Goal: Task Accomplishment & Management: Manage account settings

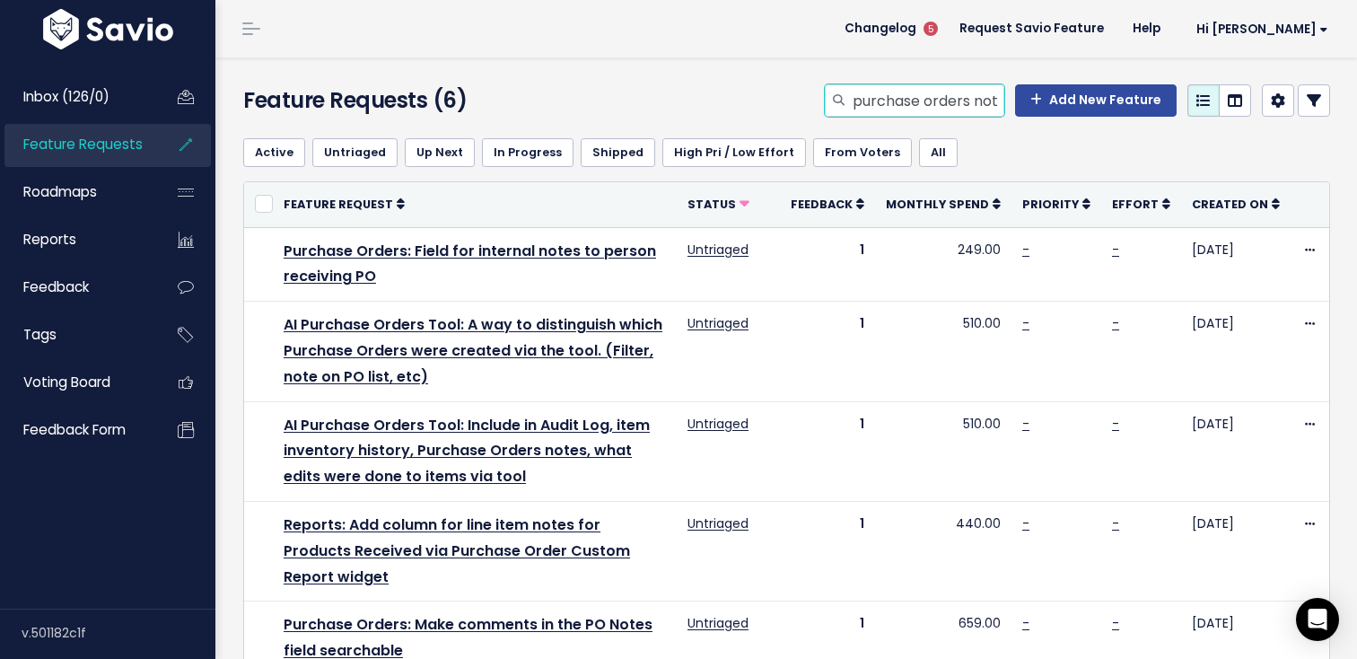
click at [872, 95] on input "purchase orders note" at bounding box center [927, 100] width 153 height 32
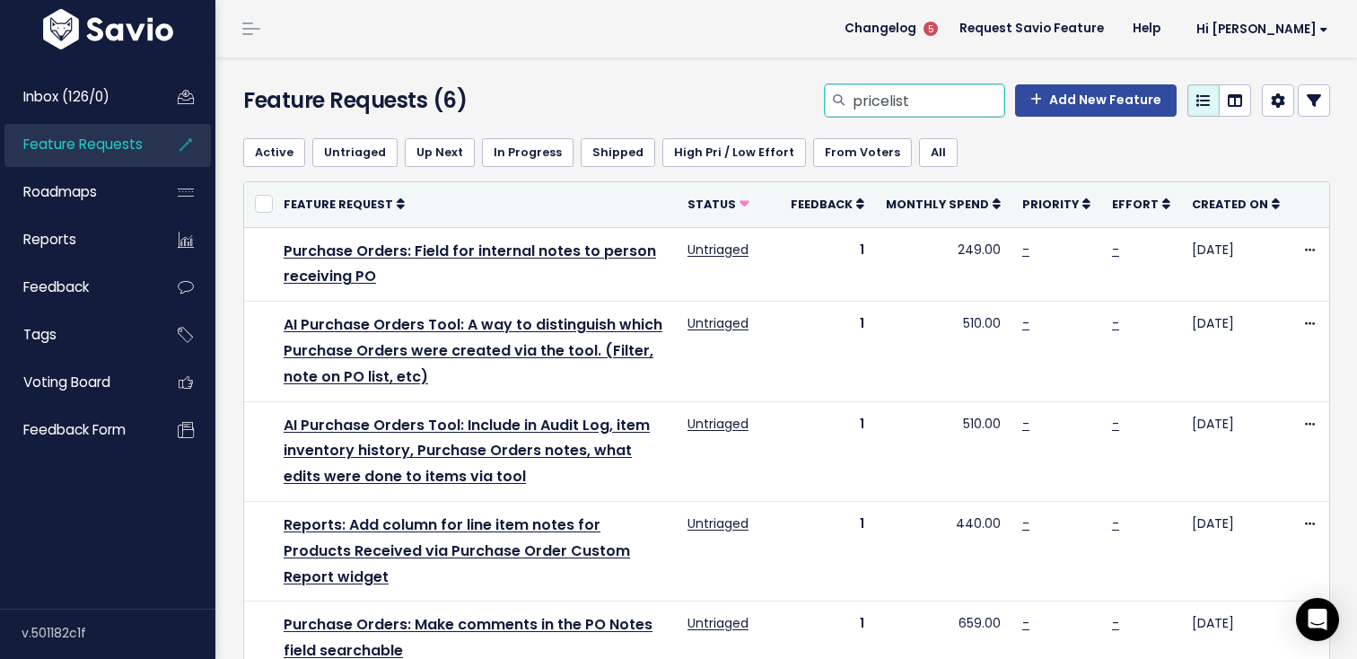
type input "pricelist"
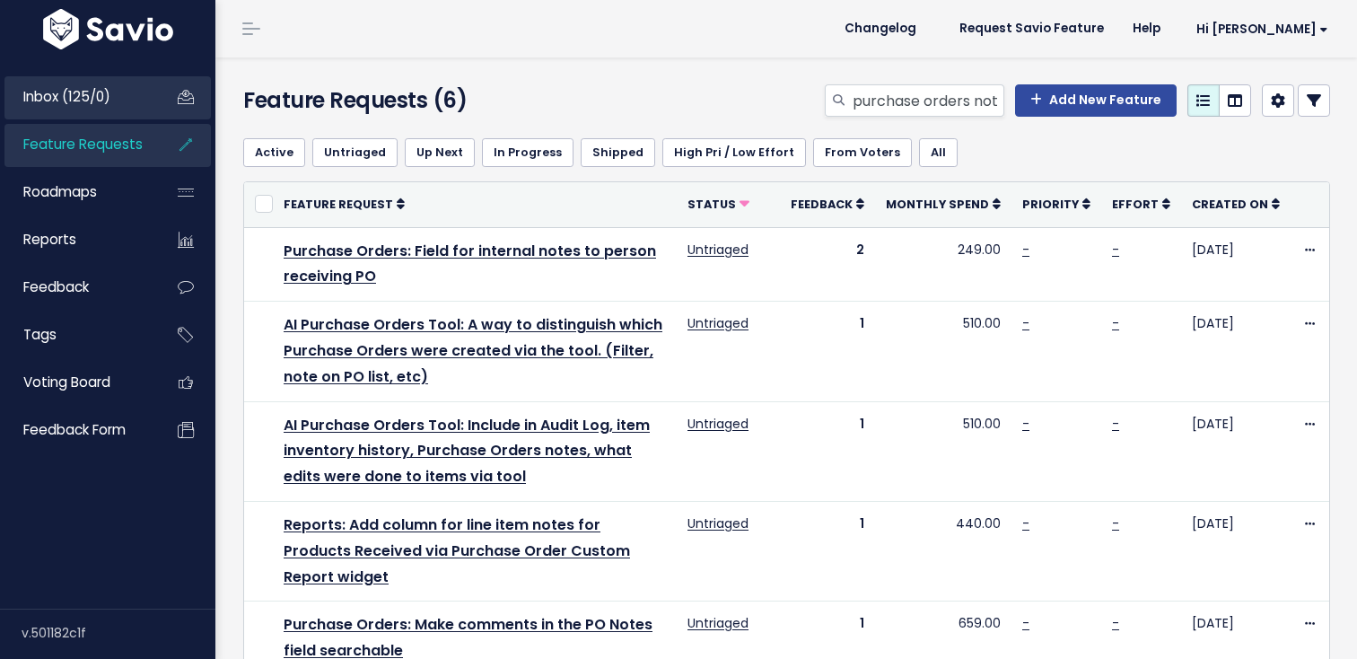
click at [151, 103] on li "Inbox (125/0)" at bounding box center [107, 97] width 206 height 43
click at [109, 106] on span "Inbox (125/0)" at bounding box center [66, 96] width 87 height 19
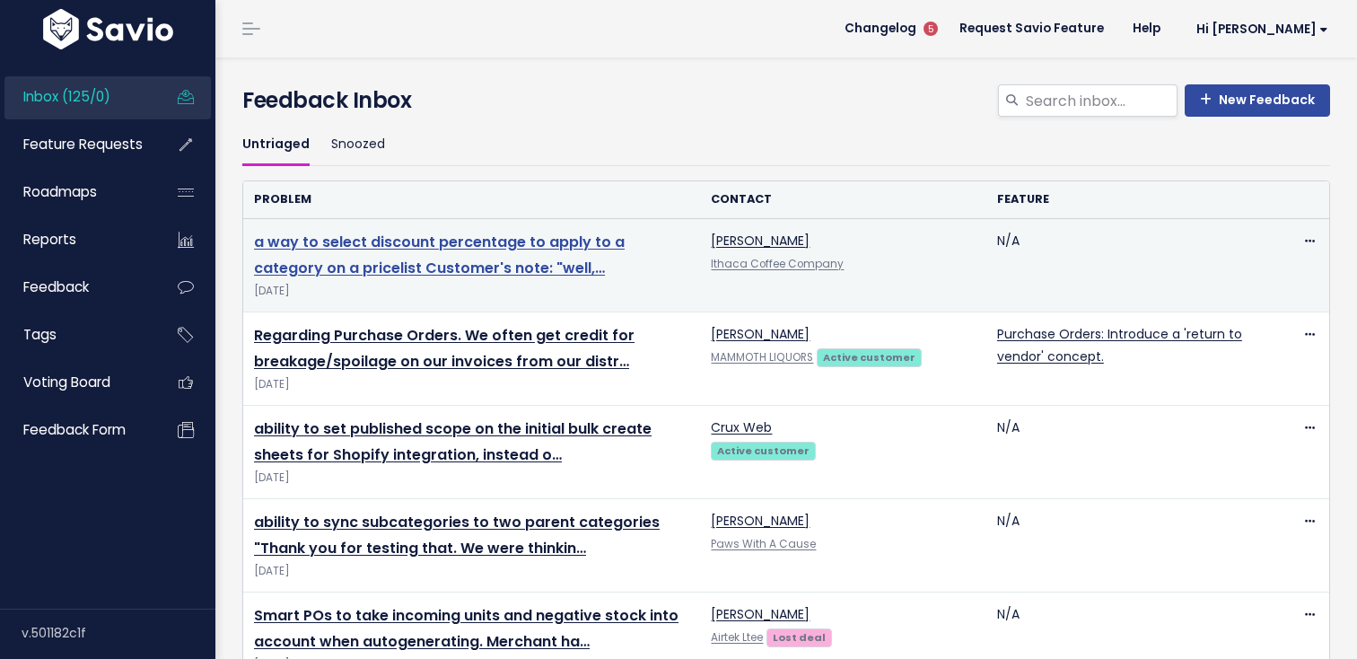
click at [363, 235] on link "a way to select discount percentage to apply to a category on a pricelist Custo…" at bounding box center [439, 255] width 371 height 47
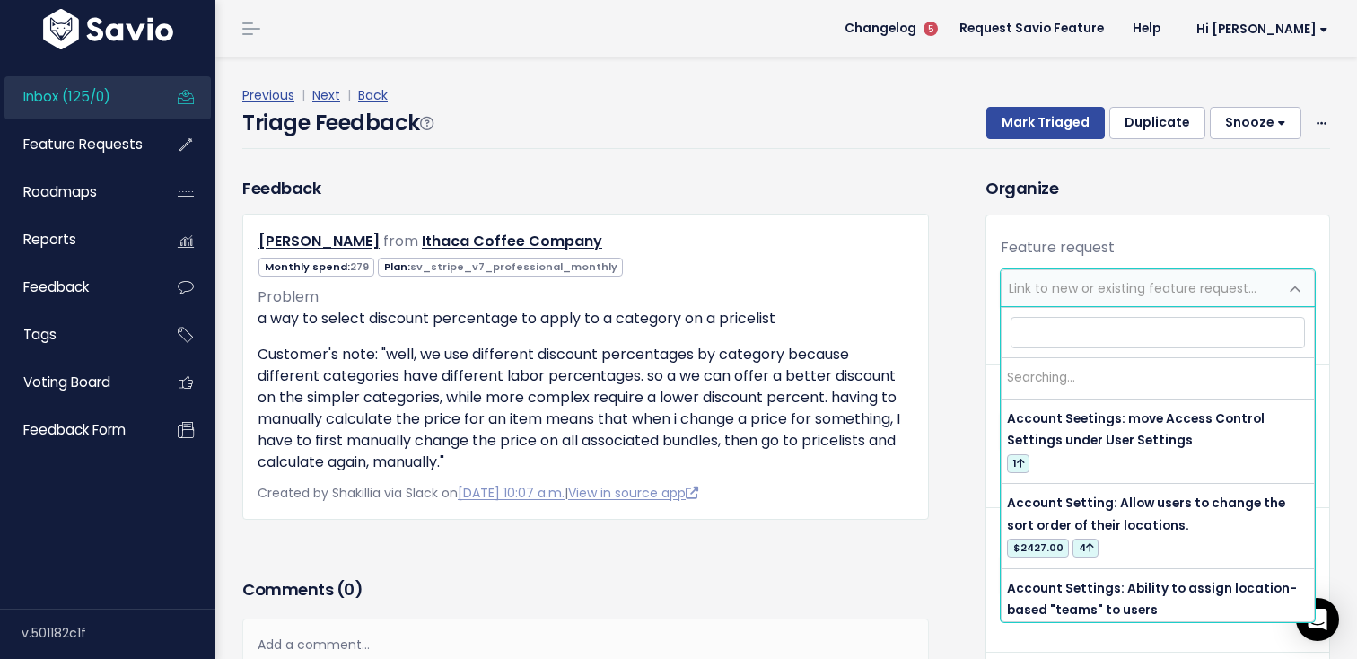
click at [1031, 269] on span "Link to new or existing feature request..." at bounding box center [1158, 288] width 314 height 38
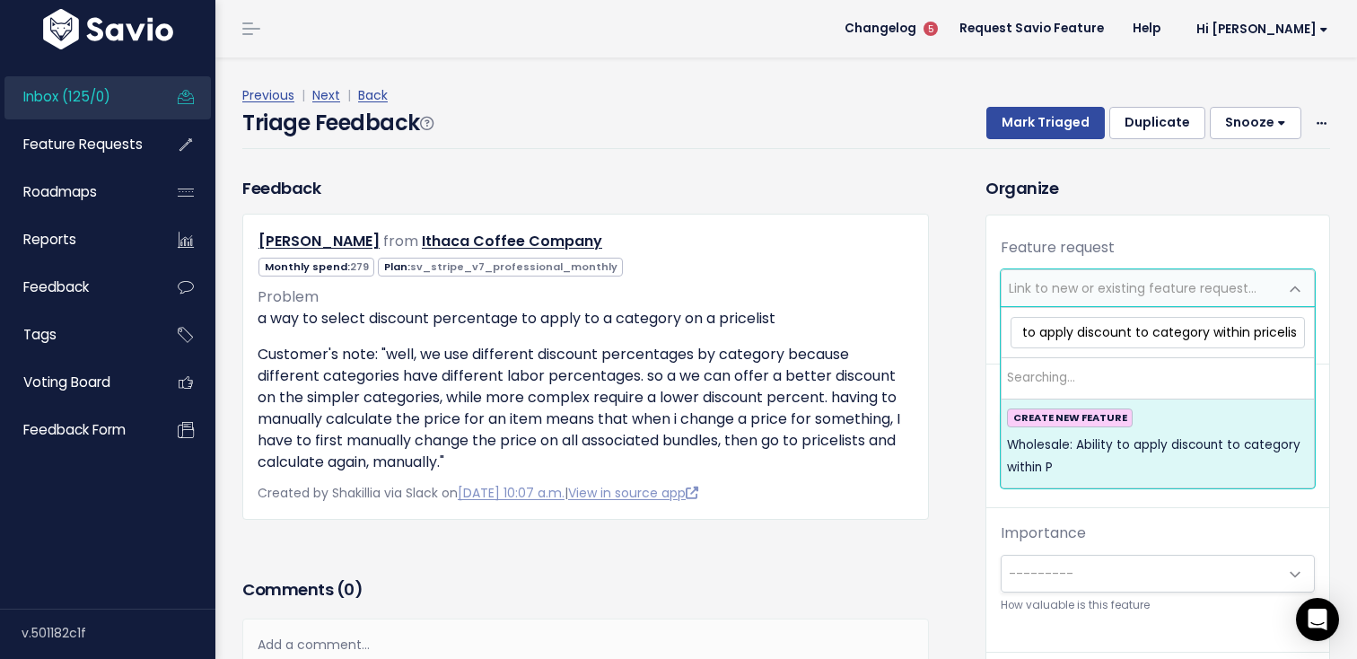
scroll to position [0, 112]
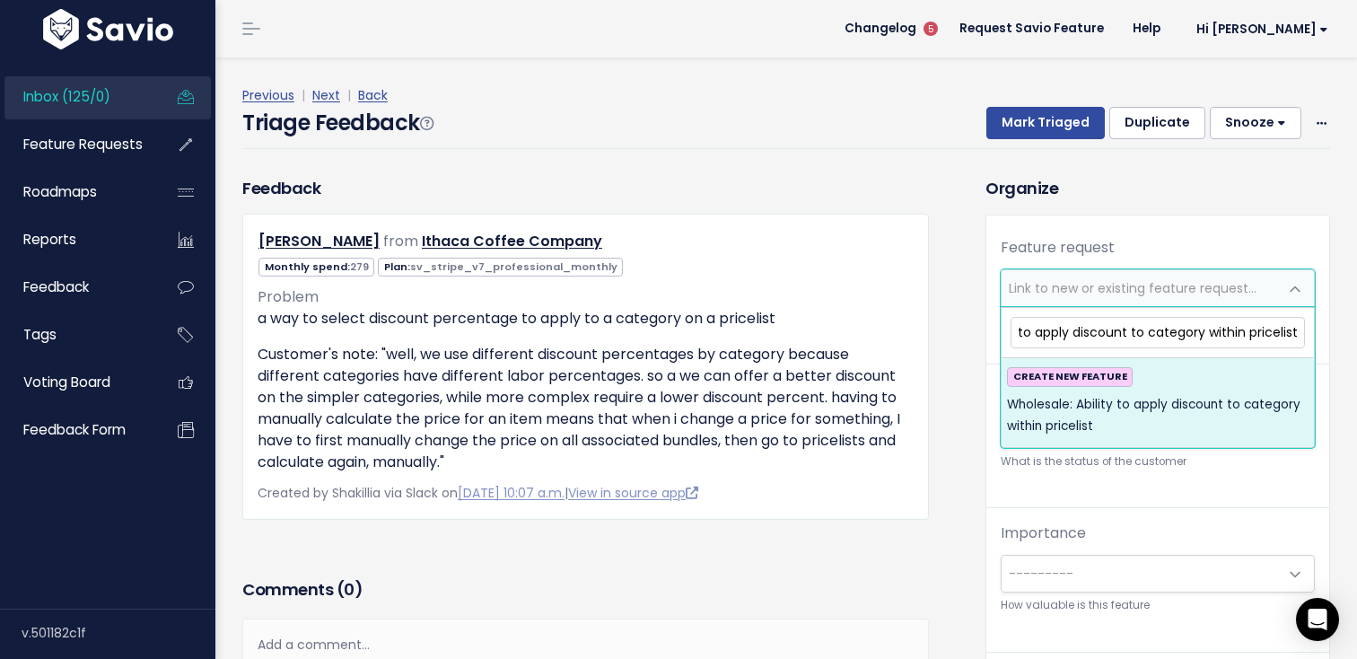
type input "Wholesale: Ability to apply discount to category within pricelist"
click at [1196, 395] on span "Wholesale: Ability to apply discount to category within pricelist" at bounding box center [1158, 416] width 302 height 44
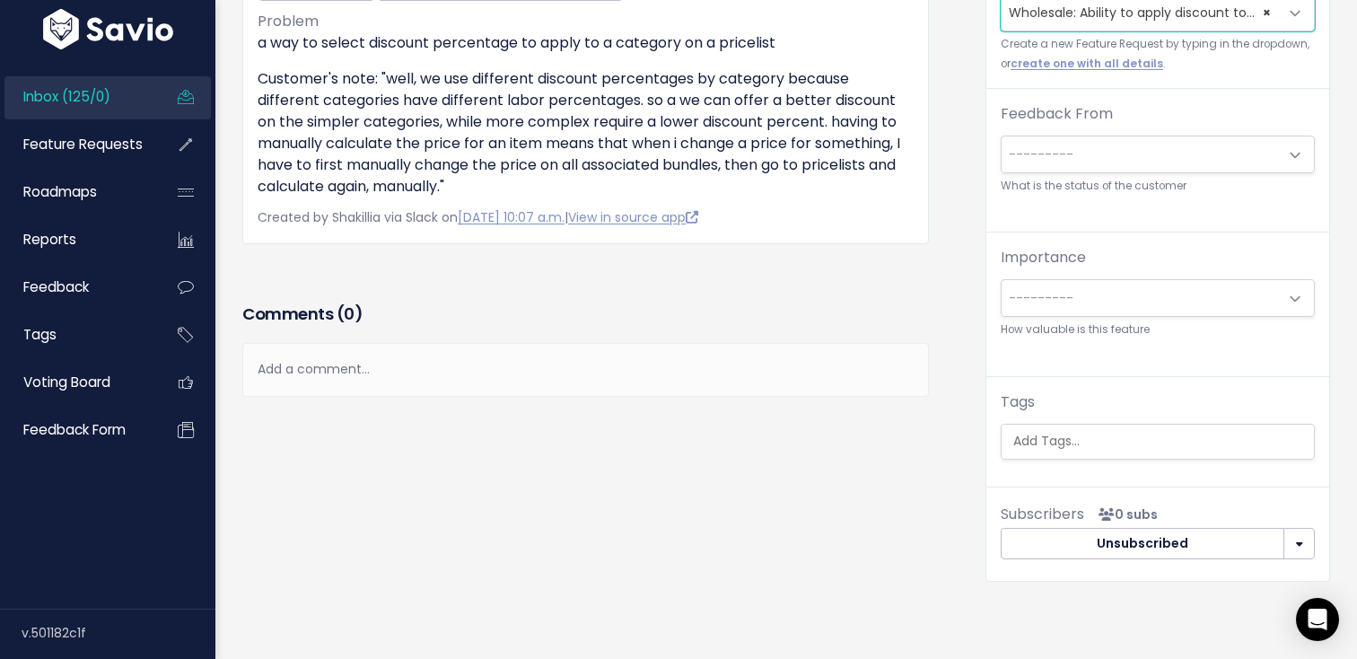
scroll to position [242, 0]
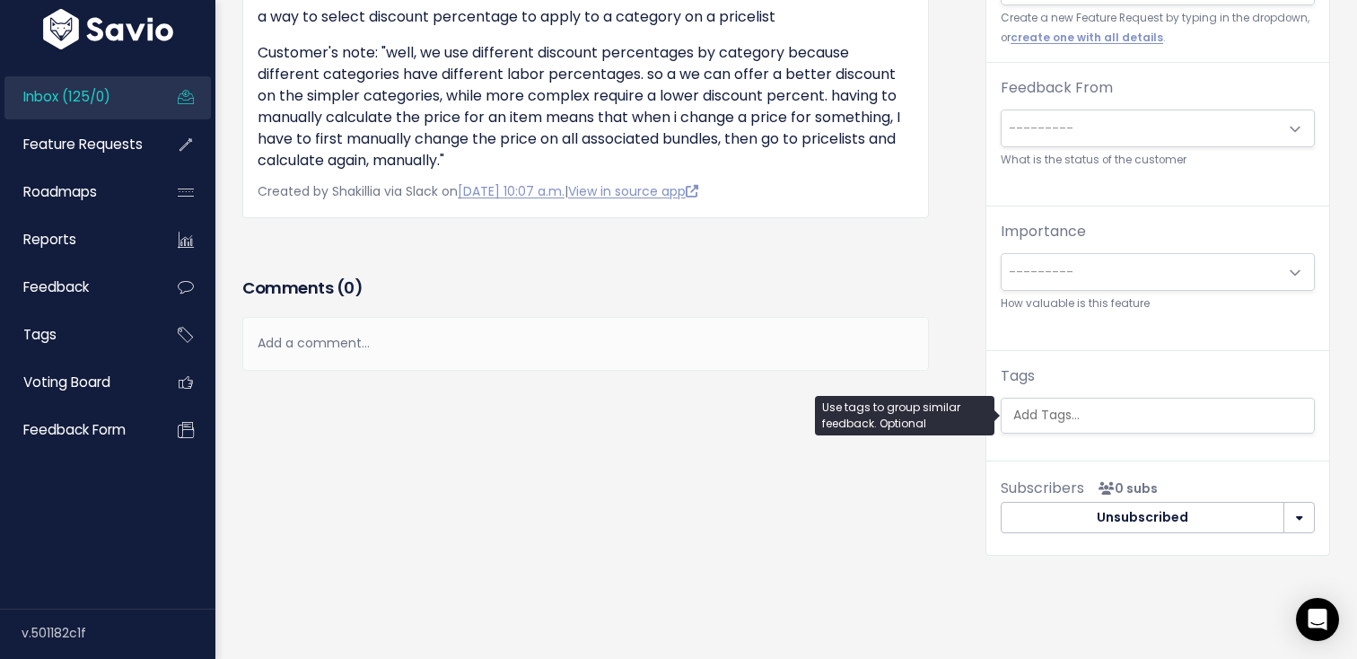
click at [1167, 410] on input "search" at bounding box center [1162, 415] width 312 height 19
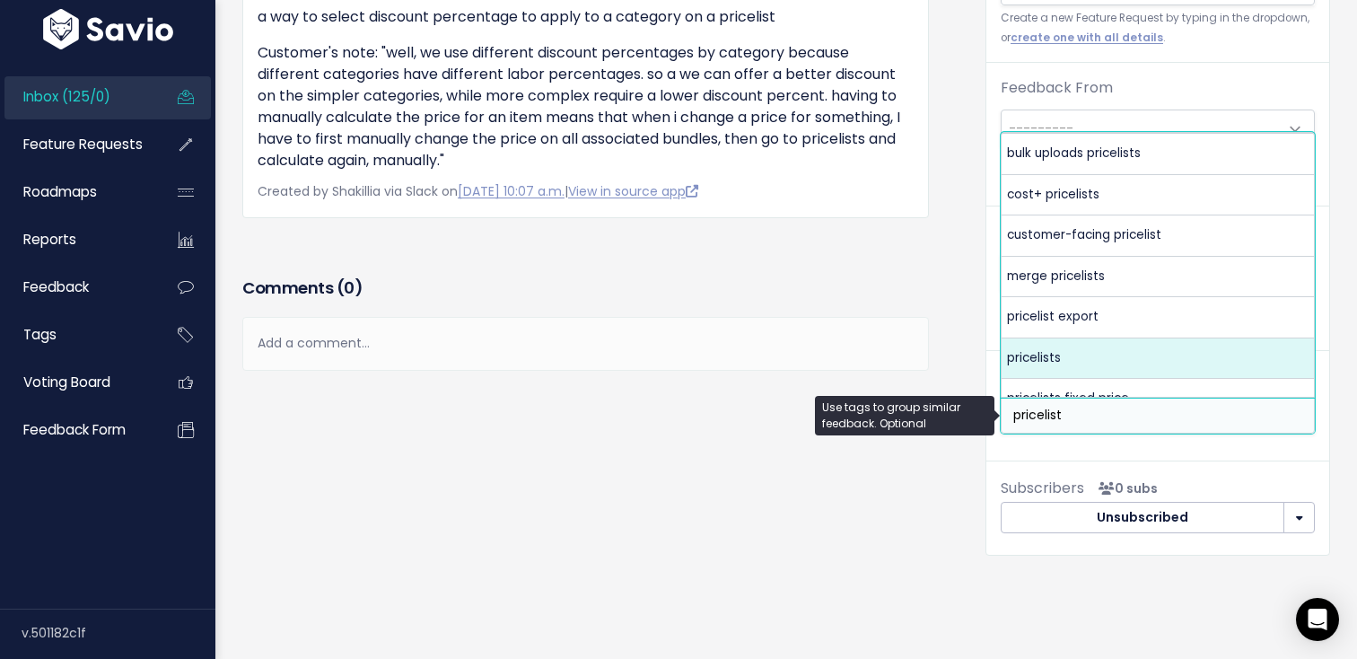
type input "pricelist"
select select "5682"
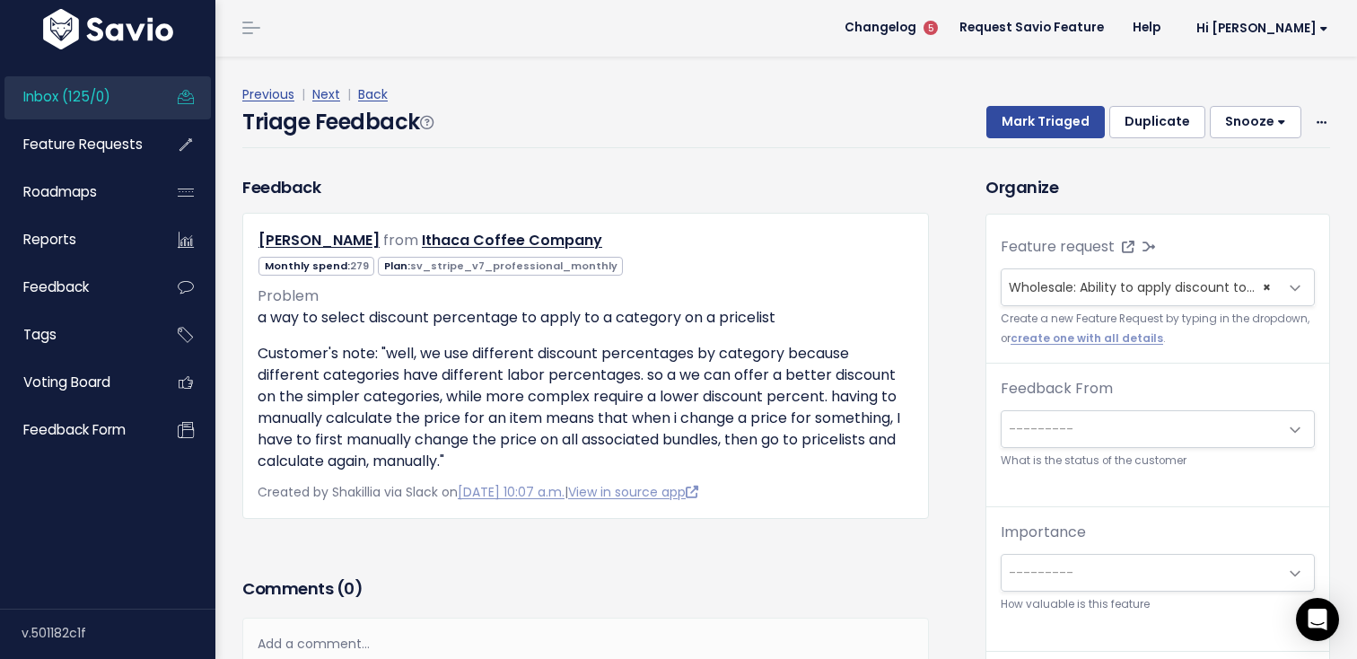
scroll to position [0, 0]
click at [1044, 133] on button "Mark Triaged" at bounding box center [1045, 123] width 118 height 32
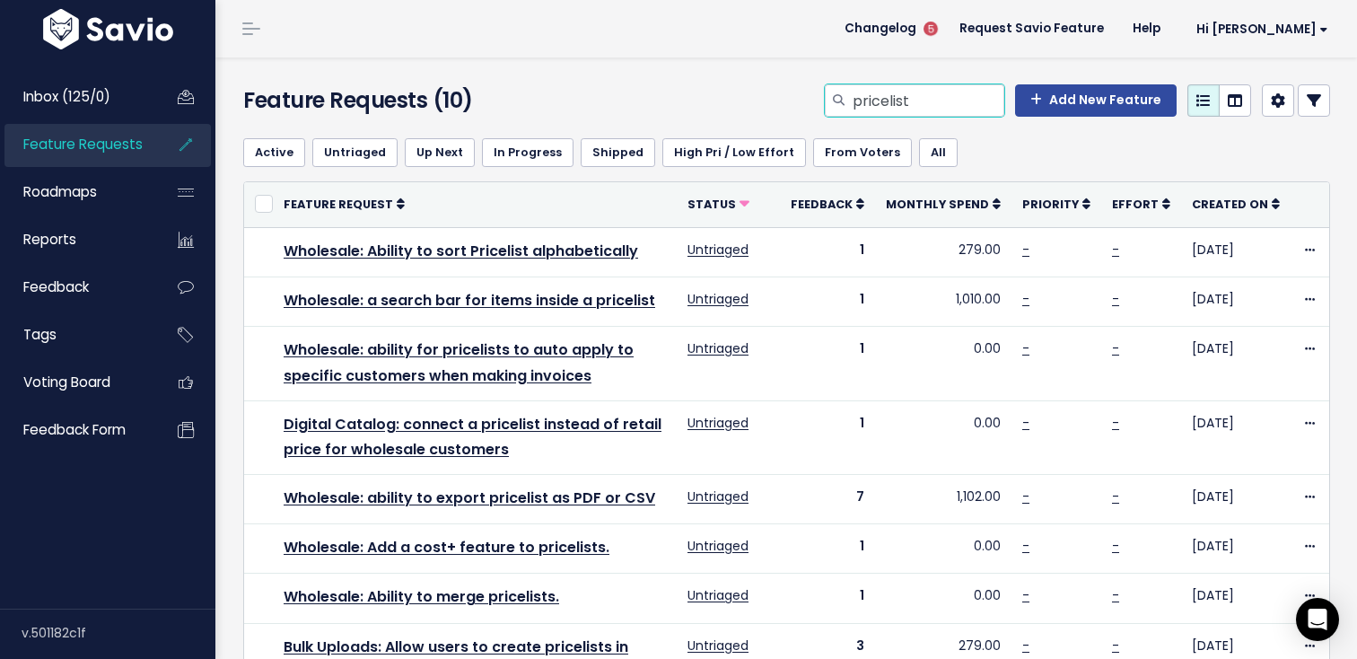
click at [945, 109] on input "pricelist" at bounding box center [927, 100] width 153 height 32
type input "published scope"
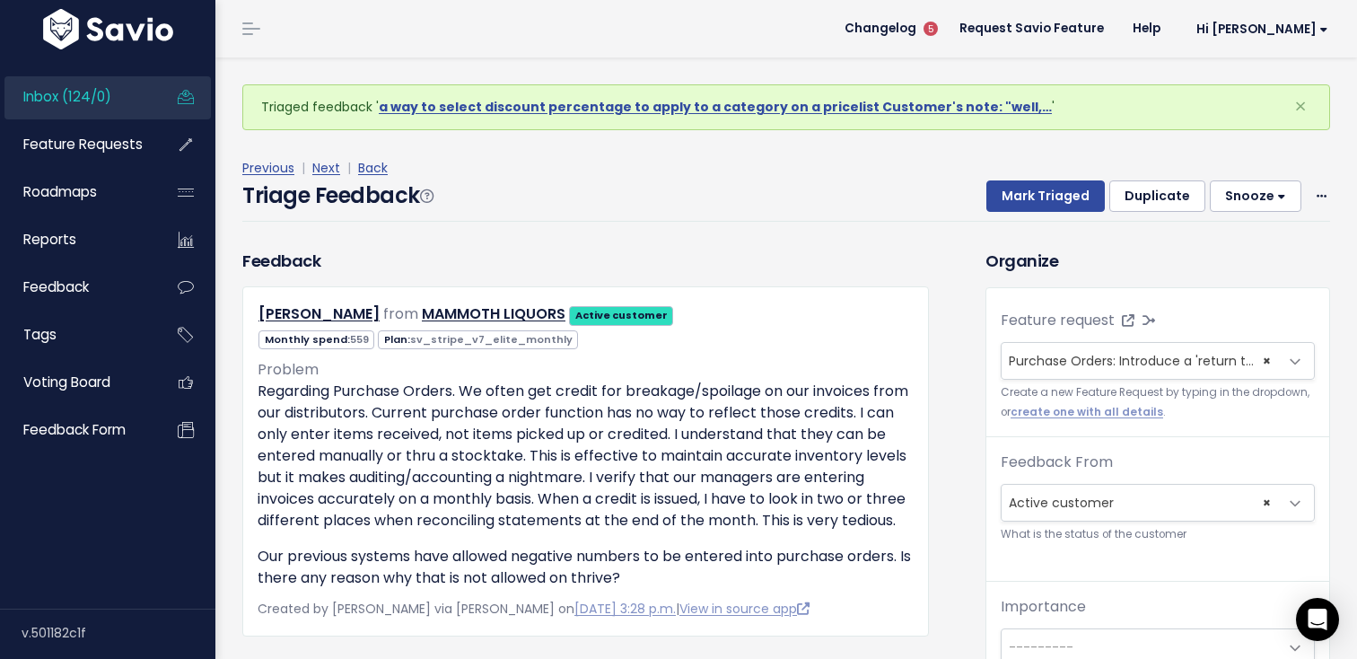
click at [1015, 172] on div "Previous | Next | Back" at bounding box center [786, 168] width 1088 height 22
click at [1010, 201] on button "Mark Triaged" at bounding box center [1045, 196] width 118 height 32
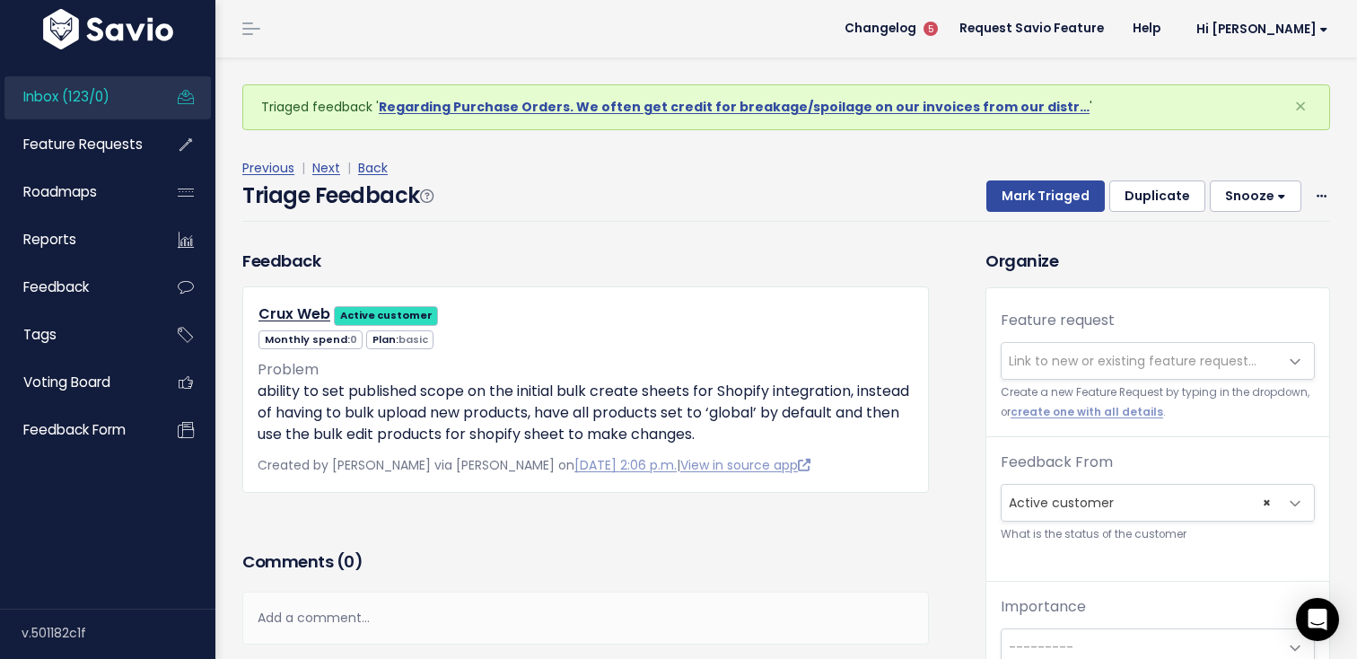
click at [1054, 353] on span "Link to new or existing feature request..." at bounding box center [1133, 361] width 248 height 18
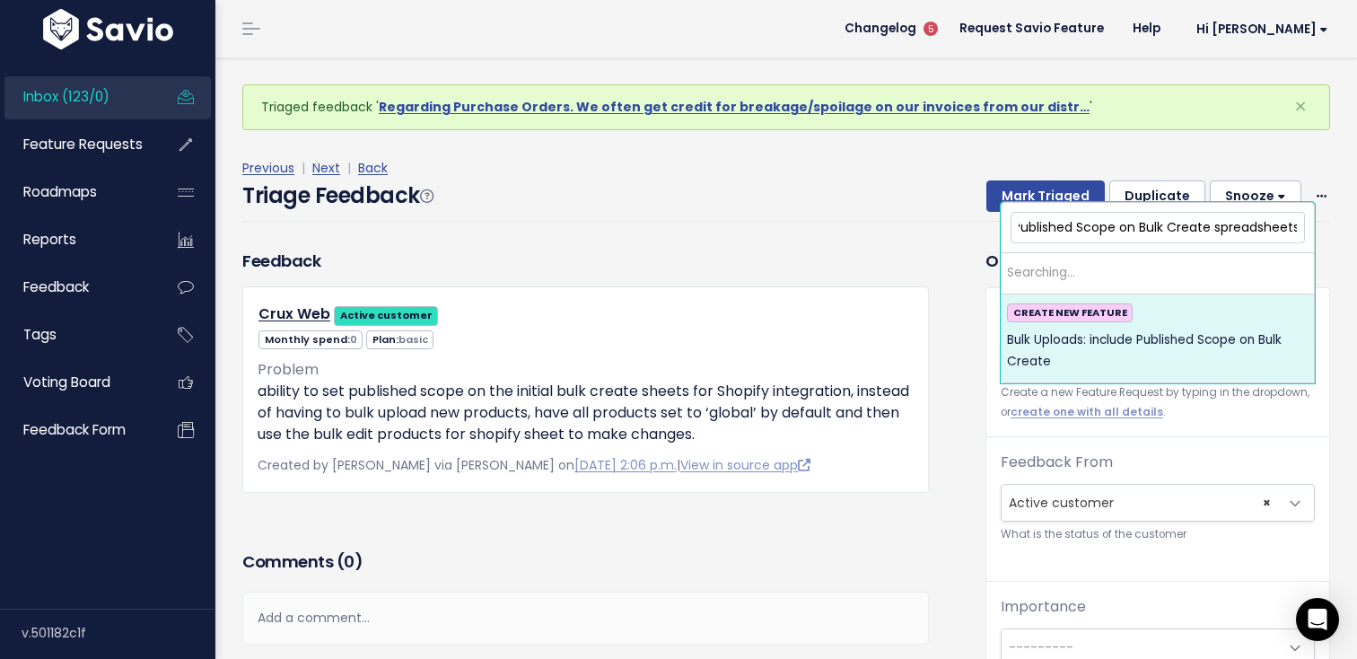
scroll to position [0, 144]
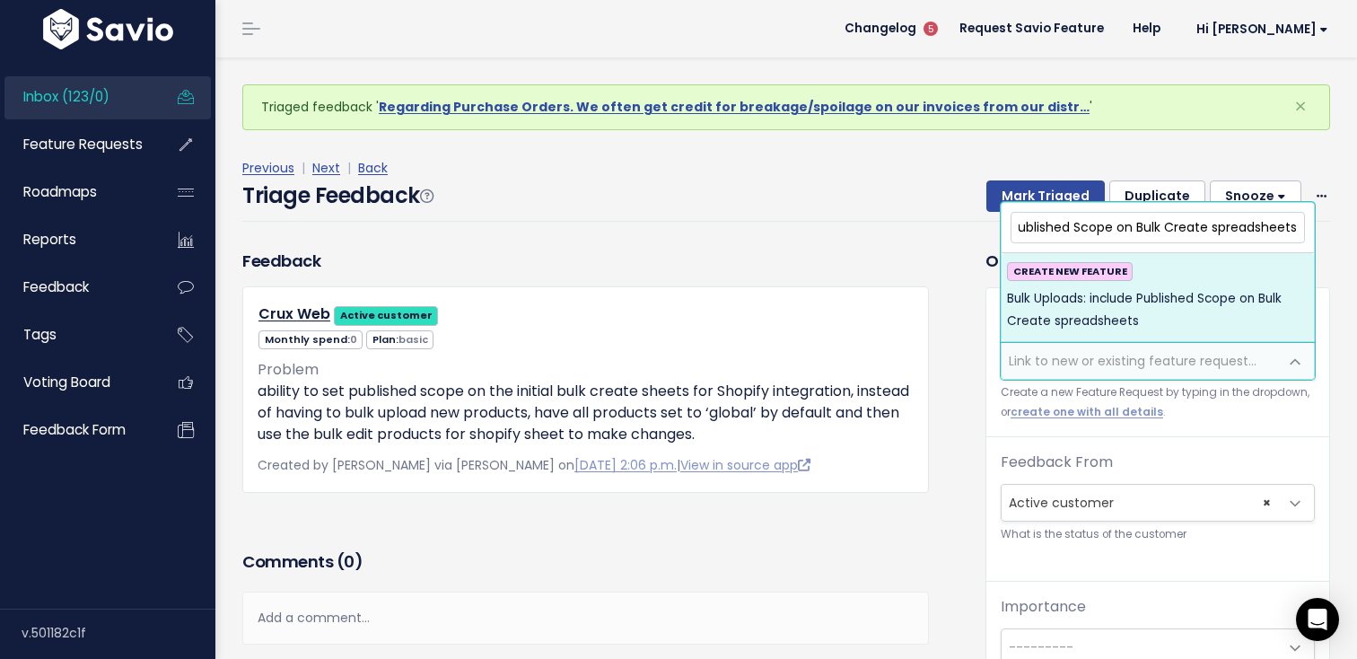
type input "Bulk Uploads: include Published Scope on Bulk Create spreadsheets"
click at [1068, 337] on li "CREATE NEW FEATURE Bulk Uploads: include Published Scope on Bulk Create spreads…" at bounding box center [1157, 297] width 312 height 88
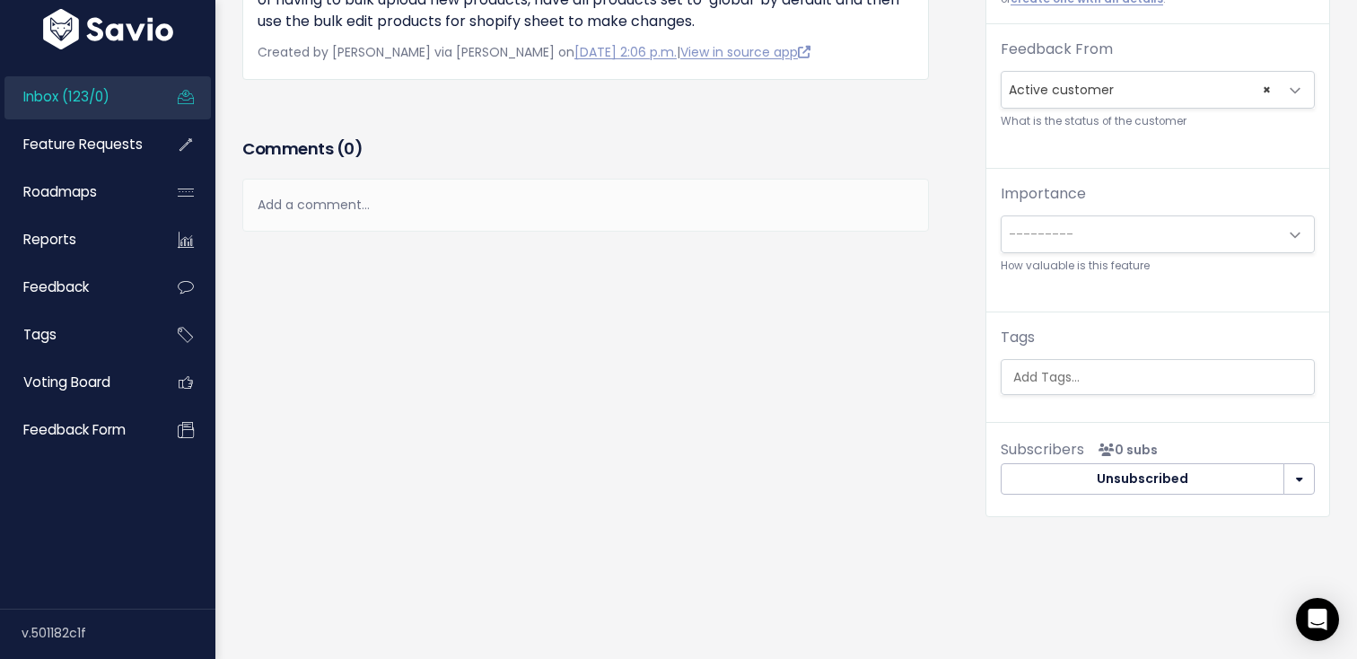
scroll to position [363, 0]
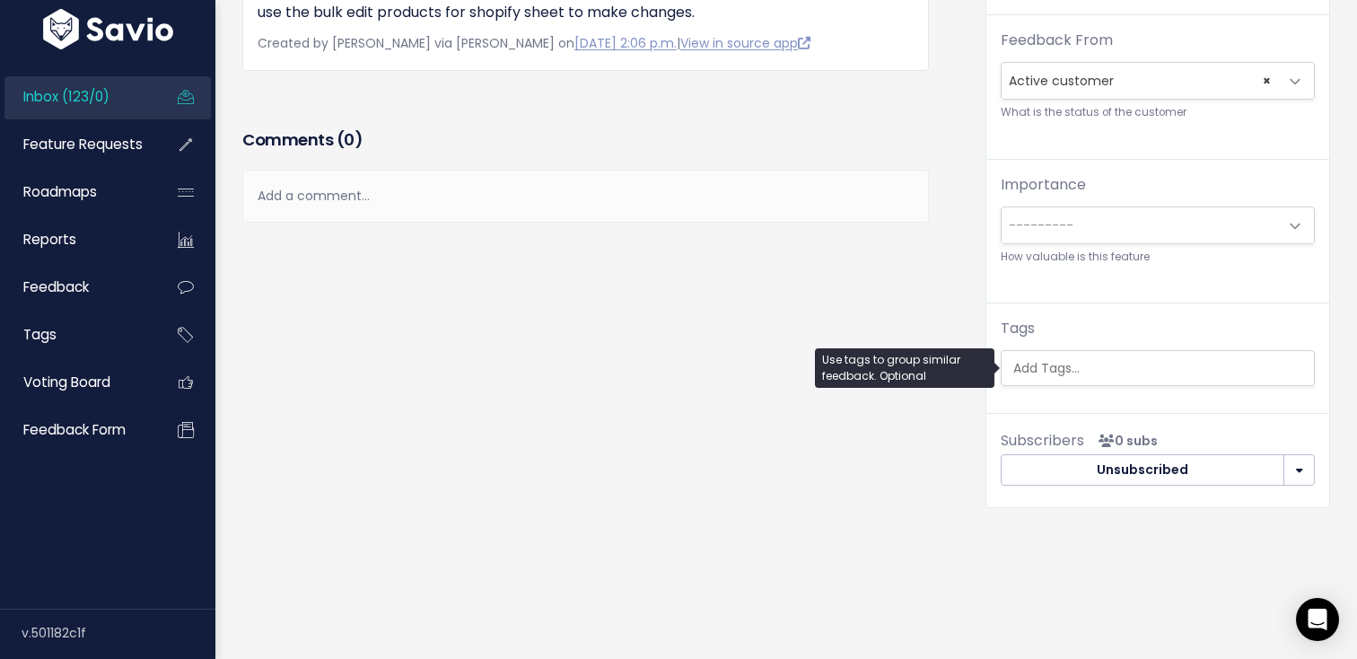
click at [1058, 376] on input "search" at bounding box center [1162, 368] width 312 height 19
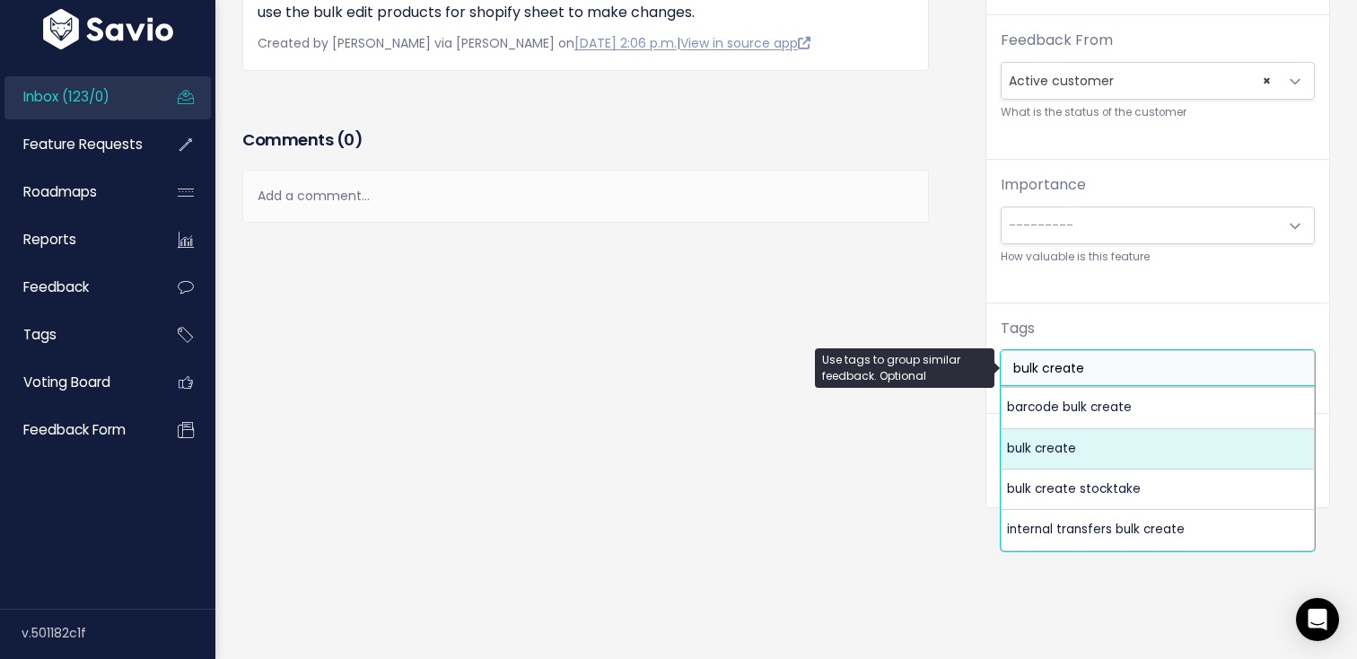
type input "bulk create"
select select "4959"
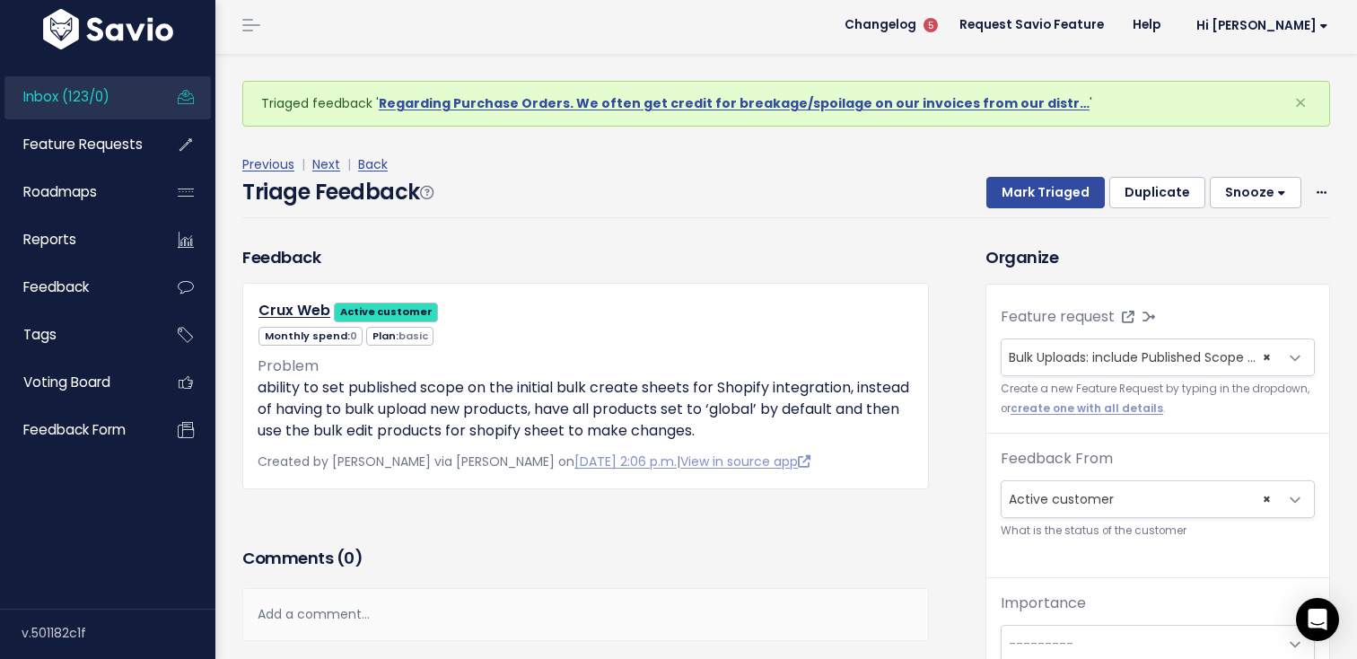
scroll to position [0, 0]
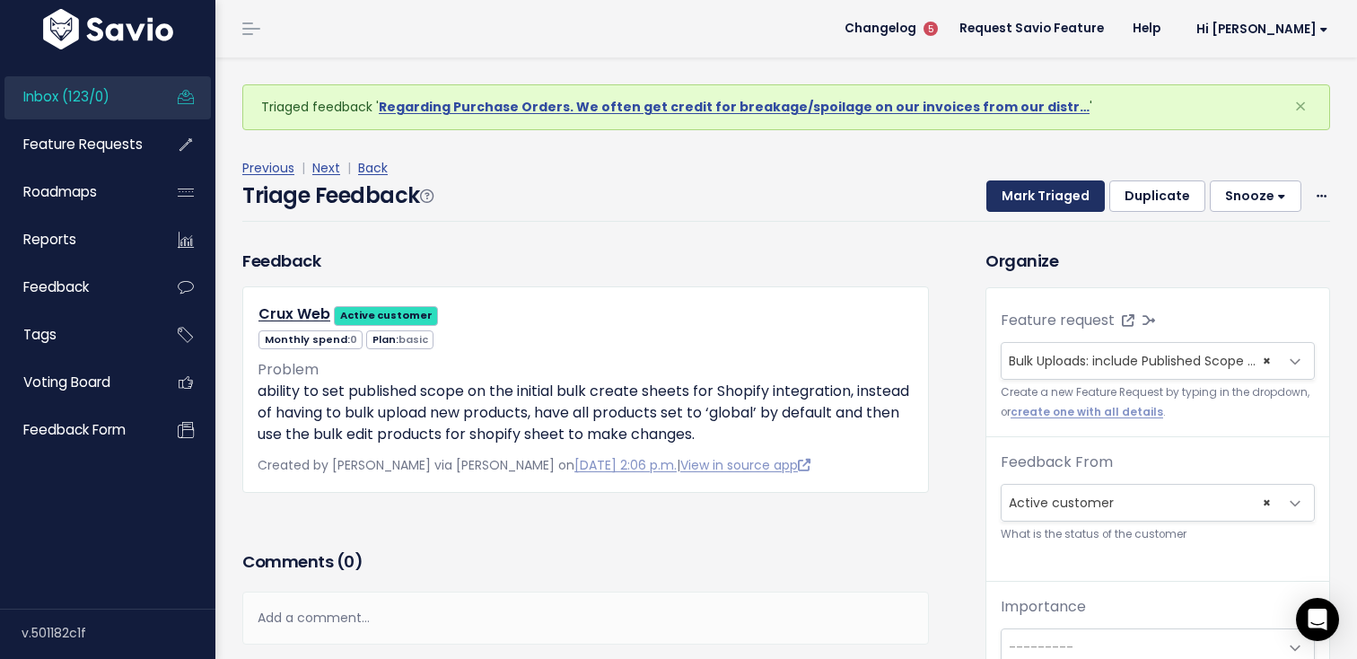
click at [1053, 187] on button "Mark Triaged" at bounding box center [1045, 196] width 118 height 32
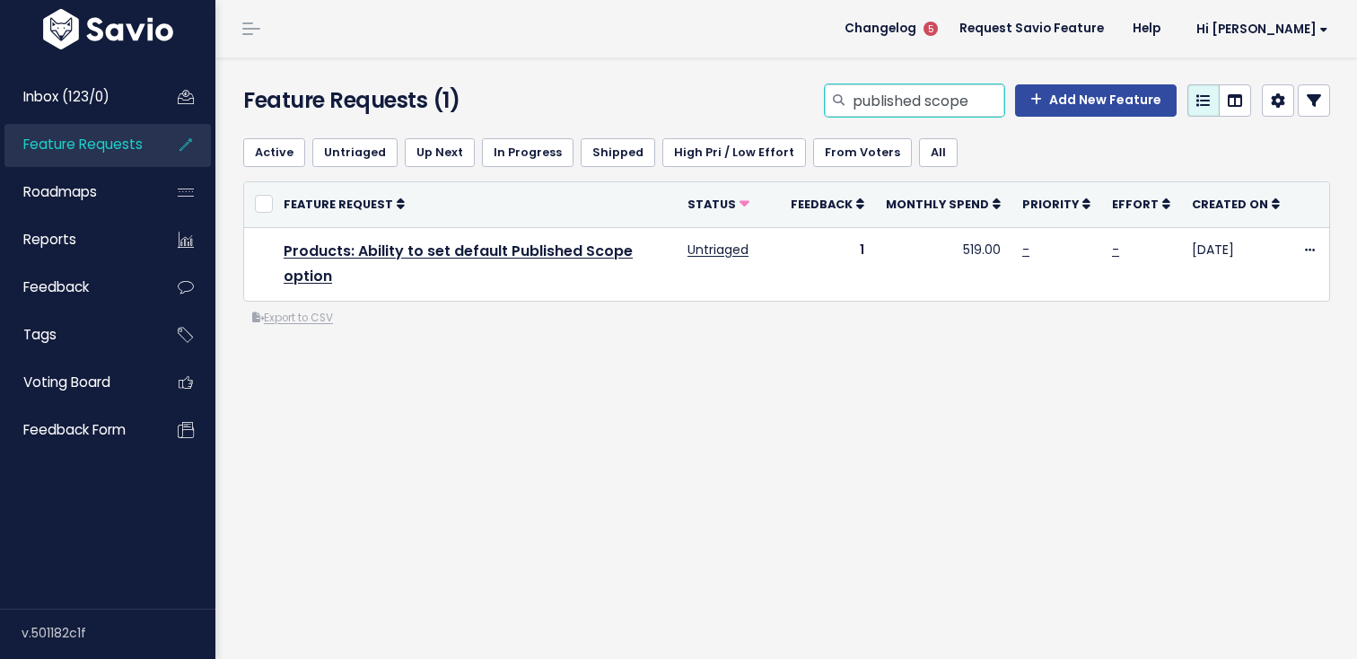
click at [921, 85] on input "published scope" at bounding box center [927, 100] width 153 height 32
type input "bulk create"
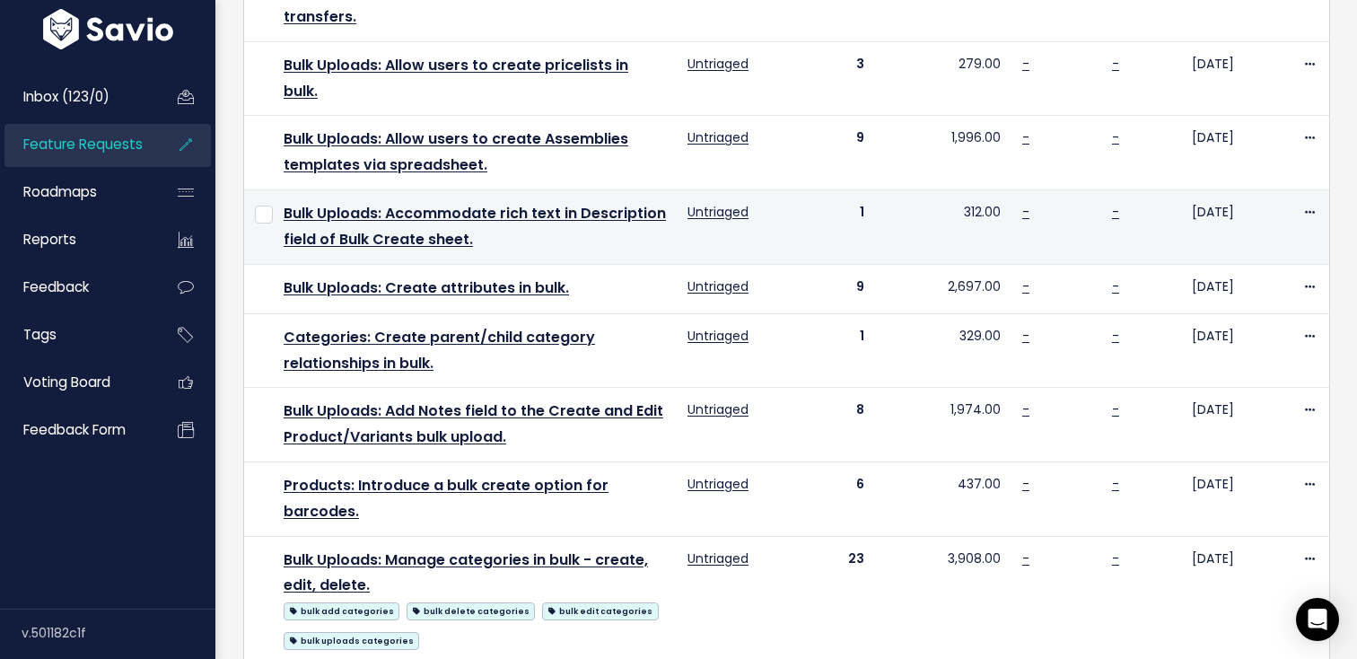
scroll to position [1122, 0]
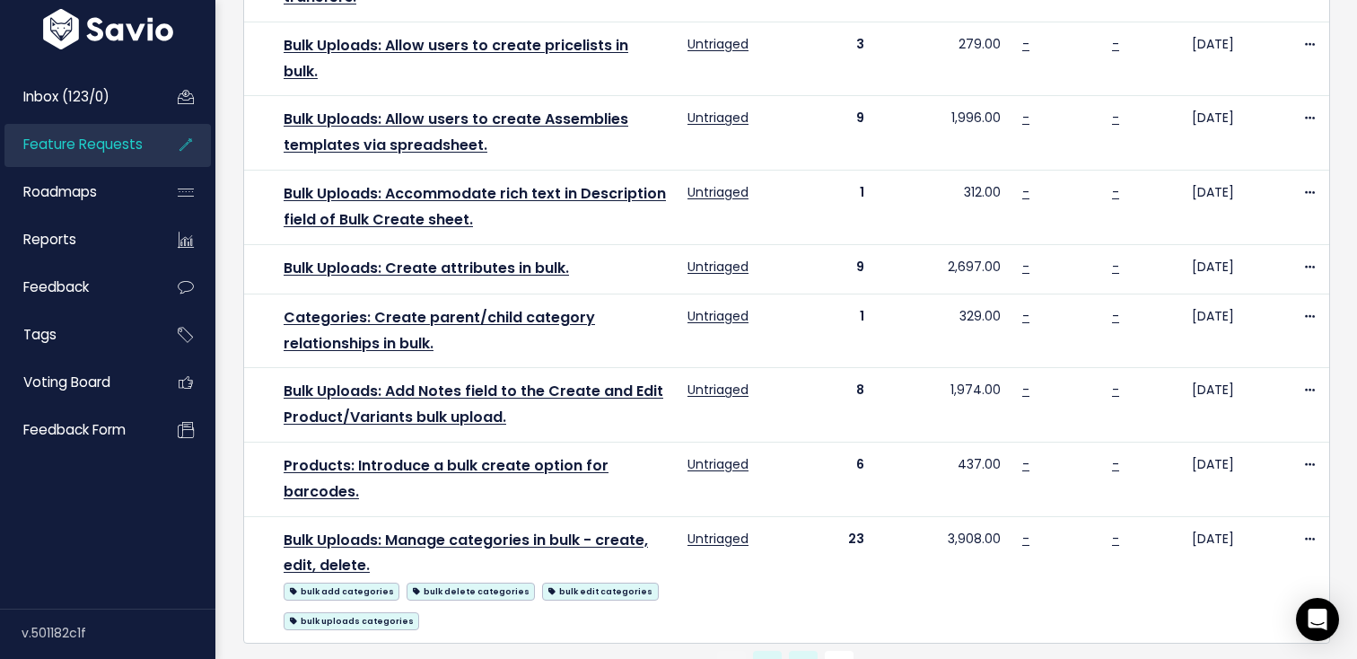
click at [809, 651] on link "2" at bounding box center [803, 665] width 29 height 29
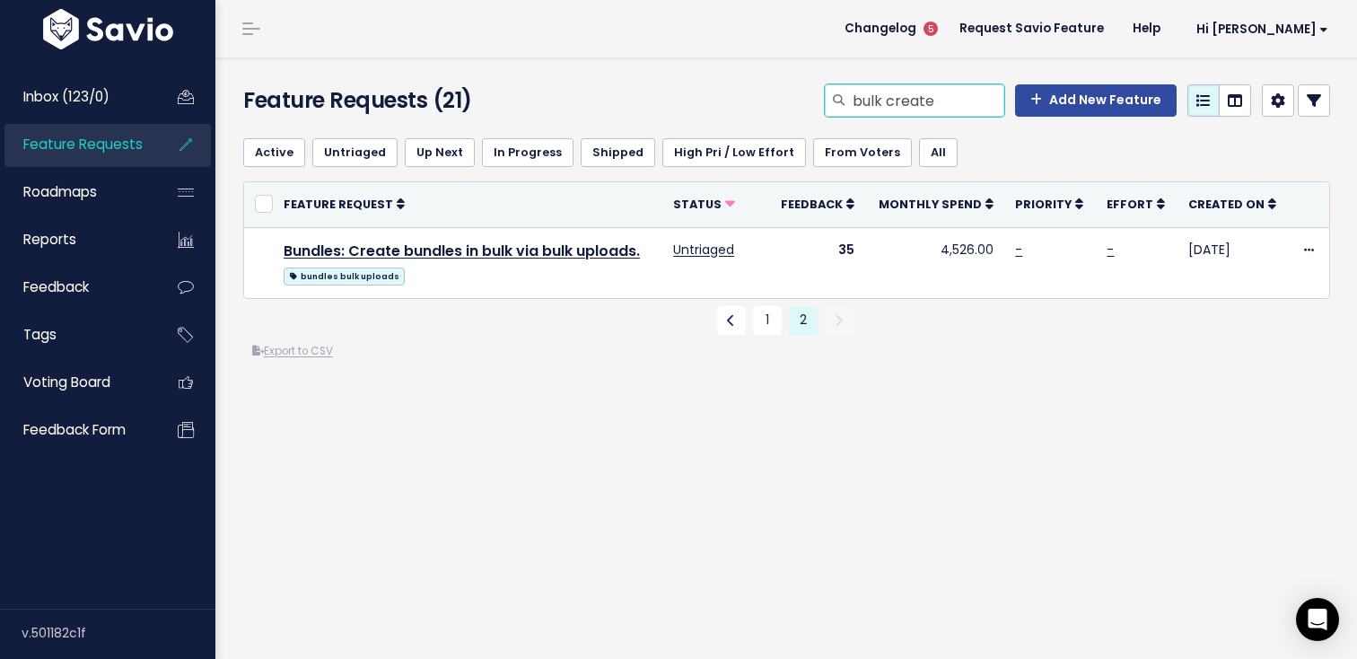
click at [894, 107] on input "bulk create" at bounding box center [927, 100] width 153 height 32
type input "subcategories"
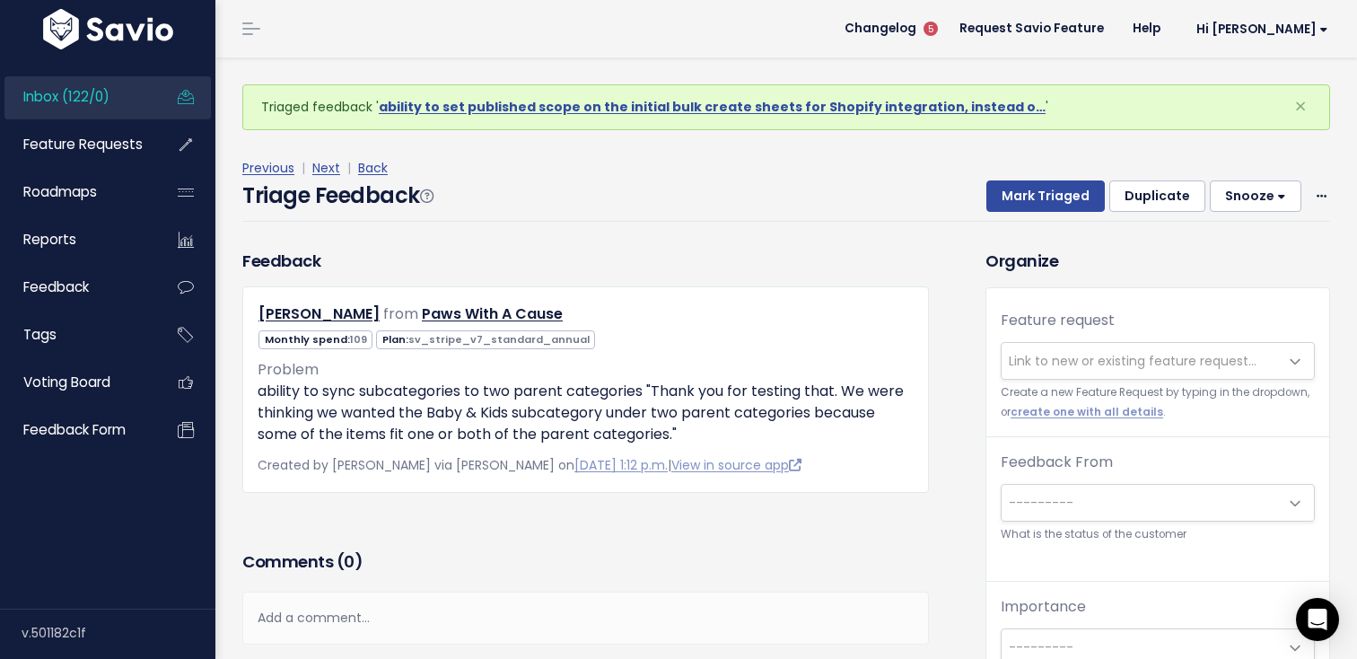
click at [1055, 365] on span "Link to new or existing feature request..." at bounding box center [1133, 361] width 248 height 18
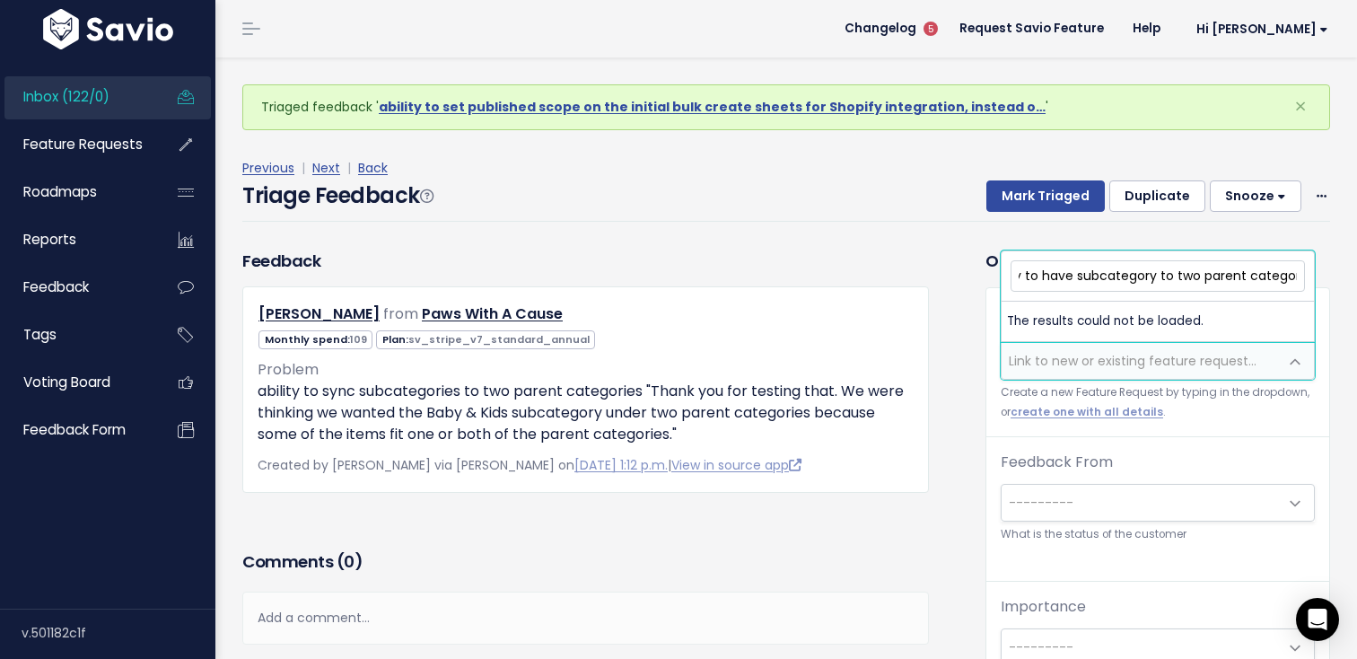
scroll to position [0, 127]
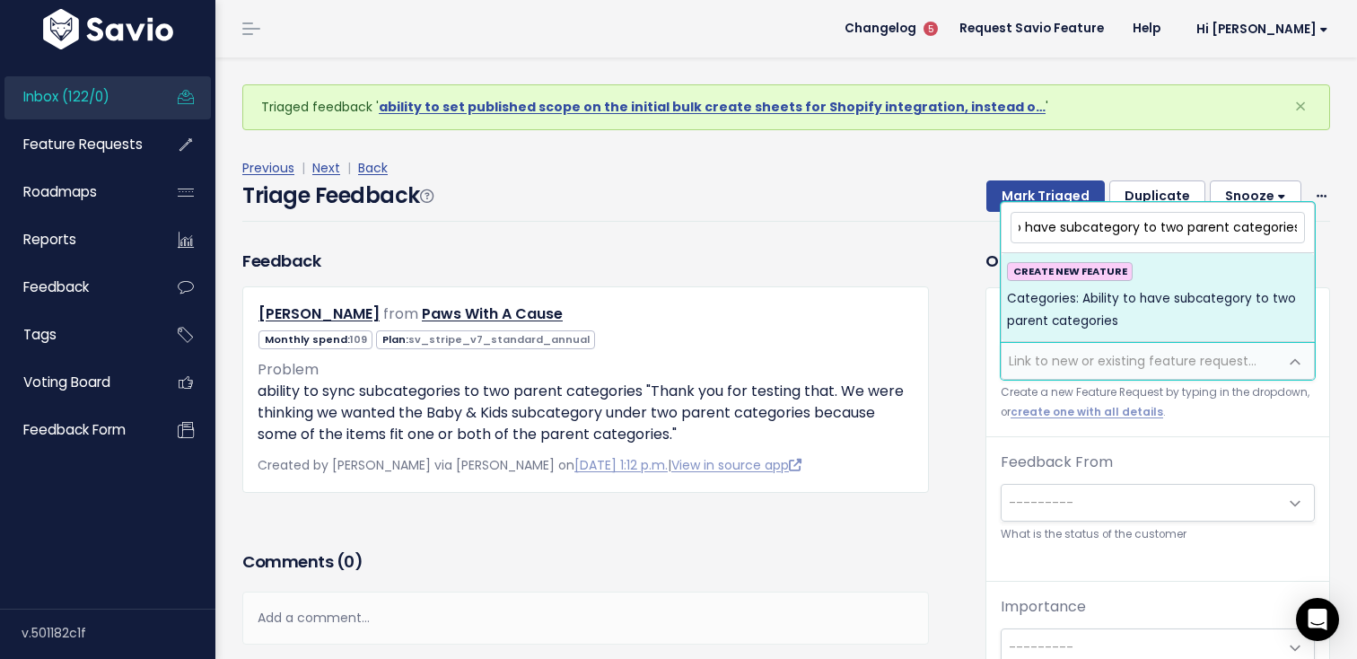
type input "Categories: Ability to have subcategory to two parent categories"
click at [1066, 292] on span "Categories: Ability to have subcategory to two parent categories" at bounding box center [1158, 310] width 302 height 44
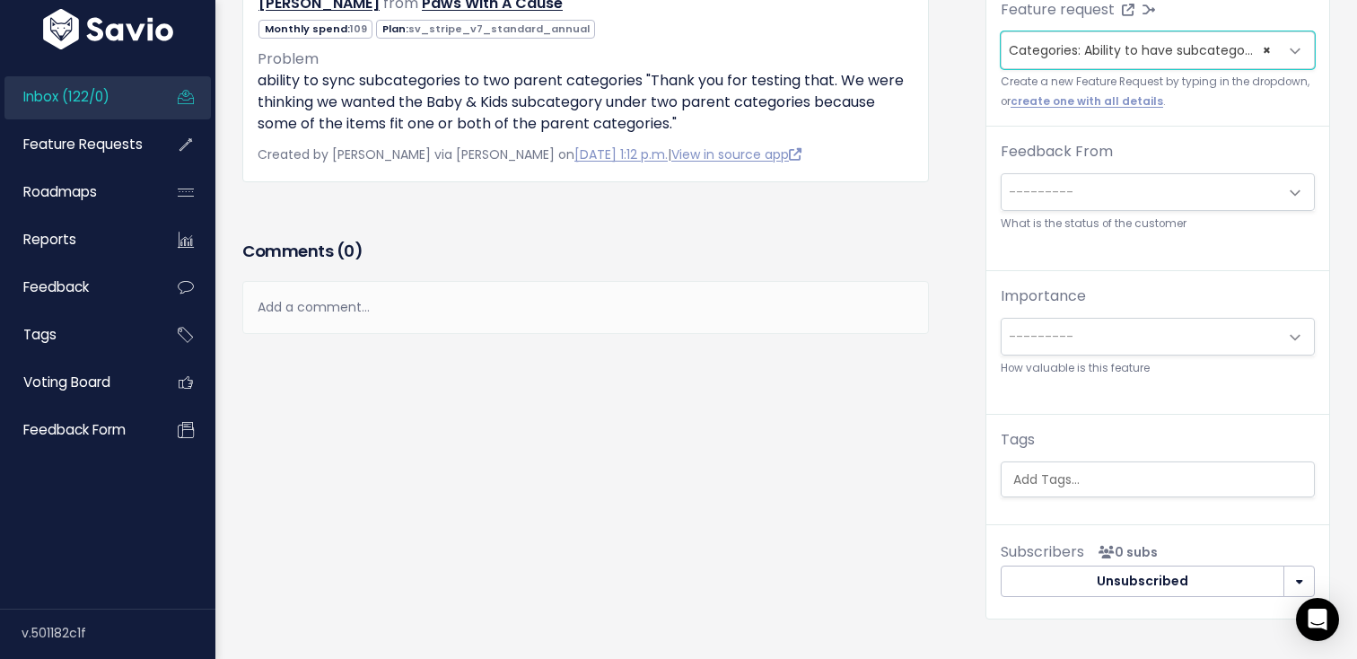
scroll to position [363, 0]
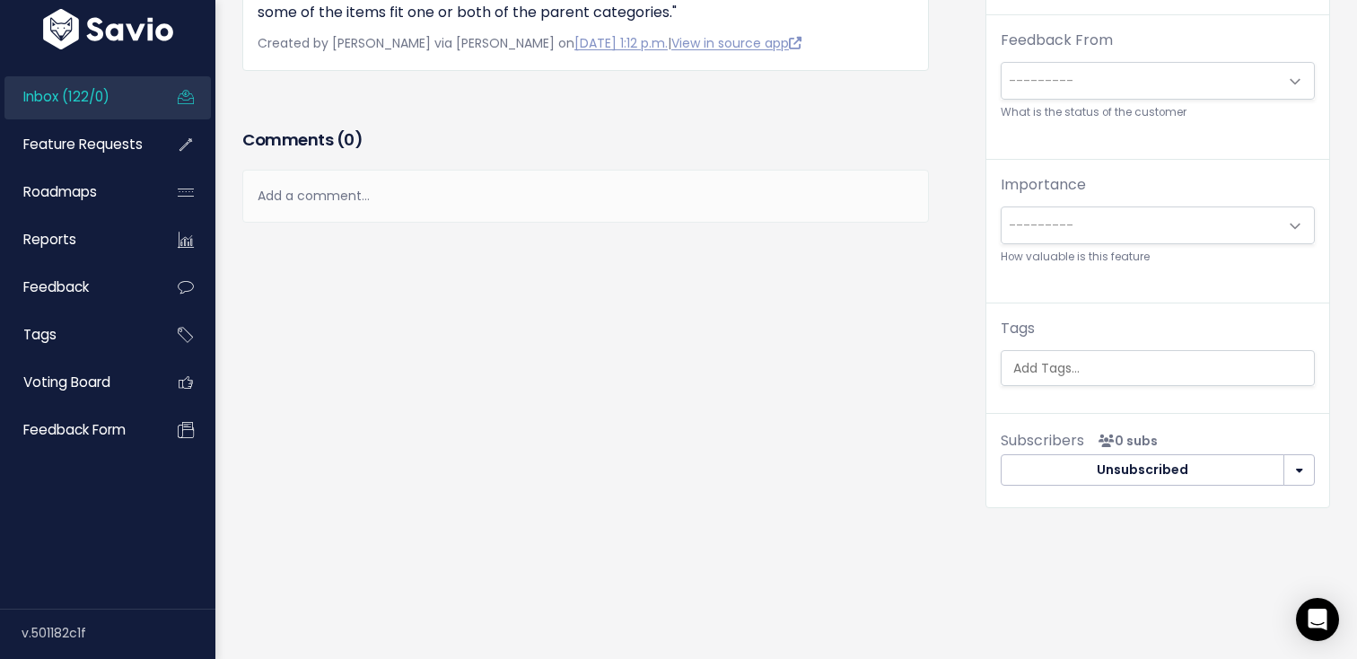
click at [1049, 346] on div "Tags" at bounding box center [1158, 352] width 314 height 68
click at [1049, 359] on input "search" at bounding box center [1162, 368] width 312 height 19
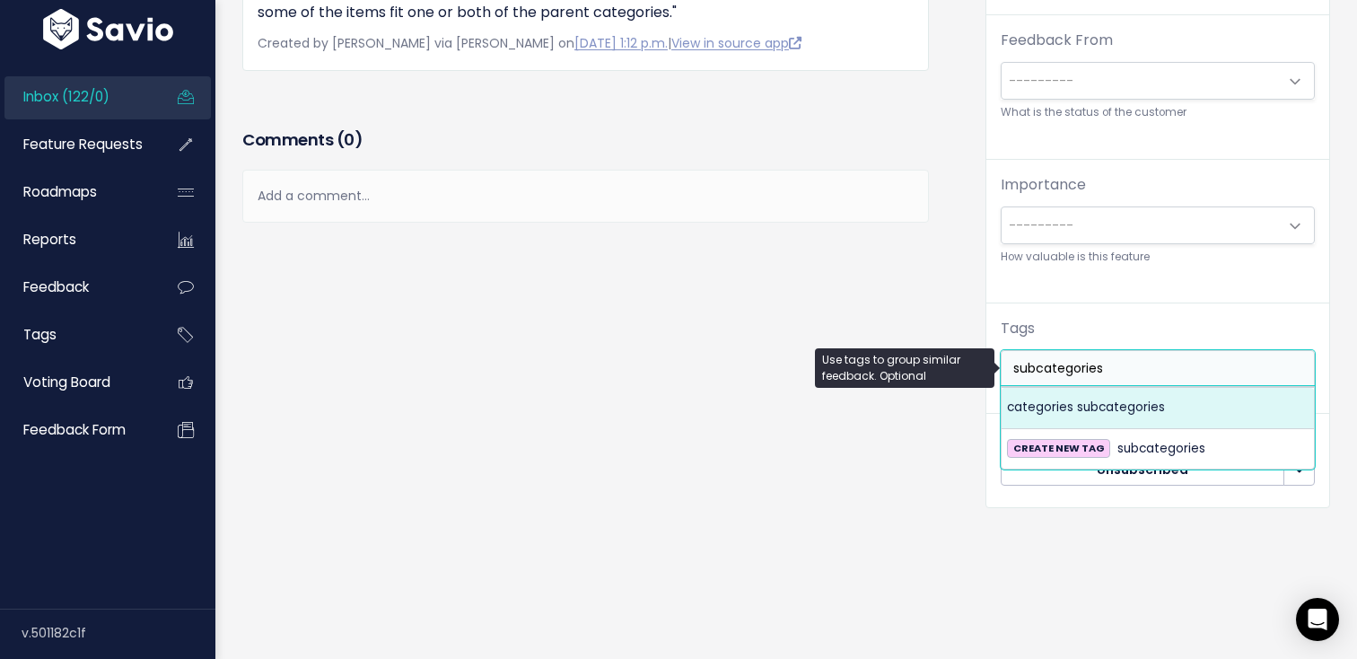
type input "subcategories"
select select "8772"
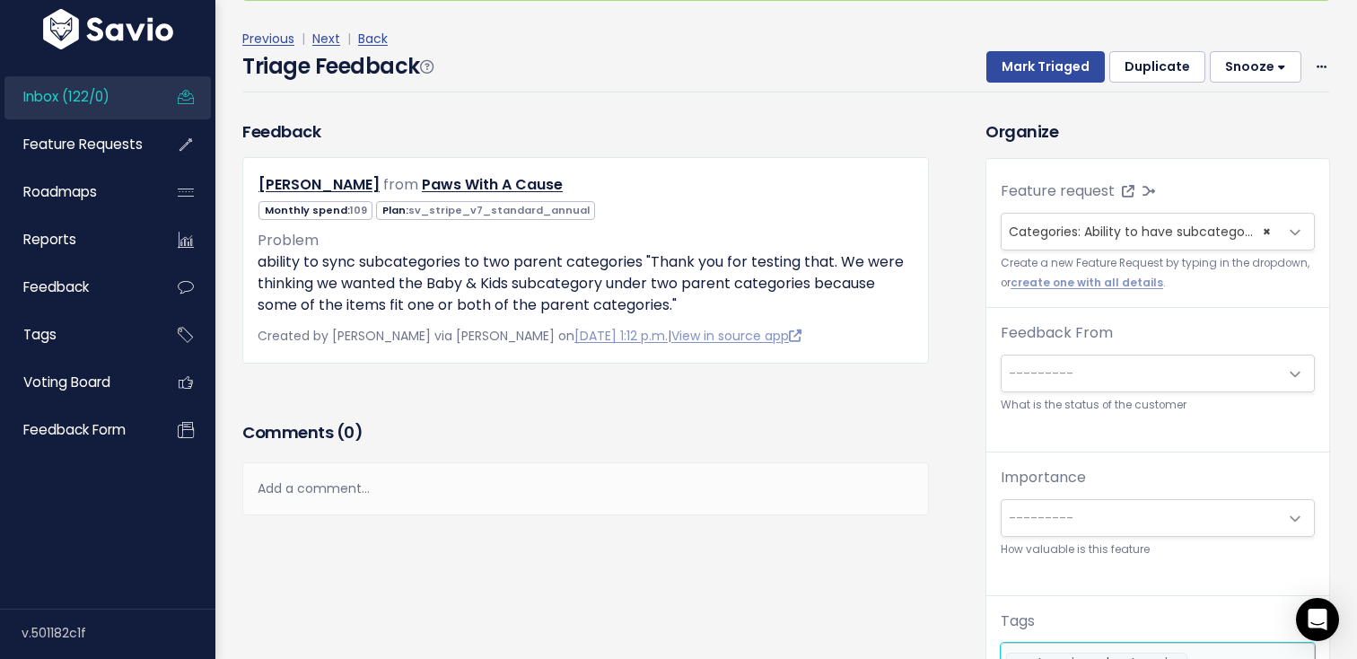
scroll to position [0, 0]
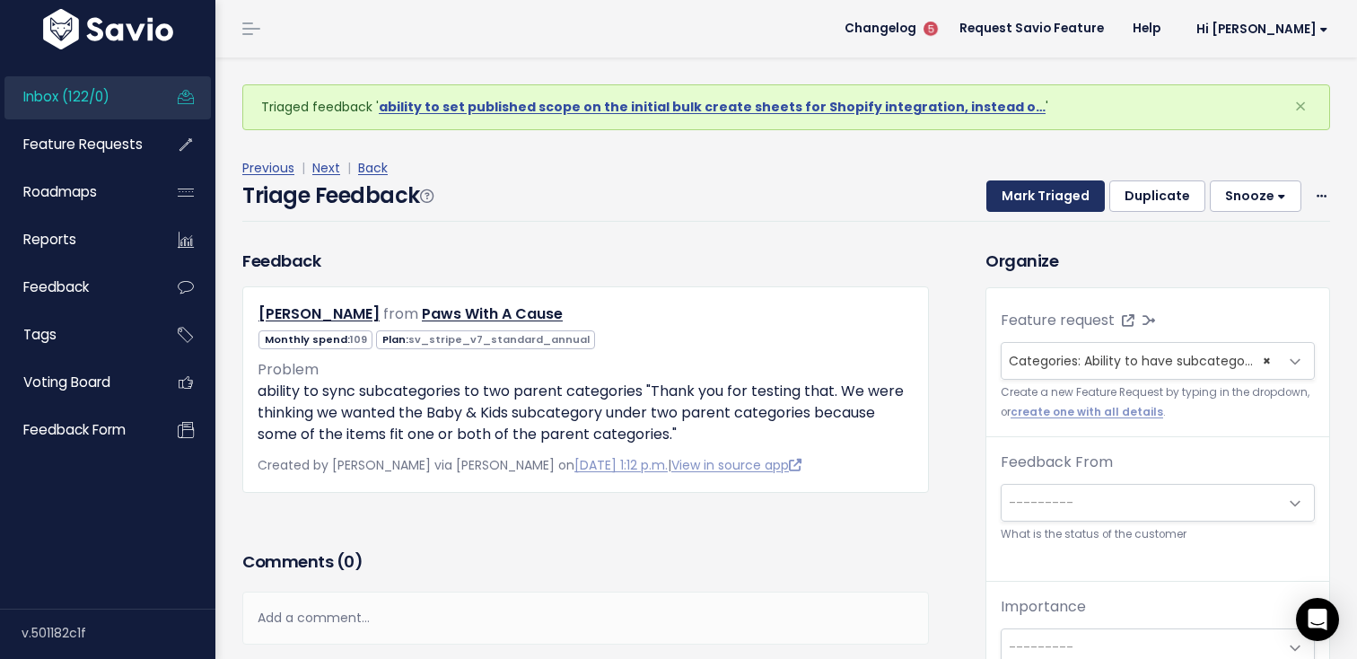
click at [1021, 196] on button "Mark Triaged" at bounding box center [1045, 196] width 118 height 32
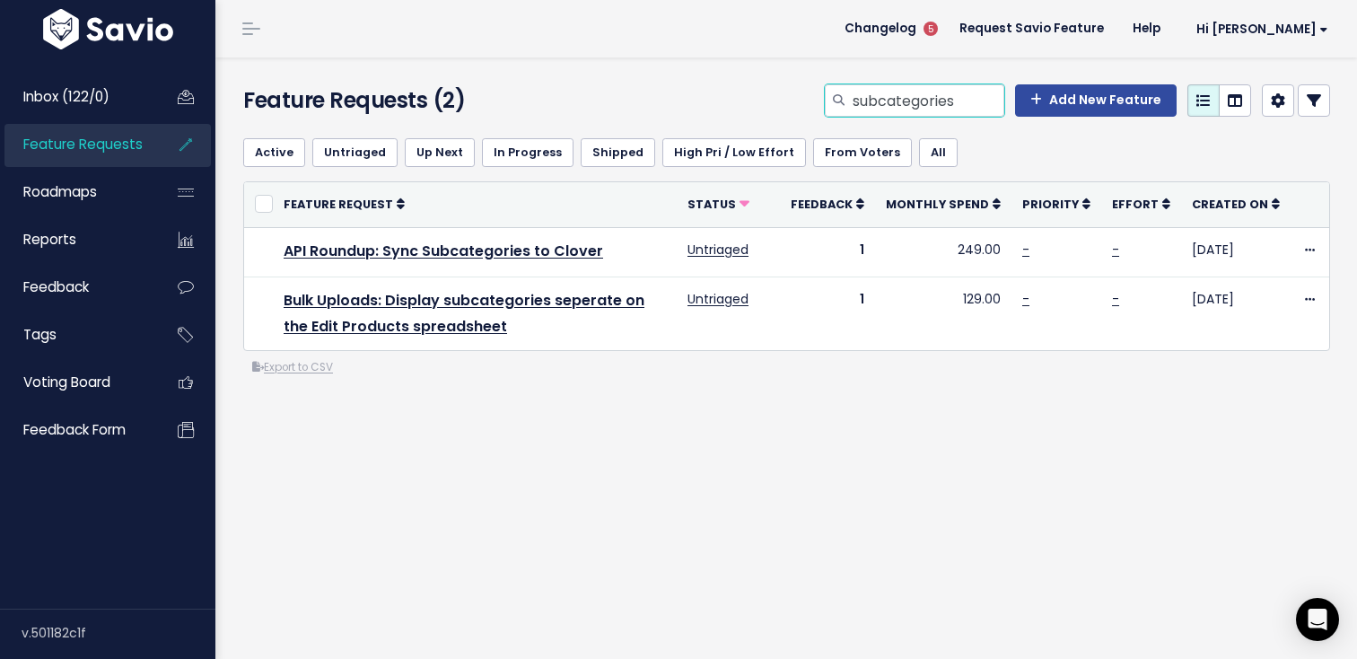
click at [906, 89] on input "subcategories" at bounding box center [927, 100] width 153 height 32
click at [959, 89] on input "subcategories" at bounding box center [927, 100] width 153 height 32
click at [963, 98] on input "subcategories" at bounding box center [927, 100] width 153 height 32
type input "subcategory"
click at [891, 92] on input "subcategory" at bounding box center [927, 100] width 153 height 32
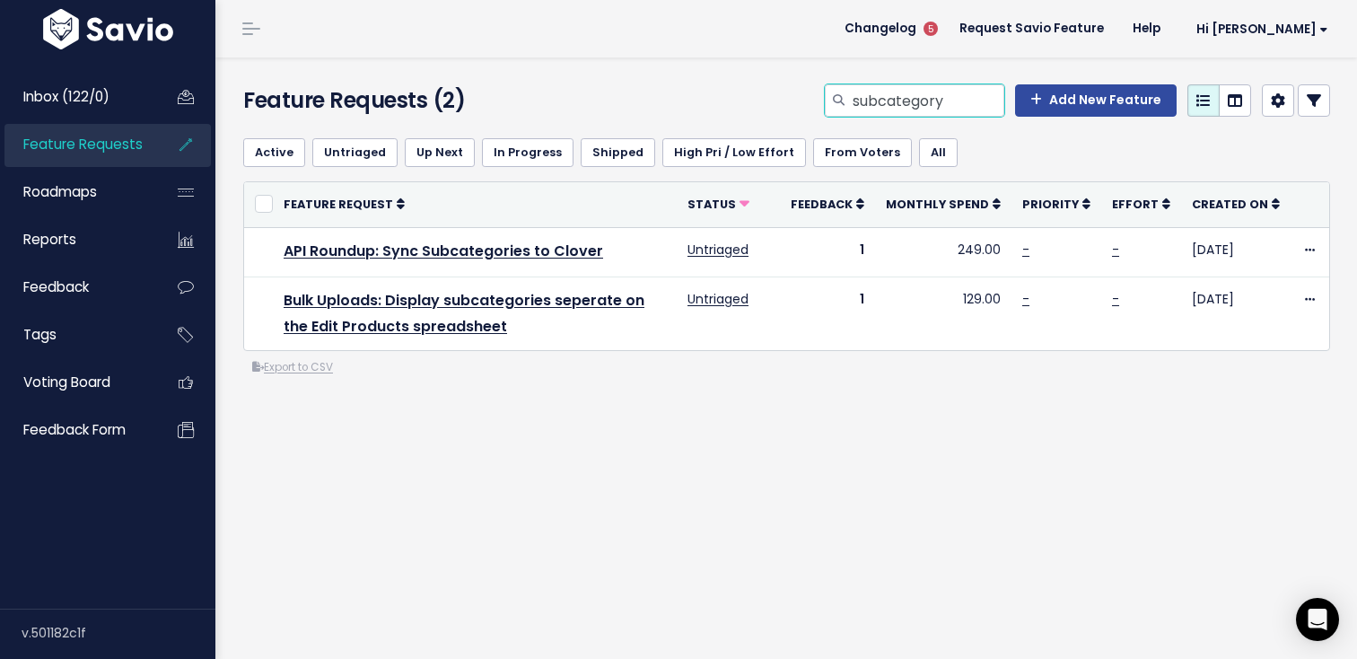
click at [891, 92] on input "subcategory" at bounding box center [927, 100] width 153 height 32
type input "Purchase Orders incoming"
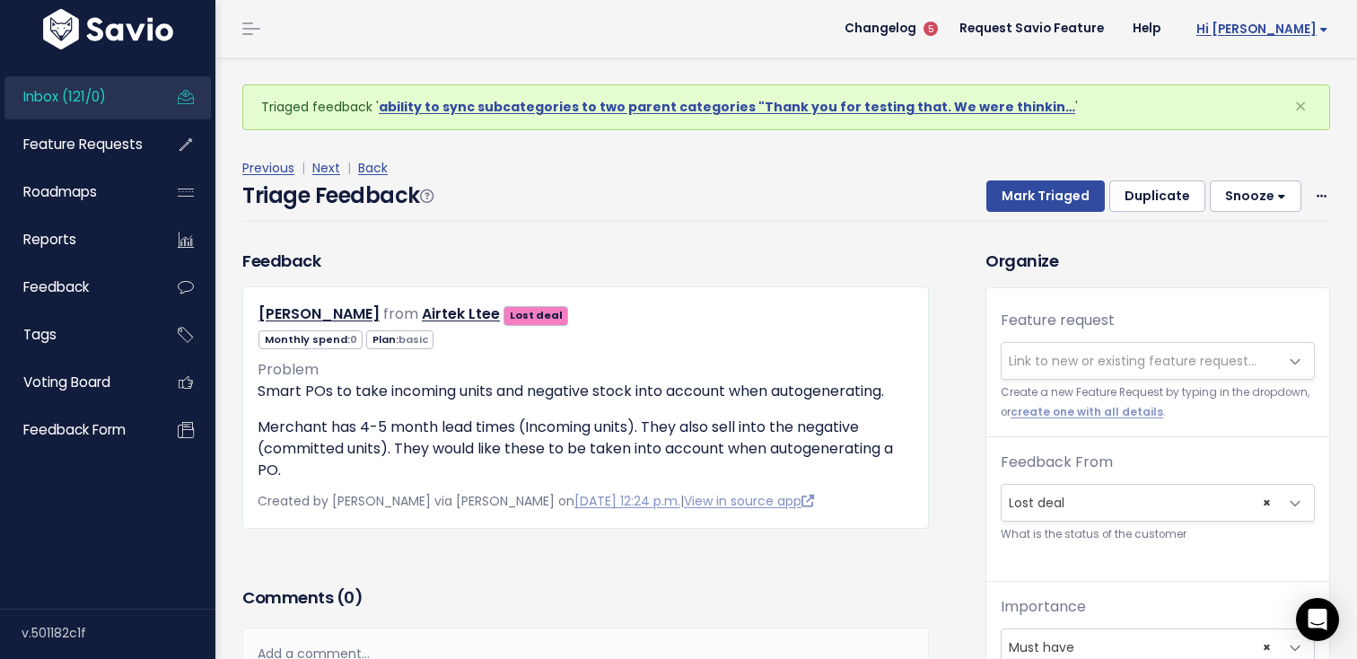
click at [1268, 36] on span "Hi [PERSON_NAME]" at bounding box center [1262, 28] width 132 height 13
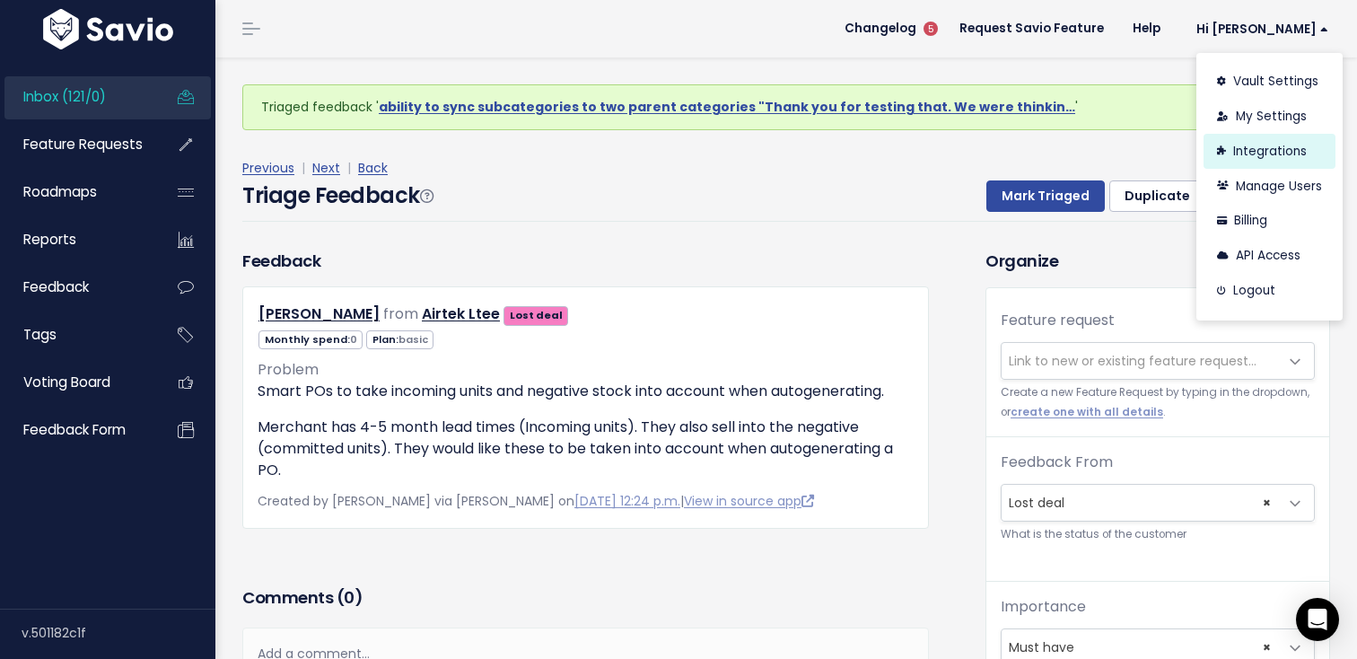
click at [1228, 140] on link "Integrations" at bounding box center [1269, 151] width 132 height 35
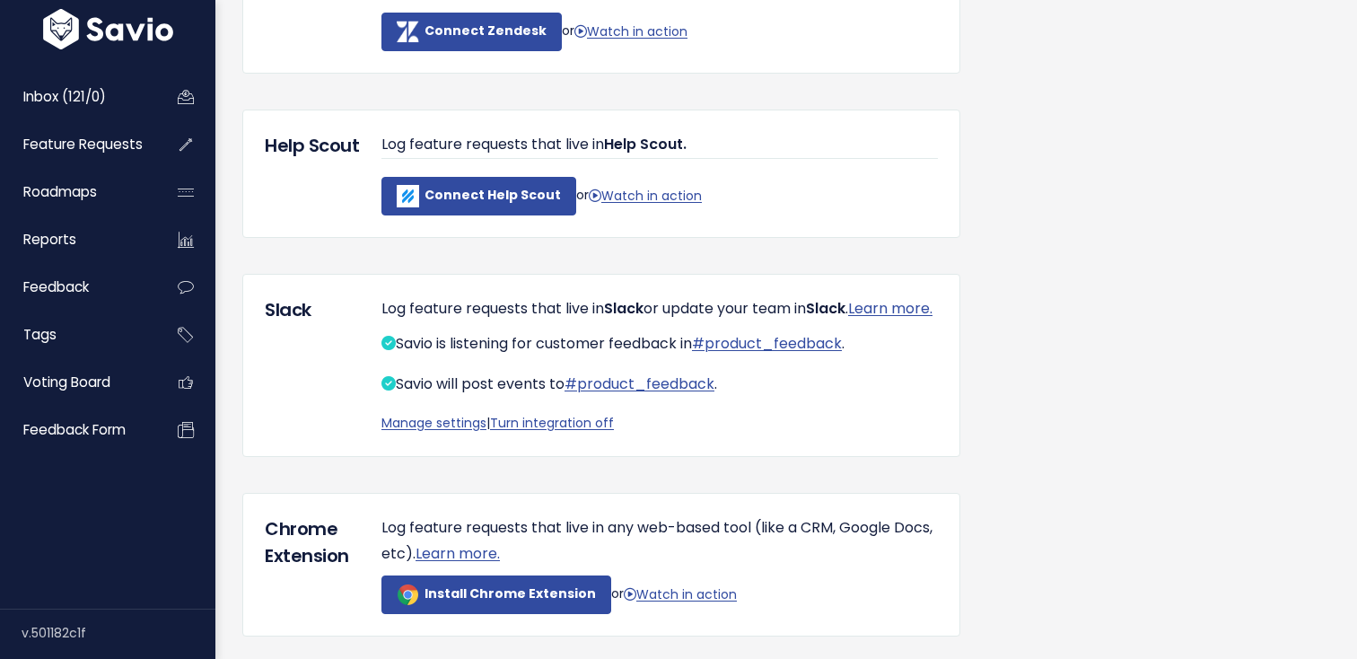
scroll to position [460, 0]
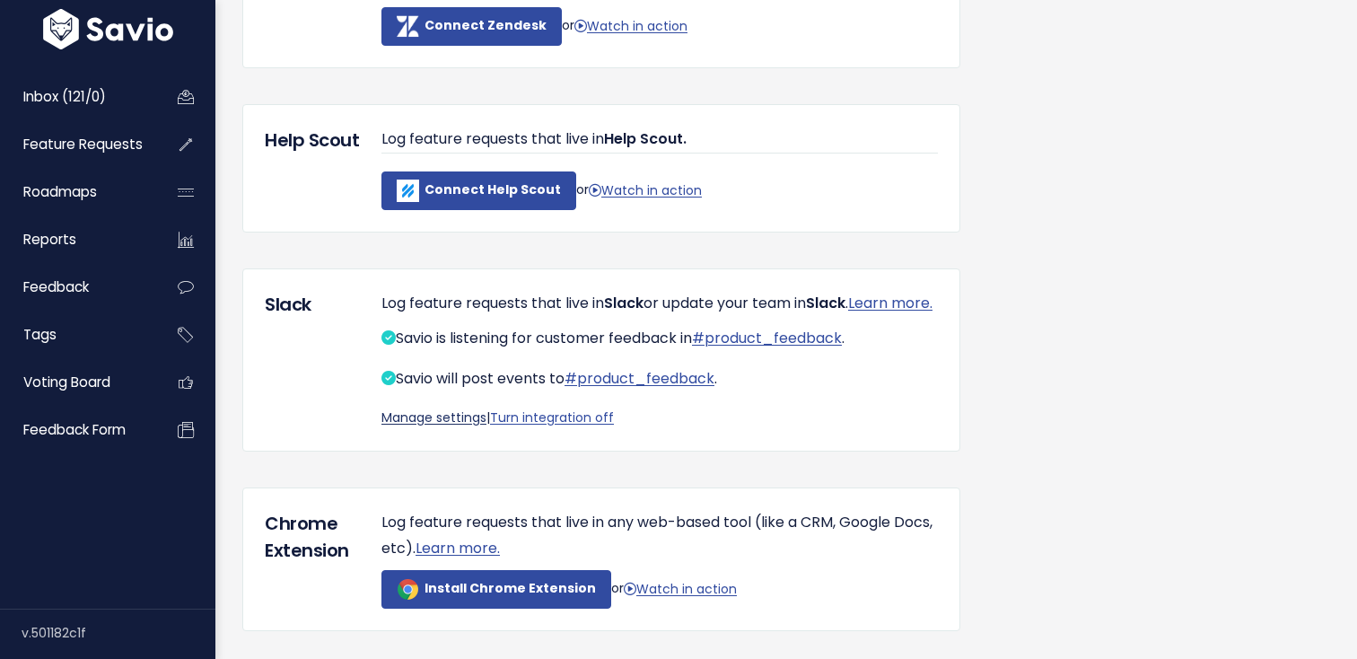
click at [449, 426] on link "Manage settings" at bounding box center [433, 417] width 105 height 18
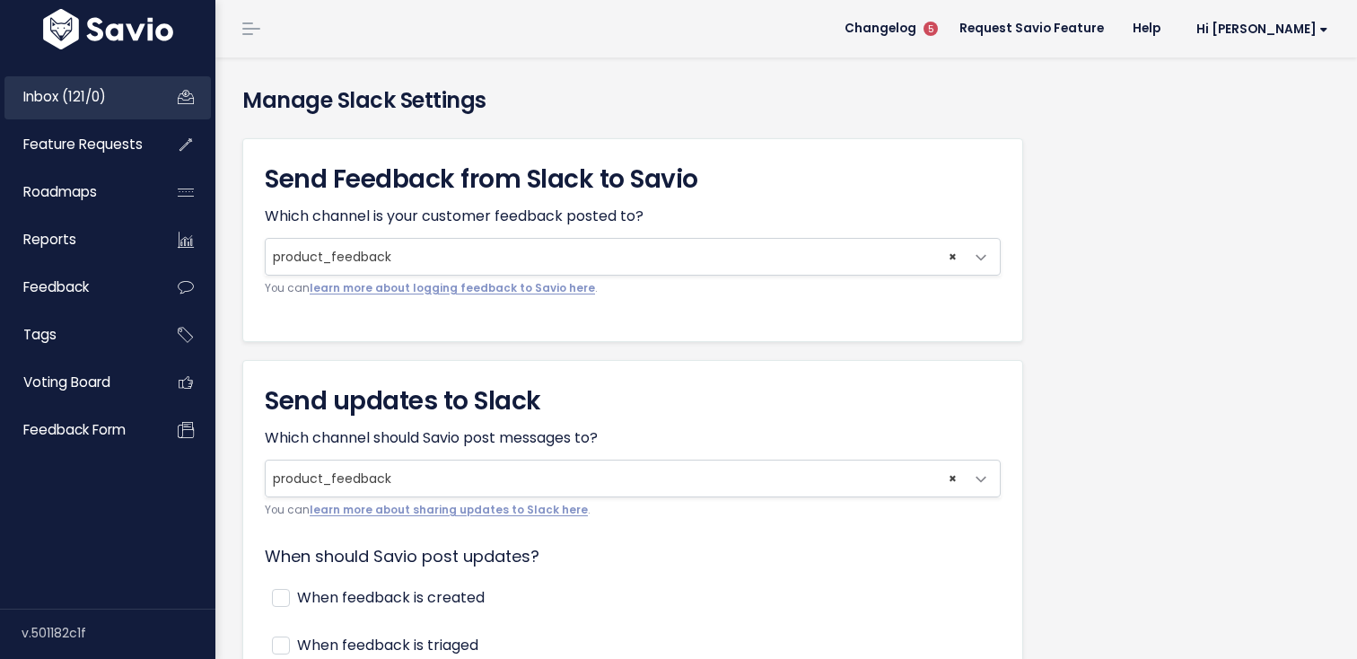
click at [78, 98] on span "Inbox (121/0)" at bounding box center [64, 96] width 83 height 19
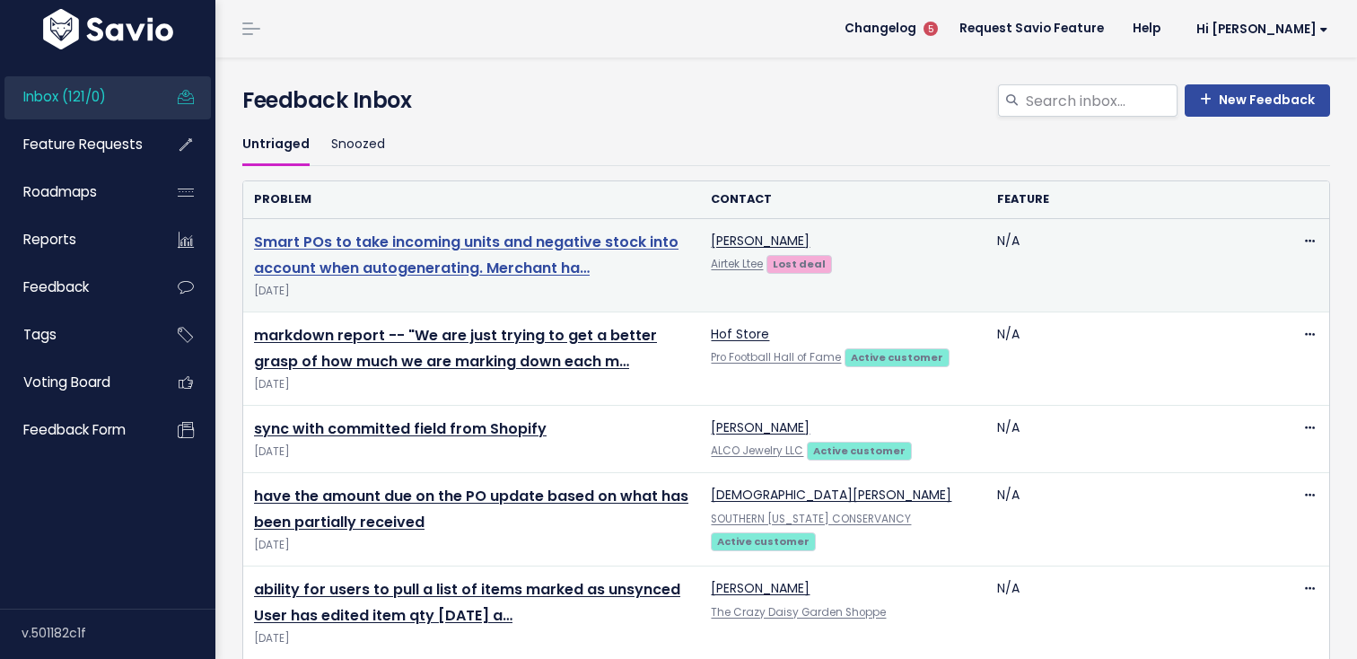
click at [464, 235] on link "Smart POs to take incoming units and negative stock into account when autogener…" at bounding box center [466, 255] width 424 height 47
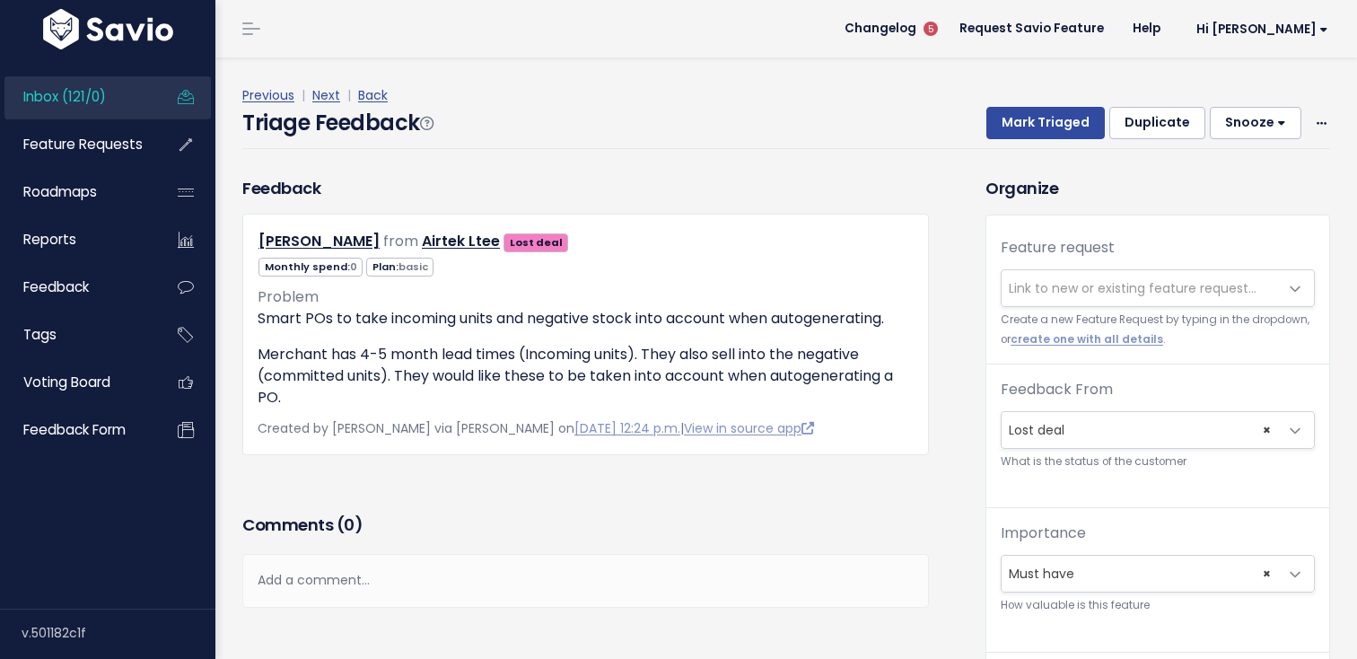
click at [1164, 139] on div "Triage Feedback Mark Triaged Duplicate Snooze 1 day 3 days 7 days 14 days Edit …" at bounding box center [786, 128] width 1088 height 42
click at [1161, 112] on button "Duplicate" at bounding box center [1157, 123] width 96 height 32
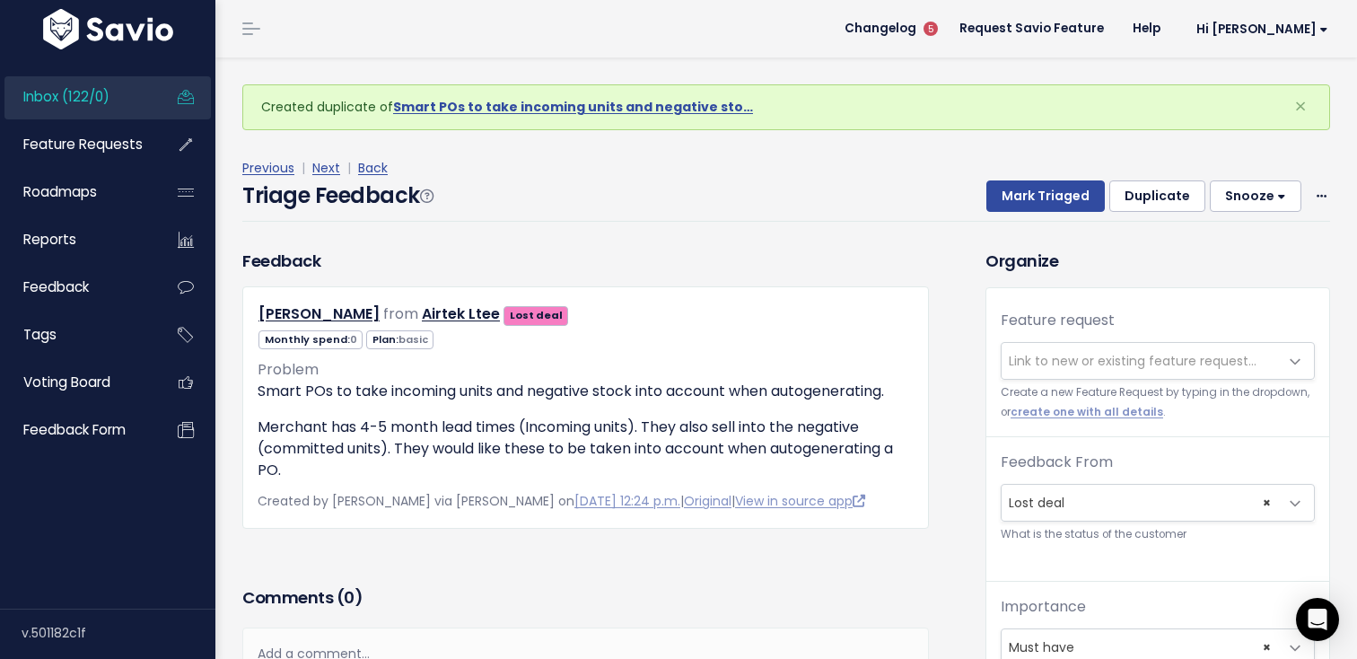
click at [1103, 343] on span "Link to new or existing feature request..." at bounding box center [1139, 361] width 276 height 36
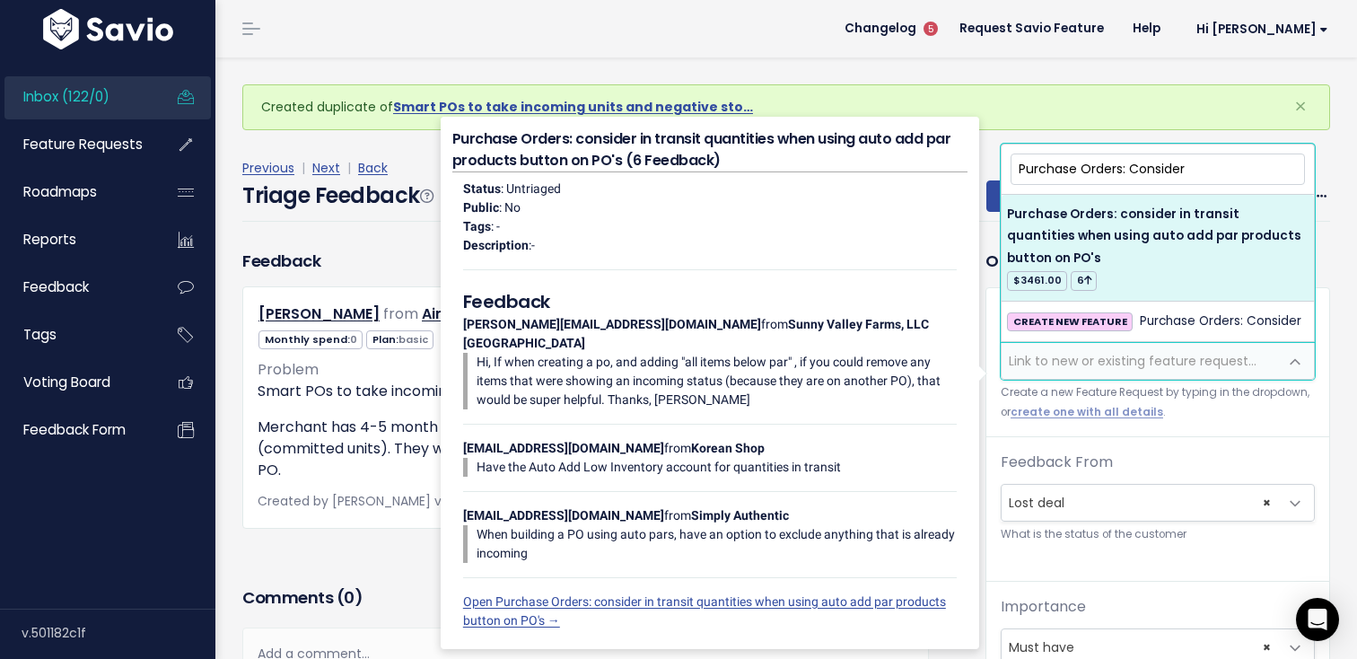
type input "Purchase Orders: Consider"
select select "46099"
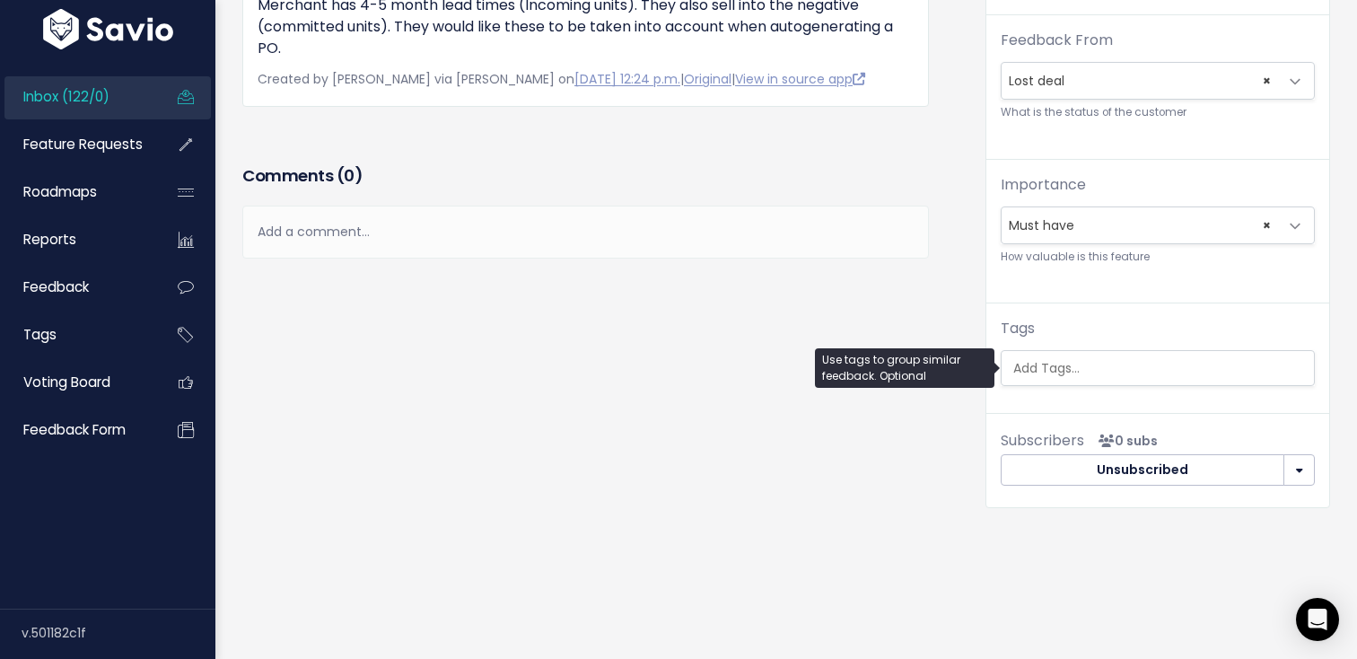
scroll to position [0, 4]
click at [1099, 382] on ul at bounding box center [1157, 368] width 312 height 34
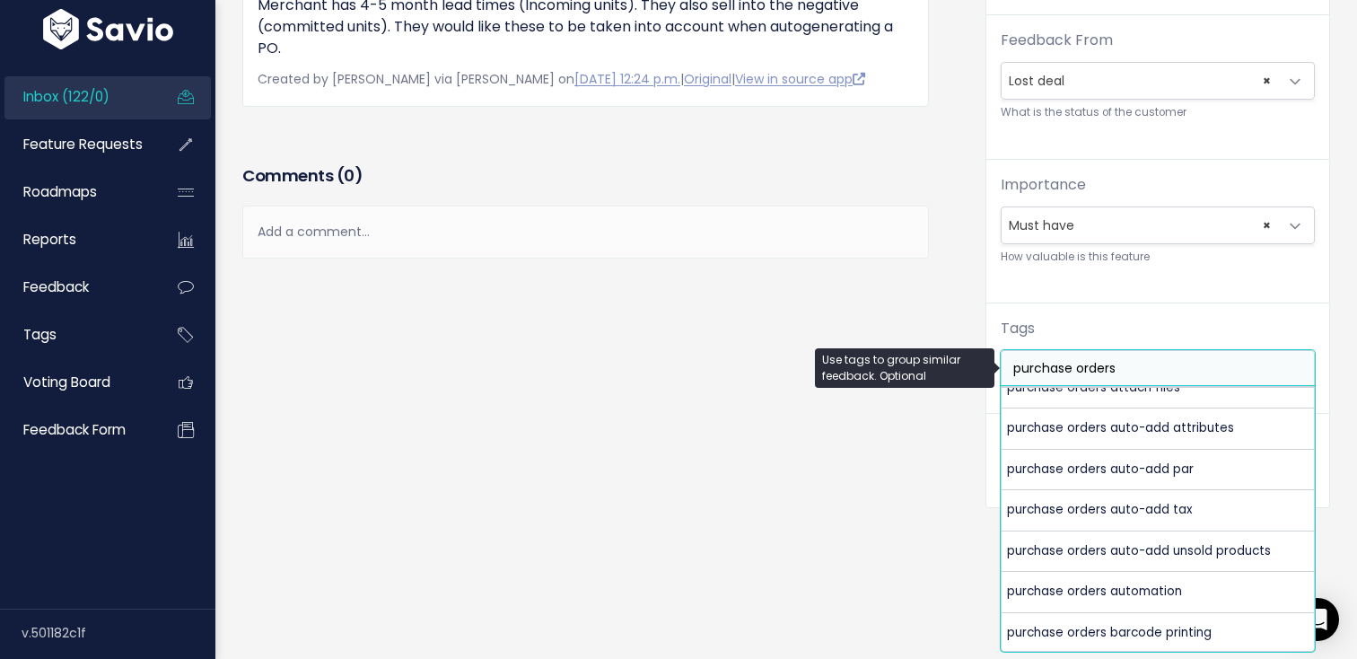
scroll to position [812, 0]
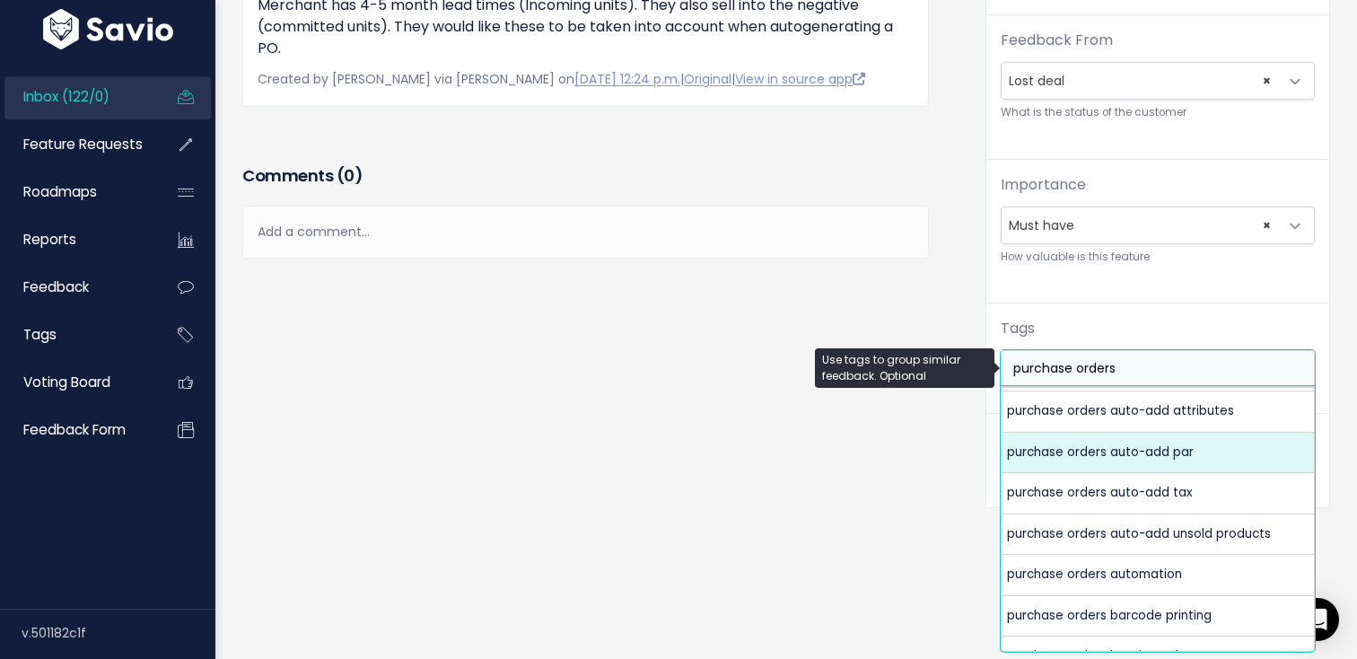
type input "purchase orders"
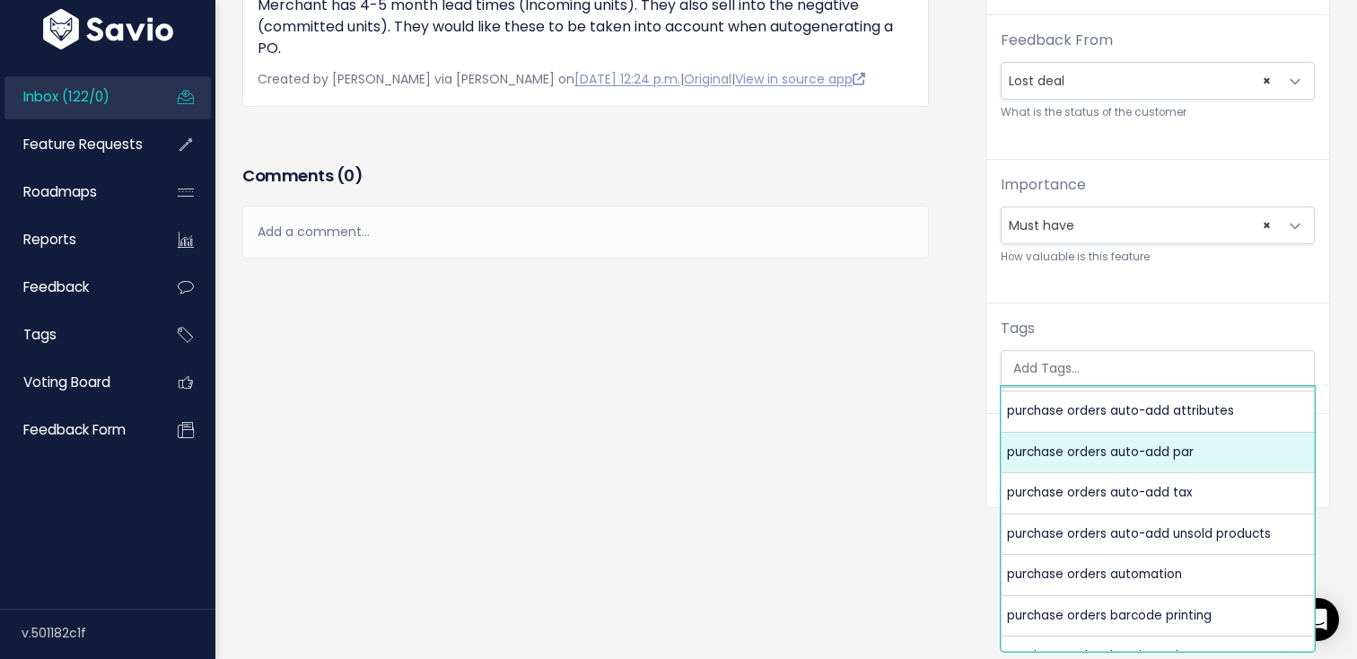
scroll to position [0, 0]
select select "6753"
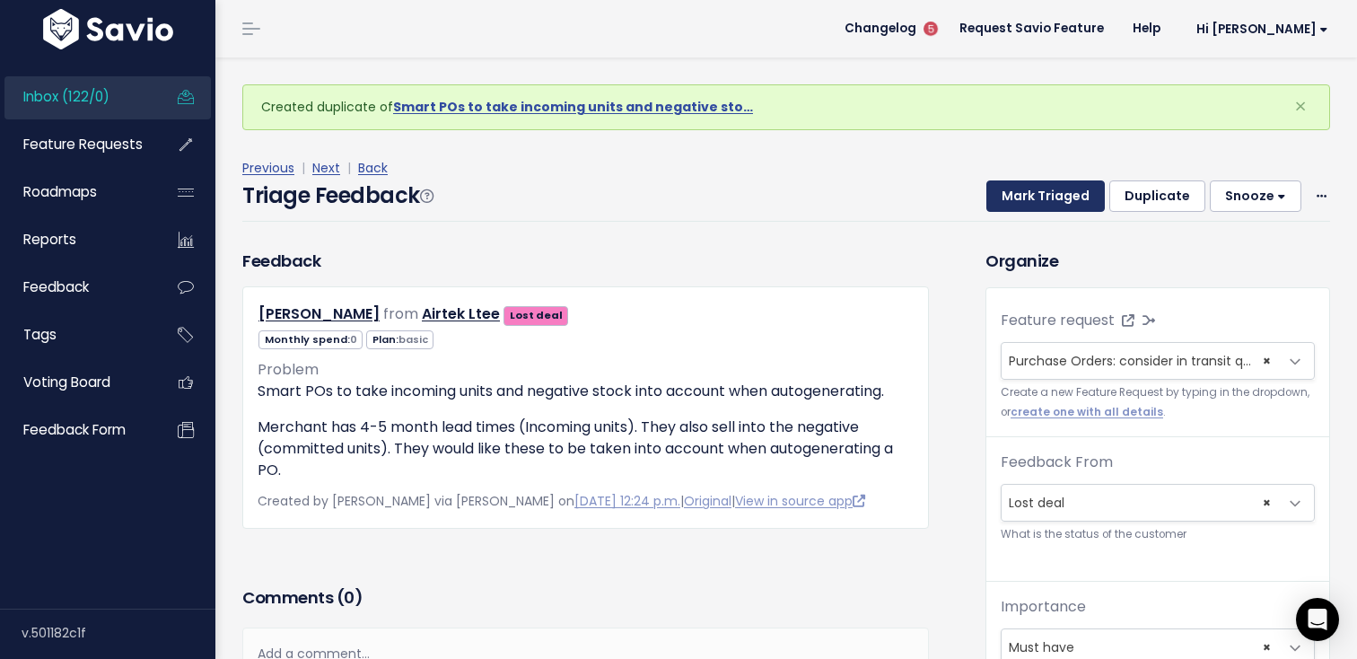
click at [1049, 188] on button "Mark Triaged" at bounding box center [1045, 196] width 118 height 32
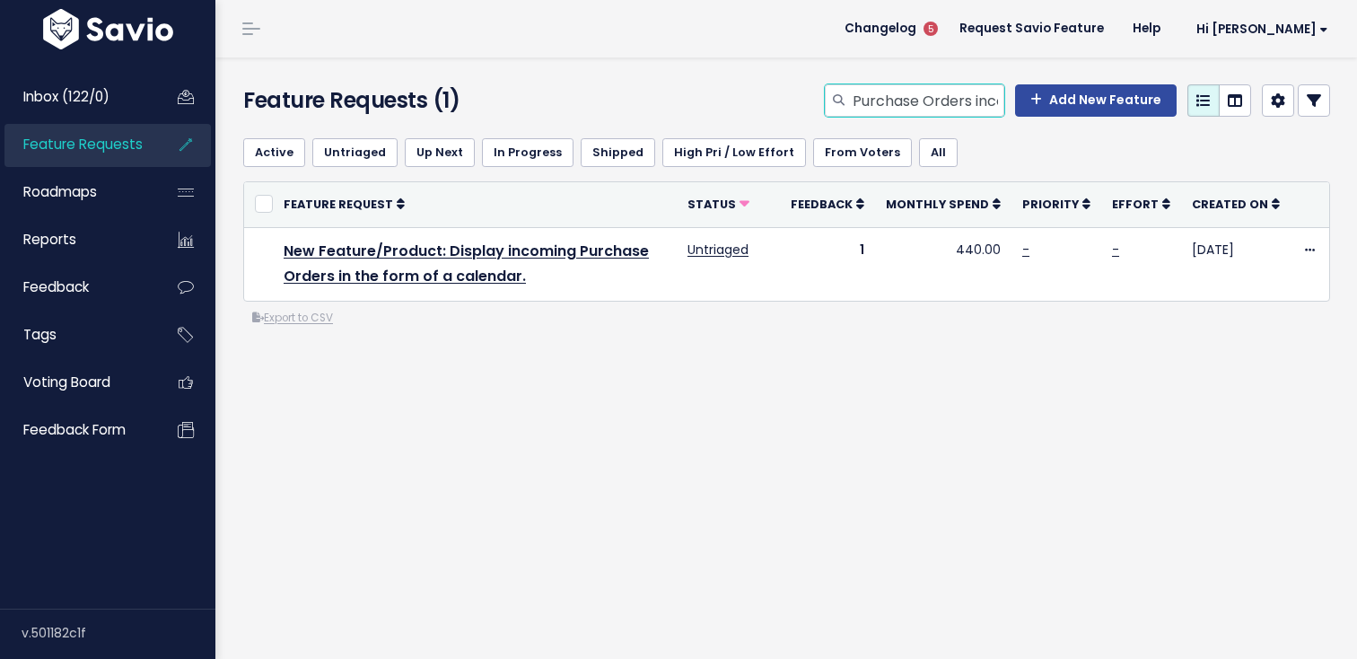
scroll to position [0, 45]
drag, startPoint x: 982, startPoint y: 105, endPoint x: 1019, endPoint y: 102, distance: 37.8
click at [1019, 103] on div "Purchase Orders incoming Add New Feature" at bounding box center [1077, 100] width 505 height 32
type input "Purchase Orders in transit"
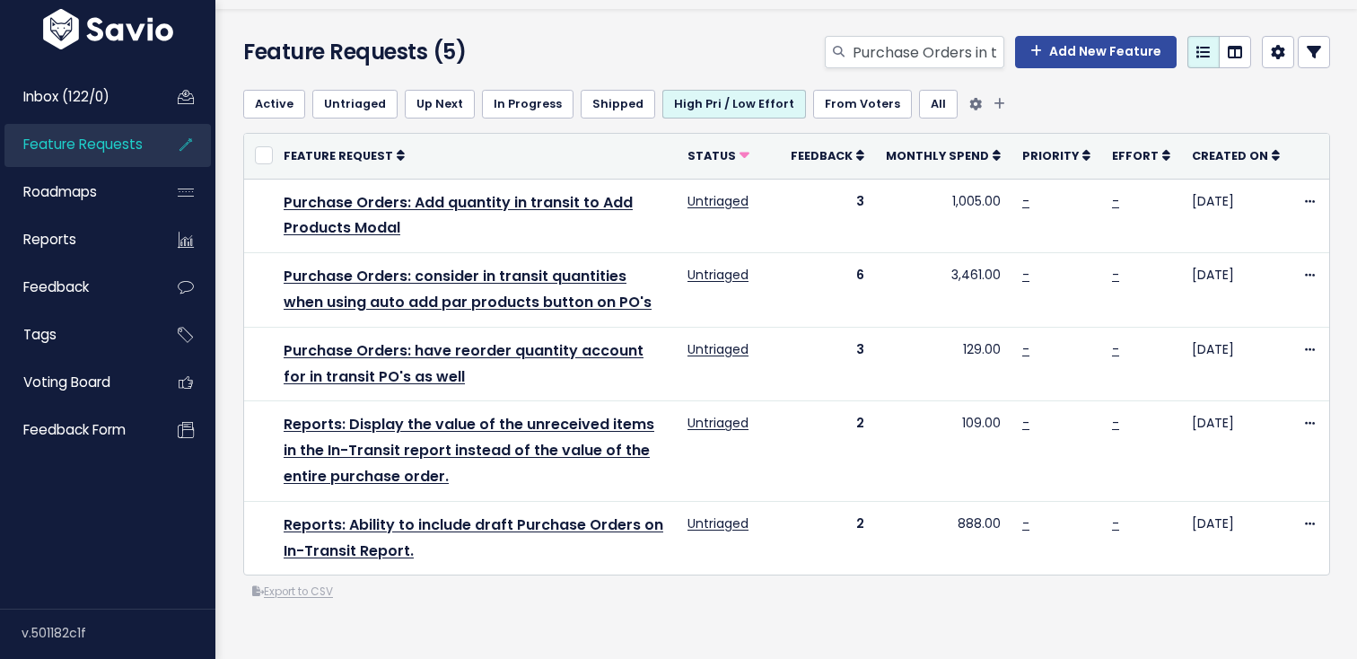
scroll to position [76, 0]
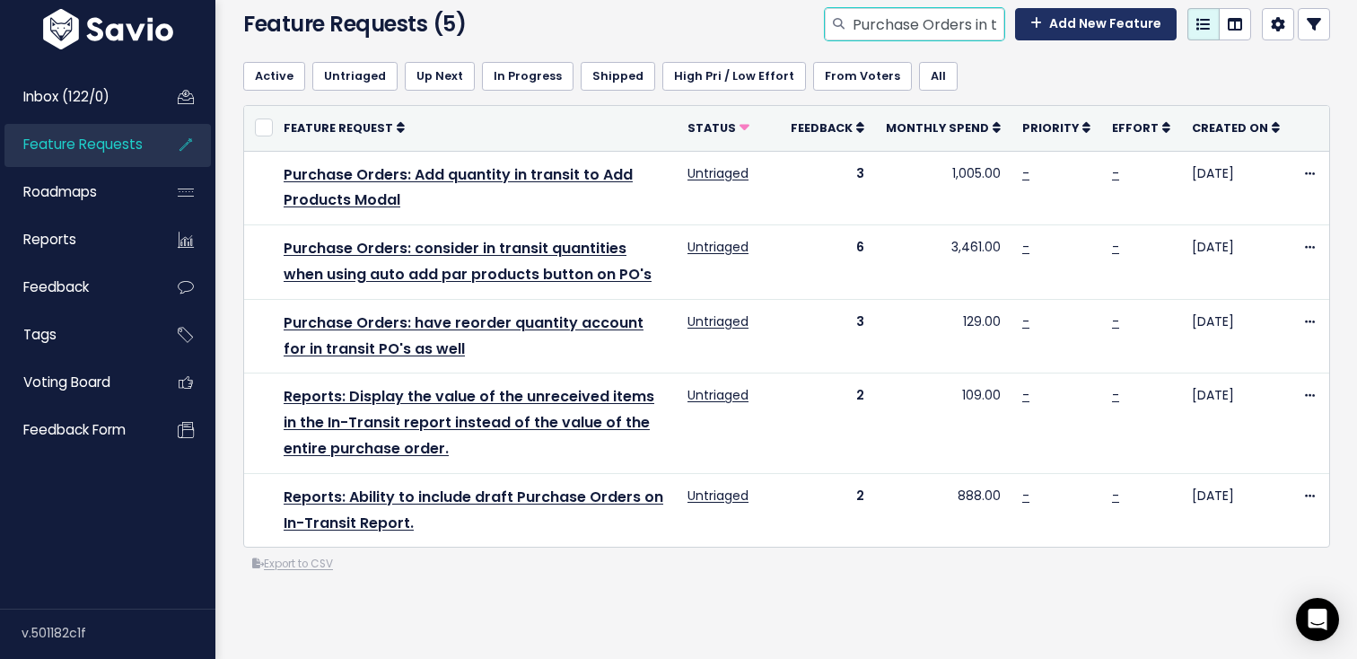
drag, startPoint x: 982, startPoint y: 22, endPoint x: 1063, endPoint y: 23, distance: 81.7
click at [1066, 23] on div "Purchase Orders in transit Add New Feature" at bounding box center [1077, 24] width 505 height 32
drag, startPoint x: 983, startPoint y: 25, endPoint x: 1061, endPoint y: 32, distance: 78.4
click at [1061, 32] on div "Purchase Orders in transit Add New Feature" at bounding box center [1077, 24] width 505 height 32
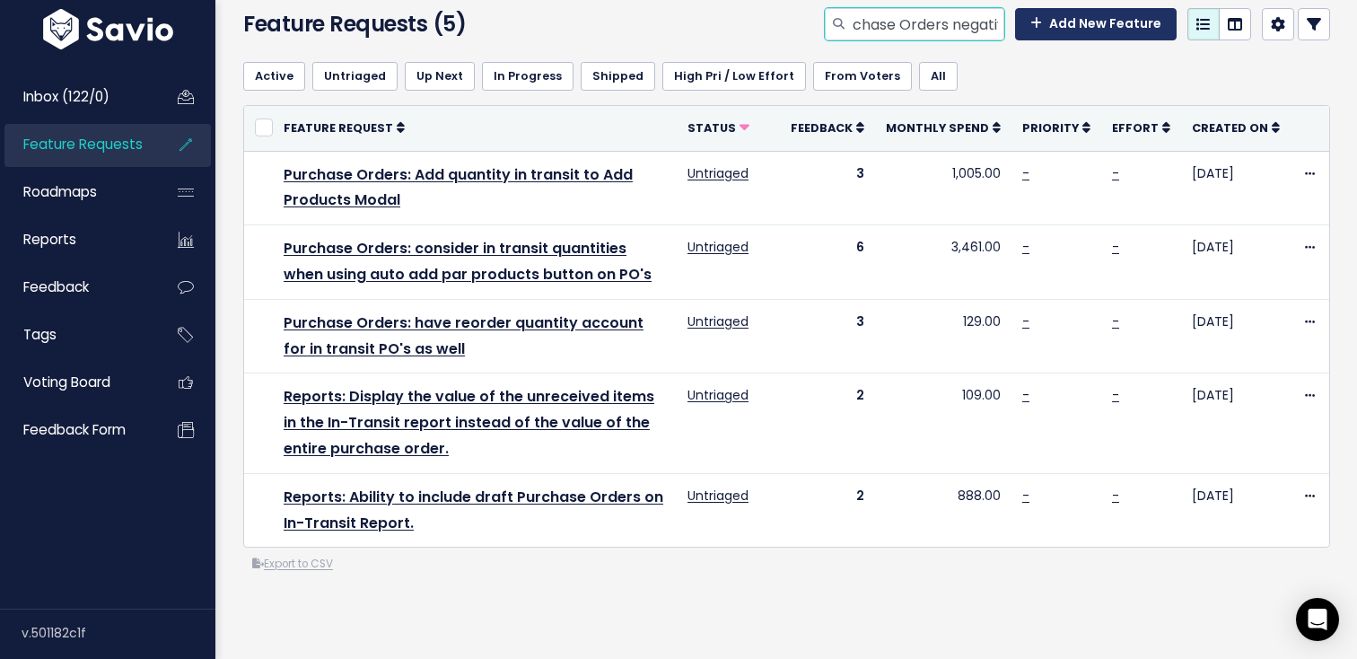
scroll to position [0, 40]
type input "Purchase Orders negative"
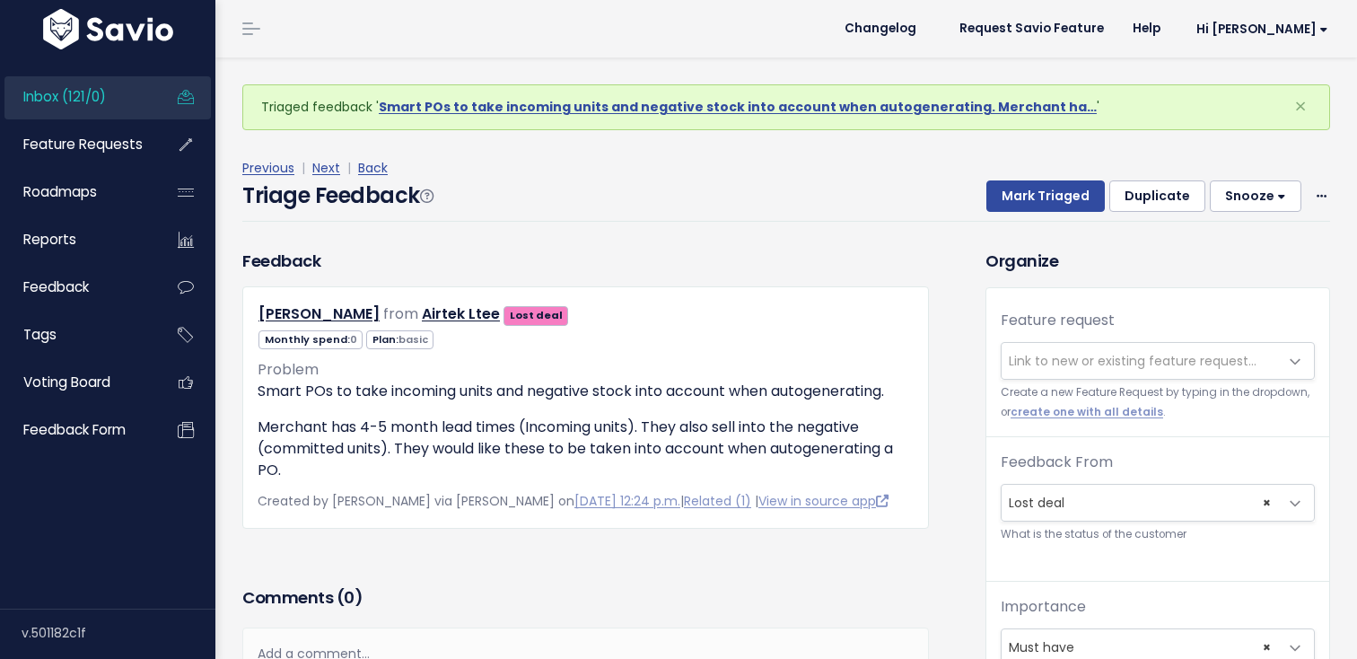
click at [1043, 352] on span "Link to new or existing feature request..." at bounding box center [1133, 361] width 248 height 18
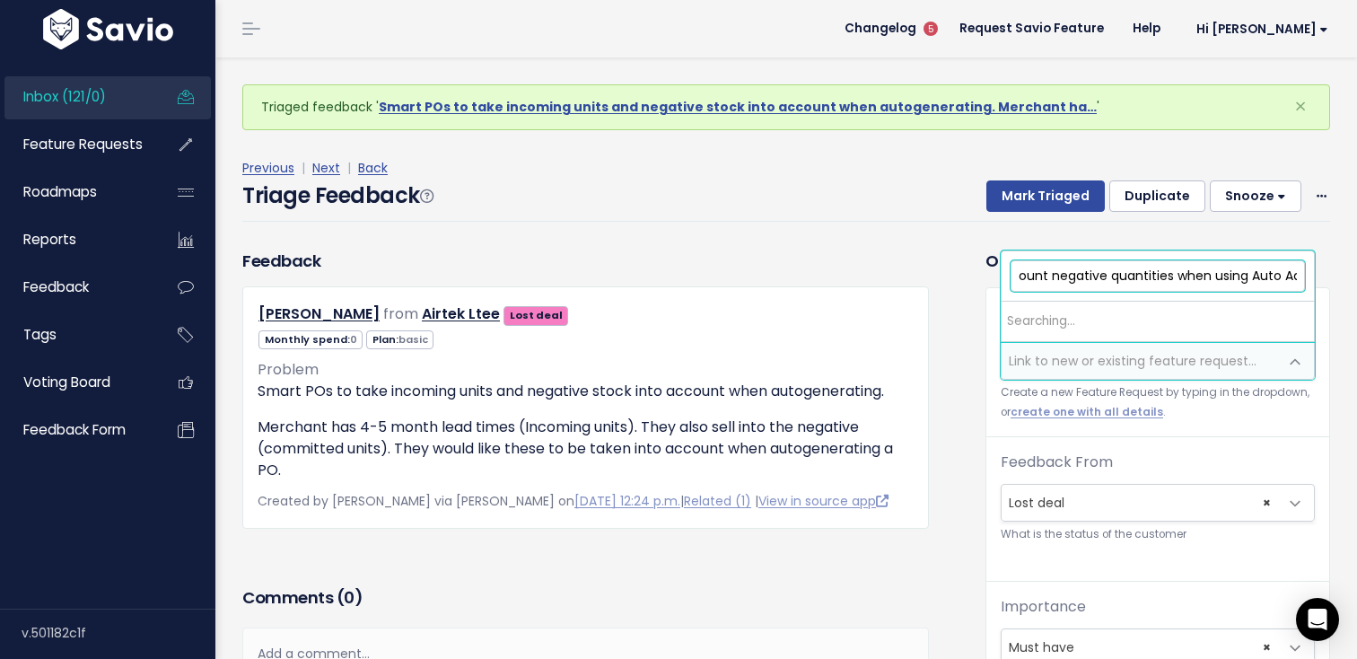
scroll to position [0, 205]
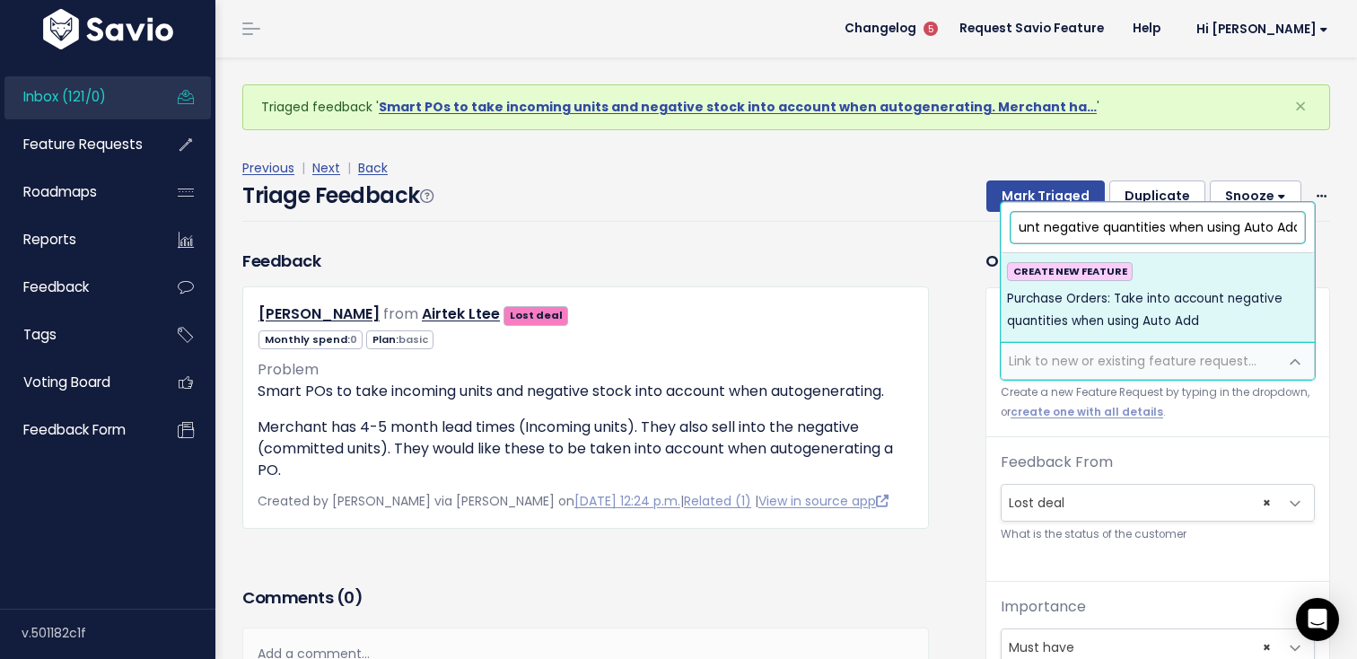
type input "Purchase Orders: Take into account negative quantities when using Auto Add"
click at [1021, 299] on span "Purchase Orders: Take into account negative quantities when using Auto Add" at bounding box center [1158, 310] width 302 height 44
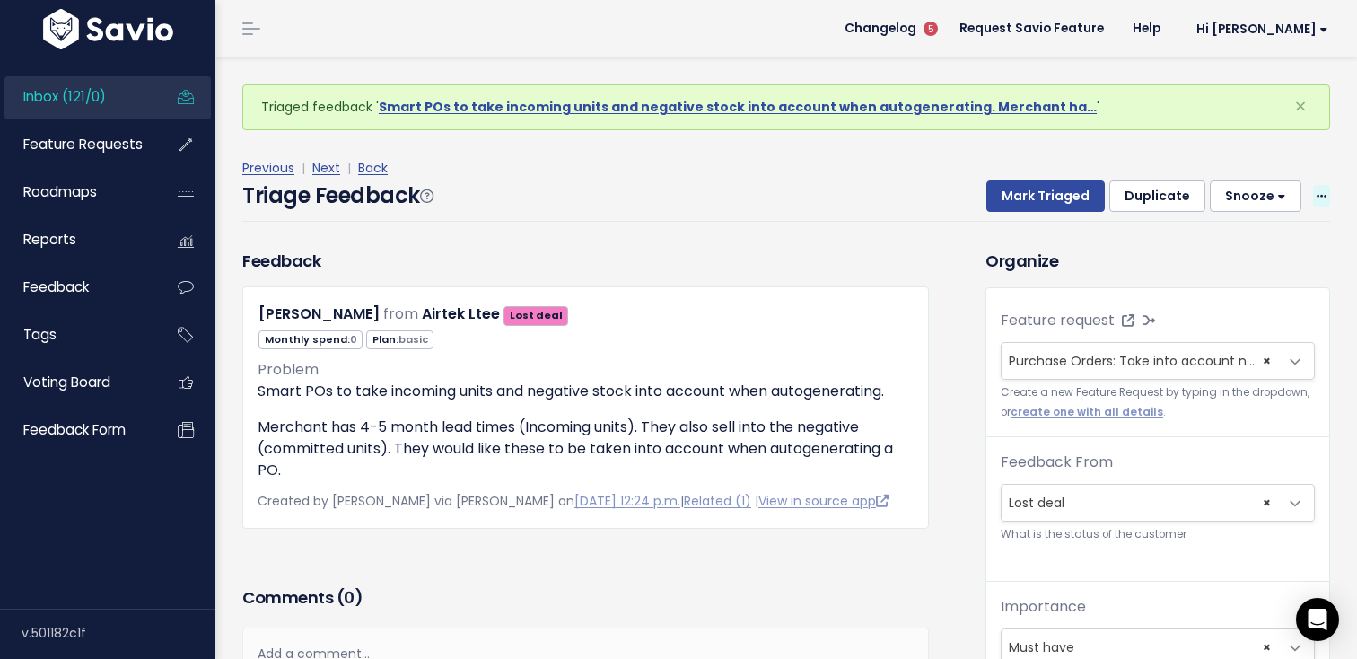
click at [1316, 193] on icon at bounding box center [1321, 197] width 10 height 12
click at [1220, 274] on link "Delete" at bounding box center [1249, 280] width 129 height 35
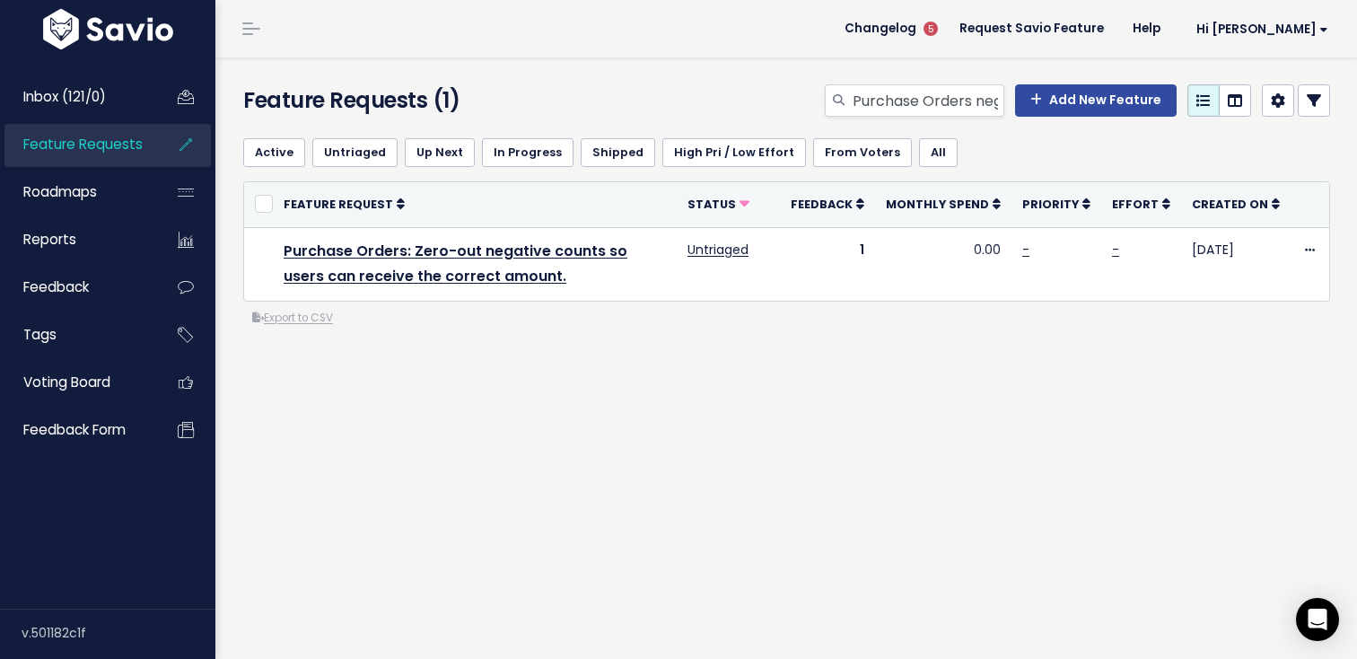
click at [896, 83] on div "Feature Requests (1) Purchase Orders negative Add New Feature" at bounding box center [783, 90] width 1136 height 66
click at [895, 92] on input "Purchase Orders negative" at bounding box center [927, 100] width 153 height 32
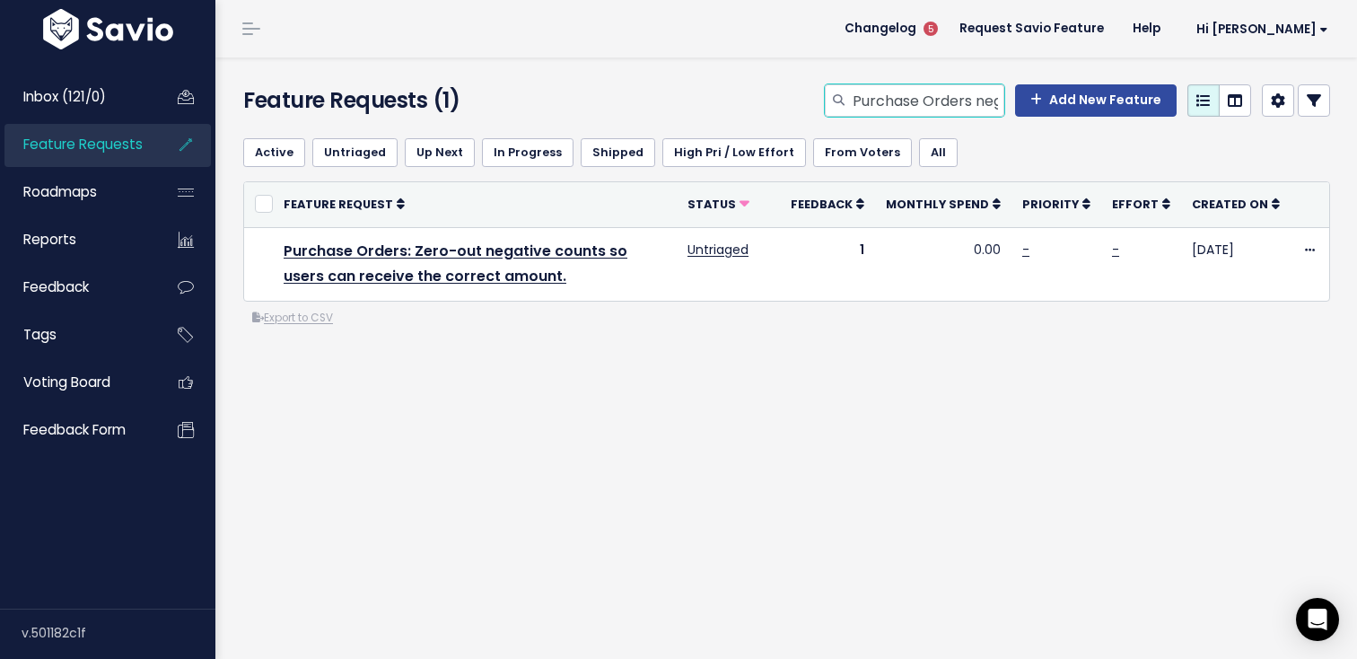
click at [895, 92] on input "Purchase Orders negative" at bounding box center [927, 100] width 153 height 32
type input "markdown"
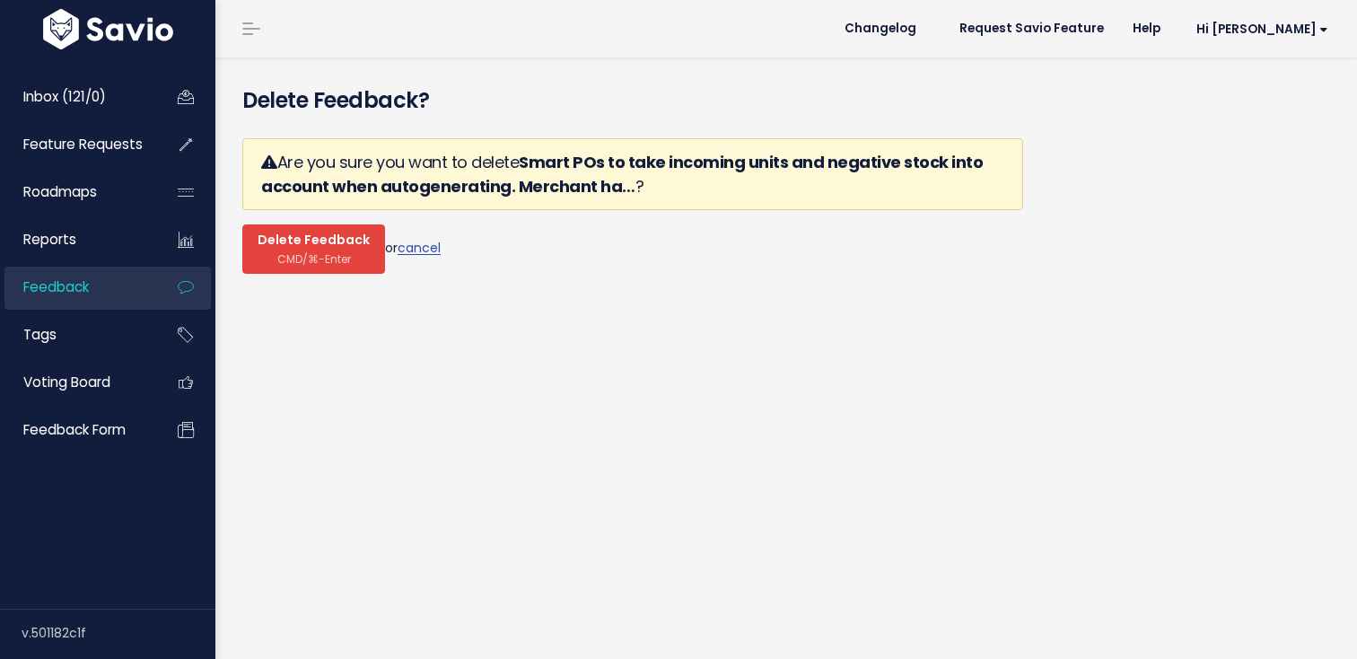
click at [309, 266] on button "Delete Feedback CMD/⌘-Enter" at bounding box center [313, 248] width 143 height 49
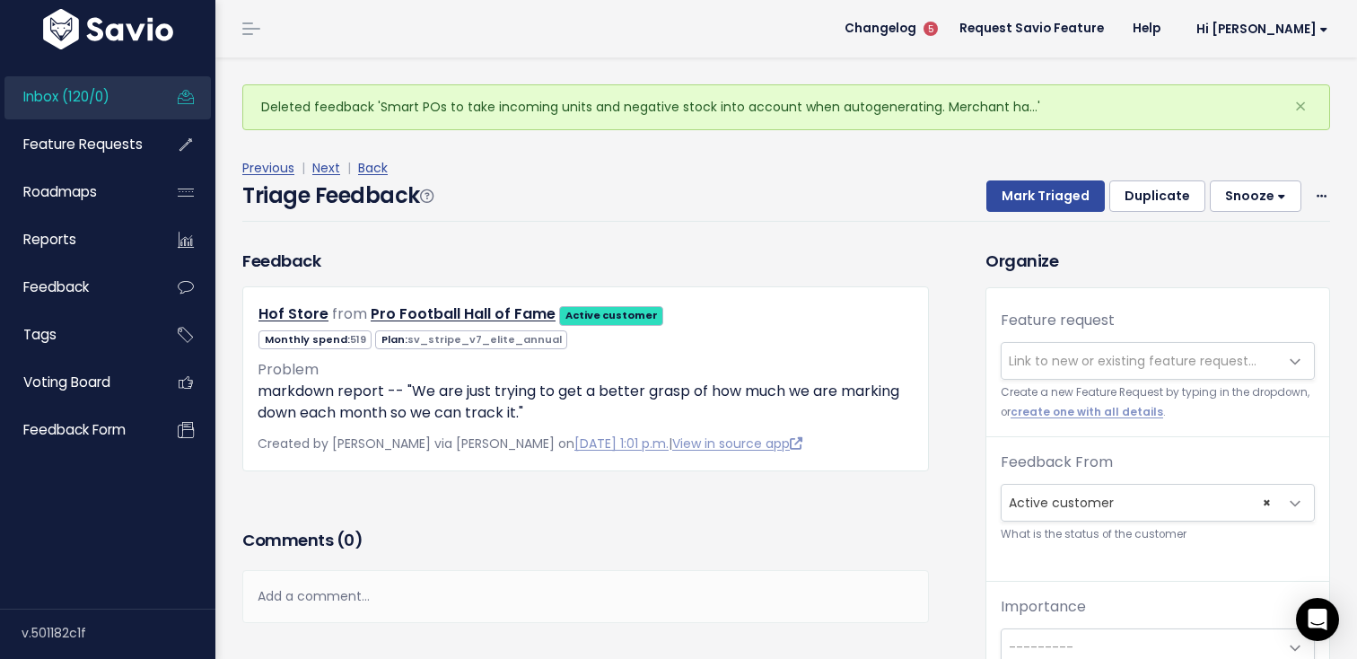
click at [1099, 350] on span "Link to new or existing feature request..." at bounding box center [1139, 361] width 276 height 36
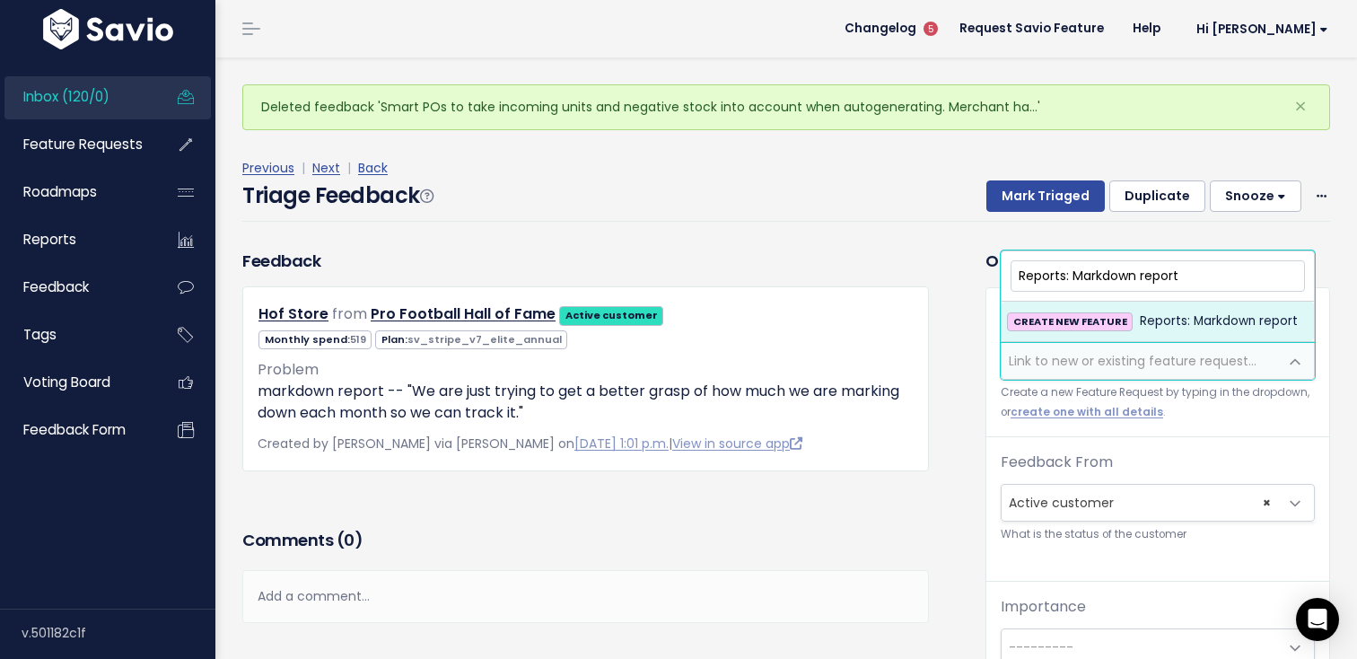
type input "Reports: Markdown report"
click at [1186, 320] on span "Reports: Markdown report" at bounding box center [1219, 321] width 158 height 22
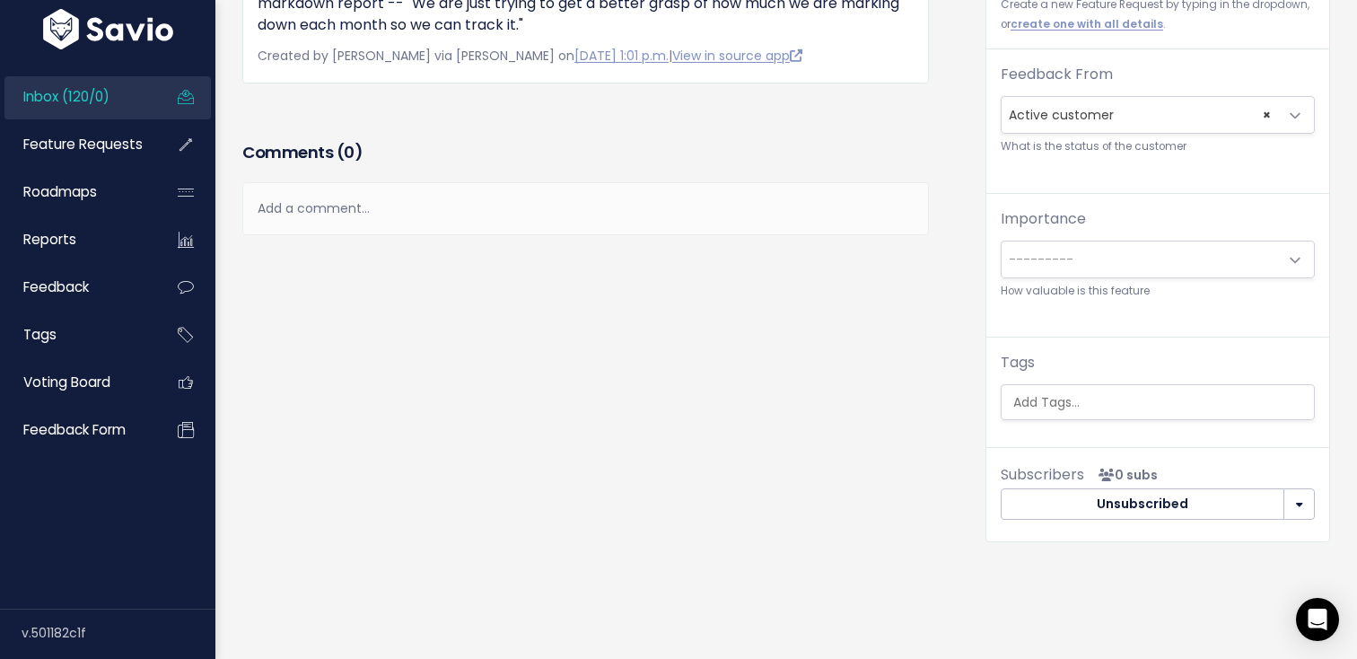
scroll to position [363, 0]
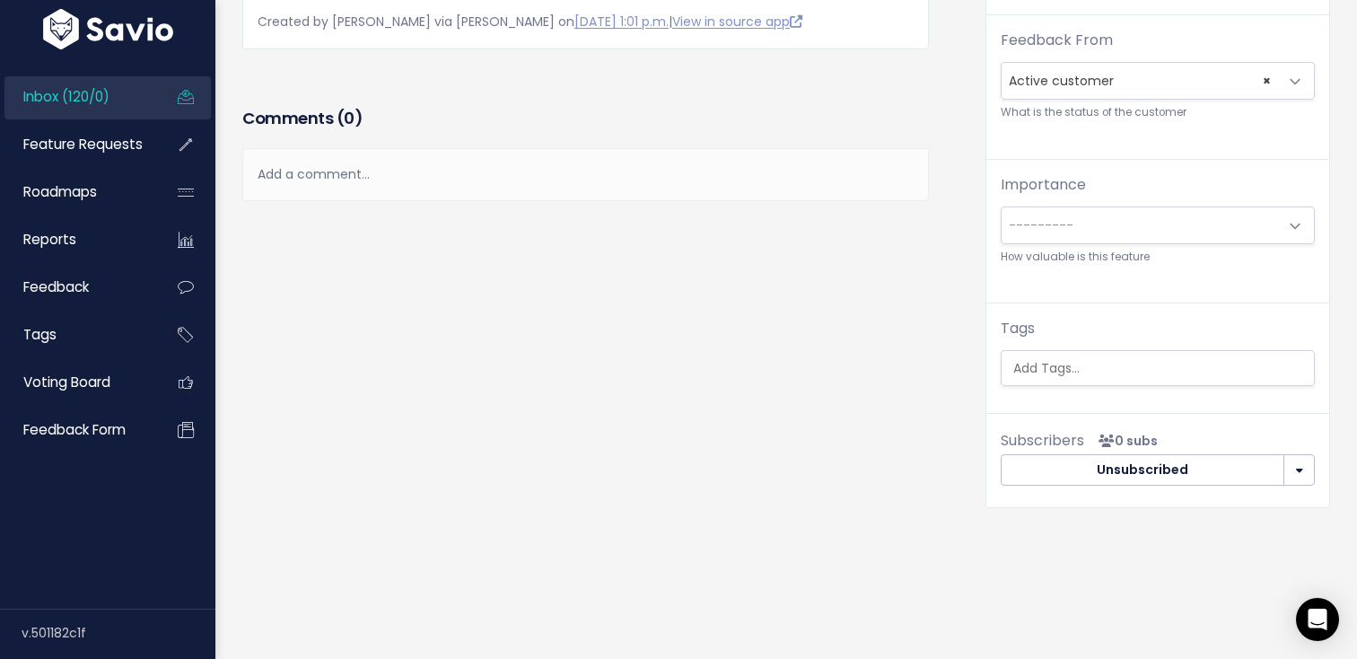
click at [1146, 367] on input "search" at bounding box center [1162, 368] width 312 height 19
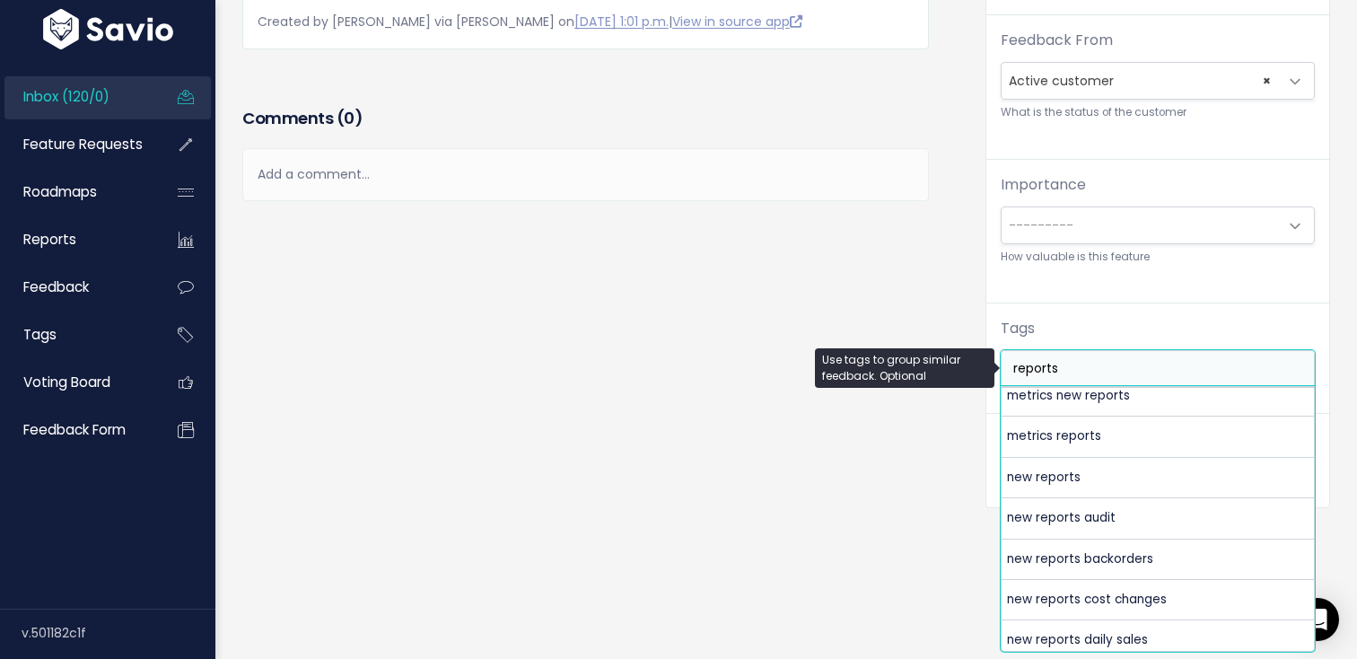
scroll to position [508, 0]
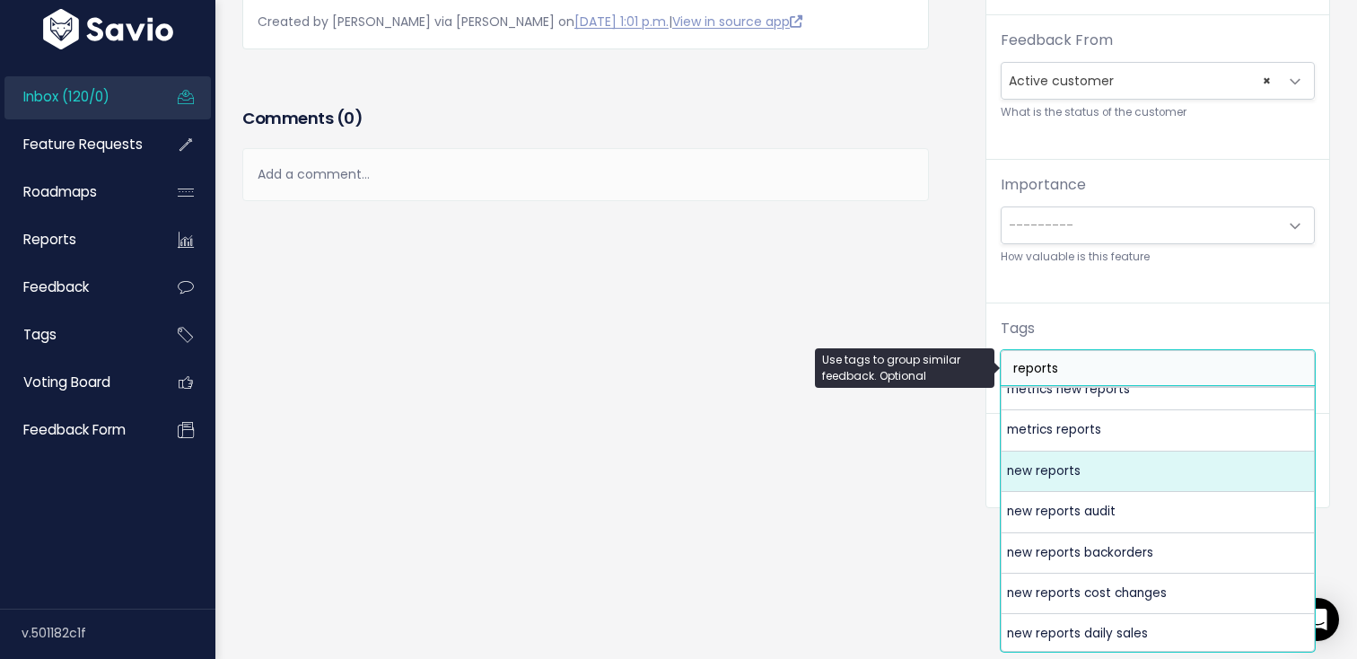
type input "reports"
select select "4094"
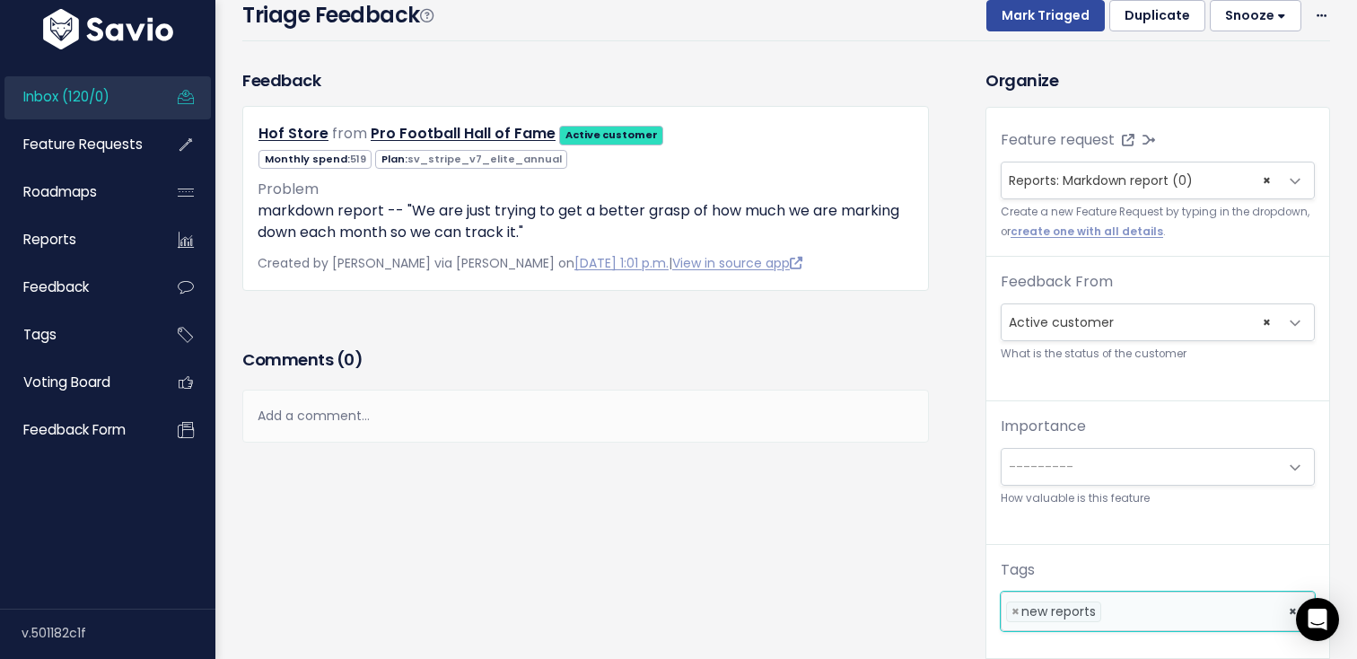
scroll to position [0, 0]
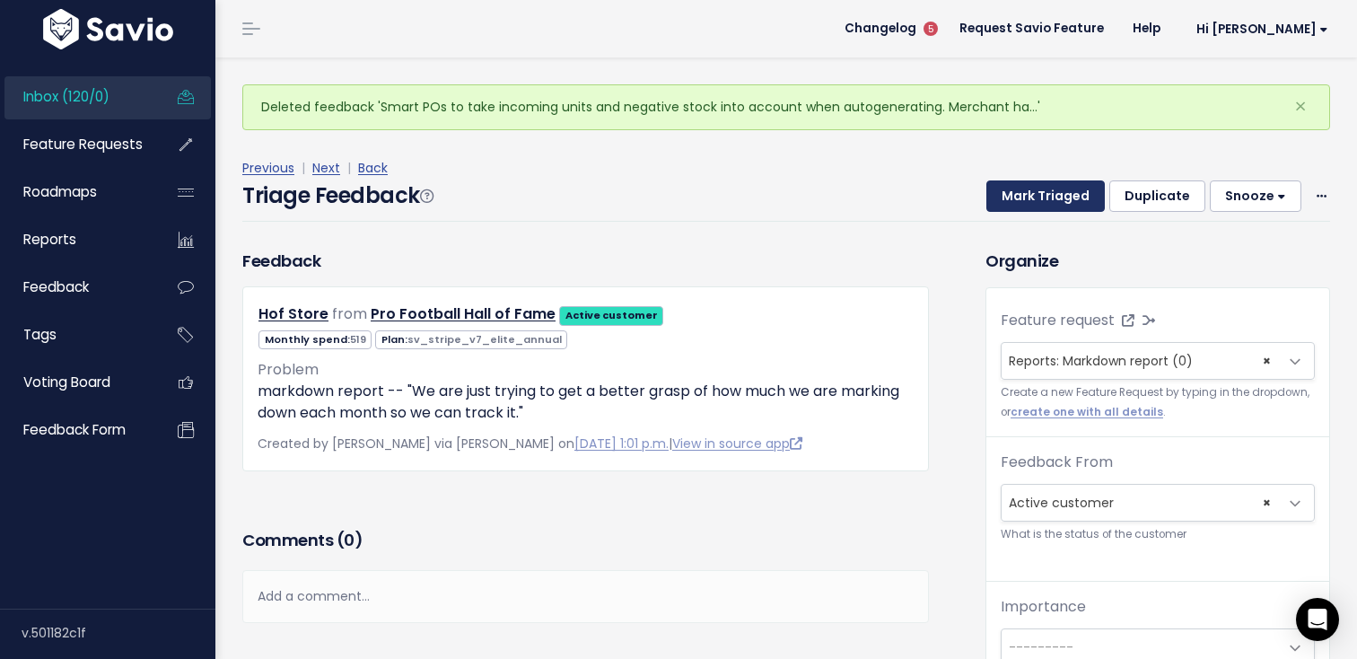
click at [1027, 193] on button "Mark Triaged" at bounding box center [1045, 196] width 118 height 32
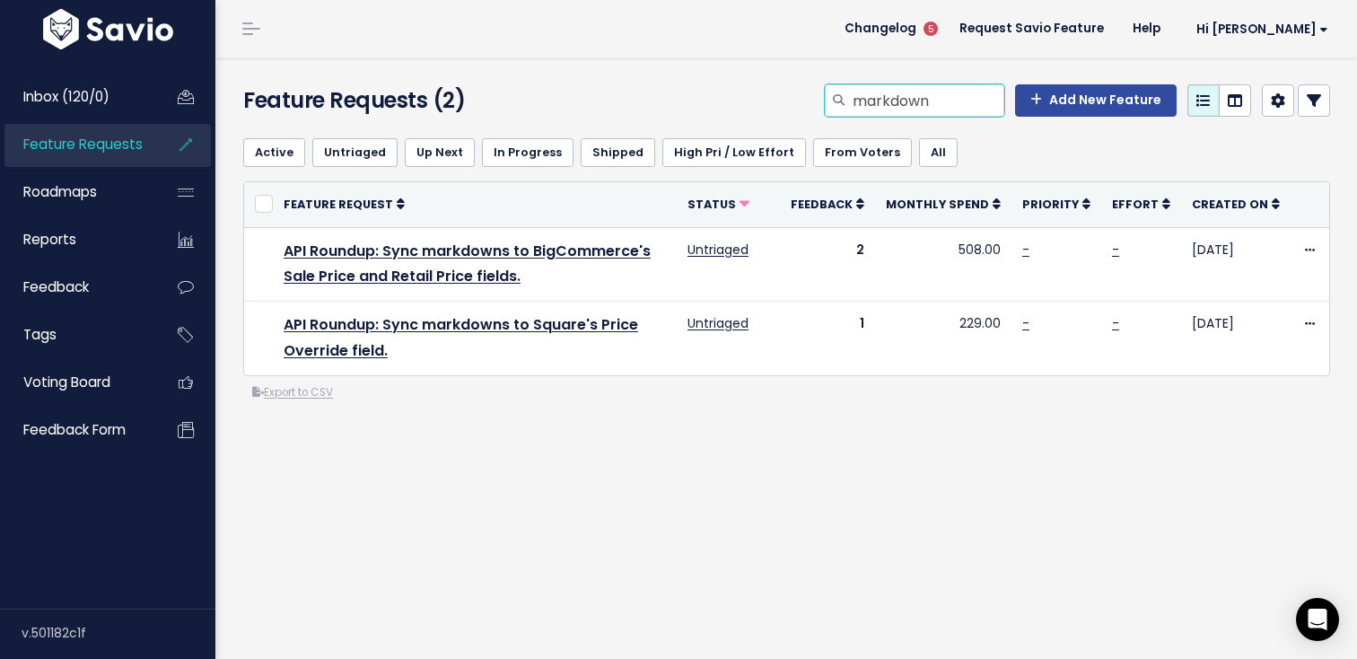
click at [963, 114] on input "markdown" at bounding box center [927, 100] width 153 height 32
type input "committed"
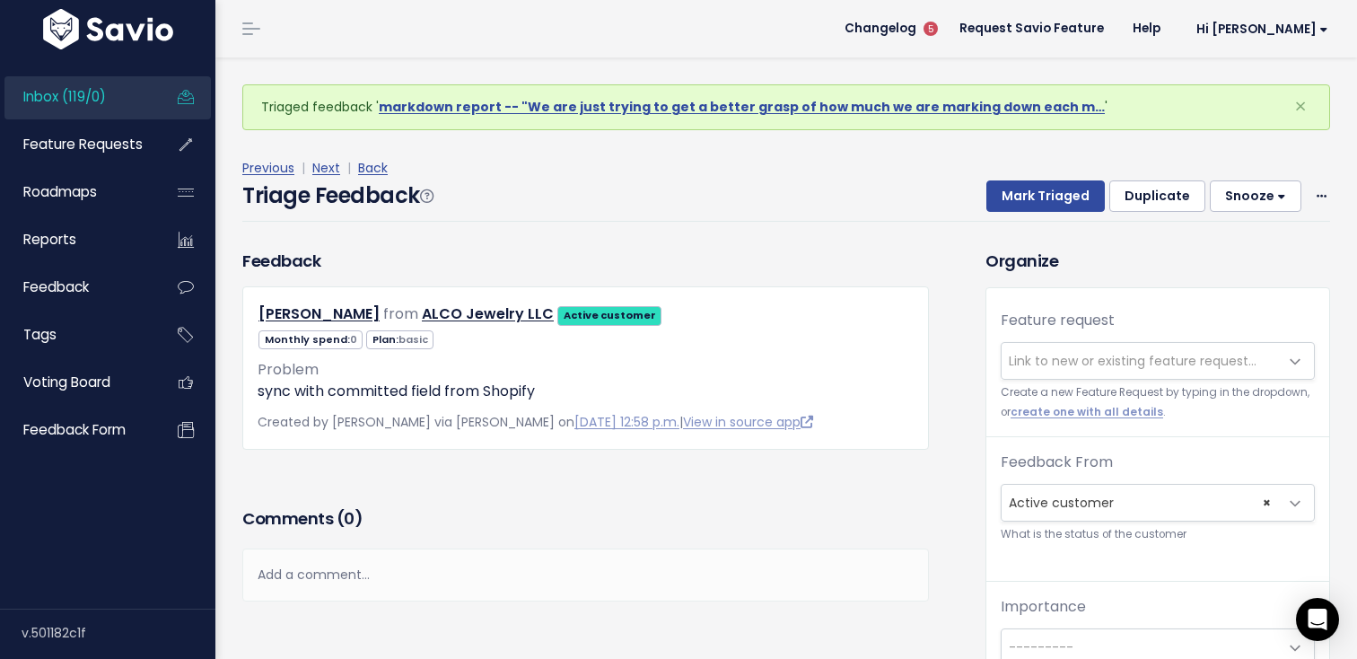
click at [1033, 355] on span "Link to new or existing feature request..." at bounding box center [1133, 361] width 248 height 18
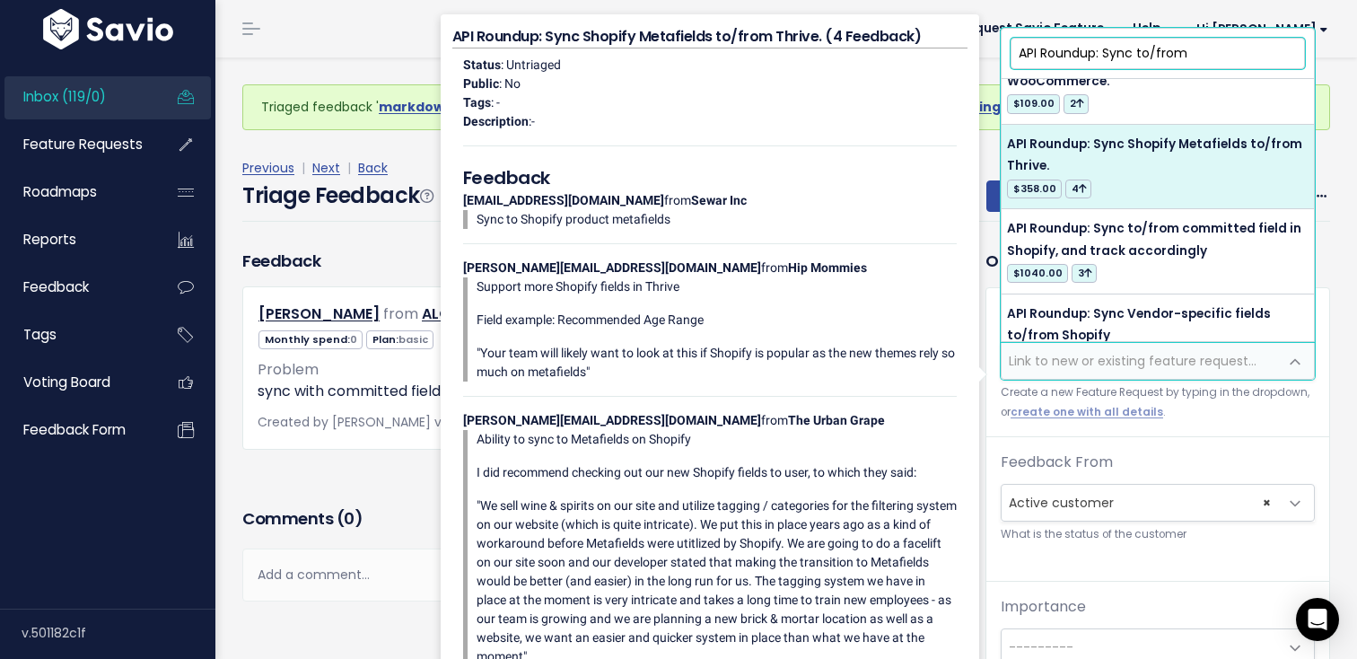
scroll to position [330, 0]
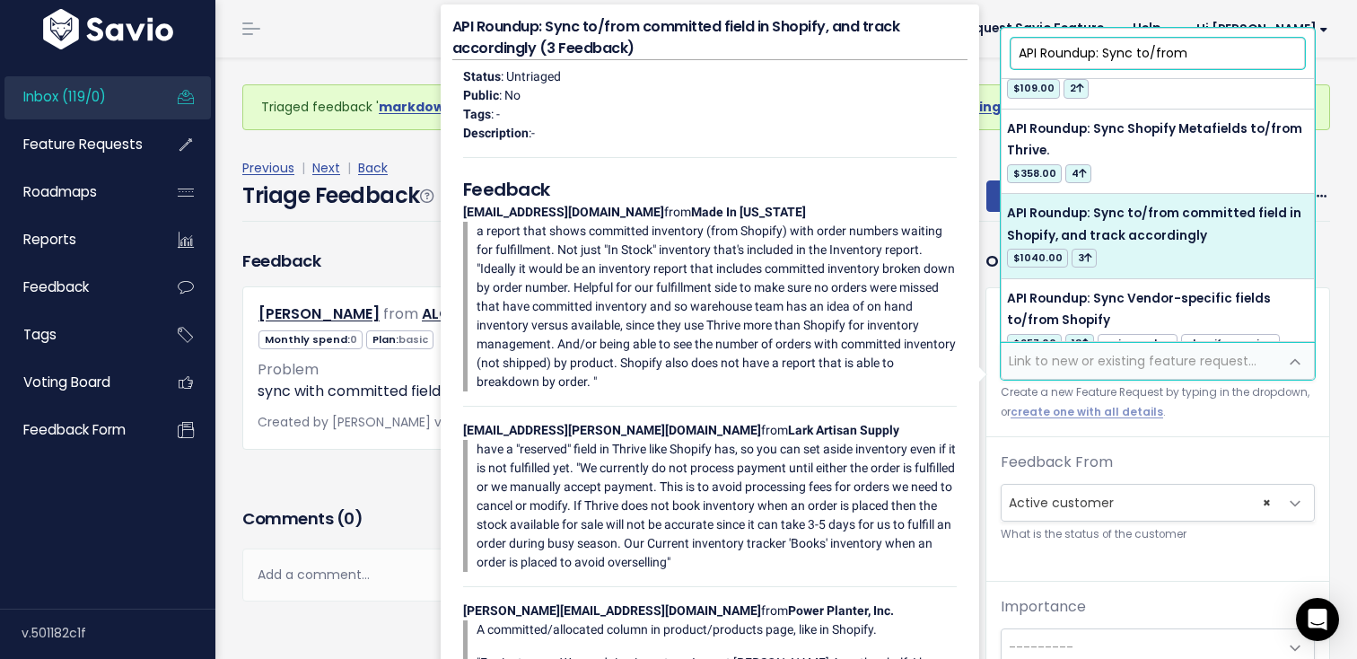
type input "API Roundup: Sync to/from"
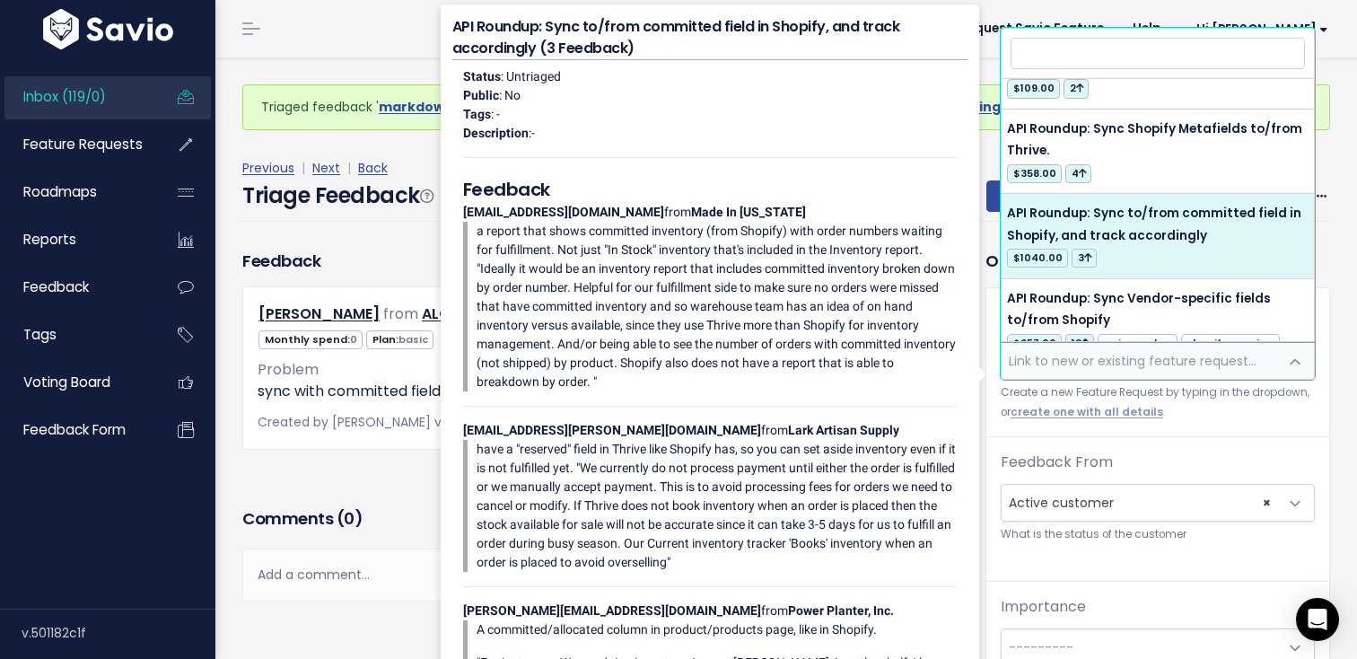
select select "61631"
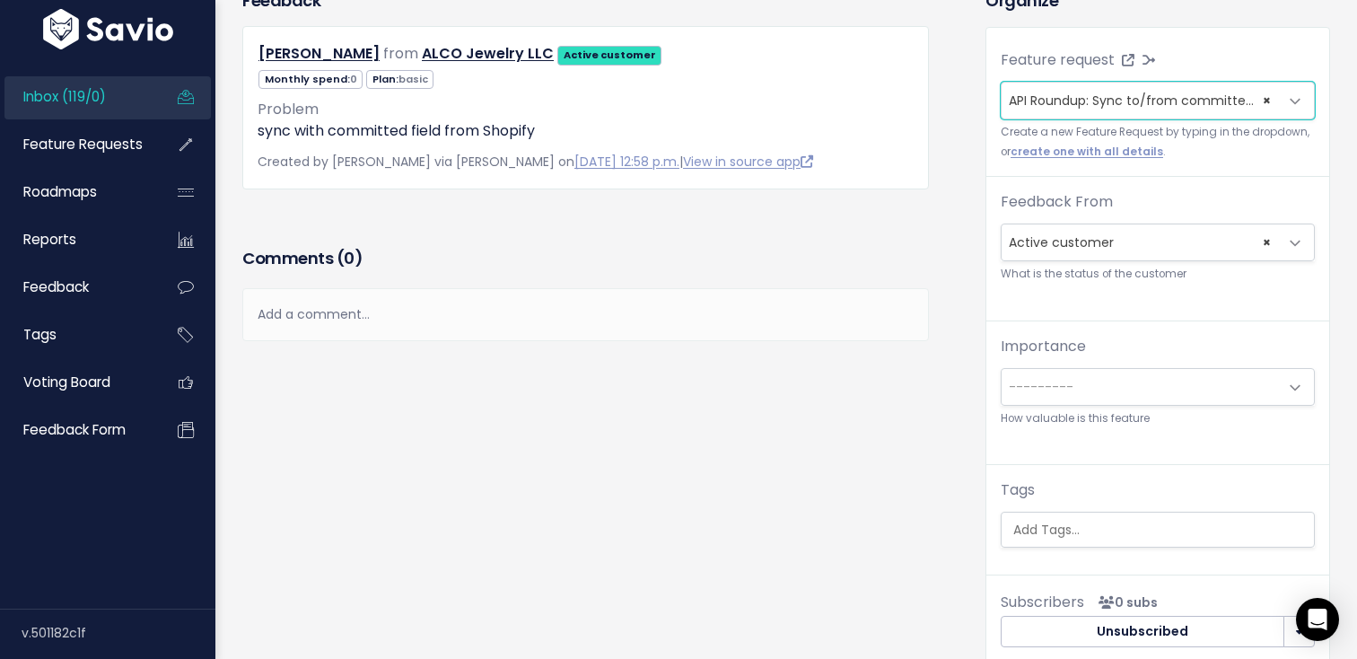
scroll to position [363, 0]
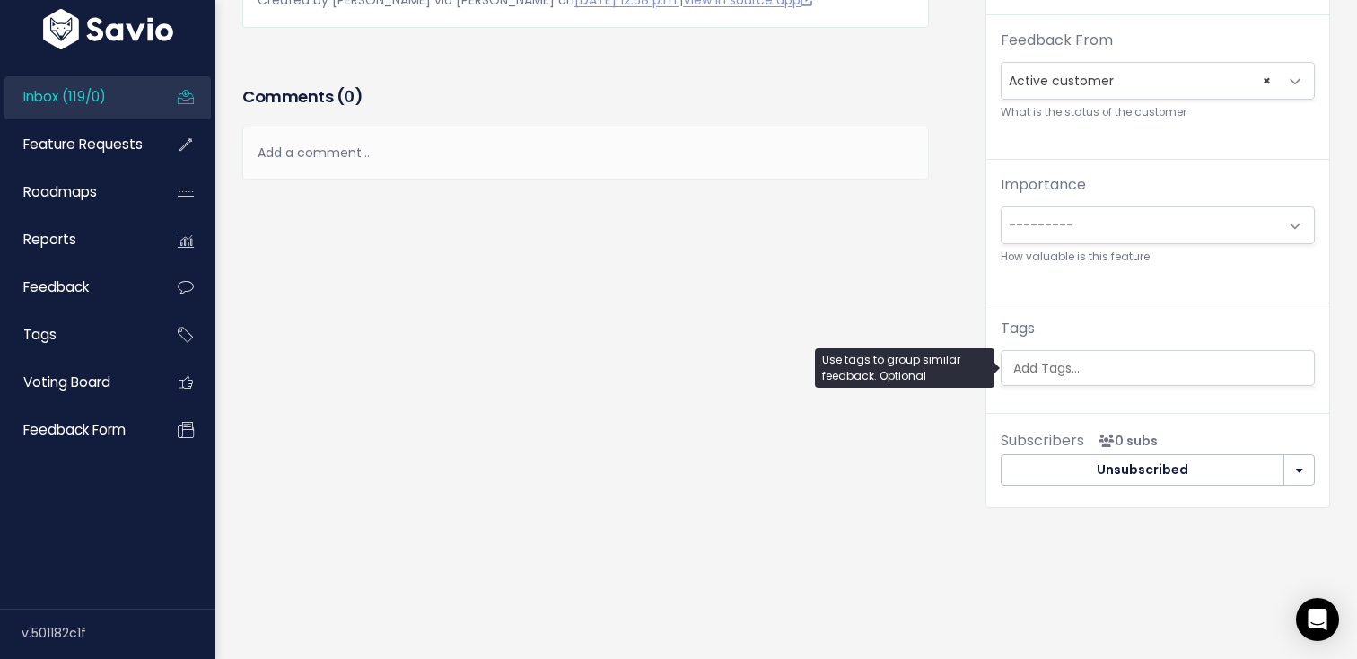
click at [1071, 374] on input "search" at bounding box center [1162, 368] width 312 height 19
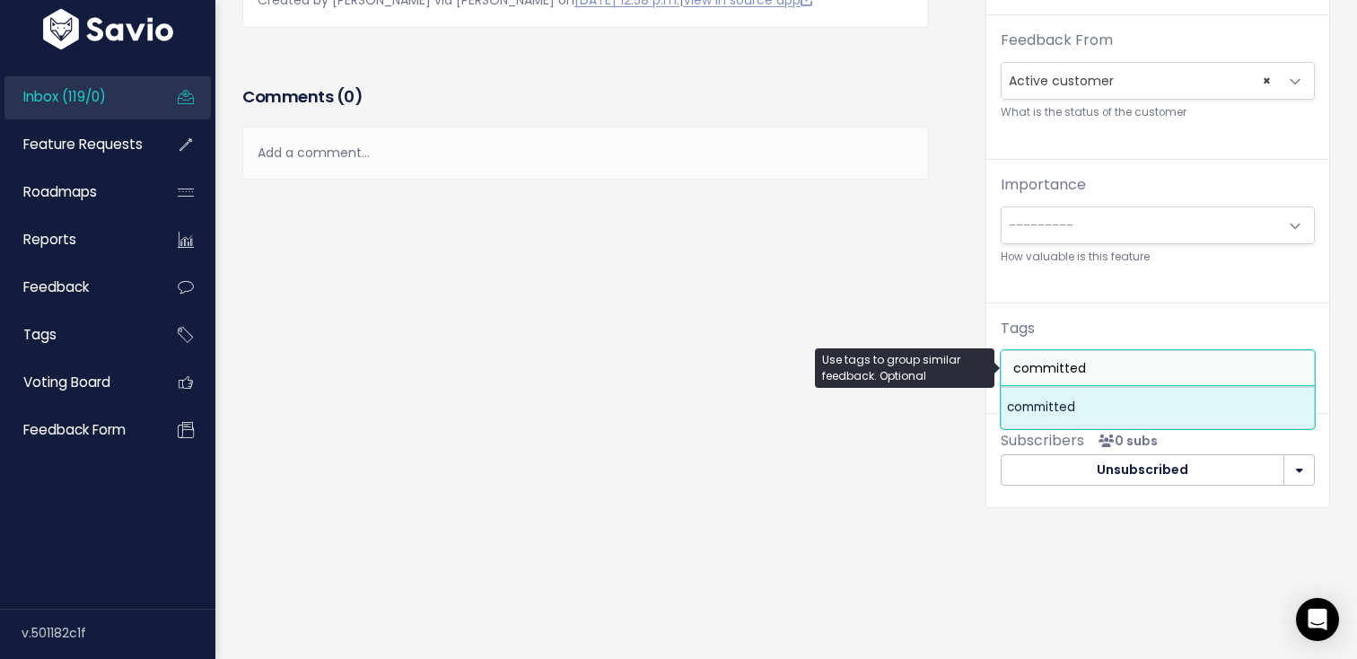
type input "committed"
select select "13739"
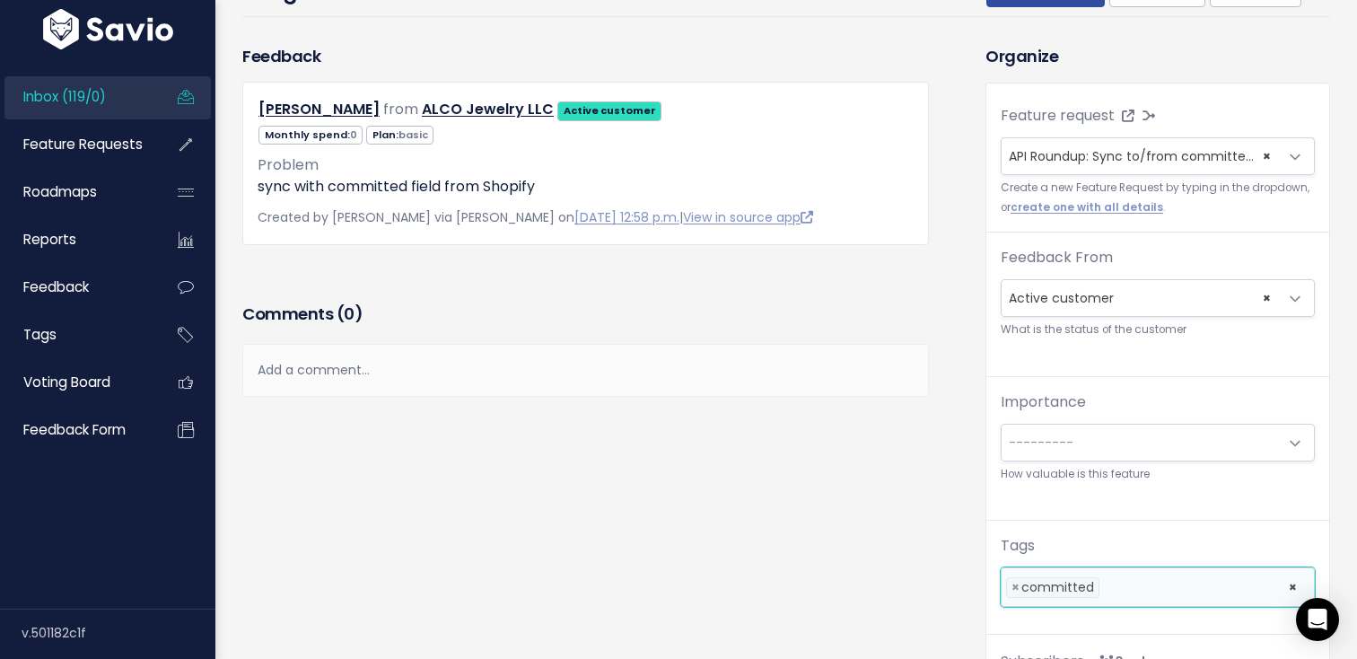
scroll to position [0, 0]
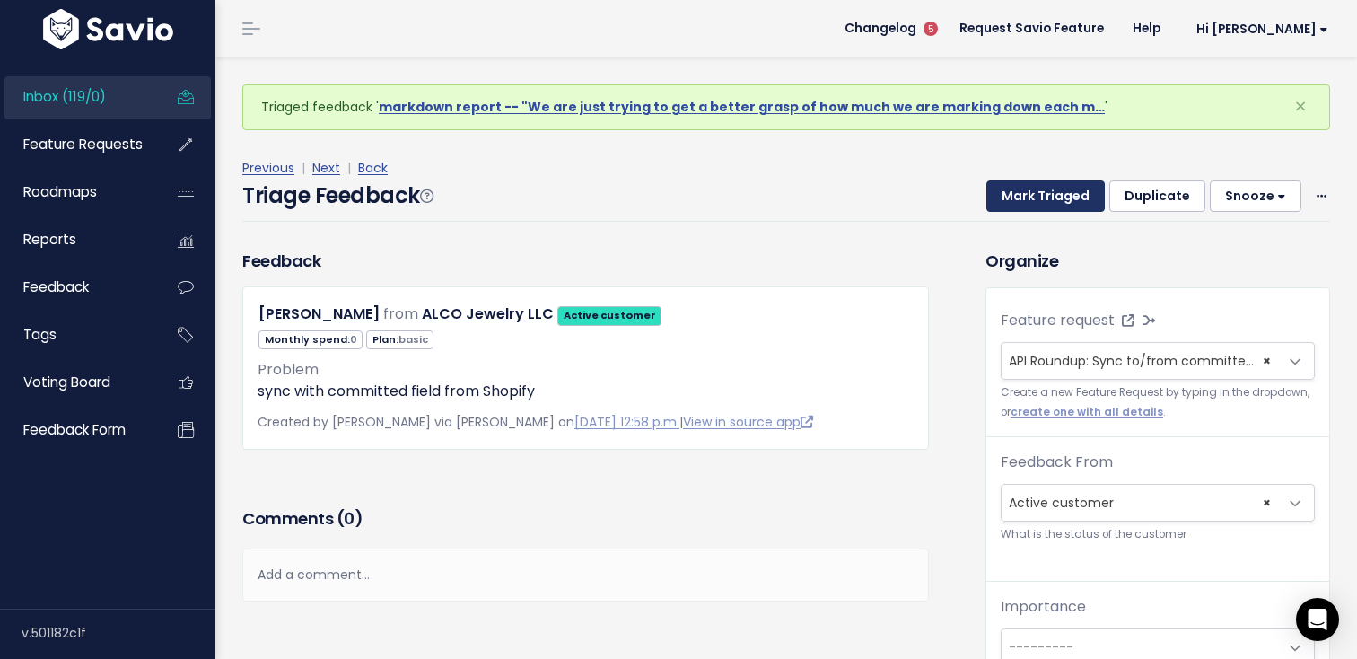
click at [1023, 192] on button "Mark Triaged" at bounding box center [1045, 196] width 118 height 32
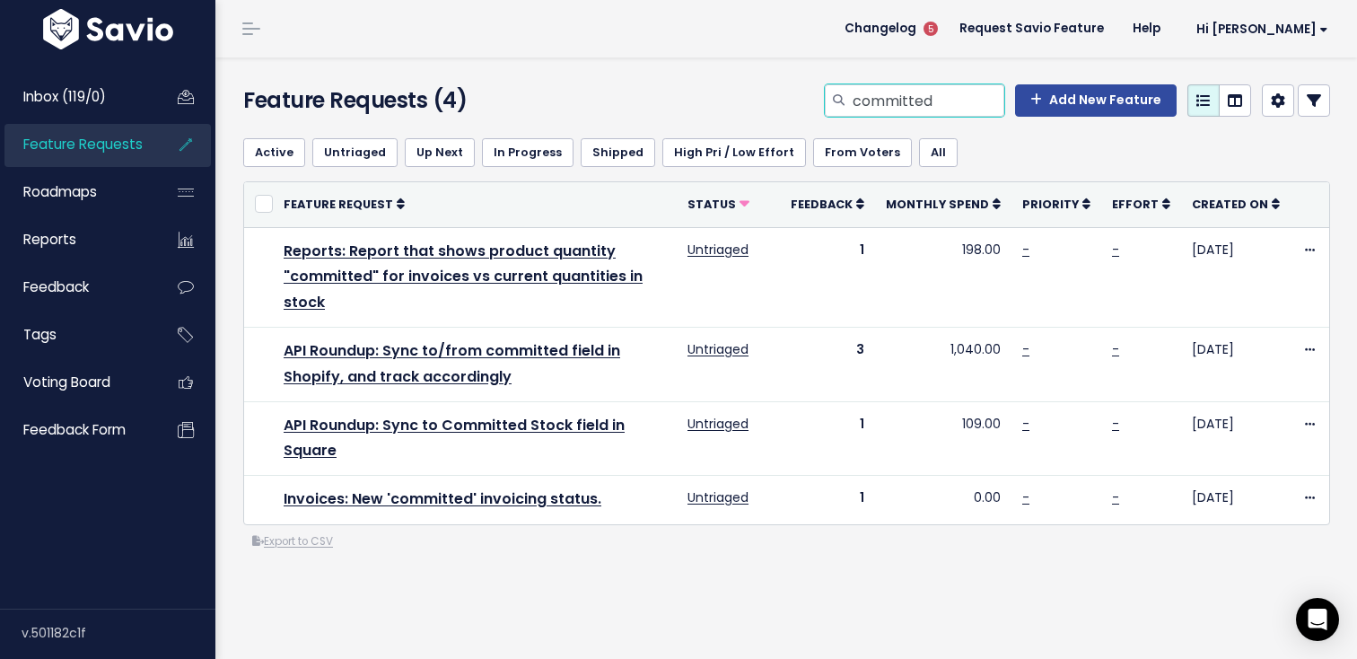
click at [879, 109] on input "committed" at bounding box center [927, 100] width 153 height 32
type input "Purchase Order total"
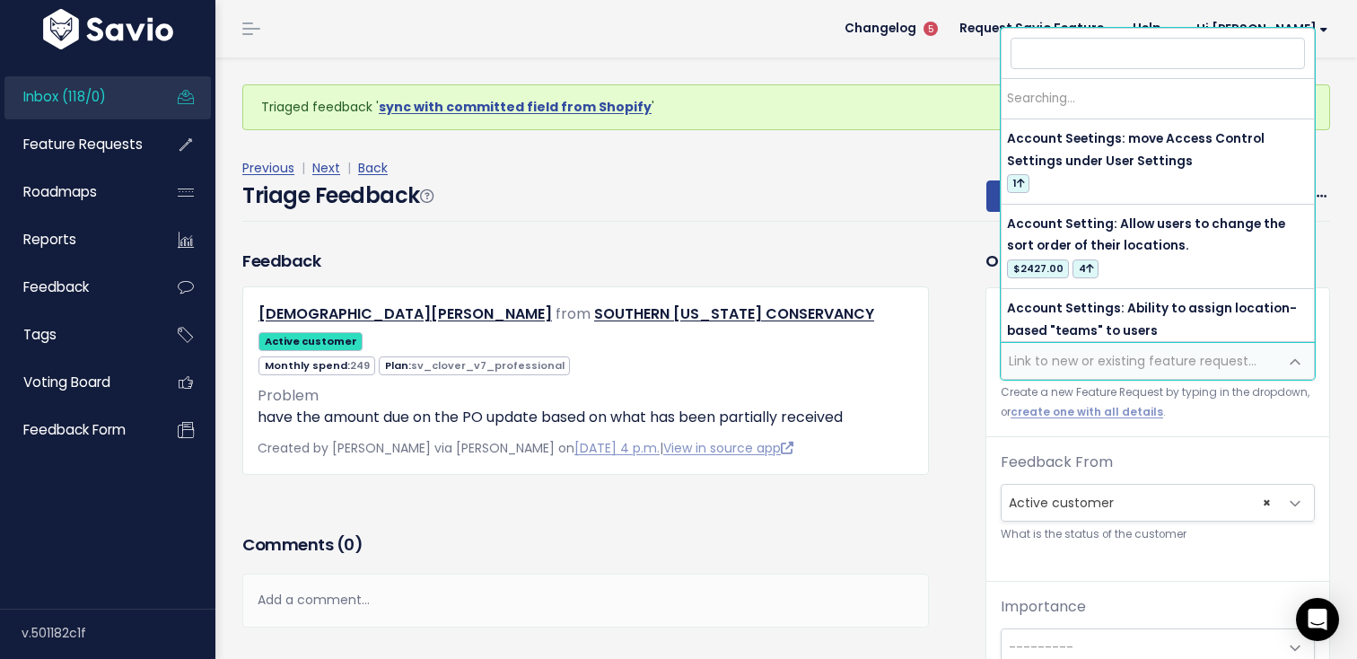
click at [1042, 363] on span "Link to new or existing feature request..." at bounding box center [1133, 361] width 248 height 18
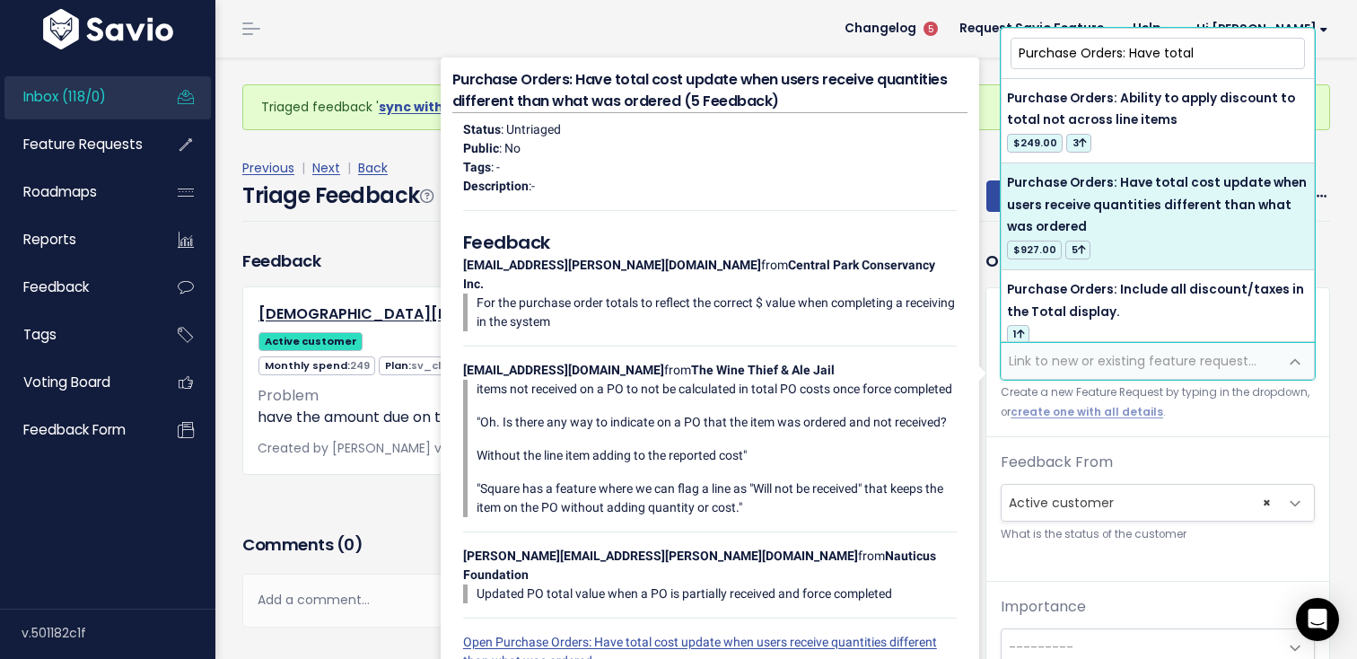
type input "Purchase Orders: Have total"
select select "61641"
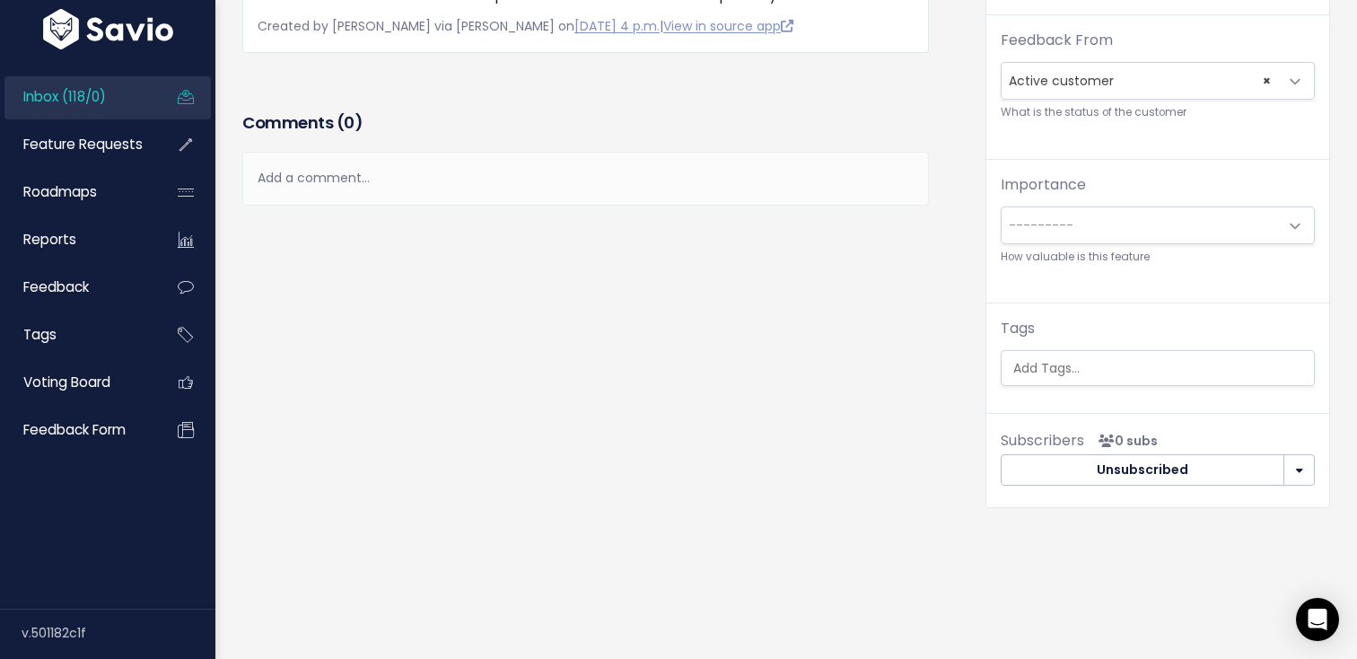
scroll to position [0, 4]
click at [1087, 352] on ul at bounding box center [1157, 368] width 312 height 34
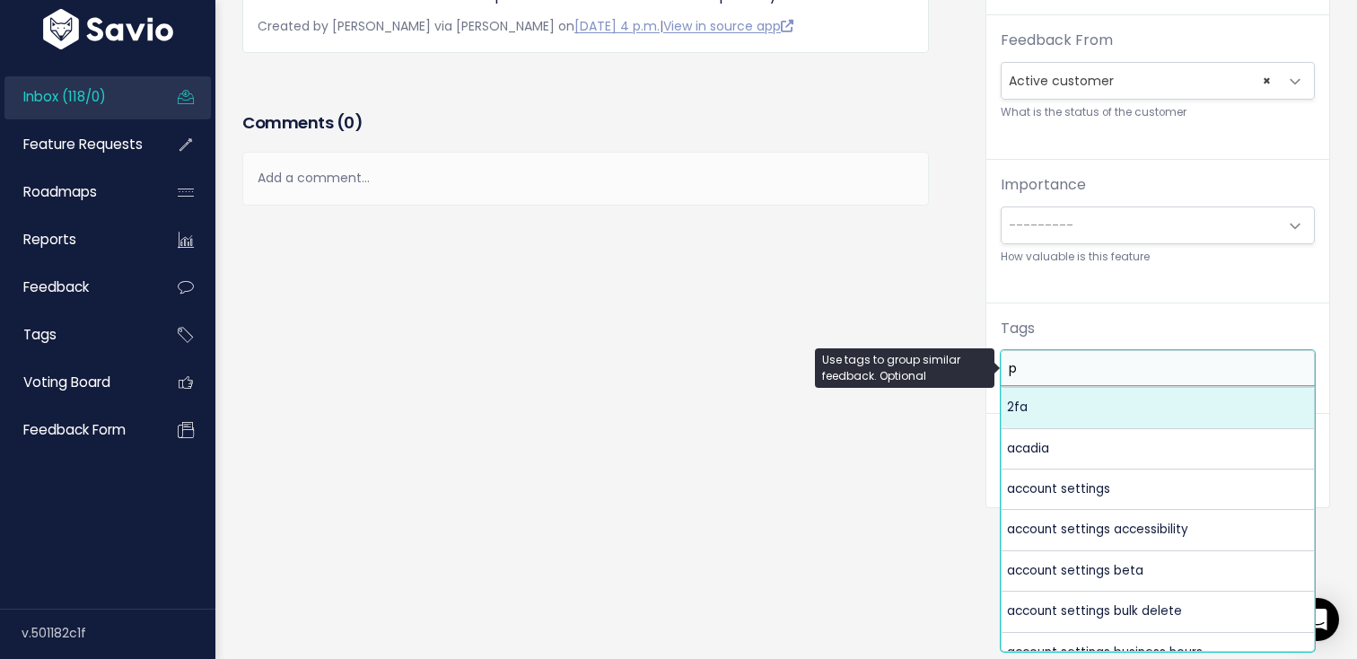
scroll to position [0, 0]
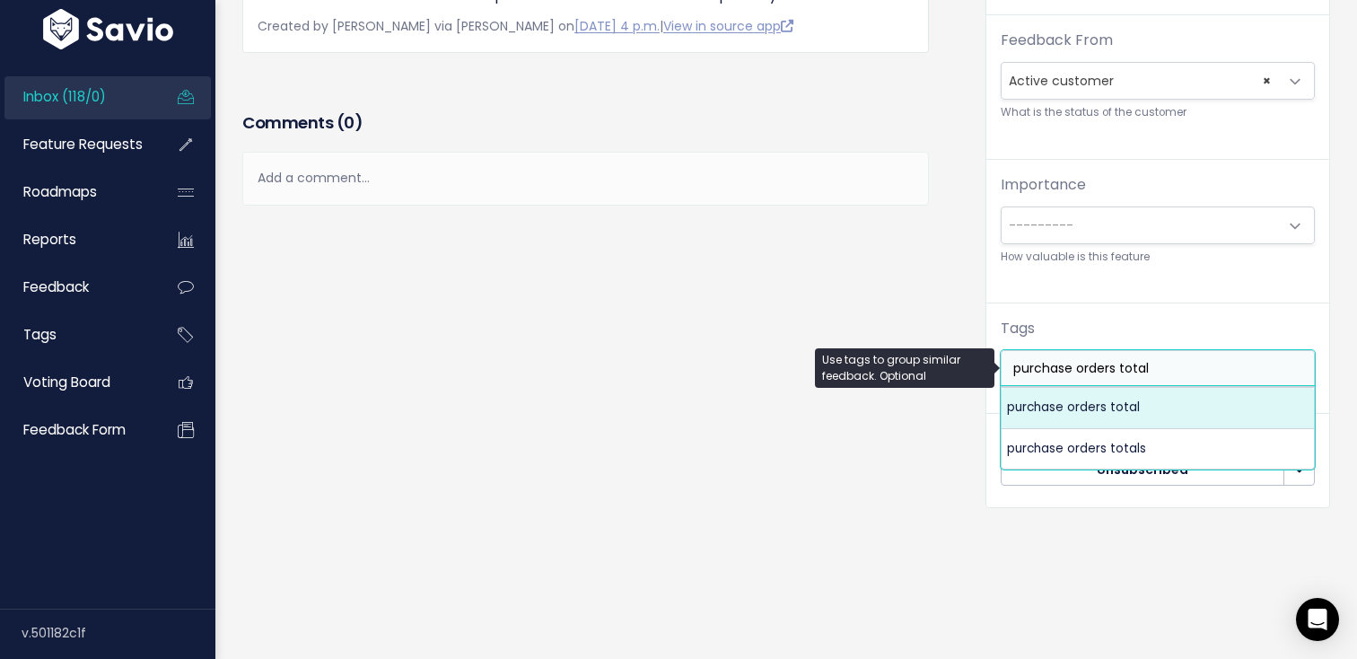
type input "purchase orders total"
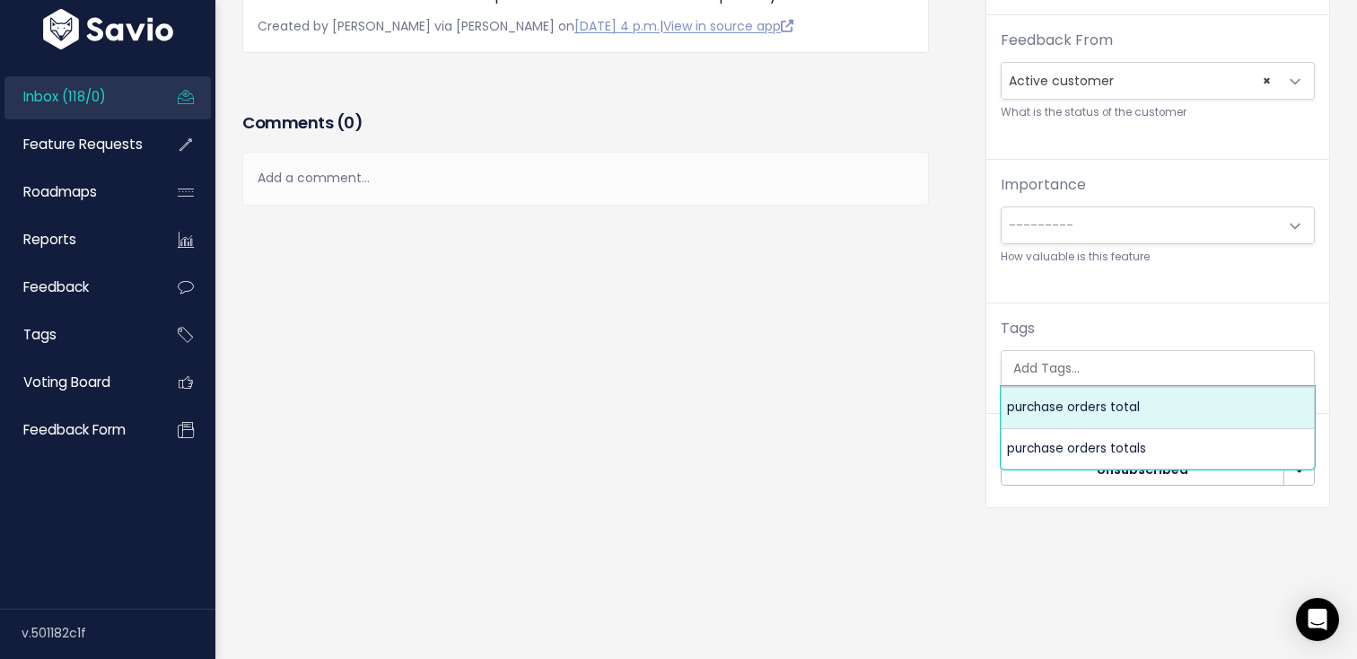
select select "13891"
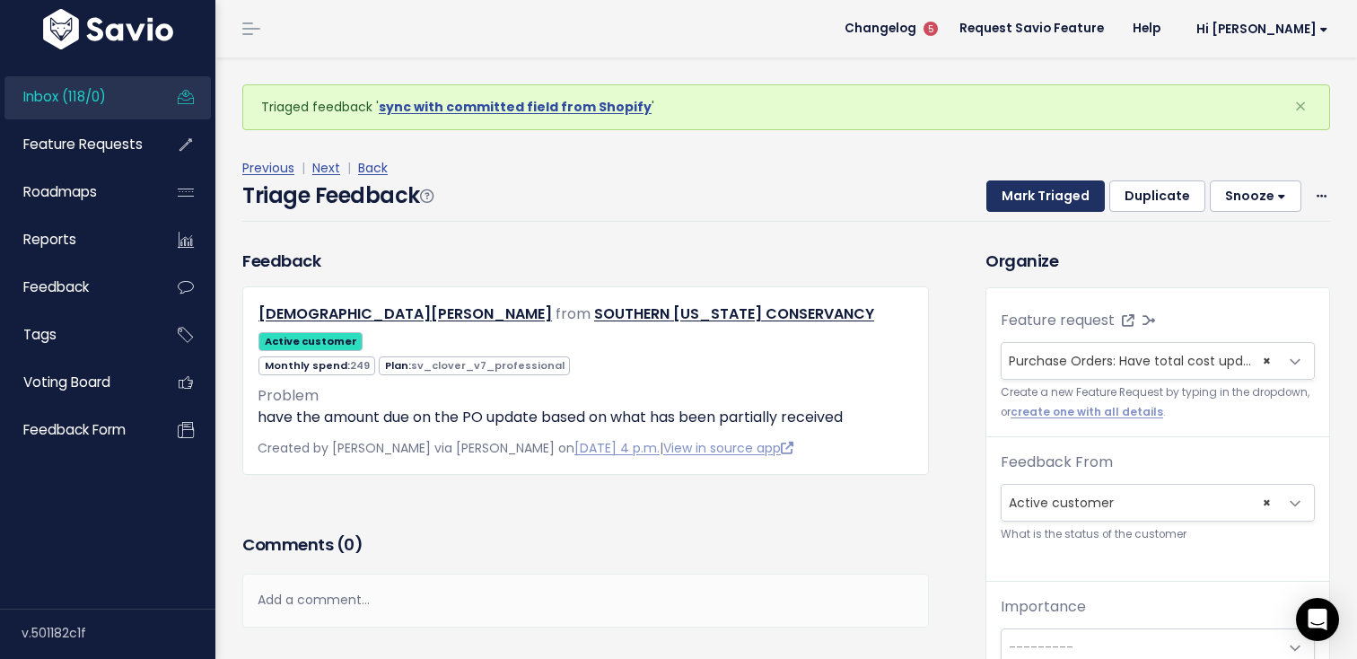
click at [1032, 207] on button "Mark Triaged" at bounding box center [1045, 196] width 118 height 32
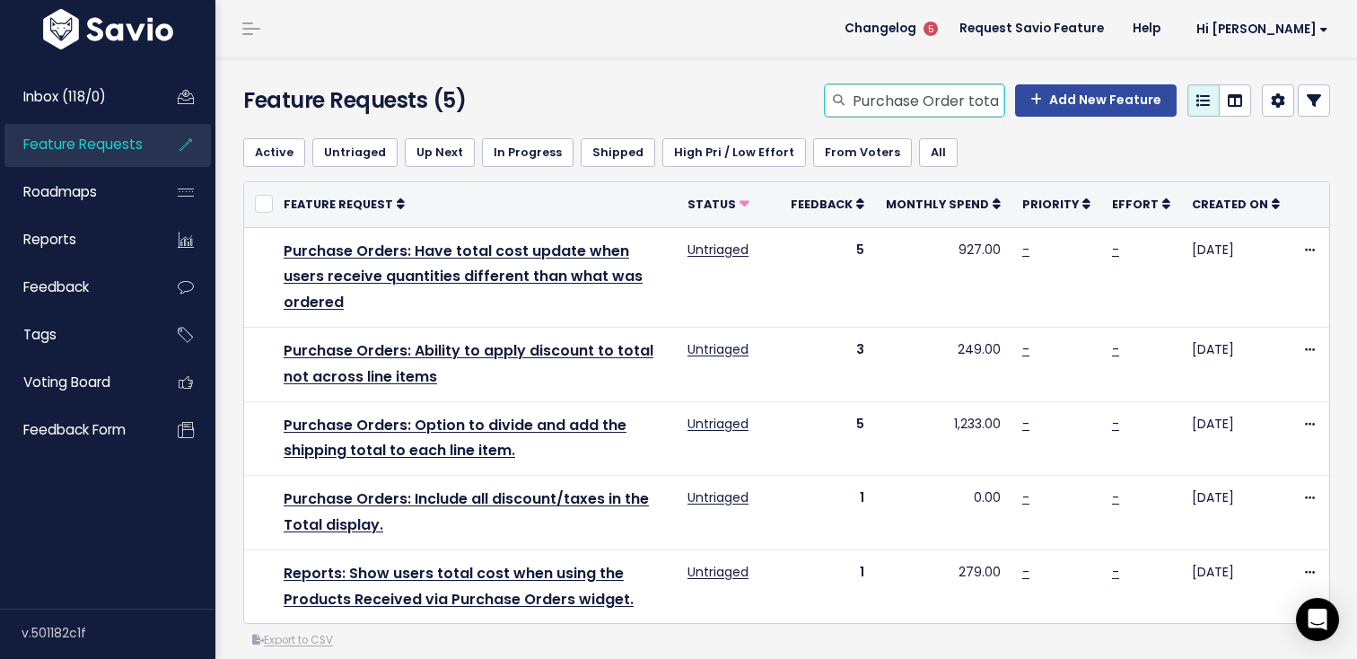
click at [869, 103] on input "Purchase Order total" at bounding box center [927, 100] width 153 height 32
type input "y"
type input "unsynced list"
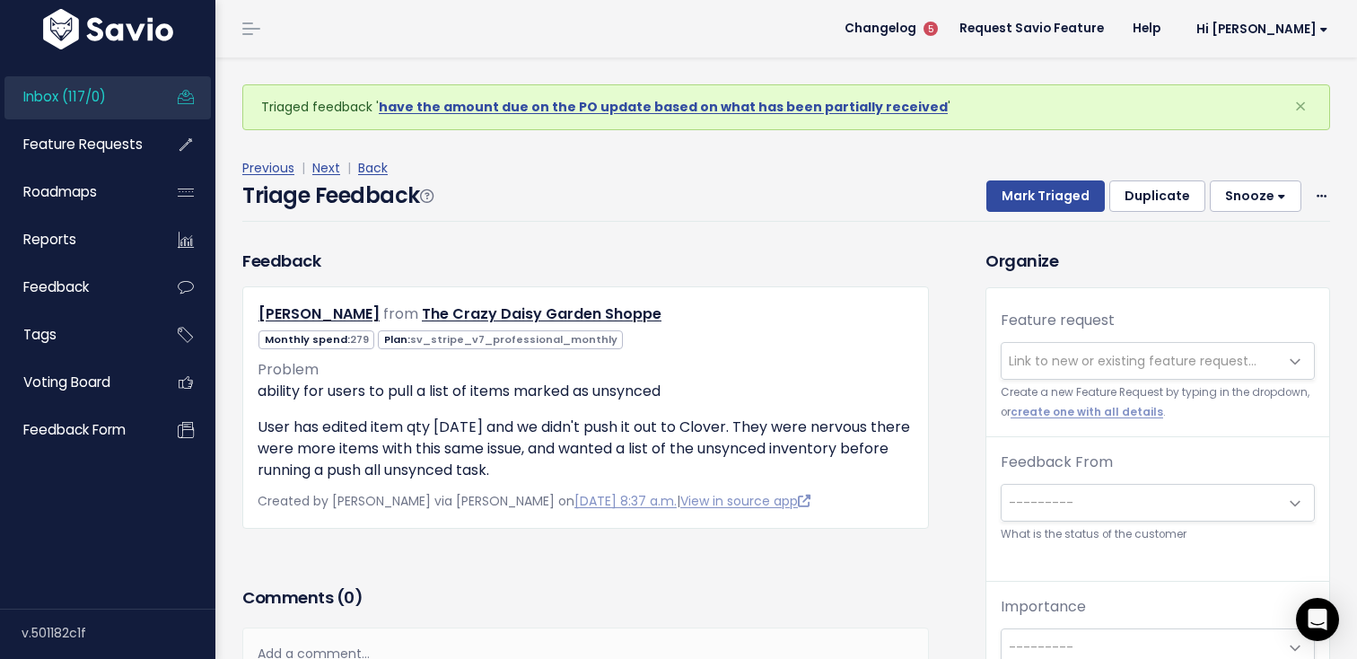
click at [1028, 347] on span "Link to new or existing feature request..." at bounding box center [1139, 361] width 276 height 36
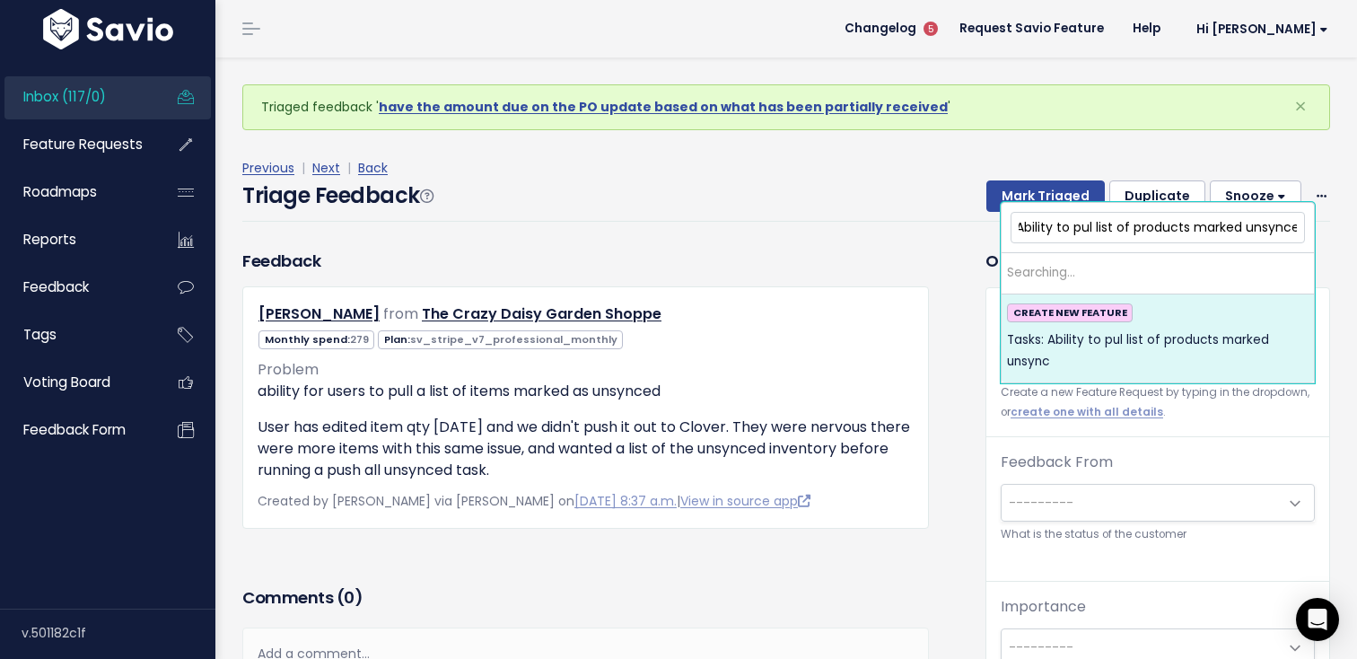
scroll to position [0, 52]
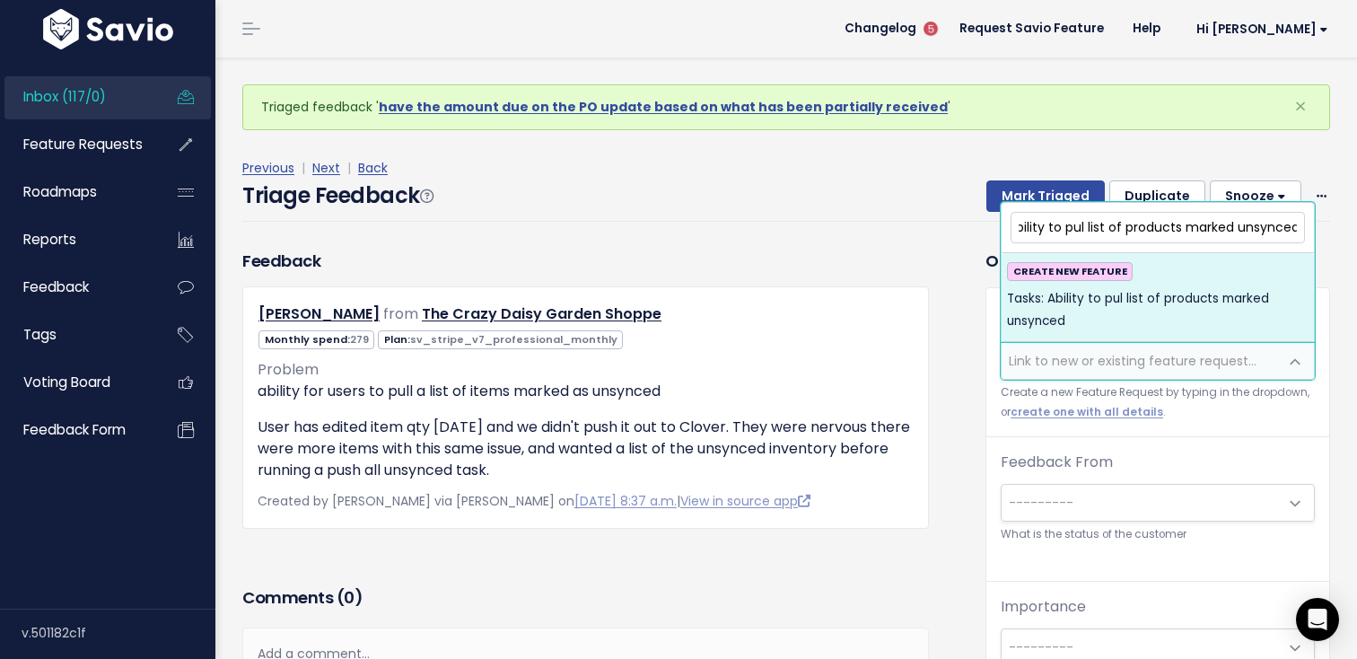
type input "Tasks: Ability to pul list of products marked unsynced"
click at [1184, 317] on span "Tasks: Ability to pul list of products marked unsynced" at bounding box center [1158, 310] width 302 height 44
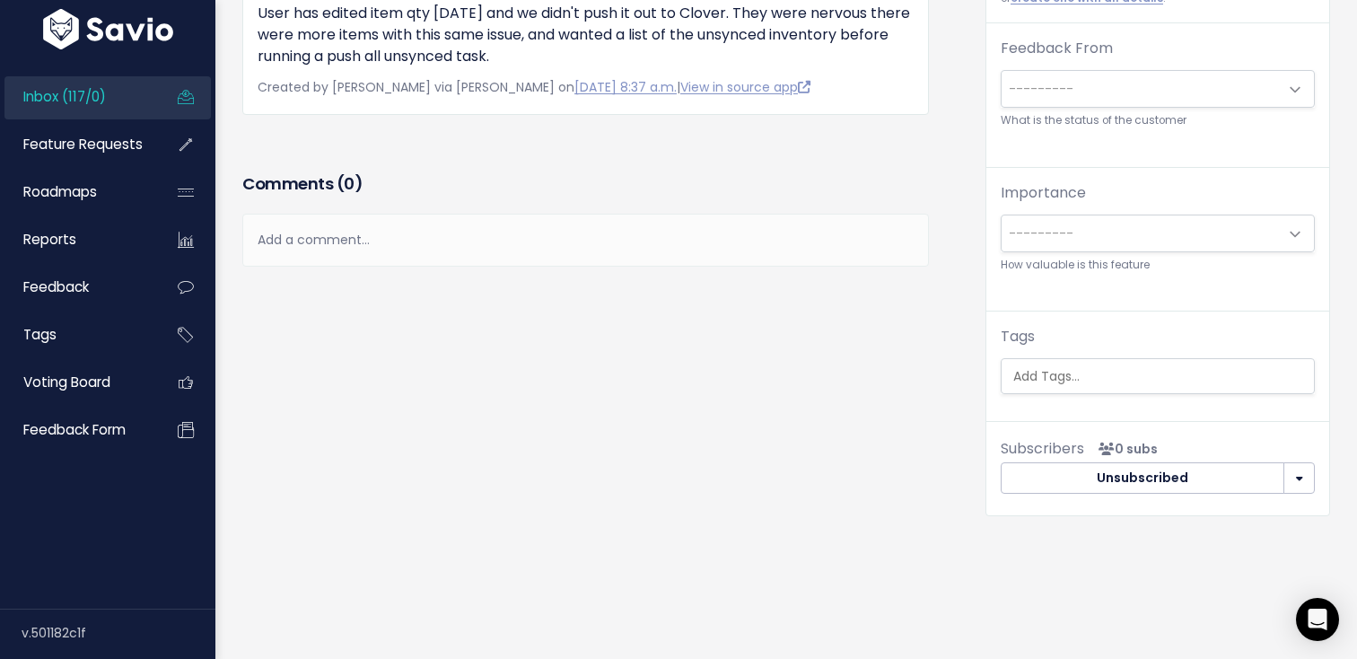
scroll to position [0, 4]
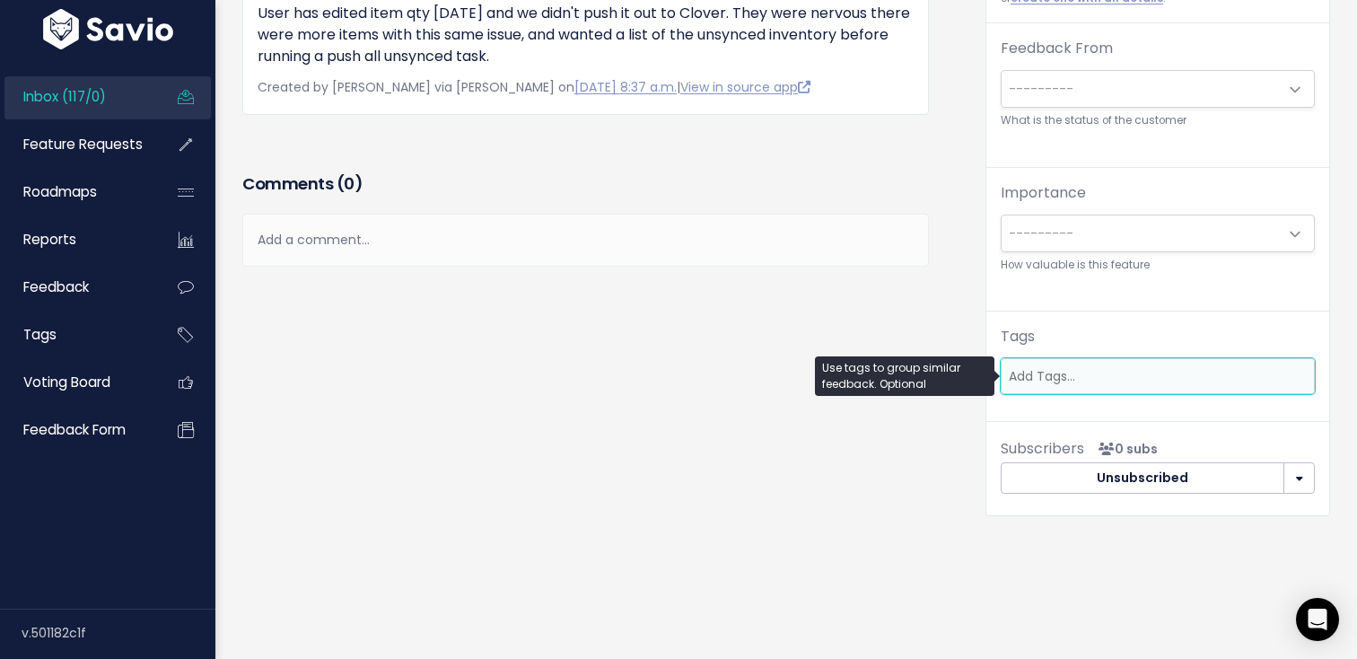
click at [1130, 391] on ul at bounding box center [1157, 376] width 312 height 34
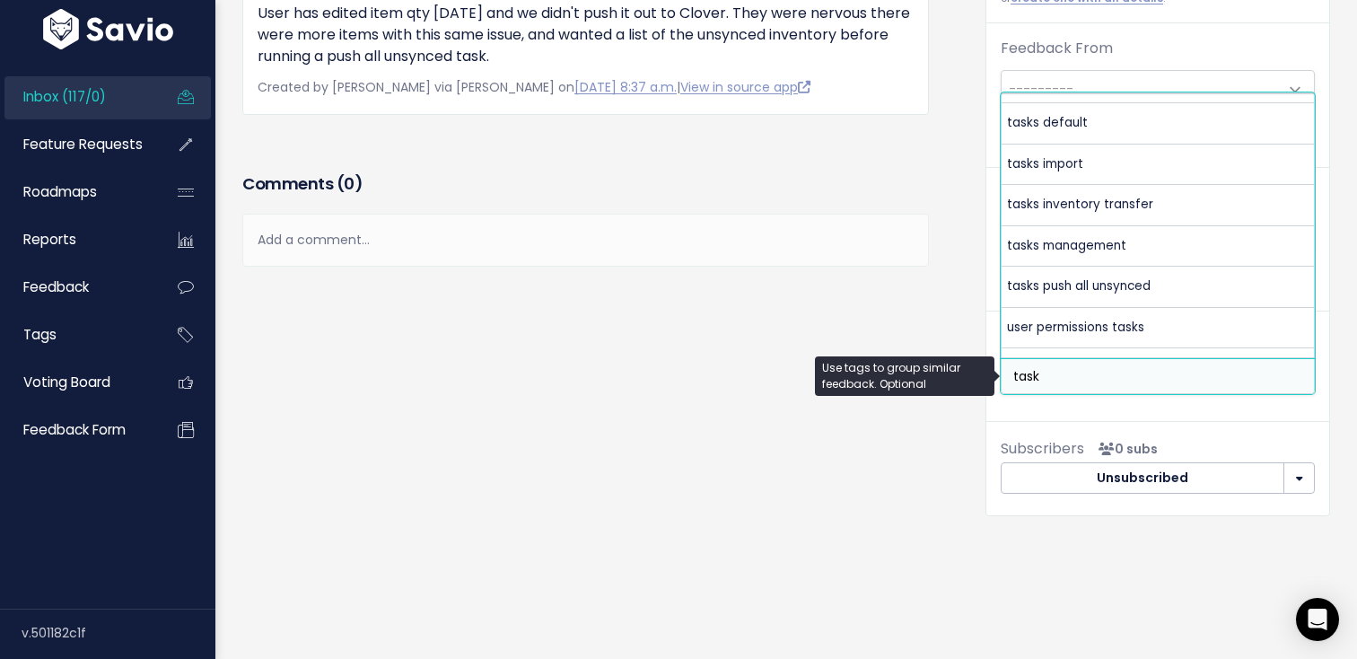
scroll to position [340, 0]
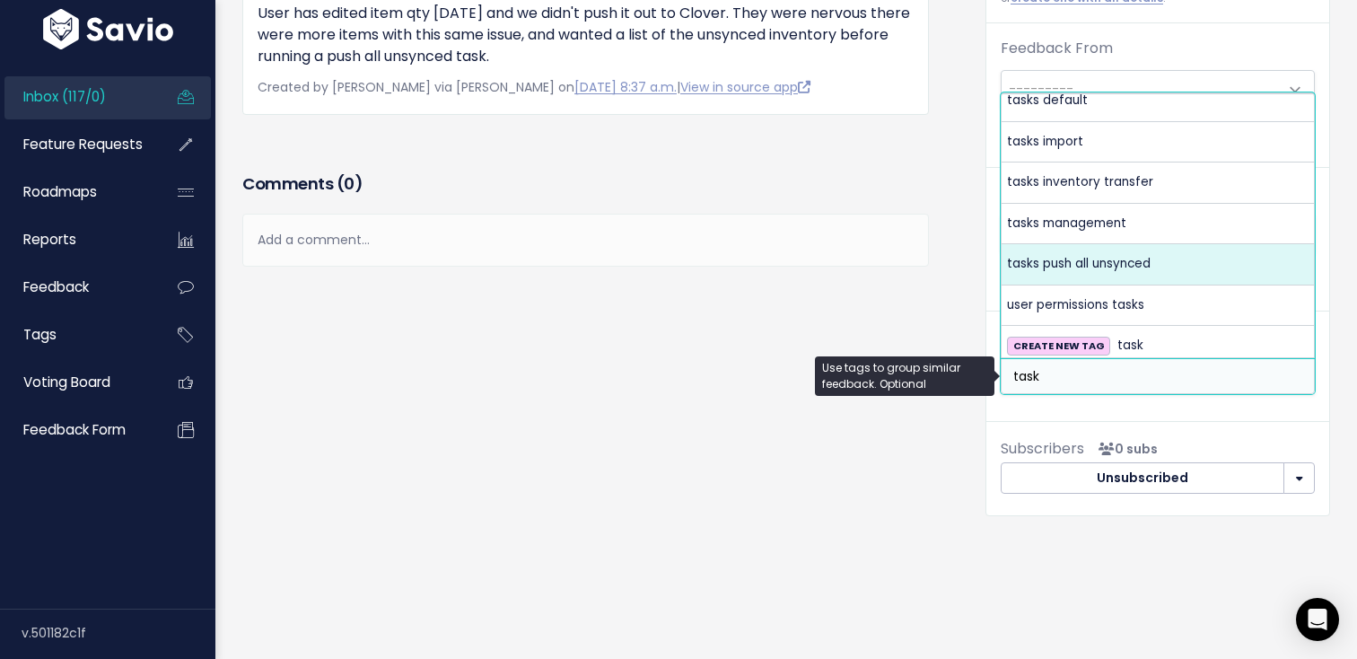
type input "task"
select select "6971"
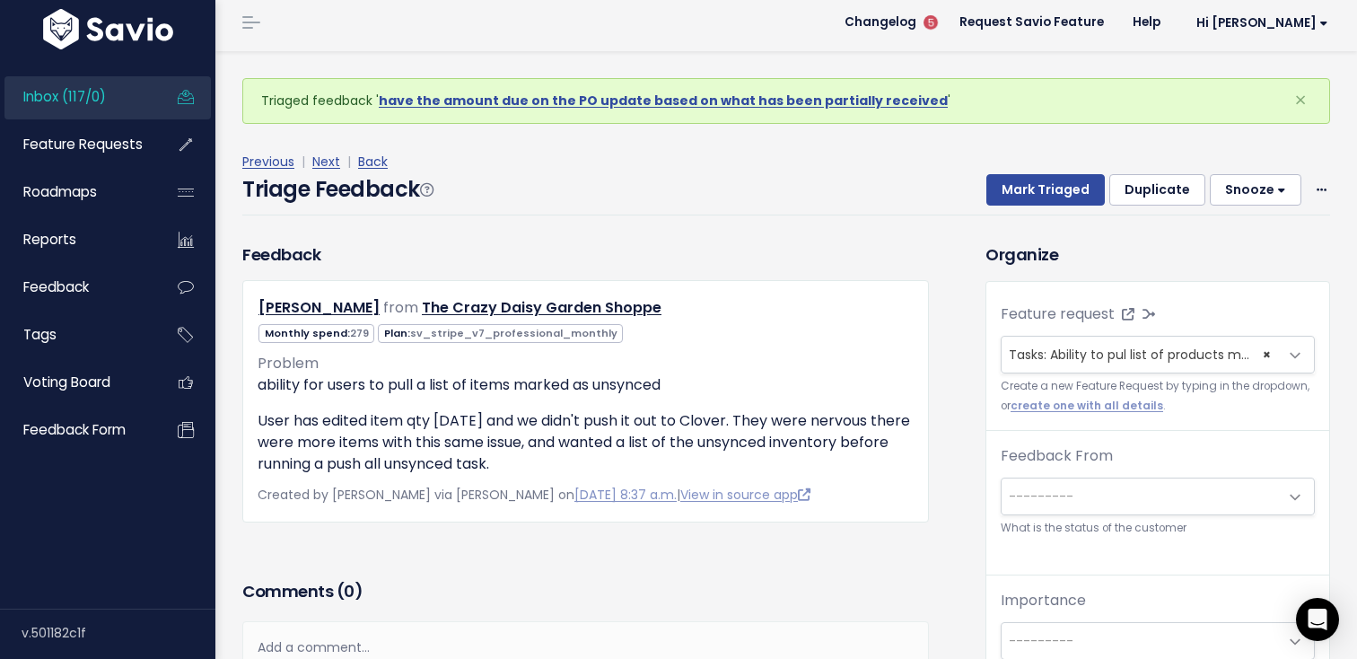
scroll to position [0, 0]
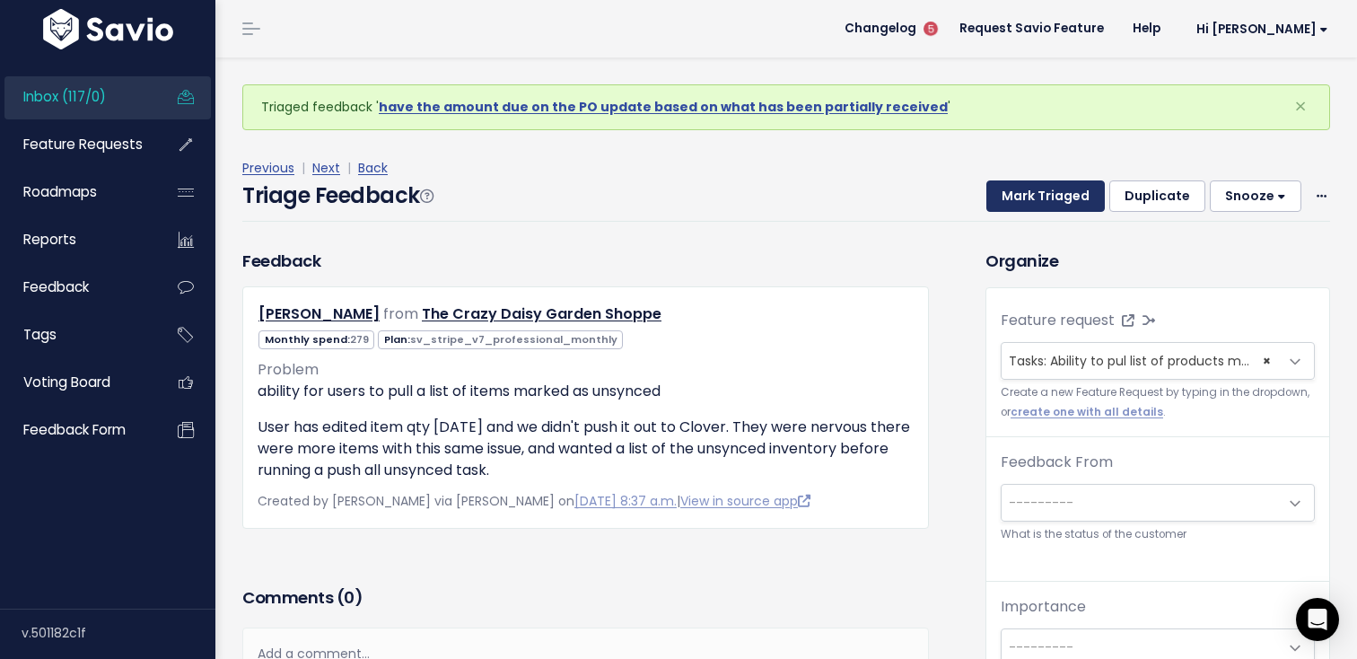
click at [1025, 197] on button "Mark Triaged" at bounding box center [1045, 196] width 118 height 32
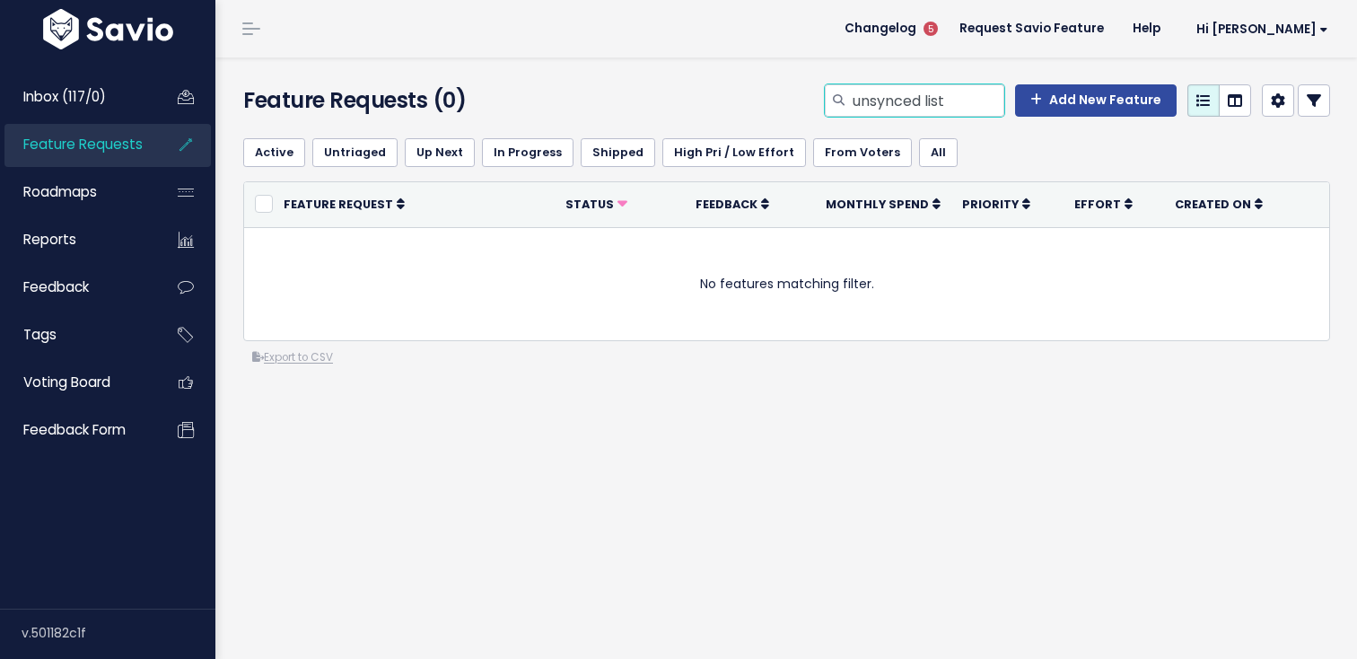
click at [939, 92] on input "unsynced list" at bounding box center [927, 100] width 153 height 32
type input "unsynced"
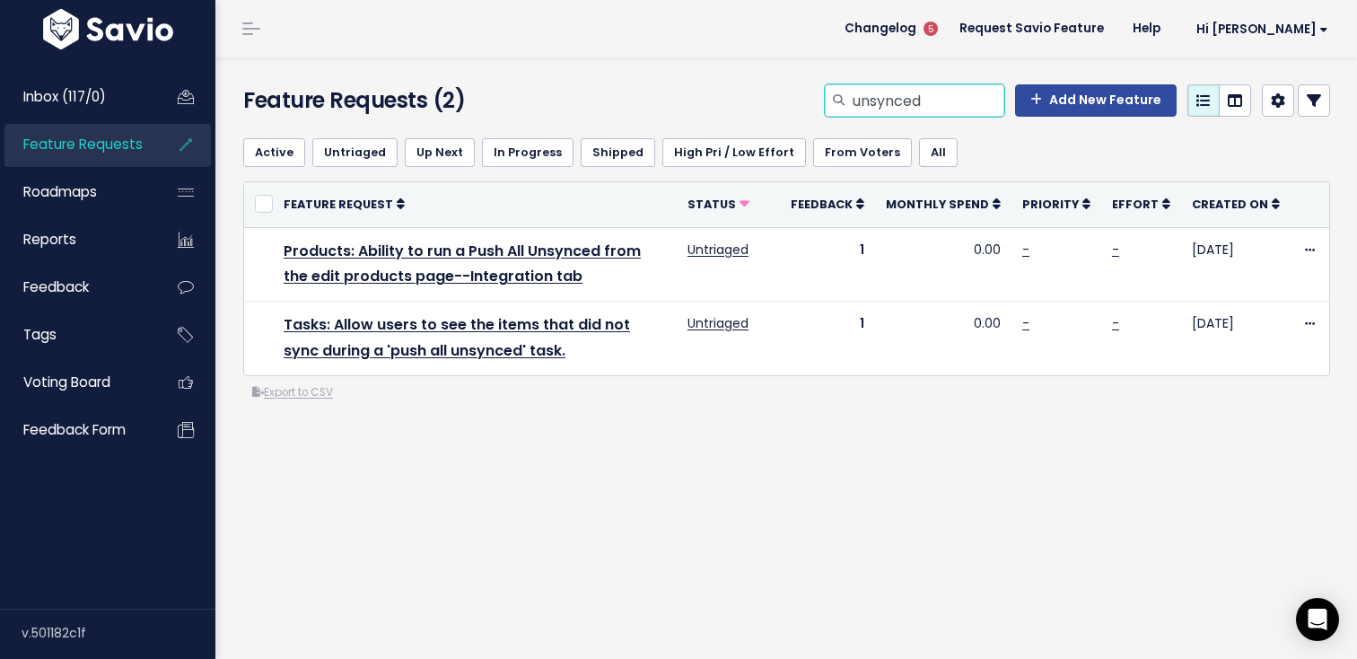
click at [962, 112] on input "unsynced" at bounding box center [927, 100] width 153 height 32
type input "expiration date format"
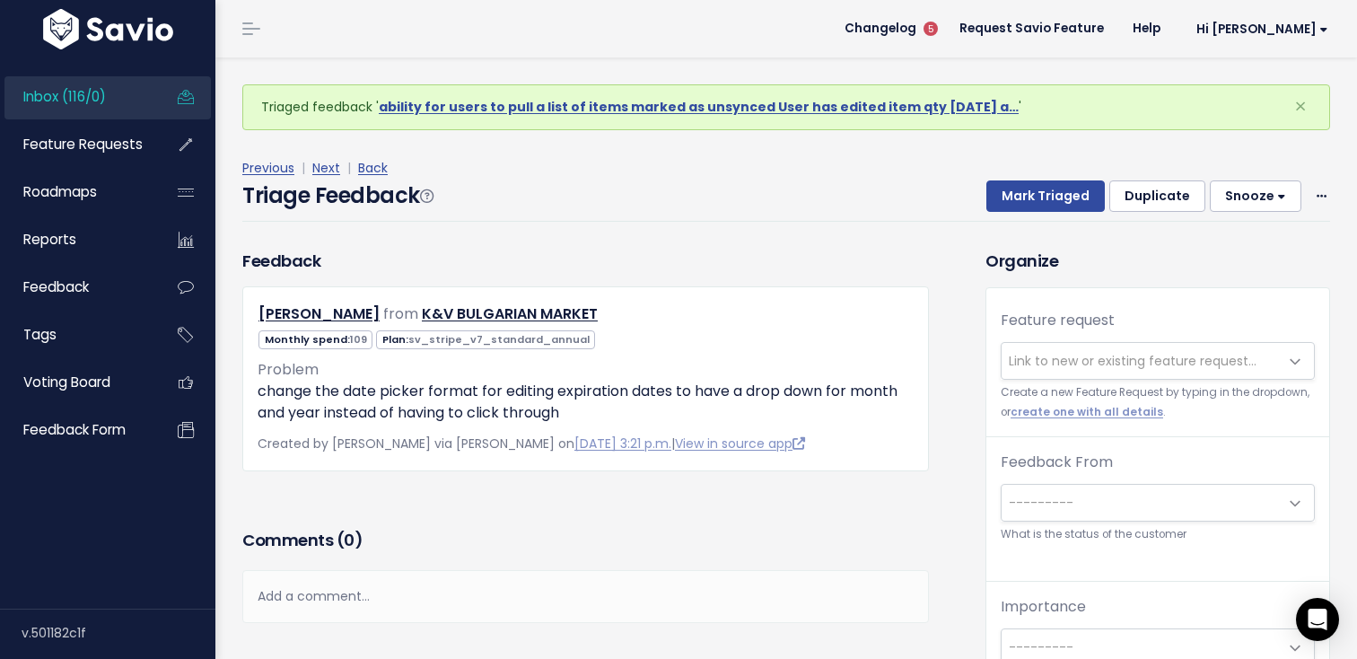
click at [1026, 363] on span "Link to new or existing feature request..." at bounding box center [1133, 361] width 248 height 18
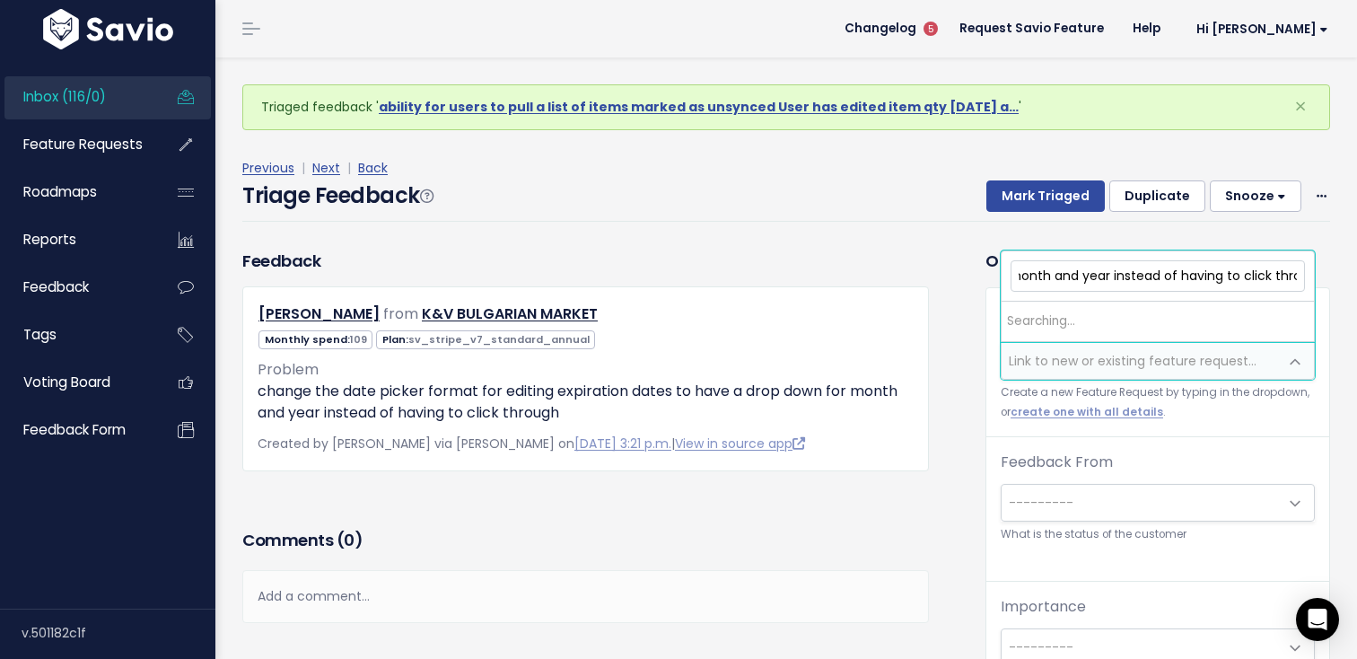
scroll to position [0, 373]
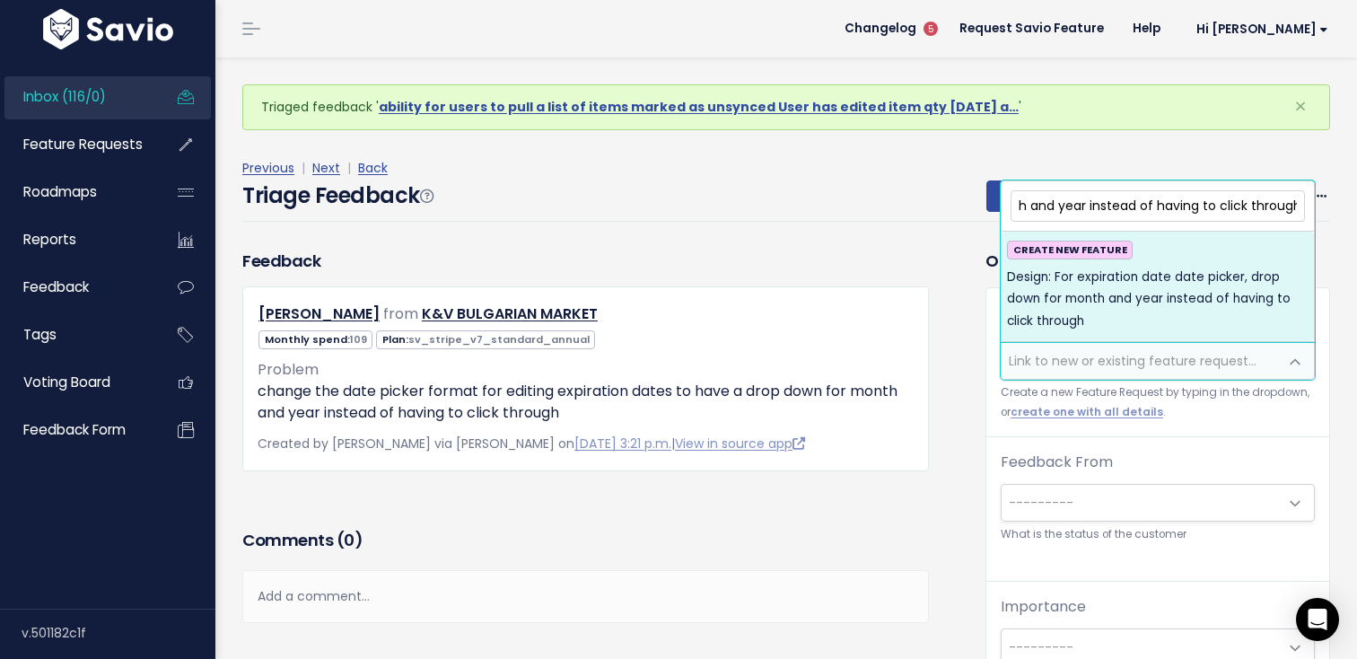
type input "Design: For expiration date date picker, drop down for month and year instead o…"
click at [1153, 293] on span "Design: For expiration date date picker, drop down for month and year instead o…" at bounding box center [1158, 300] width 302 height 66
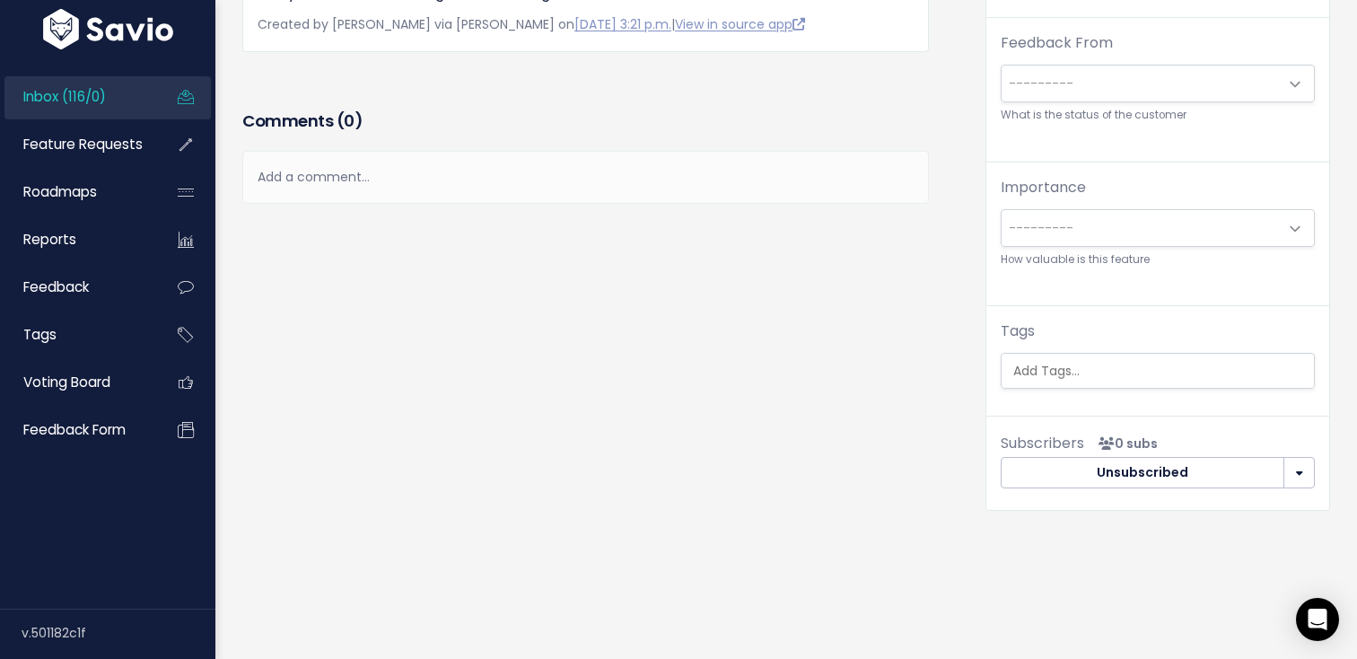
scroll to position [363, 0]
click at [1108, 355] on ul at bounding box center [1157, 368] width 312 height 34
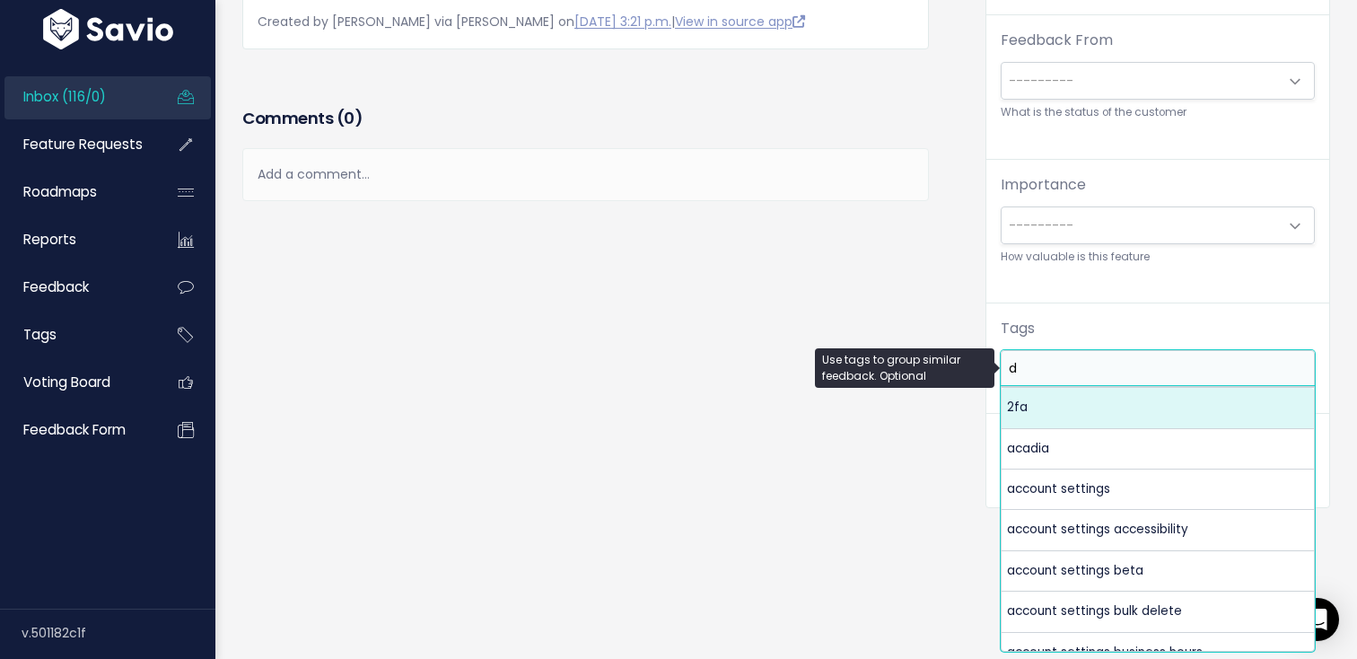
scroll to position [0, 0]
type input "design"
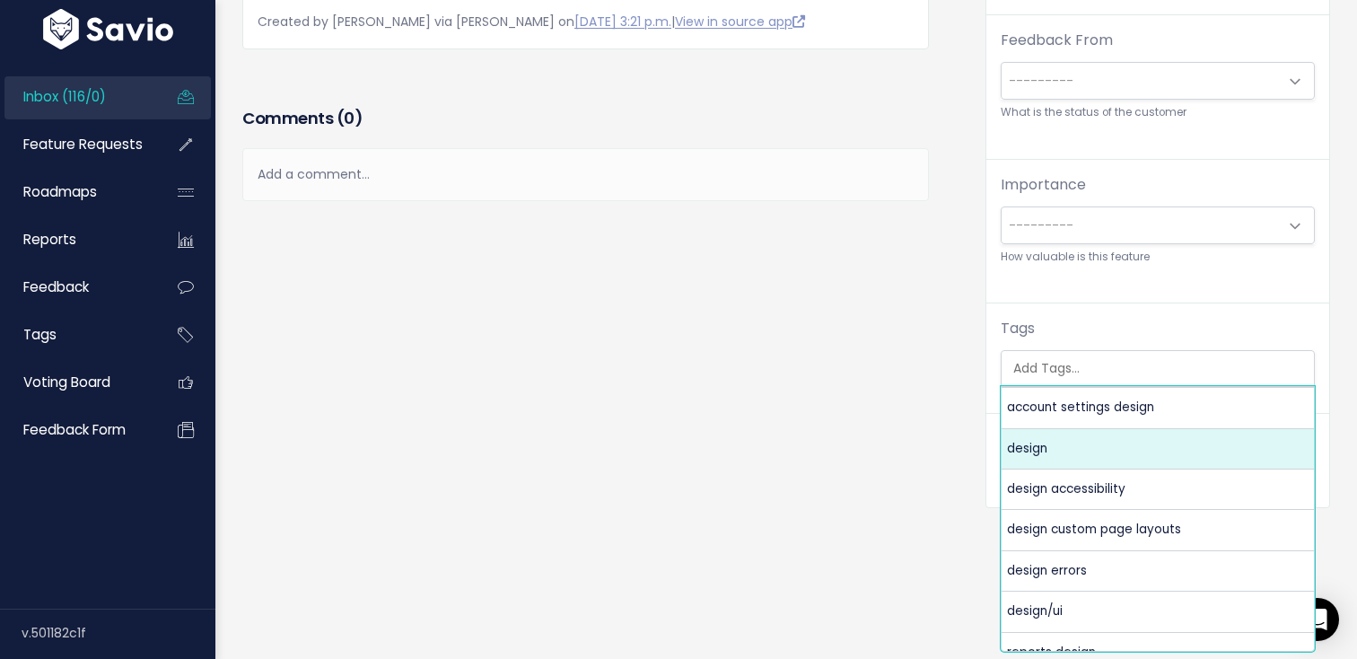
select select "3998"
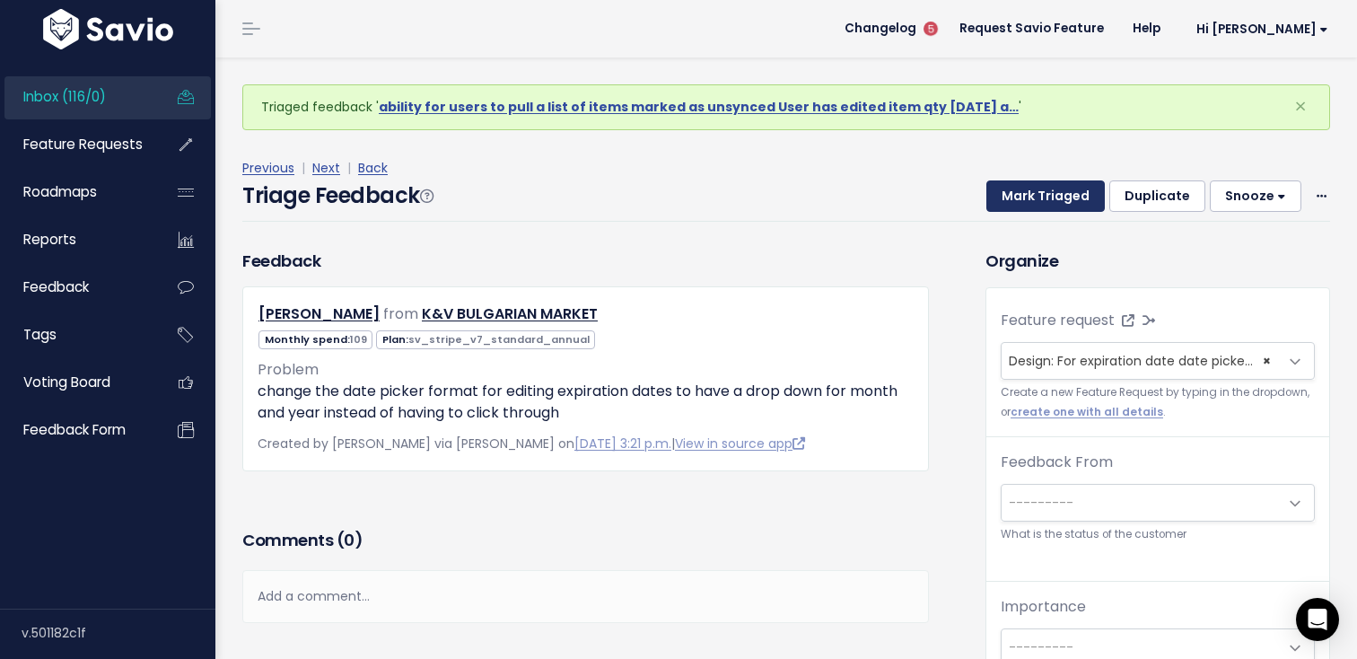
click at [1028, 195] on button "Mark Triaged" at bounding box center [1045, 196] width 118 height 32
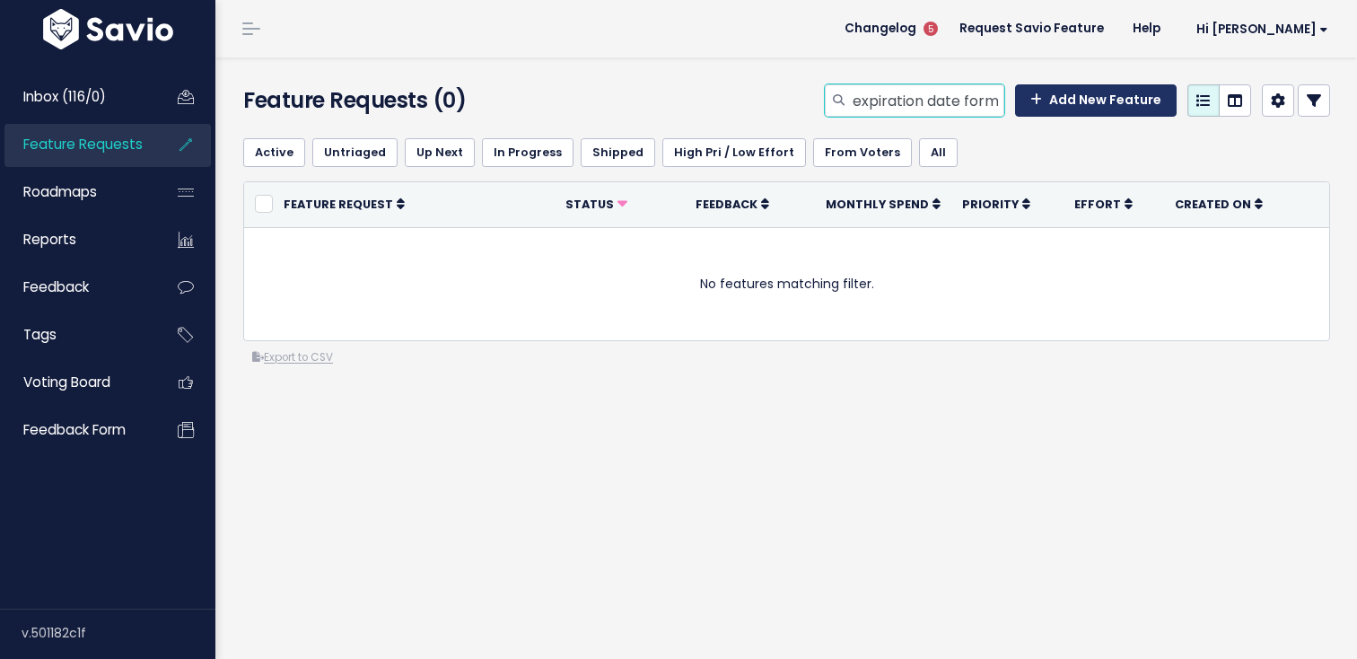
drag, startPoint x: 967, startPoint y: 101, endPoint x: 1060, endPoint y: 106, distance: 92.6
click at [1060, 106] on div "expiration date format Add New Feature" at bounding box center [1077, 100] width 505 height 32
drag, startPoint x: 968, startPoint y: 100, endPoint x: 1060, endPoint y: 99, distance: 91.5
click at [1060, 99] on div "expiration date format Add New Feature" at bounding box center [1077, 100] width 505 height 32
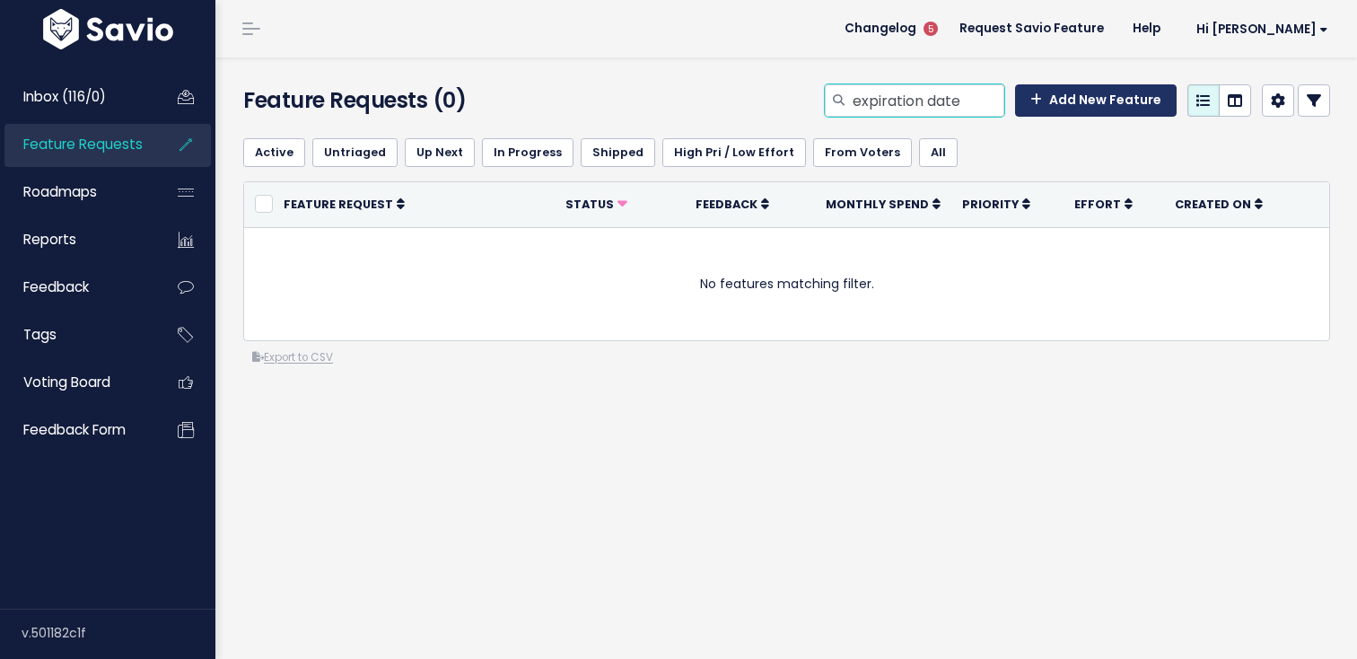
scroll to position [0, 0]
type input "expiration date"
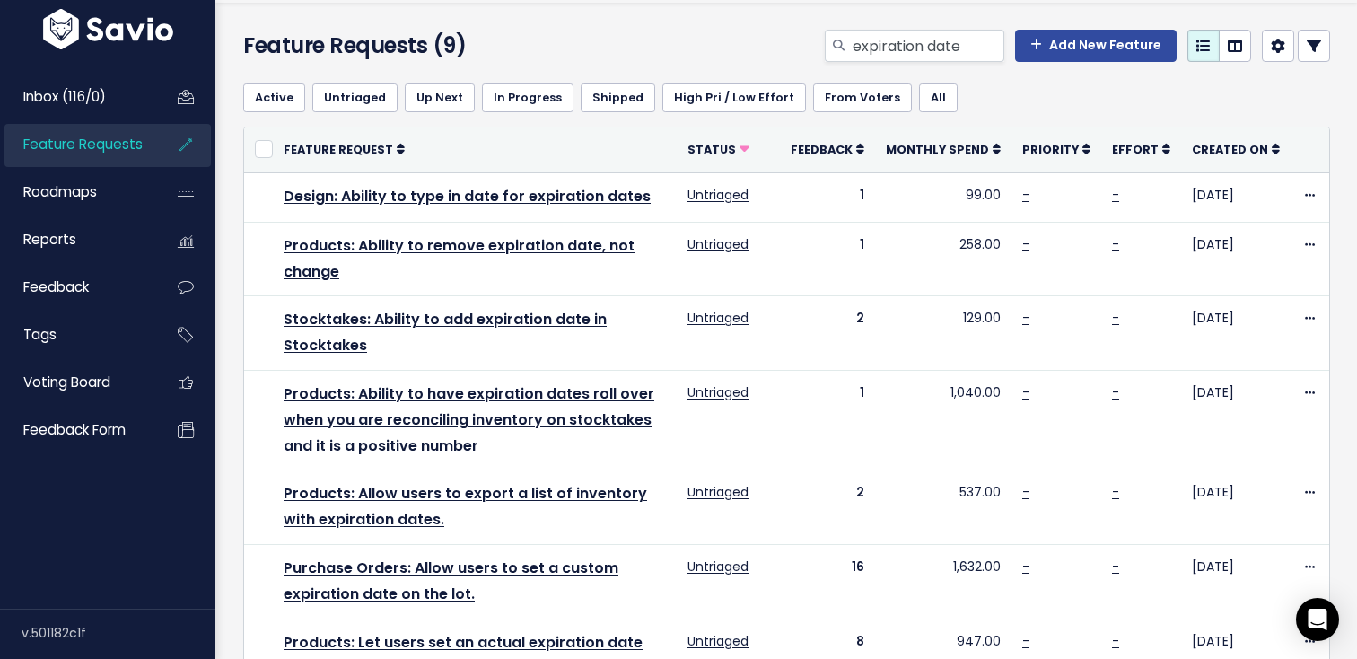
scroll to position [54, 0]
click at [933, 37] on div "Customize Filter order, names, and sharing, and show/hide filters" at bounding box center [946, 59] width 179 height 56
click at [915, 54] on div "Customize Filter order, names, and sharing, and show/hide filters" at bounding box center [946, 59] width 179 height 56
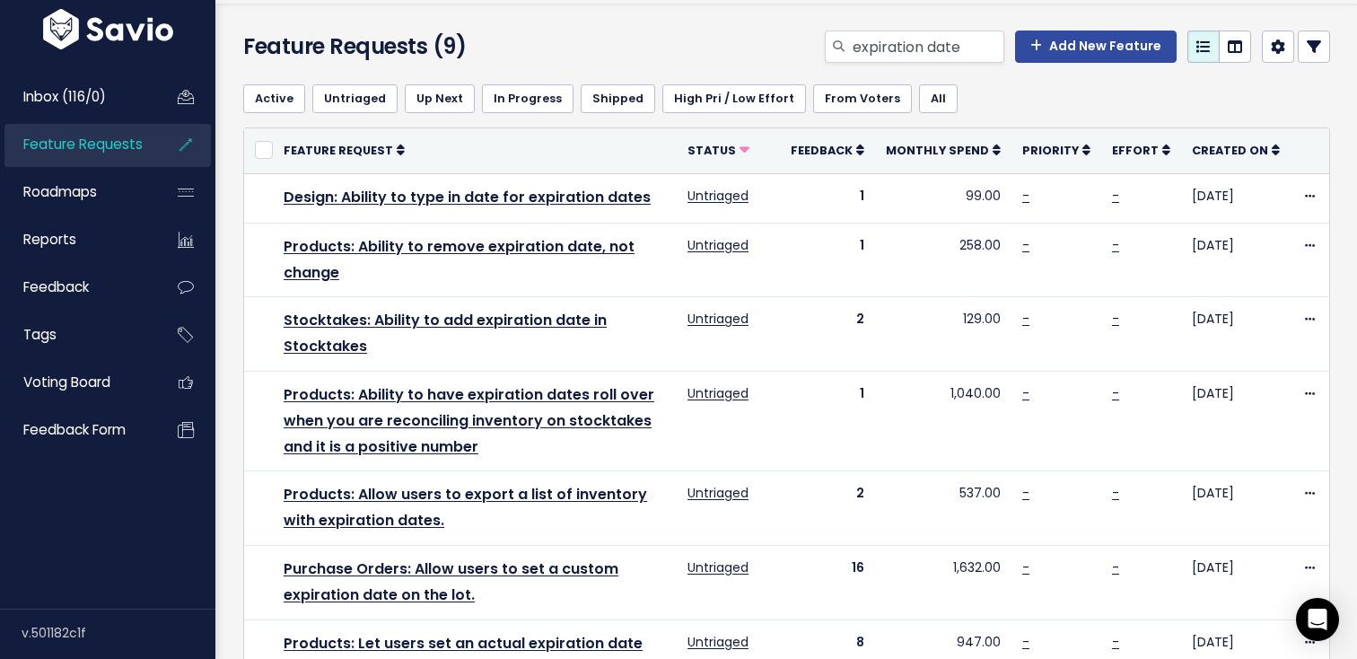
click at [915, 54] on div "Customize Filter order, names, and sharing, and show/hide filters" at bounding box center [946, 59] width 179 height 56
click at [888, 50] on div "Customize Filter order, names, and sharing, and show/hide filters" at bounding box center [946, 59] width 179 height 56
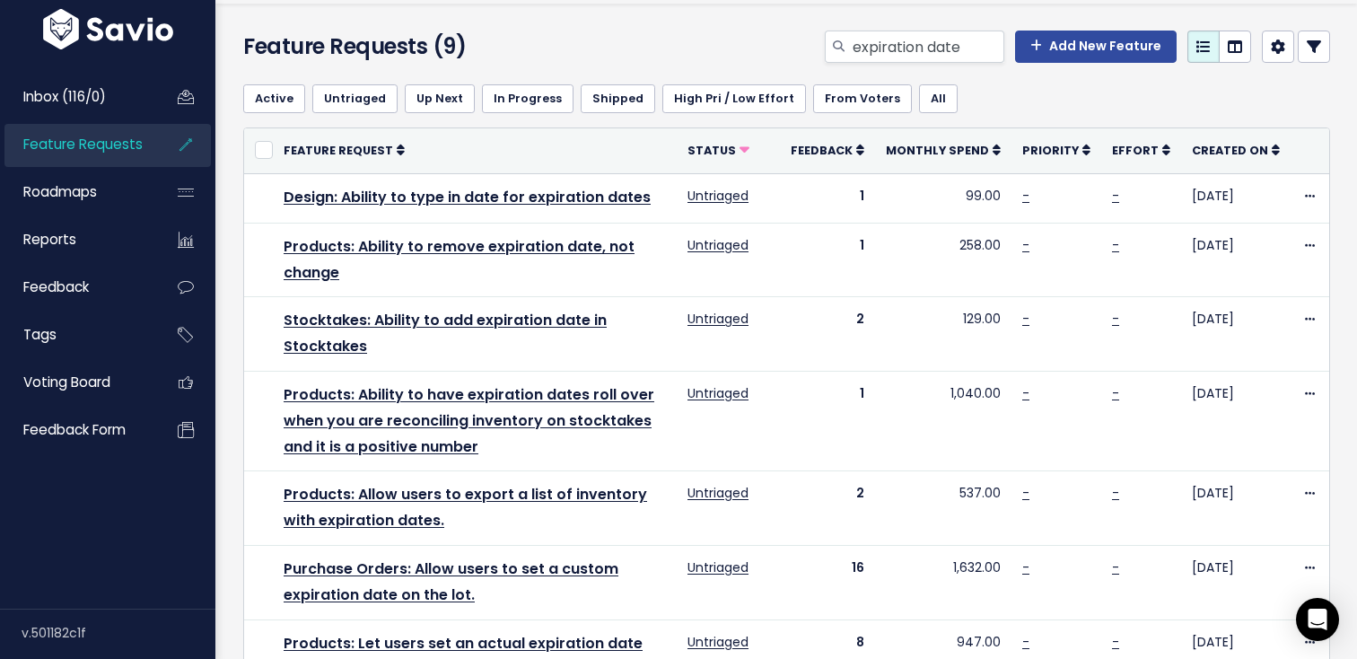
click at [509, 48] on h4 "Feature Requests (9)" at bounding box center [415, 47] width 345 height 32
click at [860, 47] on div "Customize Filter order, names, and sharing, and show/hide filters" at bounding box center [946, 59] width 179 height 56
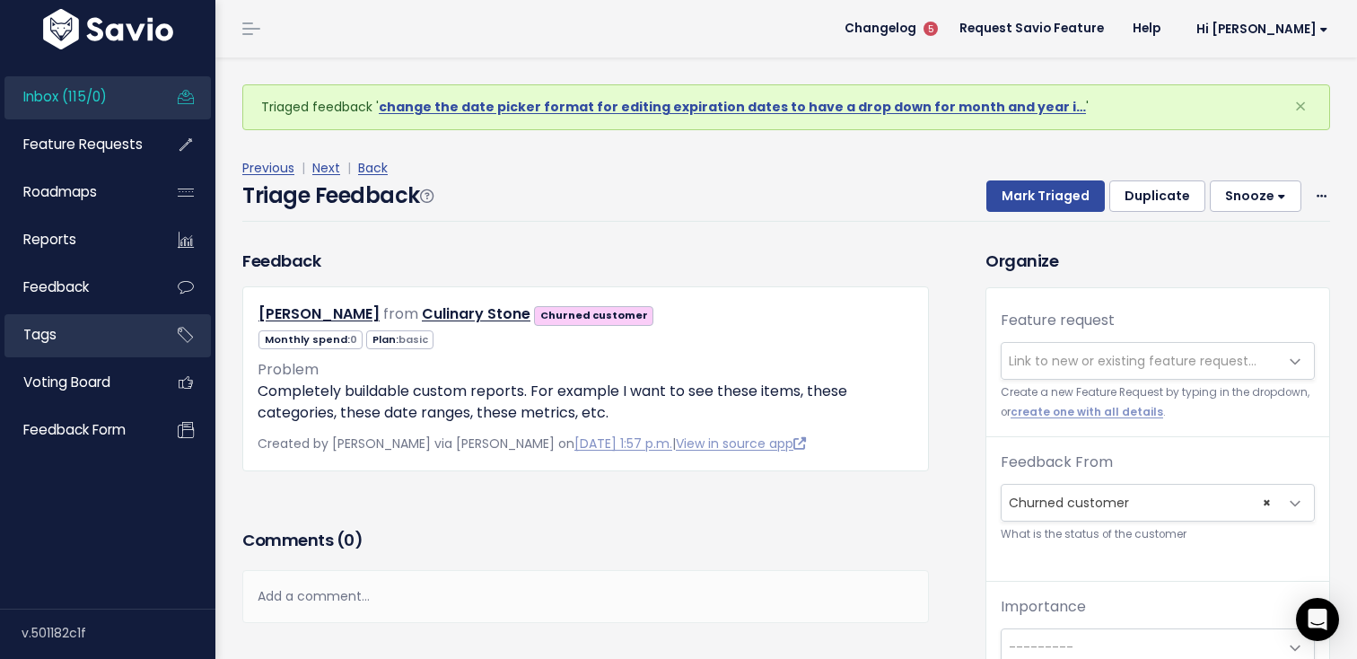
click at [47, 328] on span "Tags" at bounding box center [39, 334] width 33 height 19
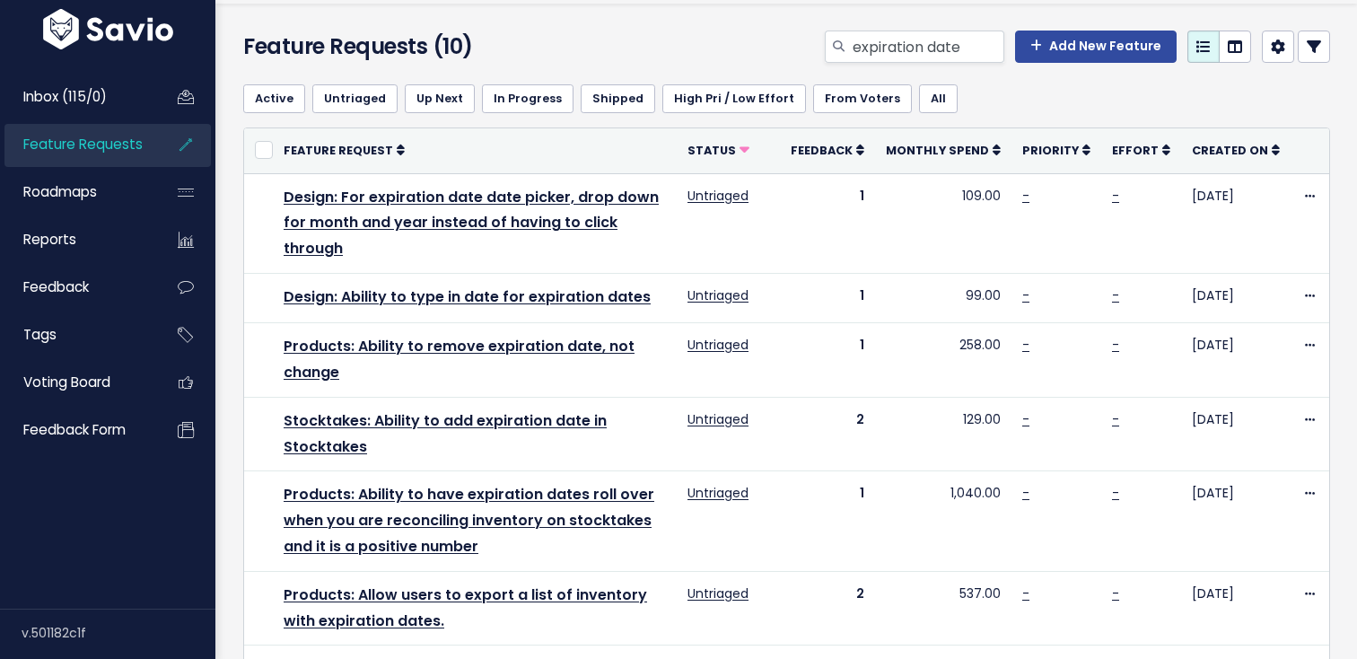
scroll to position [54, 0]
click at [861, 41] on input "expiration date" at bounding box center [927, 47] width 153 height 32
type input "custom report"
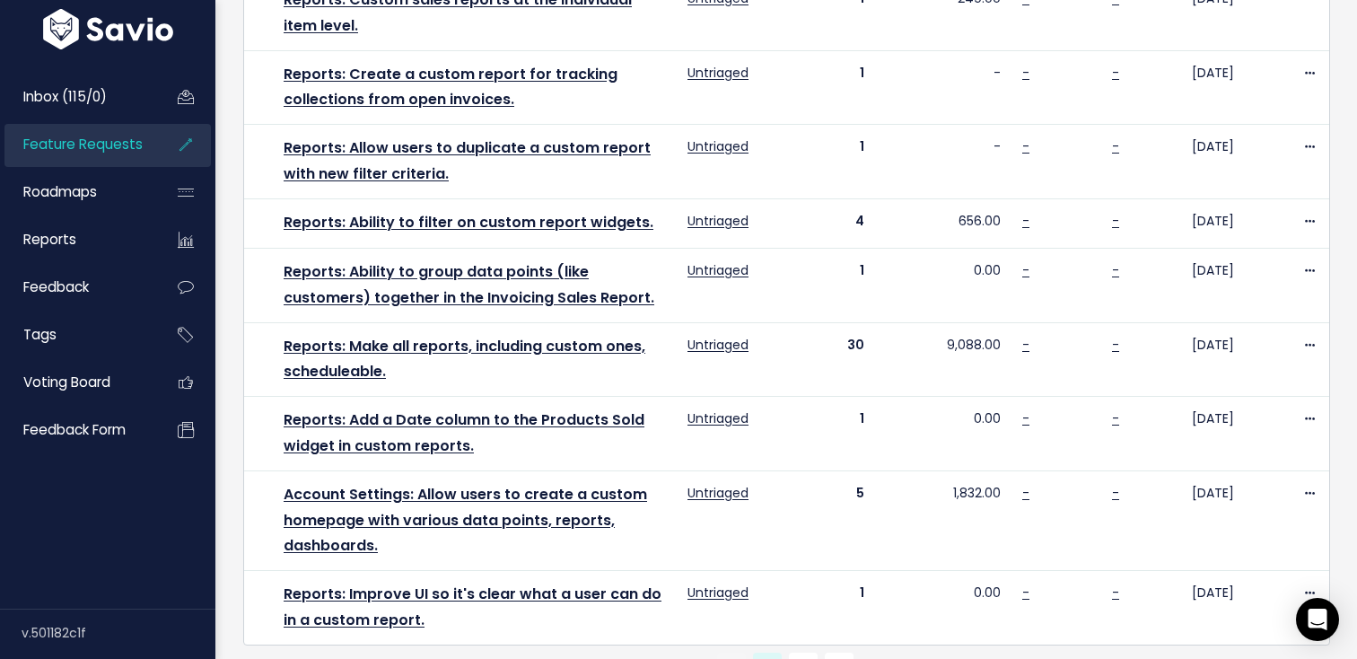
scroll to position [1128, 0]
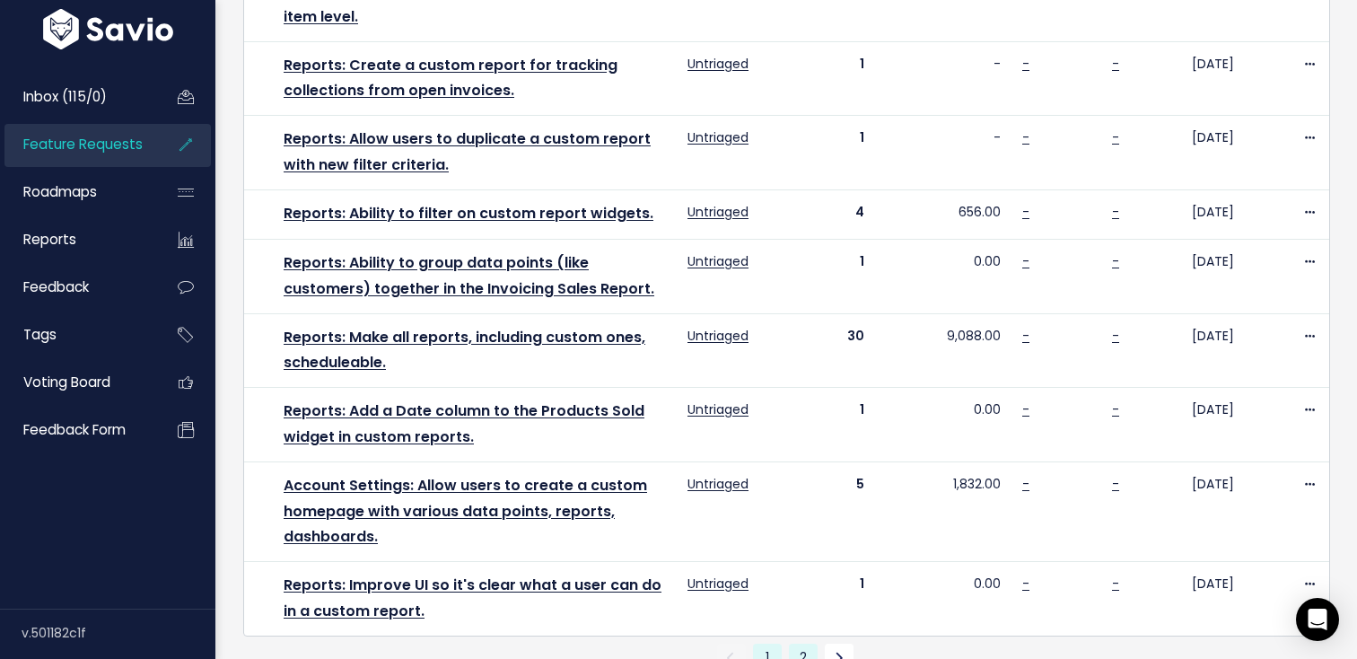
click at [806, 643] on link "2" at bounding box center [803, 657] width 29 height 29
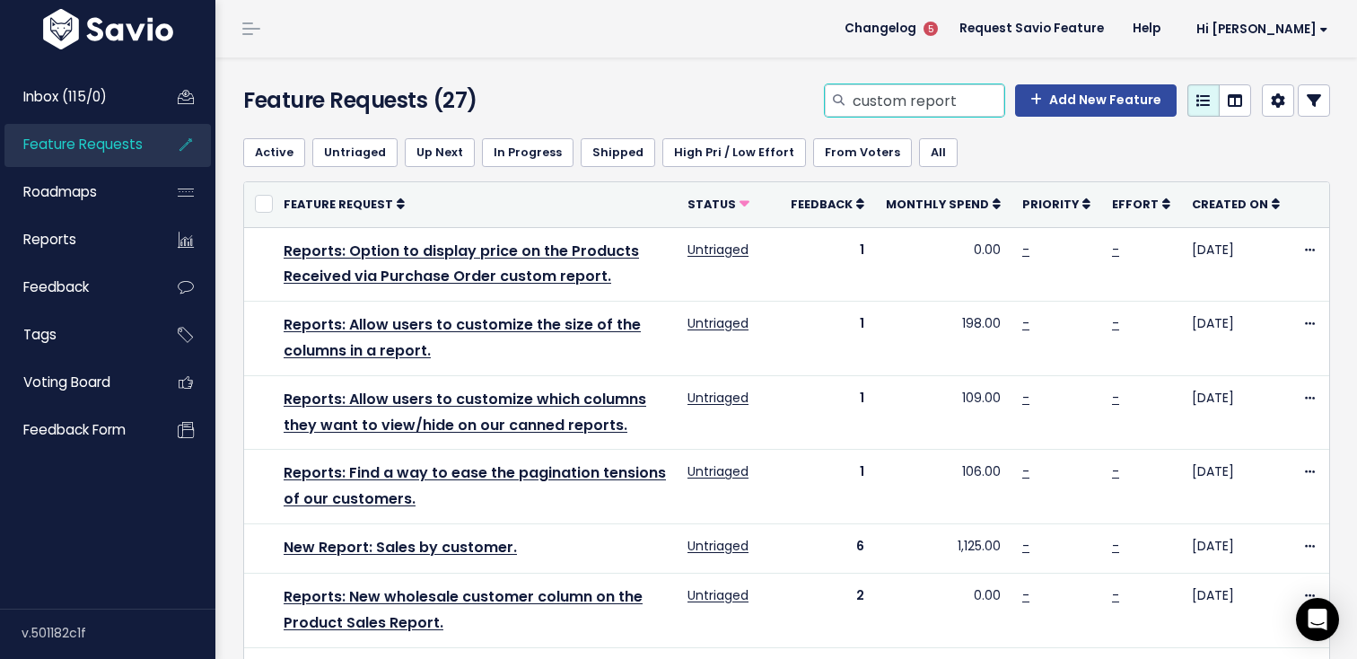
click at [936, 101] on input "custom report" at bounding box center [927, 100] width 153 height 32
type input "build report"
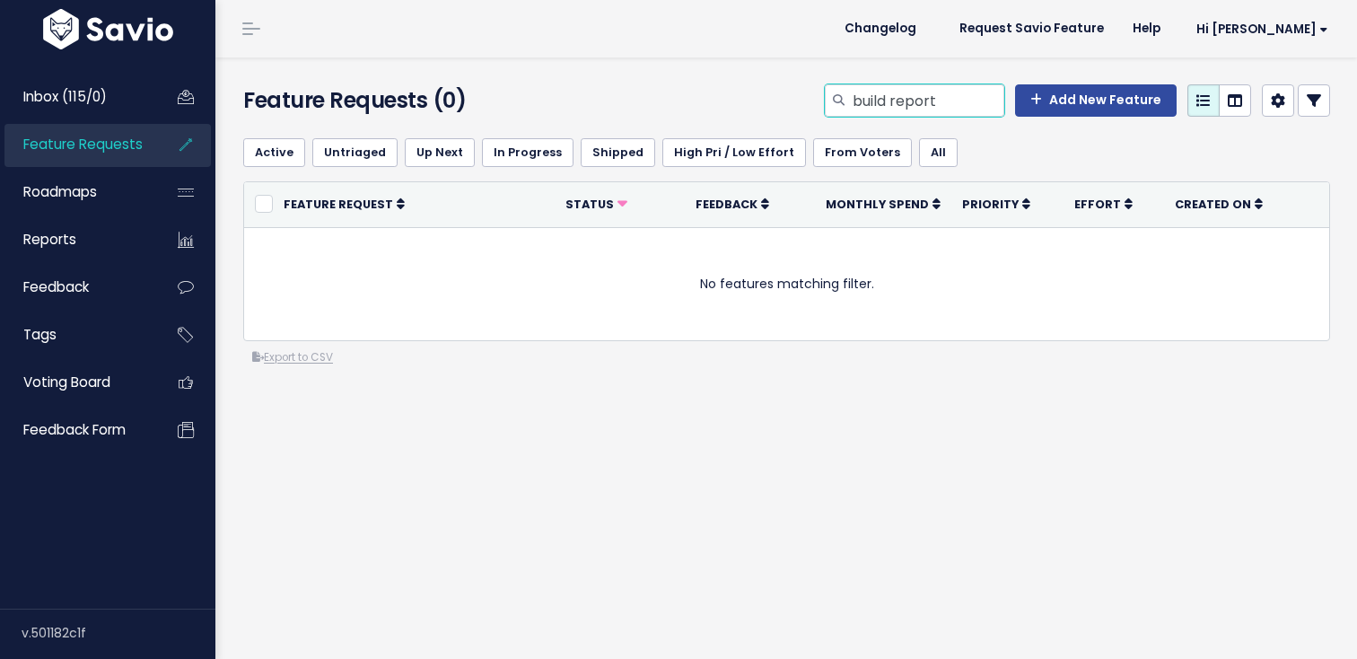
click at [904, 92] on input "build report" at bounding box center [927, 100] width 153 height 32
type input "report column"
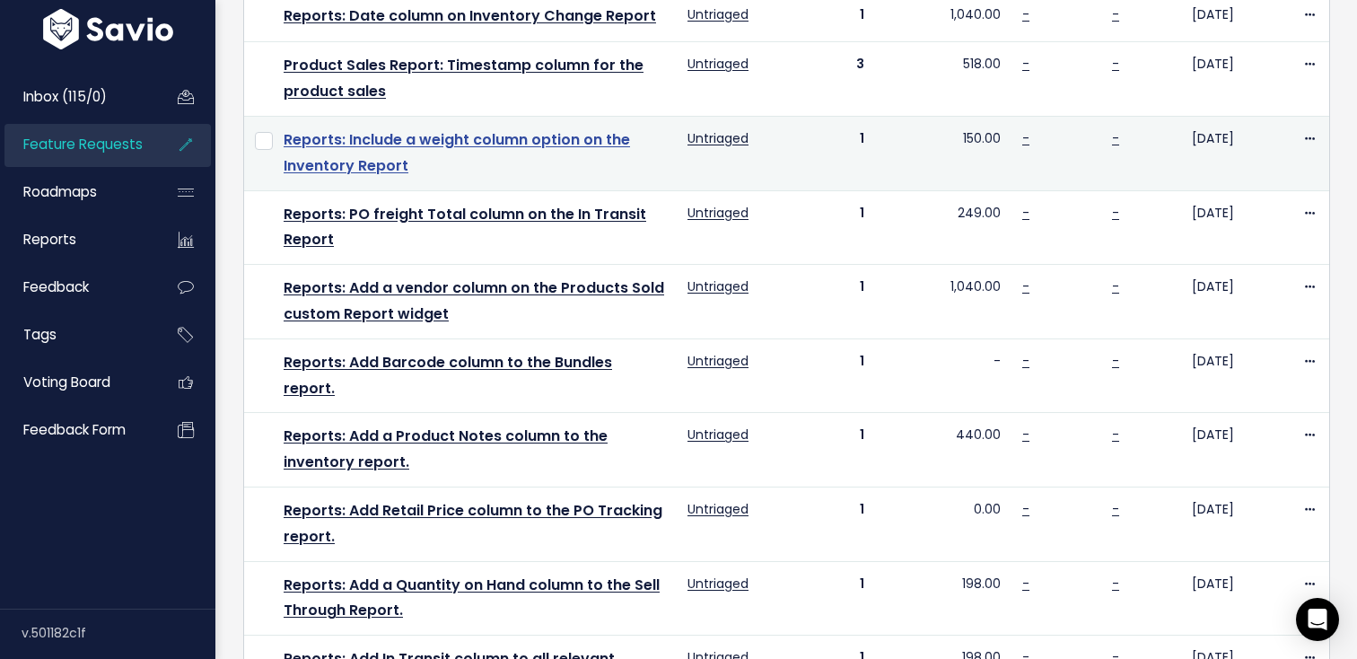
scroll to position [996, 0]
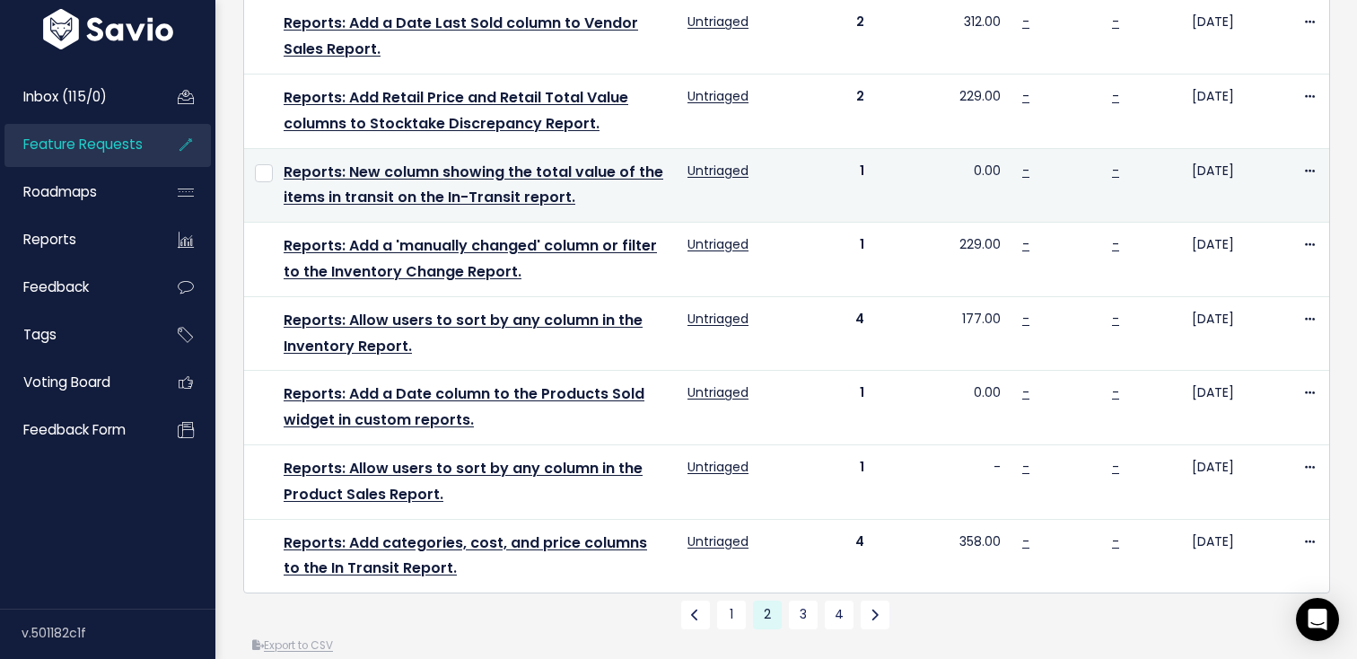
scroll to position [1167, 0]
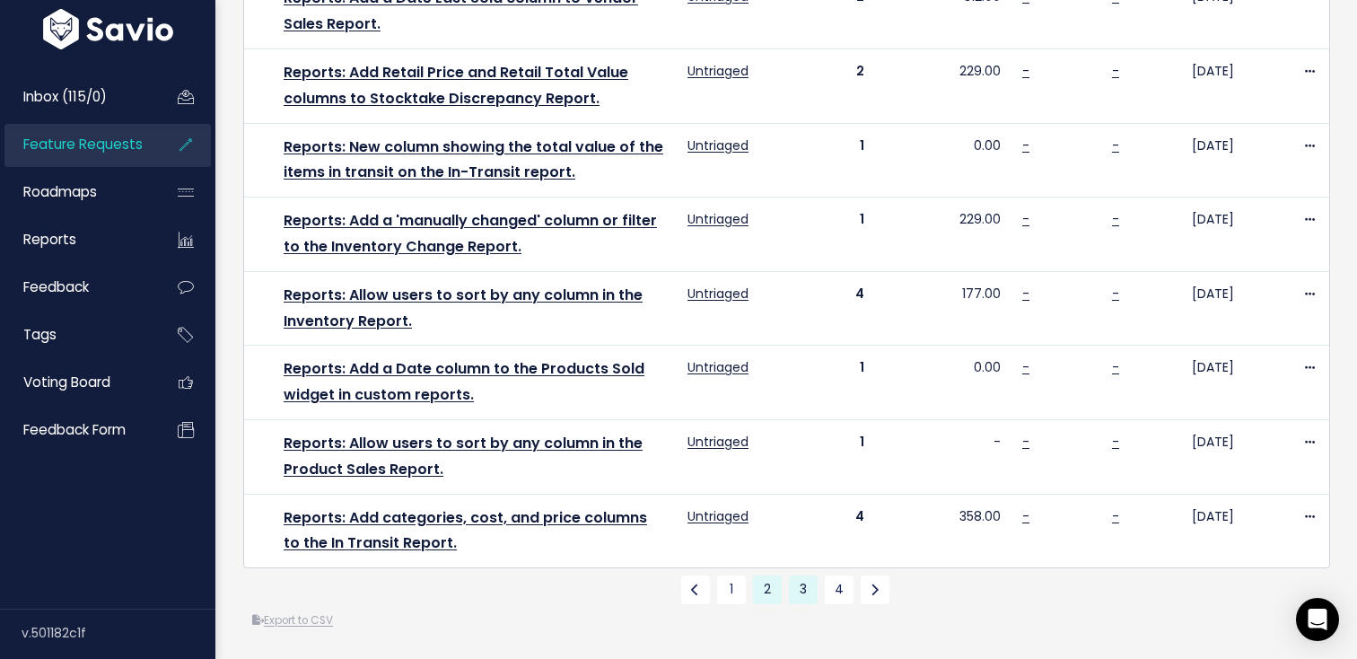
click at [796, 590] on link "3" at bounding box center [803, 589] width 29 height 29
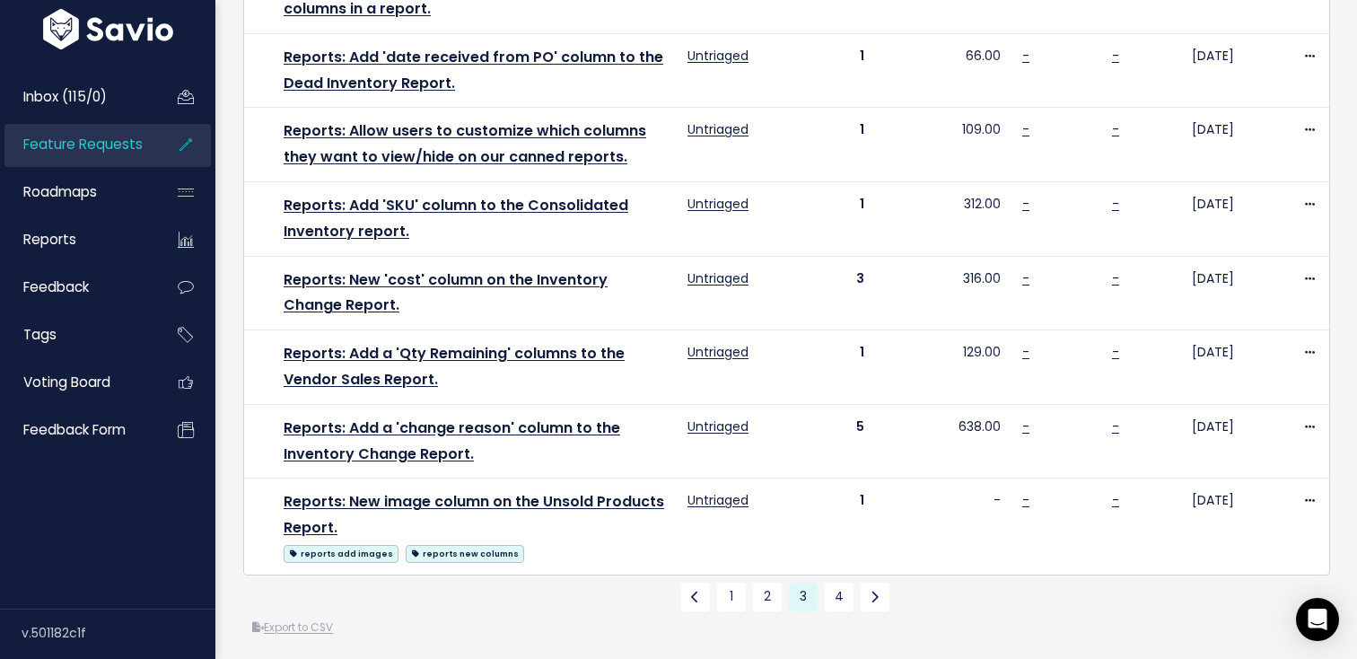
scroll to position [1140, 0]
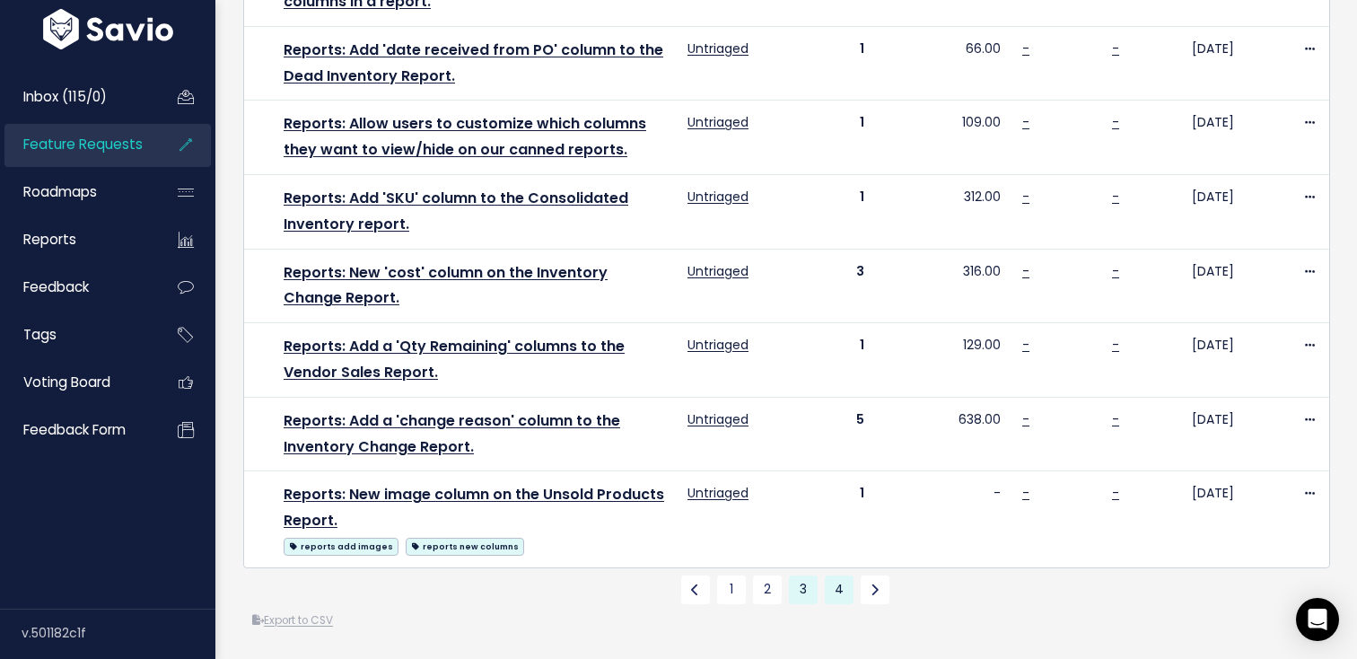
click at [829, 587] on link "4" at bounding box center [839, 589] width 29 height 29
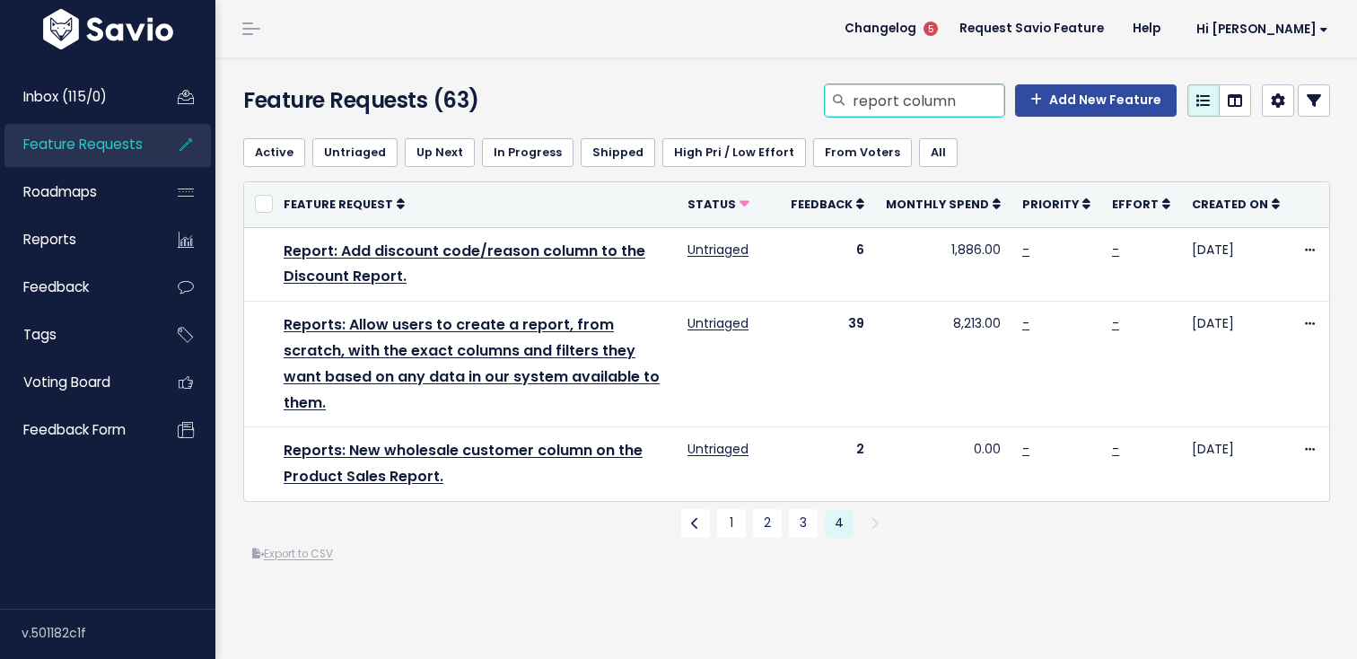
click at [908, 105] on input "report column" at bounding box center [927, 100] width 153 height 32
type input "custom report"
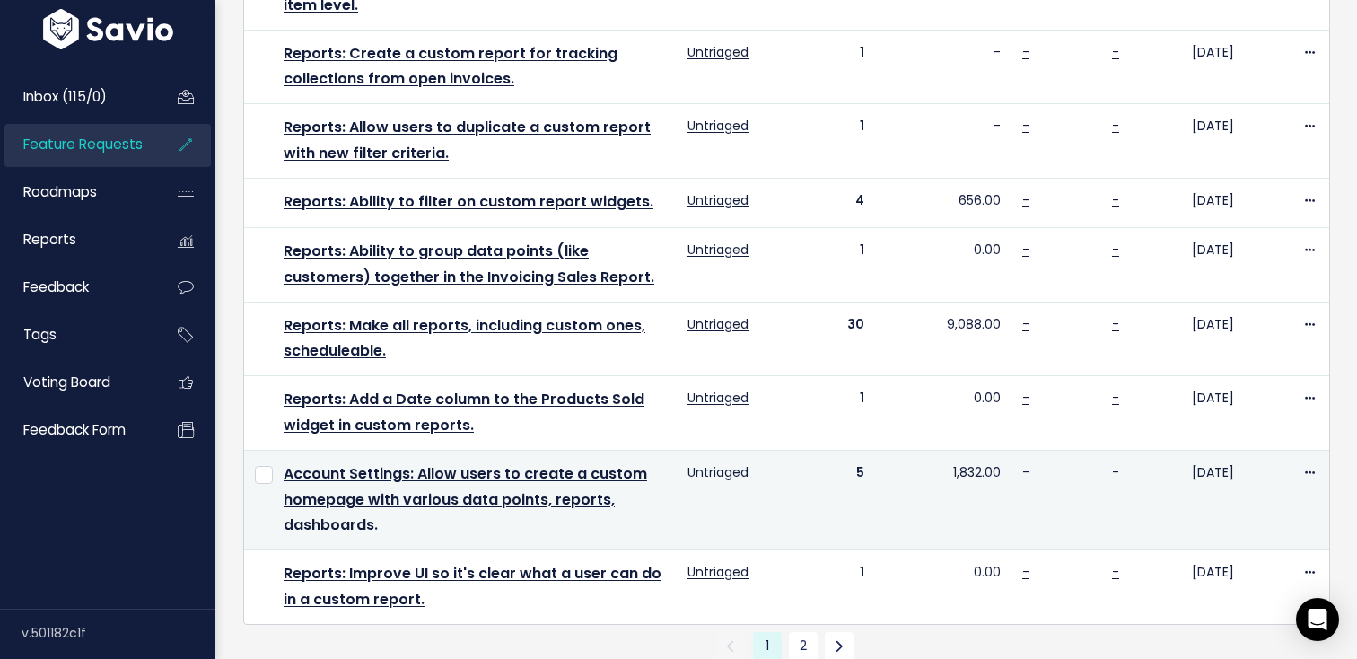
scroll to position [1146, 0]
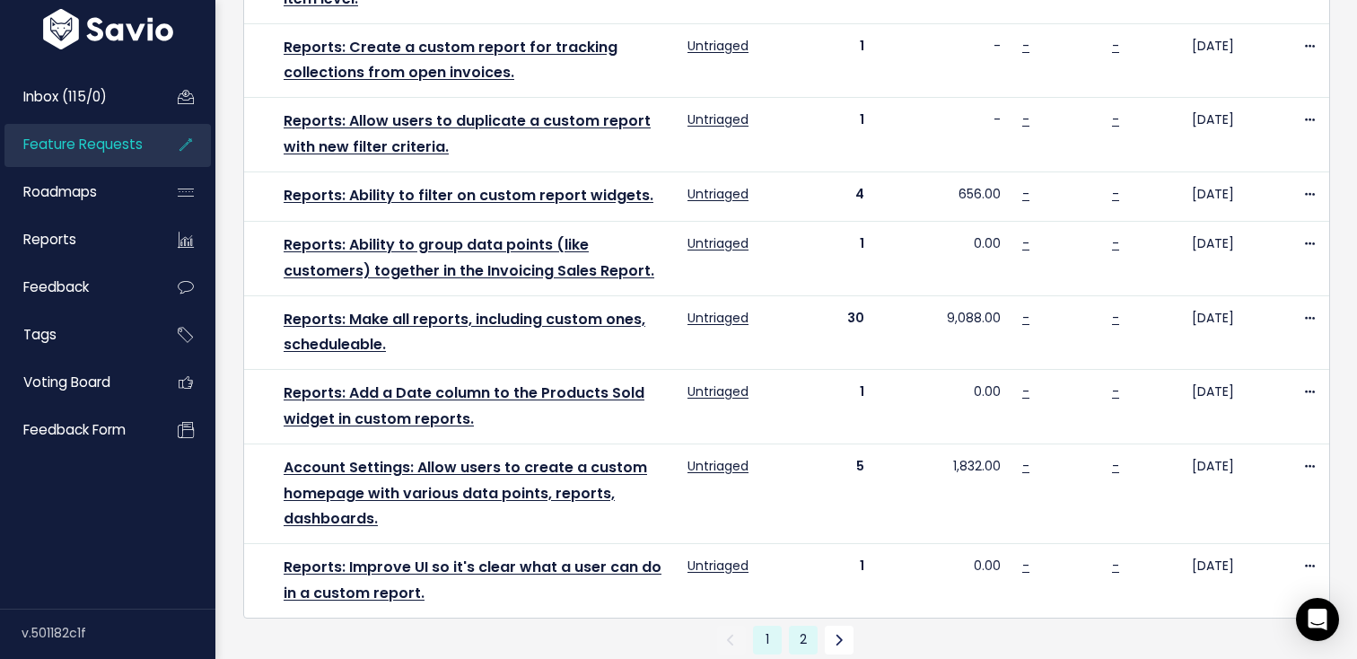
click at [807, 625] on link "2" at bounding box center [803, 639] width 29 height 29
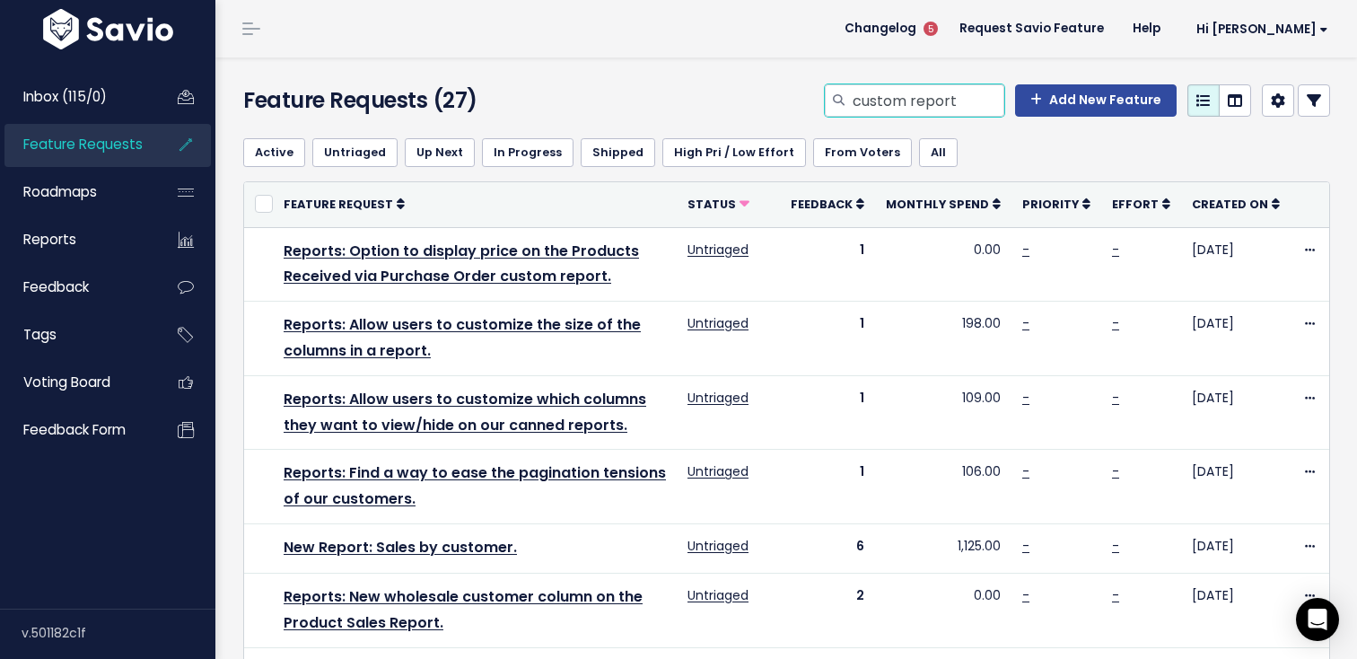
click at [924, 89] on input "custom report" at bounding box center [927, 100] width 153 height 32
drag, startPoint x: 925, startPoint y: 105, endPoint x: 836, endPoint y: 100, distance: 89.0
click at [836, 101] on div "report" at bounding box center [914, 100] width 179 height 32
type input "reports"
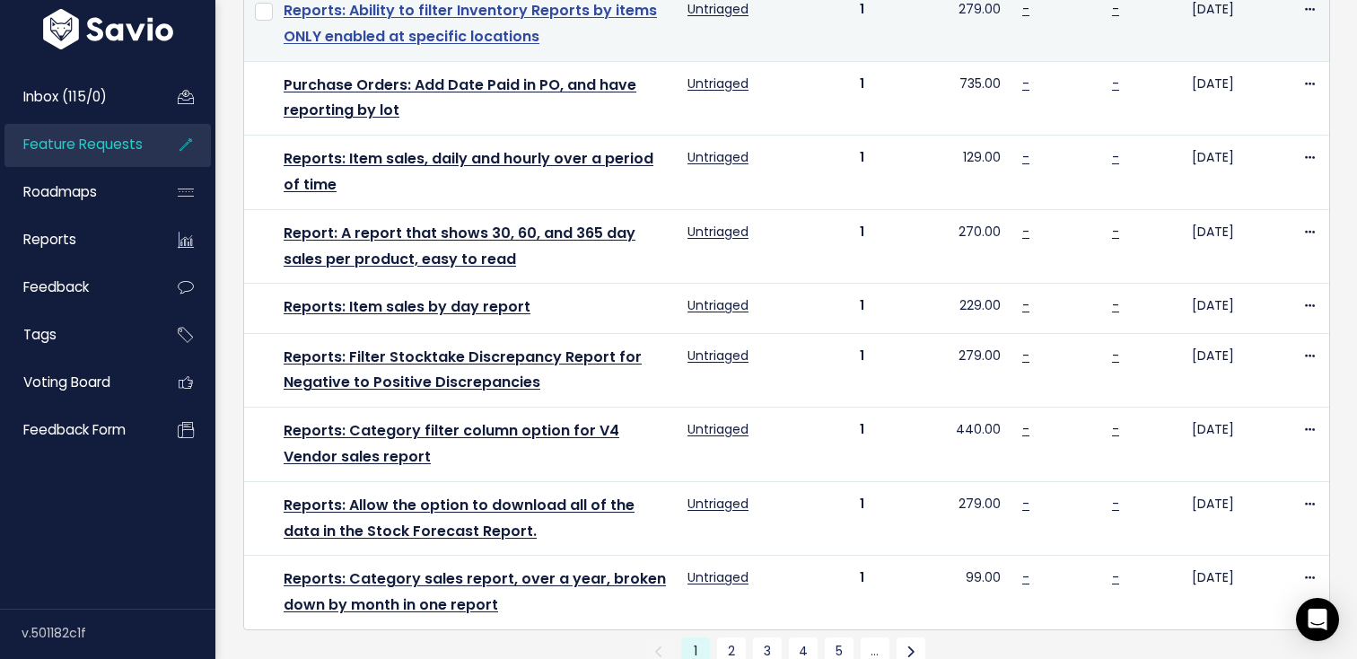
scroll to position [1068, 0]
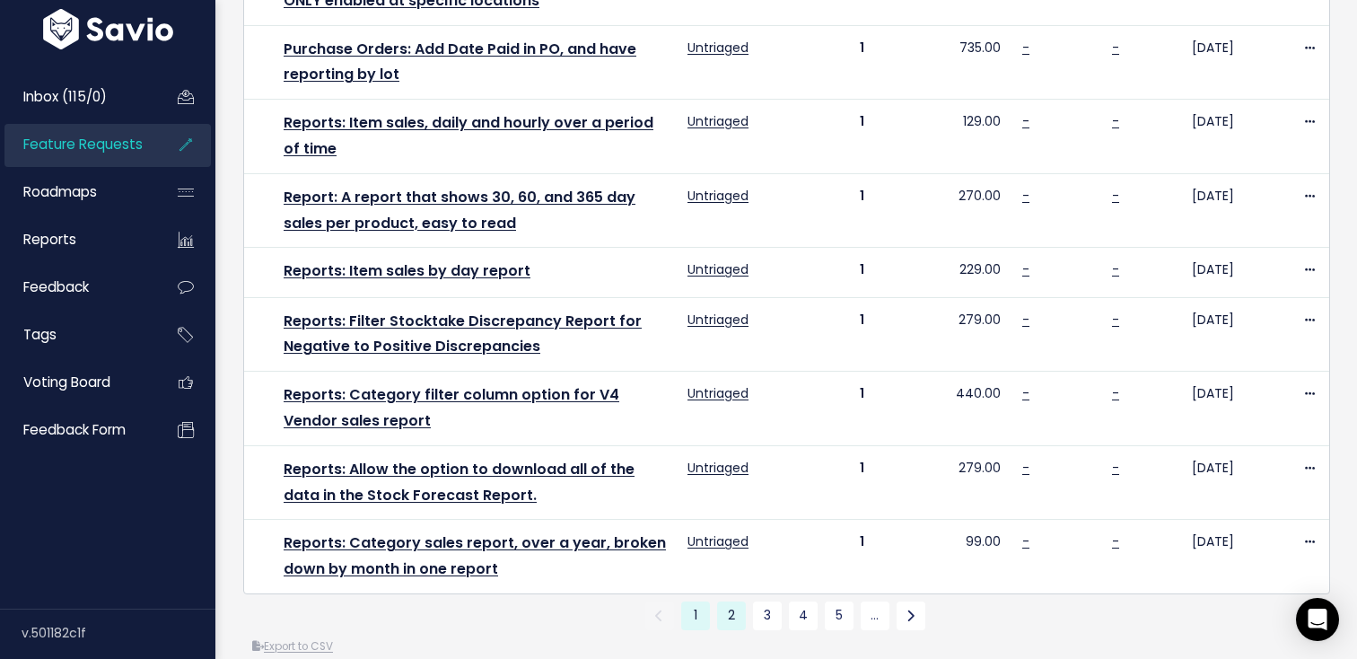
click at [734, 601] on link "2" at bounding box center [731, 615] width 29 height 29
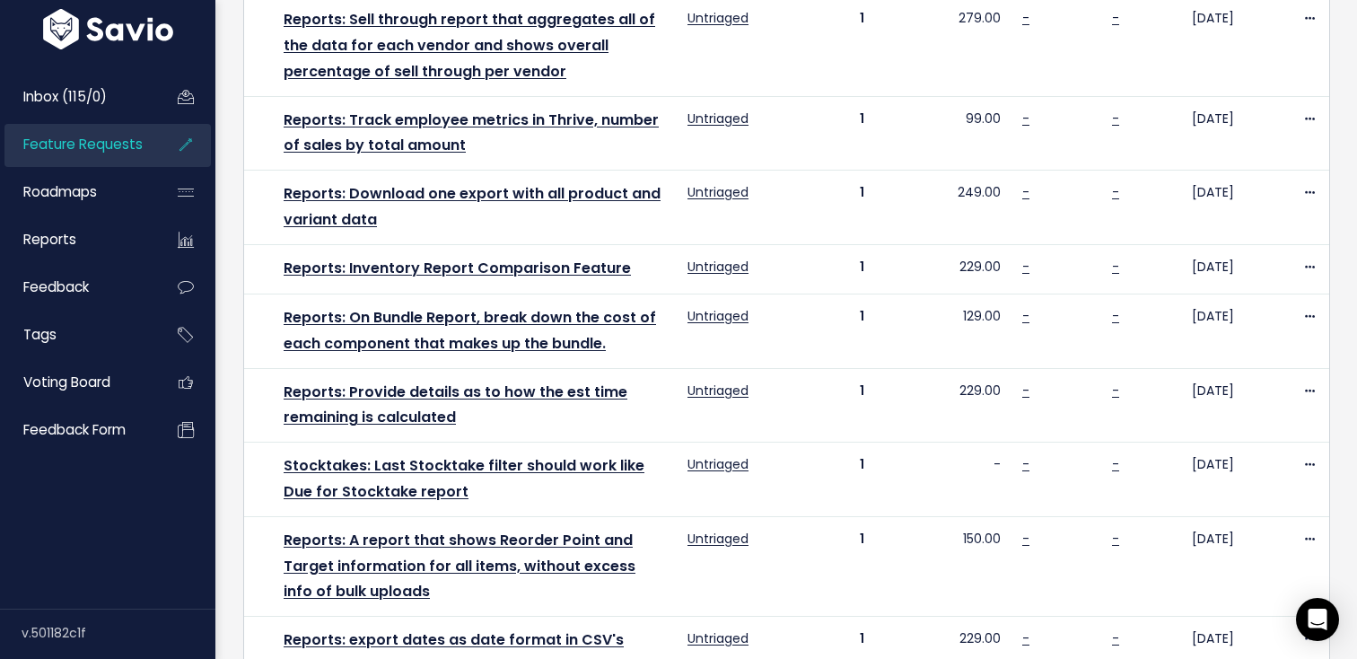
scroll to position [997, 0]
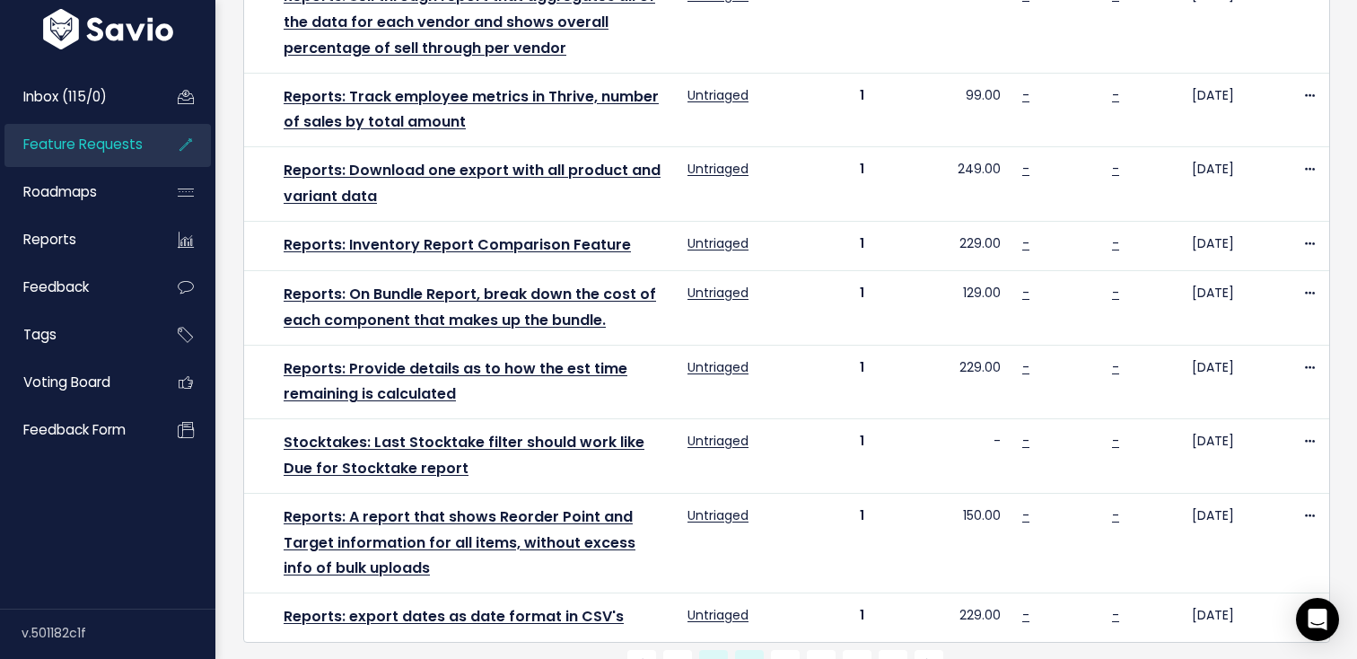
click at [757, 650] on link "3" at bounding box center [749, 664] width 29 height 29
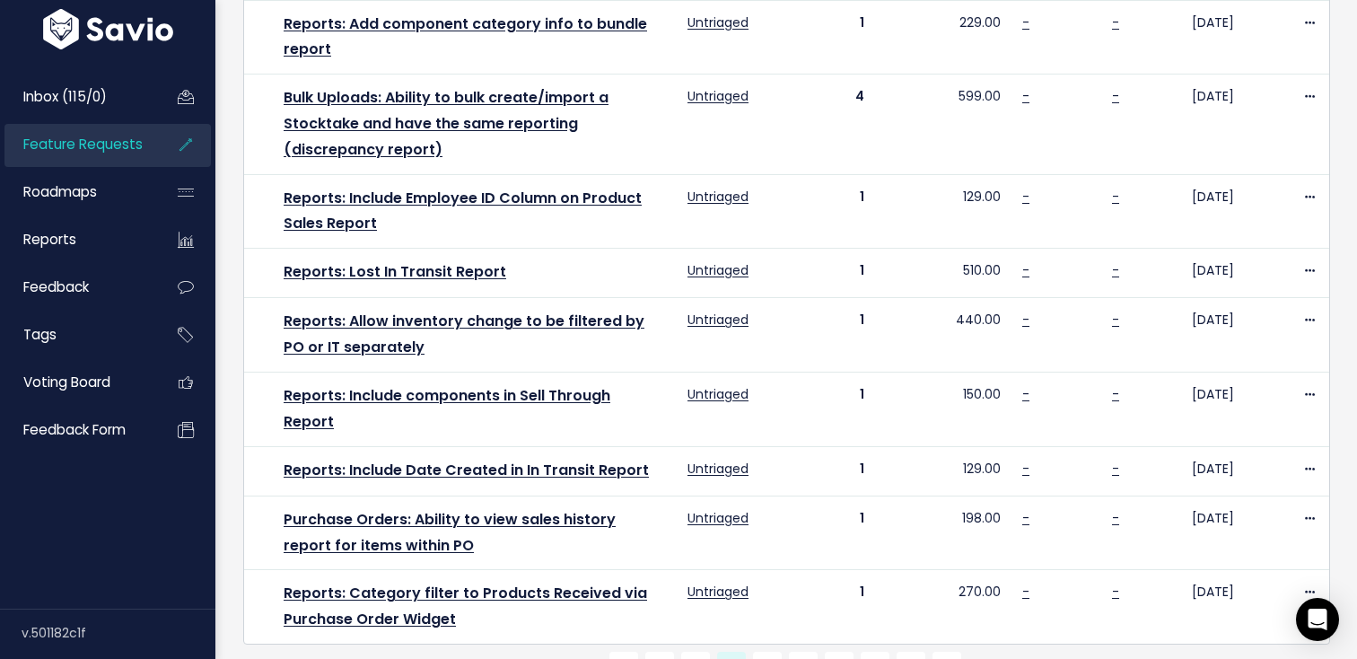
scroll to position [1019, 0]
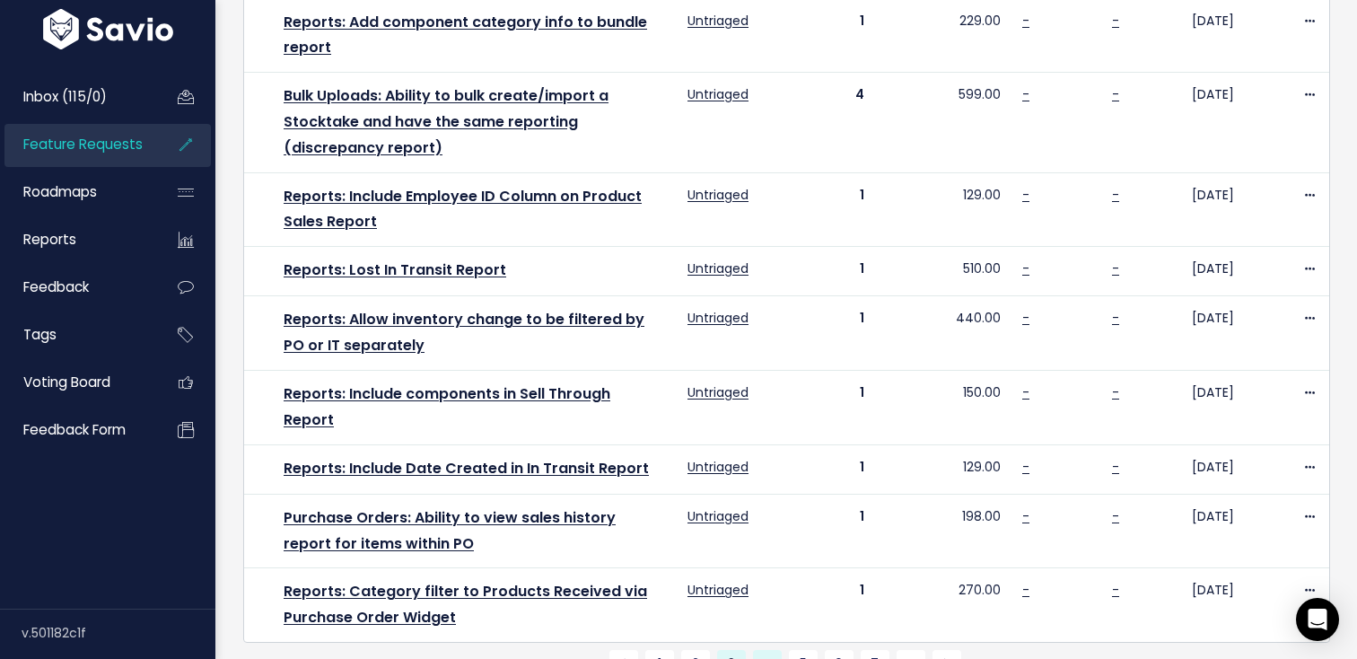
click at [768, 650] on link "4" at bounding box center [767, 664] width 29 height 29
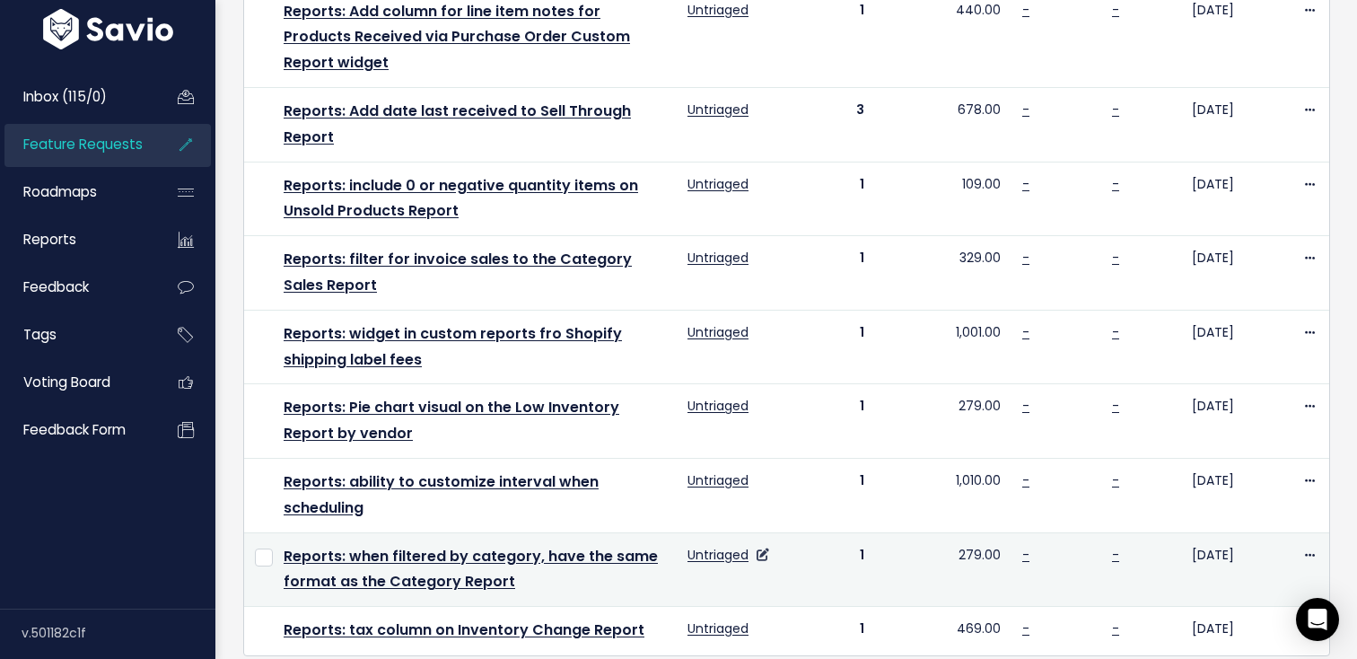
scroll to position [1020, 0]
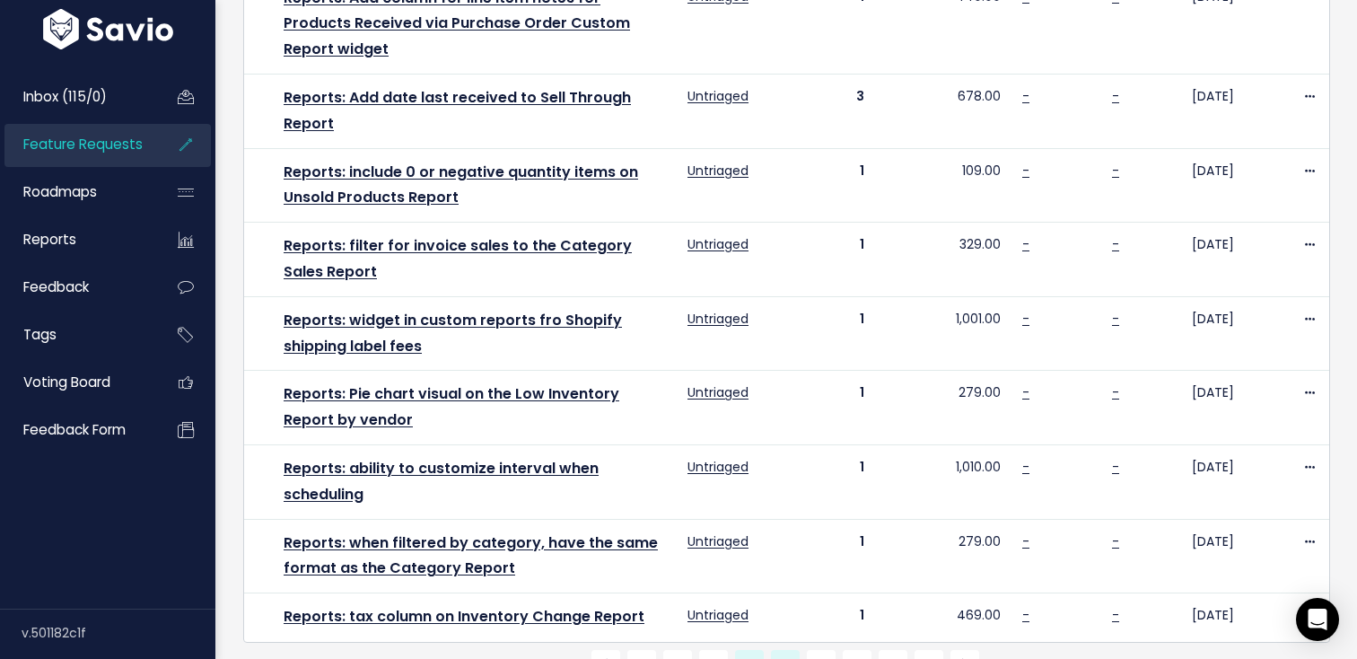
click at [794, 650] on link "5" at bounding box center [785, 664] width 29 height 29
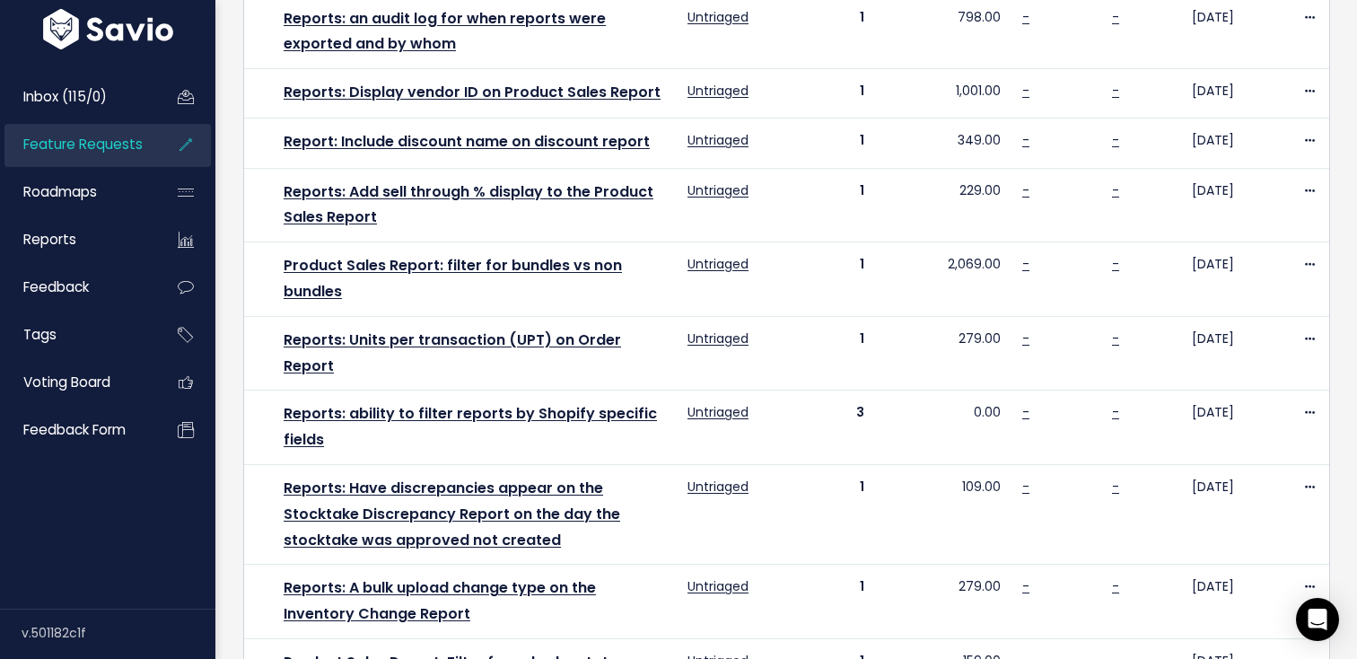
scroll to position [947, 0]
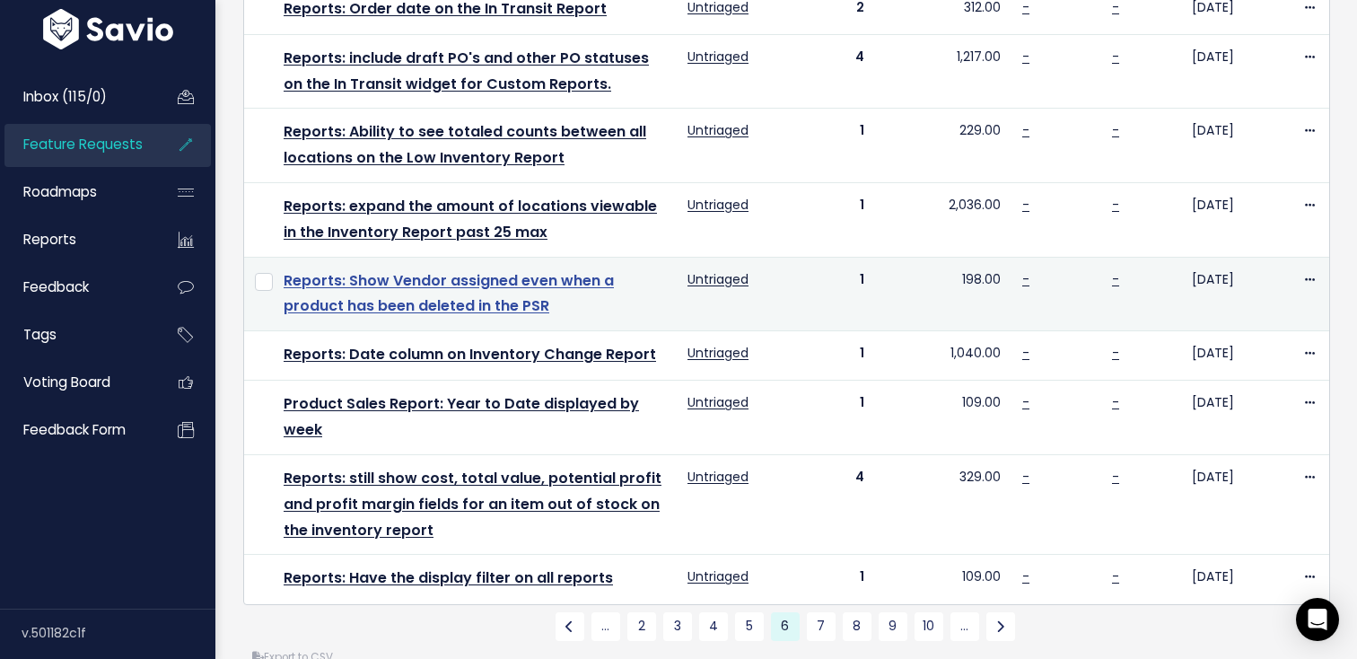
scroll to position [1097, 0]
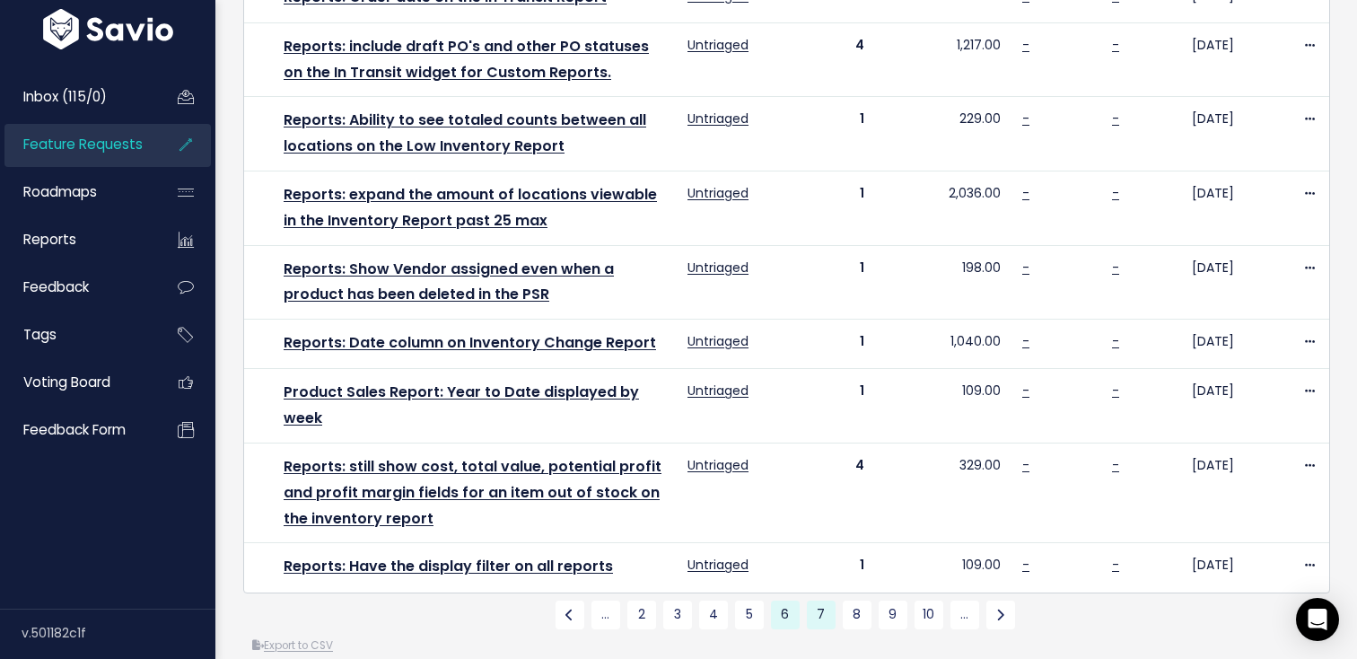
click at [826, 600] on link "7" at bounding box center [821, 614] width 29 height 29
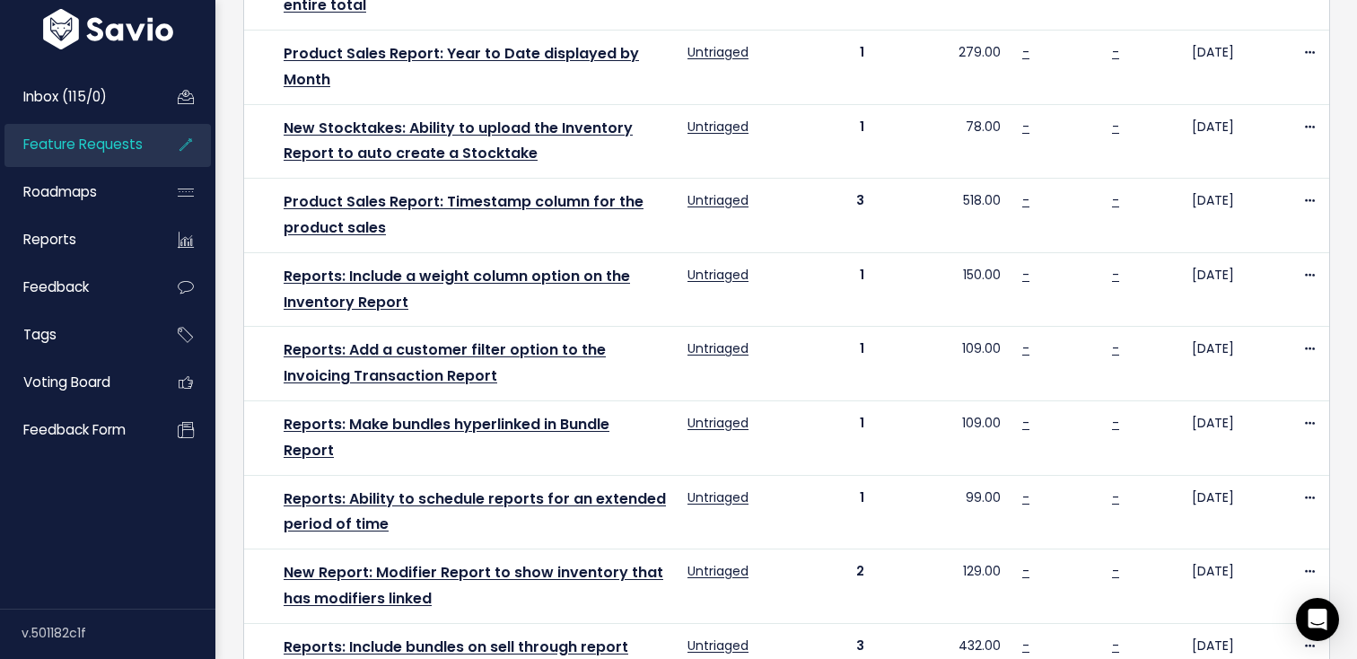
scroll to position [1142, 0]
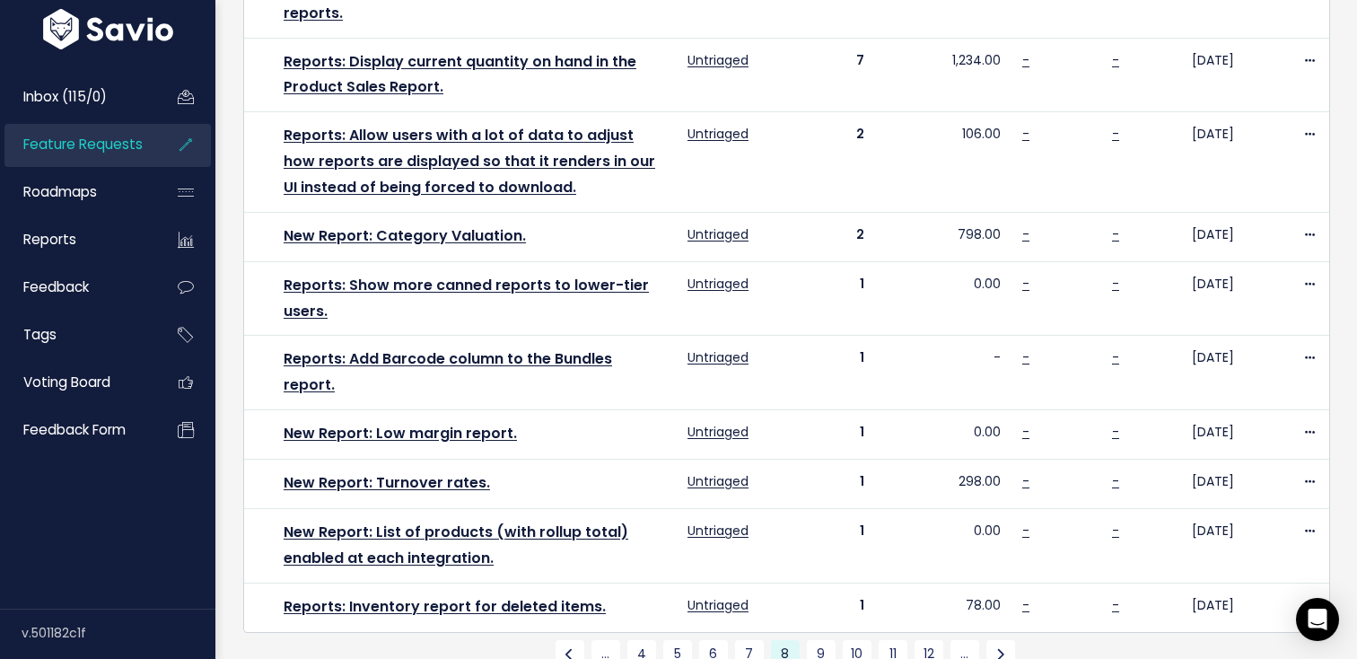
scroll to position [982, 0]
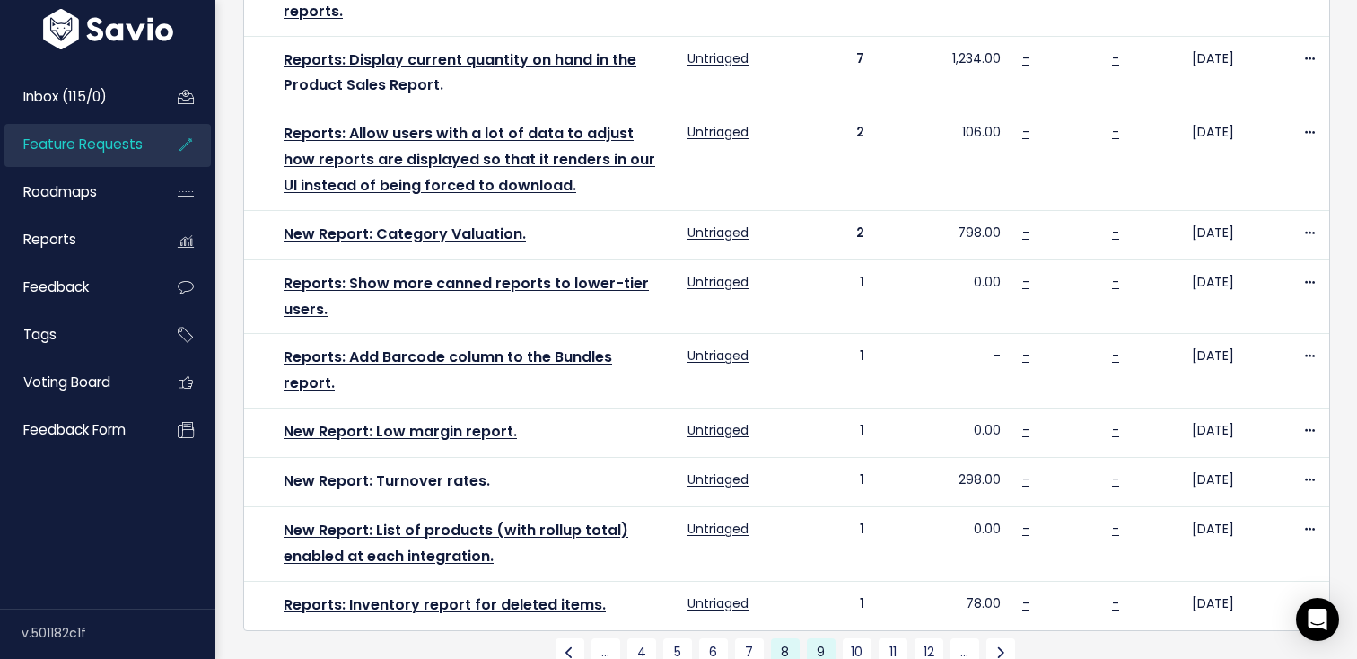
click at [816, 638] on link "9" at bounding box center [821, 652] width 29 height 29
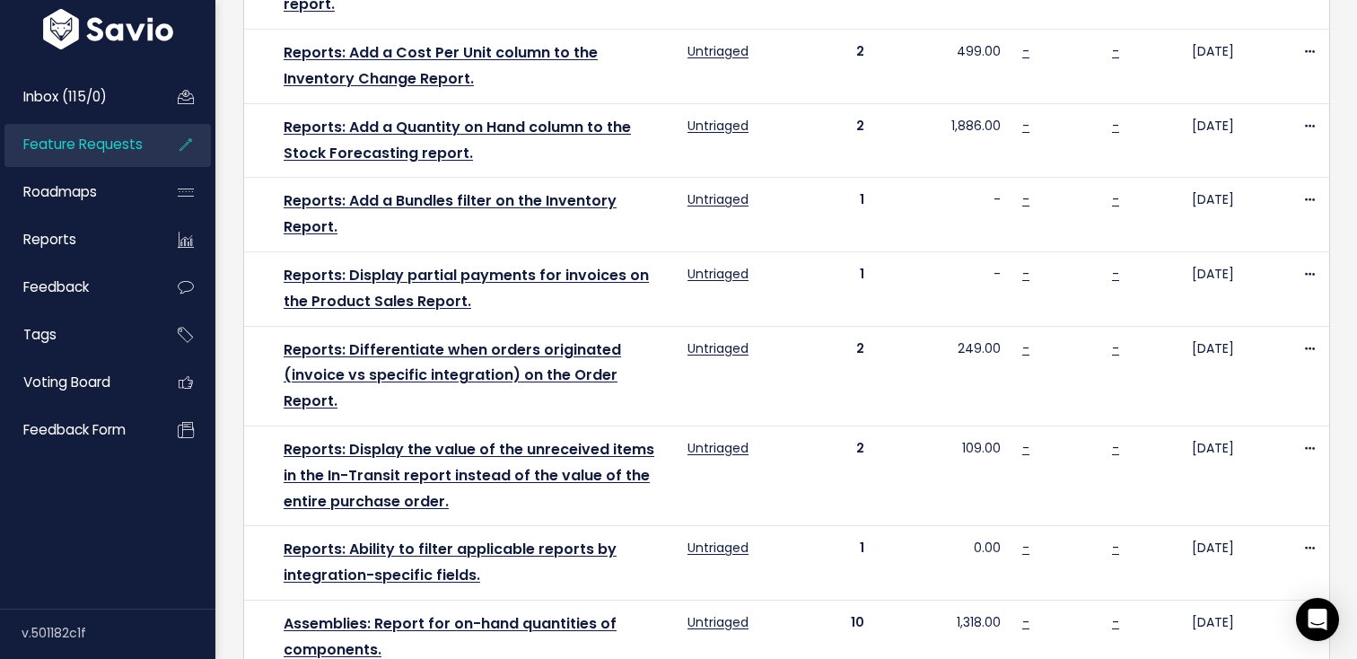
scroll to position [1146, 0]
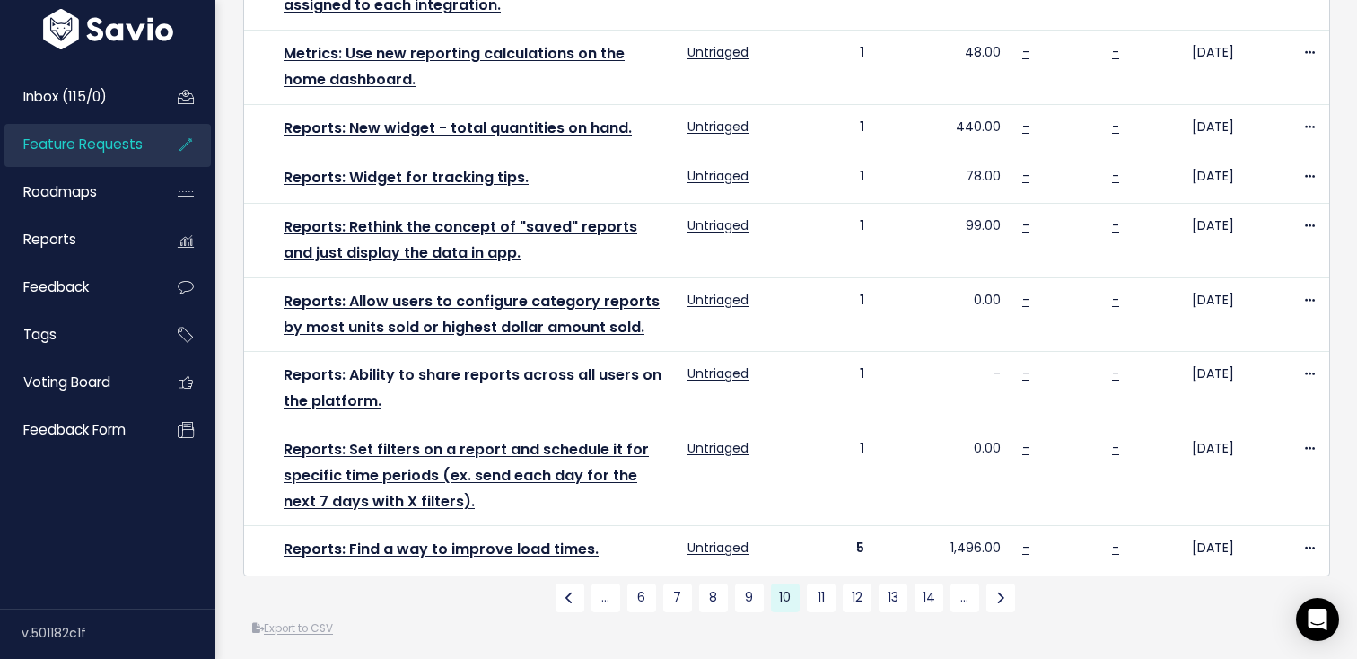
scroll to position [1046, 0]
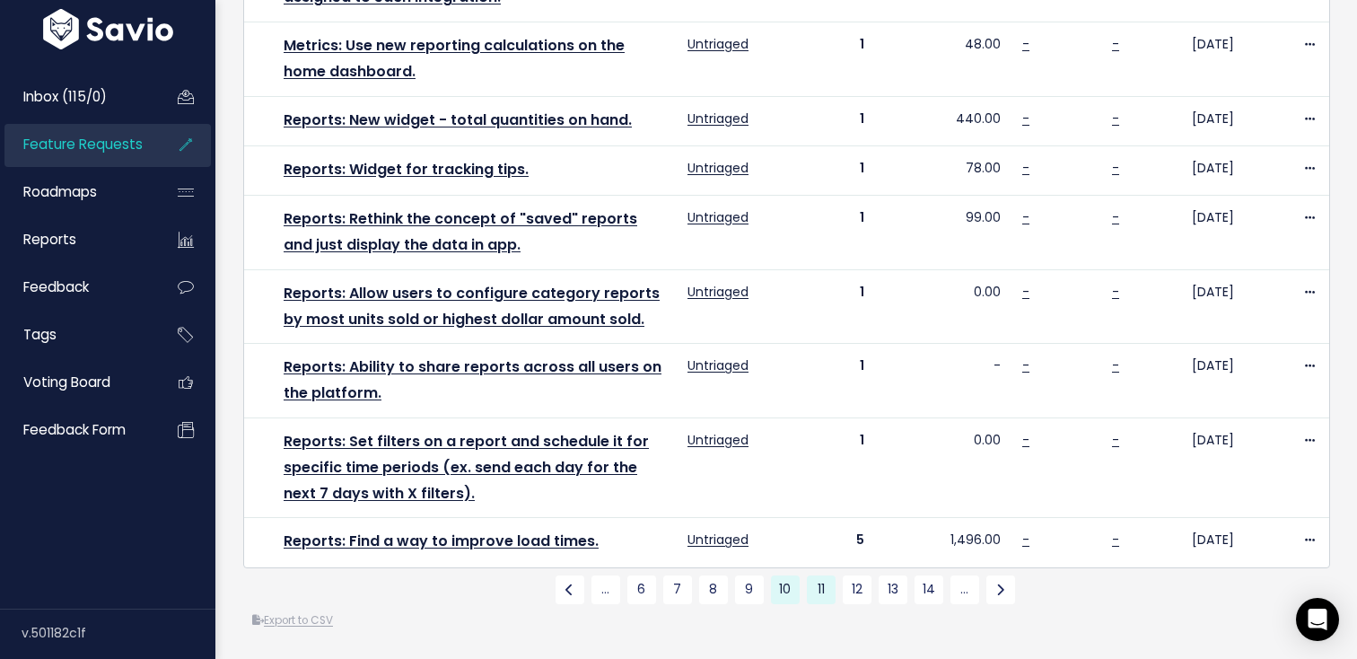
click at [829, 597] on link "11" at bounding box center [821, 589] width 29 height 29
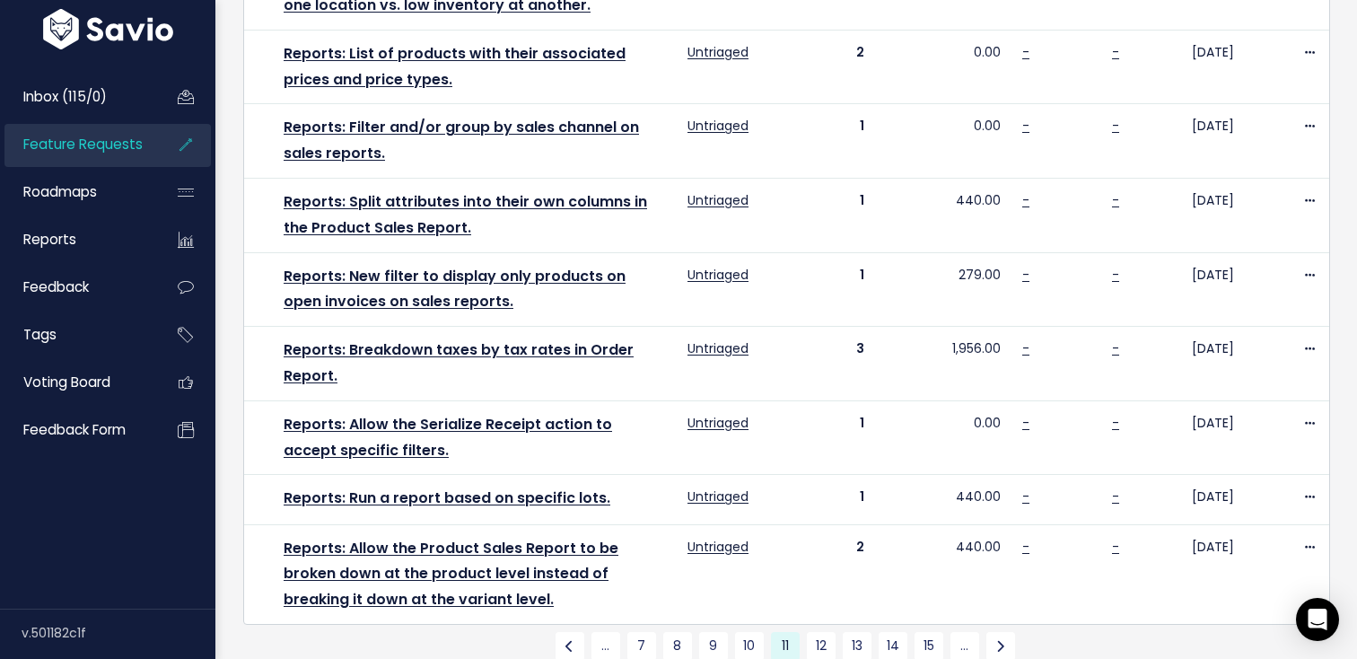
scroll to position [1121, 0]
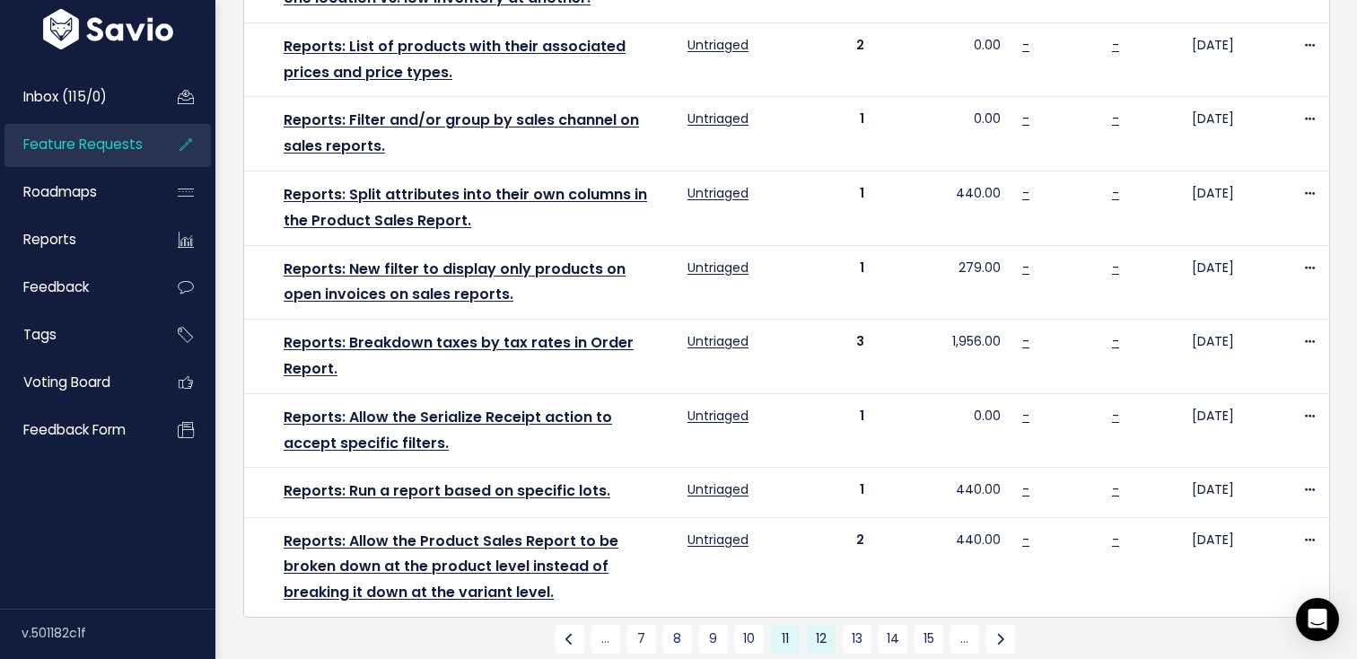
click at [829, 625] on link "12" at bounding box center [821, 639] width 29 height 29
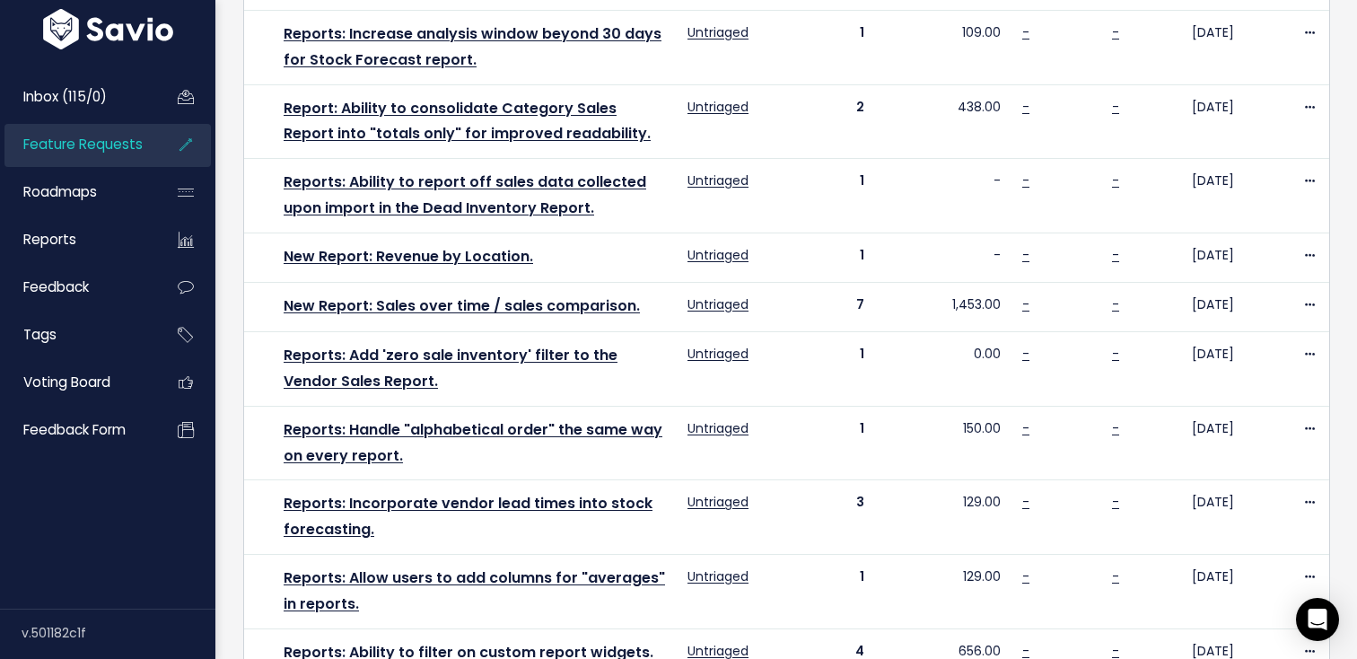
scroll to position [1044, 0]
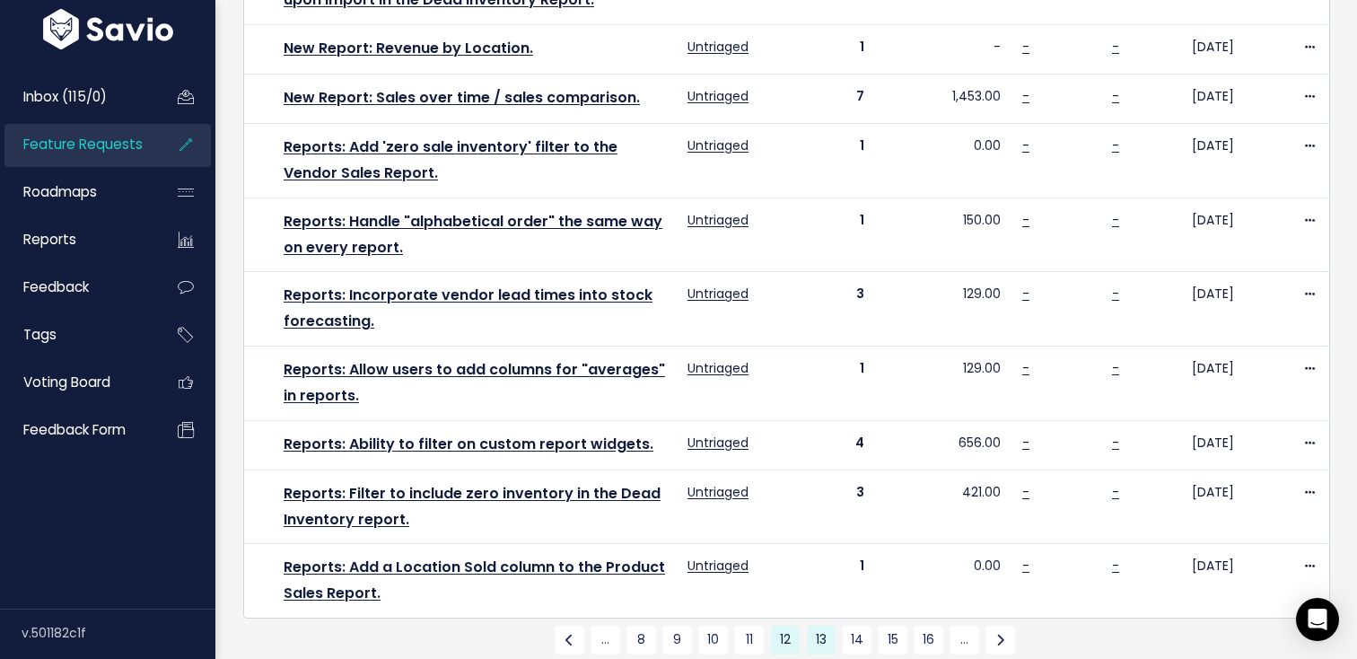
click at [816, 625] on link "13" at bounding box center [821, 639] width 29 height 29
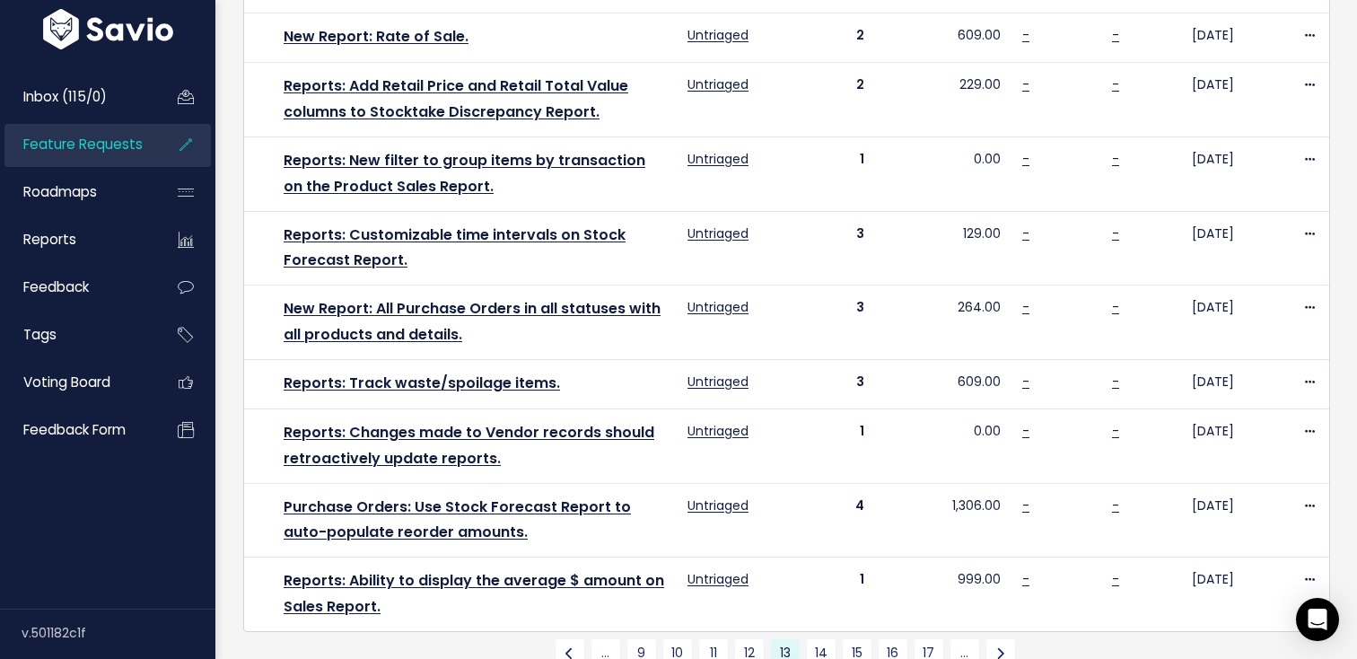
scroll to position [994, 0]
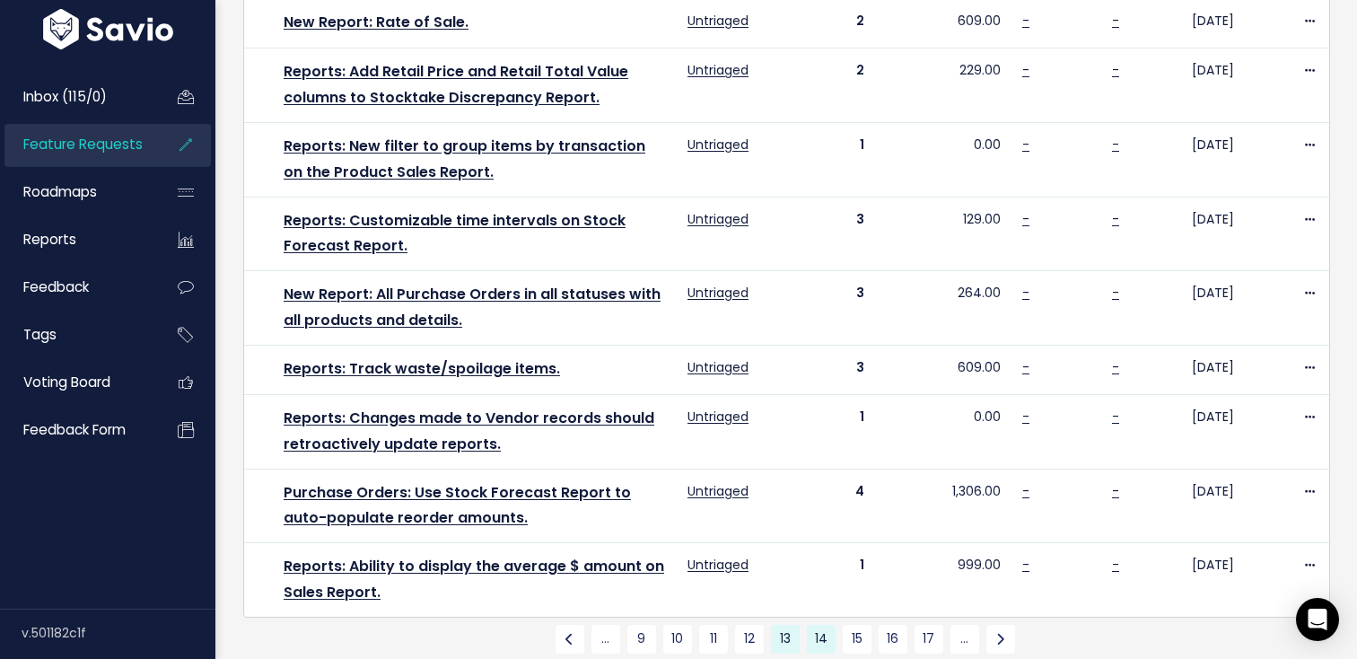
click at [818, 625] on link "14" at bounding box center [821, 639] width 29 height 29
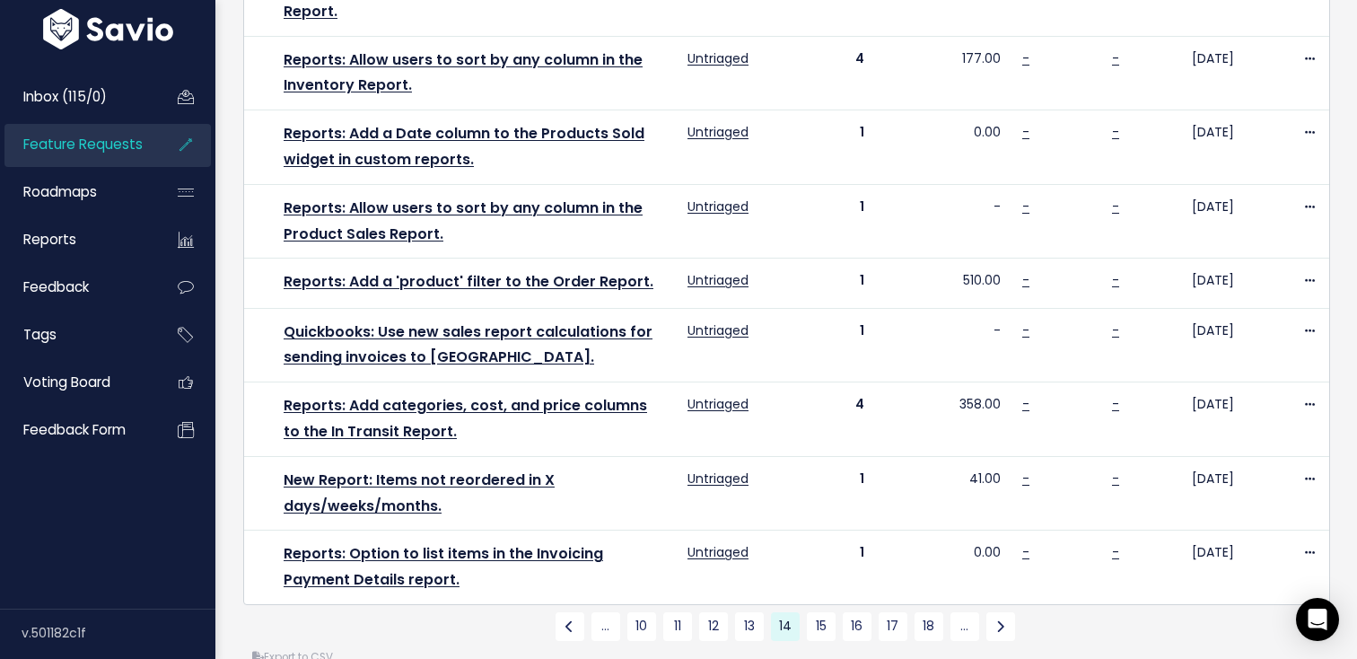
scroll to position [1068, 0]
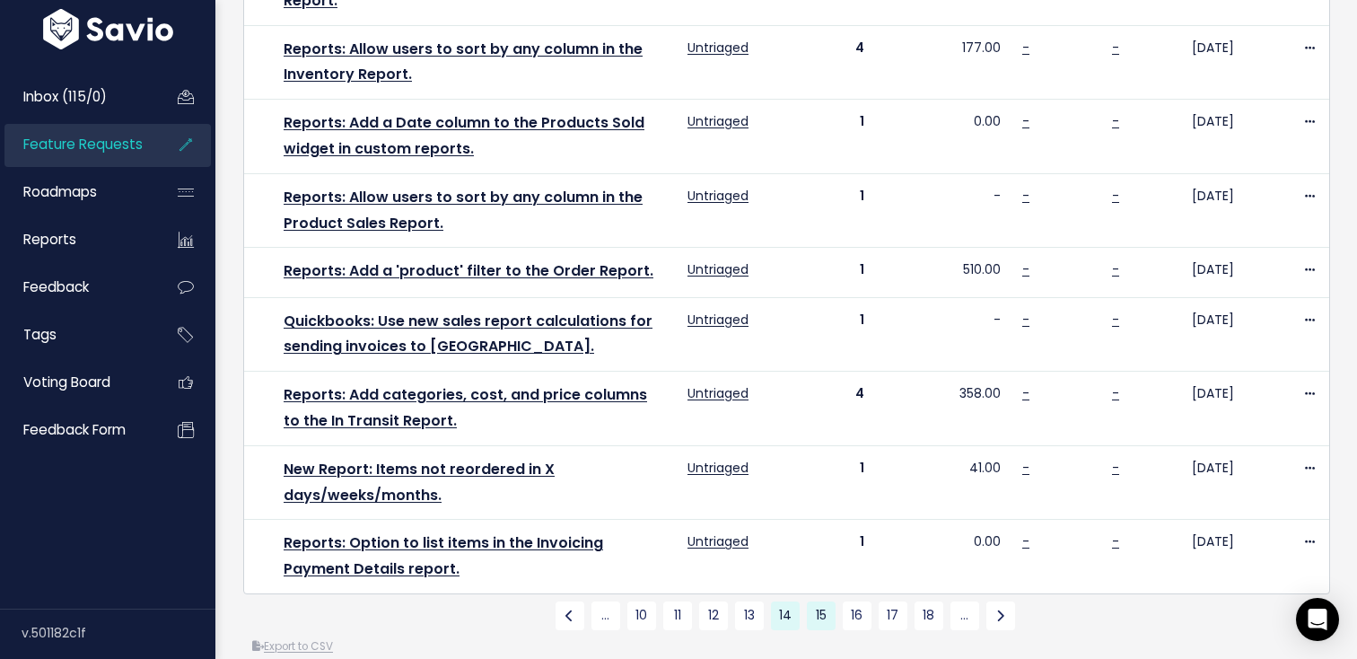
click at [820, 601] on link "15" at bounding box center [821, 615] width 29 height 29
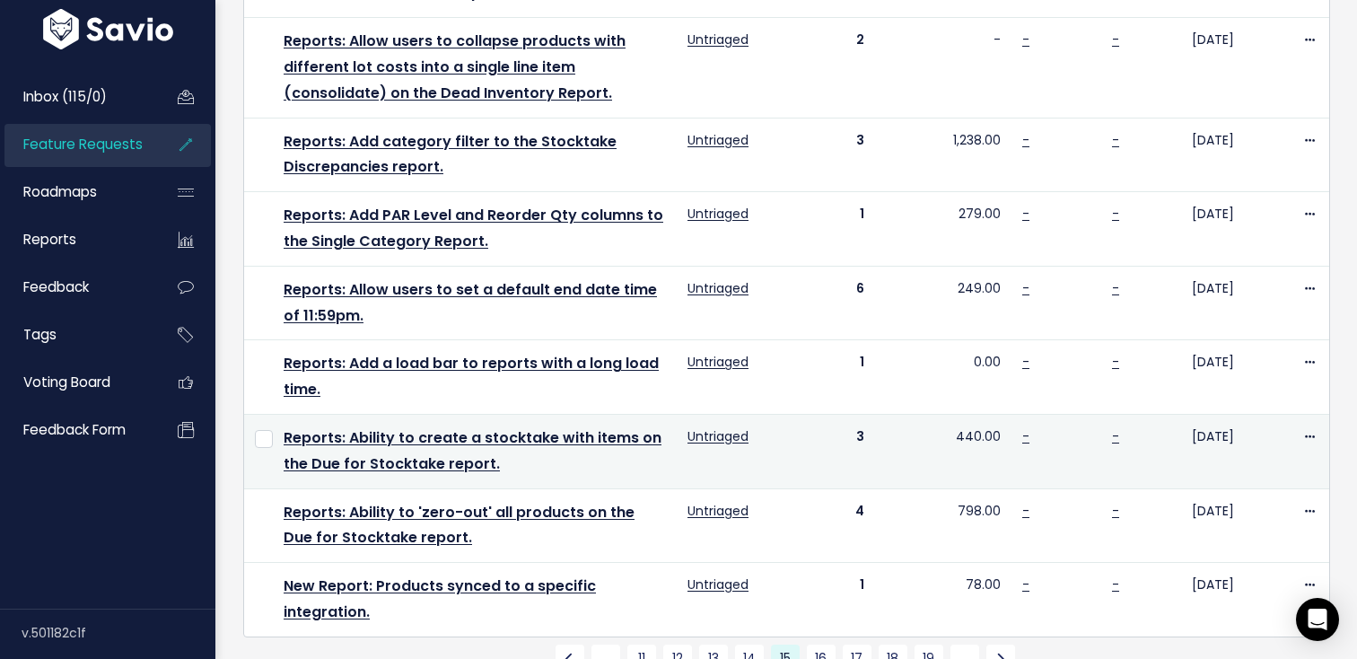
scroll to position [1141, 0]
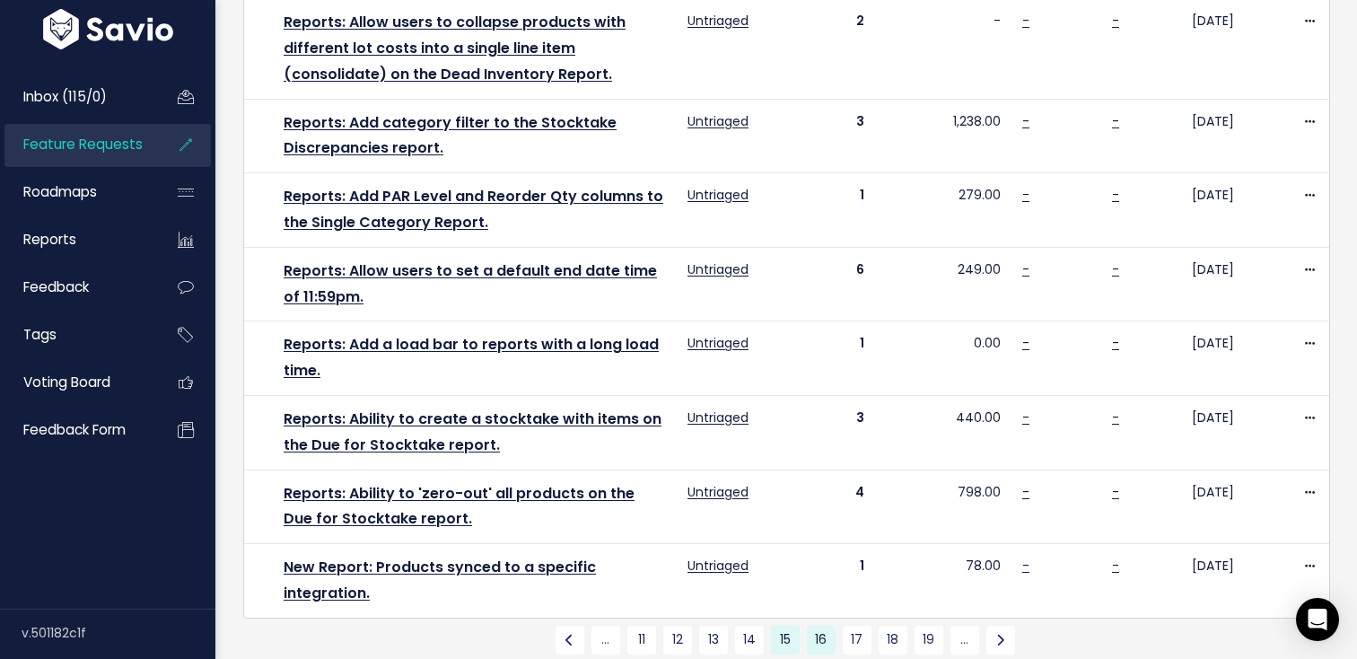
click at [825, 625] on link "16" at bounding box center [821, 639] width 29 height 29
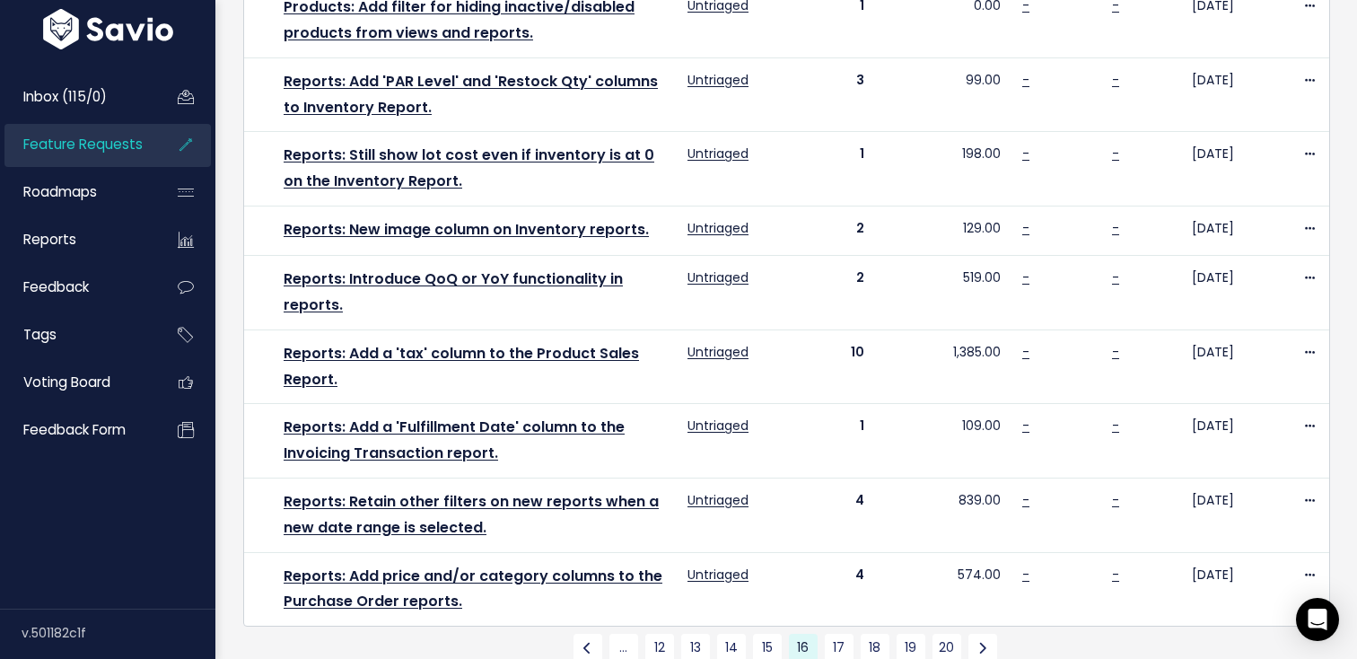
scroll to position [1044, 0]
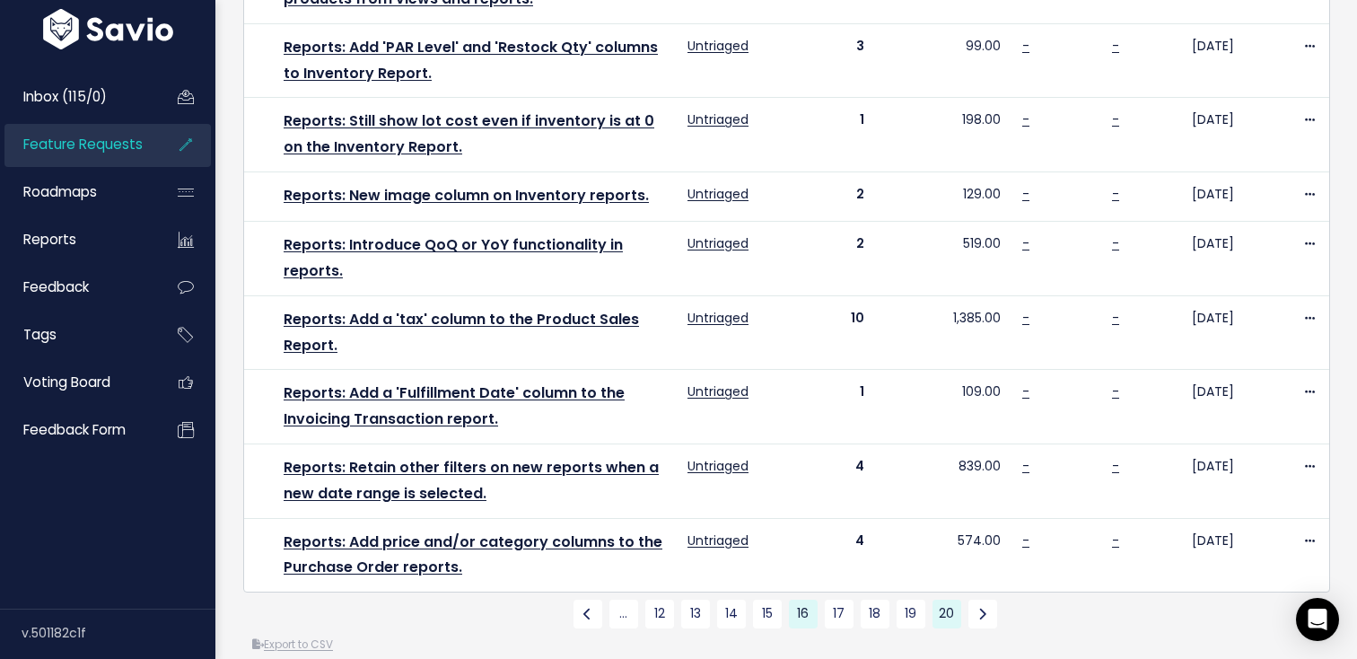
click at [940, 599] on link "20" at bounding box center [946, 613] width 29 height 29
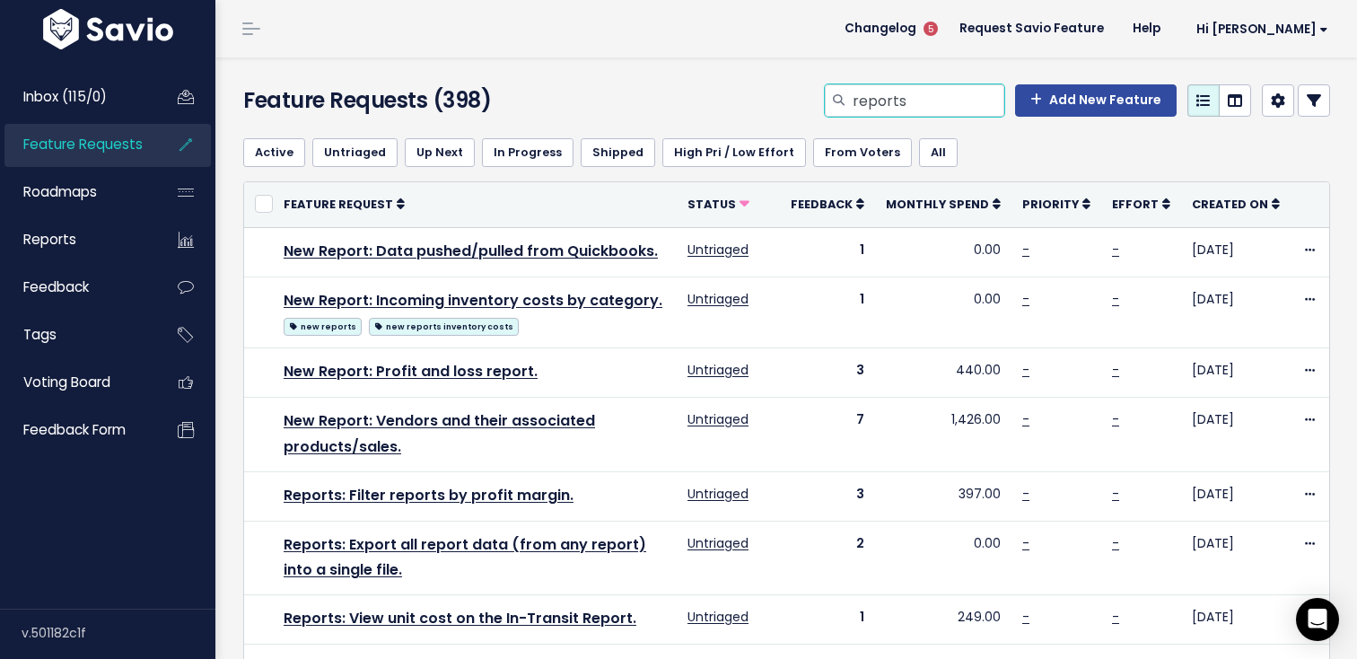
click at [931, 94] on input "reports" at bounding box center [927, 100] width 153 height 32
type input "make report"
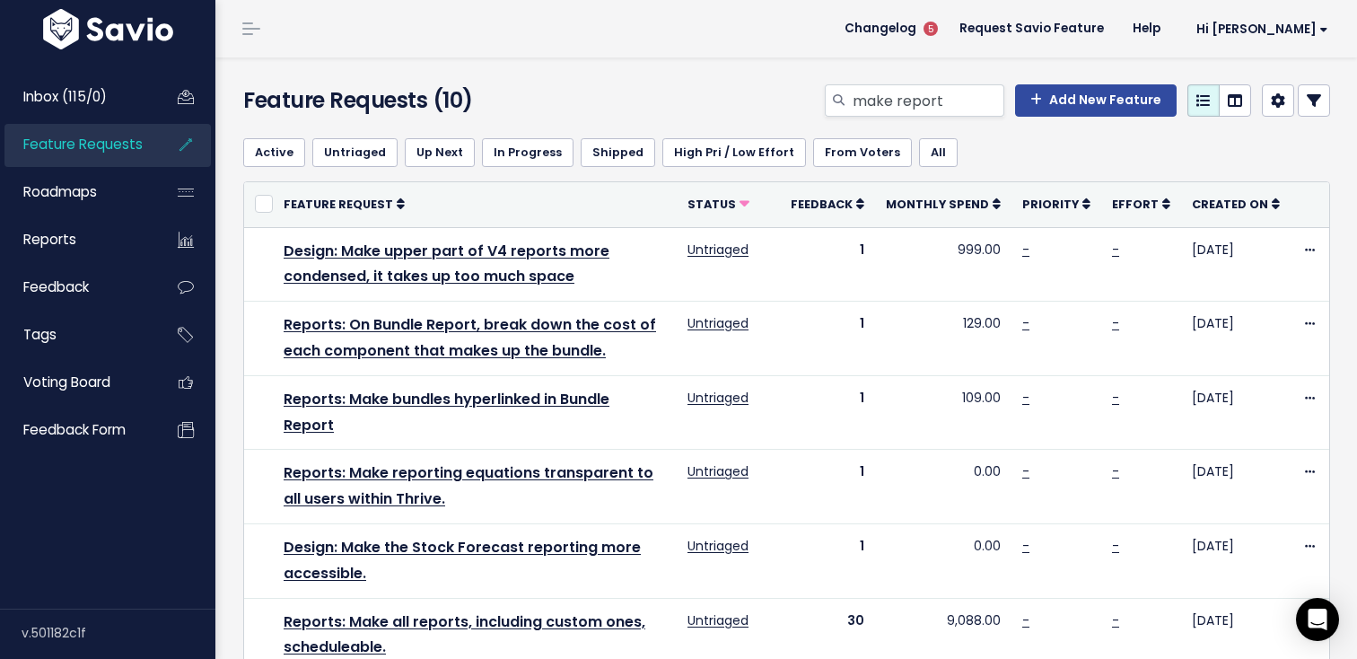
click at [951, 87] on div "Customize Filter order, names, and sharing, and show/hide filters" at bounding box center [946, 112] width 179 height 56
click at [951, 88] on div "Customize Filter order, names, and sharing, and show/hide filters" at bounding box center [946, 112] width 179 height 56
click at [951, 89] on div "Customize Filter order, names, and sharing, and show/hide filters" at bounding box center [946, 112] width 179 height 56
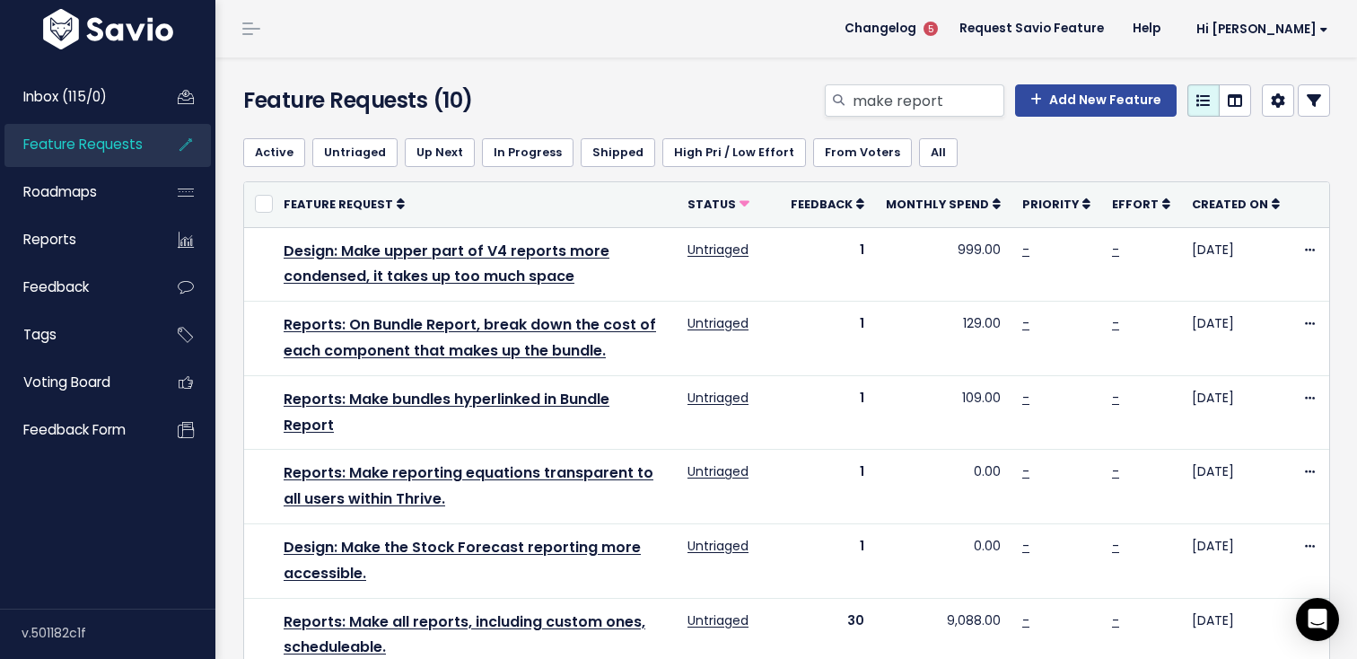
click at [951, 89] on div "Customize Filter order, names, and sharing, and show/hide filters" at bounding box center [946, 112] width 179 height 56
click at [930, 97] on div "Customize Filter order, names, and sharing, and show/hide filters" at bounding box center [946, 112] width 179 height 56
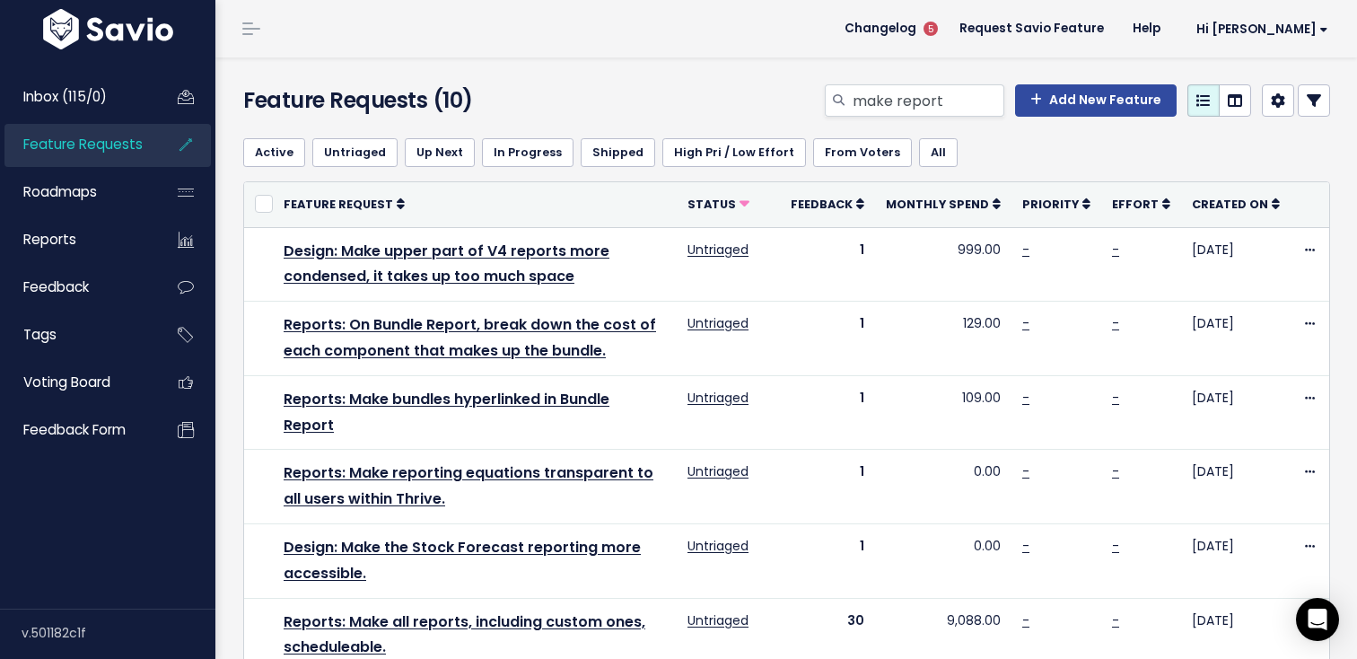
click at [871, 107] on div "Customize Filter order, names, and sharing, and show/hide filters" at bounding box center [946, 112] width 179 height 56
click at [885, 100] on input "make report" at bounding box center [927, 100] width 153 height 32
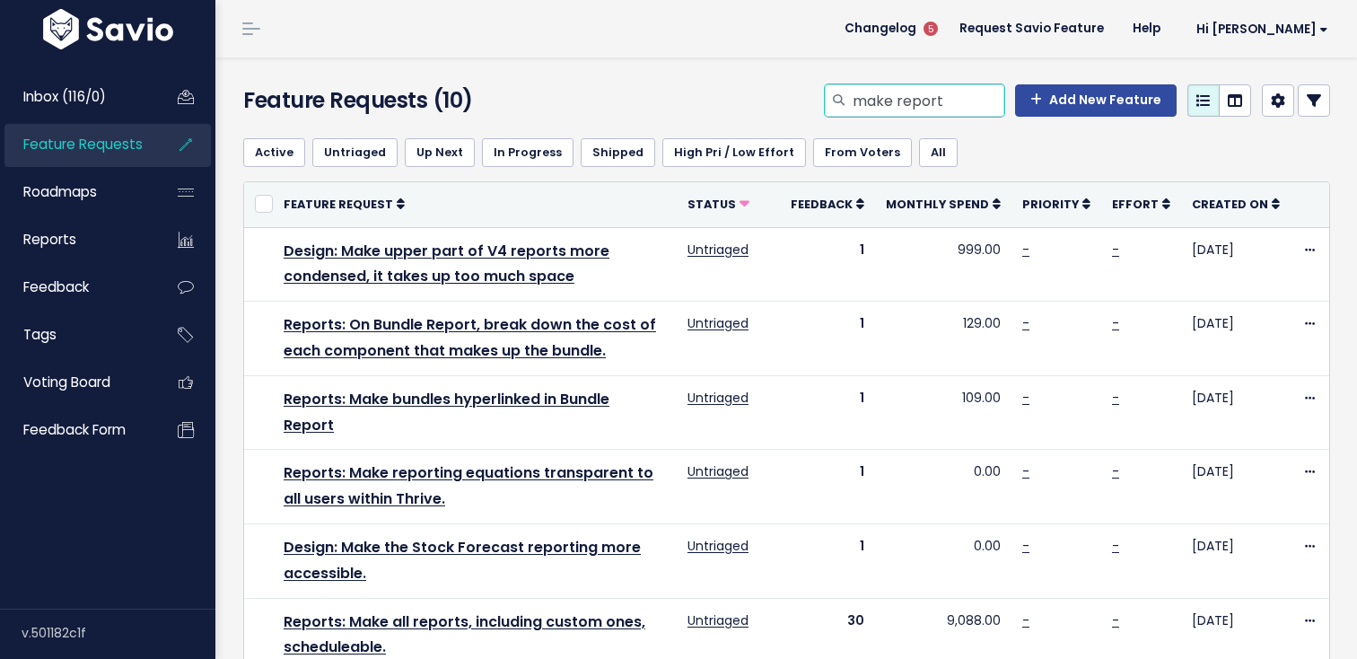
click at [885, 100] on input "make report" at bounding box center [927, 100] width 153 height 32
type input "custom columns report"
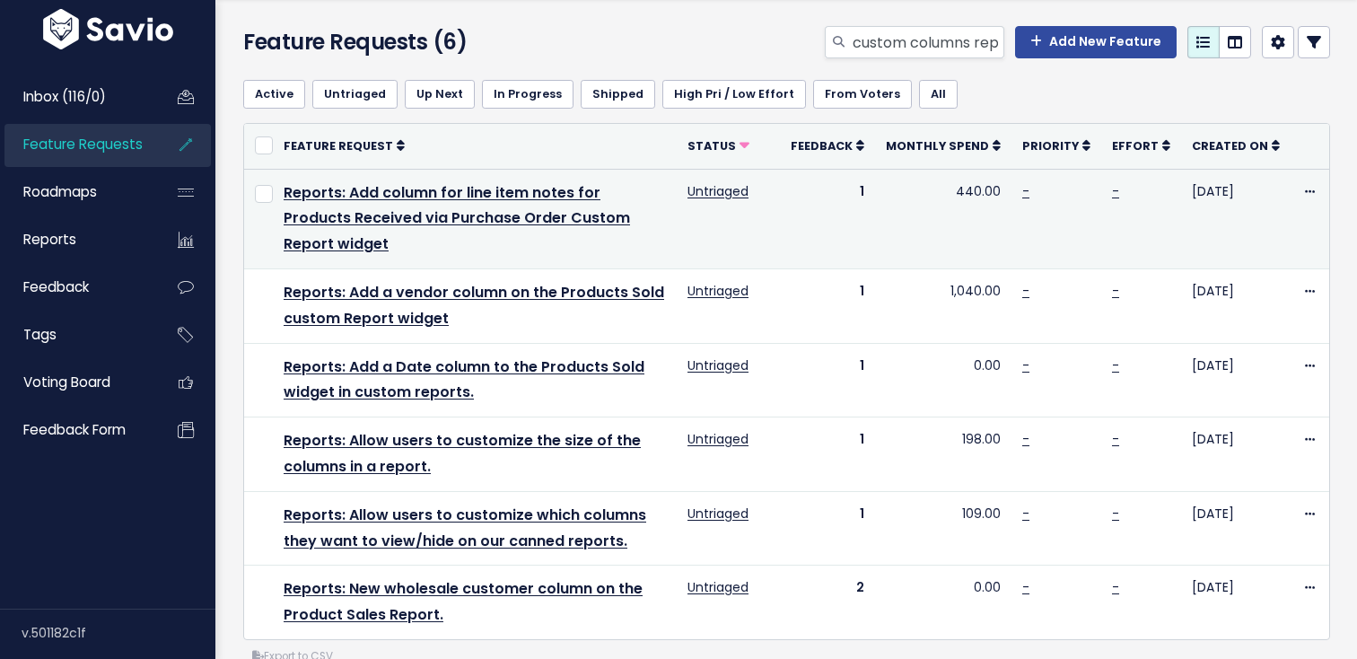
scroll to position [68, 0]
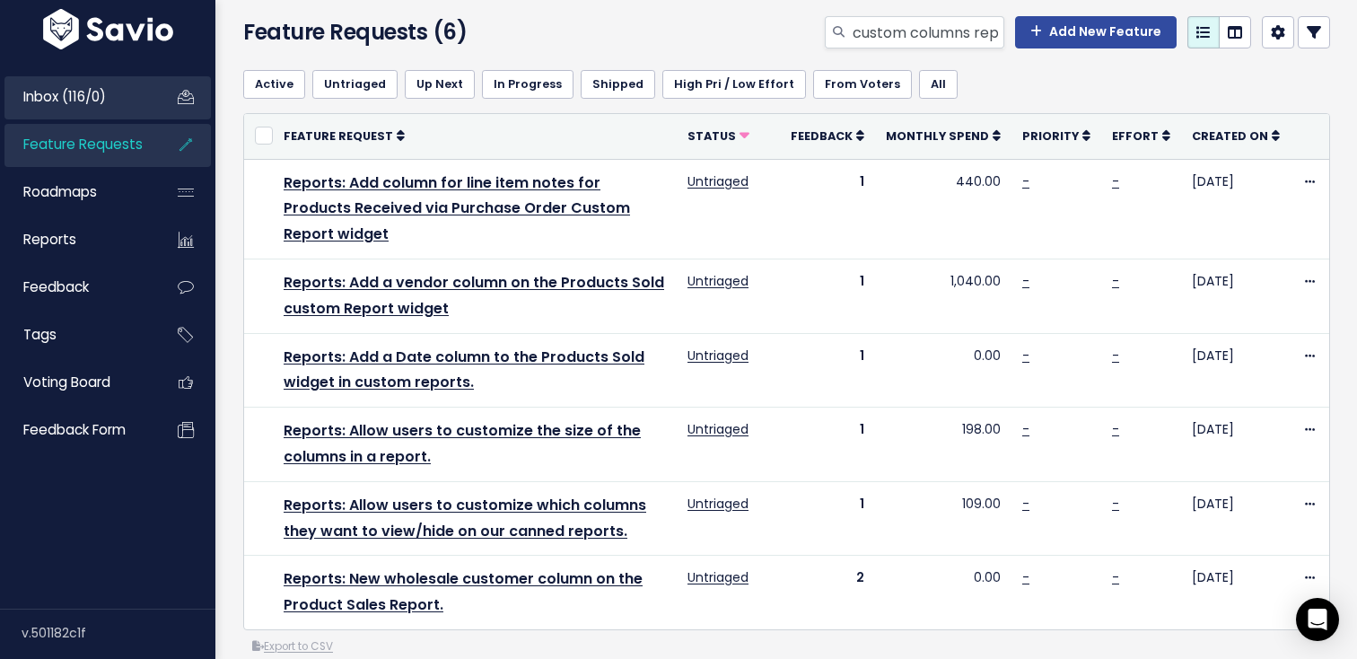
click at [98, 95] on span "Inbox (116/0)" at bounding box center [64, 96] width 83 height 19
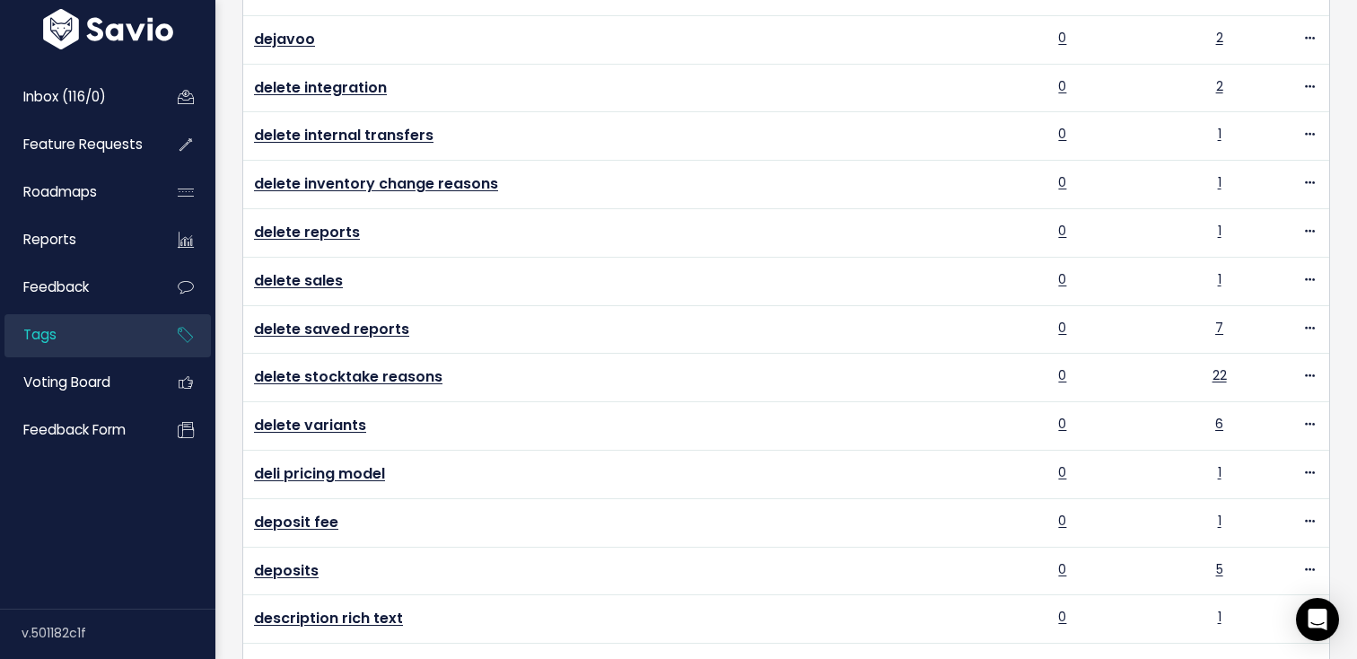
scroll to position [23871, 0]
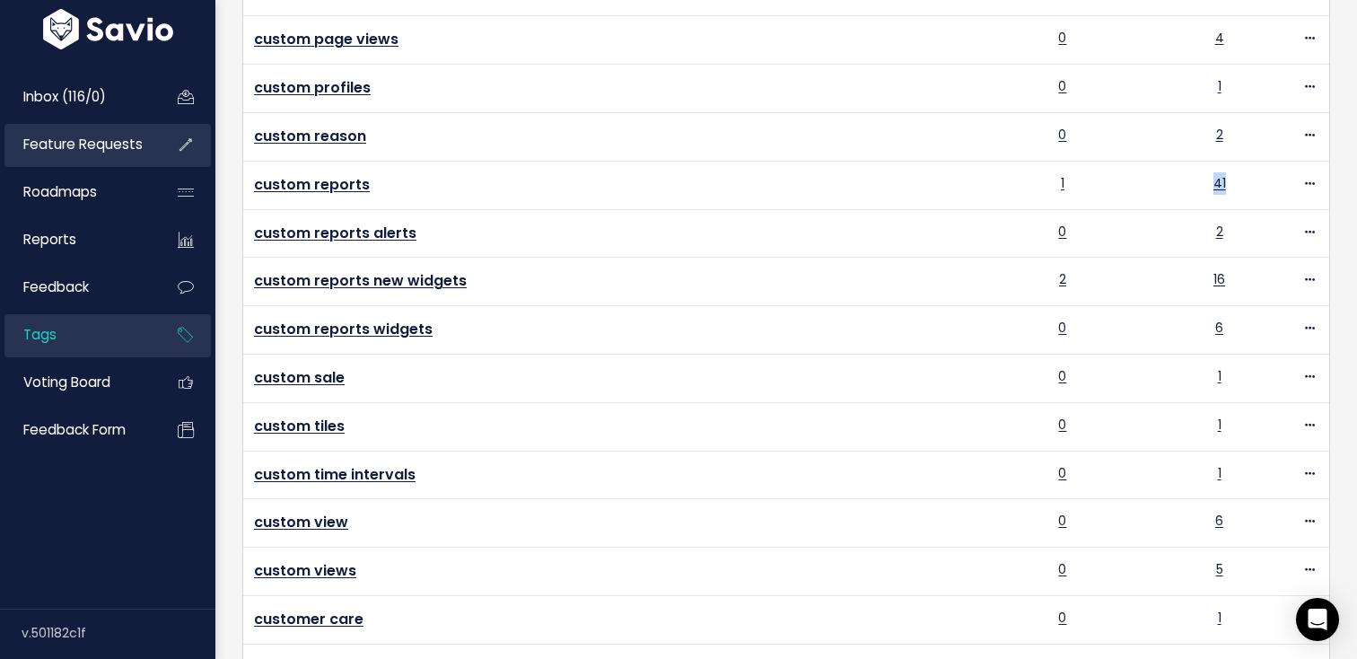
click at [115, 144] on span "Feature Requests" at bounding box center [82, 144] width 119 height 19
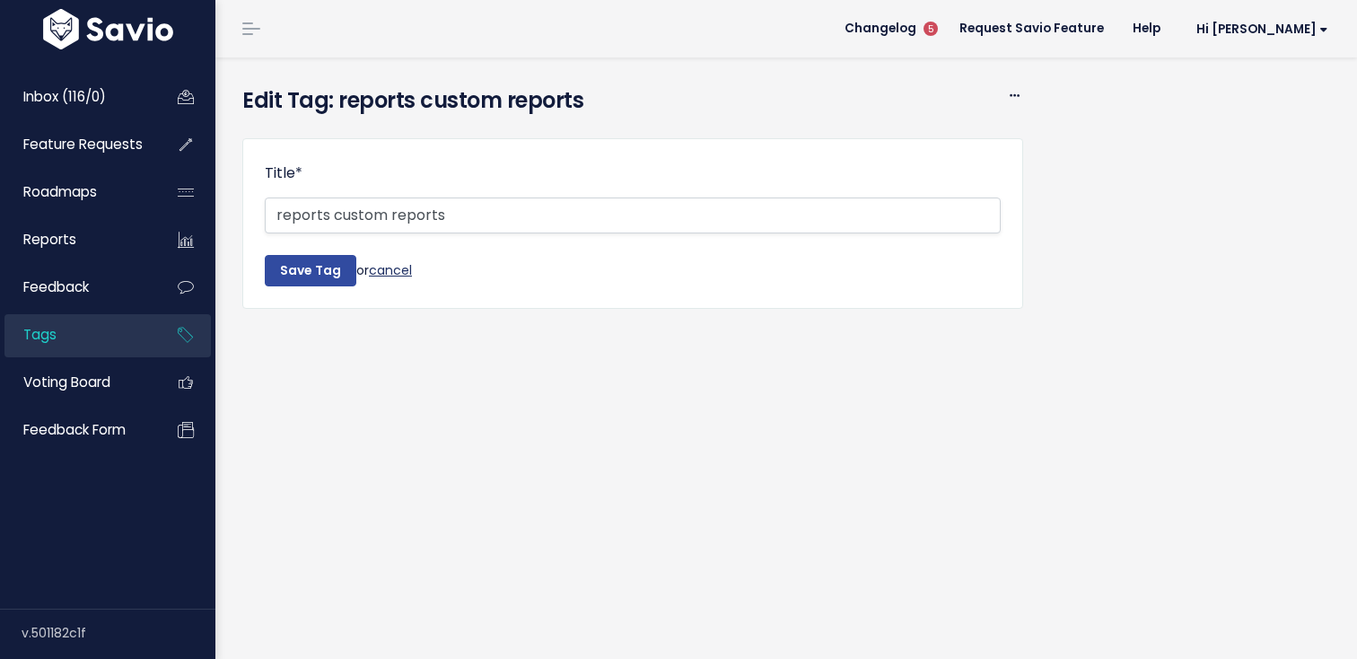
click at [408, 268] on link "cancel" at bounding box center [390, 269] width 43 height 18
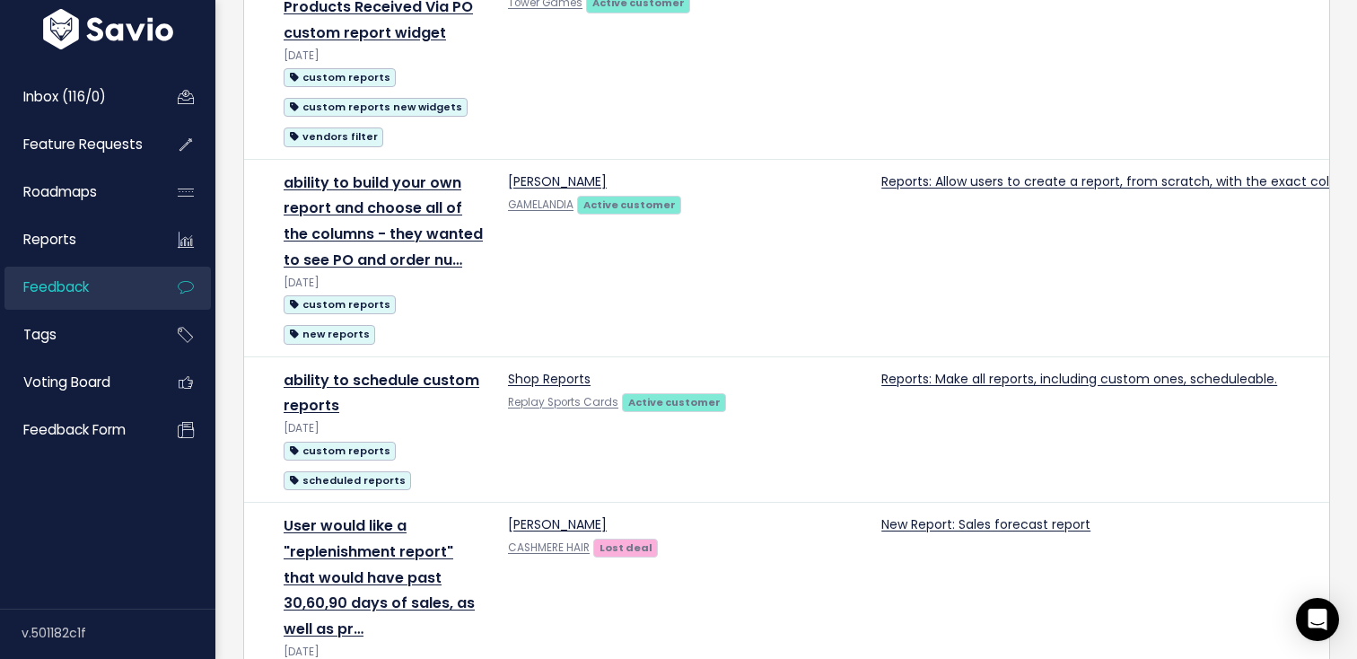
scroll to position [1203, 0]
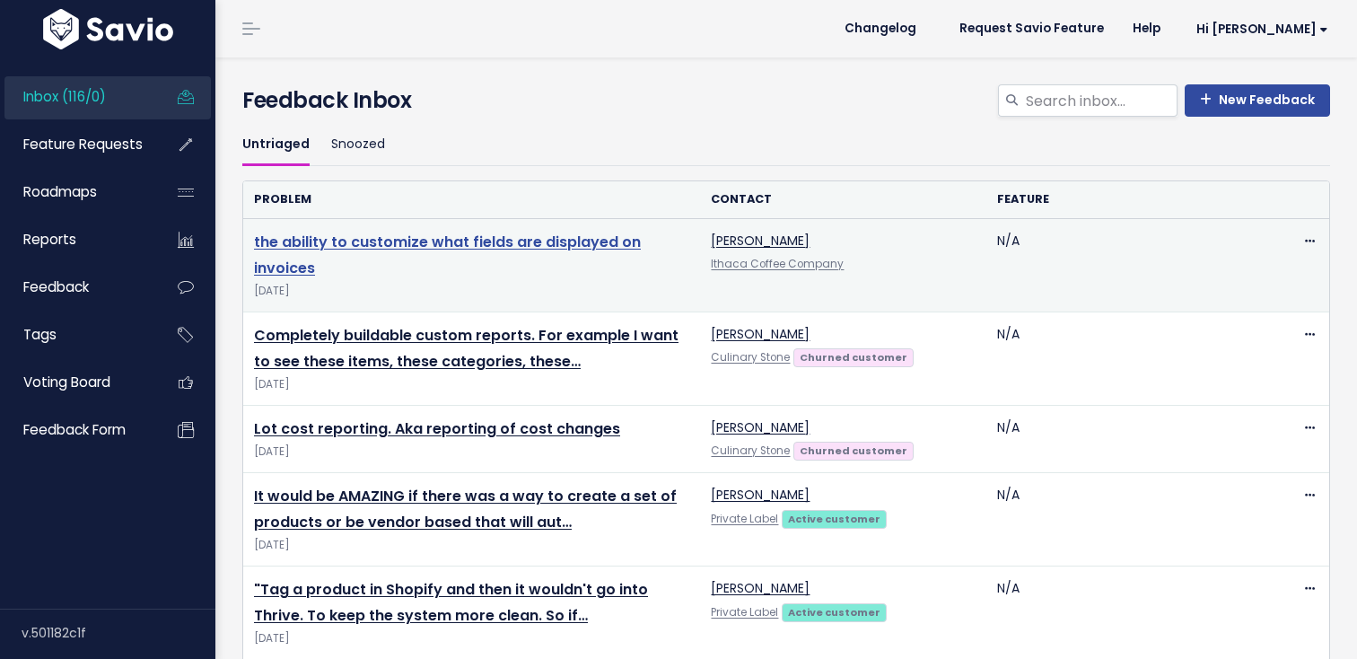
click at [438, 244] on link "the ability to customize what fields are displayed on invoices" at bounding box center [447, 255] width 387 height 47
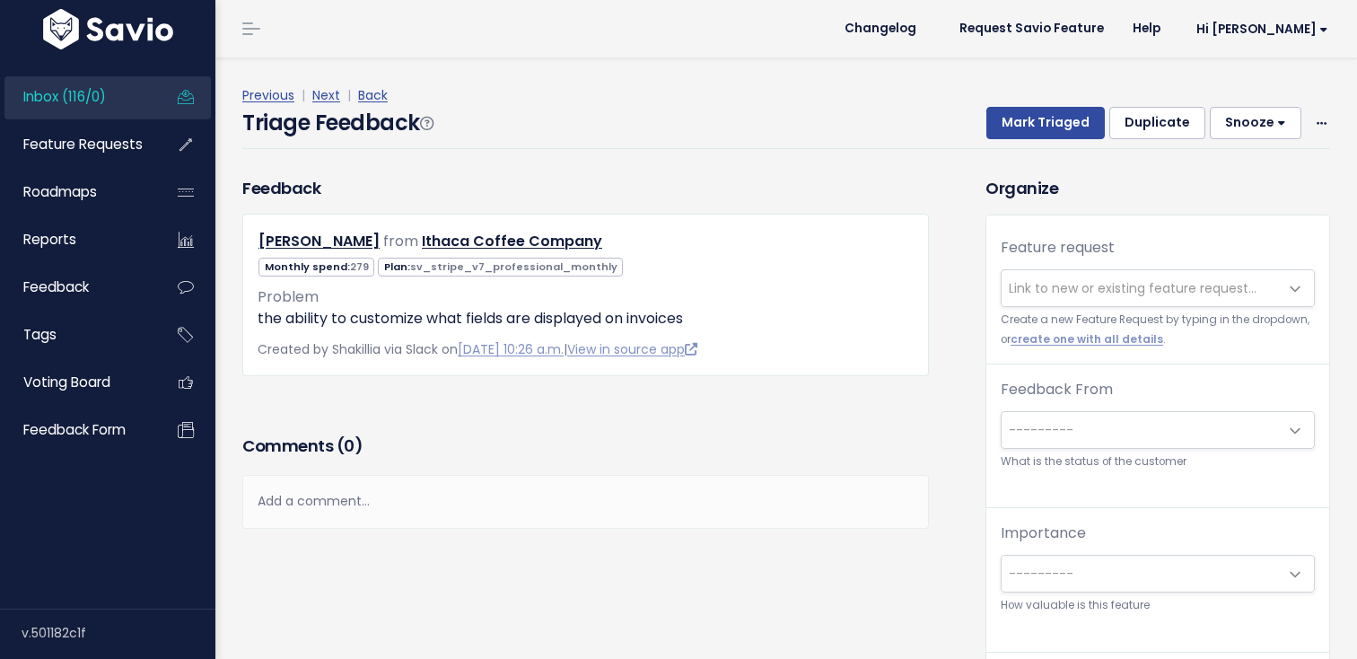
click at [106, 98] on span "Inbox (116/0)" at bounding box center [64, 96] width 83 height 19
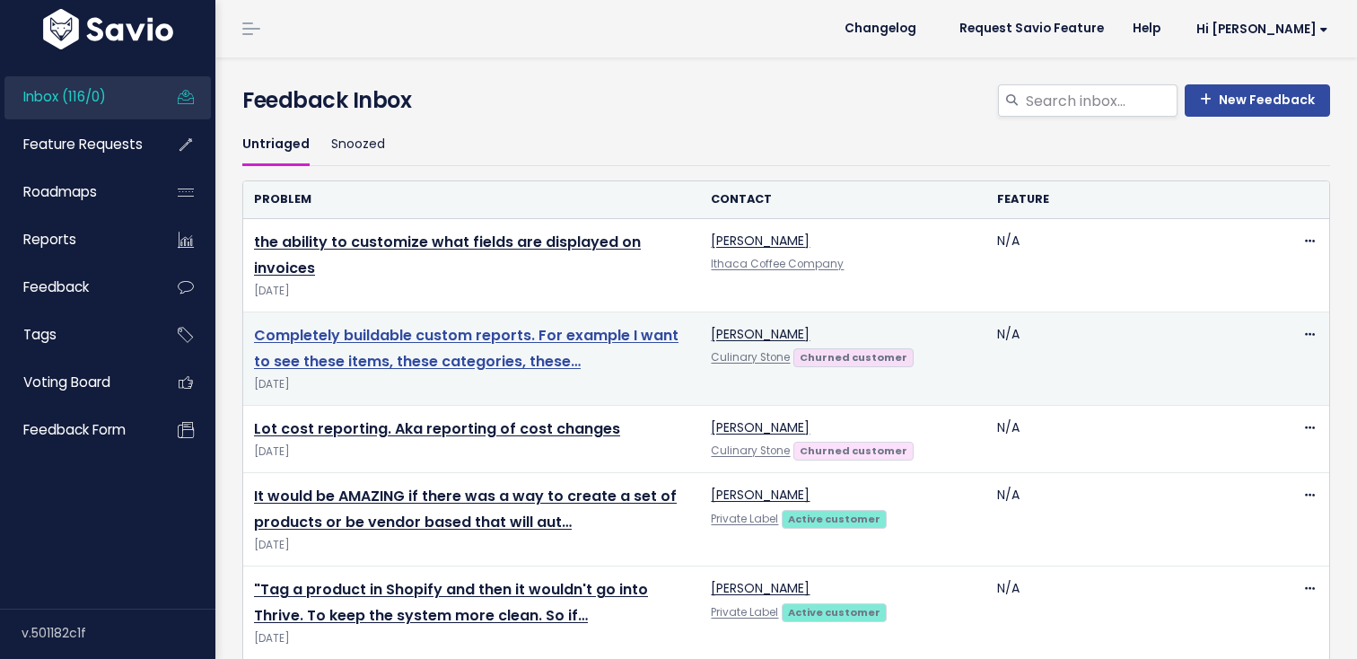
click at [330, 328] on link "Completely buildable custom reports. For example I want to see these items, the…" at bounding box center [466, 348] width 424 height 47
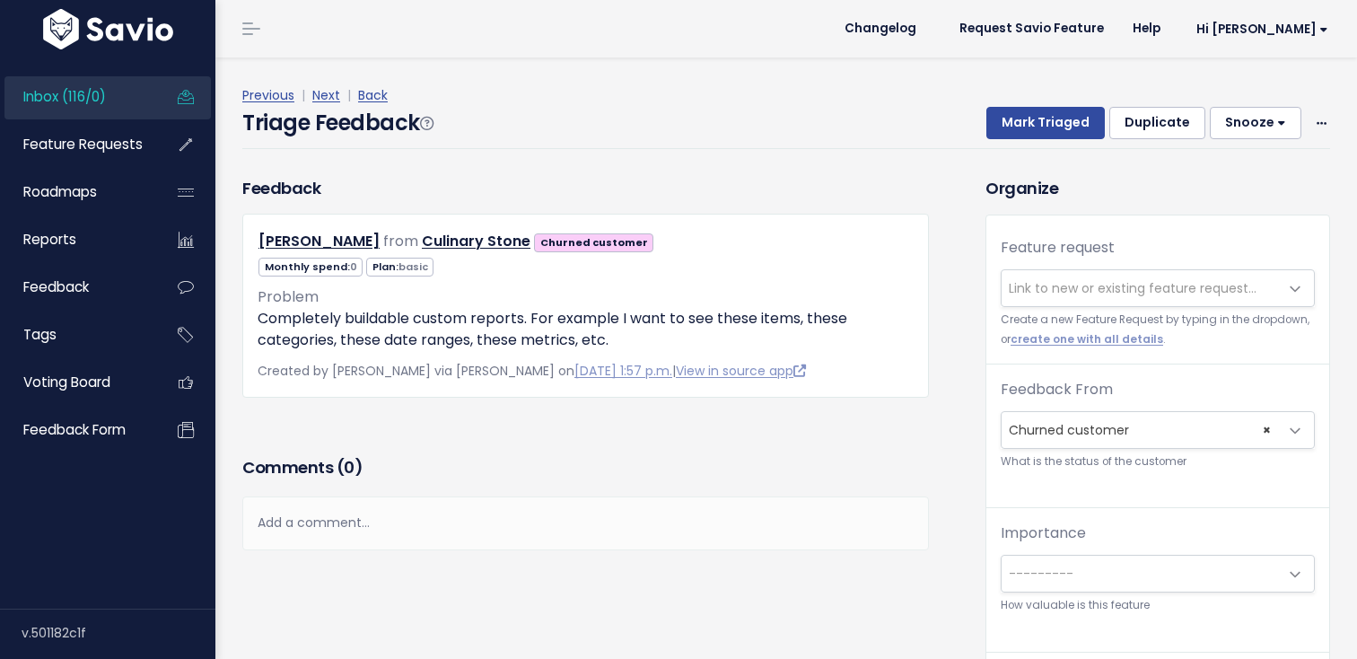
click at [1040, 273] on span "Link to new or existing feature request..." at bounding box center [1139, 288] width 276 height 36
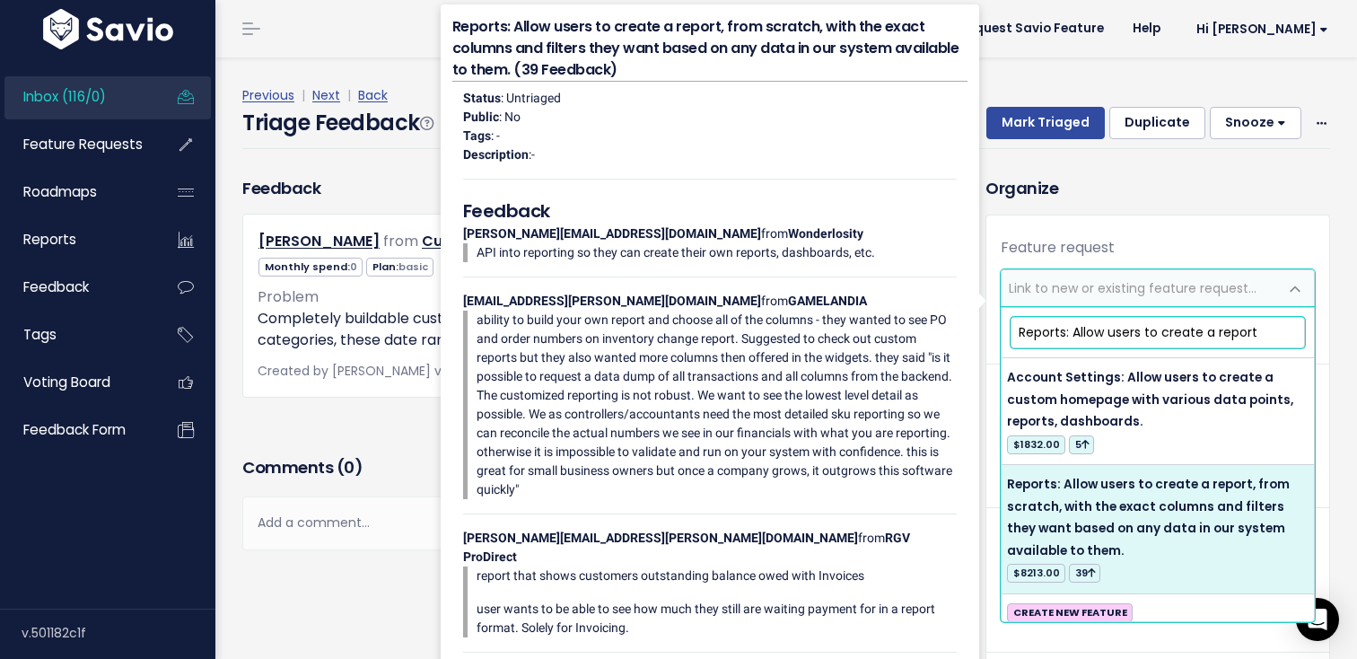
type input "Reports: Allow users to create a report"
select select "21295"
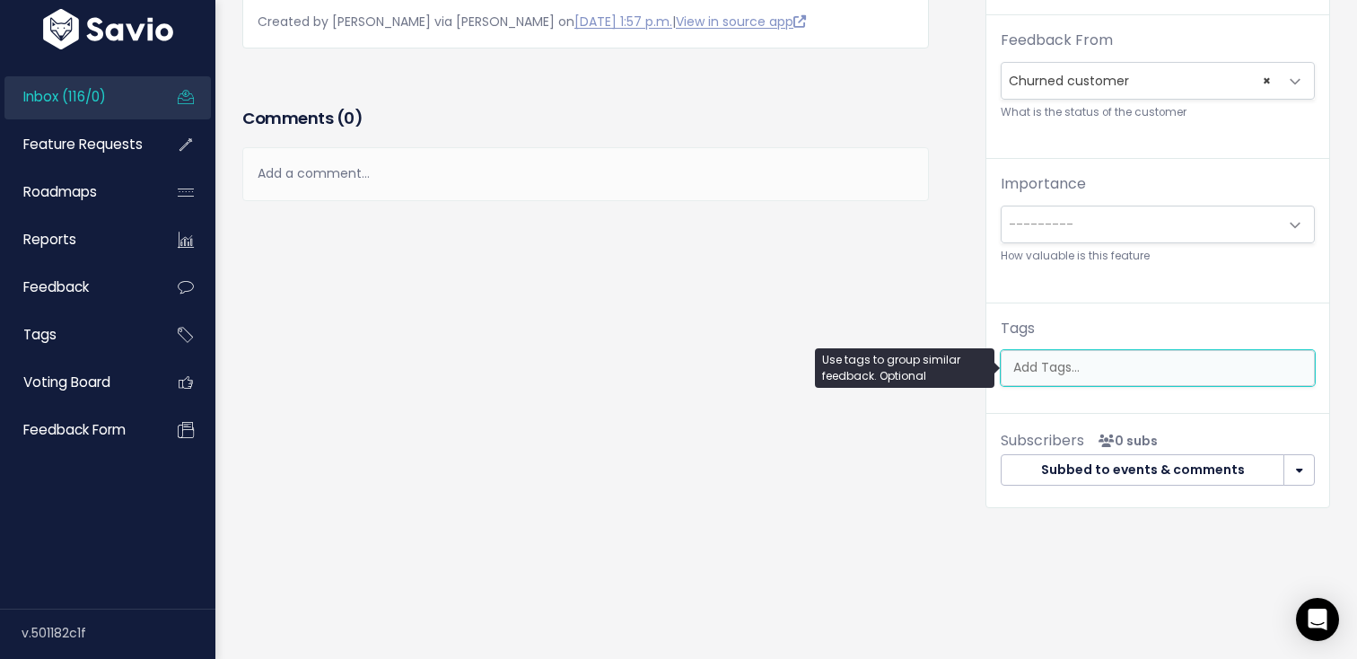
scroll to position [0, 4]
click at [1106, 382] on ul at bounding box center [1157, 368] width 312 height 34
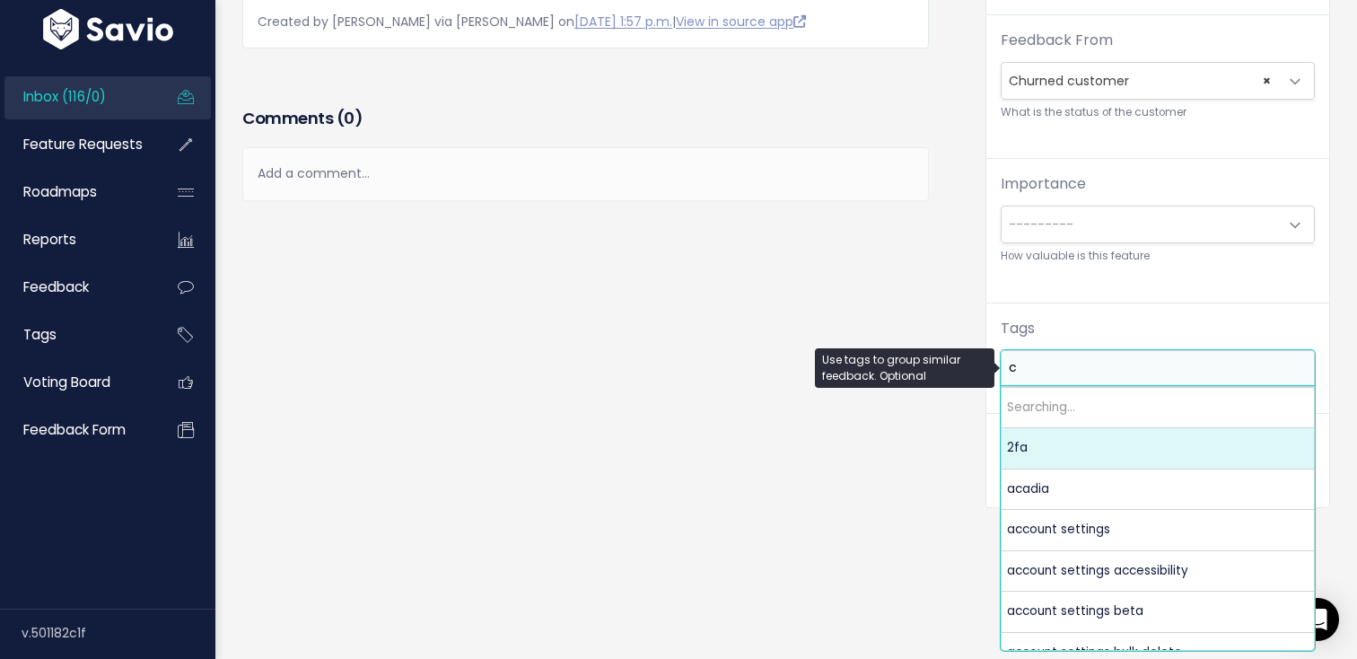
scroll to position [0, 0]
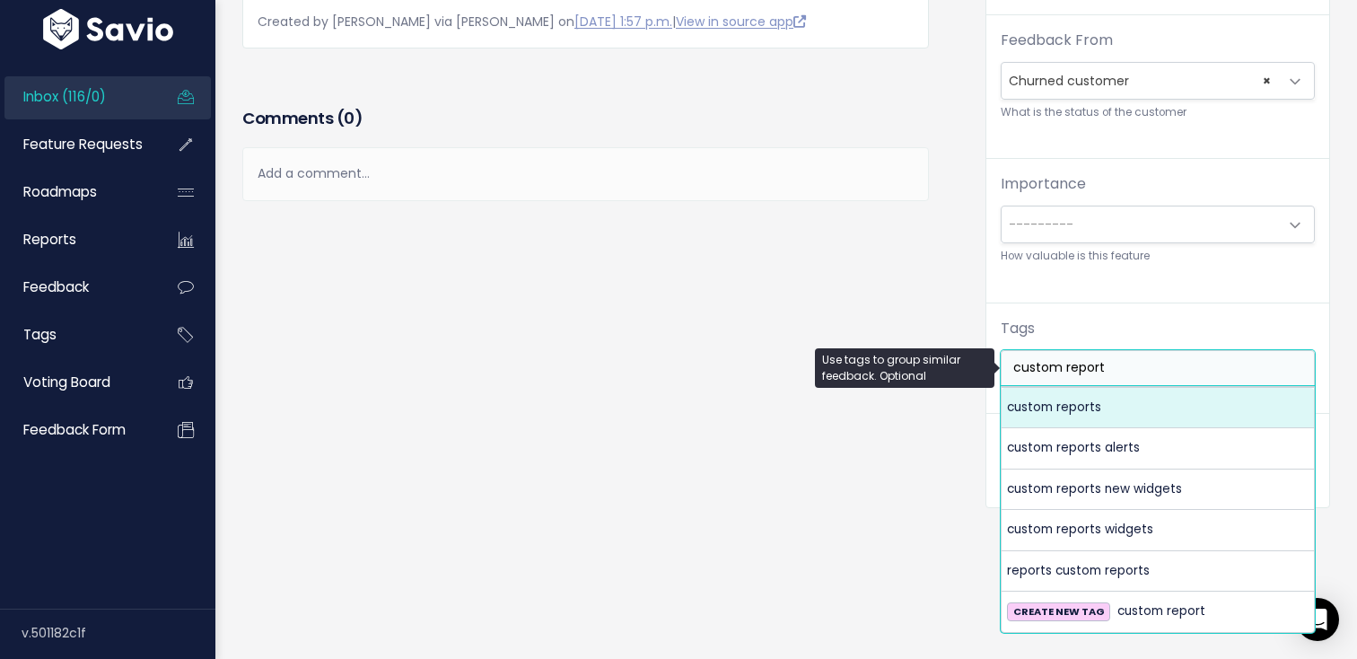
type input "custom report"
select select "5652"
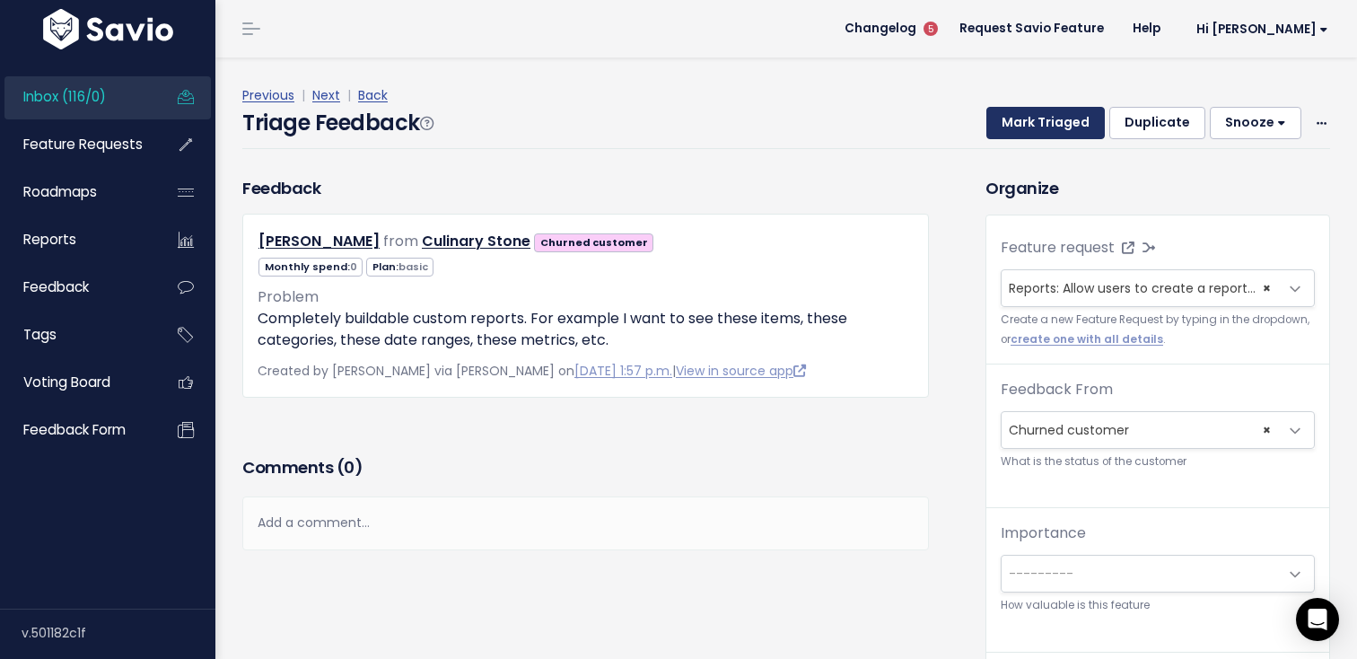
click at [1049, 132] on button "Mark Triaged" at bounding box center [1045, 123] width 118 height 32
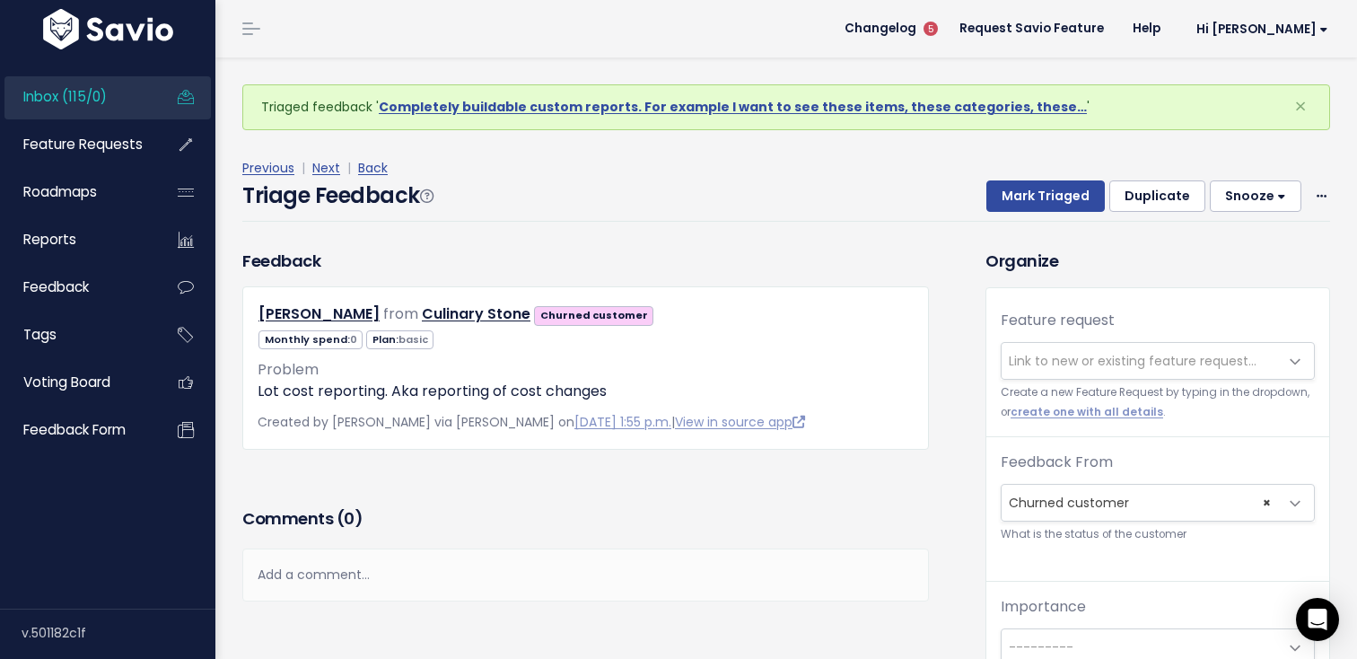
click at [1140, 354] on span "Link to new or existing feature request..." at bounding box center [1133, 361] width 248 height 18
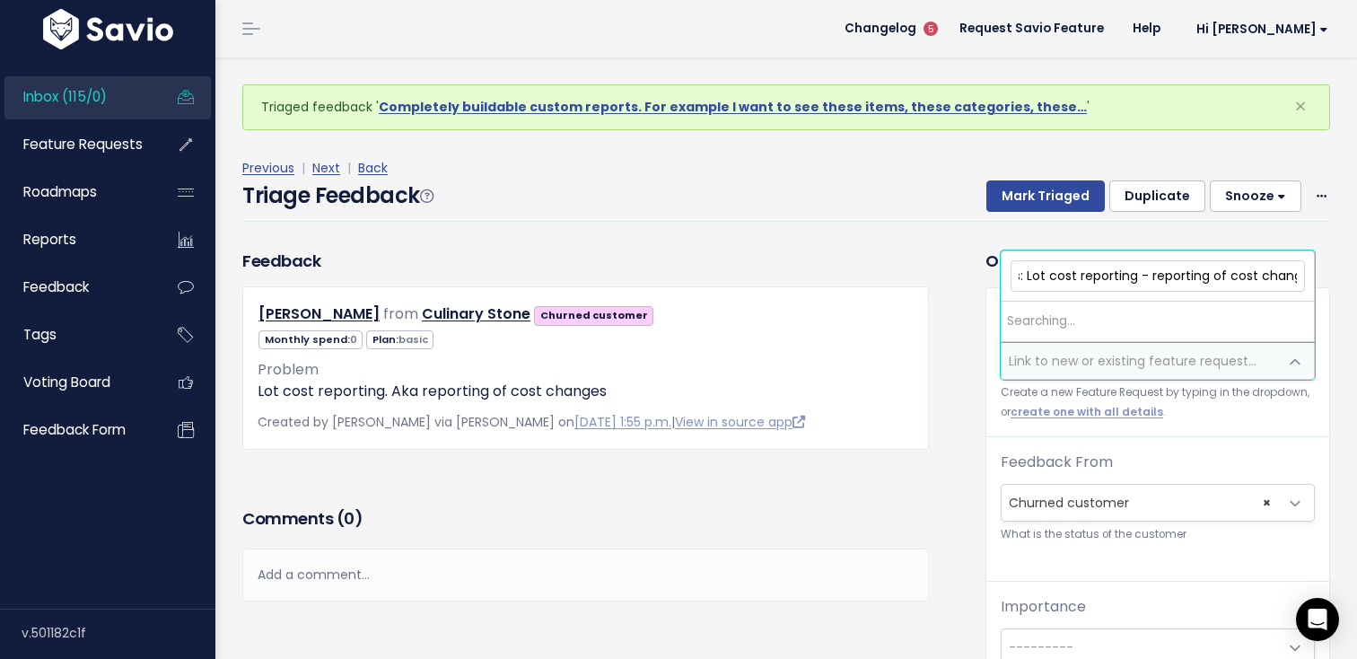
scroll to position [0, 60]
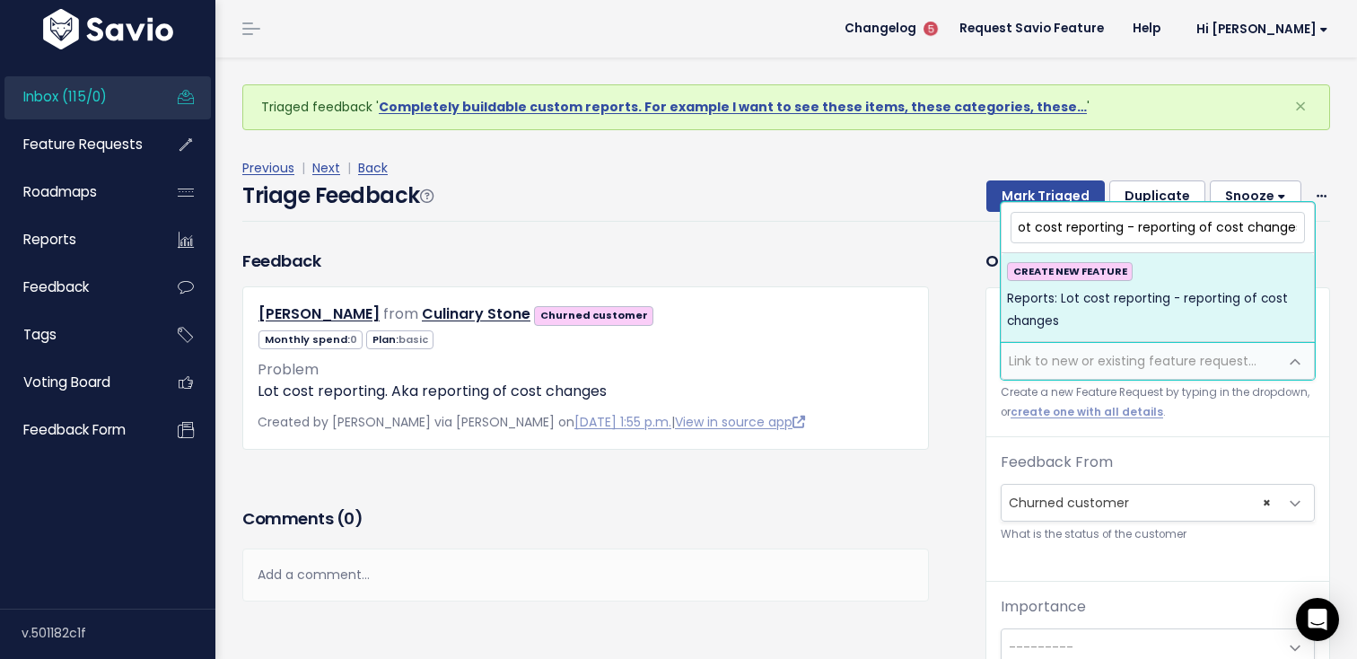
type input "Reports: Lot cost reporting - reporting of cost changes"
click at [1210, 317] on span "Reports: Lot cost reporting - reporting of cost changes" at bounding box center [1158, 310] width 302 height 44
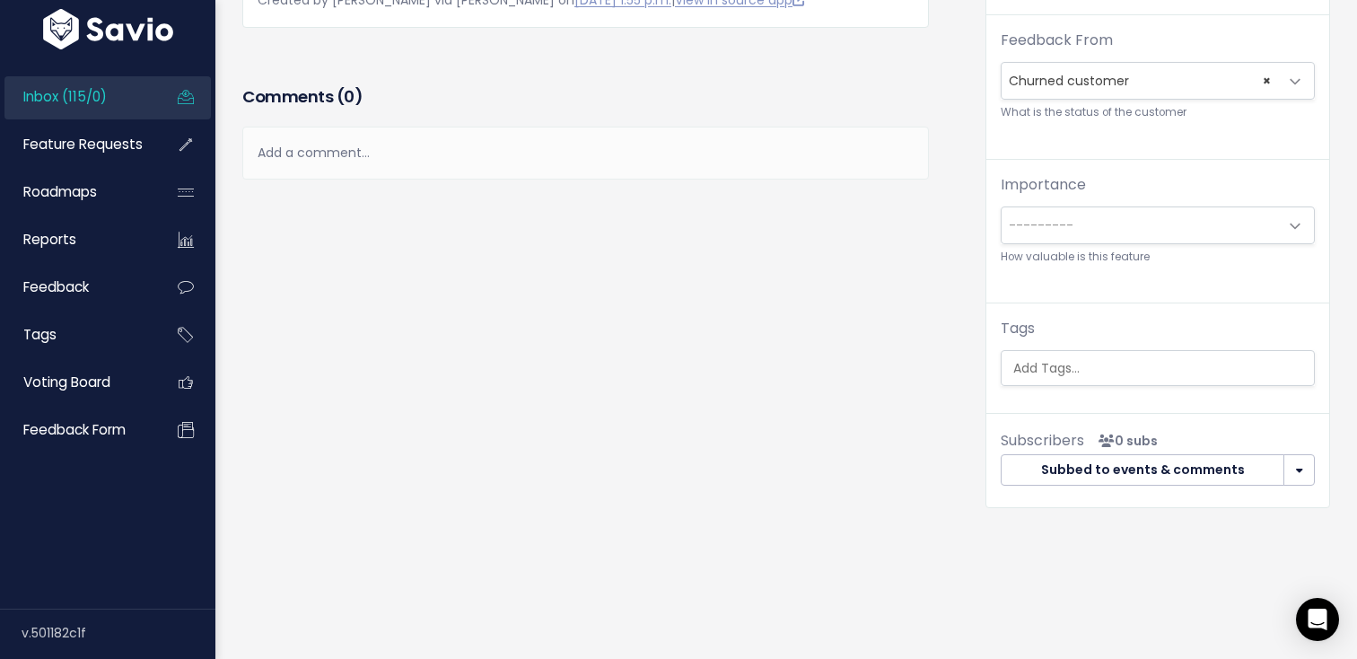
scroll to position [0, 4]
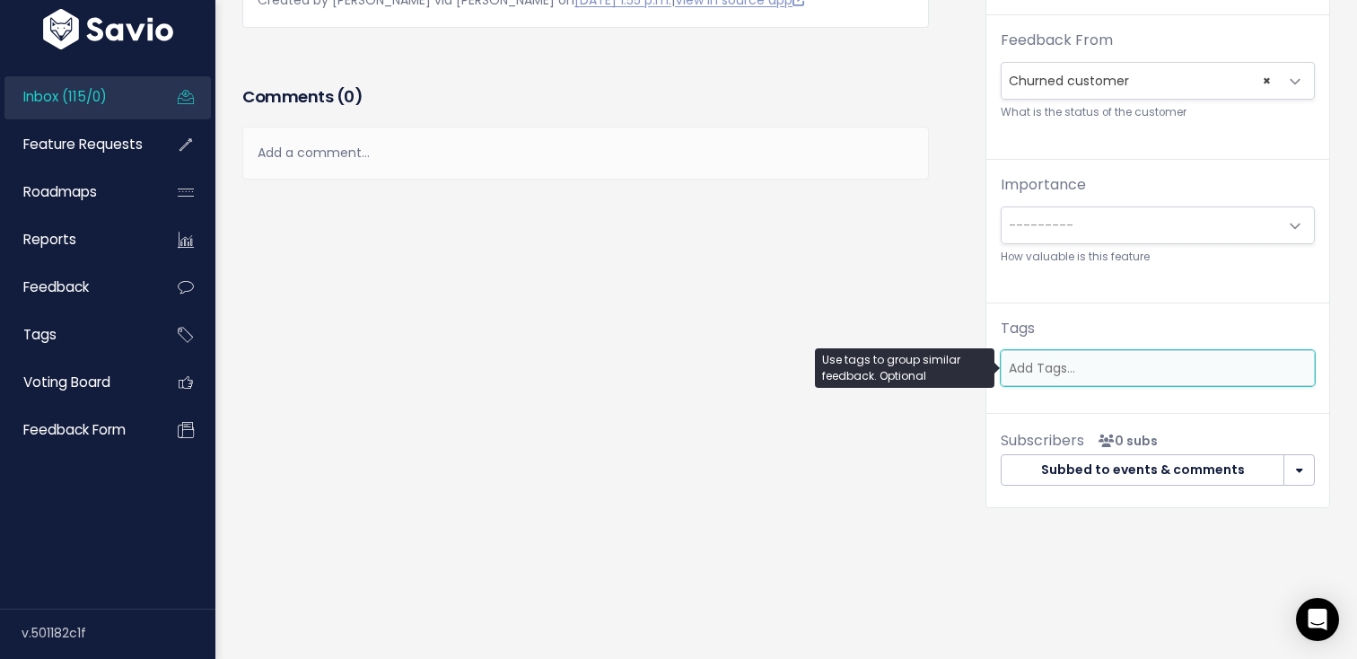
click at [1139, 354] on ul at bounding box center [1157, 368] width 312 height 34
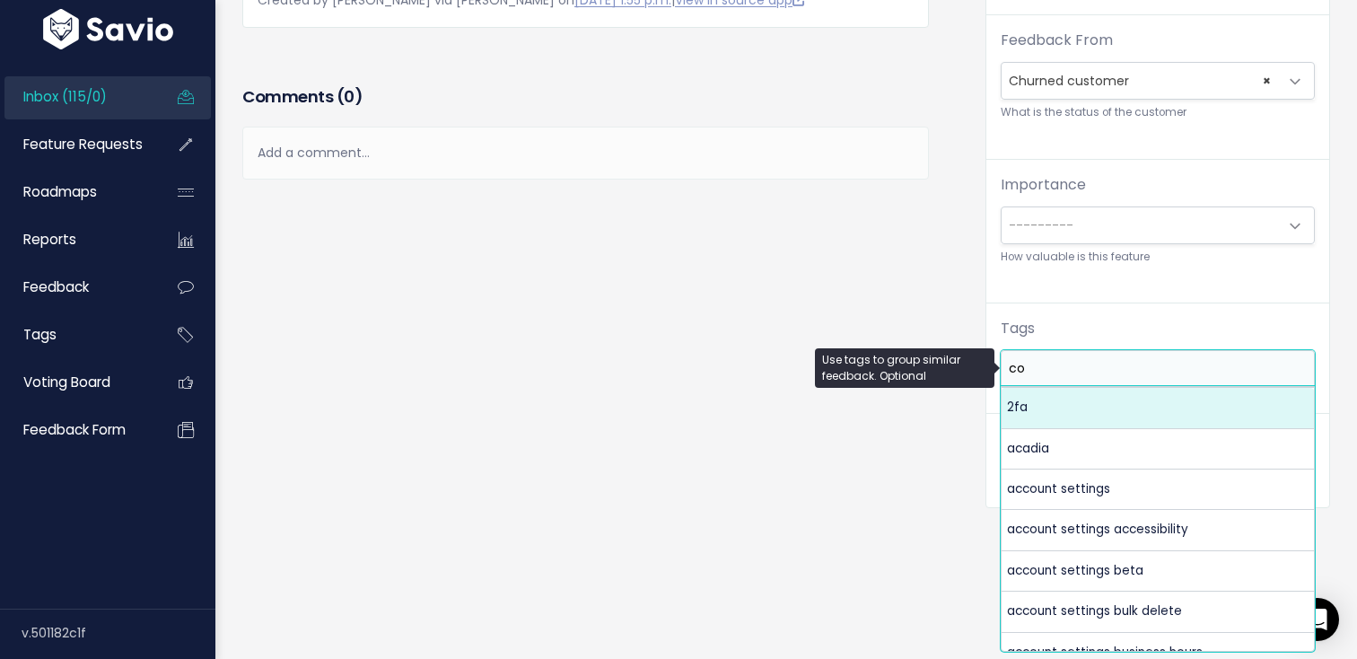
scroll to position [0, 0]
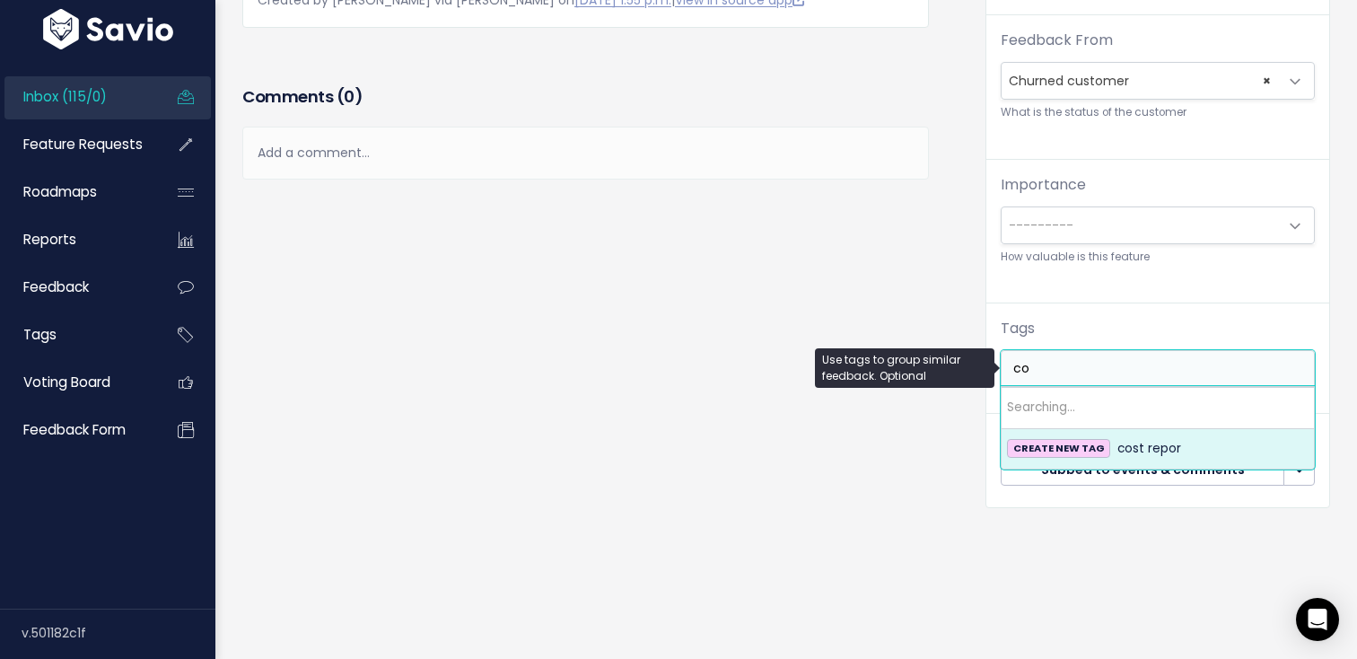
type input "c"
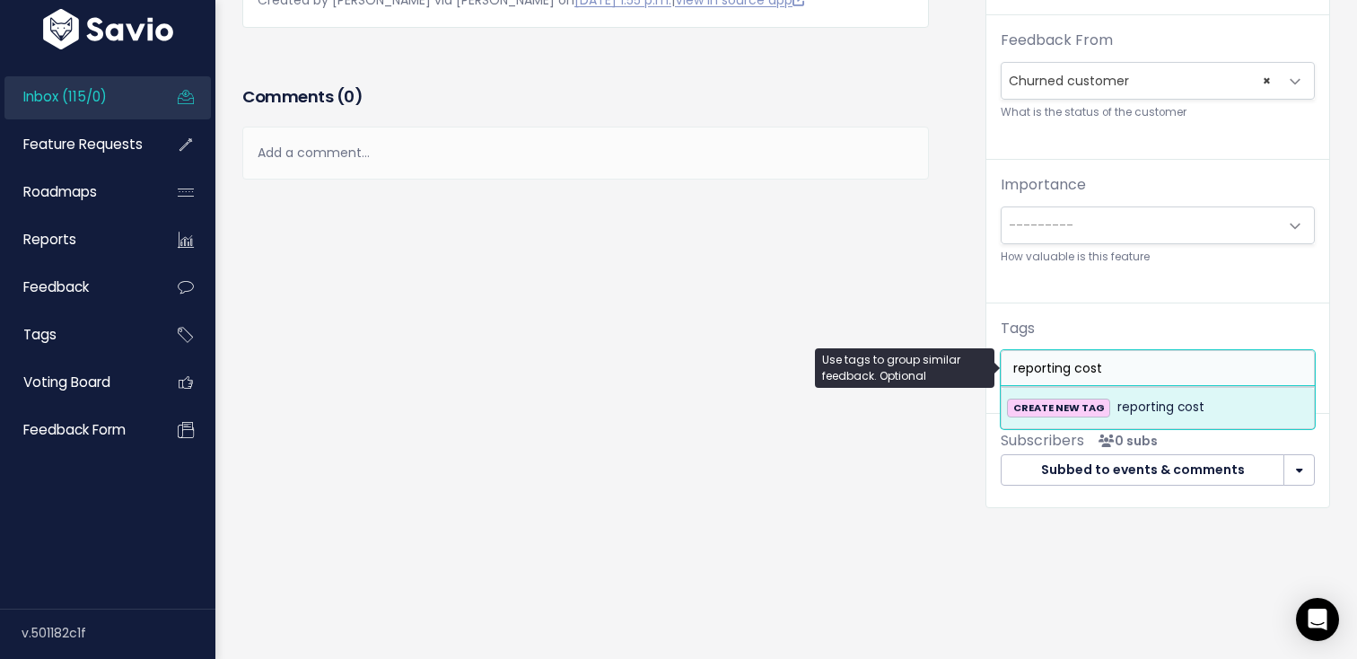
type input "reporting cost"
click at [1154, 404] on span "reporting cost" at bounding box center [1160, 408] width 87 height 22
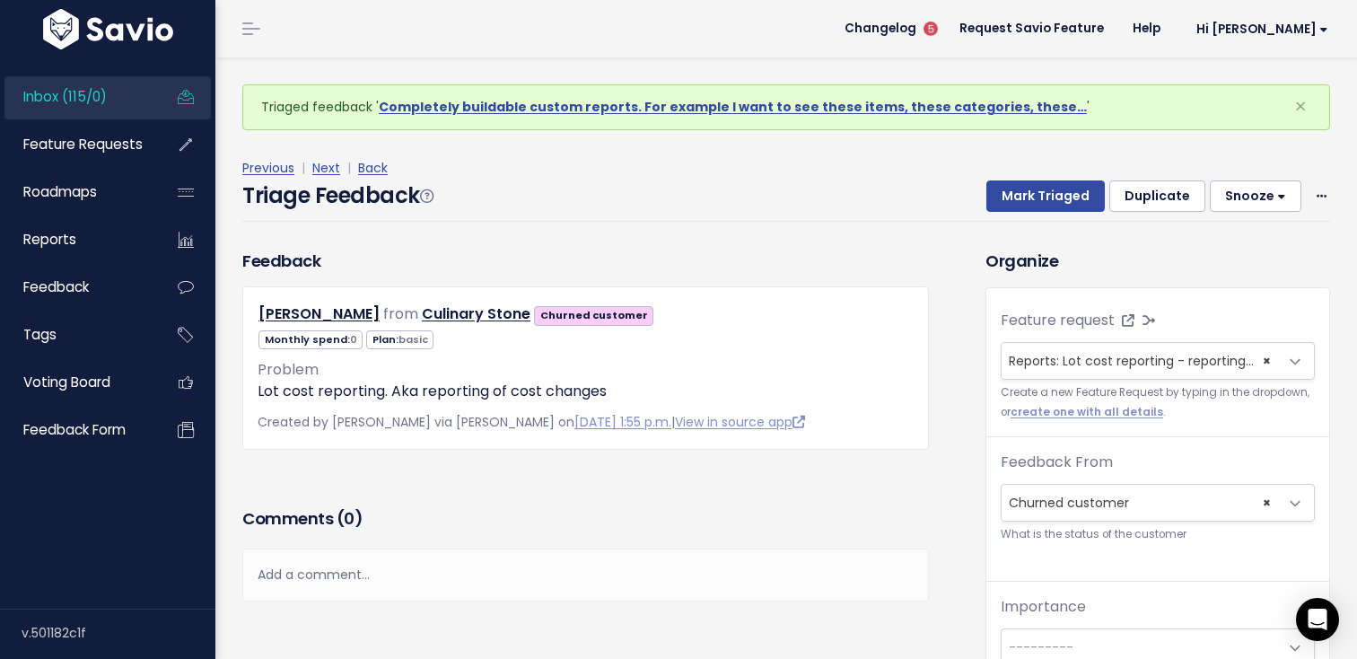
click at [1030, 213] on div "Triage Feedback Mark Triaged Duplicate [GEOGRAPHIC_DATA] 1 day 3 days 7 days 14…" at bounding box center [786, 200] width 1088 height 42
click at [1036, 197] on button "Mark Triaged" at bounding box center [1045, 196] width 118 height 32
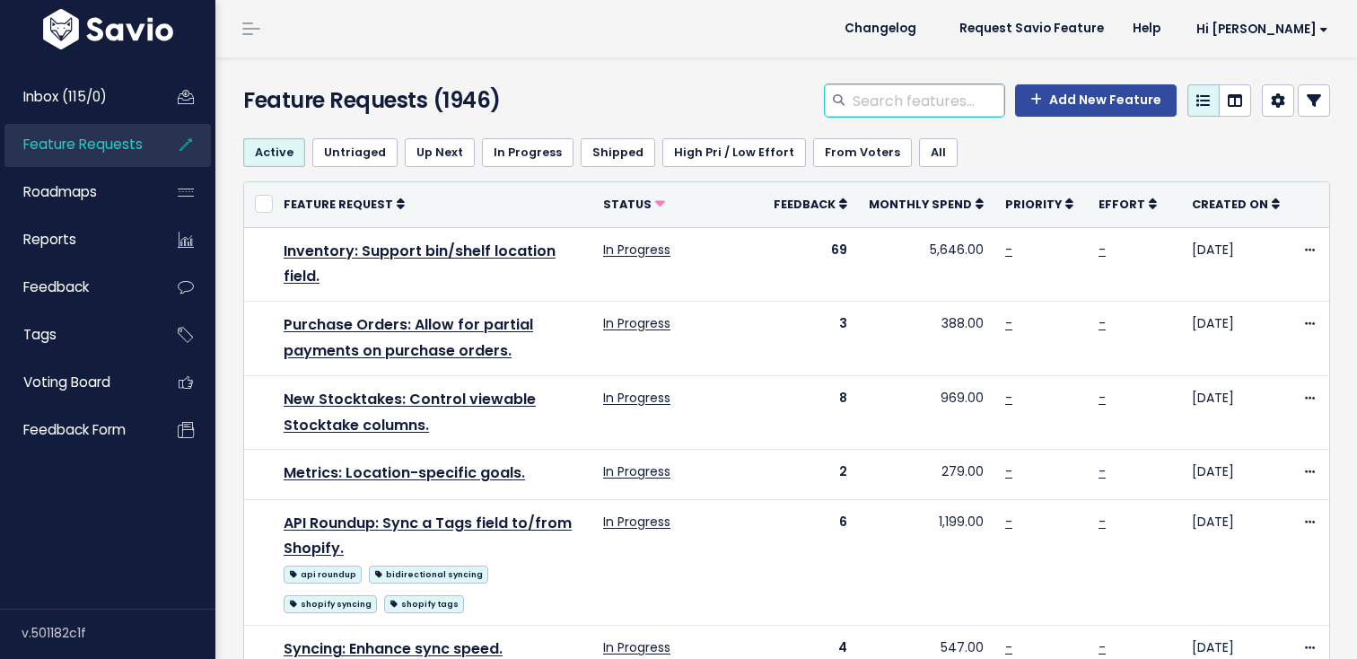
click at [888, 116] on input "search" at bounding box center [927, 100] width 153 height 32
type input "cost changes"
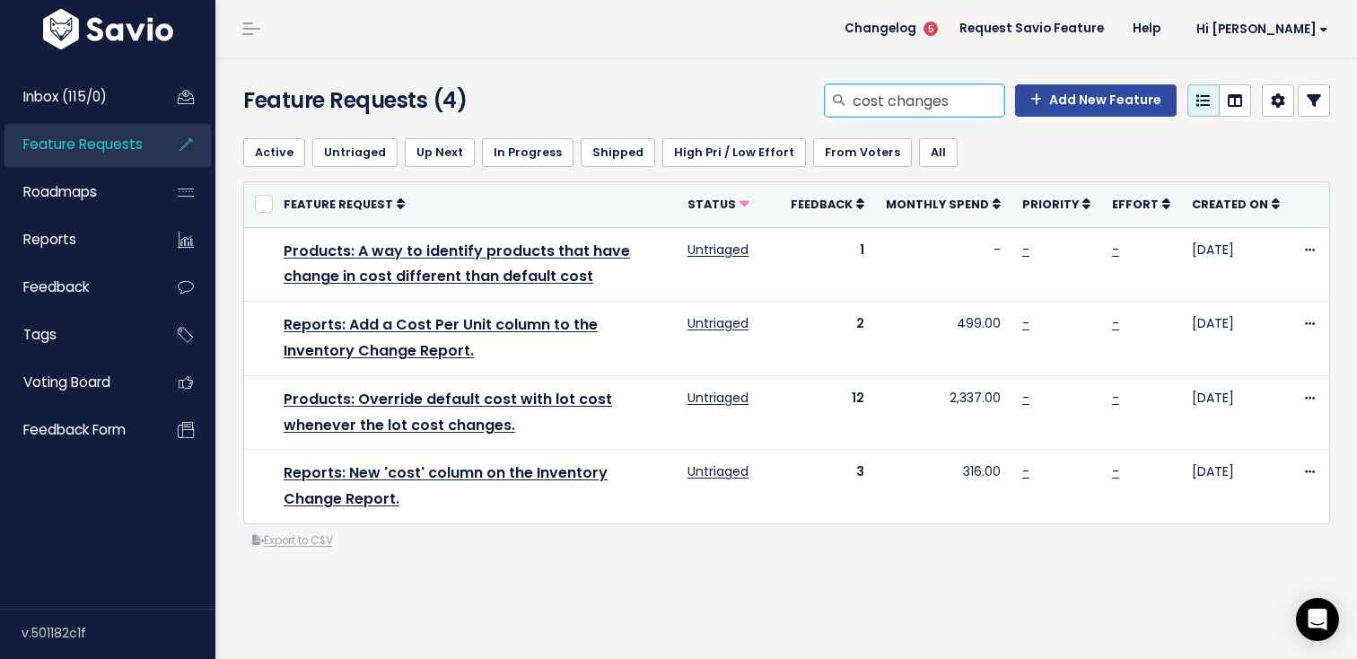
click at [971, 92] on input "cost changes" at bounding box center [927, 100] width 153 height 32
drag, startPoint x: 971, startPoint y: 93, endPoint x: 936, endPoint y: 93, distance: 35.0
click at [936, 93] on input "cost changes" at bounding box center [927, 100] width 153 height 32
type input "cost report"
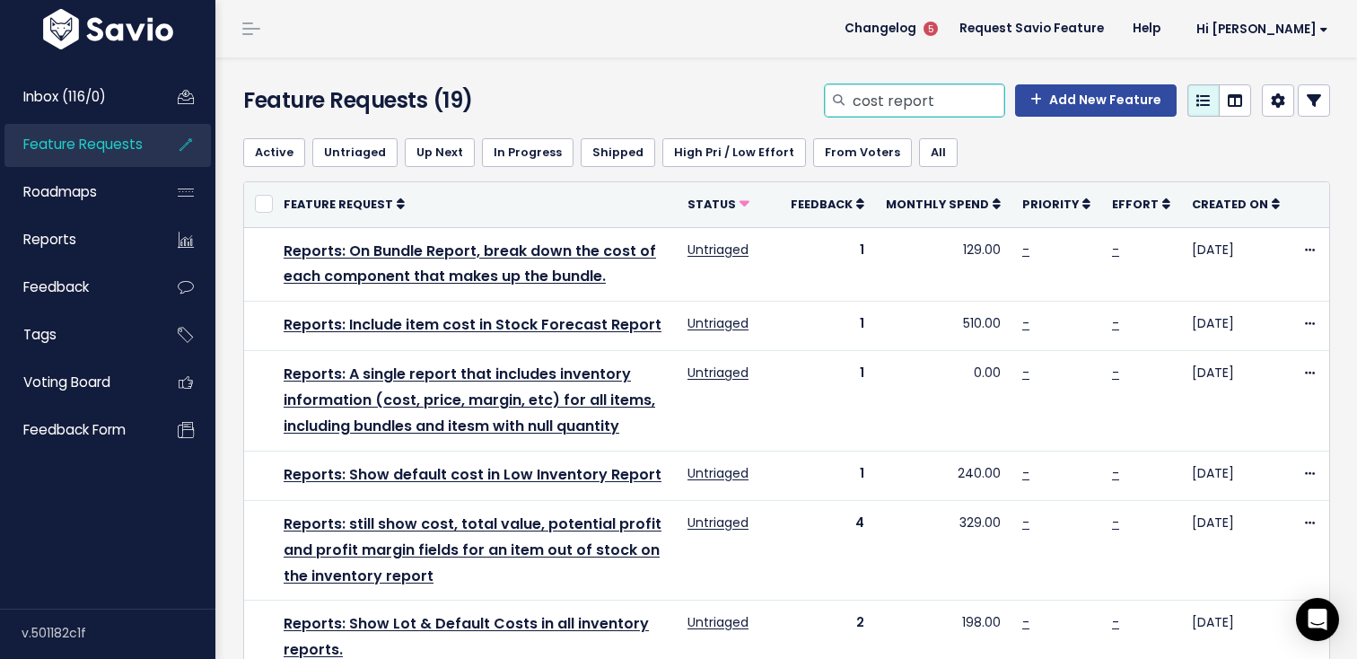
click at [949, 105] on input "cost report" at bounding box center [927, 100] width 153 height 32
type input "automatic purchase orders"
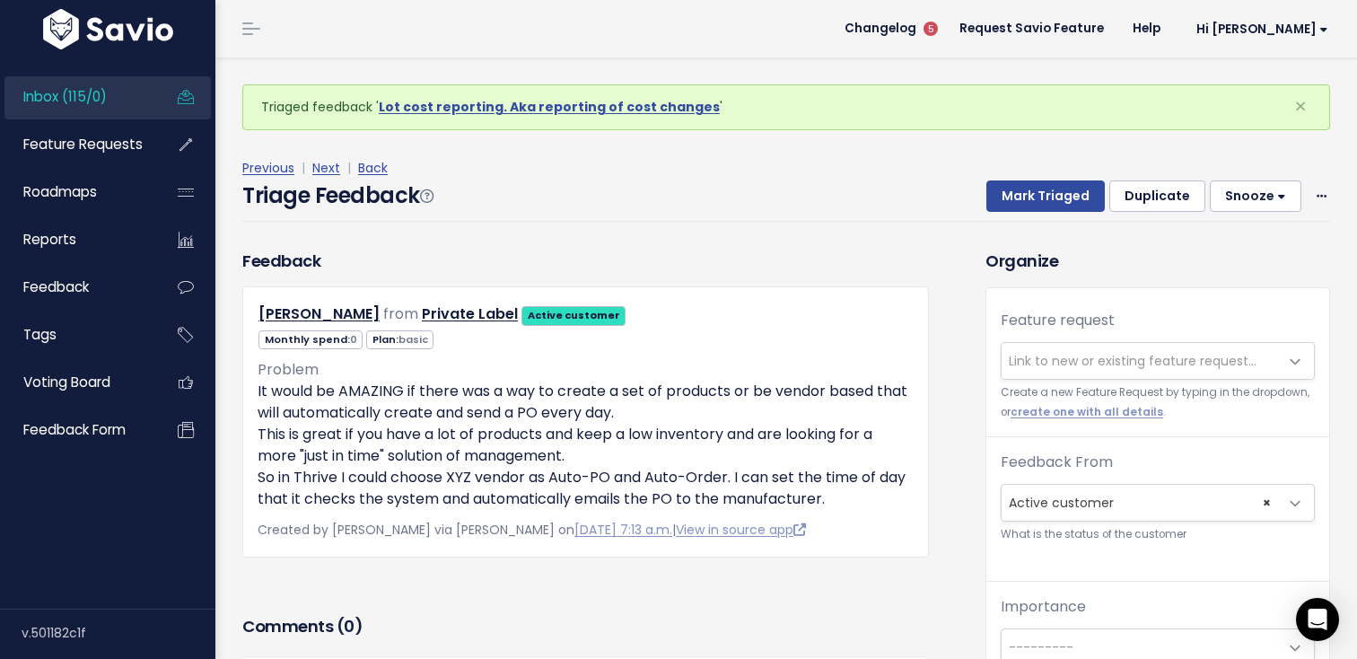
click at [1032, 342] on span "Link to new or existing feature request..." at bounding box center [1158, 361] width 314 height 38
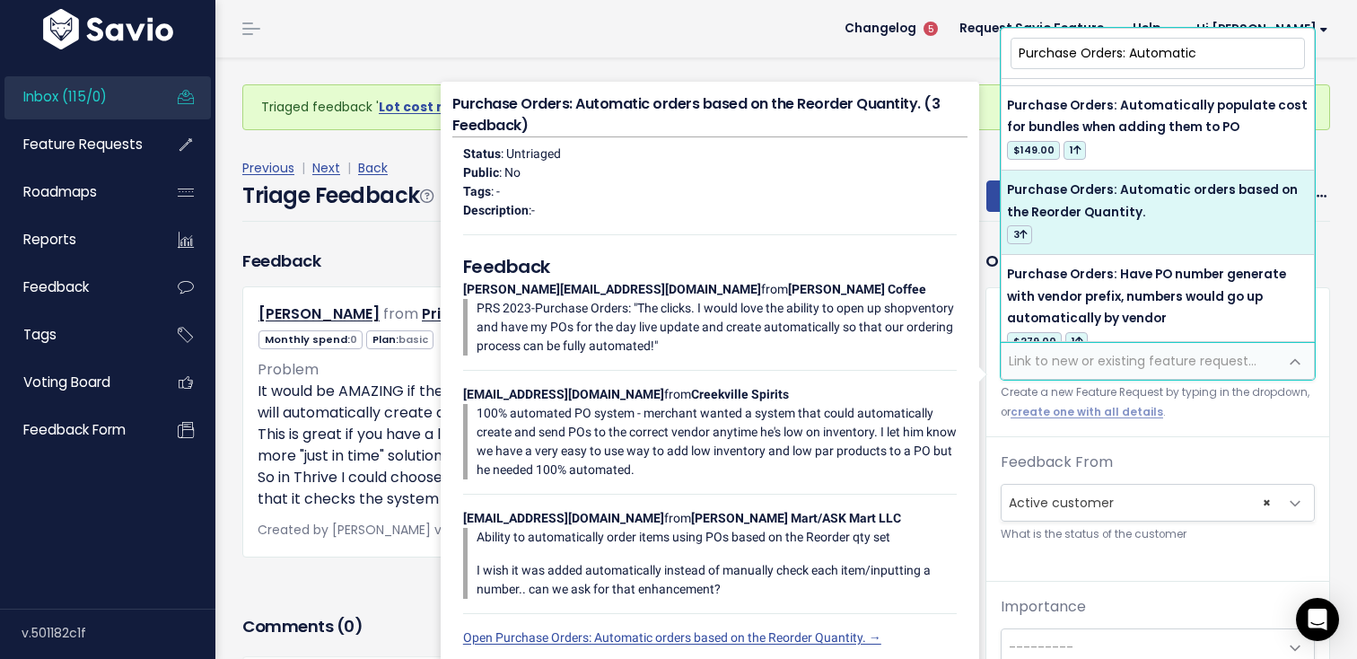
scroll to position [111, 0]
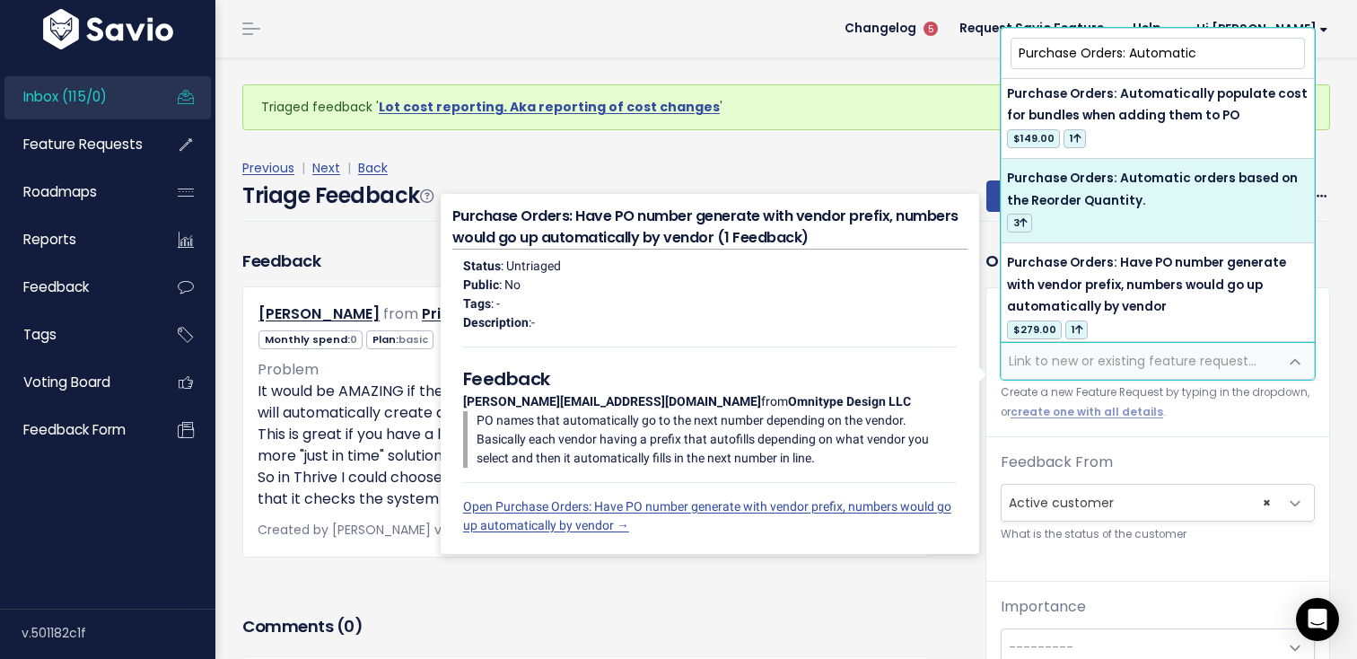
type input "Purchase Orders: Automatic"
select select "21632"
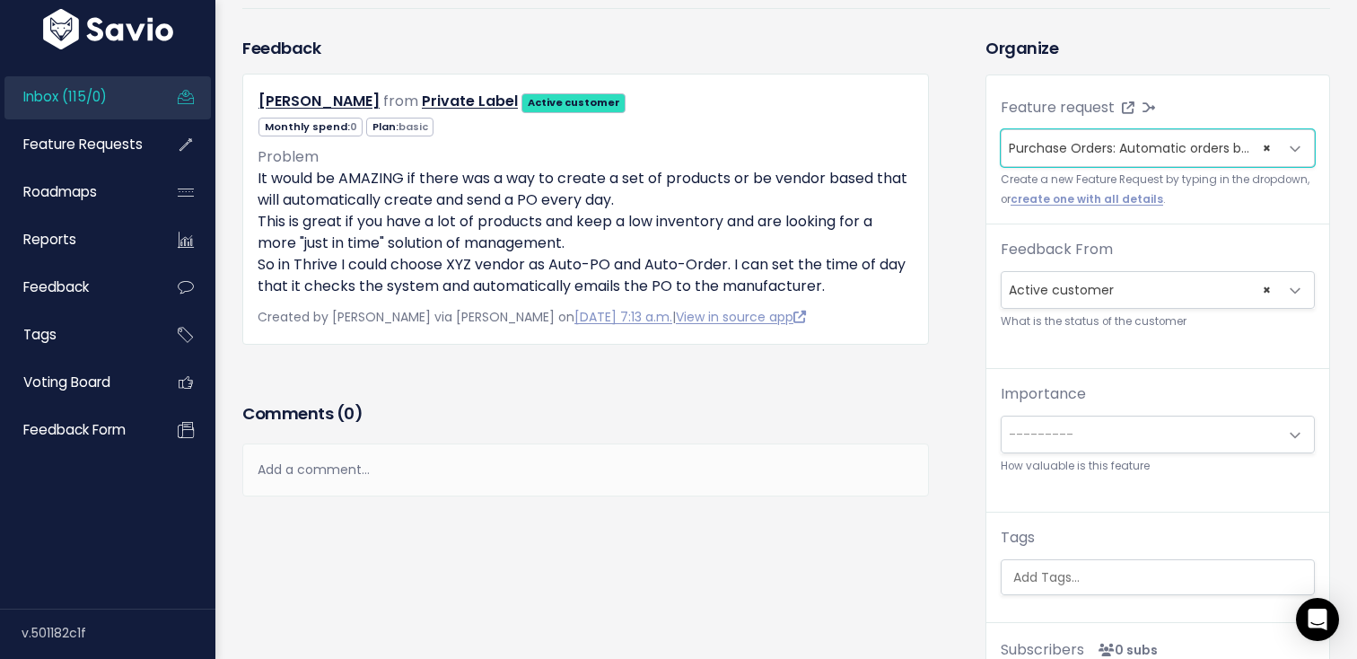
scroll to position [363, 0]
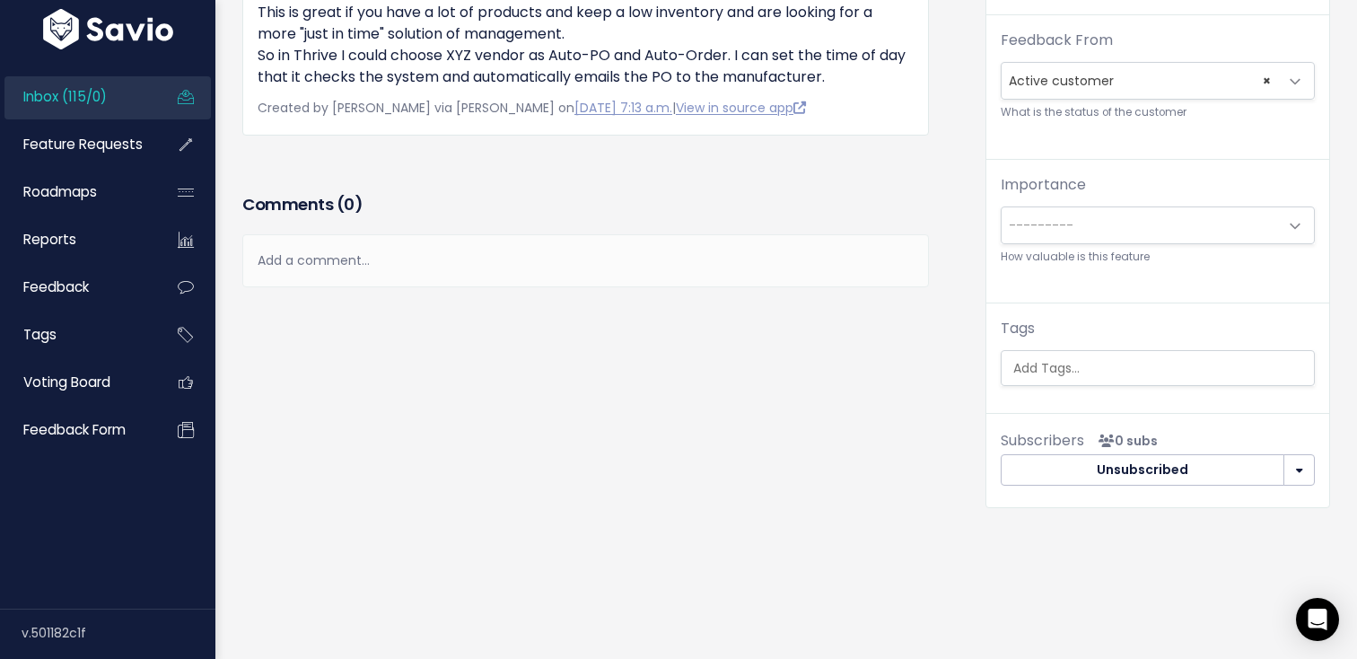
click at [1113, 386] on div "Feature request --------- <span class='js-fr-id font600' data-id=21632 > Purcha…" at bounding box center [1157, 143] width 343 height 555
click at [1119, 376] on input "search" at bounding box center [1162, 368] width 312 height 19
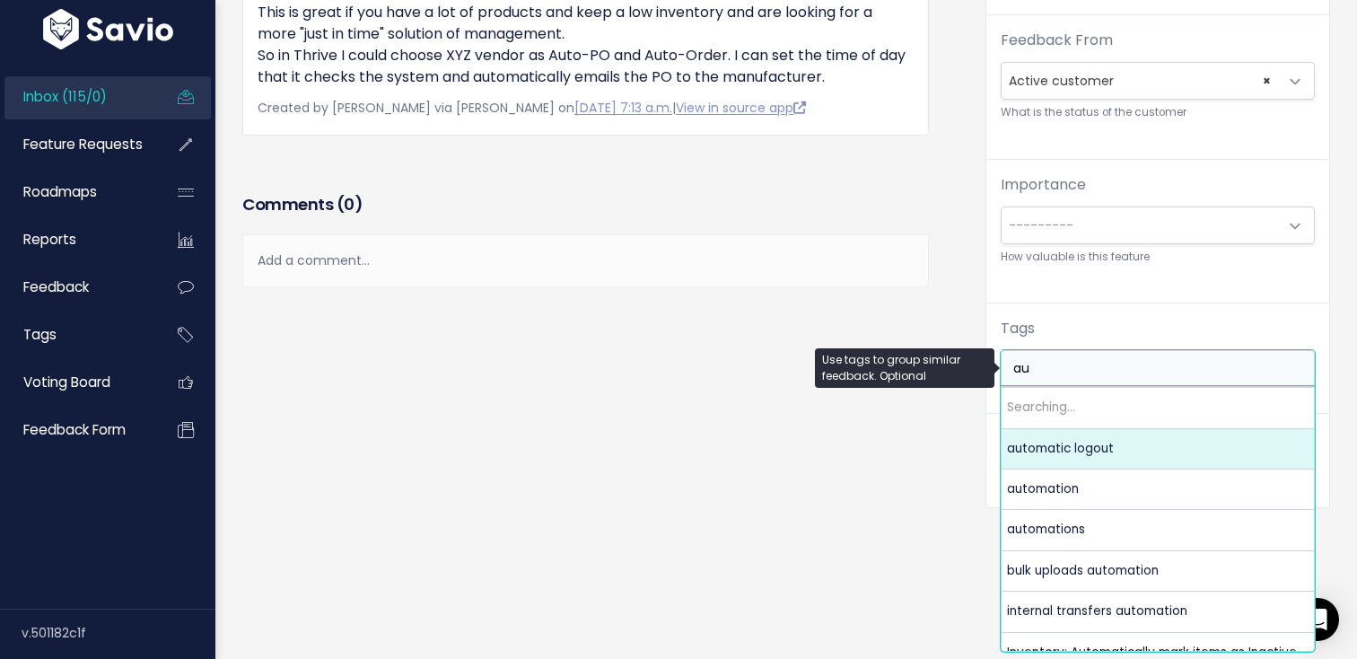
type input "a"
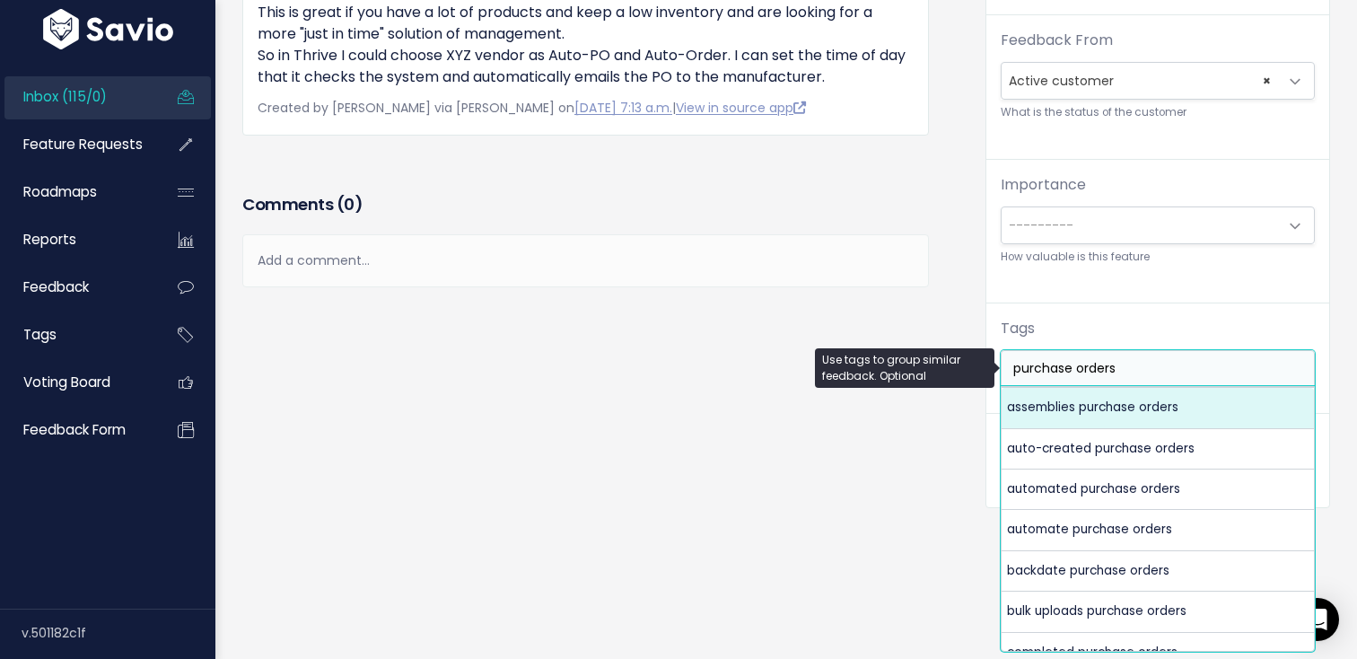
type input "purchase orders"
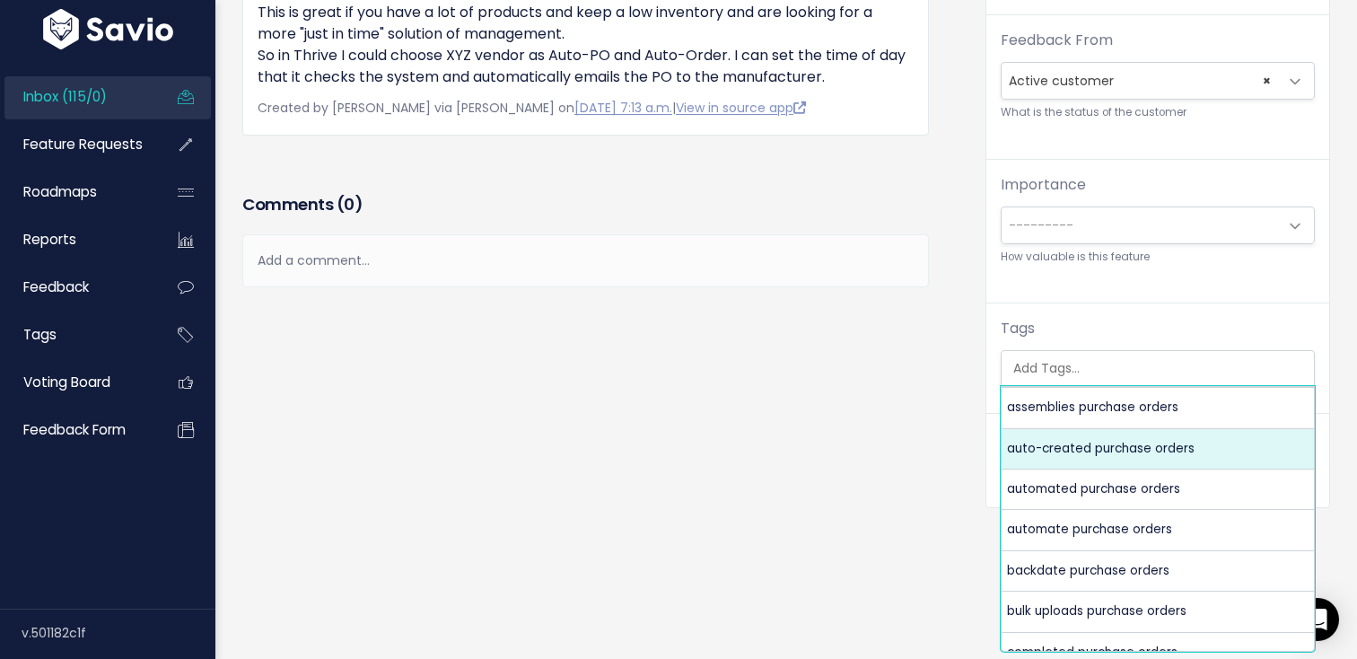
scroll to position [0, 0]
select select "10444"
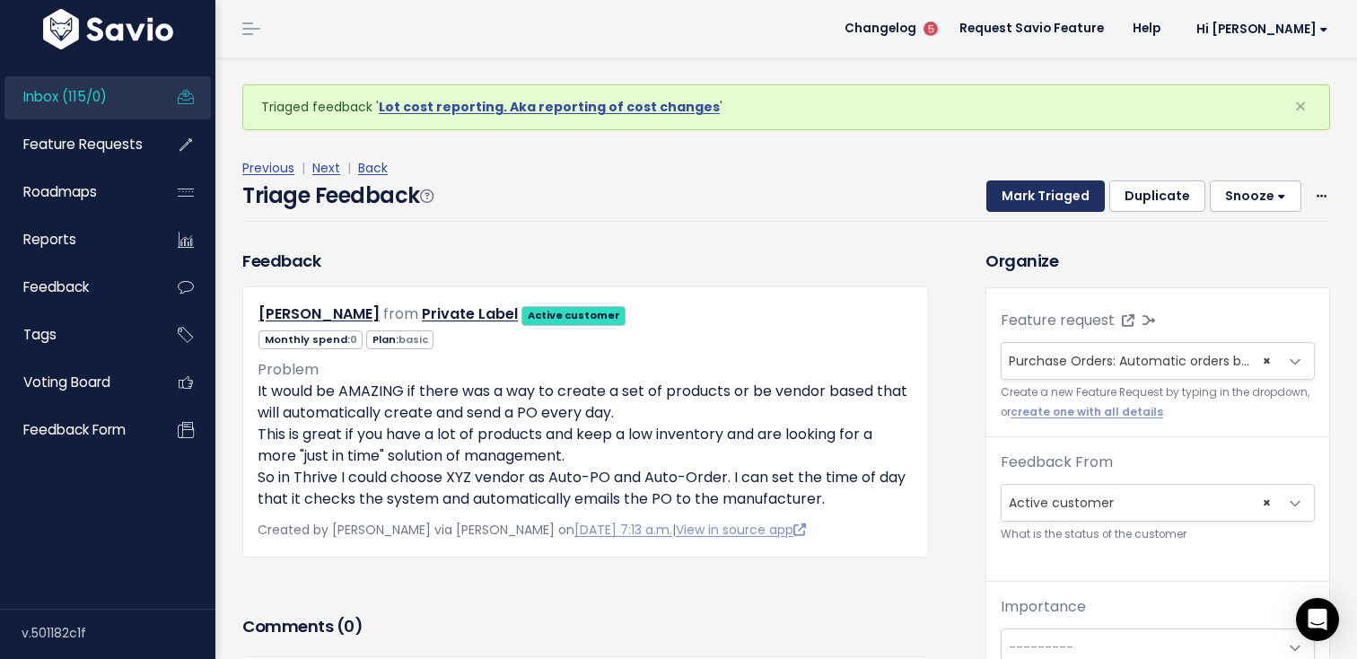
click at [1040, 188] on button "Mark Triaged" at bounding box center [1045, 196] width 118 height 32
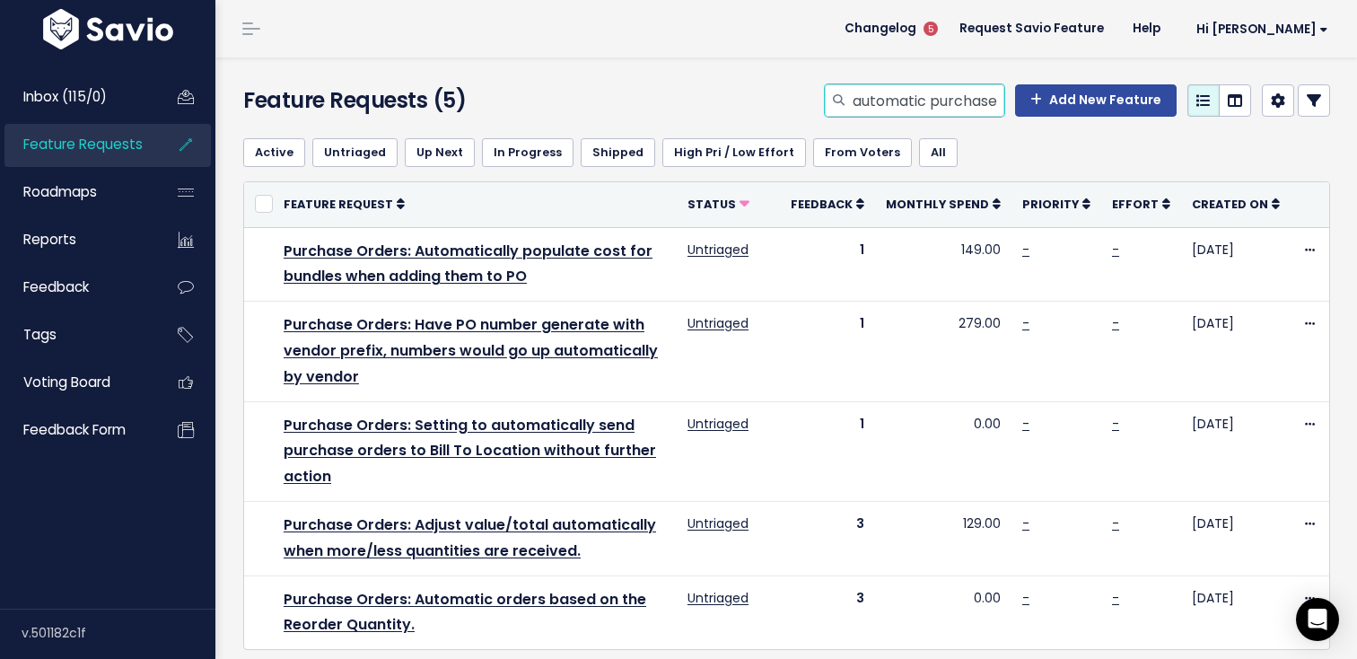
click at [957, 104] on input "automatic purchase orders" at bounding box center [927, 100] width 153 height 32
type input "s"
type input "sales sync"
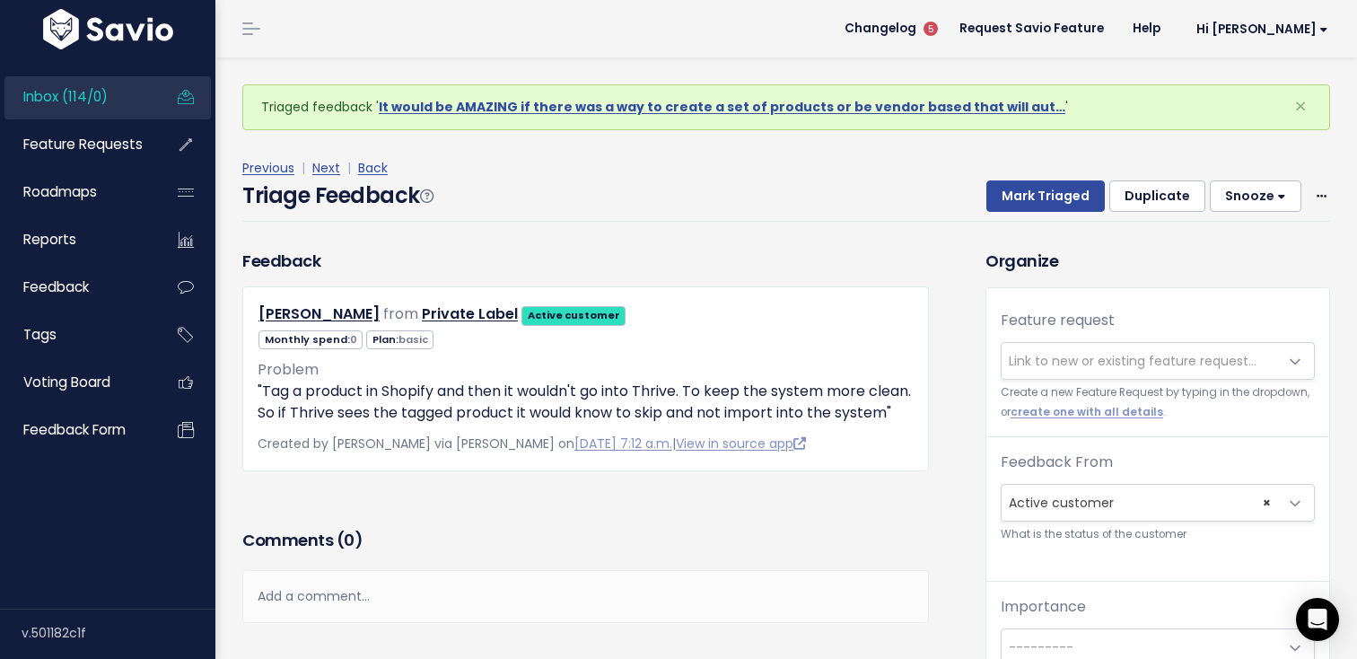
click at [1037, 355] on span "Link to new or existing feature request..." at bounding box center [1133, 361] width 248 height 18
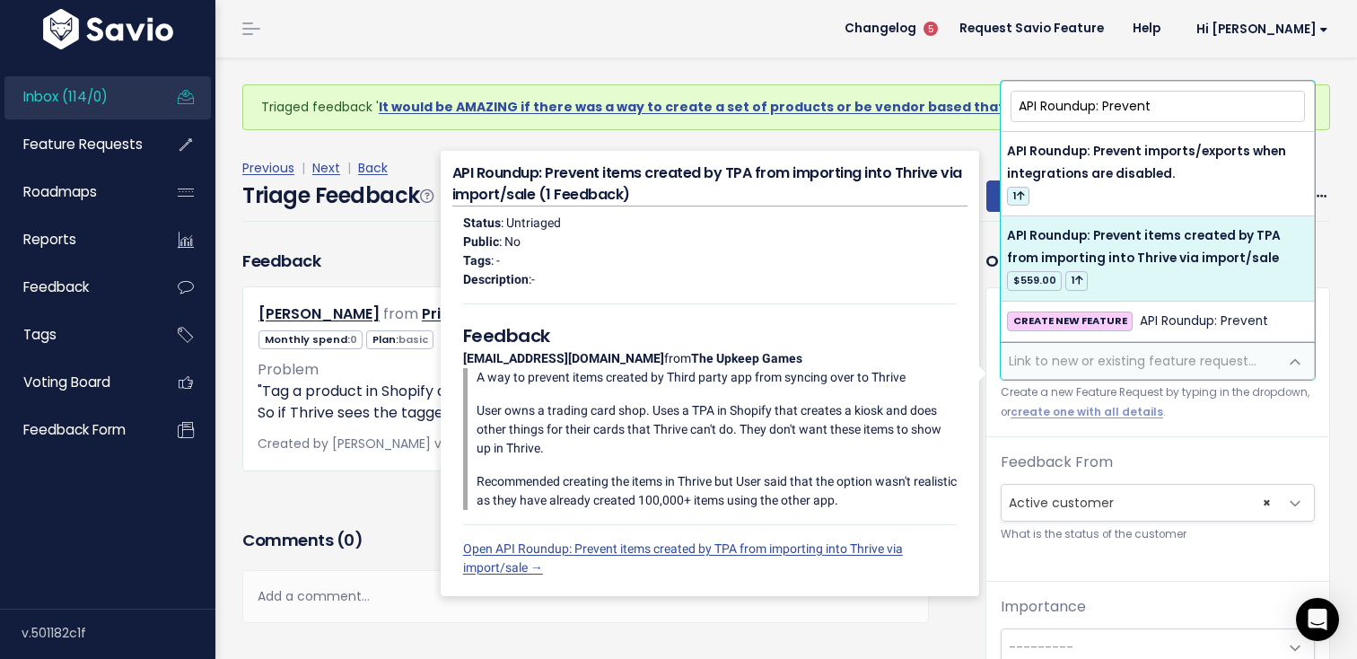
type input "API Roundup: Prevent"
select select "64260"
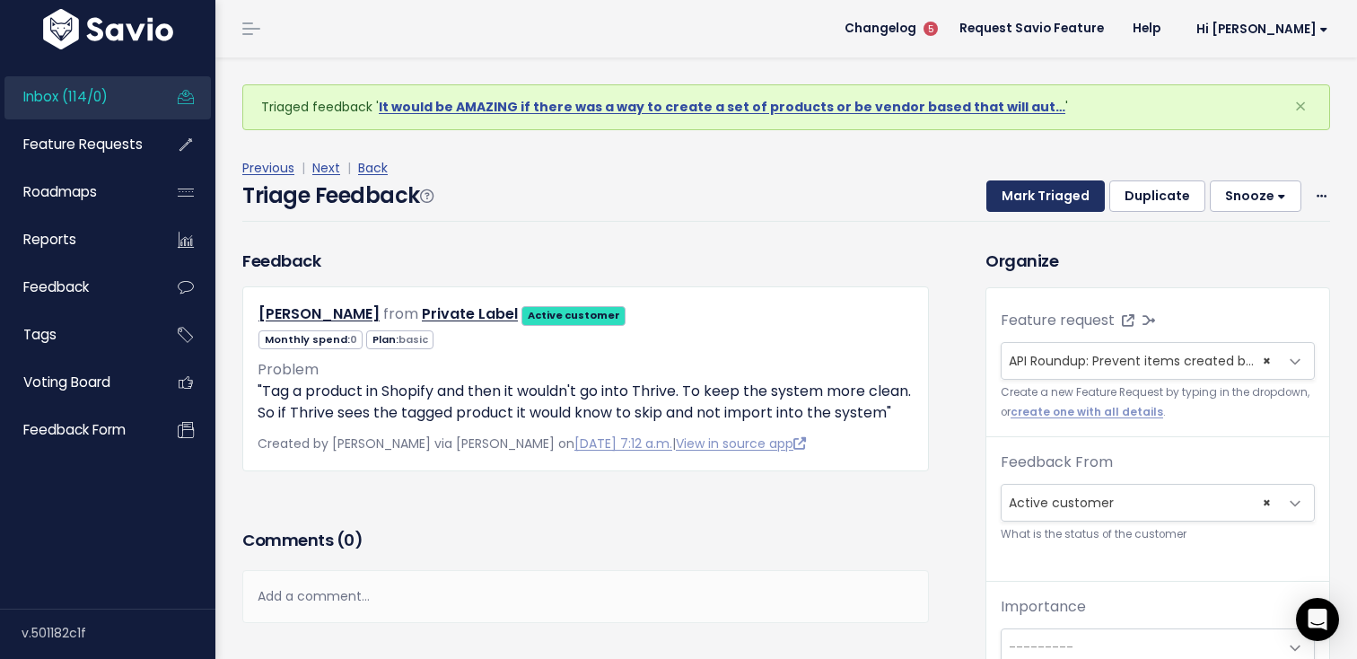
click at [1057, 208] on button "Mark Triaged" at bounding box center [1045, 196] width 118 height 32
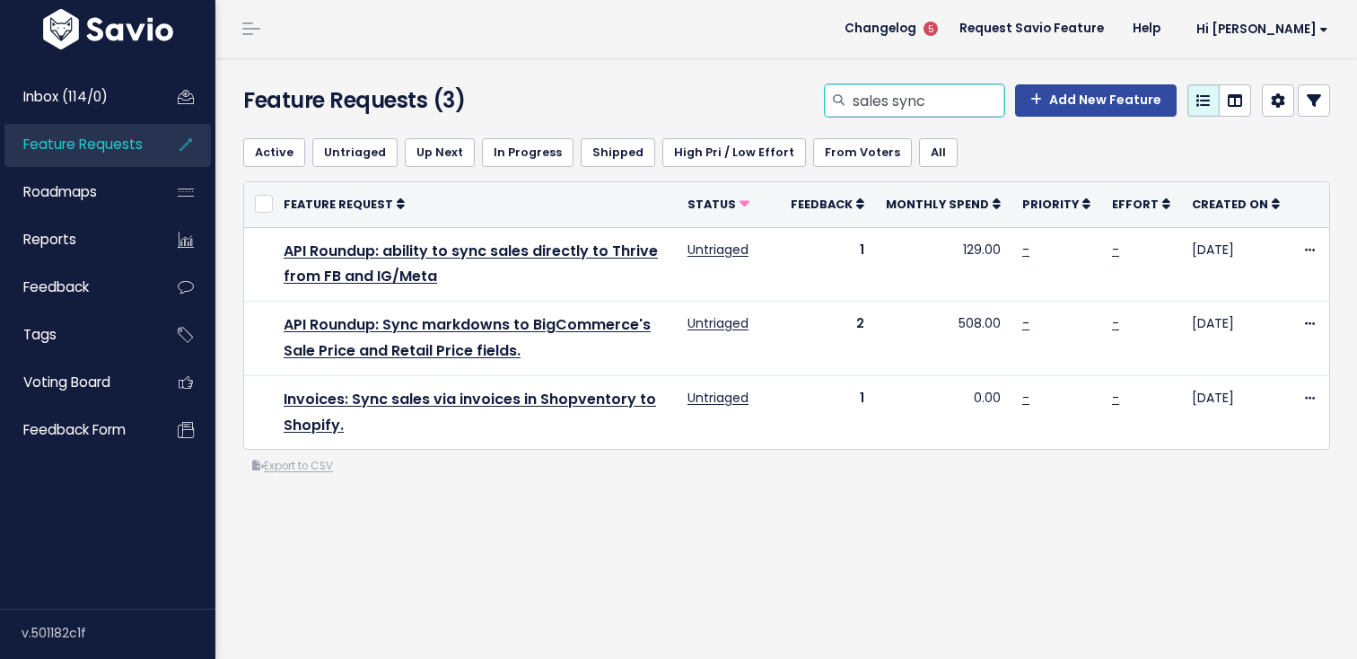
click at [946, 110] on input "sales sync" at bounding box center [927, 100] width 153 height 32
type input "prevent import"
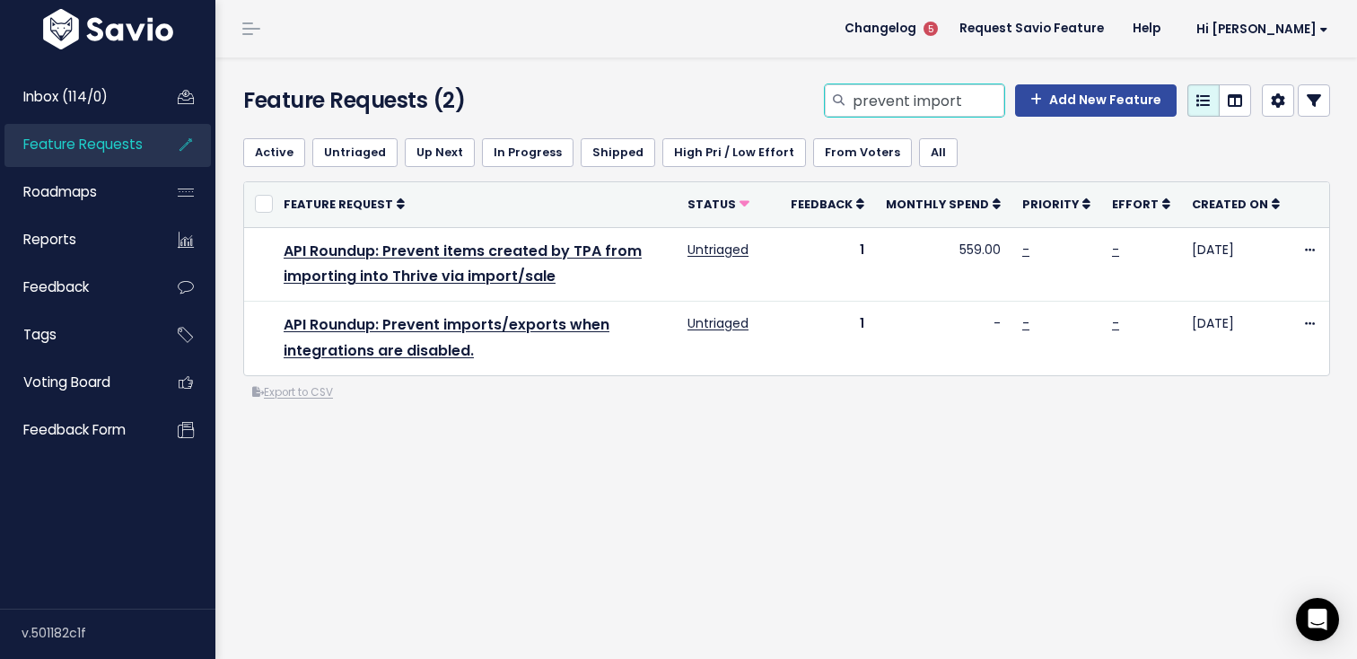
click at [977, 109] on input "prevent import" at bounding box center [927, 100] width 153 height 32
type input "discount reason"
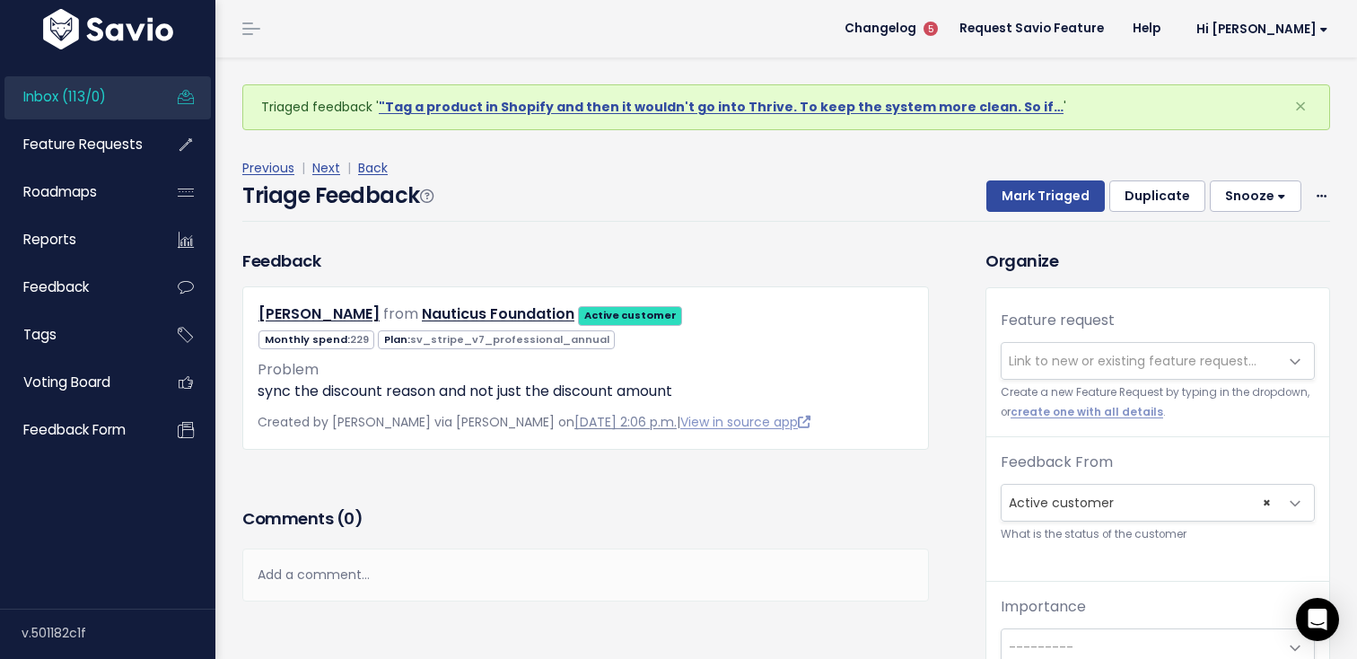
click at [591, 419] on link "[DATE] 2:06 p.m." at bounding box center [625, 422] width 102 height 18
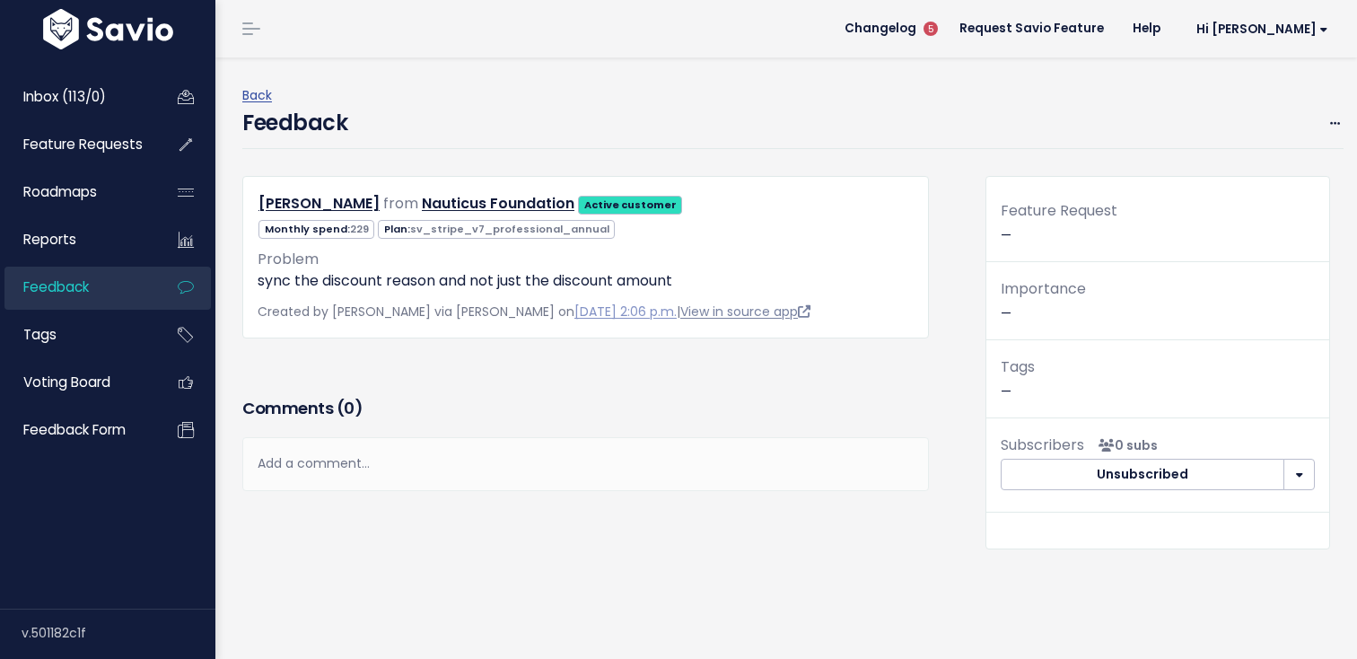
click at [744, 304] on link "View in source app" at bounding box center [745, 311] width 130 height 18
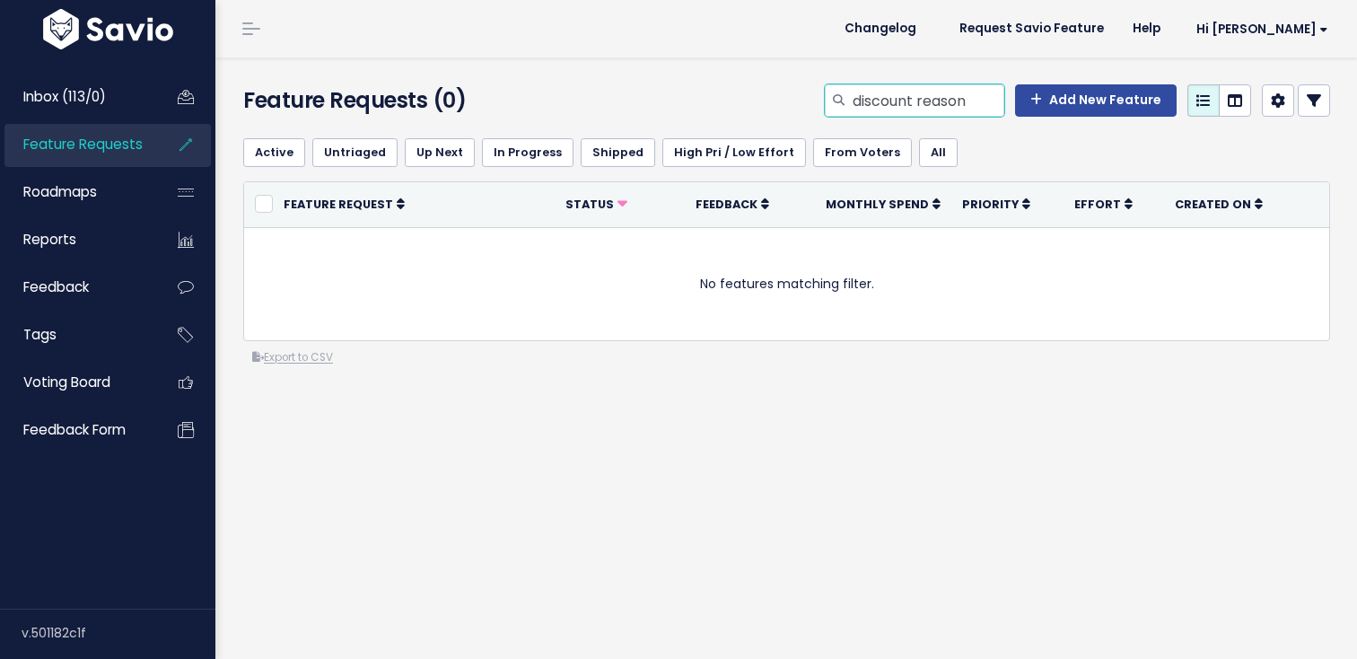
click at [991, 105] on input "discount reason" at bounding box center [927, 100] width 153 height 32
type input "discount code"
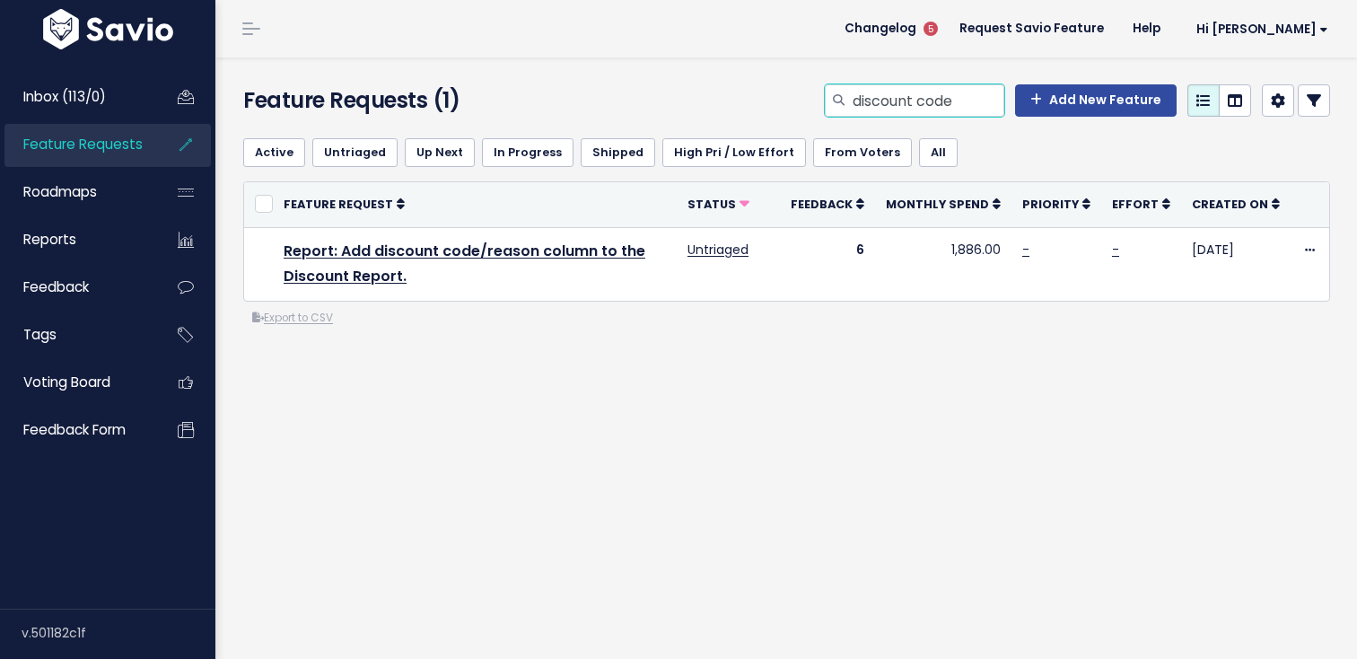
drag, startPoint x: 975, startPoint y: 94, endPoint x: 926, endPoint y: 94, distance: 48.5
click at [926, 94] on input "discount code" at bounding box center [927, 100] width 153 height 32
type input "discount name"
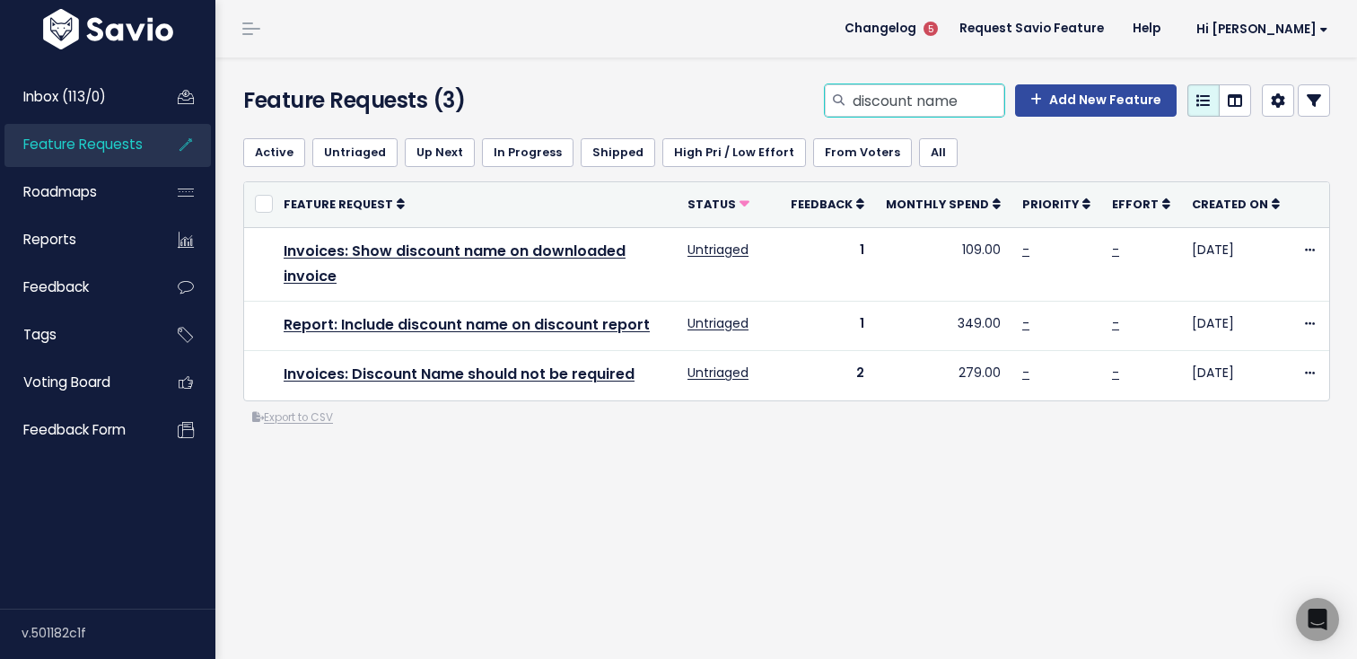
drag, startPoint x: 978, startPoint y: 101, endPoint x: 929, endPoint y: 101, distance: 49.4
click at [929, 101] on input "discount name" at bounding box center [927, 100] width 153 height 32
type input "discount code"
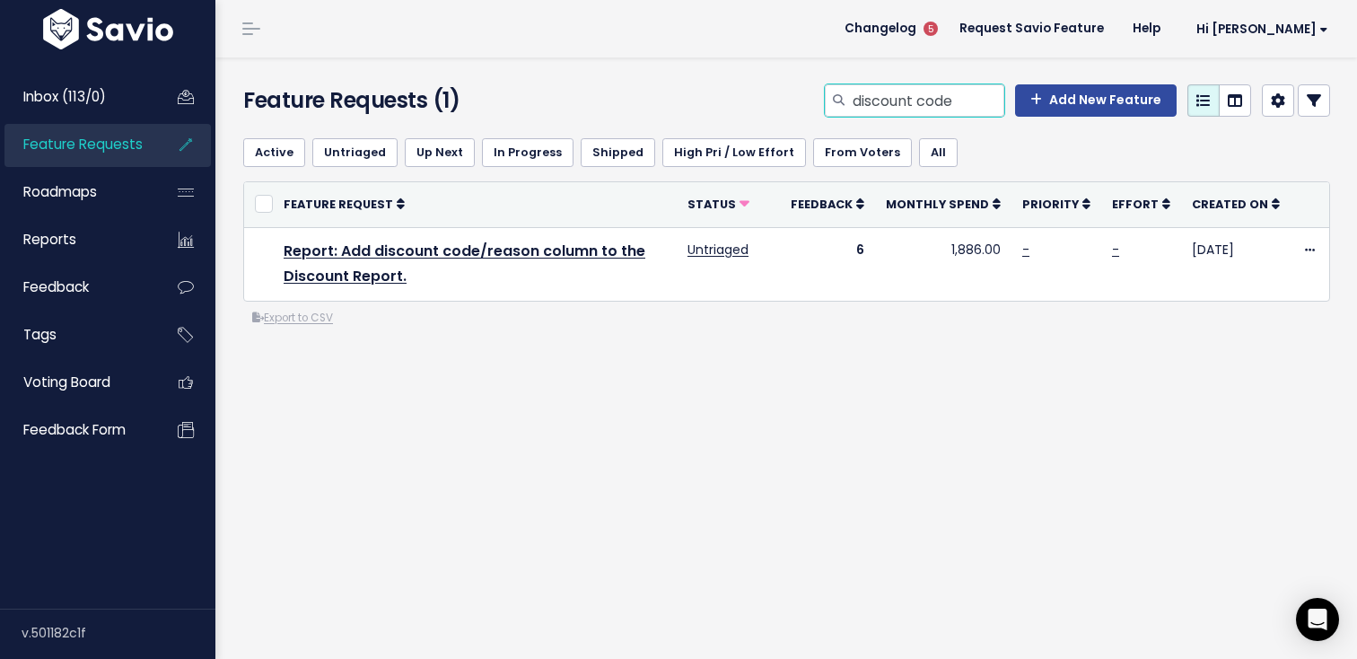
click at [896, 105] on input "discount code" at bounding box center [927, 100] width 153 height 32
type input "due date"
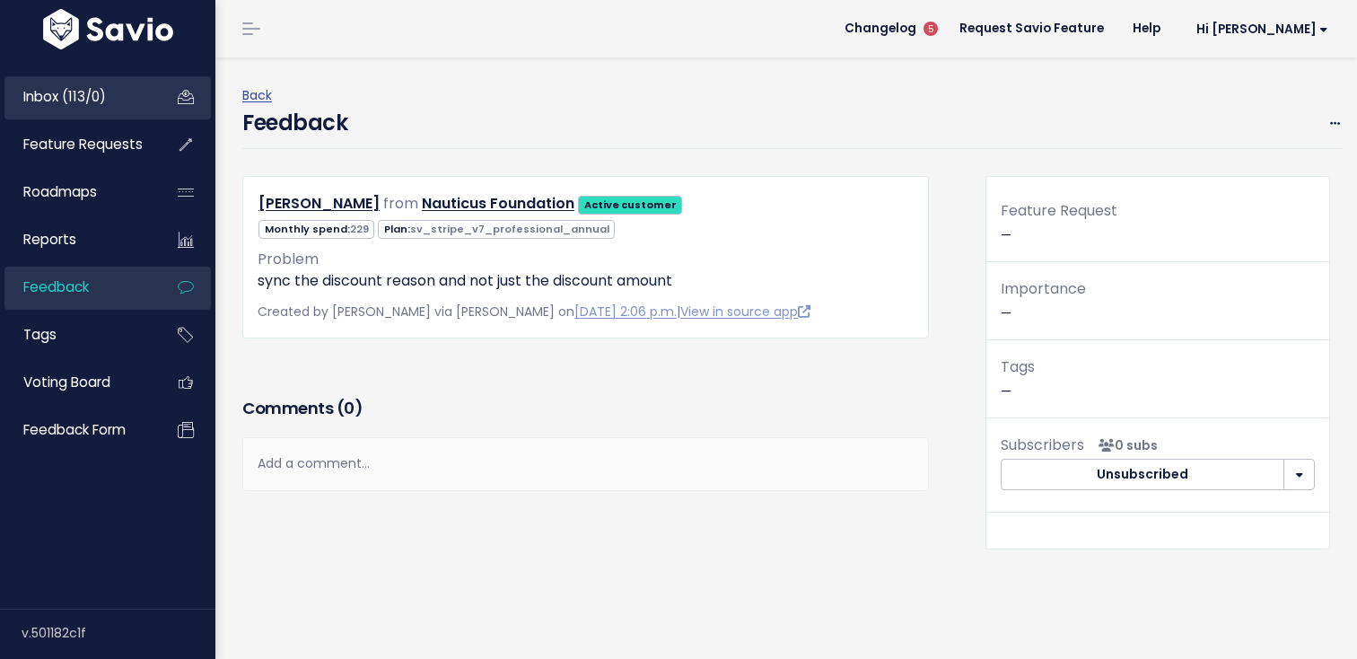
click at [131, 100] on link "Inbox (113/0)" at bounding box center [76, 96] width 144 height 41
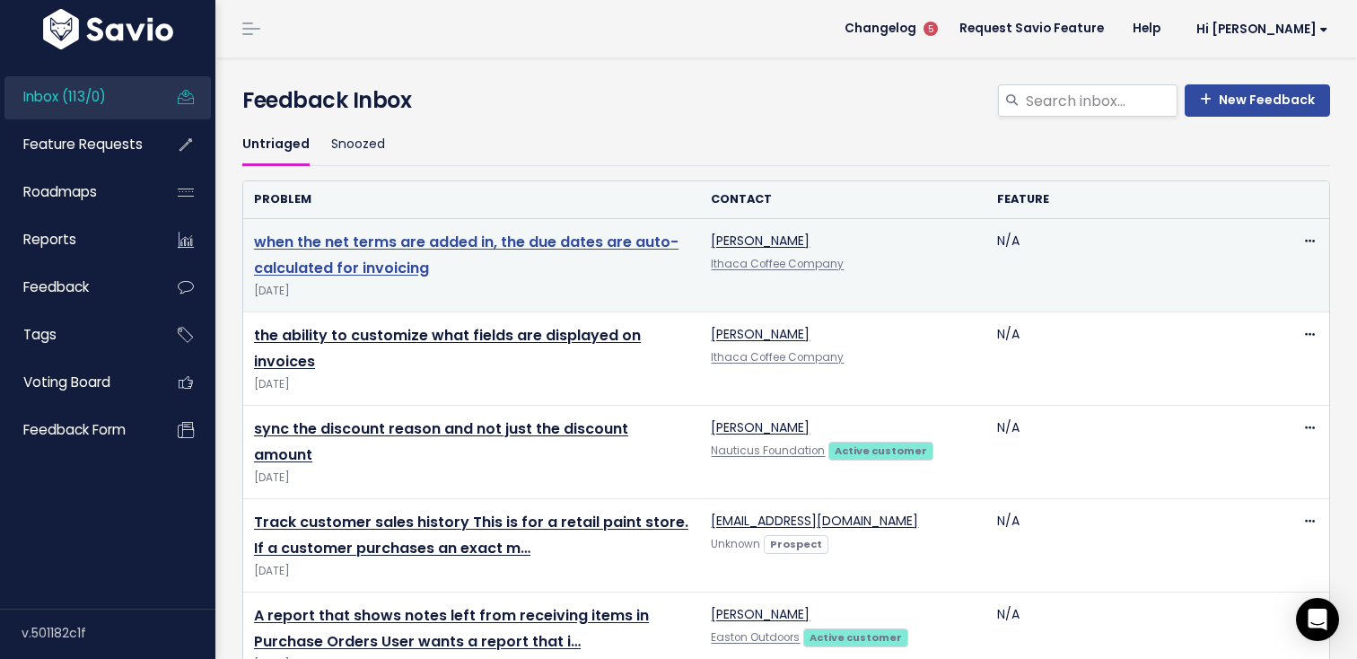
click at [363, 261] on link "when the net terms are added in, the due dates are auto-calculated for invoicing" at bounding box center [466, 255] width 424 height 47
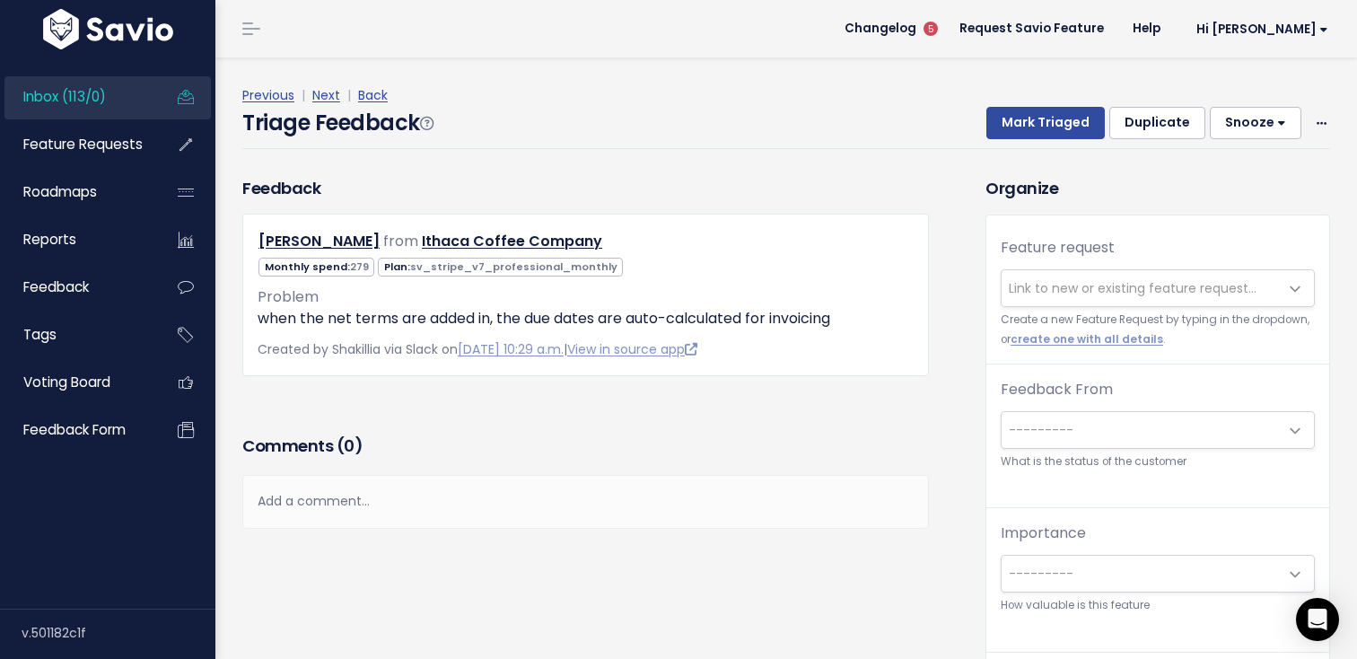
click at [1039, 283] on span "Link to new or existing feature request..." at bounding box center [1133, 288] width 248 height 18
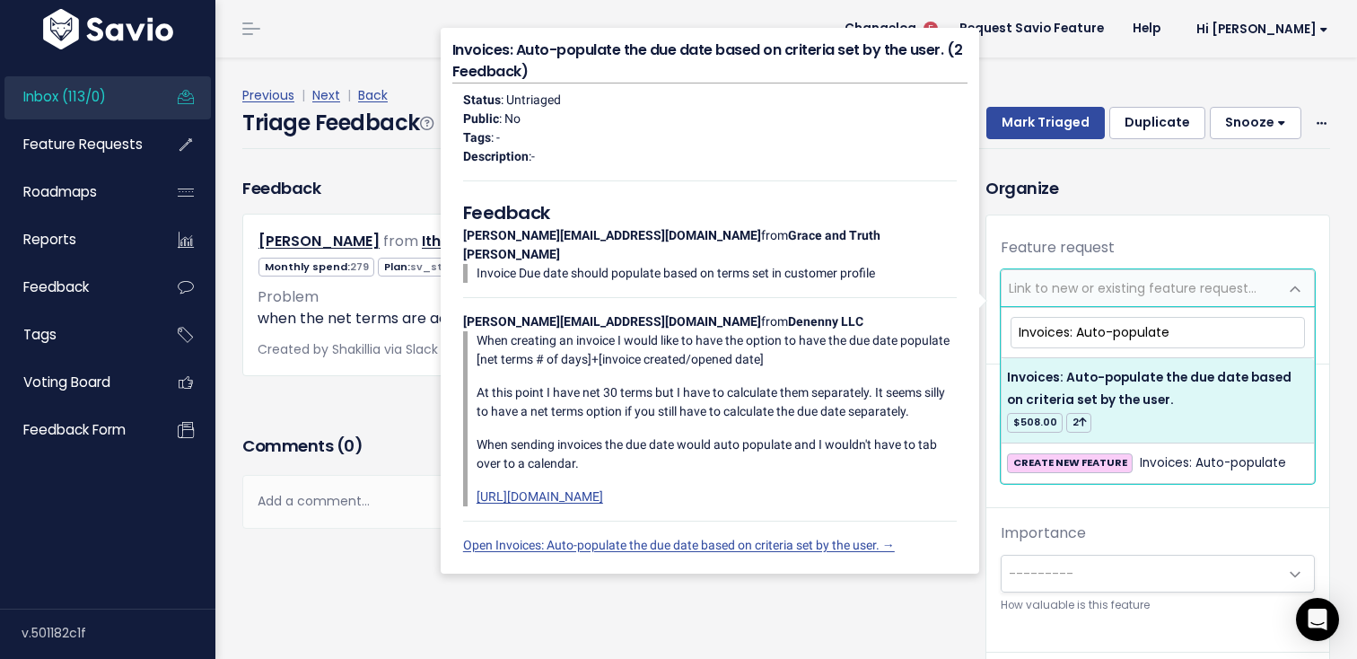
type input "Invoices: Auto-populate"
select select "21620"
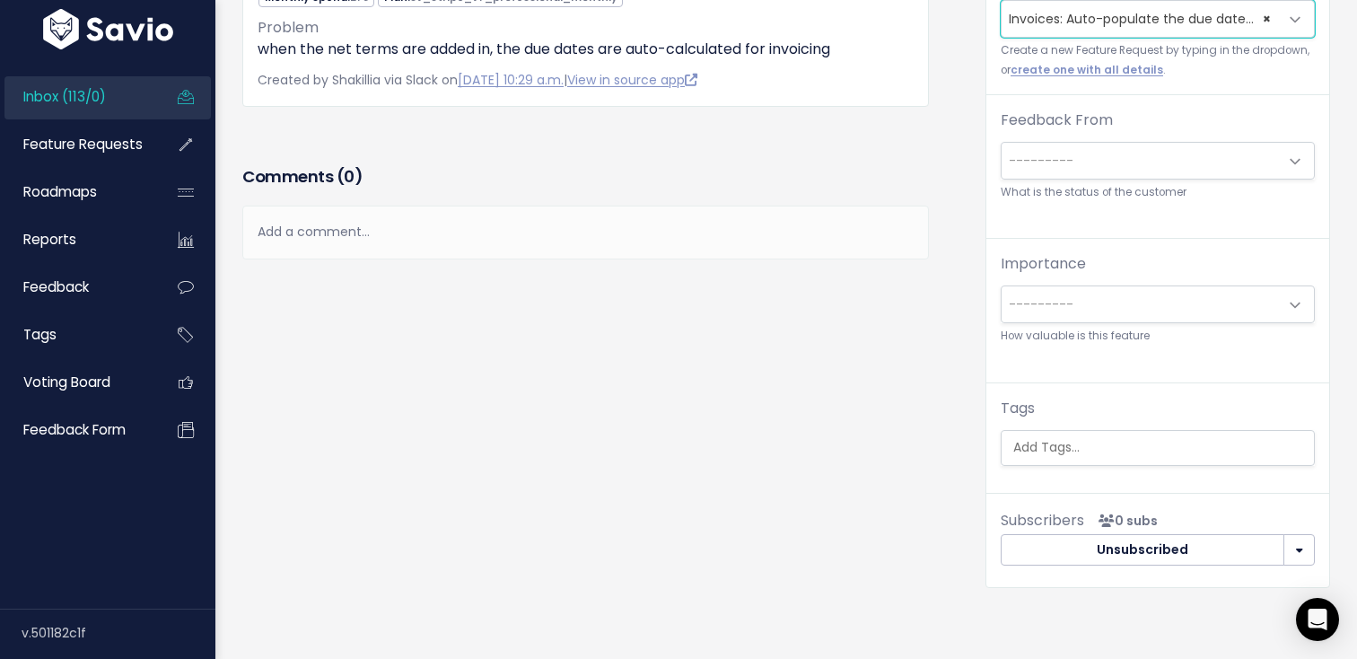
scroll to position [214, 0]
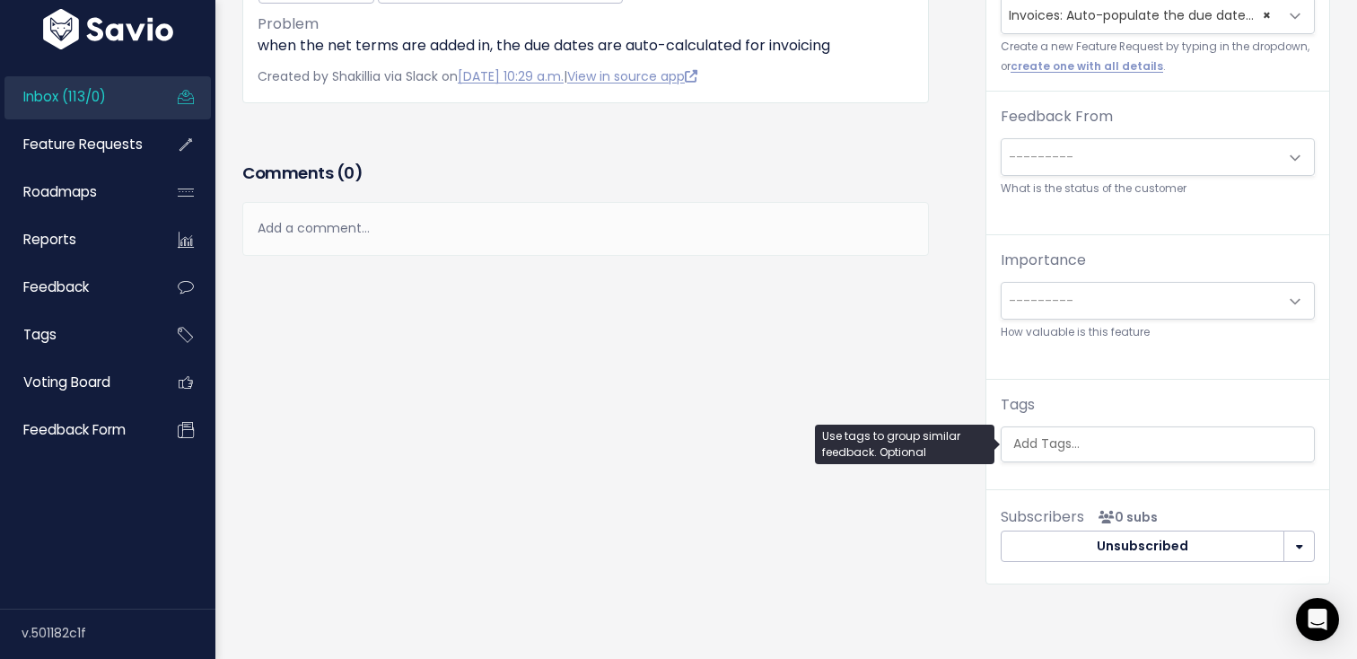
click at [1134, 452] on input "search" at bounding box center [1162, 443] width 312 height 19
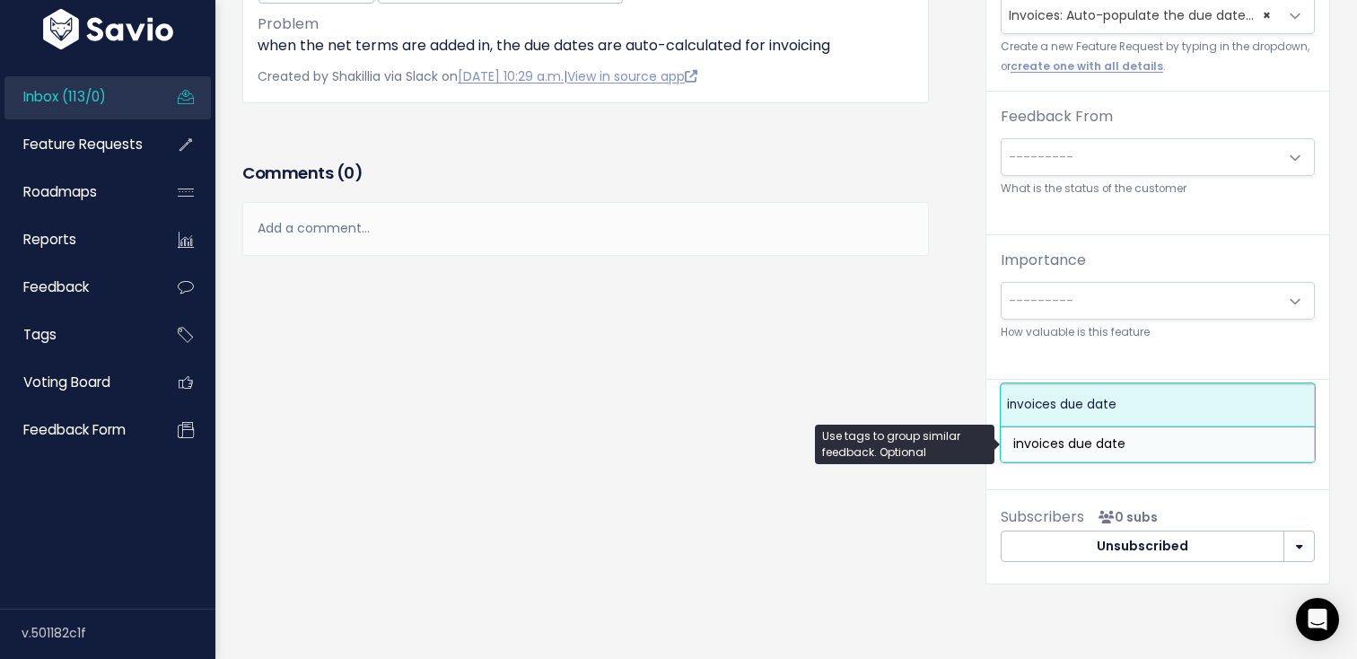
type input "invoices due date"
select select "6352"
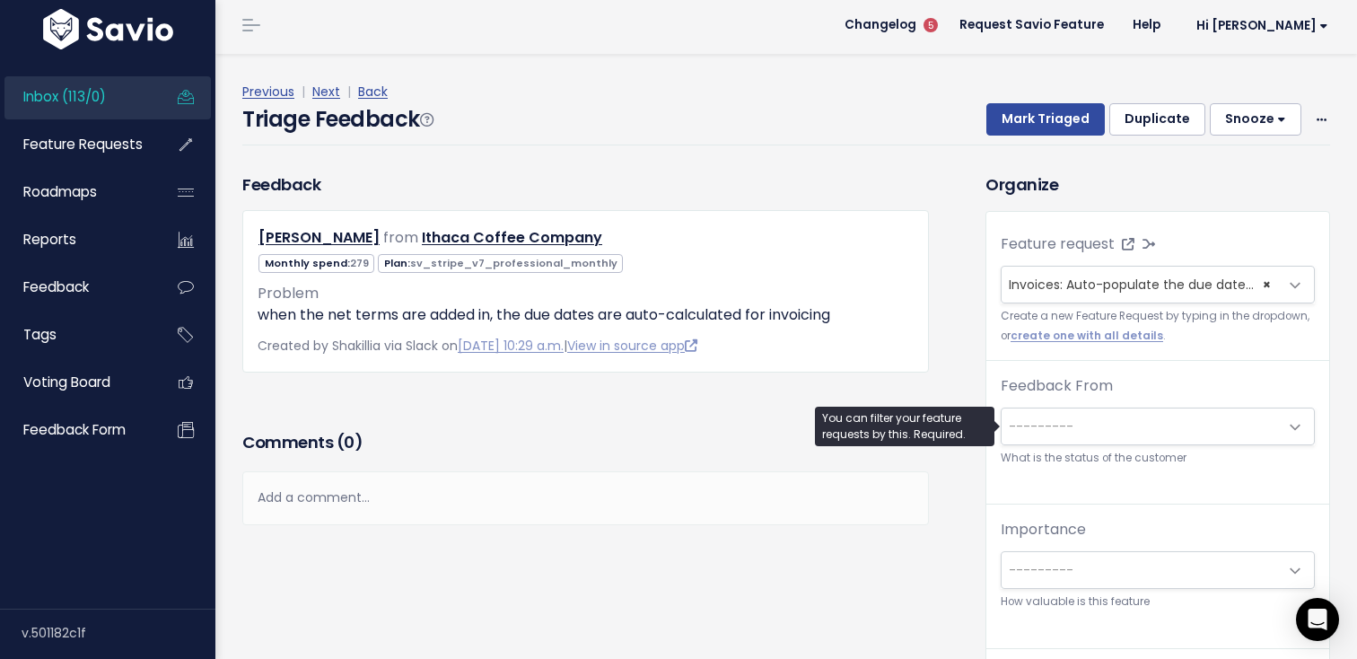
scroll to position [0, 0]
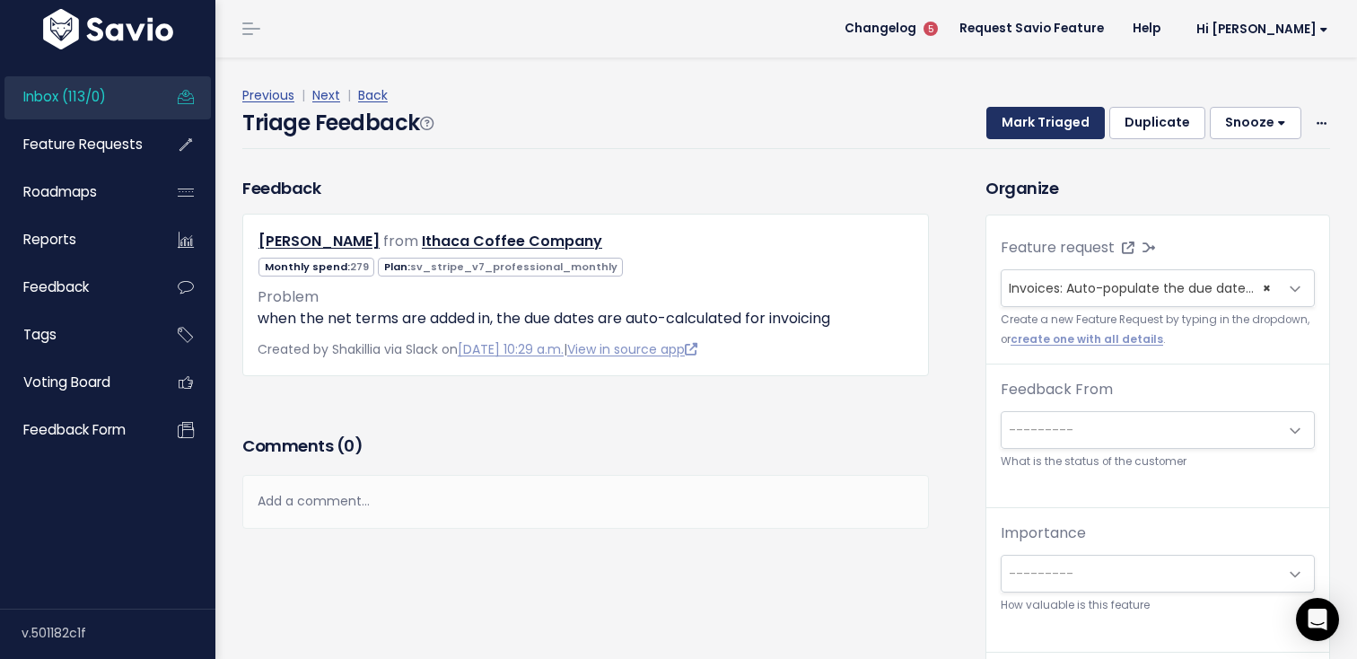
click at [1056, 121] on button "Mark Triaged" at bounding box center [1045, 123] width 118 height 32
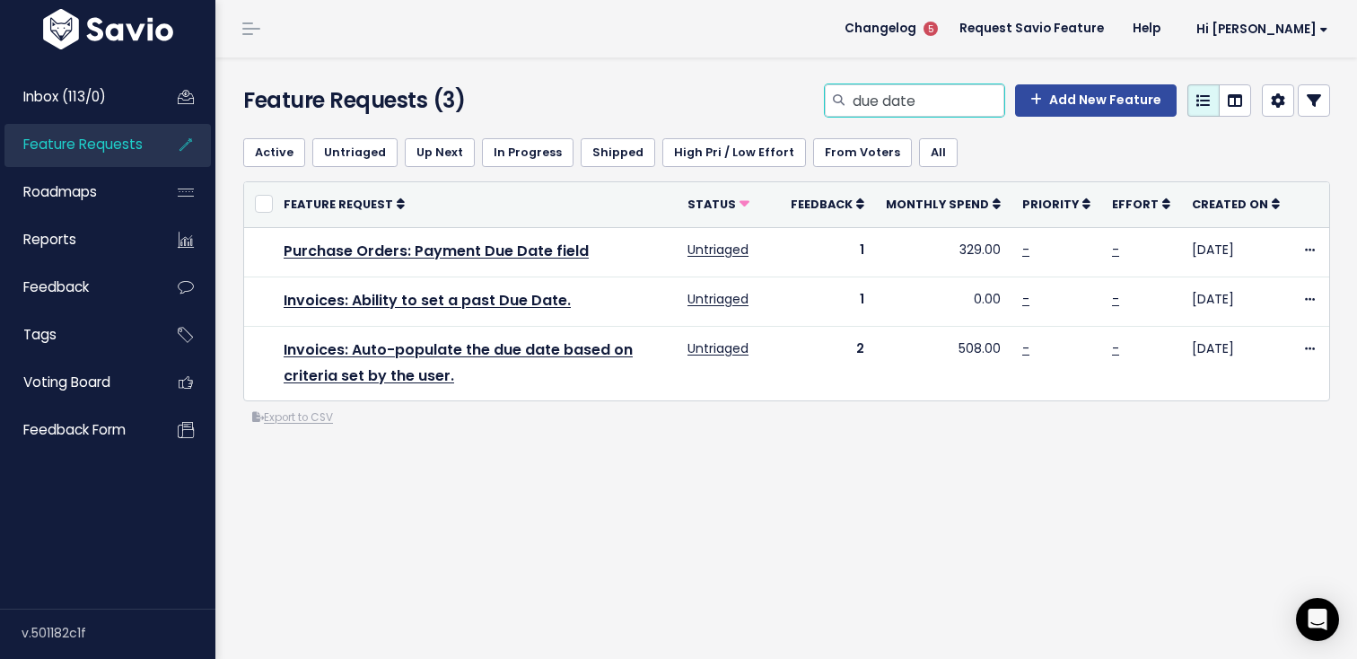
click at [930, 101] on input "due date" at bounding box center [927, 100] width 153 height 32
type input "invoices custom"
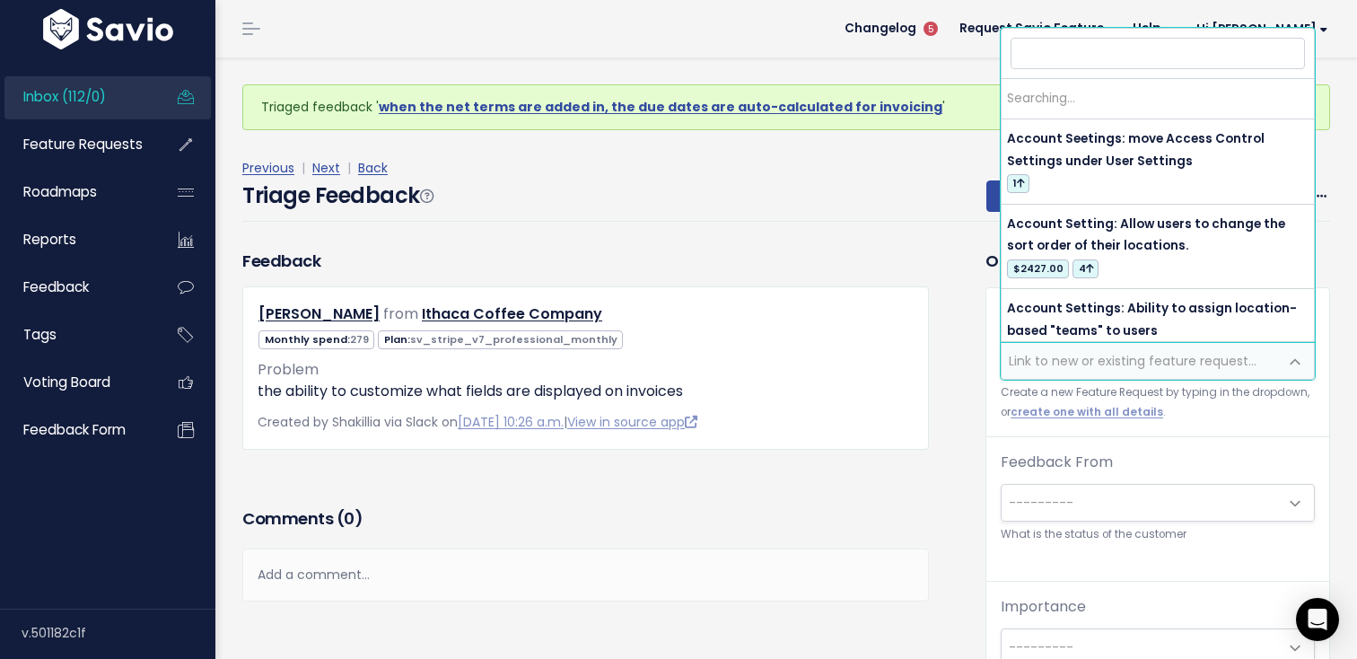
click at [1044, 358] on span "Link to new or existing feature request..." at bounding box center [1133, 361] width 248 height 18
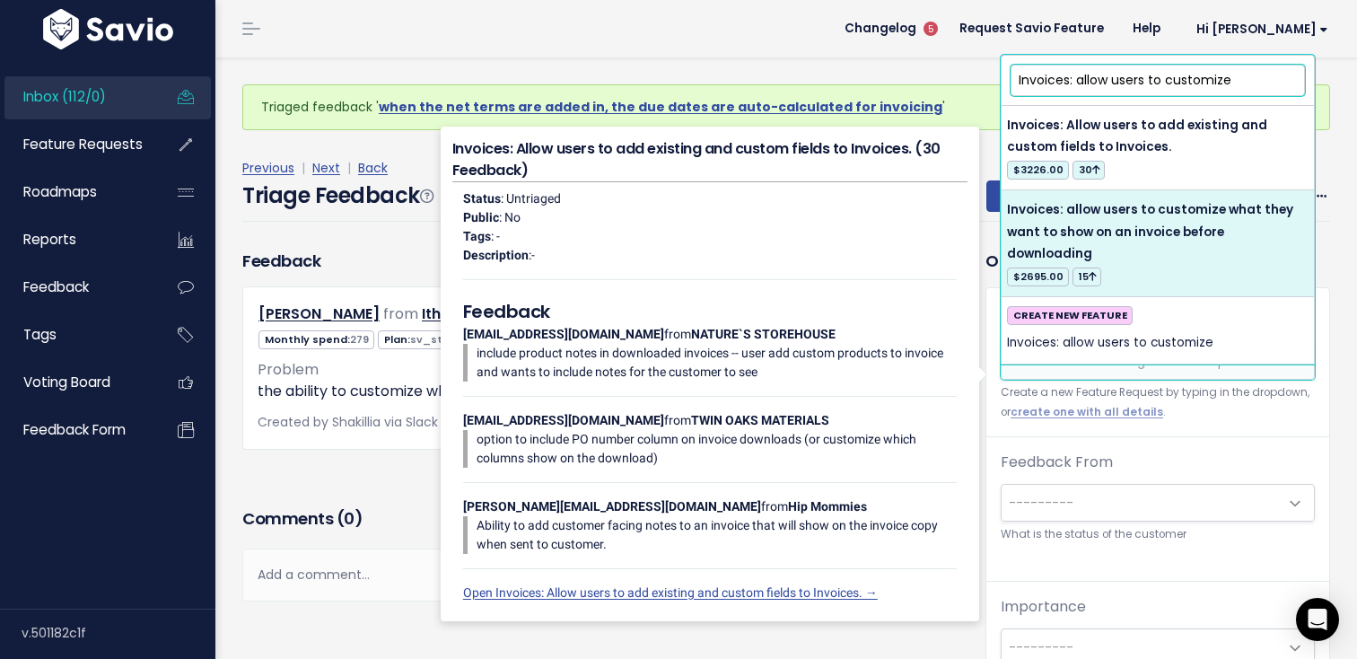
type input "Invoices: allow users to customize"
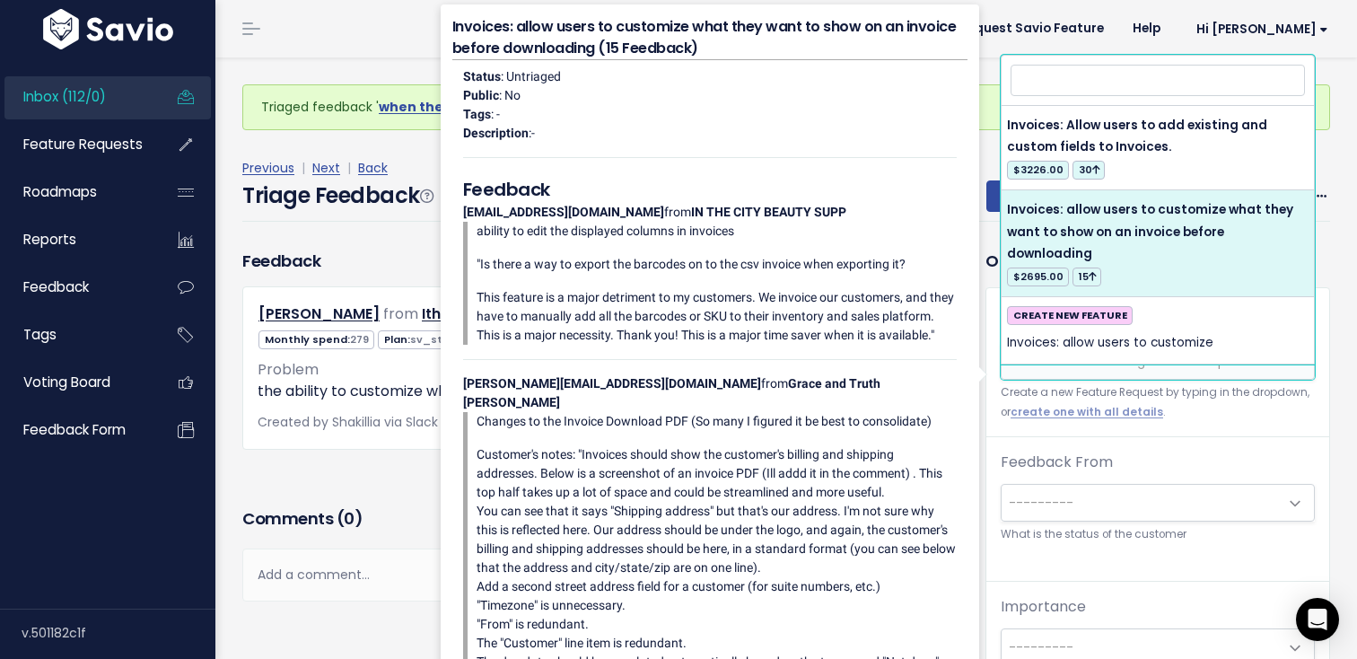
select select "42388"
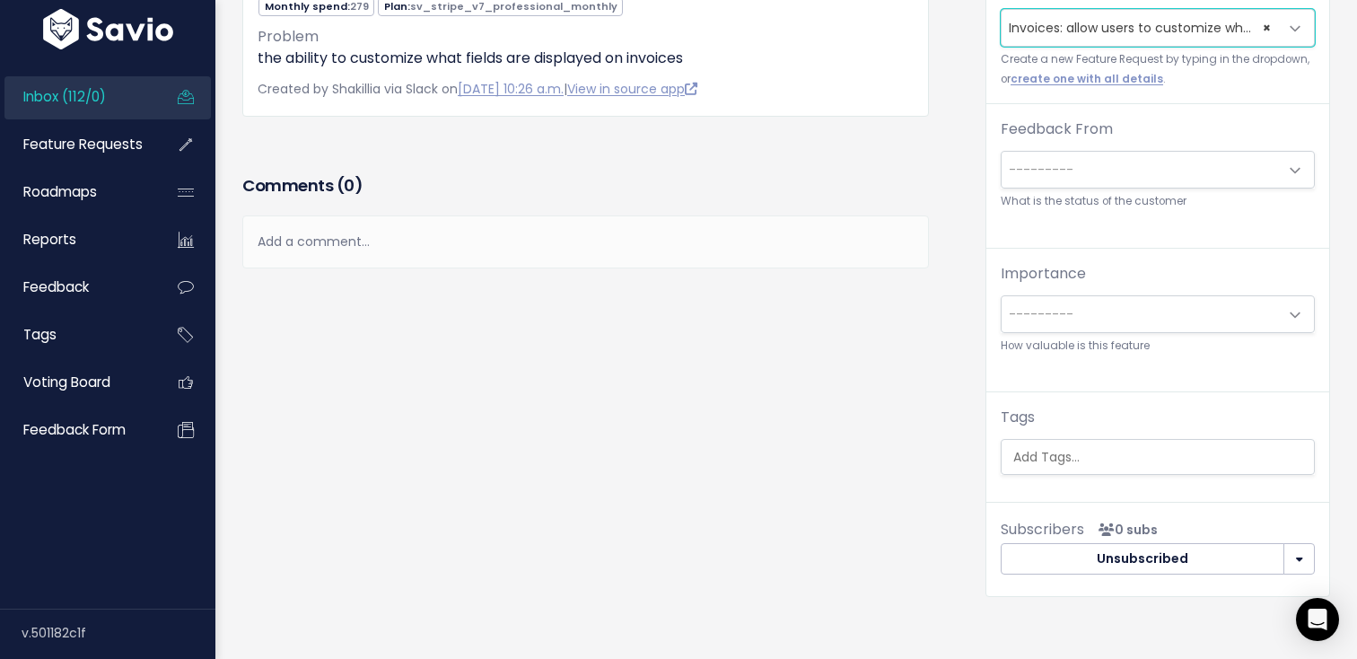
scroll to position [363, 0]
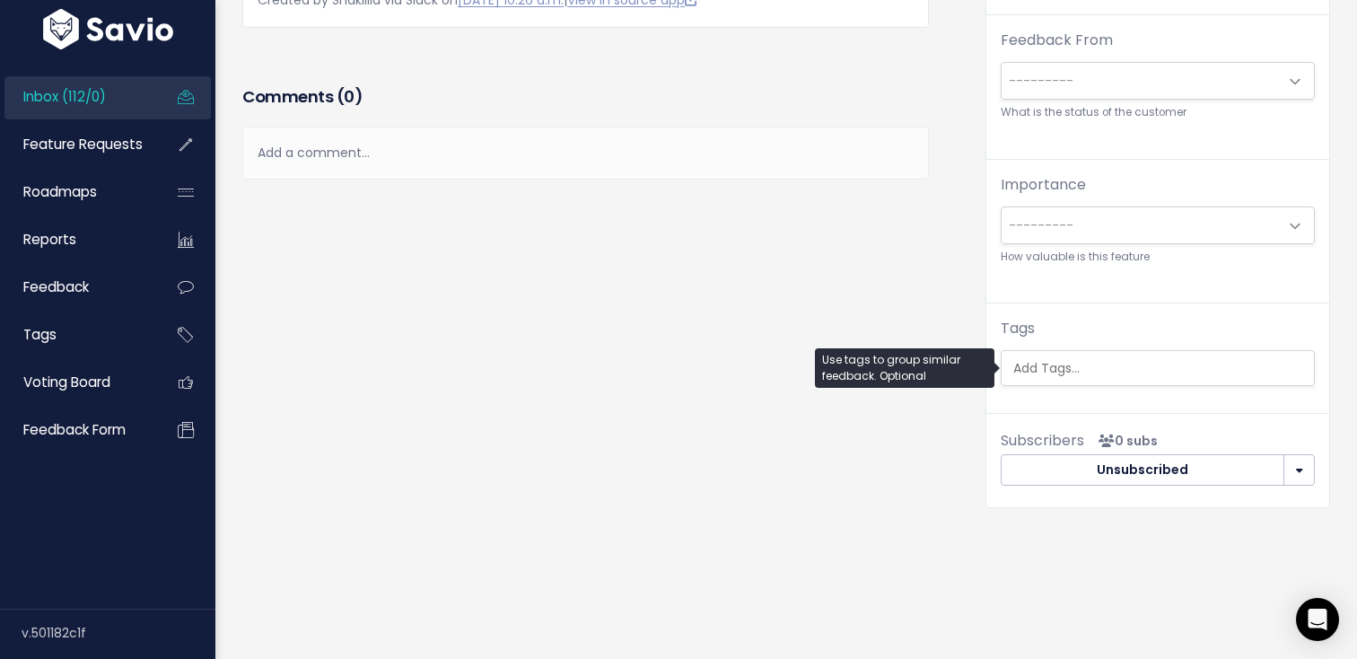
click at [1078, 363] on input "search" at bounding box center [1162, 368] width 312 height 19
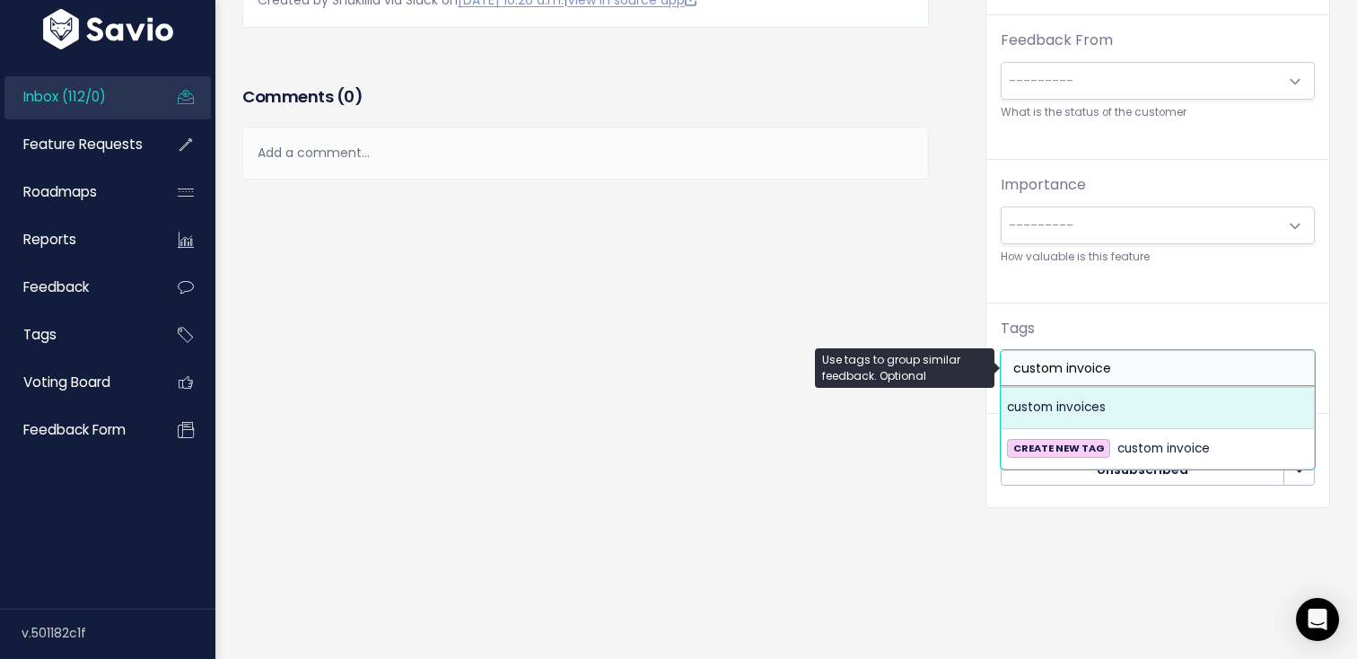
type input "custom invoice"
select select "13839"
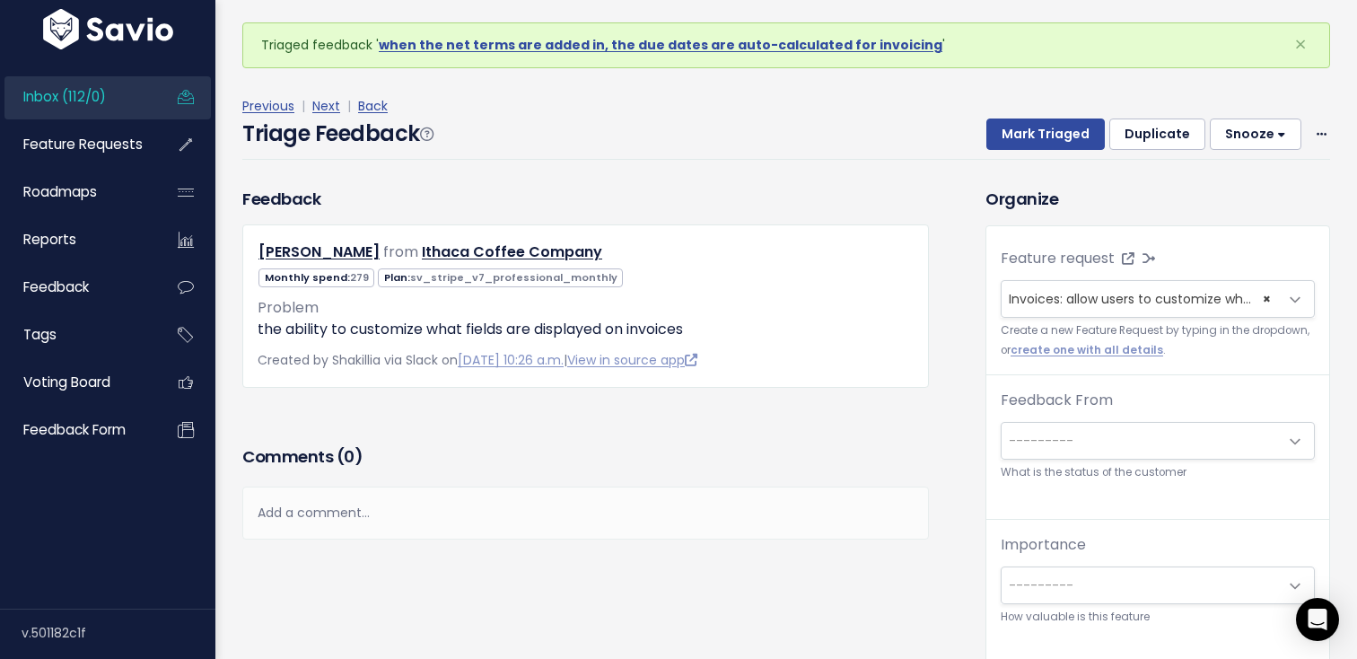
scroll to position [0, 0]
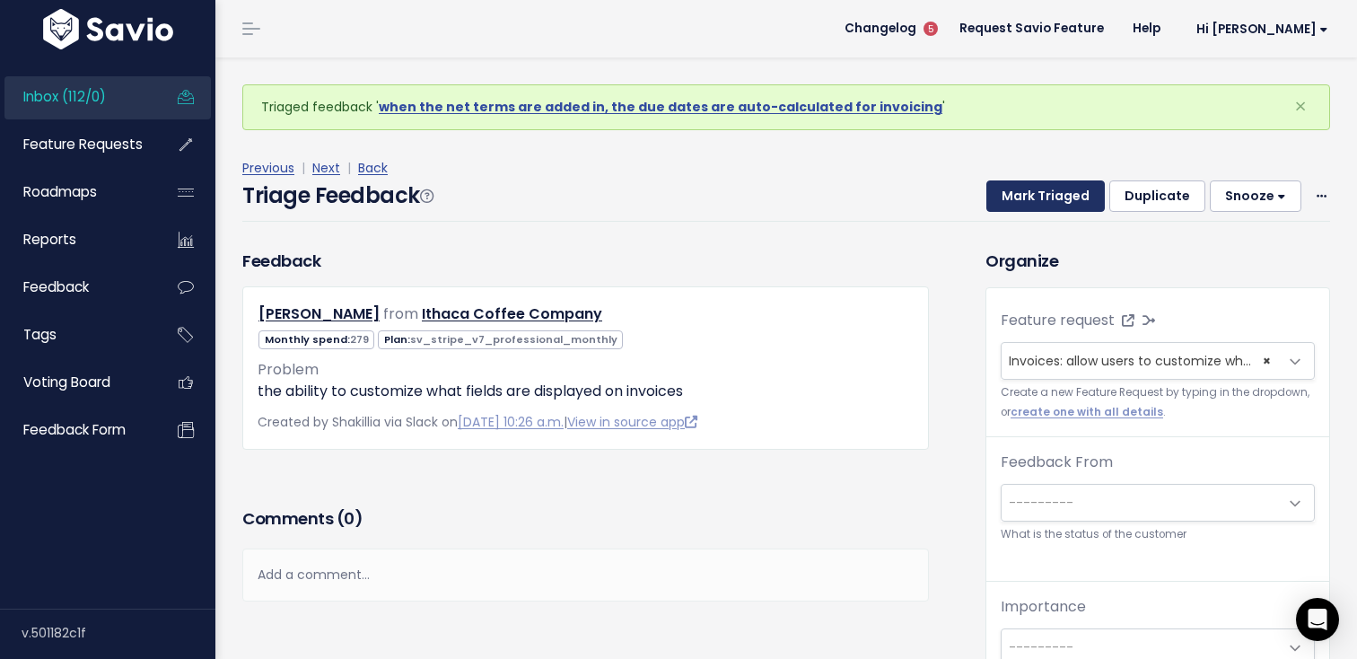
click at [1046, 196] on button "Mark Triaged" at bounding box center [1045, 196] width 118 height 32
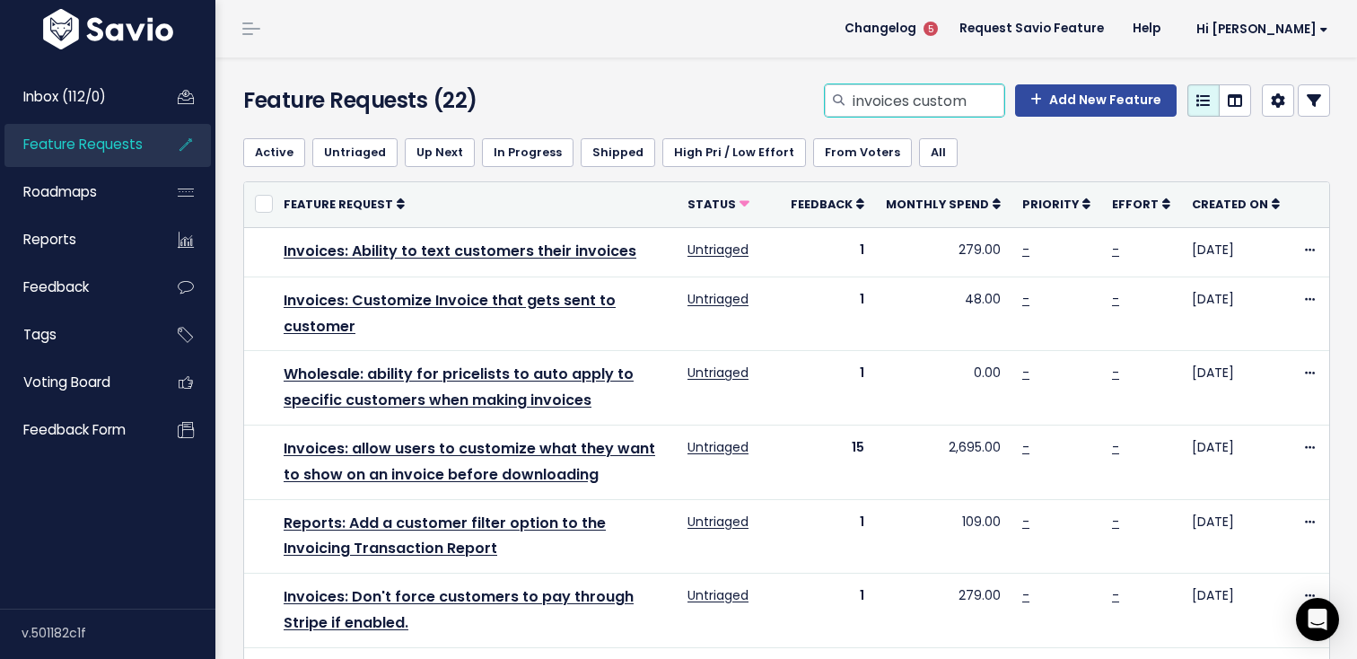
click at [917, 104] on input "invoices custom" at bounding box center [927, 100] width 153 height 32
type input "reports discount"
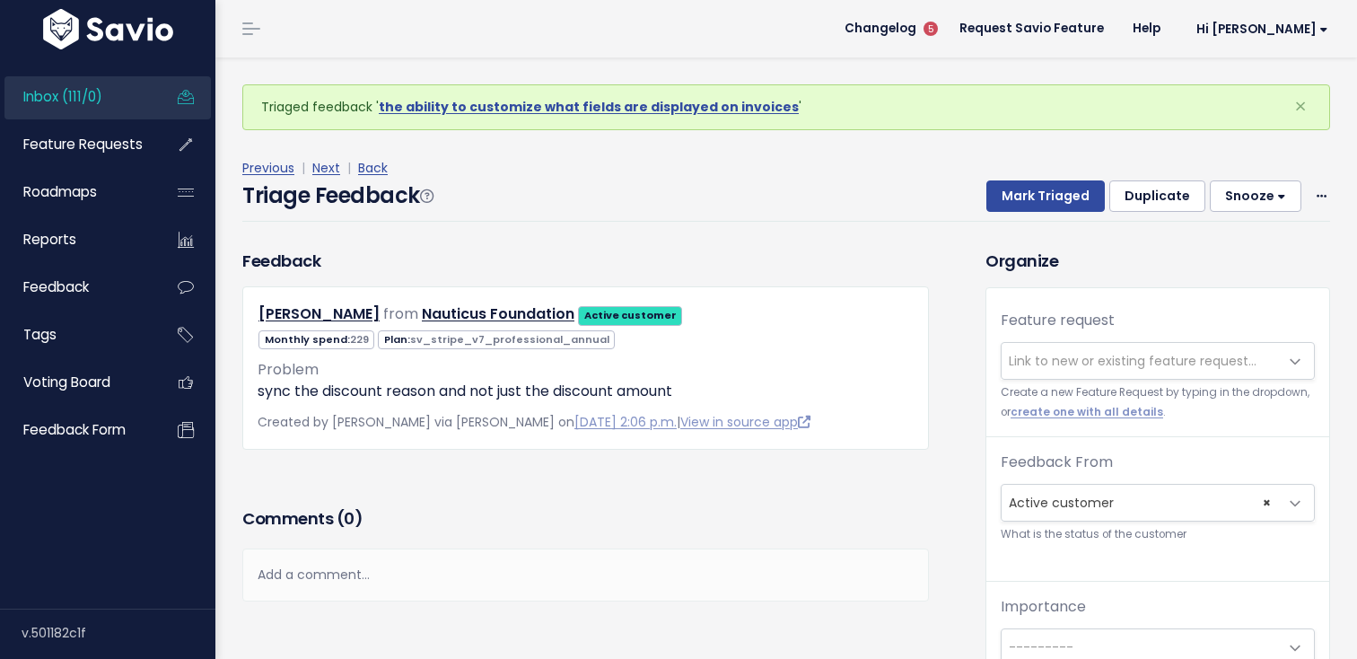
click at [1114, 367] on span "Link to new or existing feature request..." at bounding box center [1133, 361] width 248 height 18
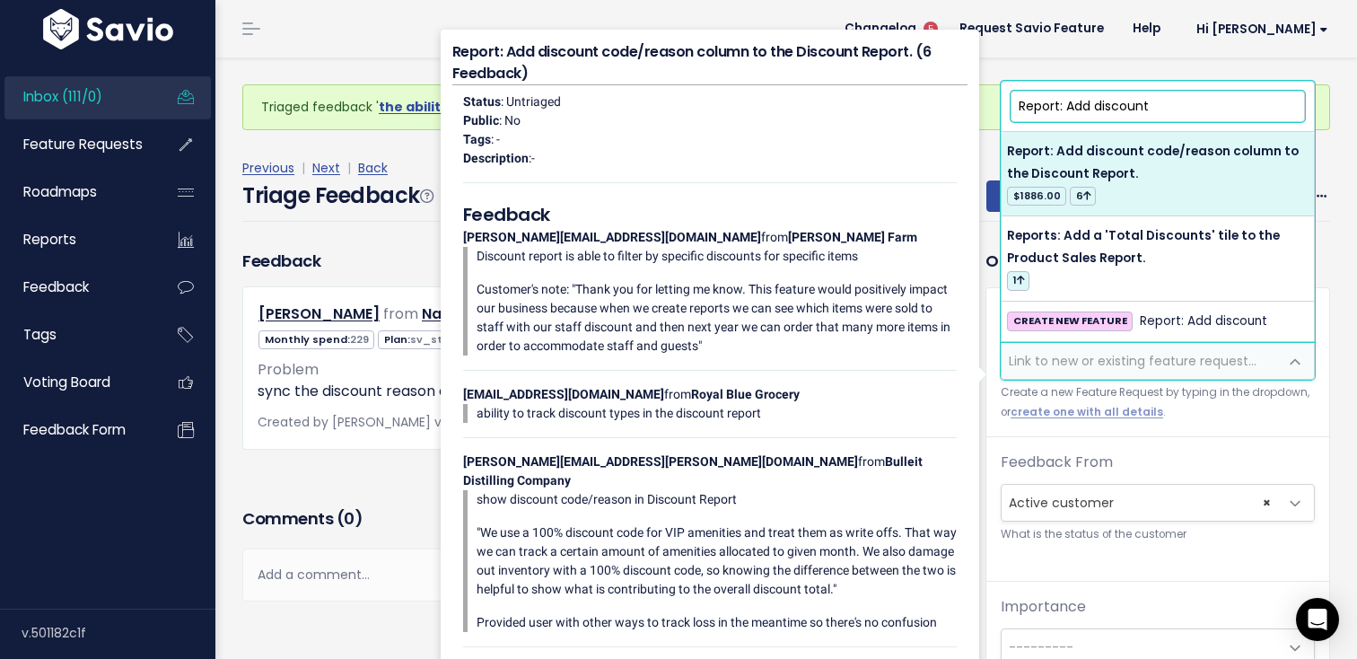
type input "Report: Add discount"
select select "21307"
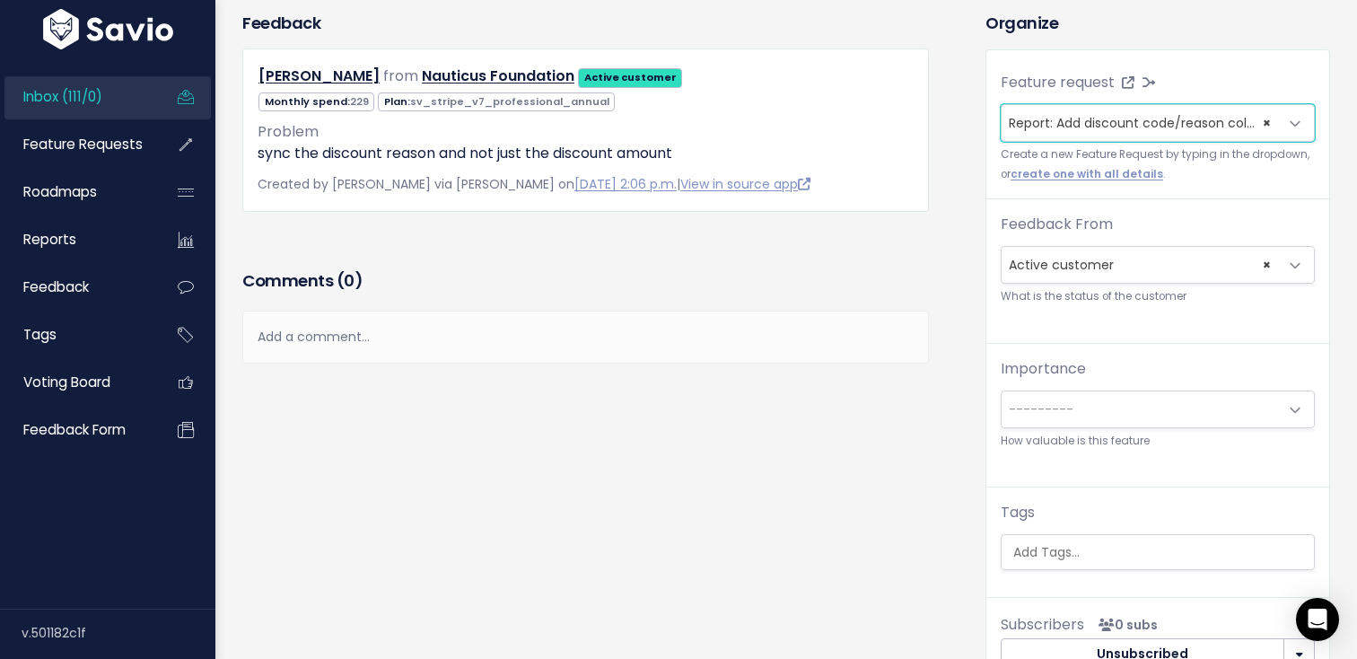
scroll to position [363, 0]
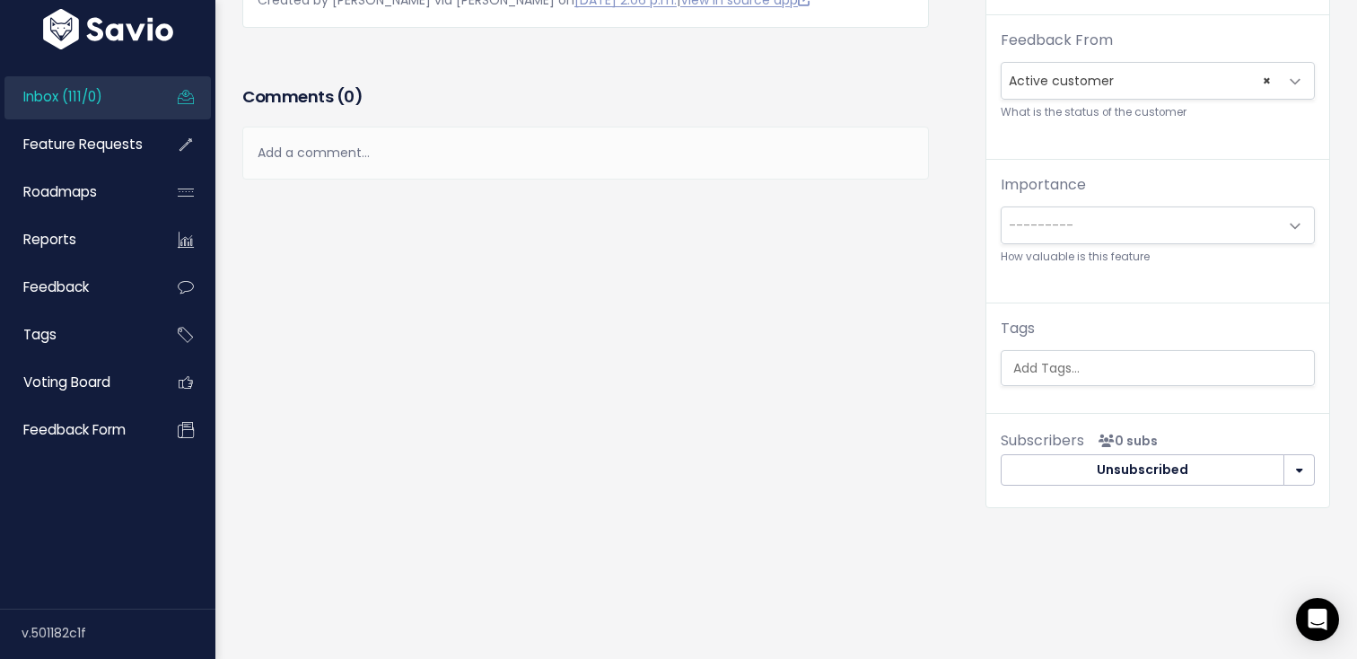
click at [1062, 359] on input "search" at bounding box center [1162, 368] width 312 height 19
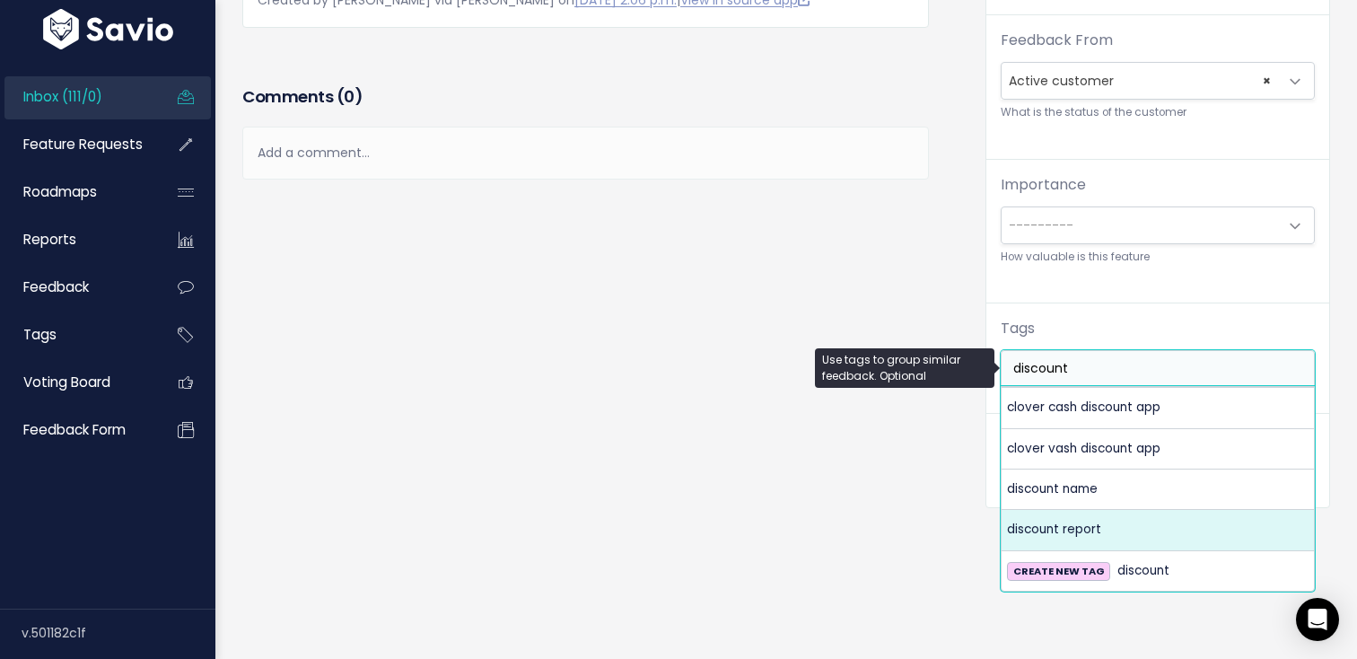
type input "discount"
select select "5464"
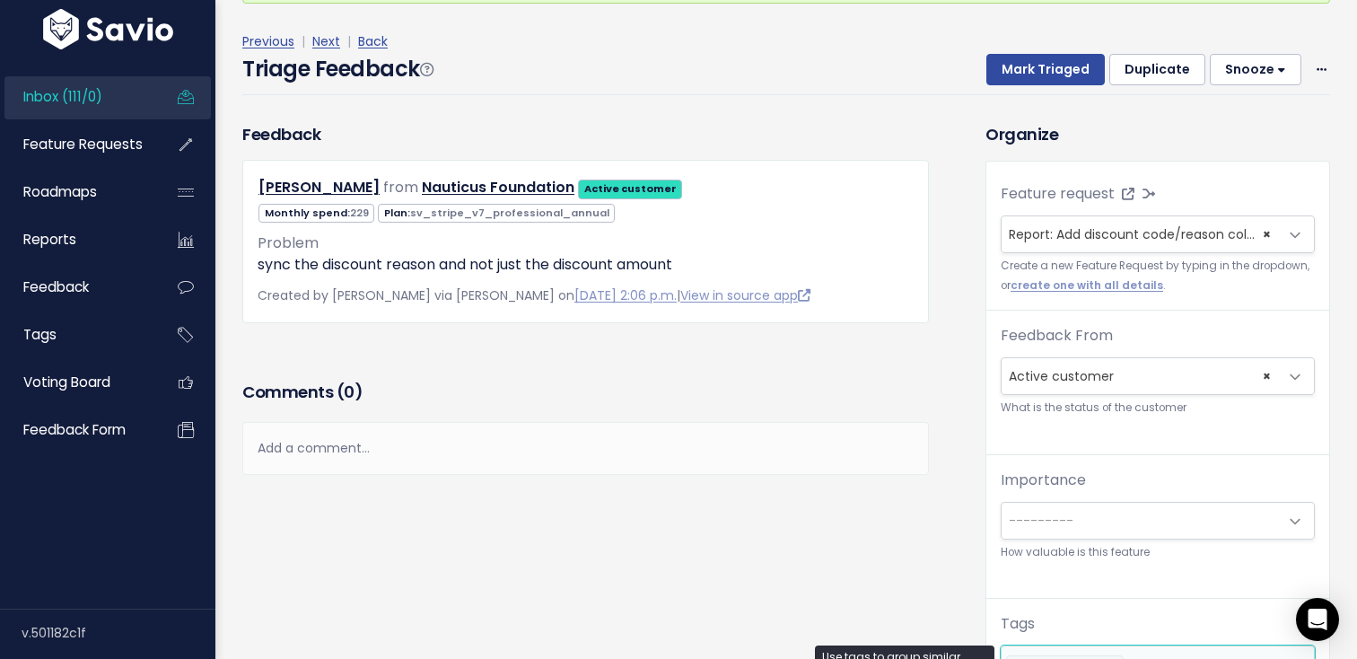
scroll to position [0, 0]
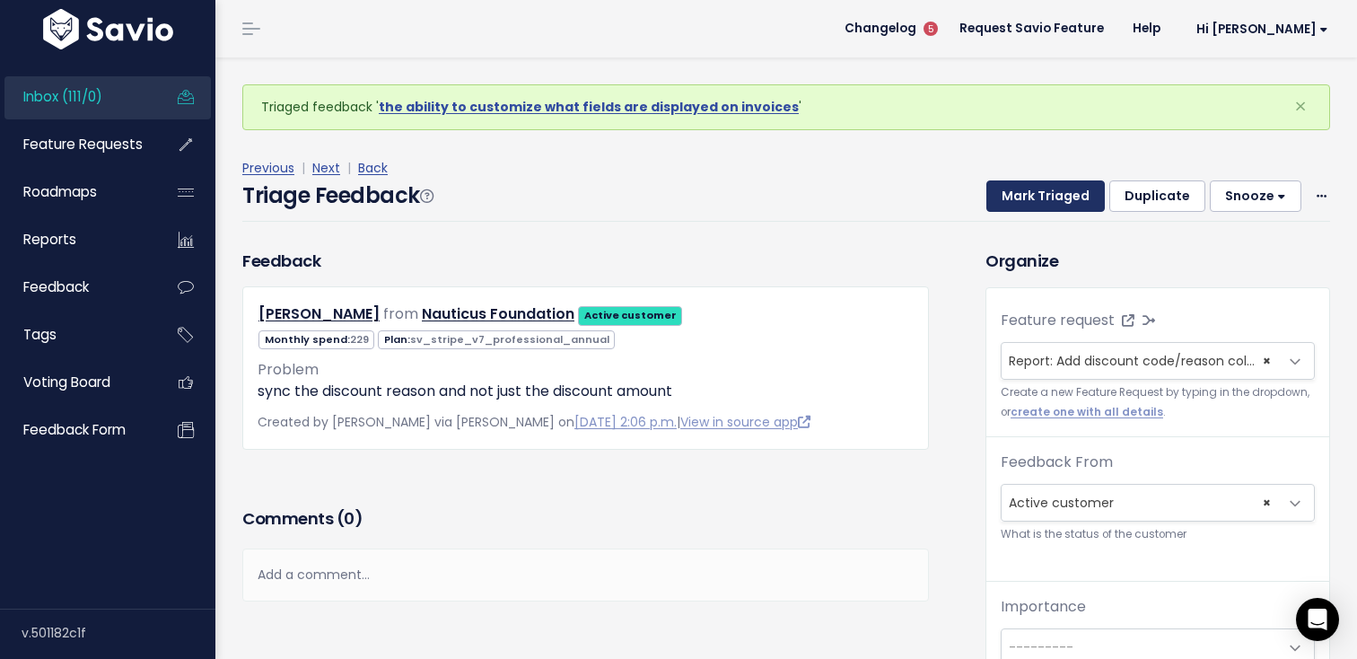
click at [1039, 198] on button "Mark Triaged" at bounding box center [1045, 196] width 118 height 32
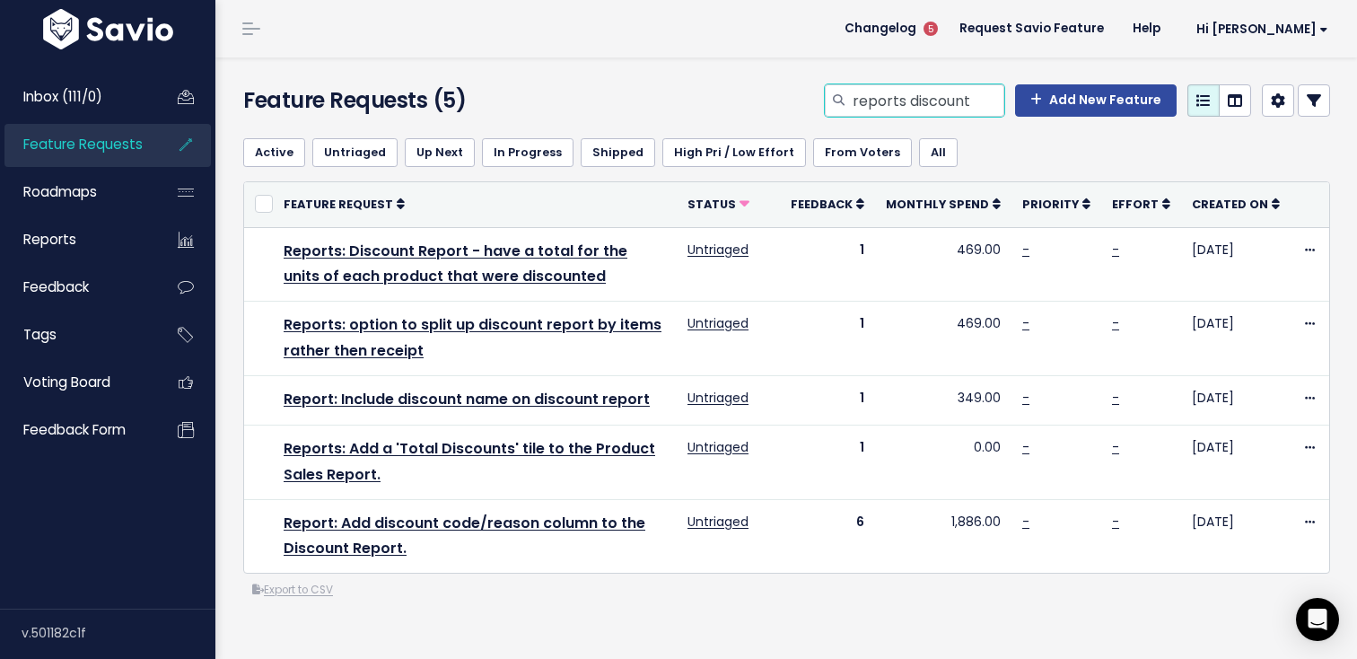
click at [906, 94] on input "reports discount" at bounding box center [927, 100] width 153 height 32
type input "customer"
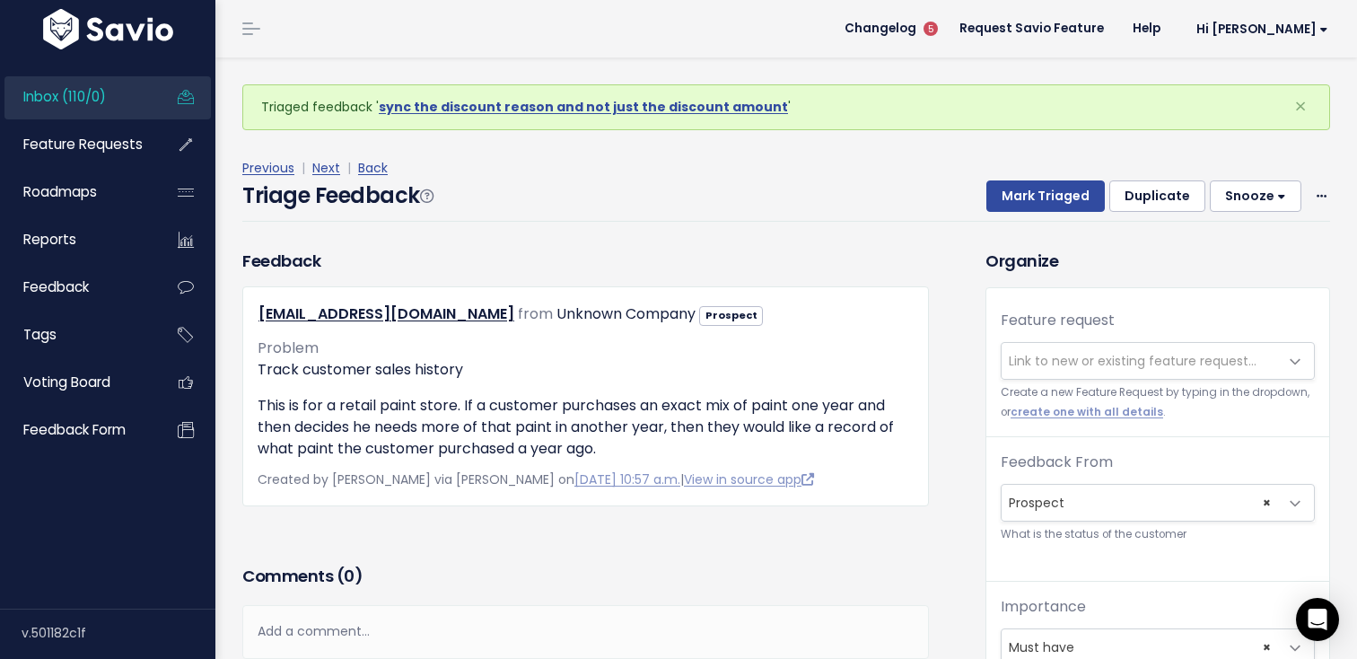
click at [1097, 354] on span "Link to new or existing feature request..." at bounding box center [1133, 361] width 248 height 18
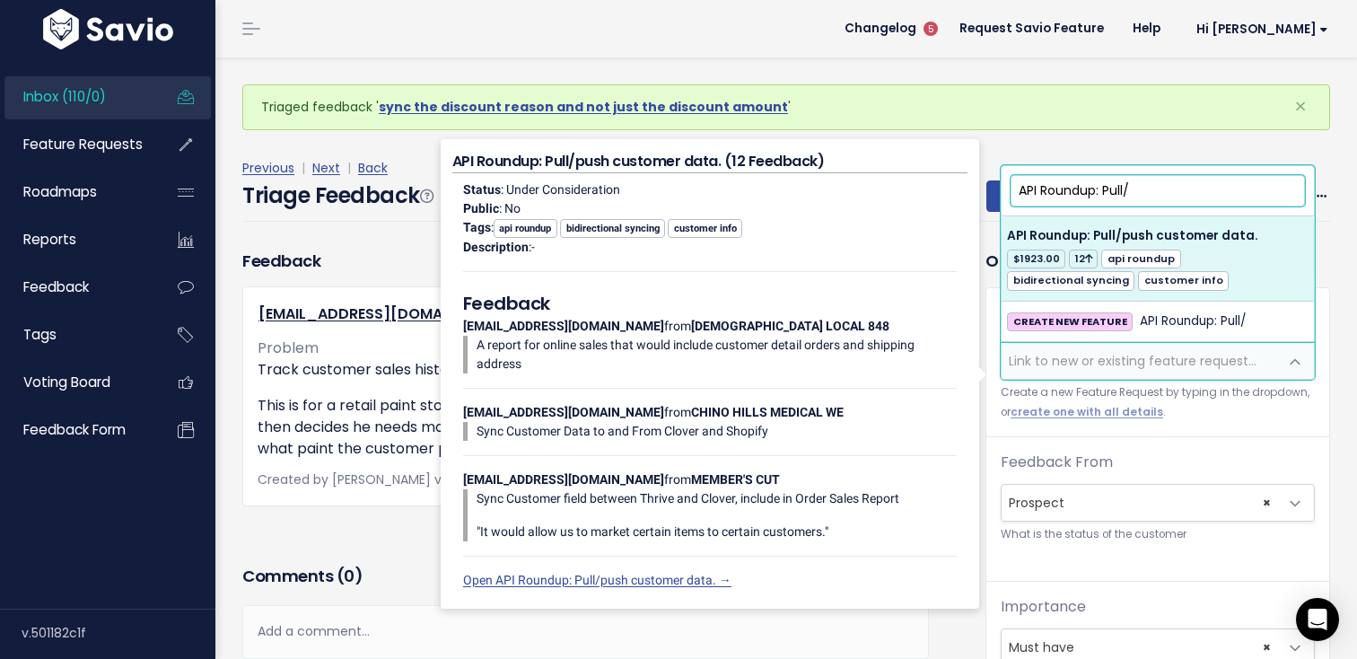
type input "API Roundup: Pull/"
select select "12786"
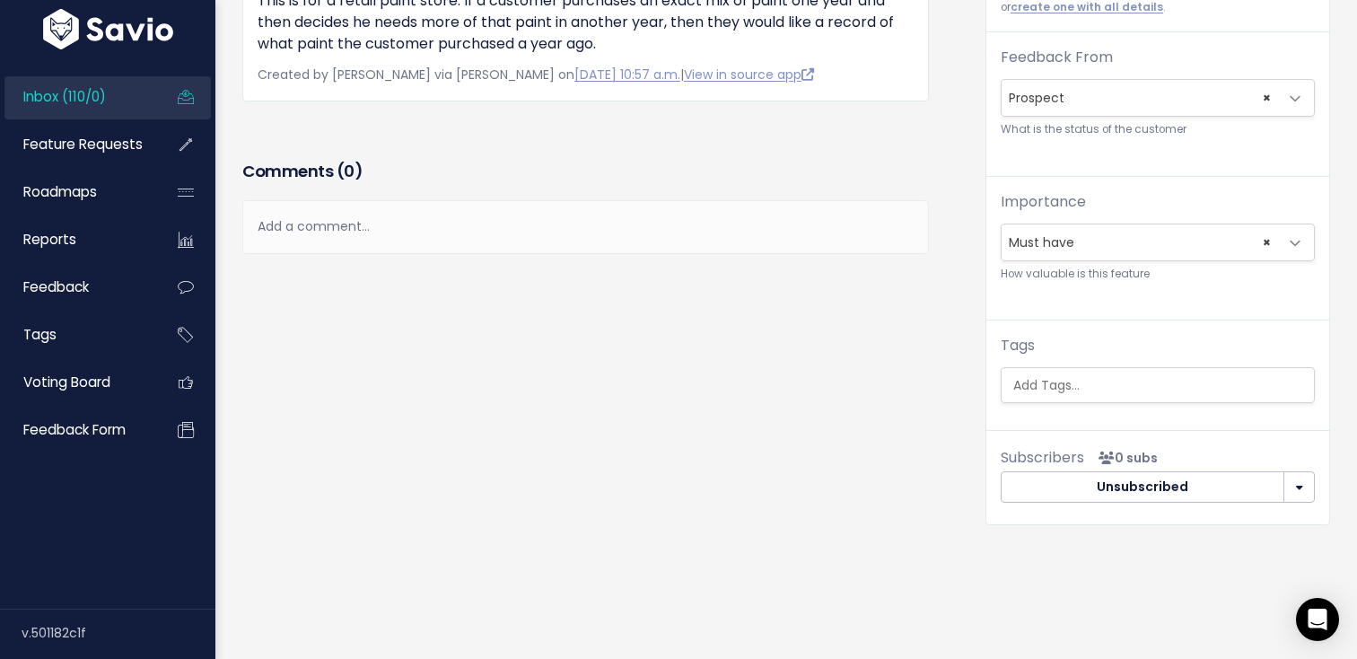
scroll to position [363, 0]
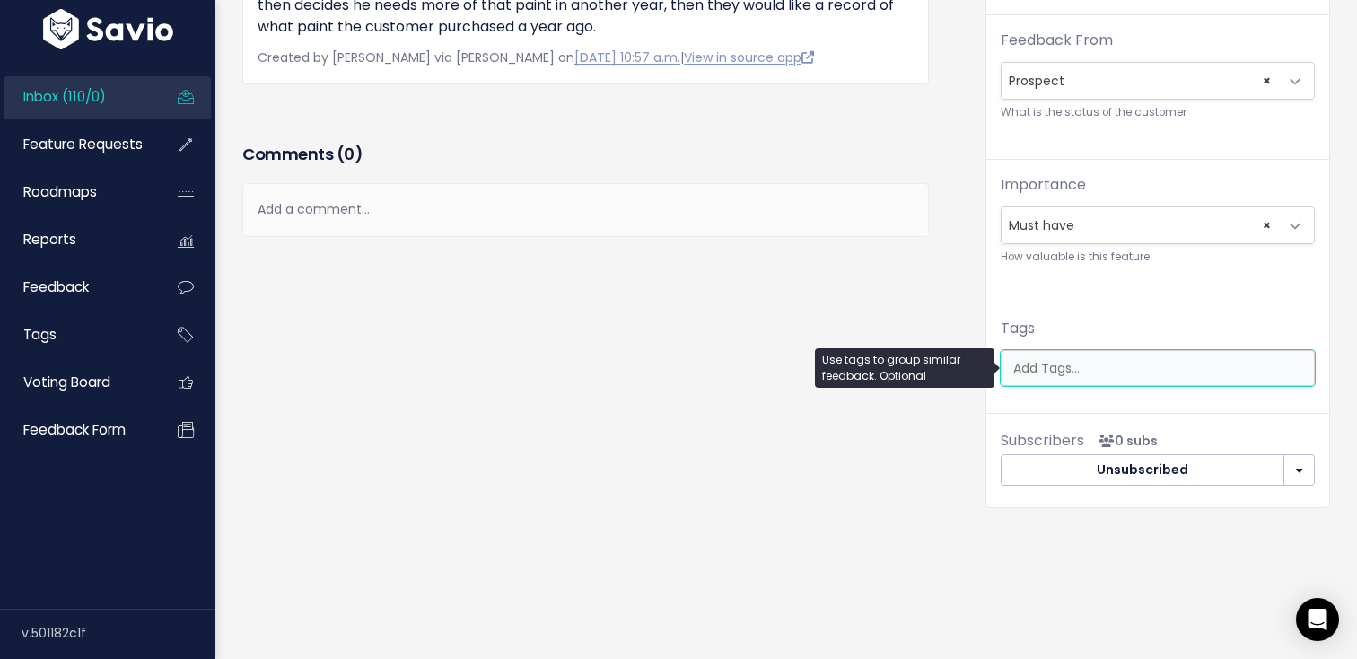
click at [1043, 372] on input "search" at bounding box center [1162, 368] width 312 height 19
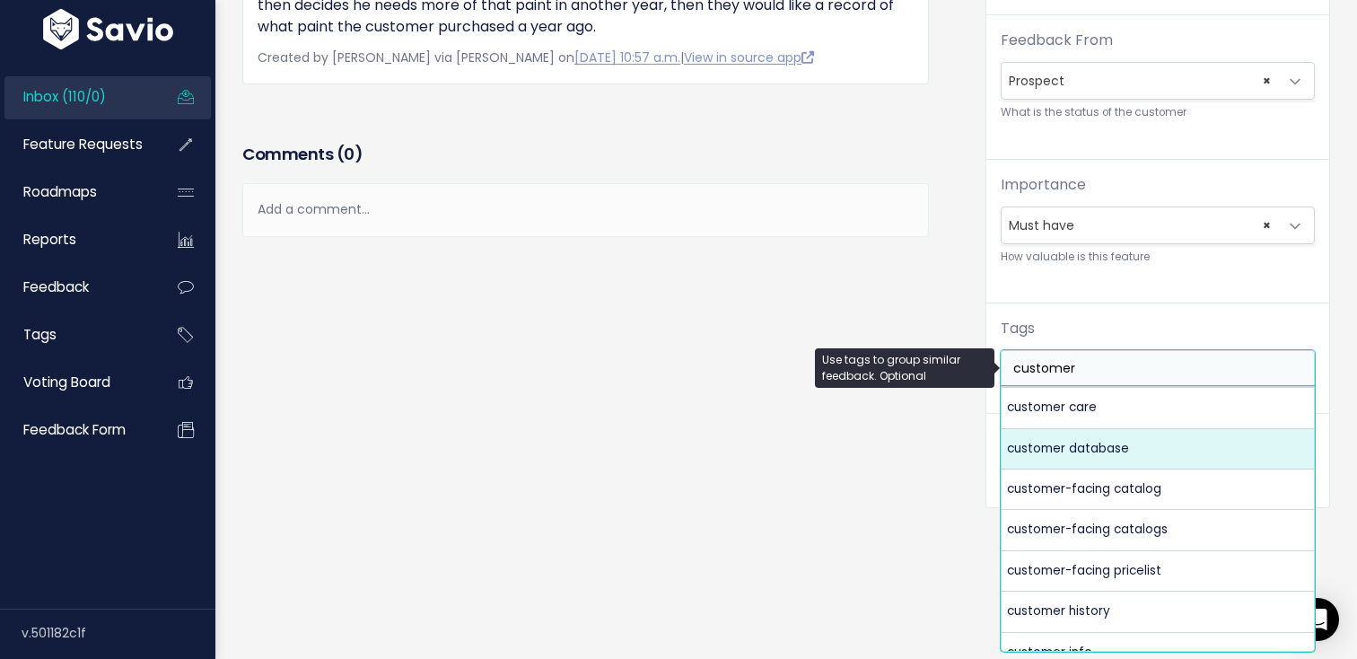
type input "customer"
select select "3640"
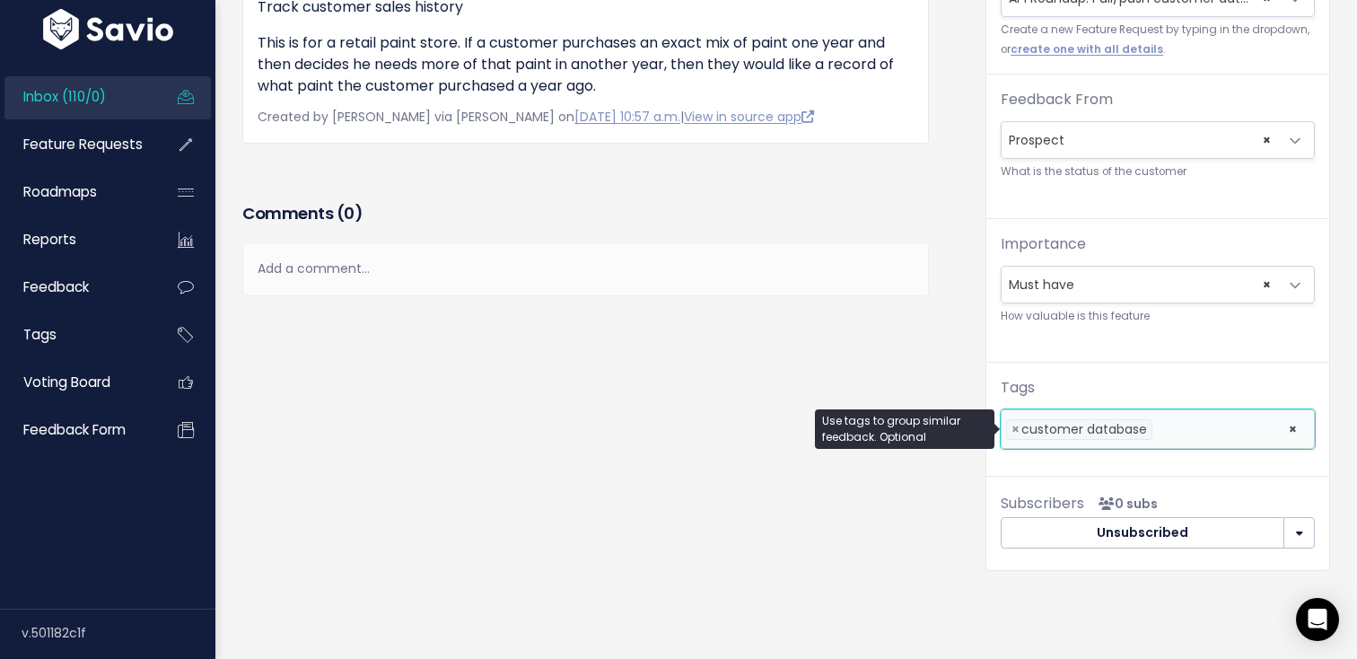
scroll to position [0, 0]
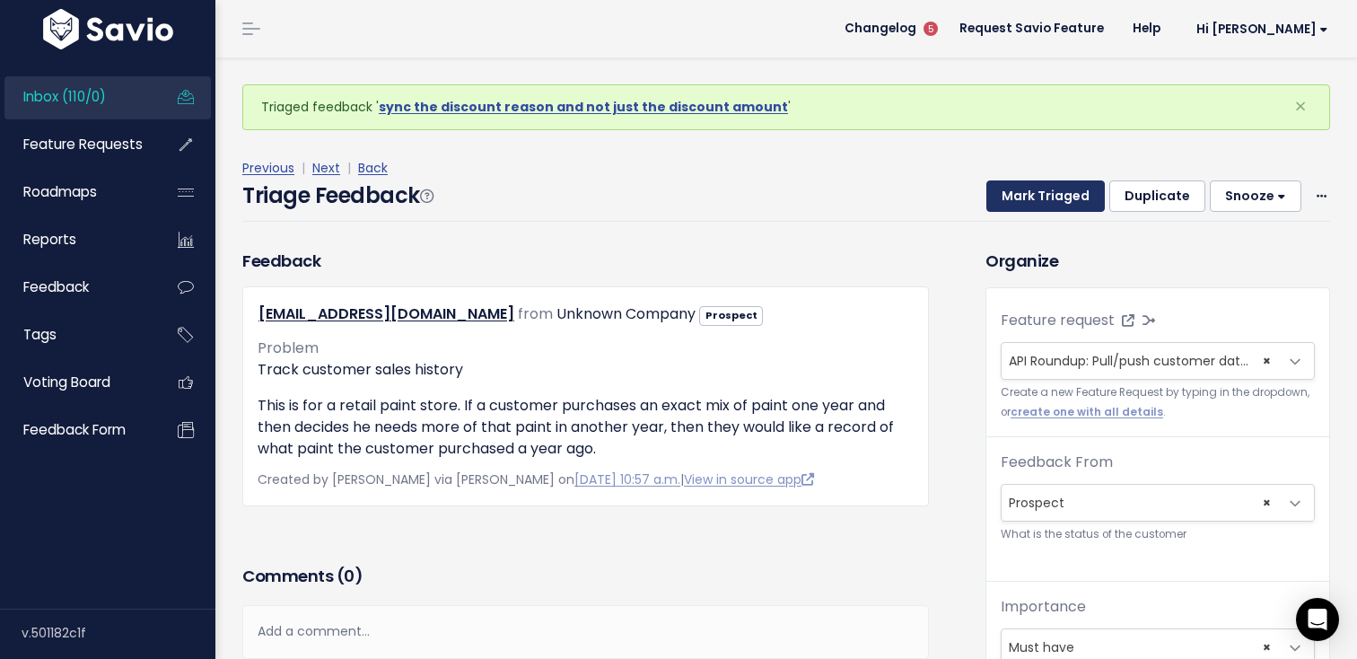
click at [1027, 188] on button "Mark Triaged" at bounding box center [1045, 196] width 118 height 32
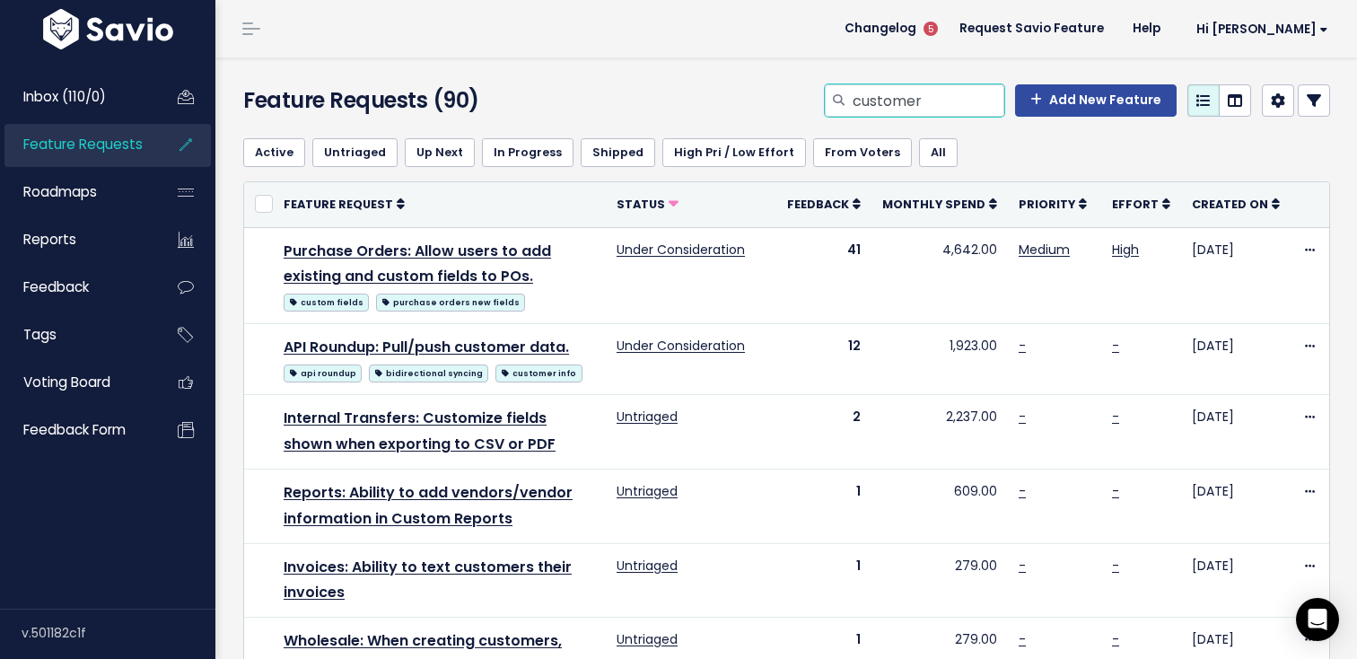
click at [946, 112] on input "customer" at bounding box center [927, 100] width 153 height 32
type input "purchase orders notes"
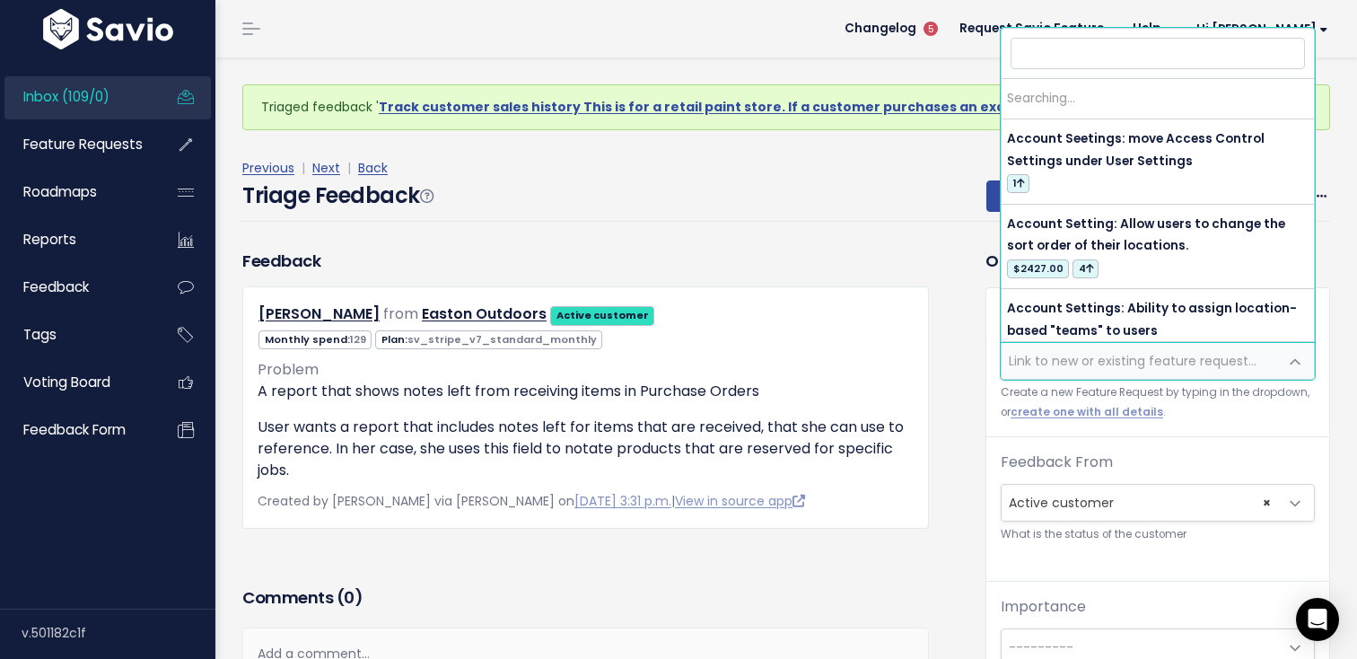
click at [1024, 357] on span "Link to new or existing feature request..." at bounding box center [1133, 361] width 248 height 18
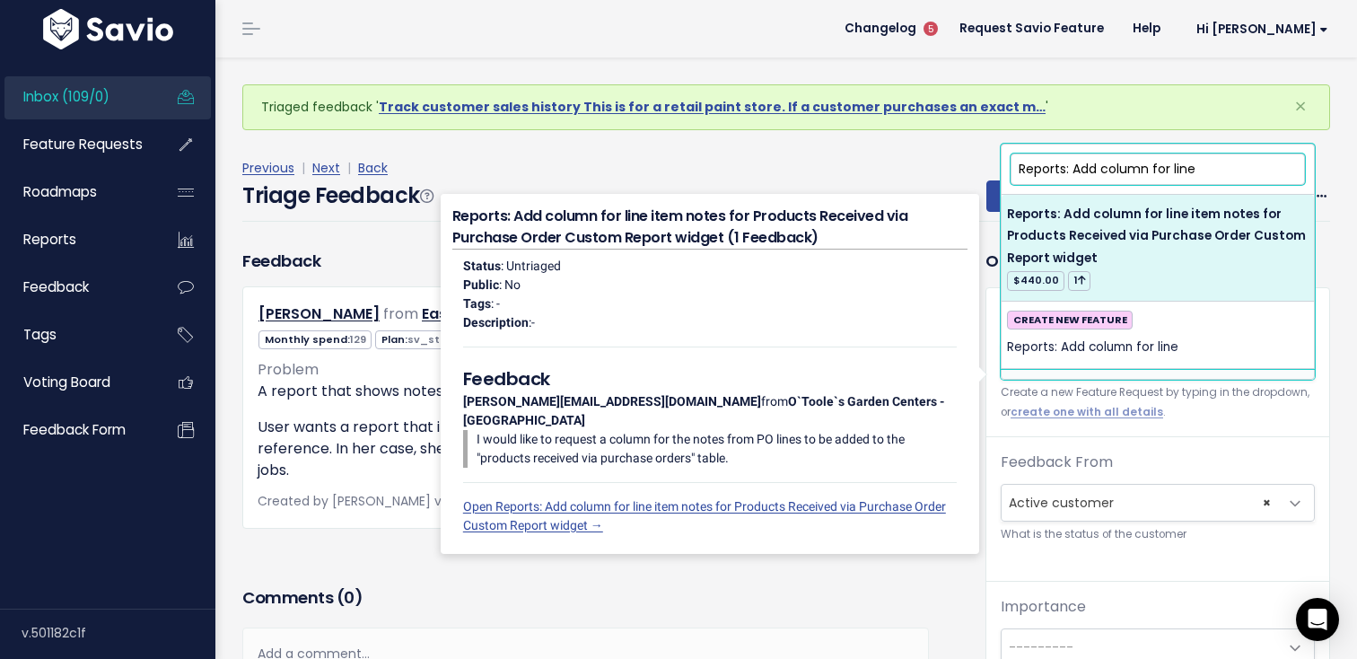
type input "Reports: Add column for line"
select select "58383"
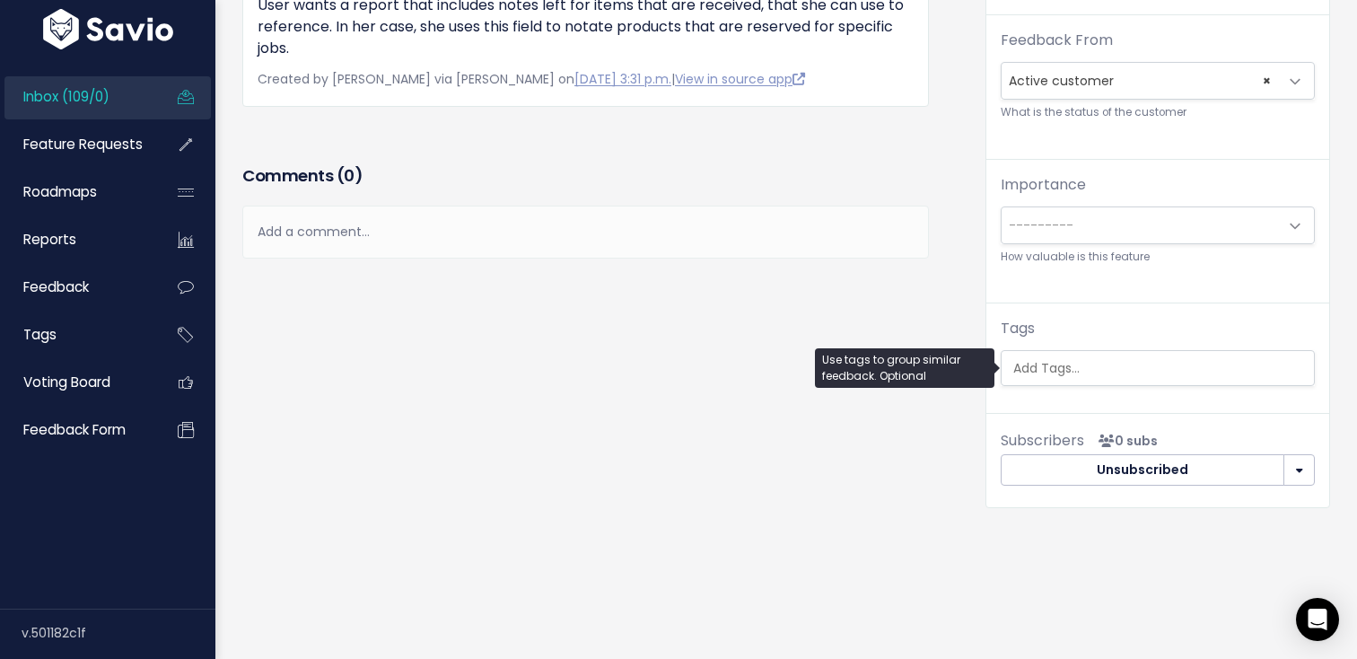
scroll to position [0, 4]
click at [1108, 356] on ul at bounding box center [1157, 368] width 312 height 34
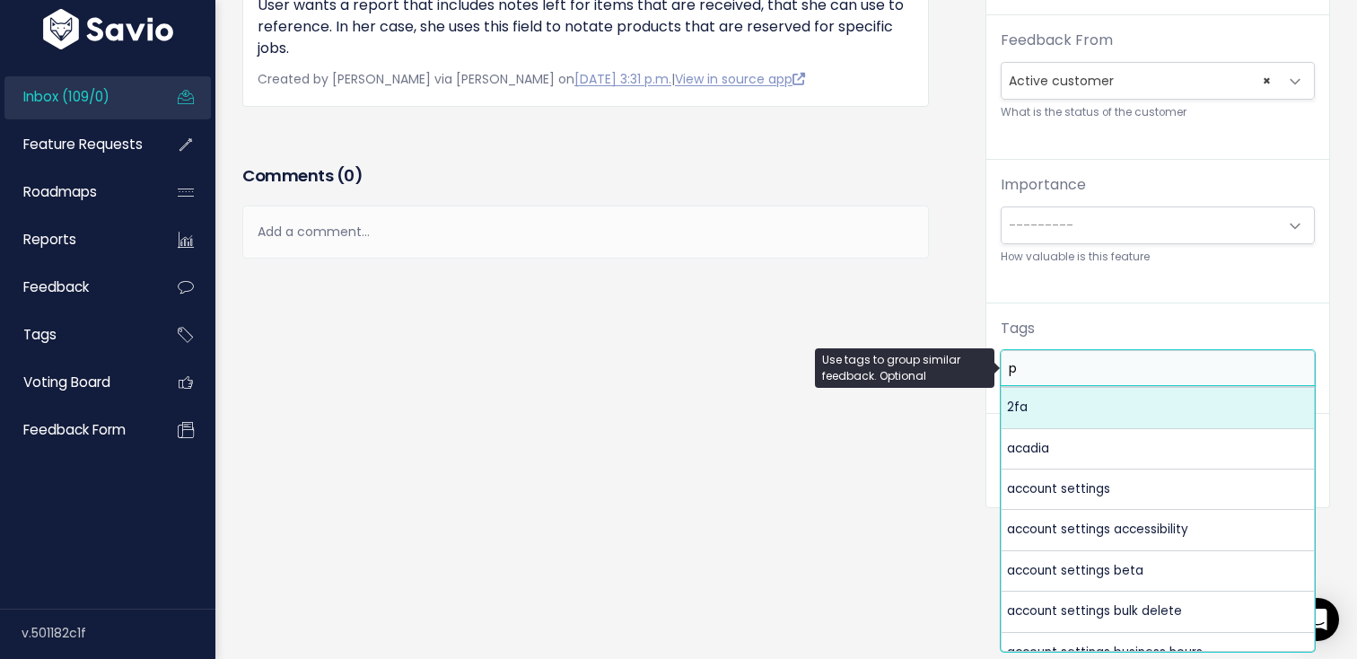
scroll to position [0, 0]
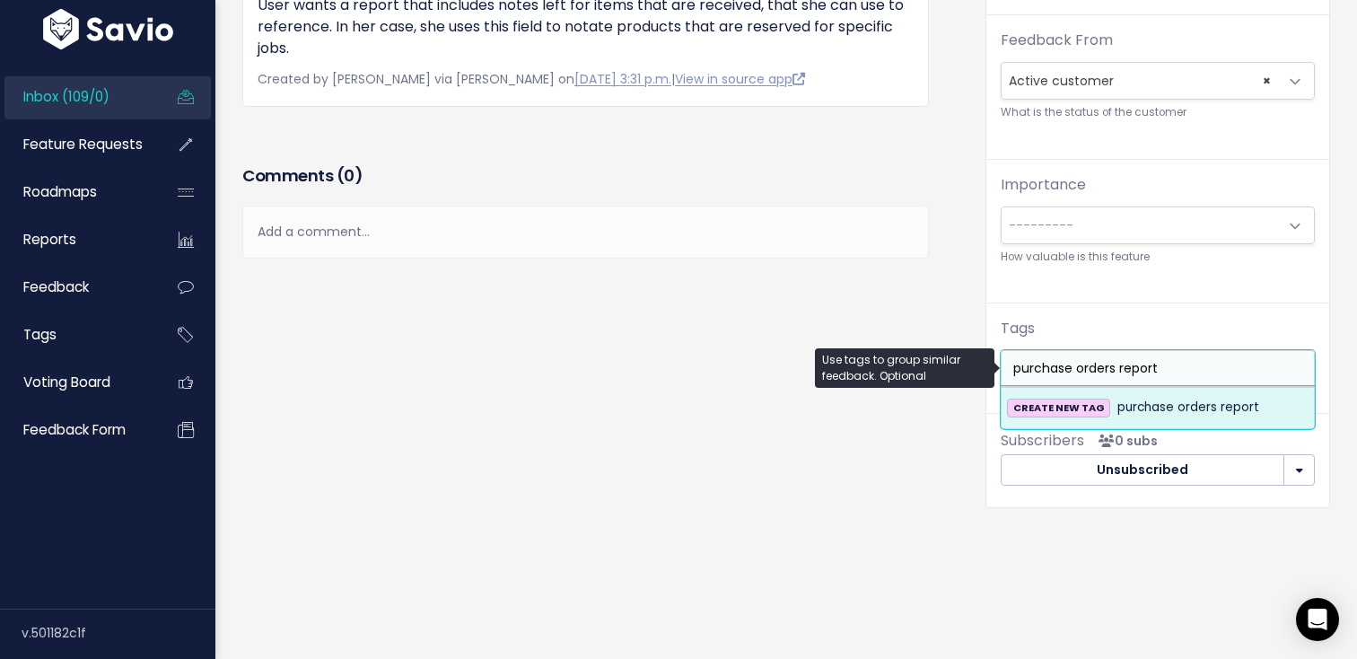
type input "purchase orders report"
click at [1162, 414] on span "purchase orders report" at bounding box center [1188, 408] width 142 height 22
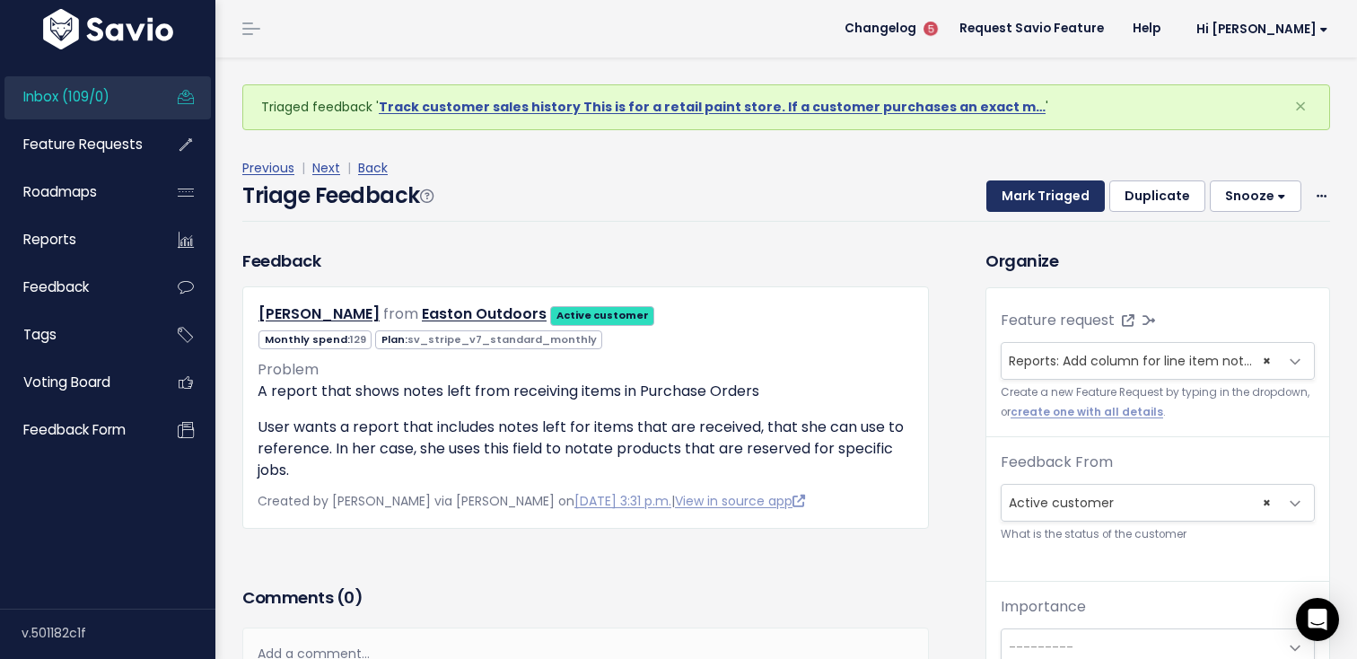
click at [1009, 197] on button "Mark Triaged" at bounding box center [1045, 196] width 118 height 32
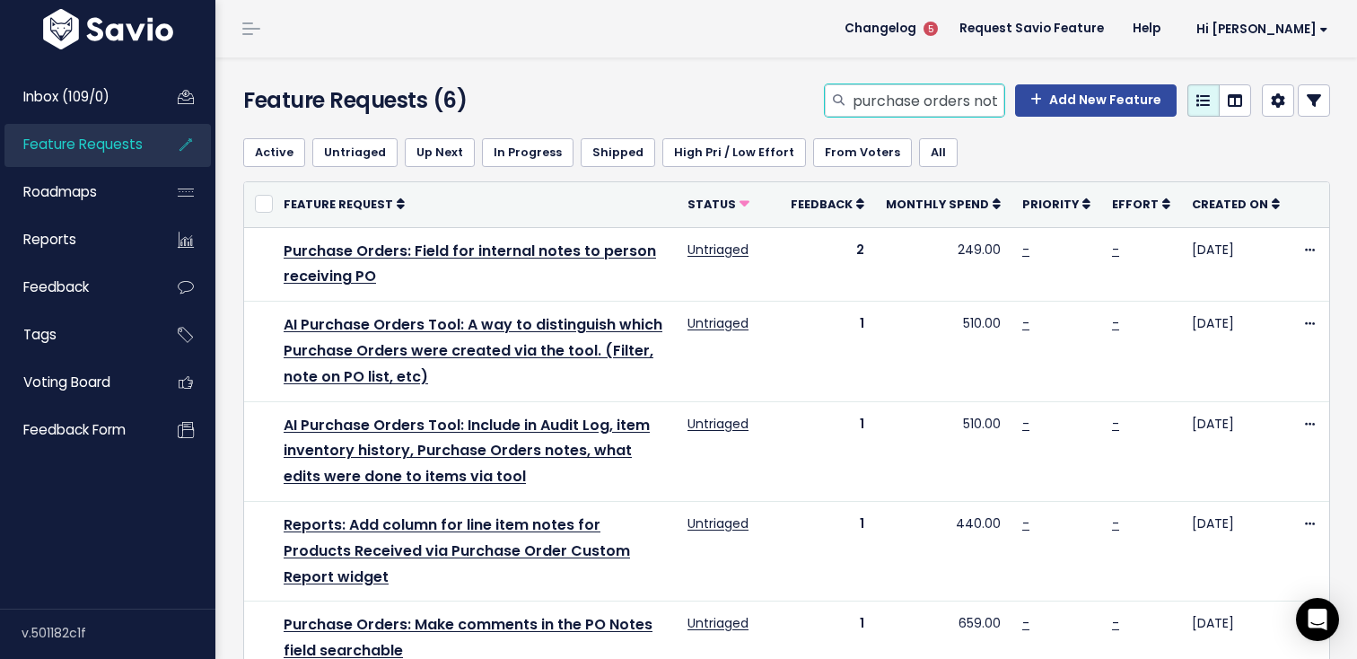
click at [970, 94] on input "purchase orders notes" at bounding box center [927, 100] width 153 height 32
type input "sold purchase order"
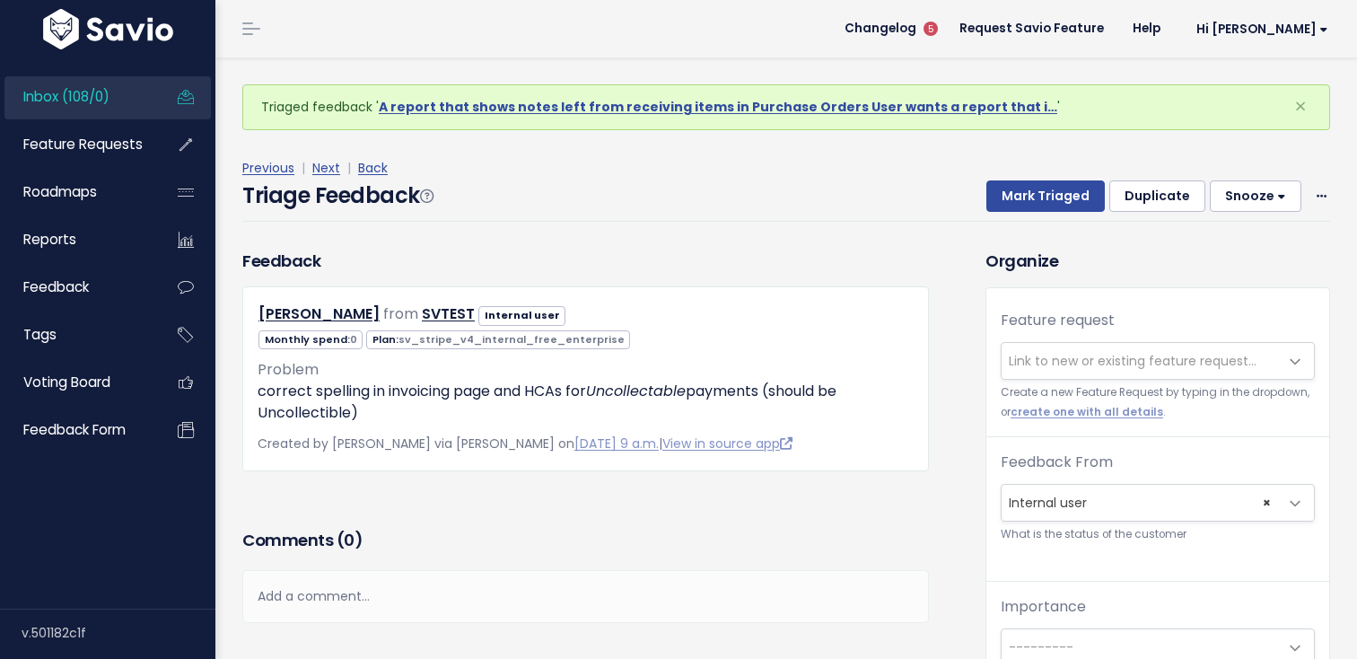
click at [1049, 355] on span "Link to new or existing feature request..." at bounding box center [1133, 361] width 248 height 18
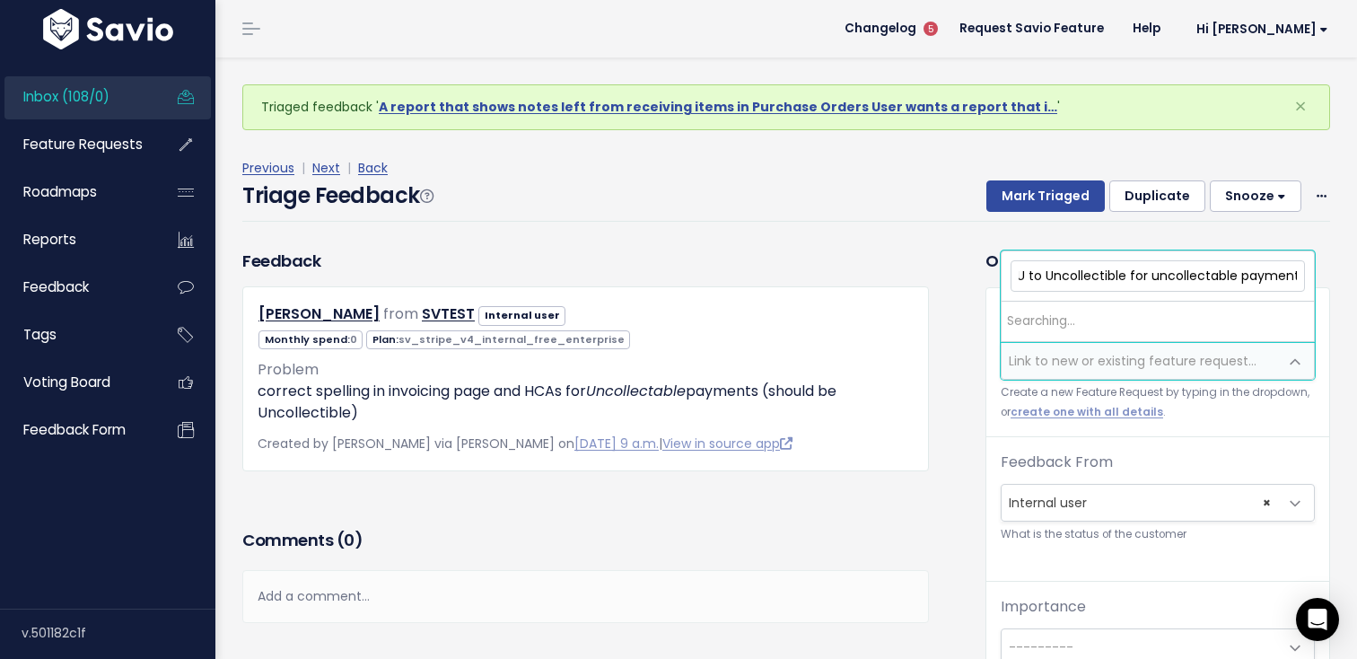
scroll to position [0, 181]
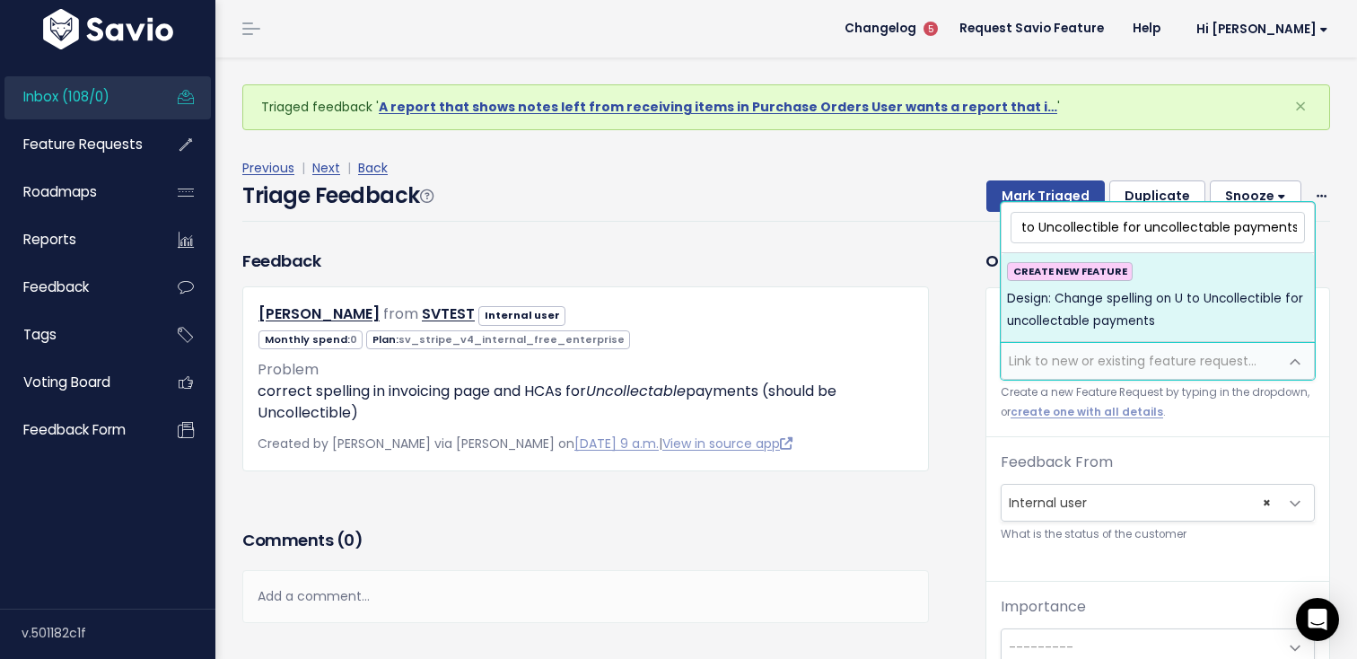
type input "Design: Change spelling on U to Uncollectible for uncollectable payments"
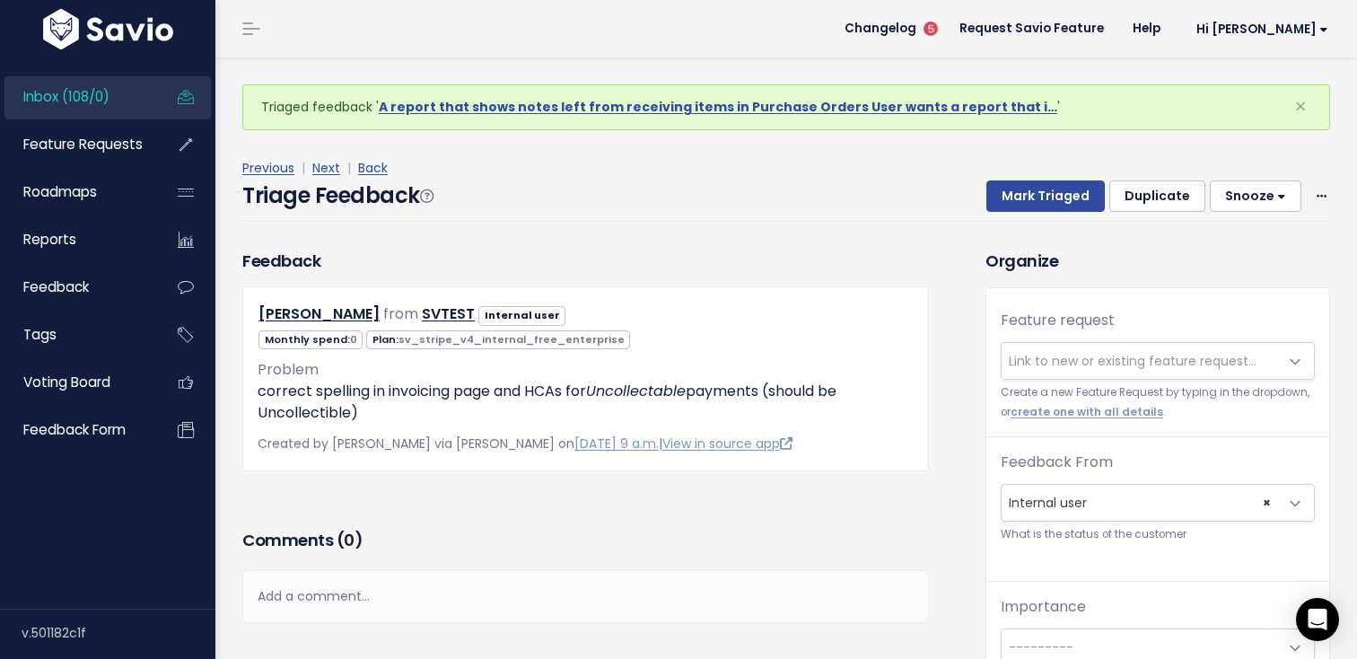
click at [950, 378] on div "Feedback Danielle Lopez from SVTEST Internal user" at bounding box center [600, 603] width 743 height 708
click at [1315, 195] on span at bounding box center [1321, 196] width 17 height 22
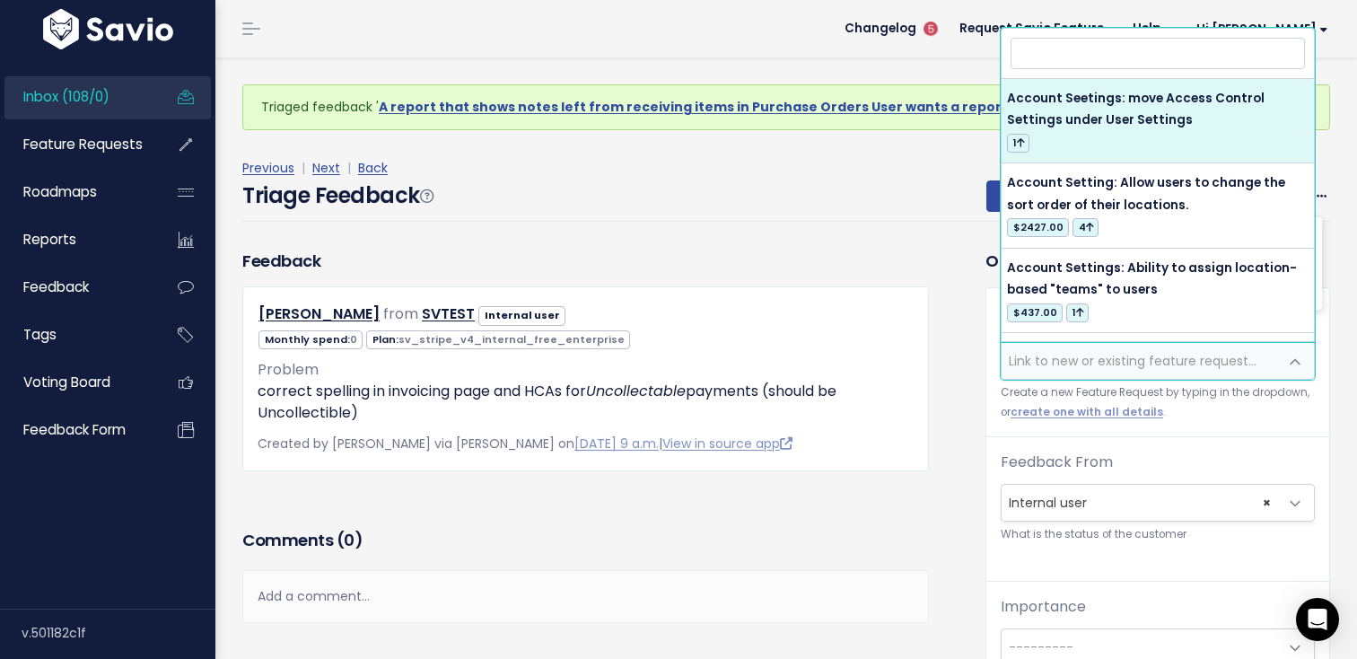
click at [1066, 348] on span "Link to new or existing feature request..." at bounding box center [1139, 361] width 276 height 36
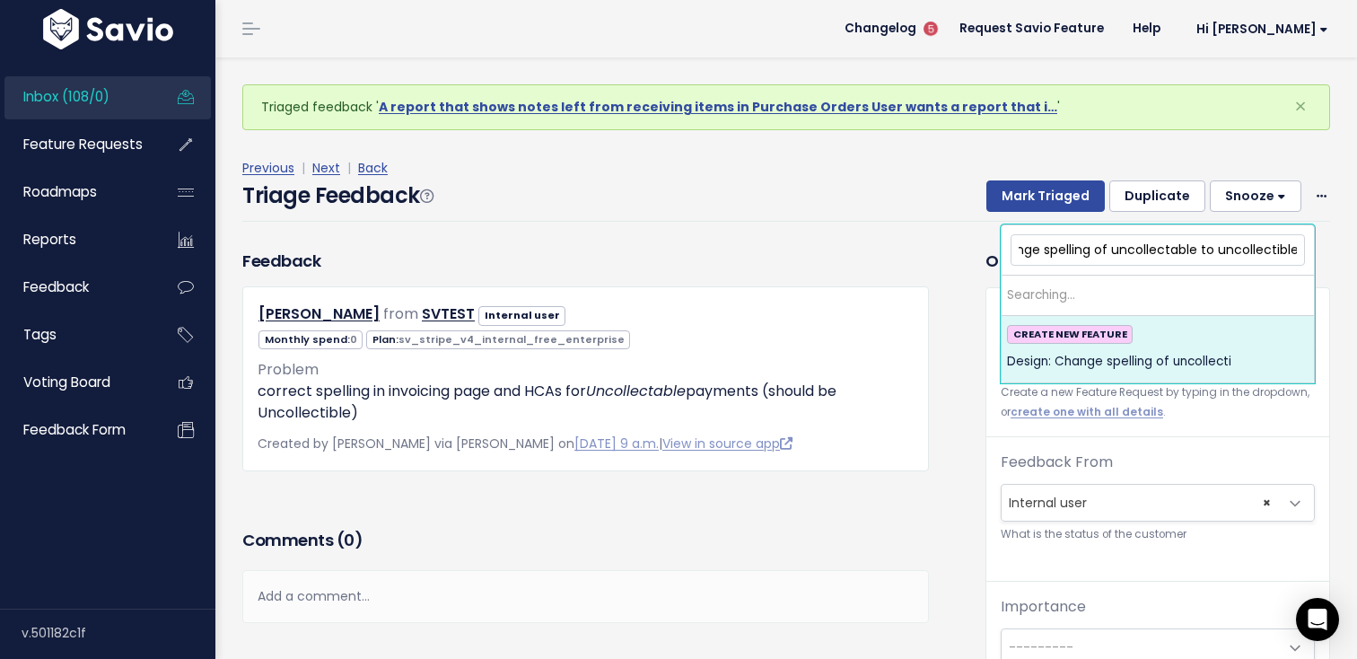
scroll to position [0, 83]
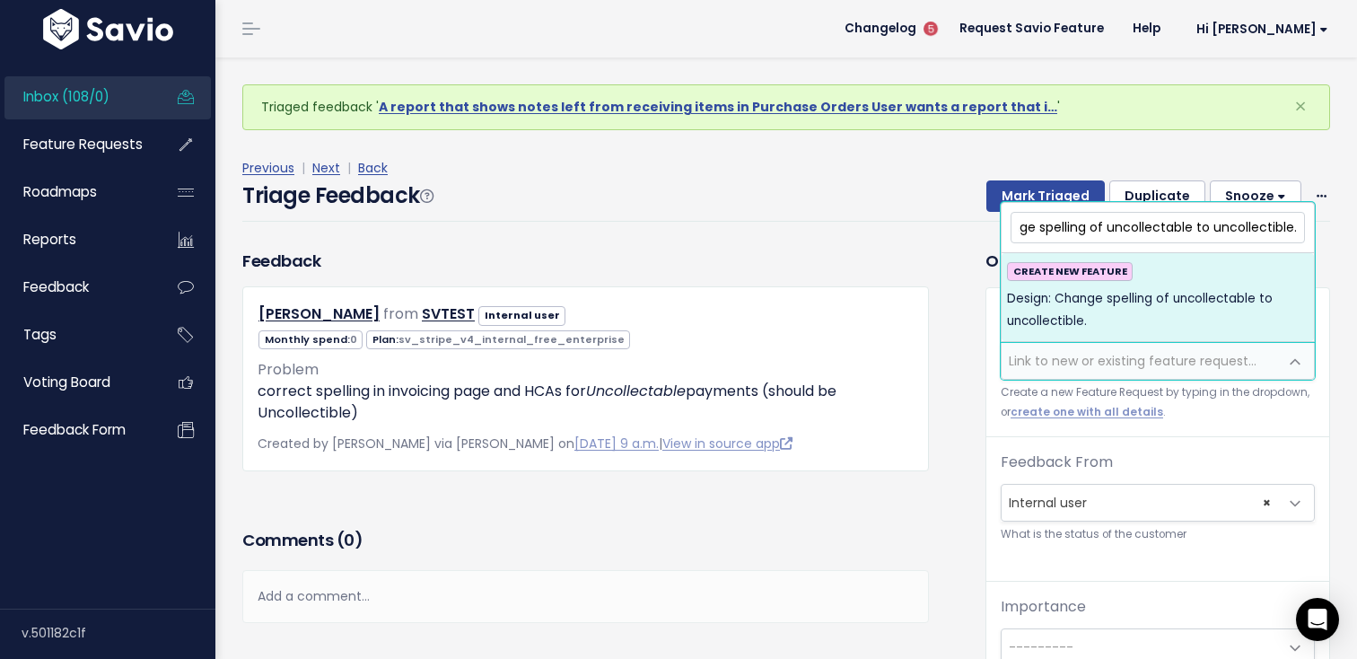
type input "Design: Change spelling of uncollectable to uncollectible."
click at [1221, 306] on span "Design: Change spelling of uncollectable to uncollectible." at bounding box center [1158, 310] width 302 height 44
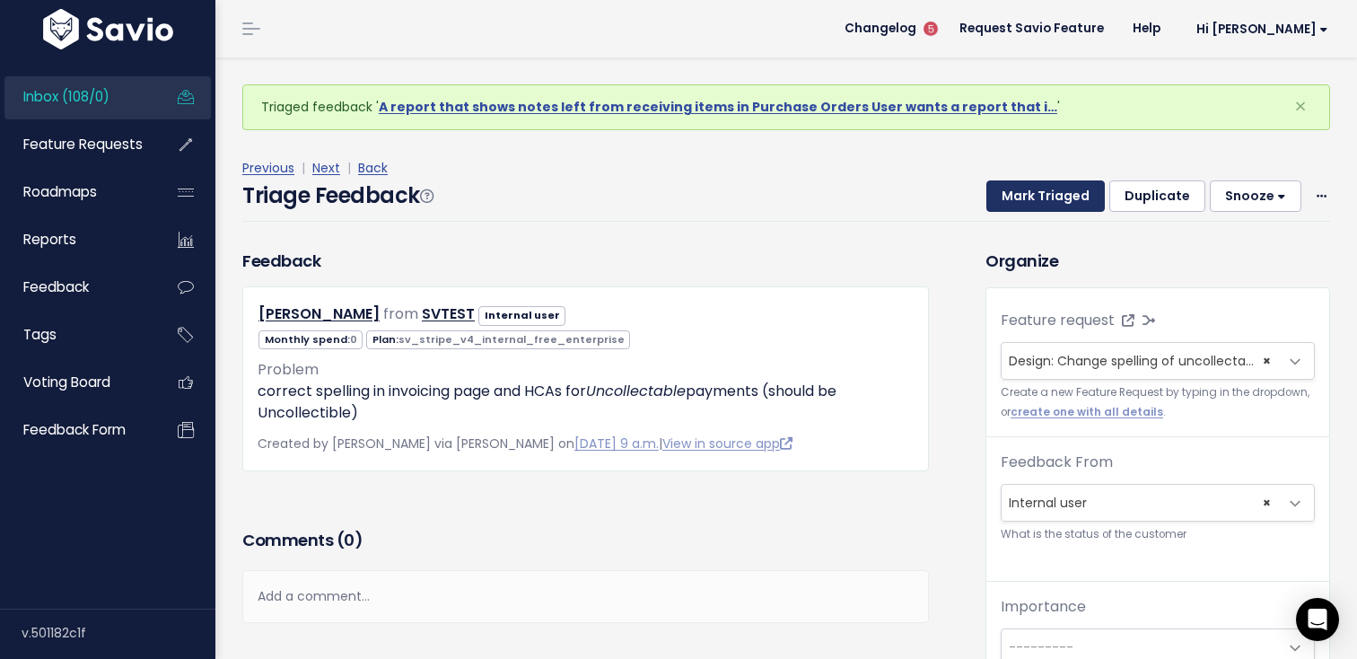
click at [1056, 195] on button "Mark Triaged" at bounding box center [1045, 196] width 118 height 32
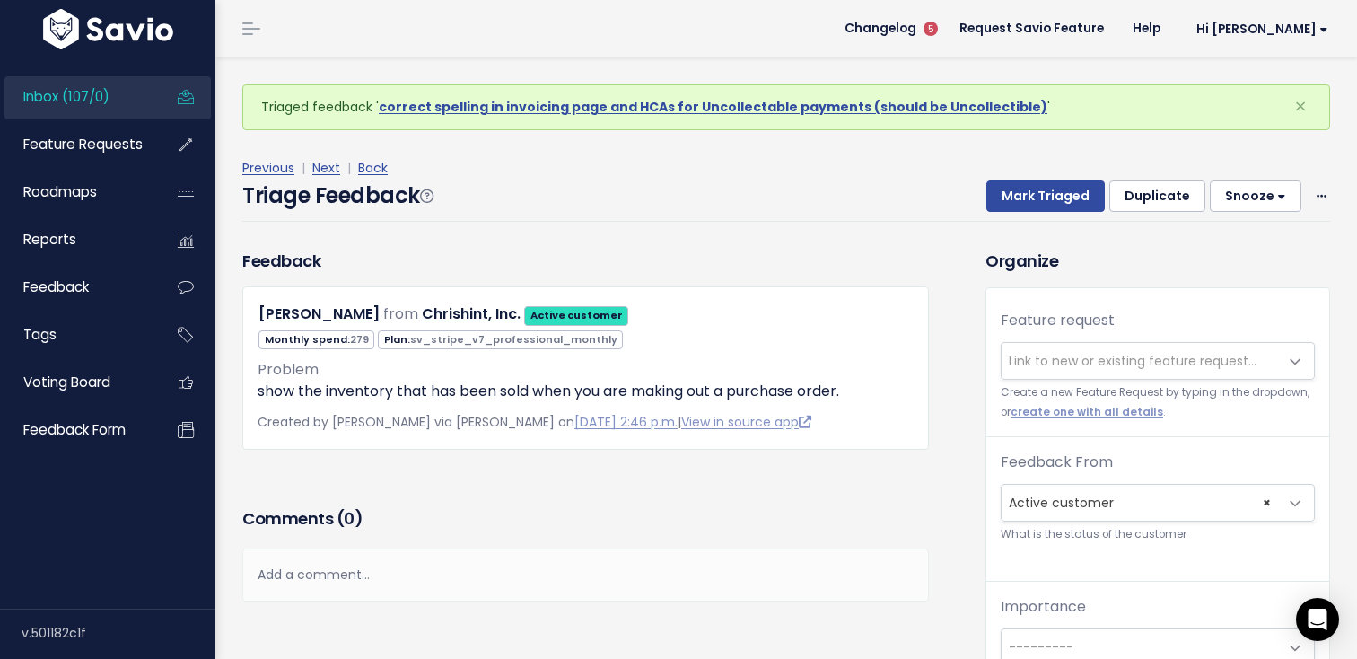
click at [1055, 349] on span "Link to new or existing feature request..." at bounding box center [1139, 361] width 276 height 36
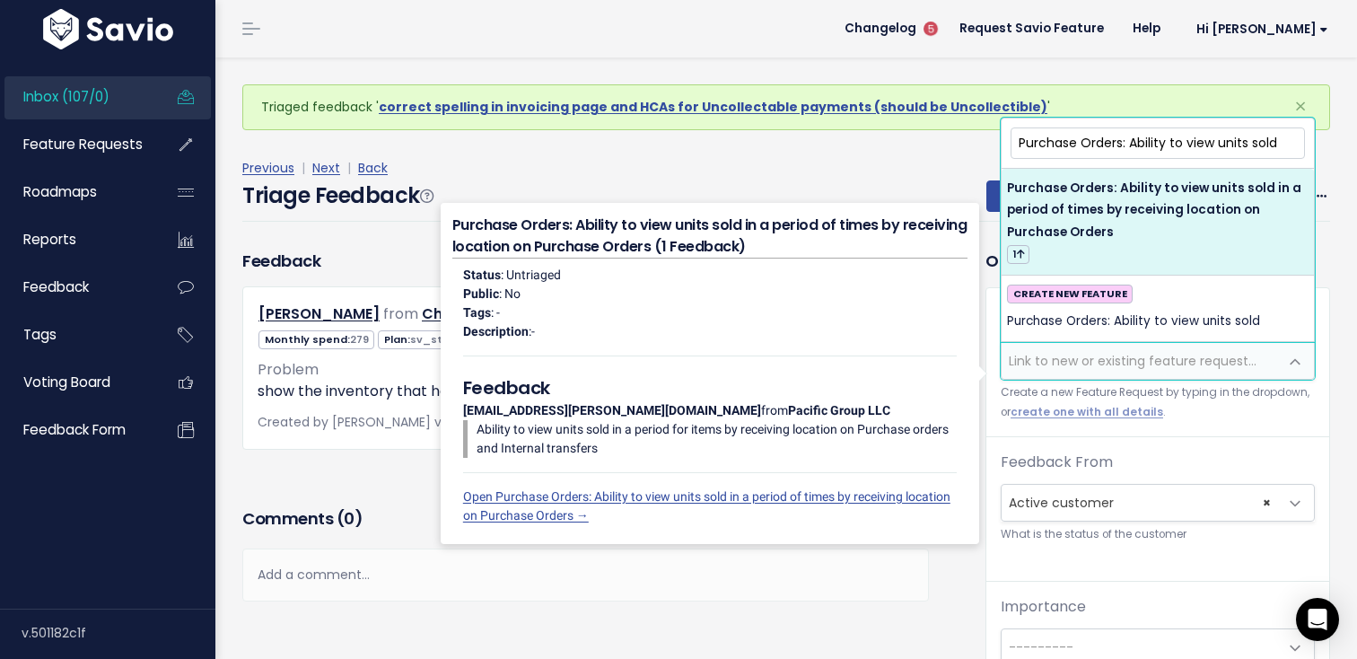
type input "Purchase Orders: Ability to view units sold"
select select "64408"
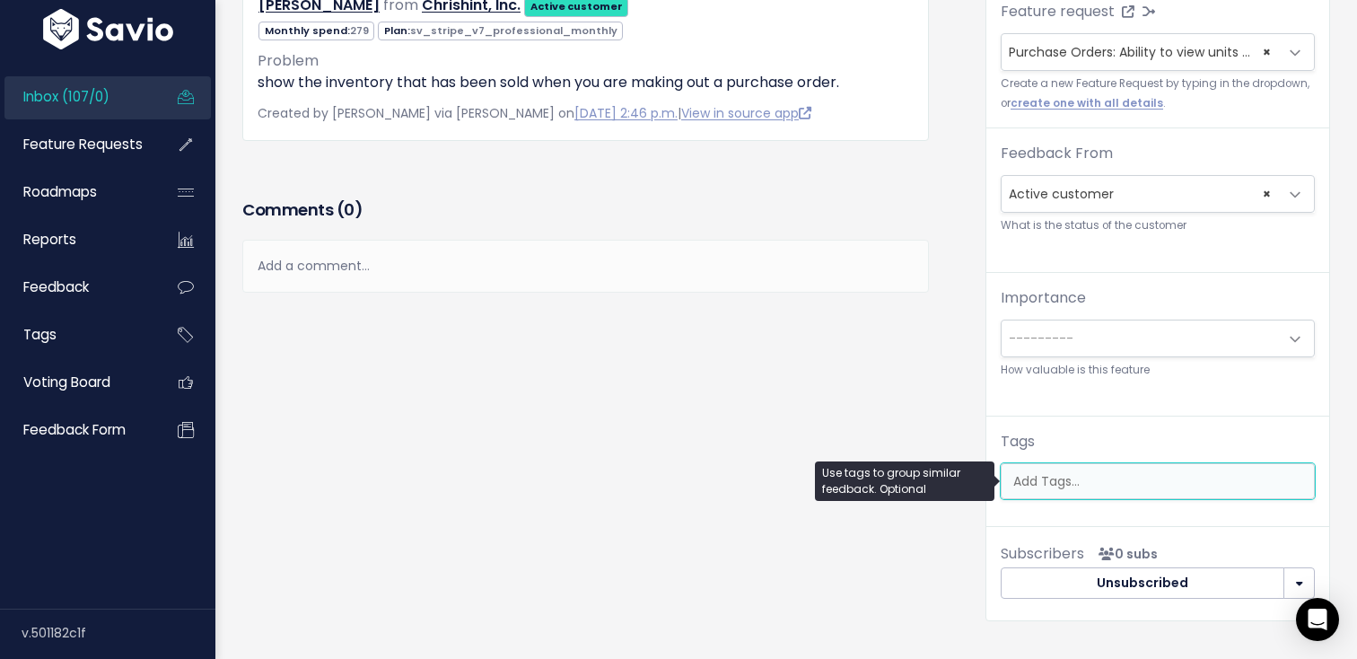
scroll to position [0, 4]
click at [1065, 469] on ul at bounding box center [1157, 481] width 312 height 34
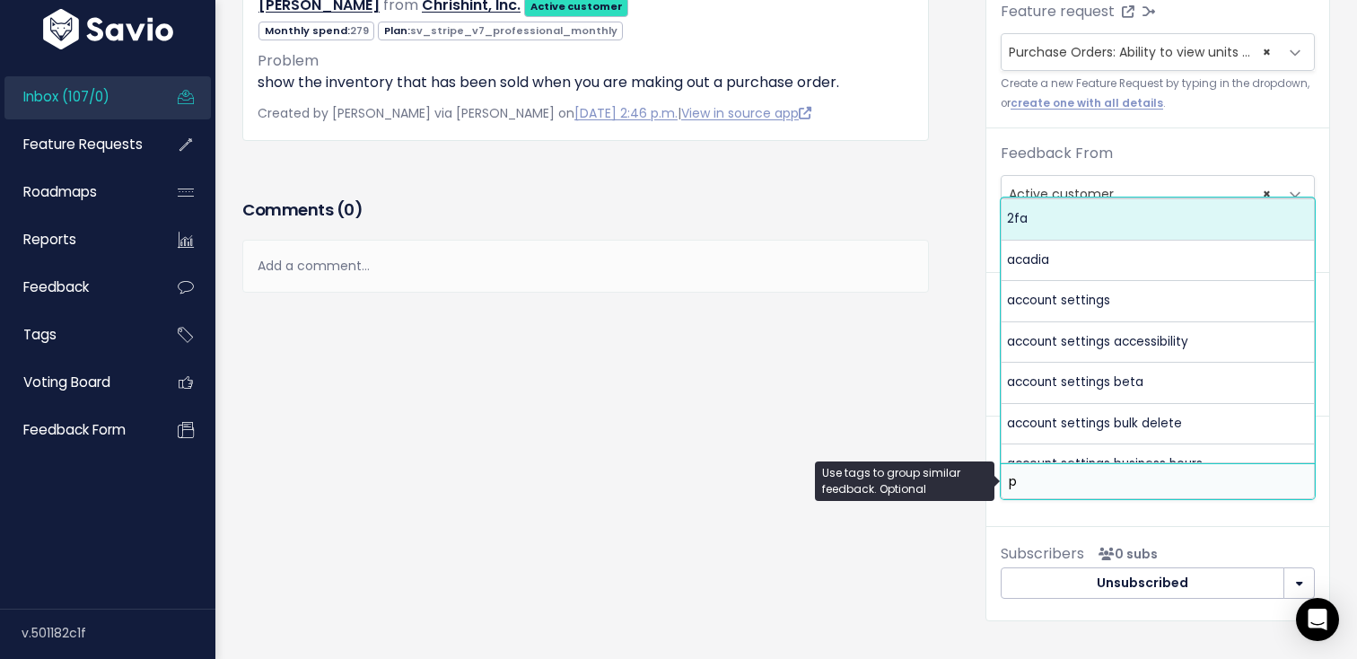
scroll to position [0, 0]
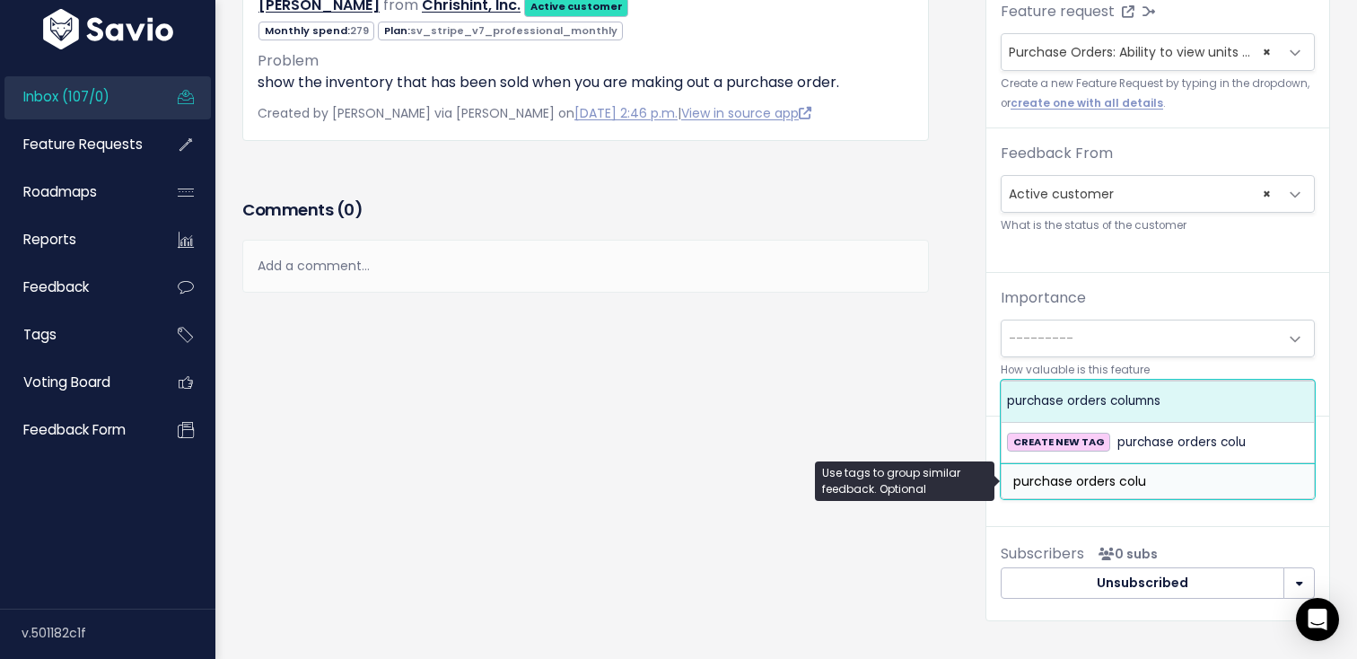
type input "purchase orders colu"
select select "5218"
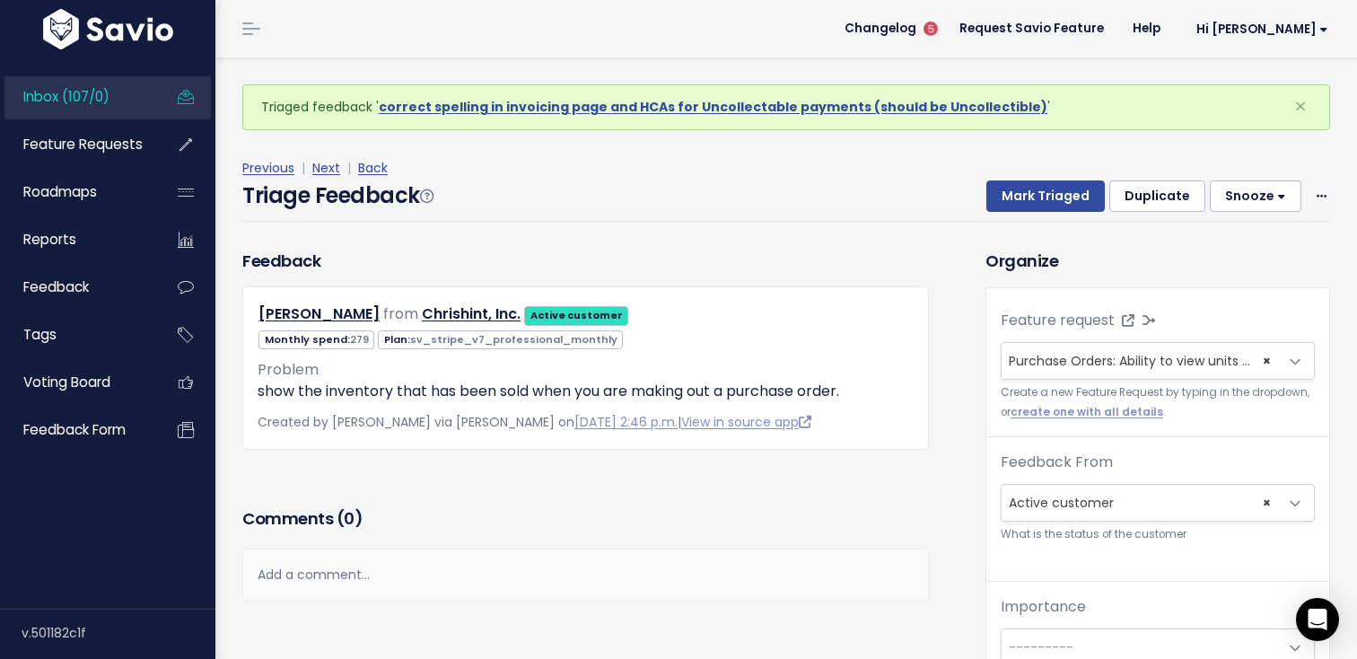
click at [1061, 212] on div "Triage Feedback Mark Triaged Duplicate Snooze 1 day 3 days 7 days 14 days Edit …" at bounding box center [786, 200] width 1088 height 42
click at [1055, 193] on button "Mark Triaged" at bounding box center [1045, 196] width 118 height 32
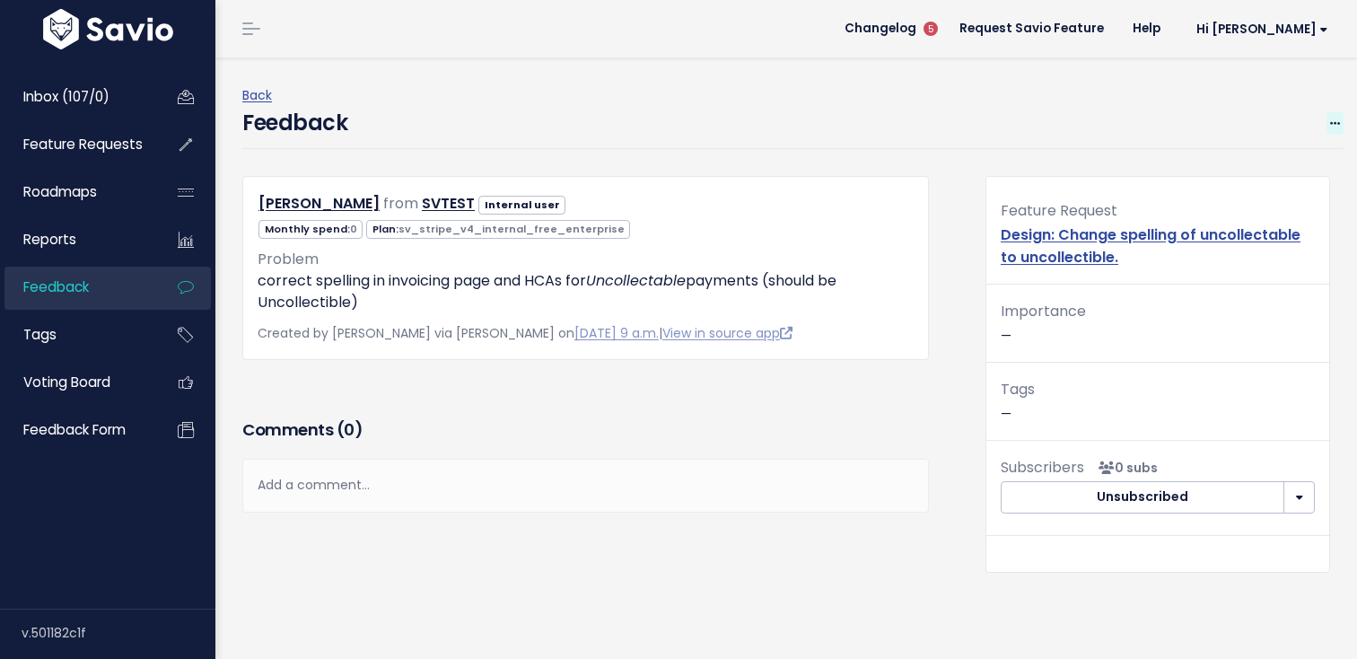
click at [1342, 127] on span at bounding box center [1334, 123] width 17 height 22
click at [1192, 95] on div "Back" at bounding box center [792, 95] width 1101 height 22
click at [123, 153] on span "Feature Requests" at bounding box center [82, 144] width 119 height 19
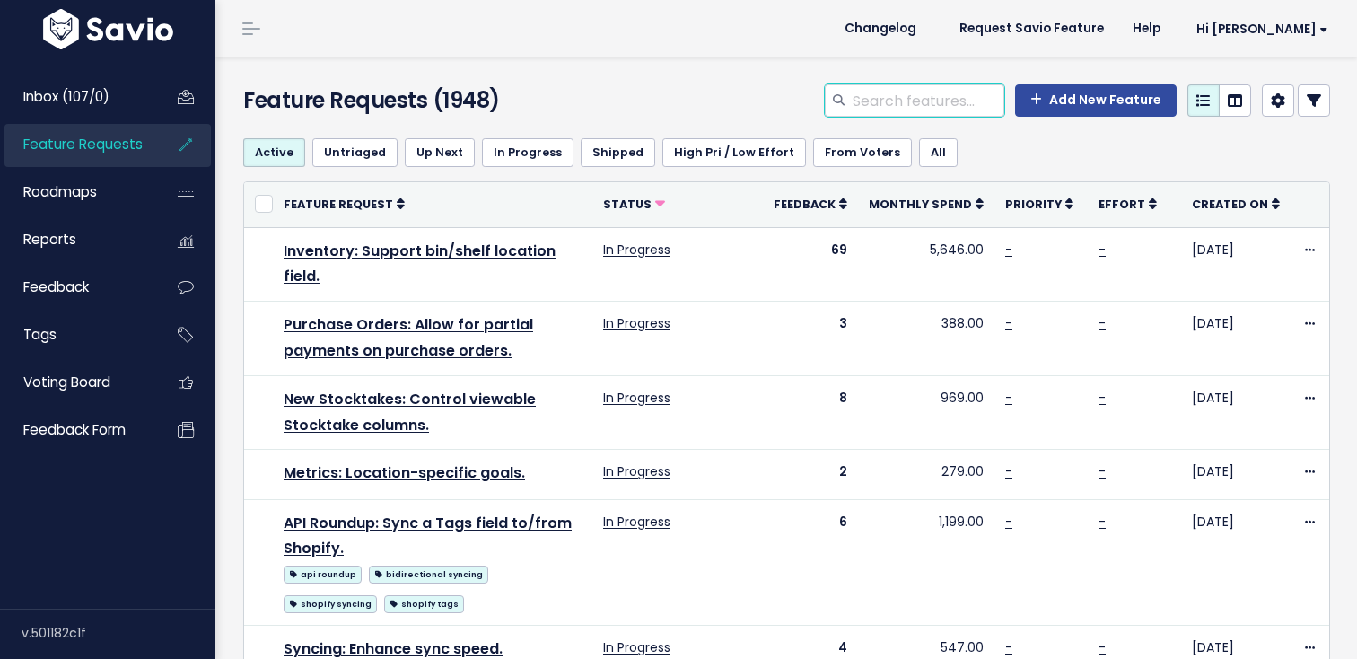
click at [896, 102] on input "search" at bounding box center [927, 100] width 153 height 32
type input "uncollectable"
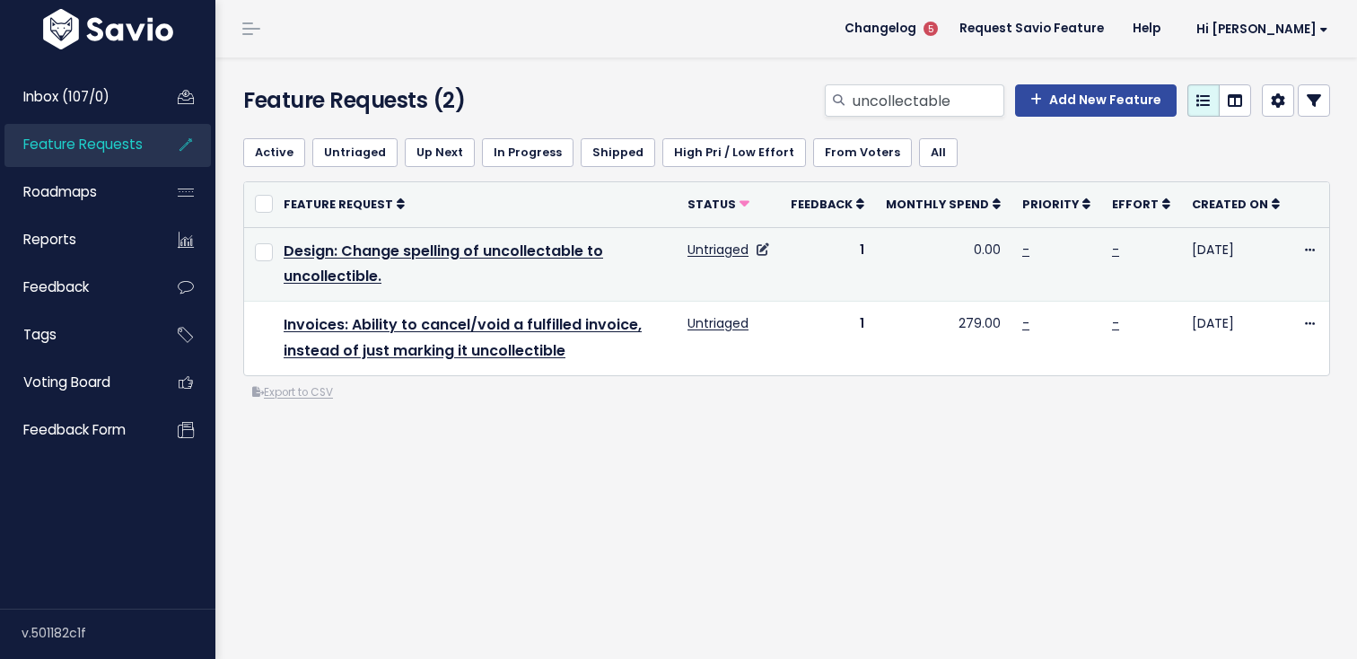
click at [769, 245] on link at bounding box center [760, 249] width 17 height 18
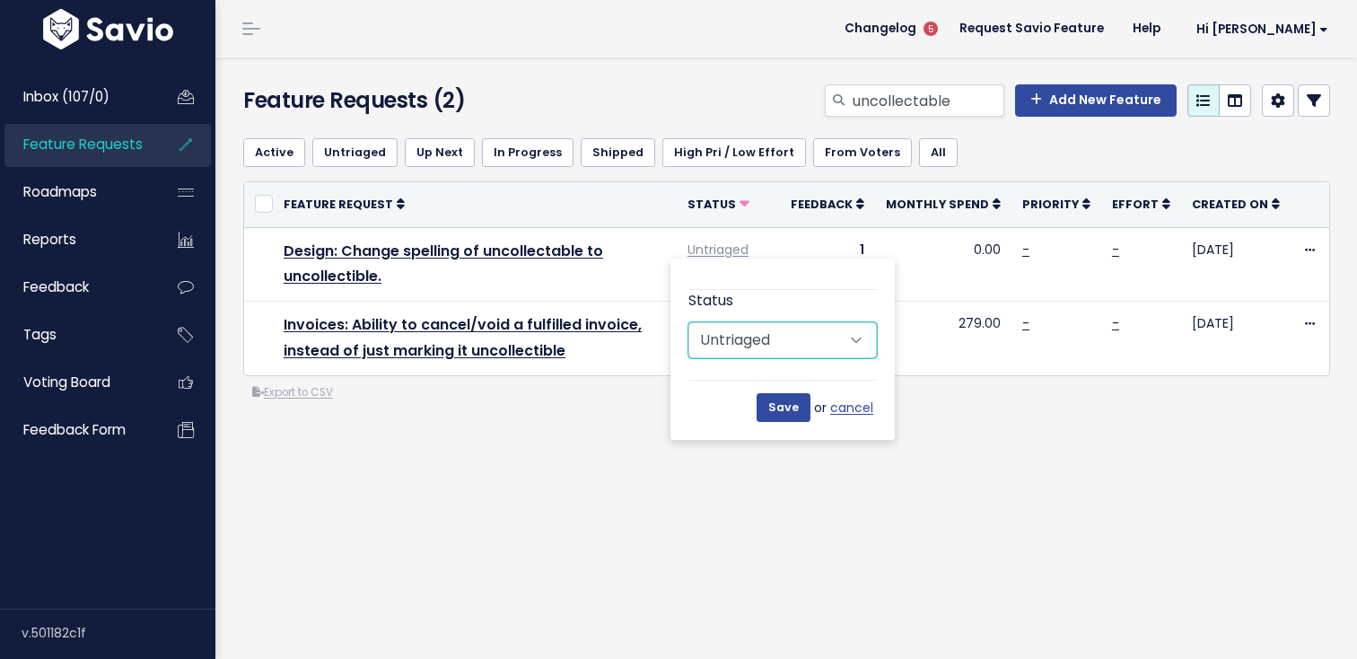
click at [773, 336] on select "Untriaged Under Consideration Planned In Progress Shipped Closed Won't do" at bounding box center [782, 340] width 188 height 36
select select "SHIPPED"
click at [688, 322] on select "Untriaged Under Consideration Planned In Progress Shipped Closed Won't do" at bounding box center [782, 340] width 188 height 36
click at [789, 402] on input "Save" at bounding box center [783, 407] width 54 height 29
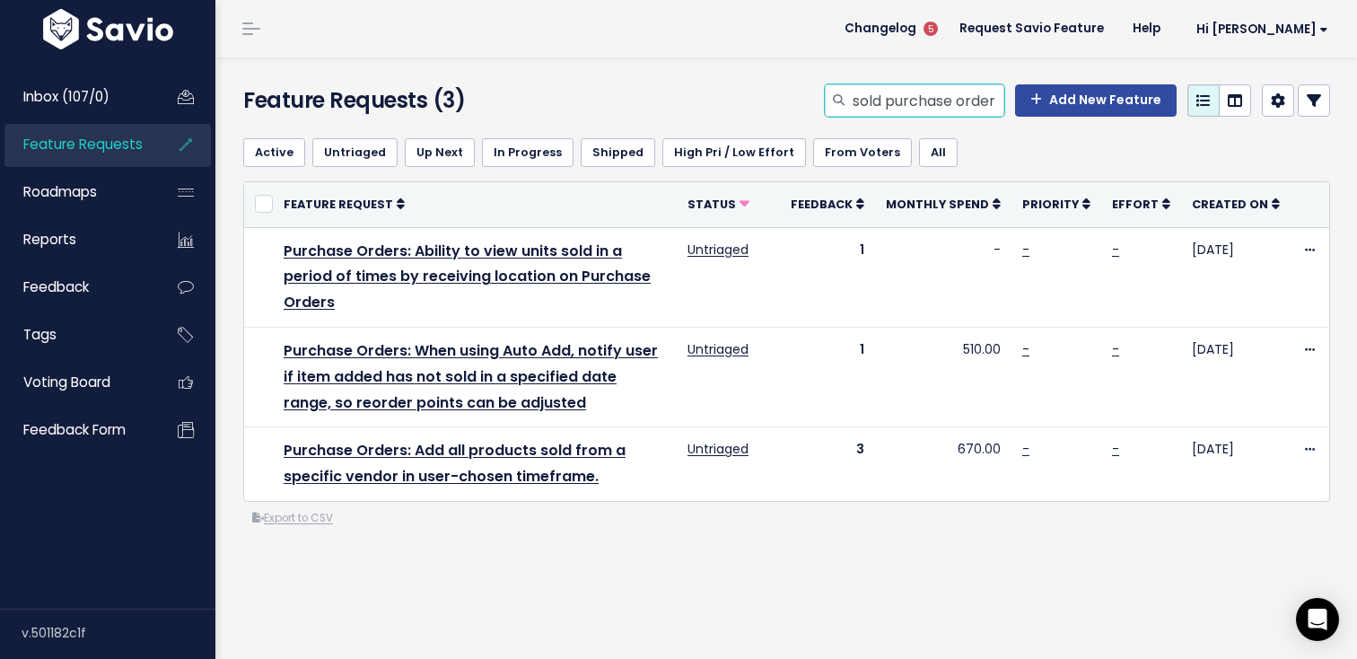
click at [900, 97] on input "sold purchase order" at bounding box center [927, 100] width 153 height 32
click at [887, 105] on input "sold purchase order" at bounding box center [927, 100] width 153 height 32
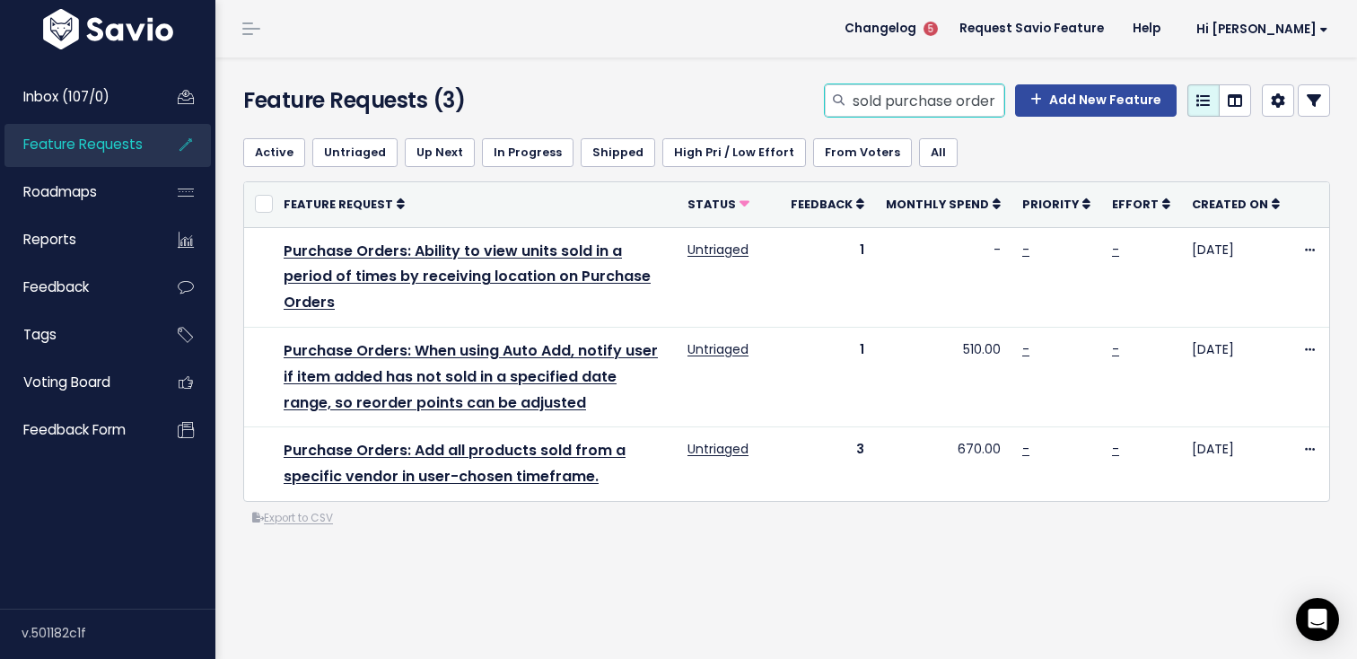
click at [887, 105] on input "sold purchase order" at bounding box center [927, 100] width 153 height 32
type input "stock forecast"
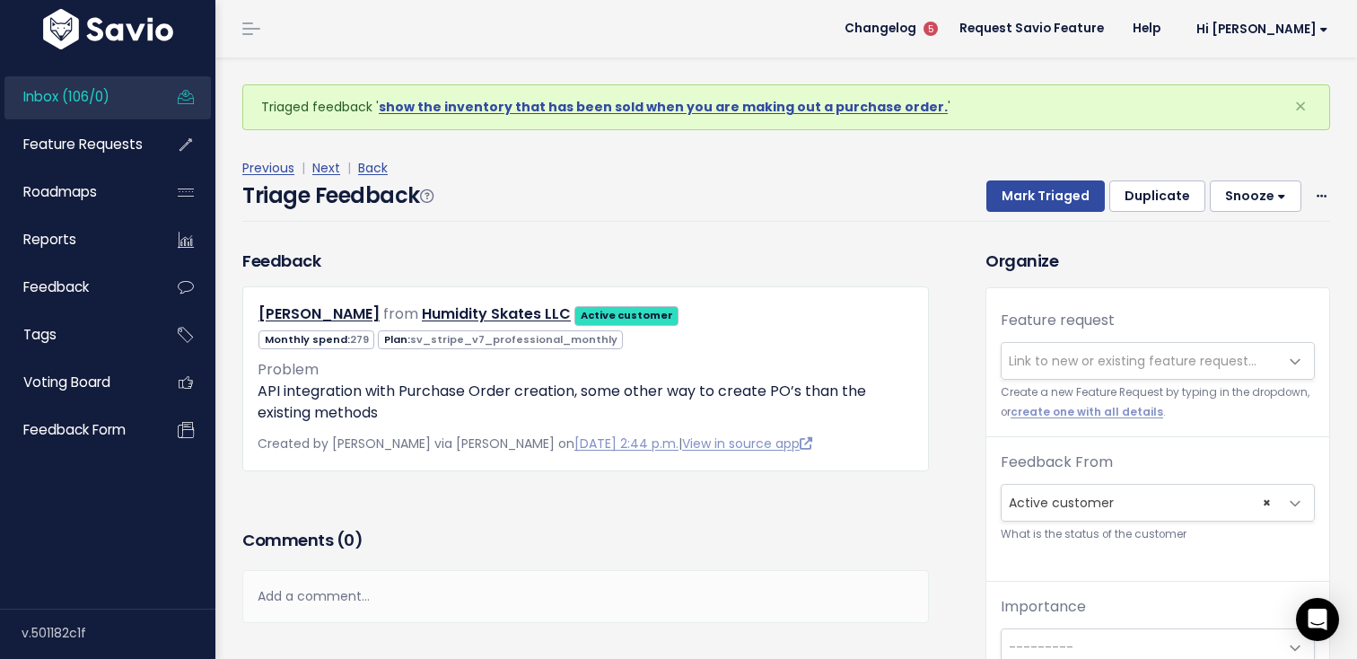
click at [1048, 357] on span "Link to new or existing feature request..." at bounding box center [1133, 361] width 248 height 18
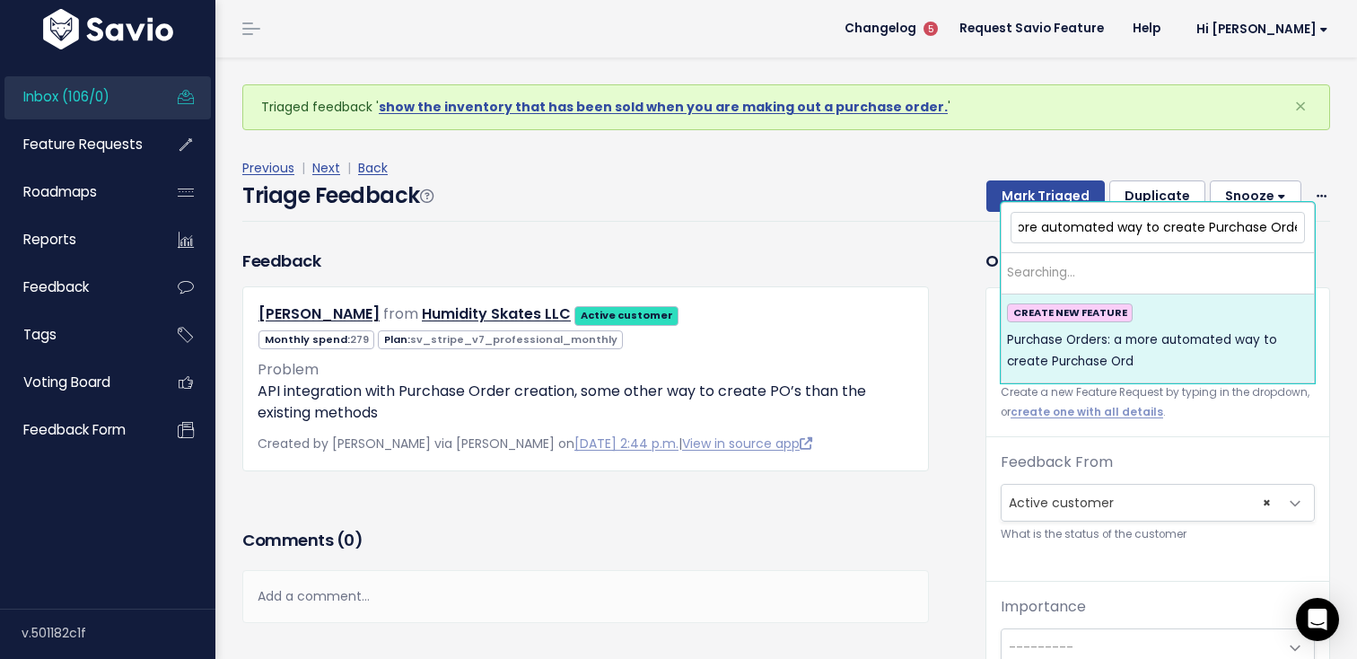
scroll to position [0, 148]
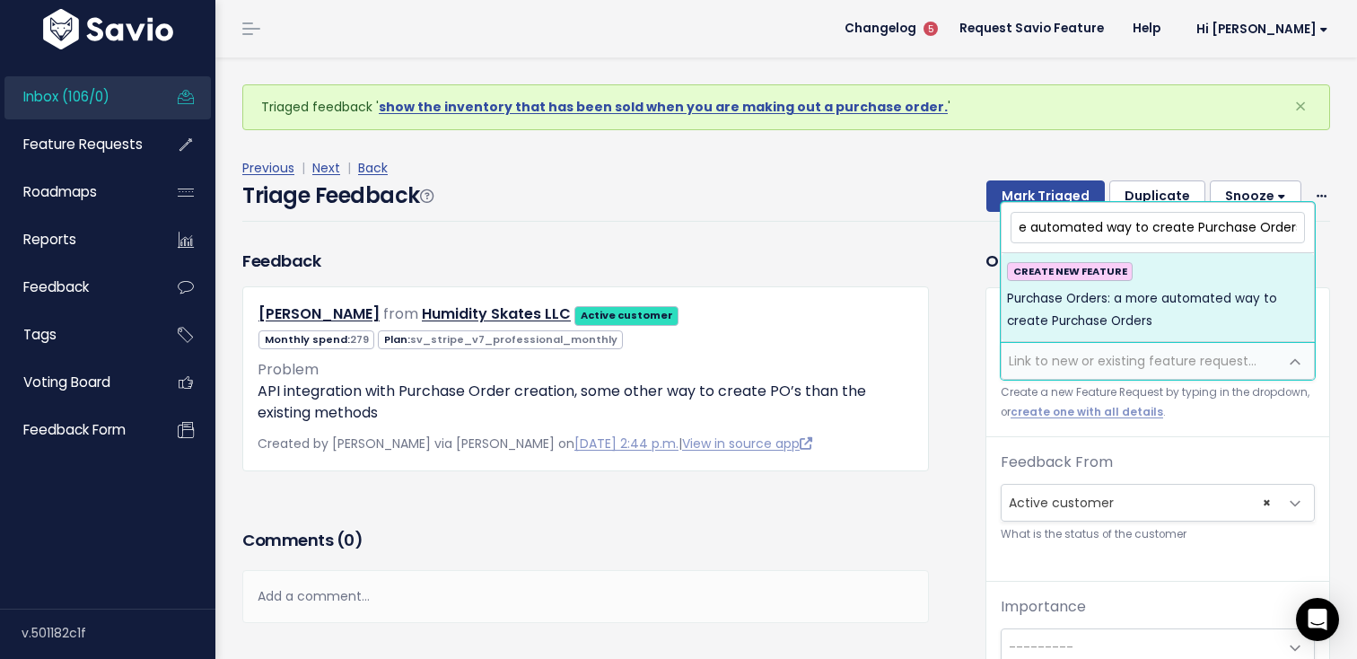
type input "Purchase Orders: a more automated way to create Purchase Orders"
click at [1136, 341] on span "Purchase Orders: a more automated way to create Purchase Orders CREATE NEW FEAT…" at bounding box center [1158, 272] width 314 height 140
click at [1151, 331] on span "Purchase Orders: a more automated way to create Purchase Orders" at bounding box center [1158, 310] width 302 height 44
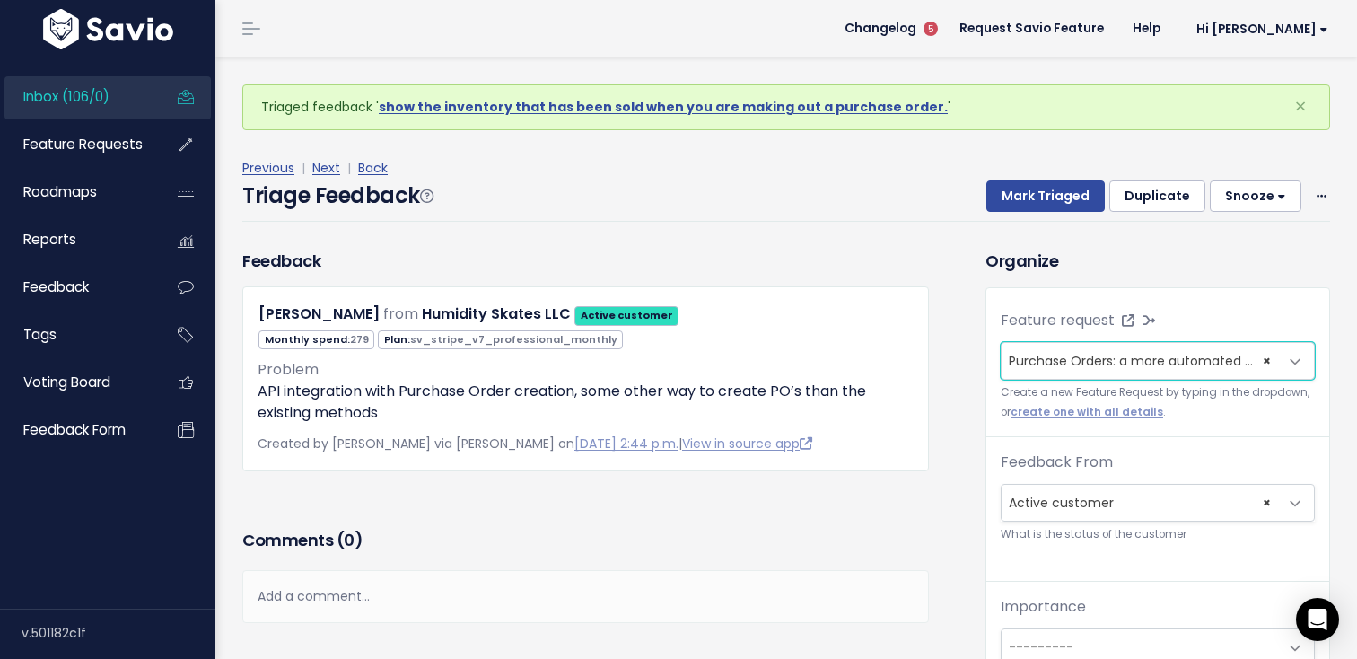
scroll to position [59, 0]
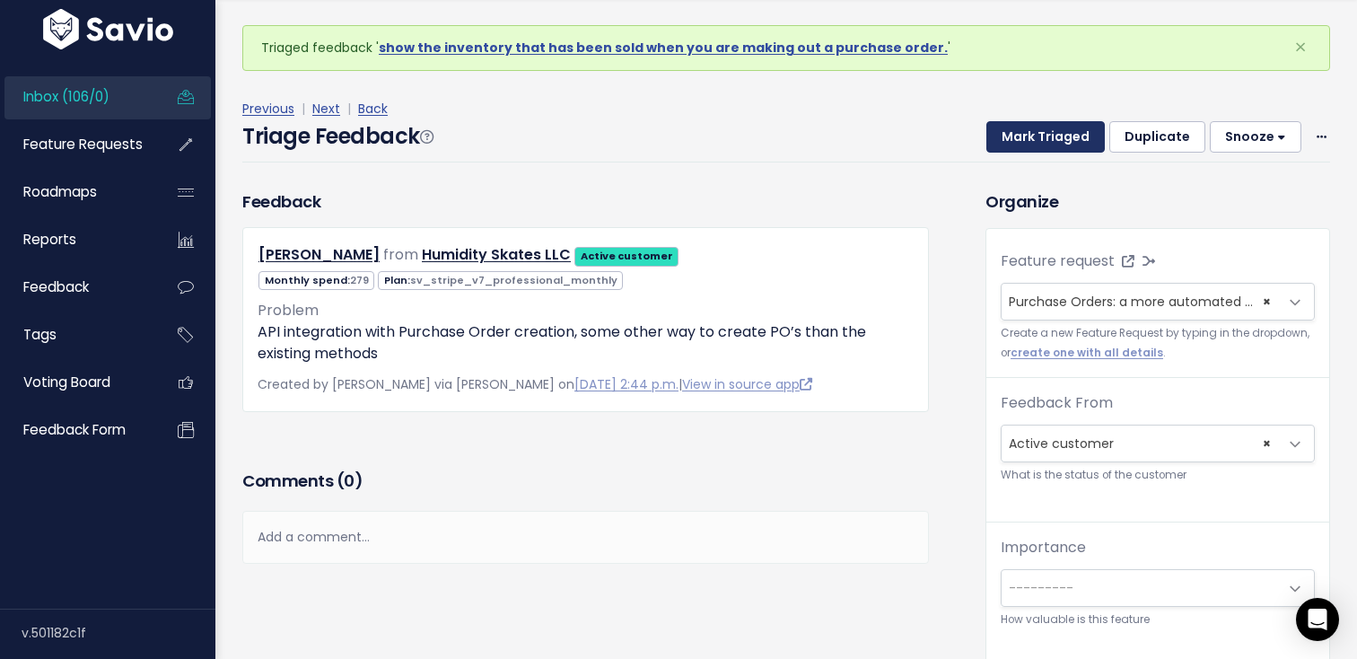
click at [1057, 122] on button "Mark Triaged" at bounding box center [1045, 137] width 118 height 32
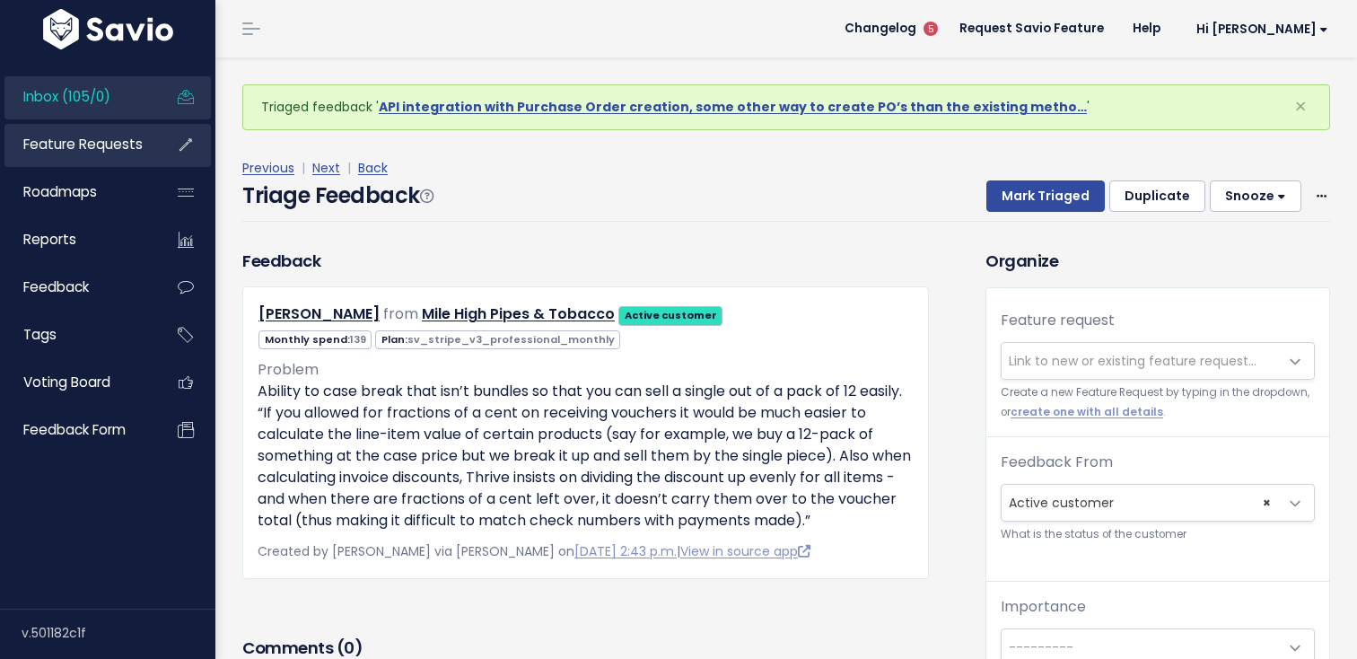
click at [114, 153] on span "Feature Requests" at bounding box center [82, 144] width 119 height 19
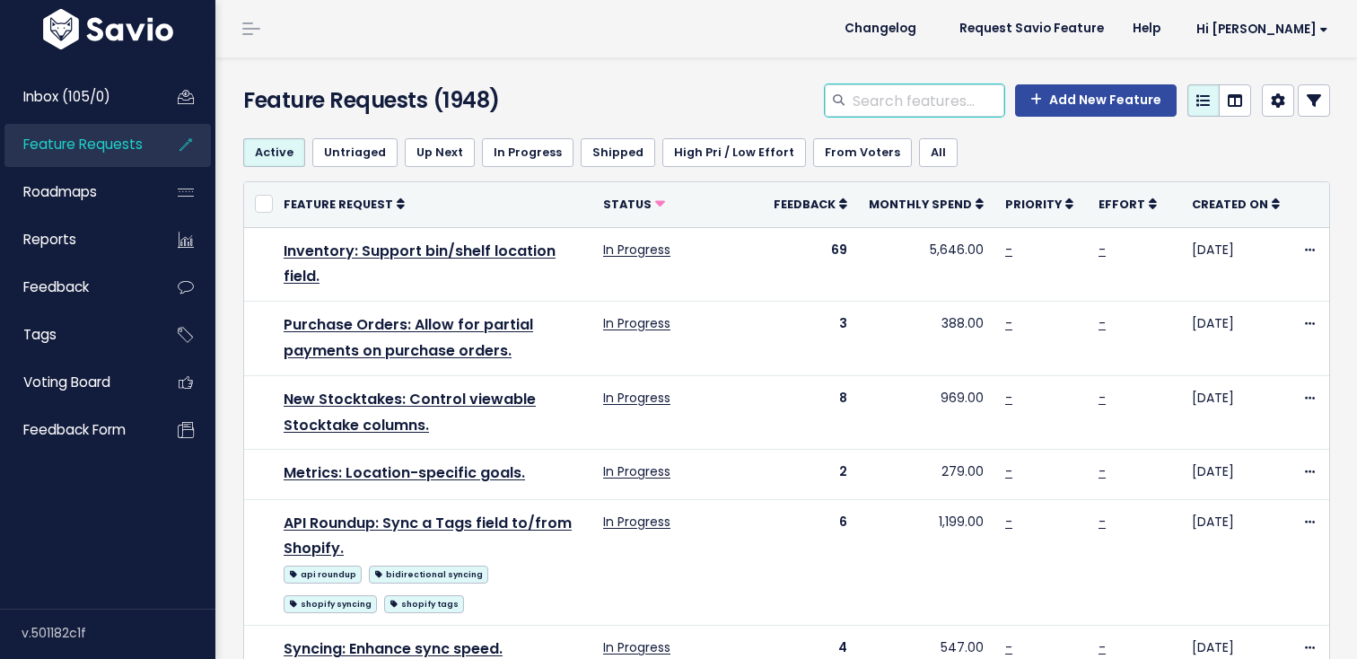
click at [905, 108] on input "search" at bounding box center [927, 100] width 153 height 32
type input "automated"
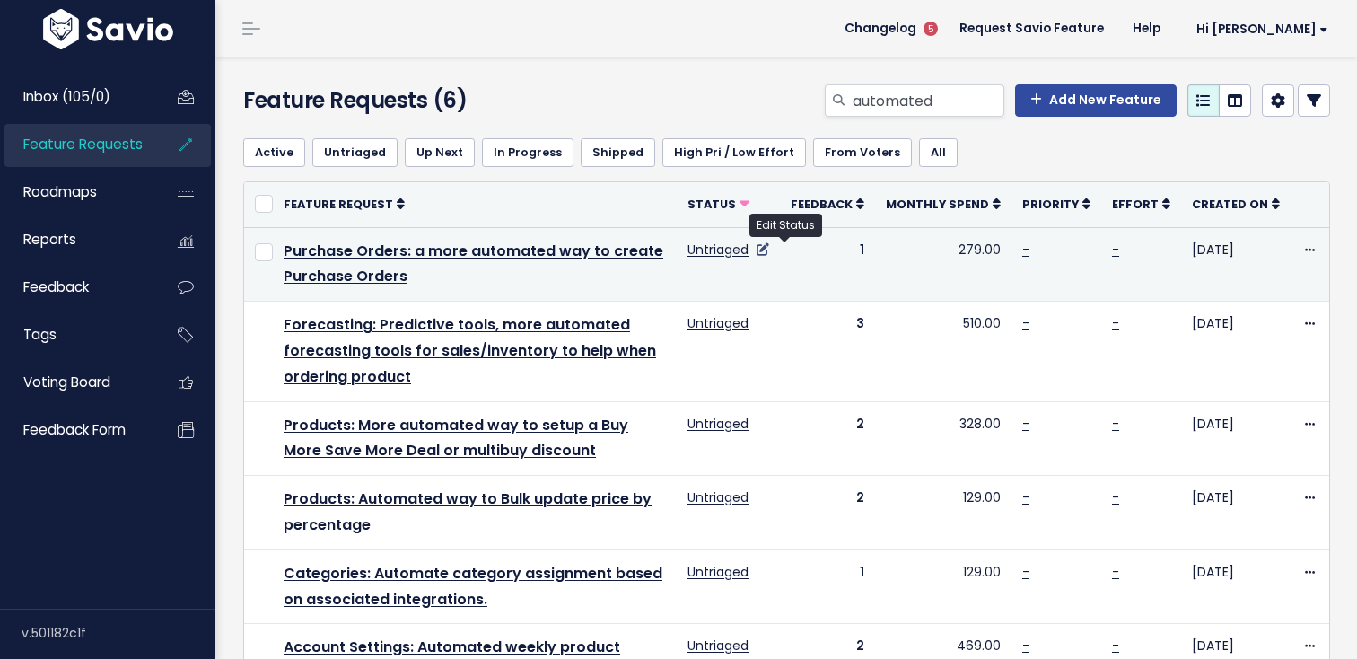
click at [769, 249] on icon at bounding box center [762, 249] width 13 height 13
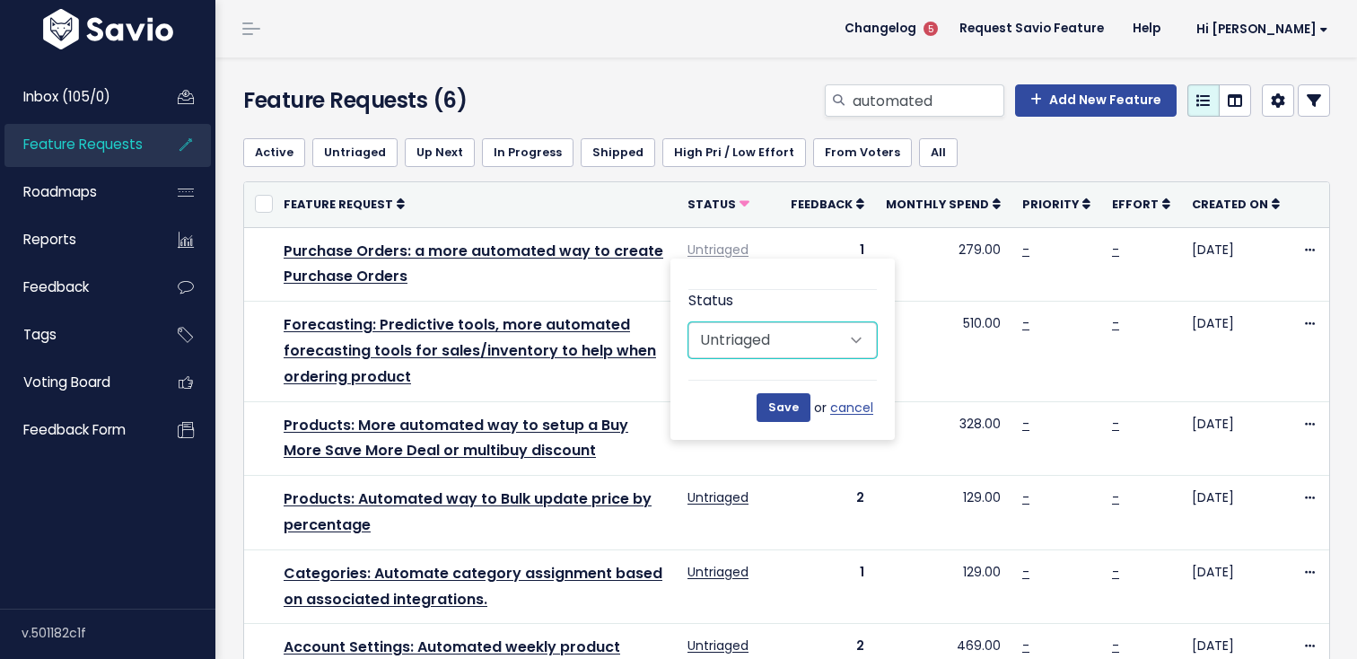
click at [739, 343] on select "Untriaged Under Consideration Planned In Progress Shipped Closed Won't do" at bounding box center [782, 340] width 188 height 36
select select "SHIPPED"
click at [688, 322] on select "Untriaged Under Consideration Planned In Progress Shipped Closed Won't do" at bounding box center [782, 340] width 188 height 36
click at [797, 410] on input "Save" at bounding box center [783, 407] width 54 height 29
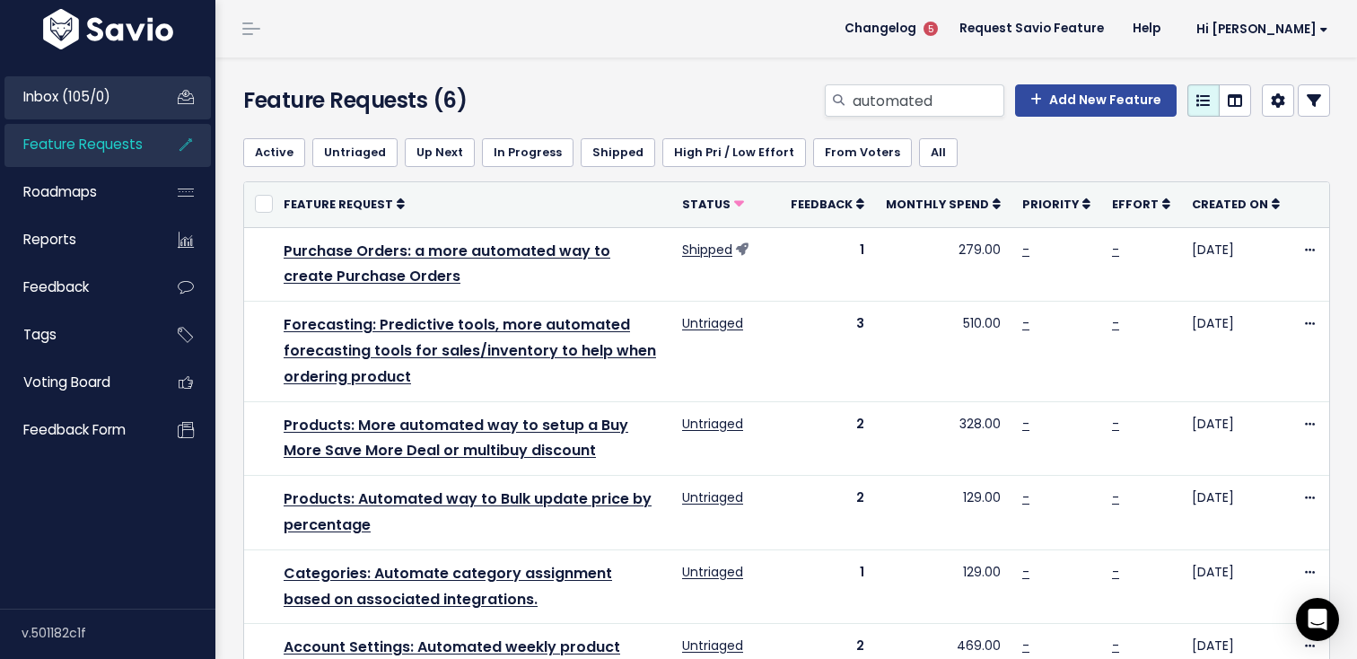
click at [105, 96] on span "Inbox (105/0)" at bounding box center [66, 96] width 87 height 19
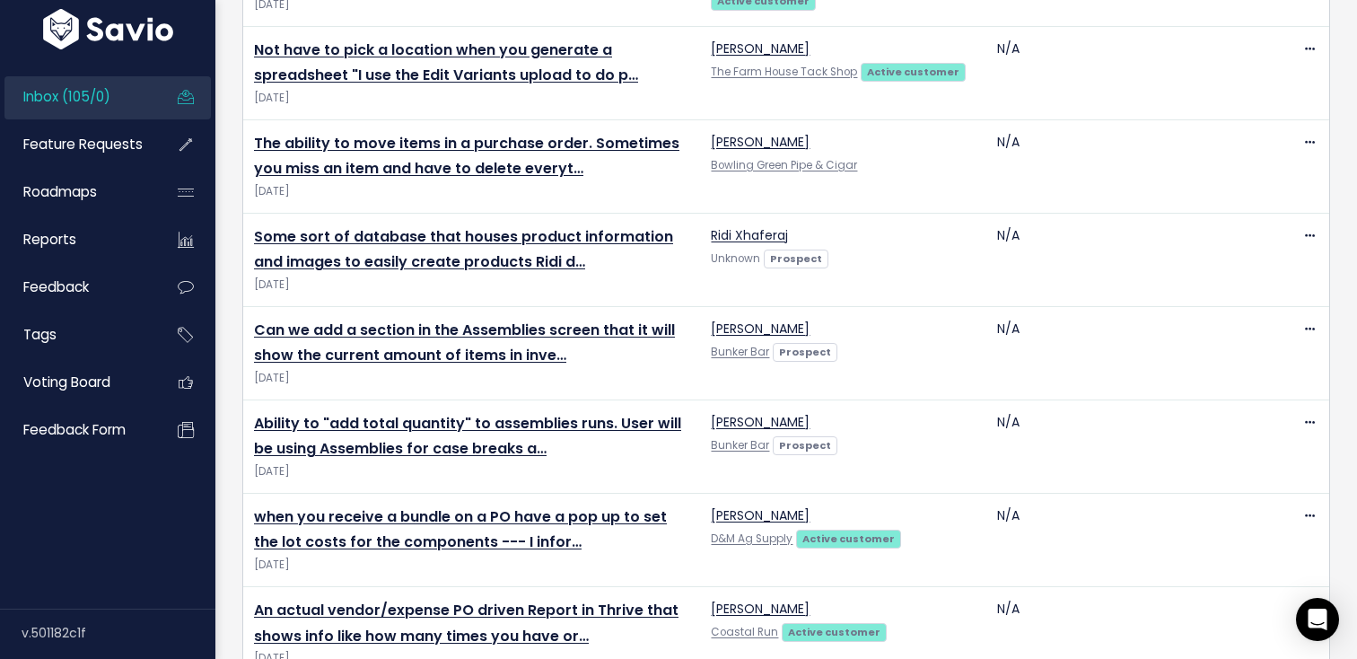
scroll to position [4112, 0]
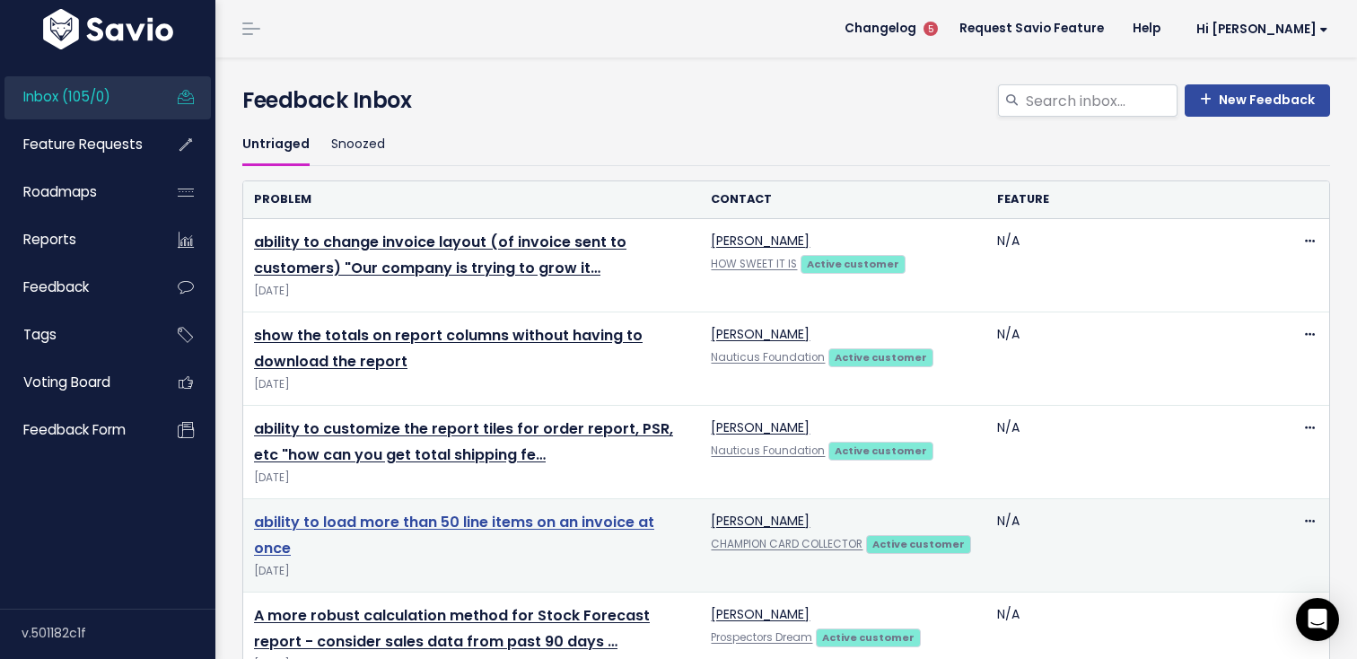
click at [398, 529] on link "ability to load more than 50 line items on an invoice at once" at bounding box center [454, 535] width 400 height 47
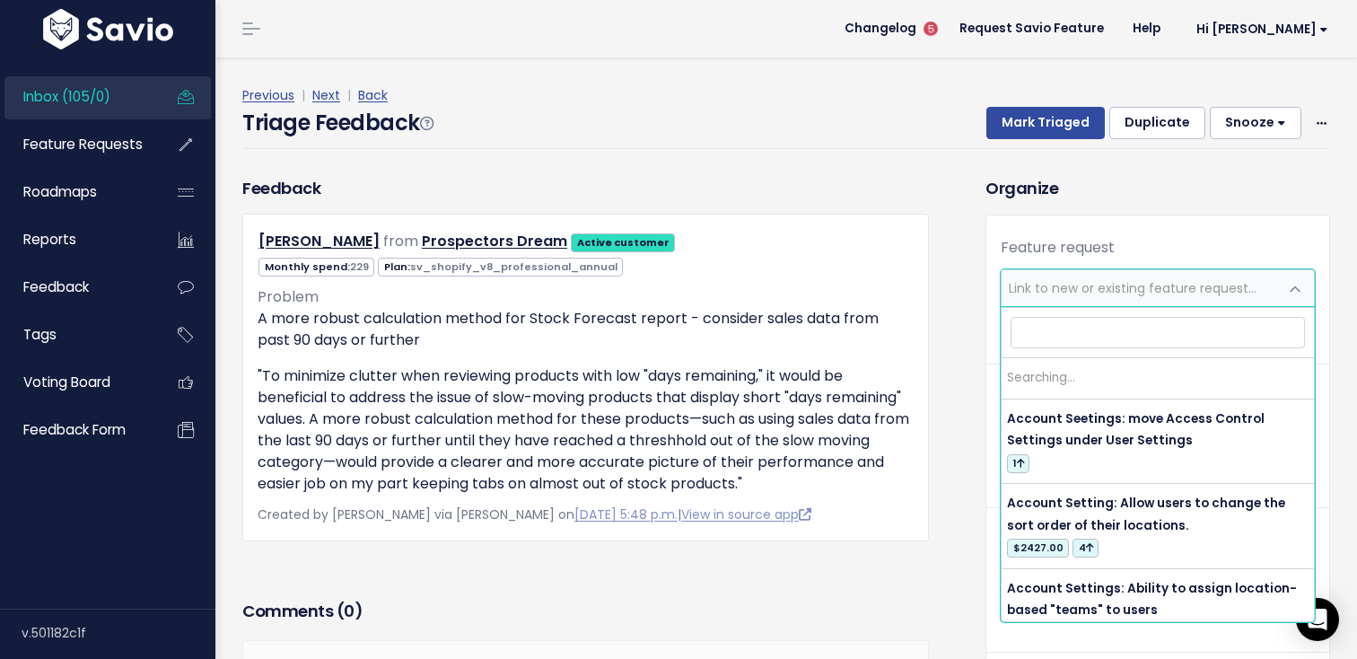
click at [1058, 279] on span "Link to new or existing feature request..." at bounding box center [1133, 288] width 248 height 18
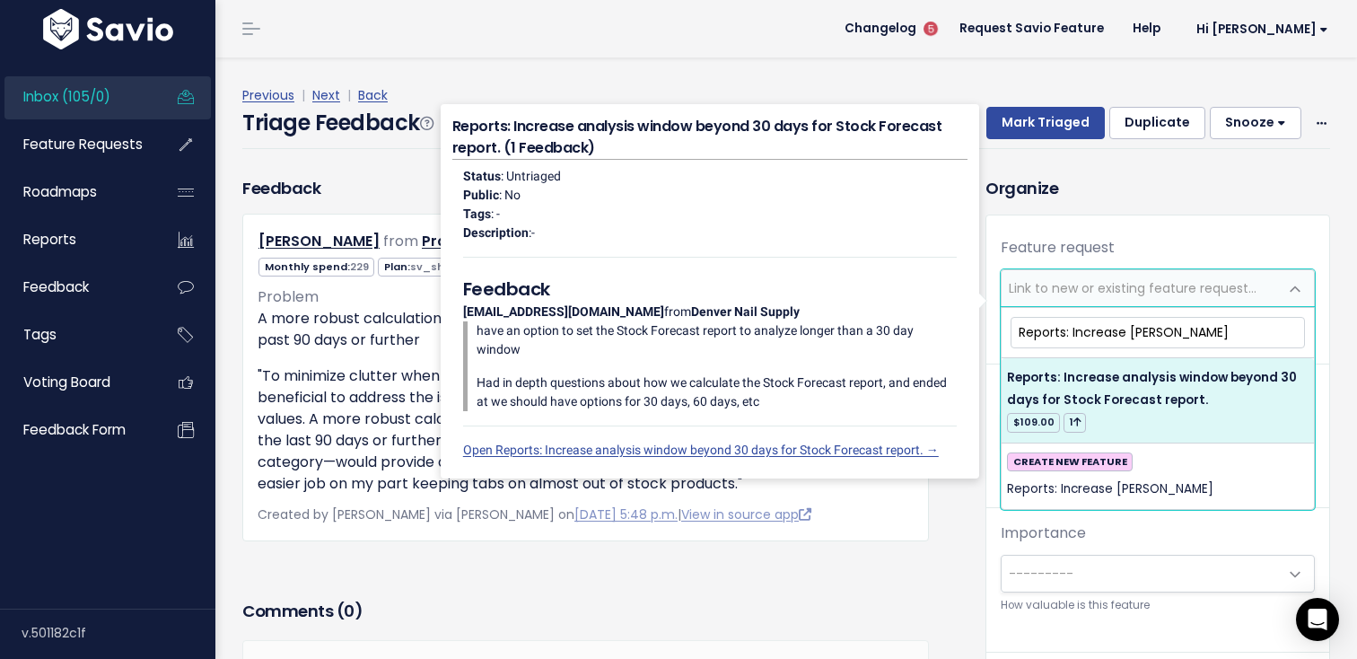
type input "Reports: Increase ana"
select select "27383"
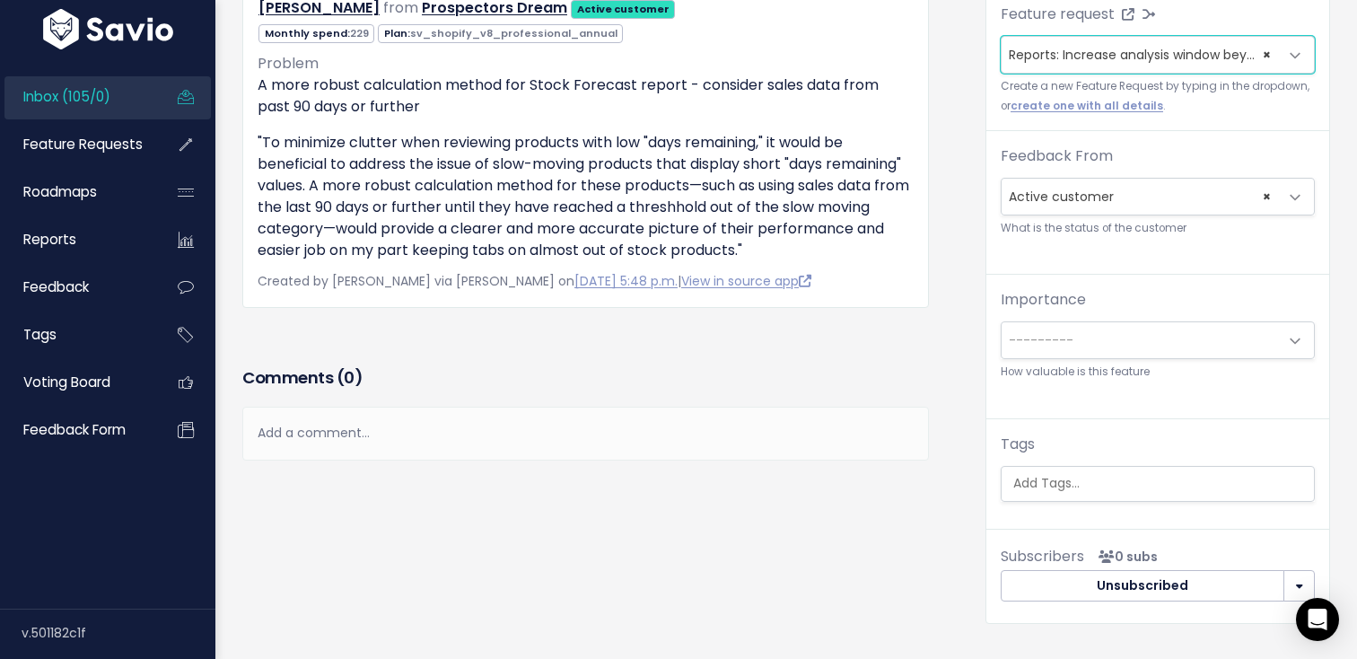
scroll to position [290, 0]
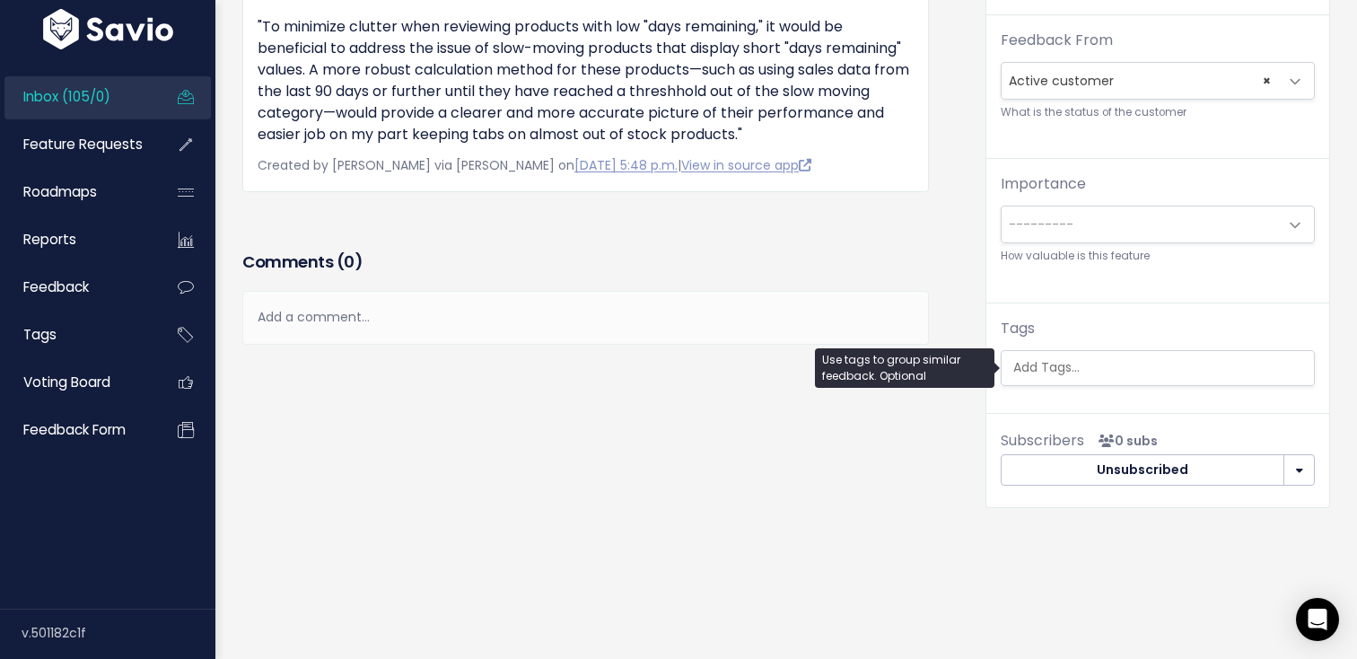
click at [1147, 366] on input "search" at bounding box center [1162, 367] width 312 height 19
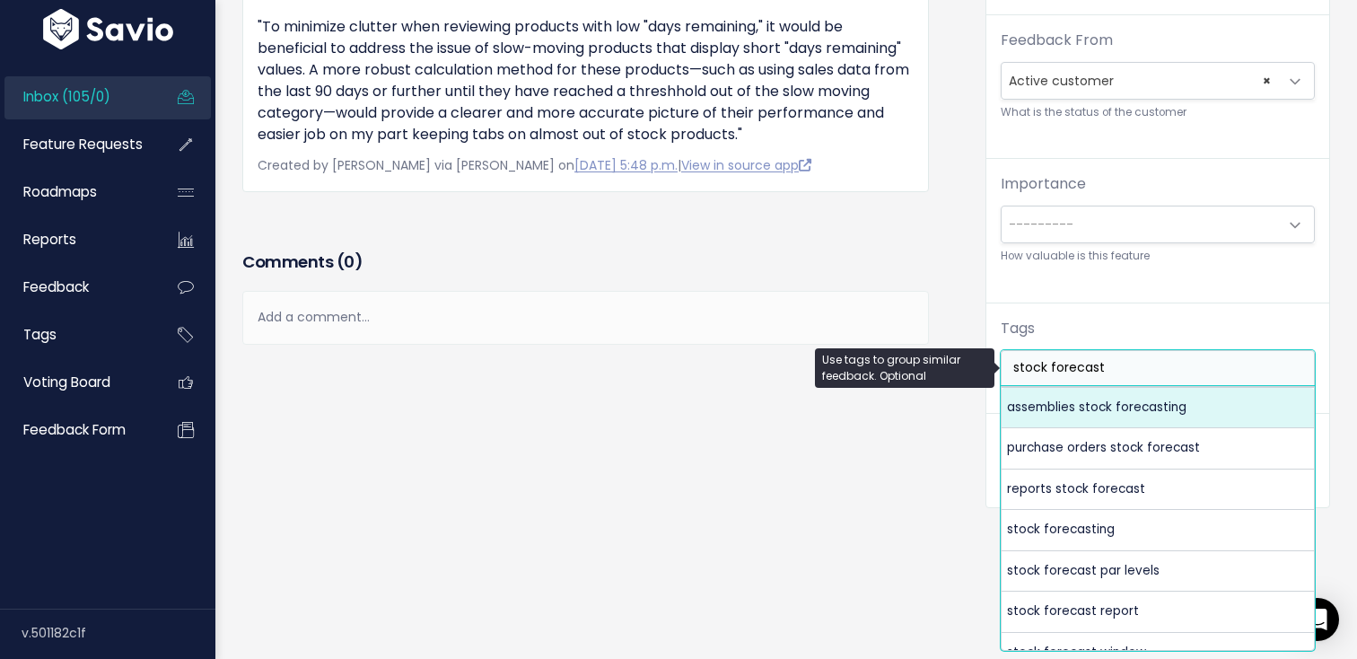
scroll to position [36, 0]
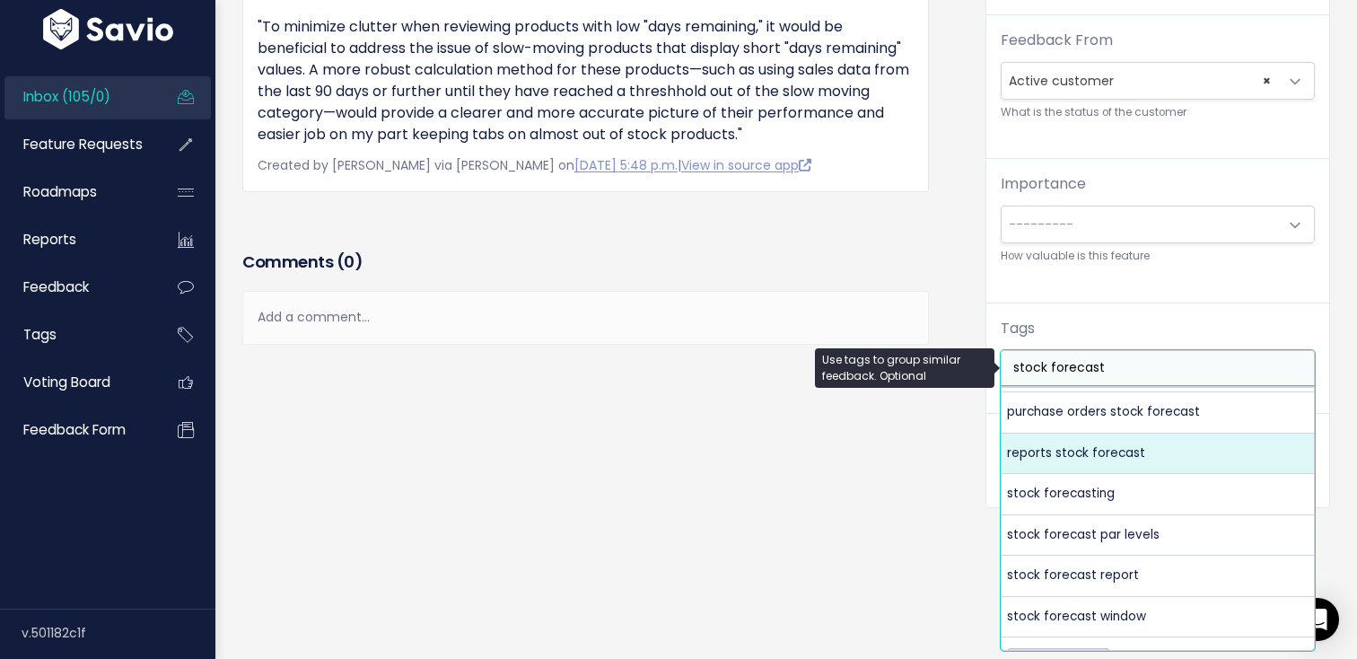
type input "stock forecast"
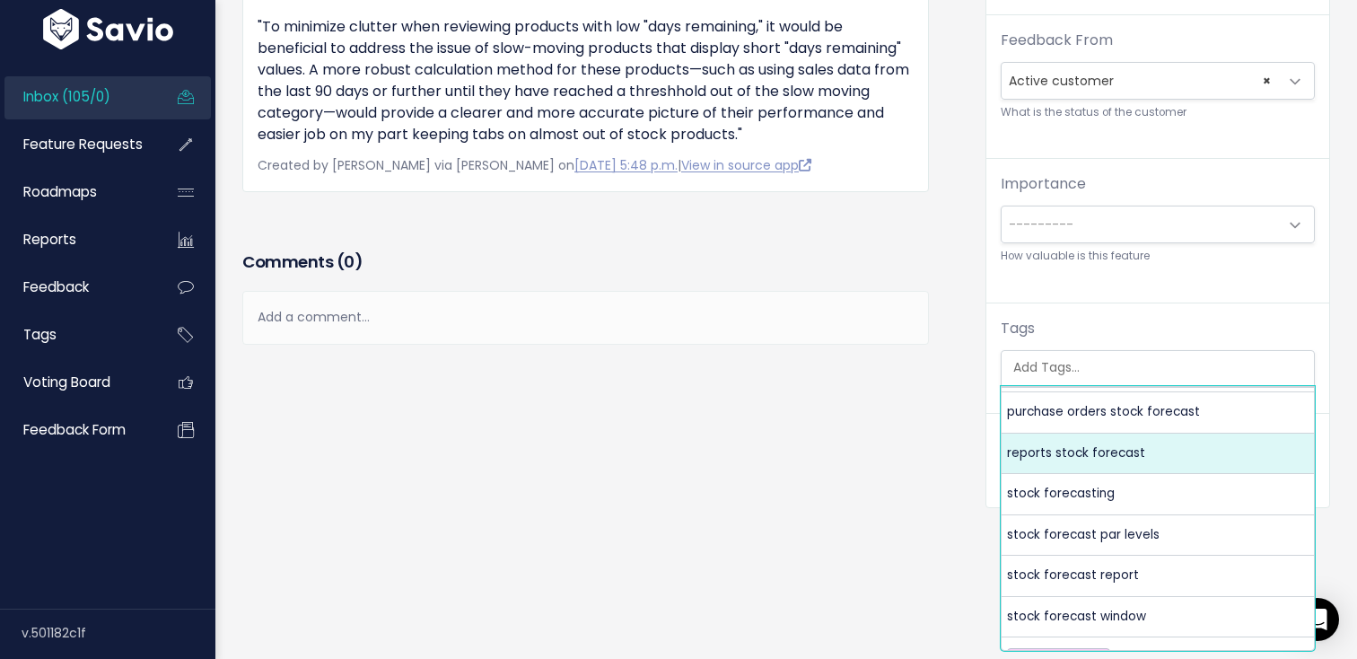
select select "7614"
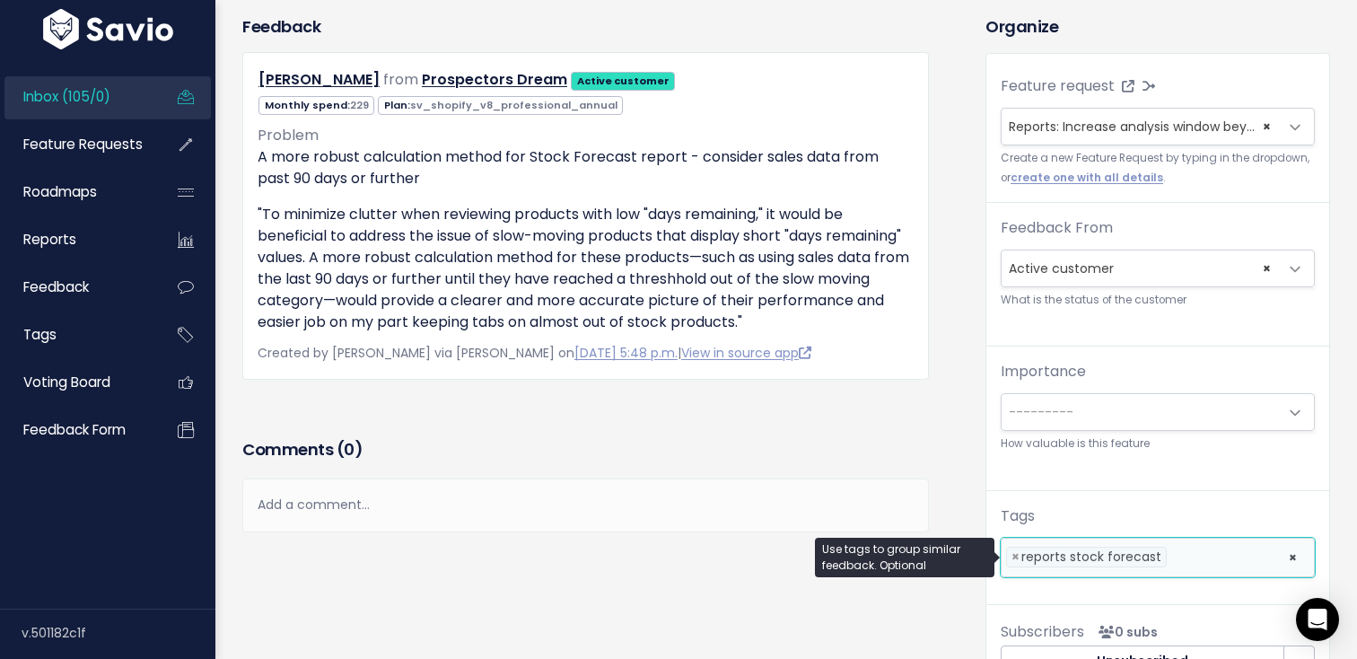
scroll to position [0, 0]
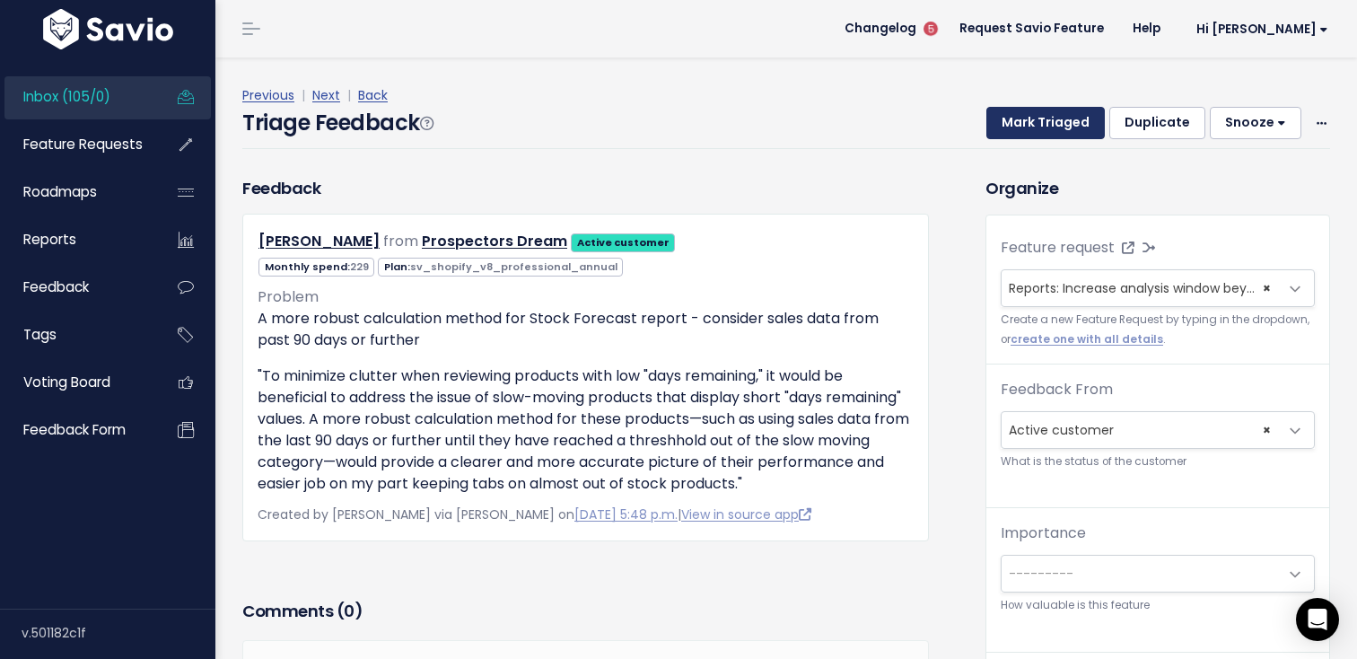
click at [1065, 117] on button "Mark Triaged" at bounding box center [1045, 123] width 118 height 32
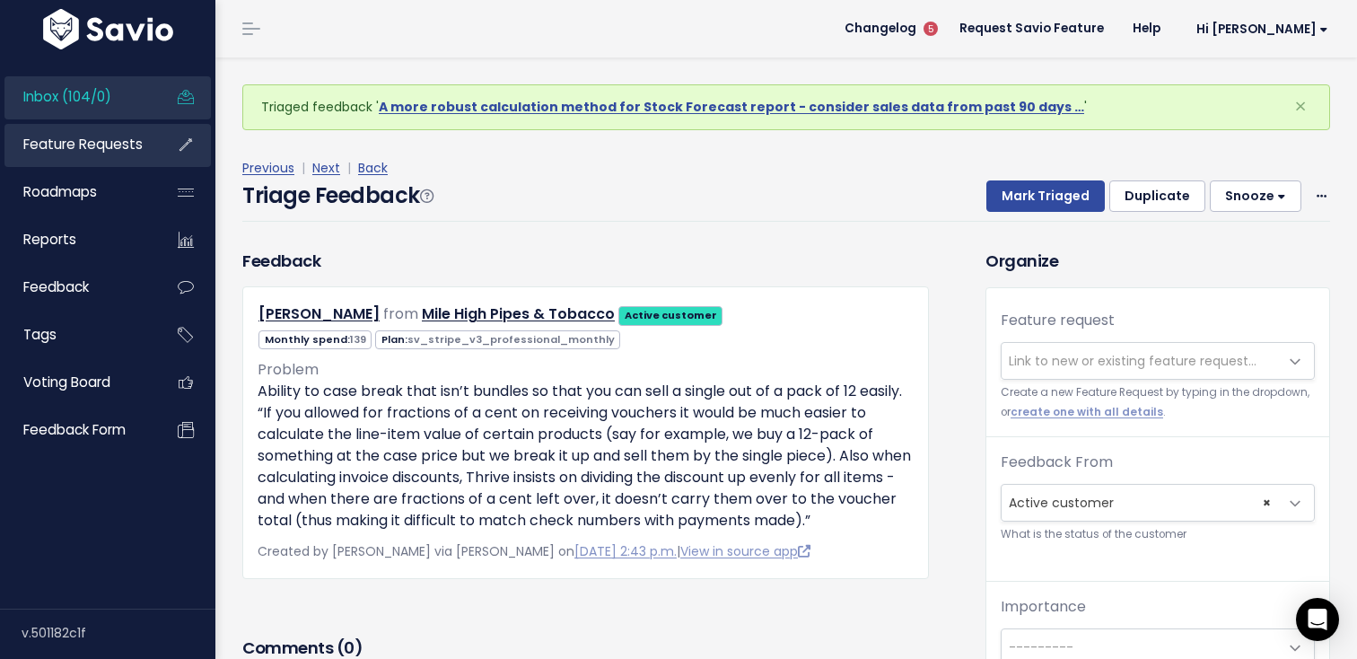
click at [103, 128] on link "Feature Requests" at bounding box center [76, 144] width 144 height 41
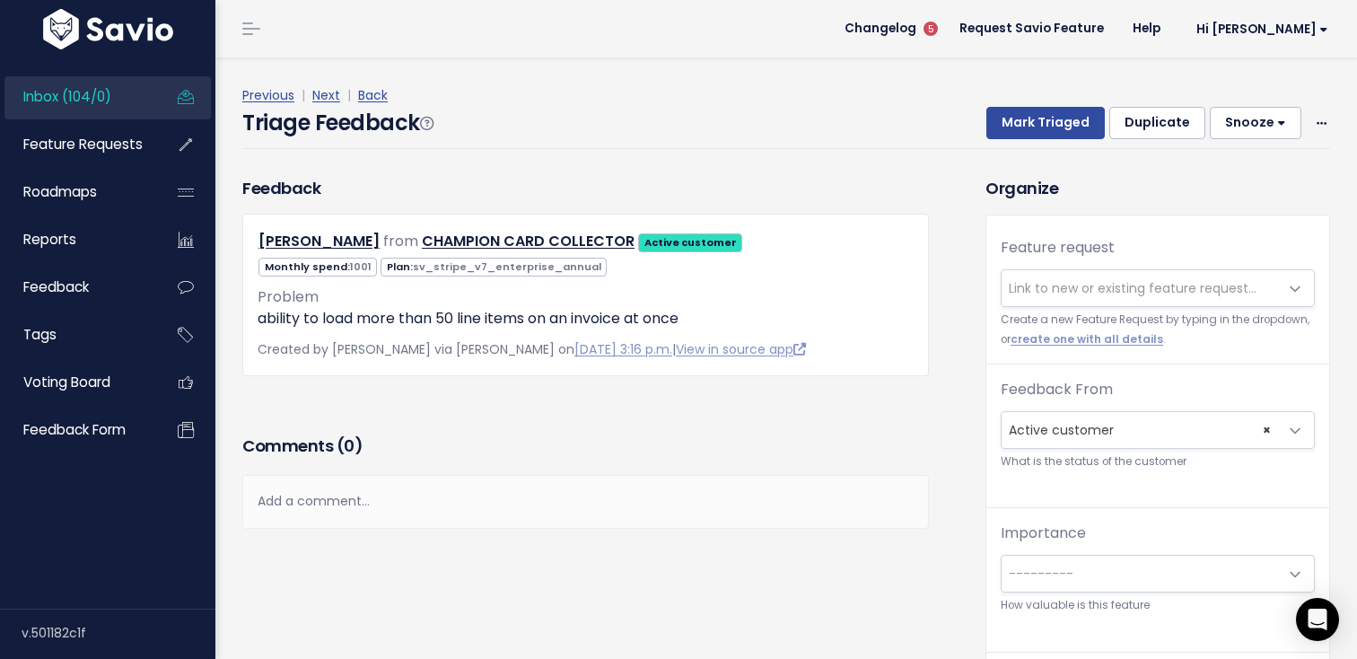
click at [1116, 291] on span "Link to new or existing feature request..." at bounding box center [1133, 288] width 248 height 18
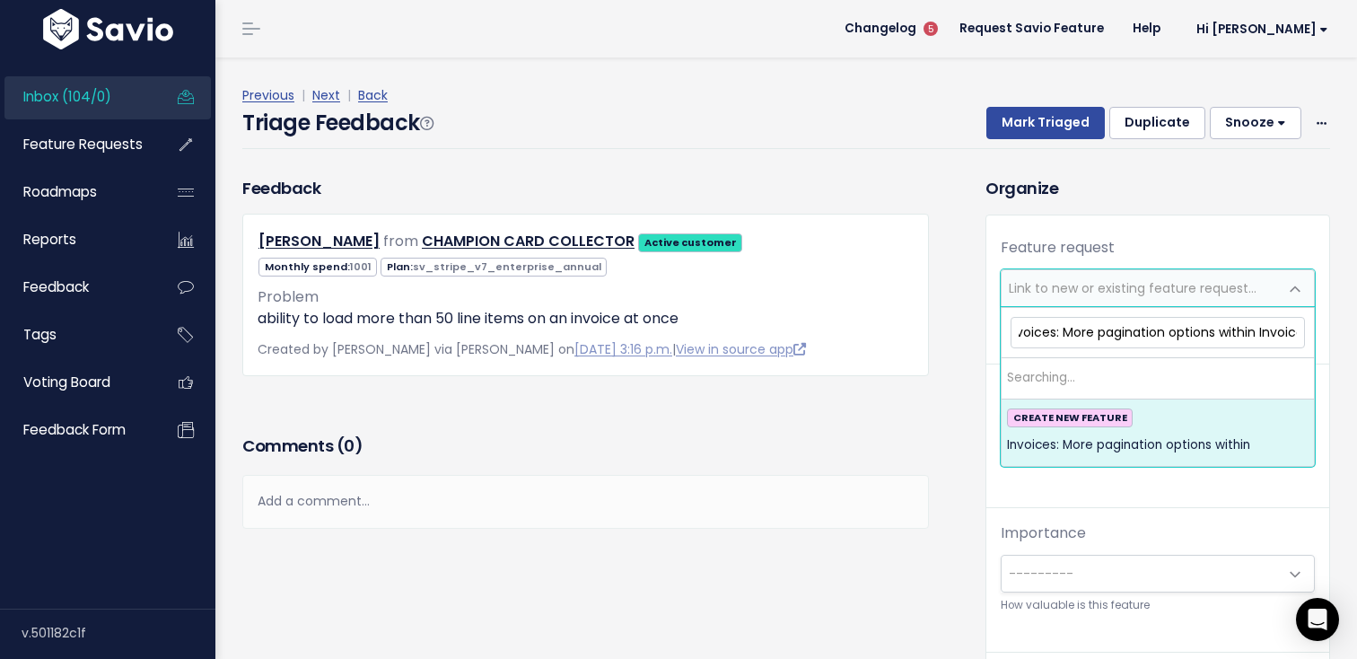
scroll to position [0, 21]
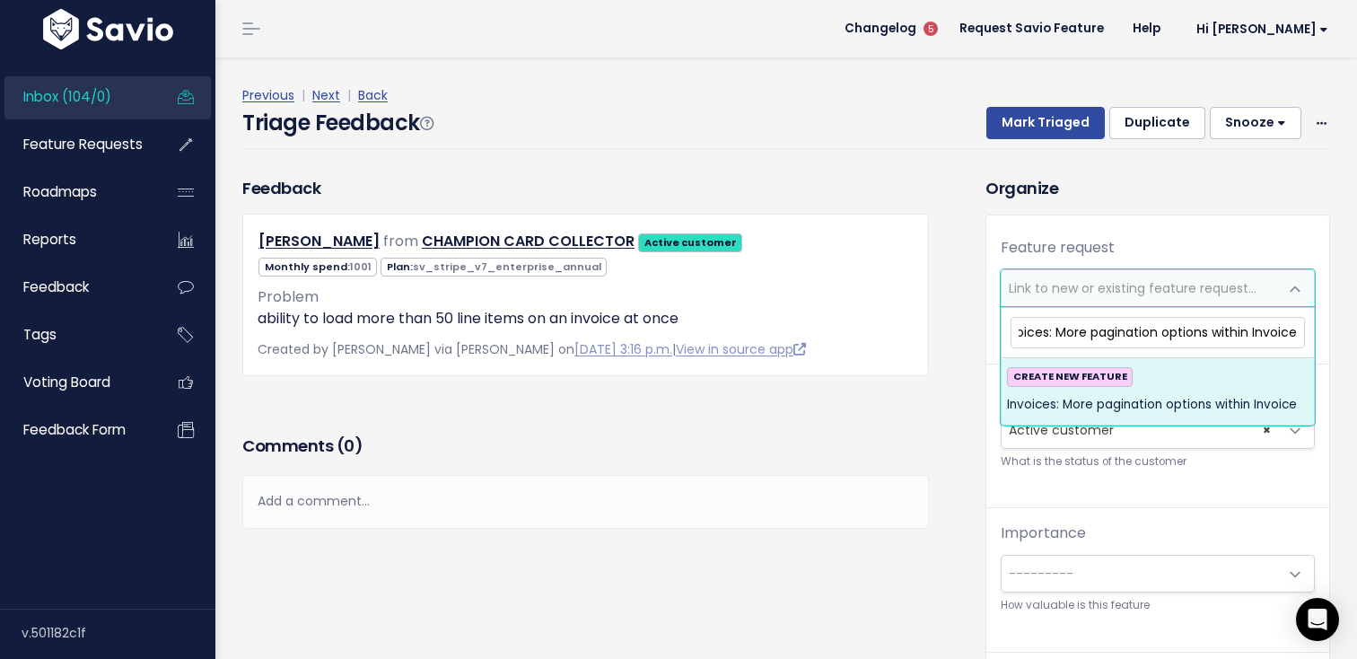
type input "Invoices: More pagination options within Invoice"
click at [1196, 385] on div "CREATE NEW FEATURE Invoices: More pagination options within Invoice" at bounding box center [1158, 391] width 302 height 48
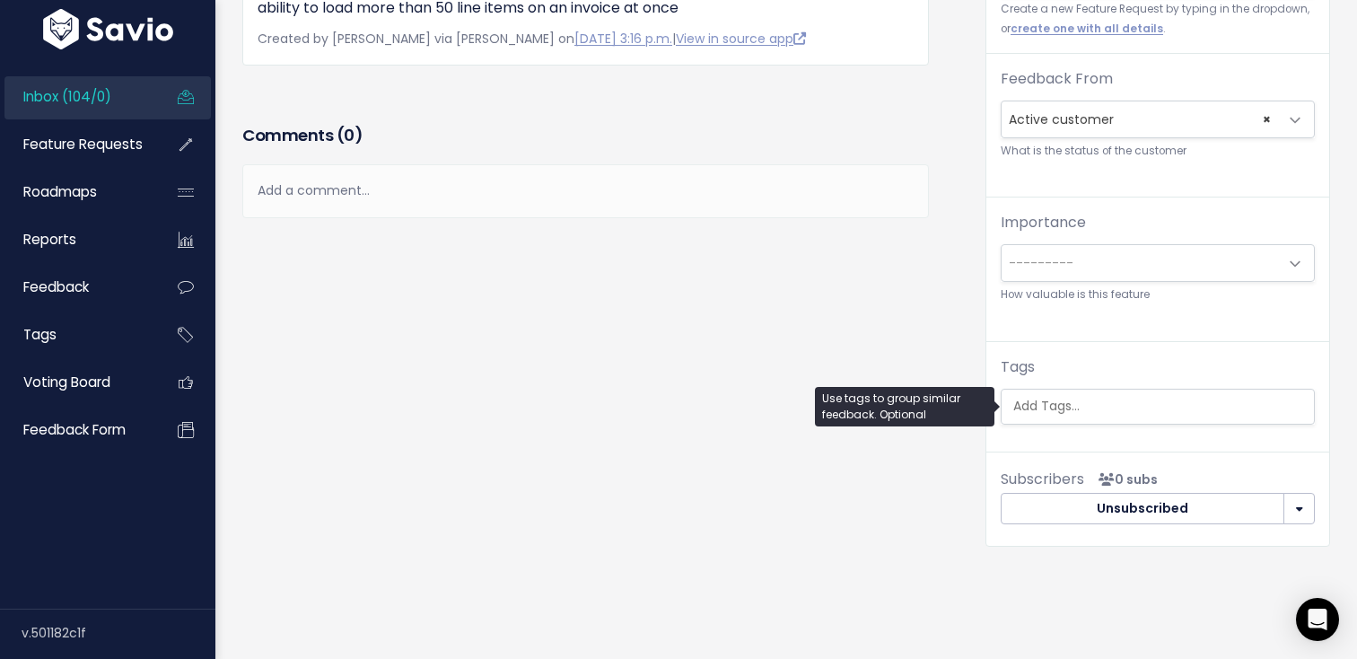
scroll to position [257, 0]
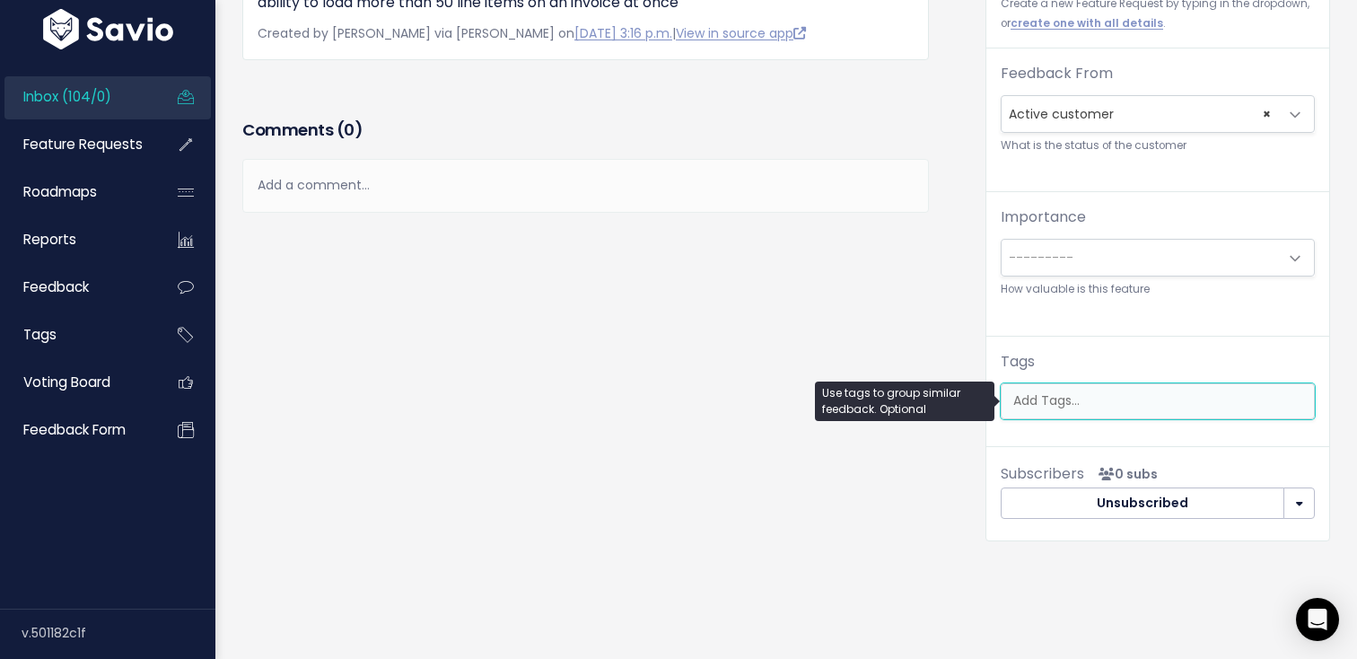
click at [1147, 398] on input "search" at bounding box center [1162, 400] width 312 height 19
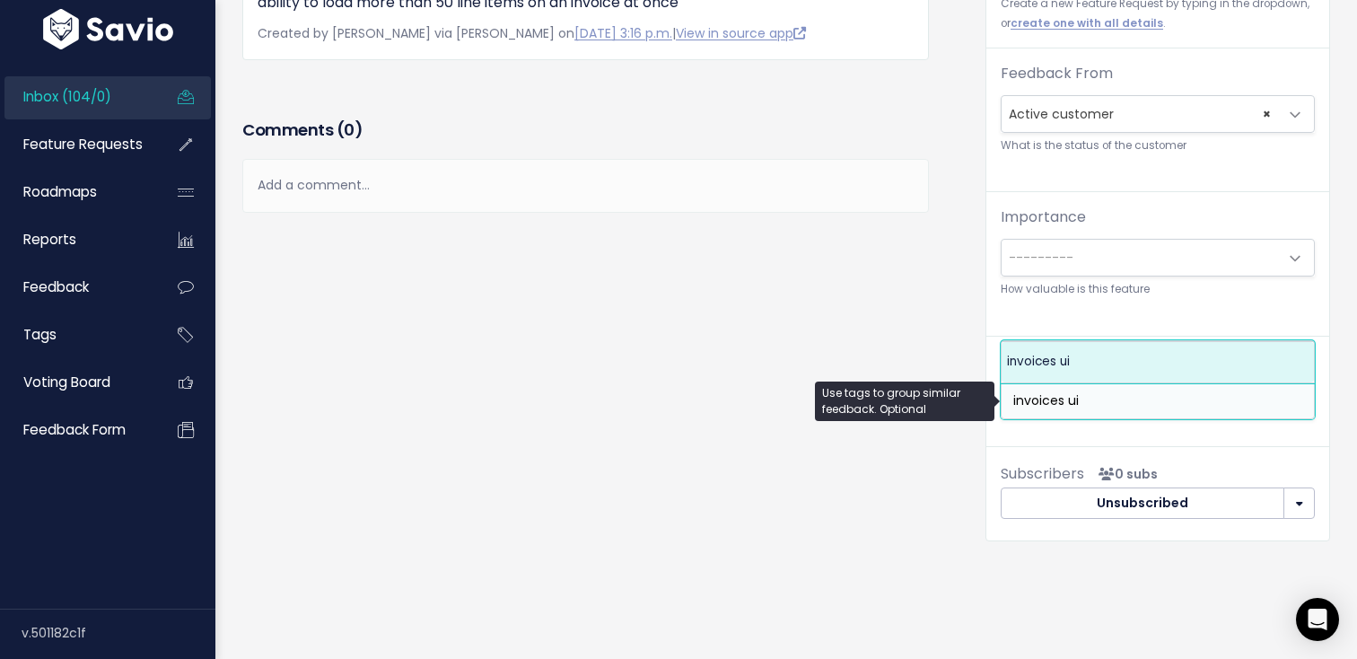
type input "invoices ui"
select select "10462"
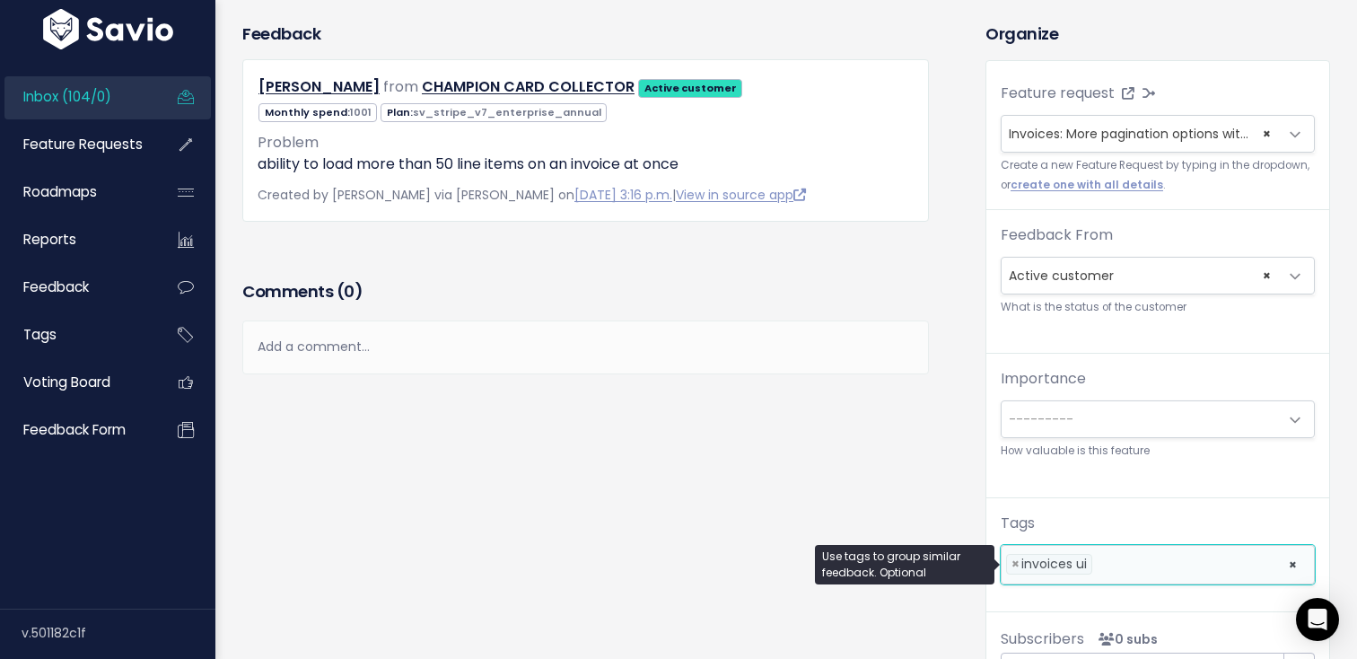
scroll to position [0, 0]
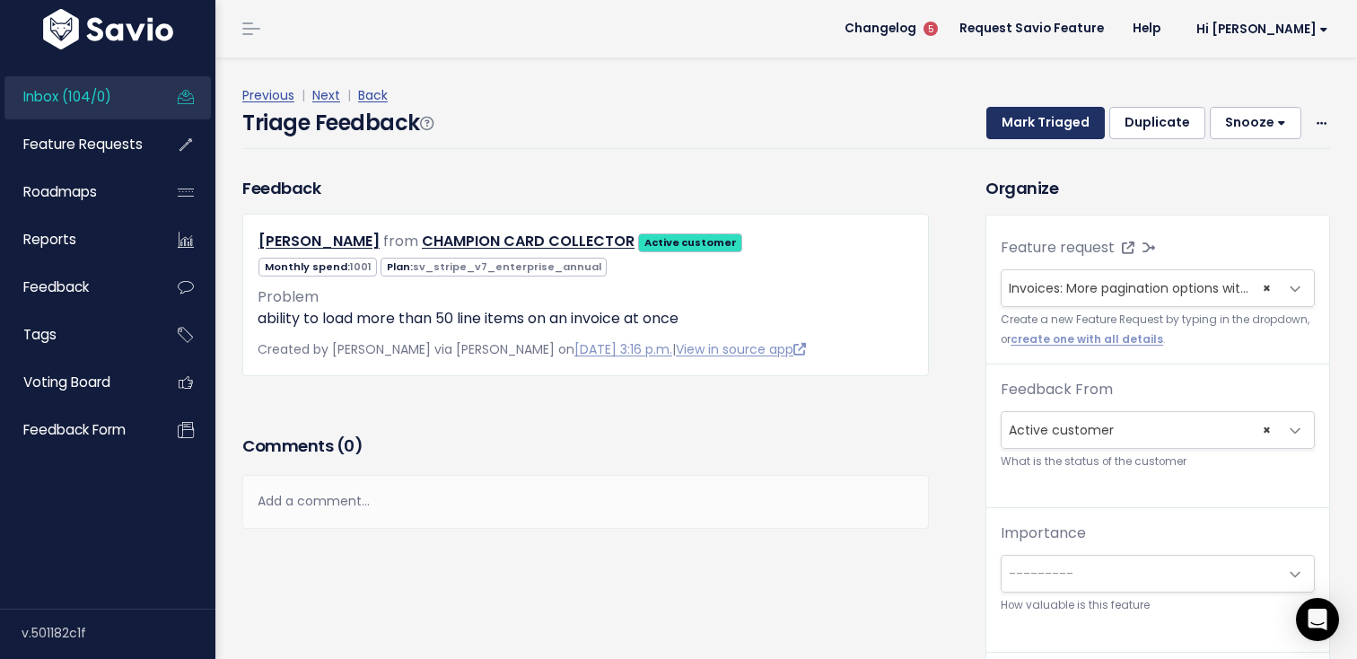
click at [1028, 109] on button "Mark Triaged" at bounding box center [1045, 123] width 118 height 32
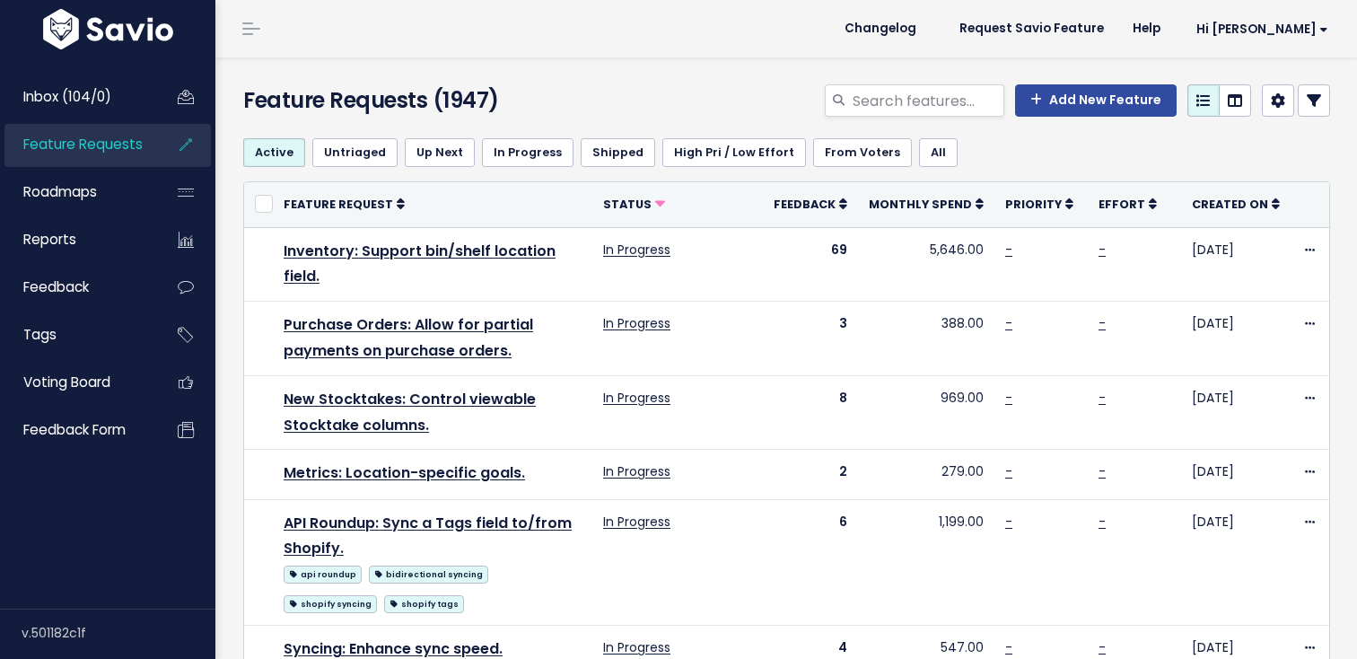
click at [966, 90] on div "Customize Filter order, names, and sharing, and show/hide filters" at bounding box center [946, 112] width 179 height 56
click at [952, 93] on div "Customize Filter order, names, and sharing, and show/hide filters" at bounding box center [946, 112] width 179 height 56
click at [909, 102] on div "Customize Filter order, names, and sharing, and show/hide filters" at bounding box center [946, 112] width 179 height 56
click at [916, 98] on input "search" at bounding box center [927, 100] width 153 height 32
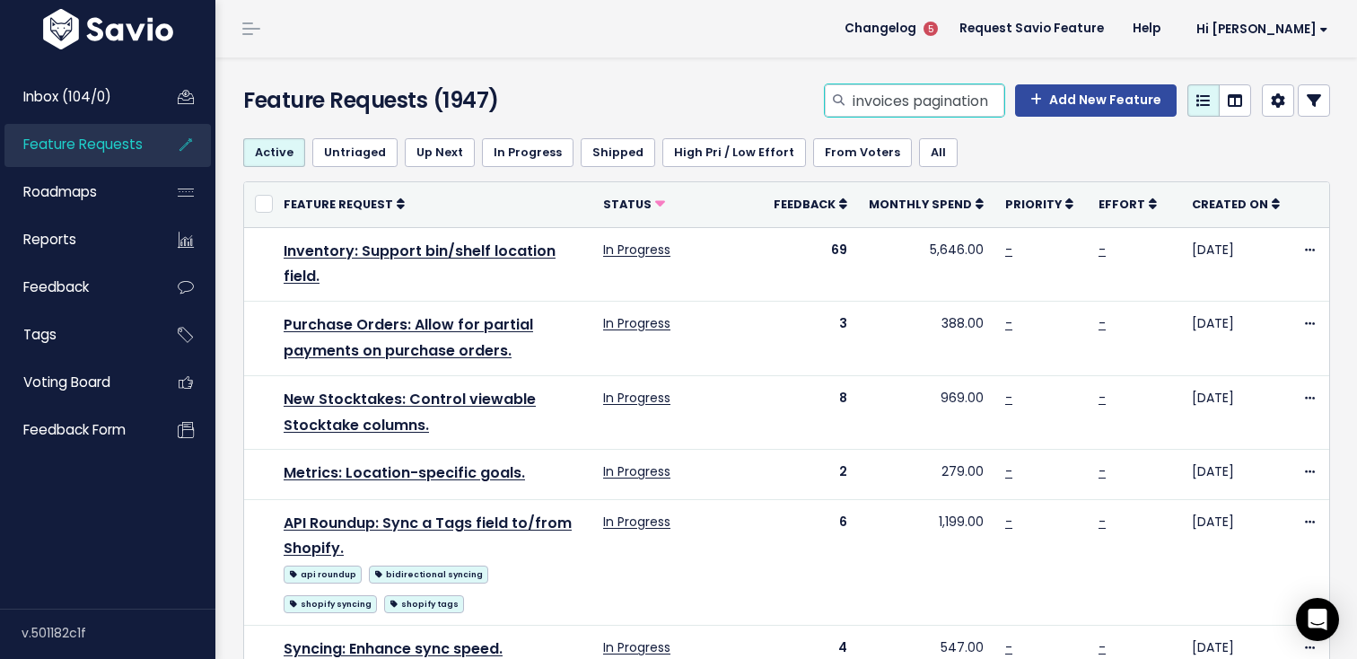
type input "invoices pagination"
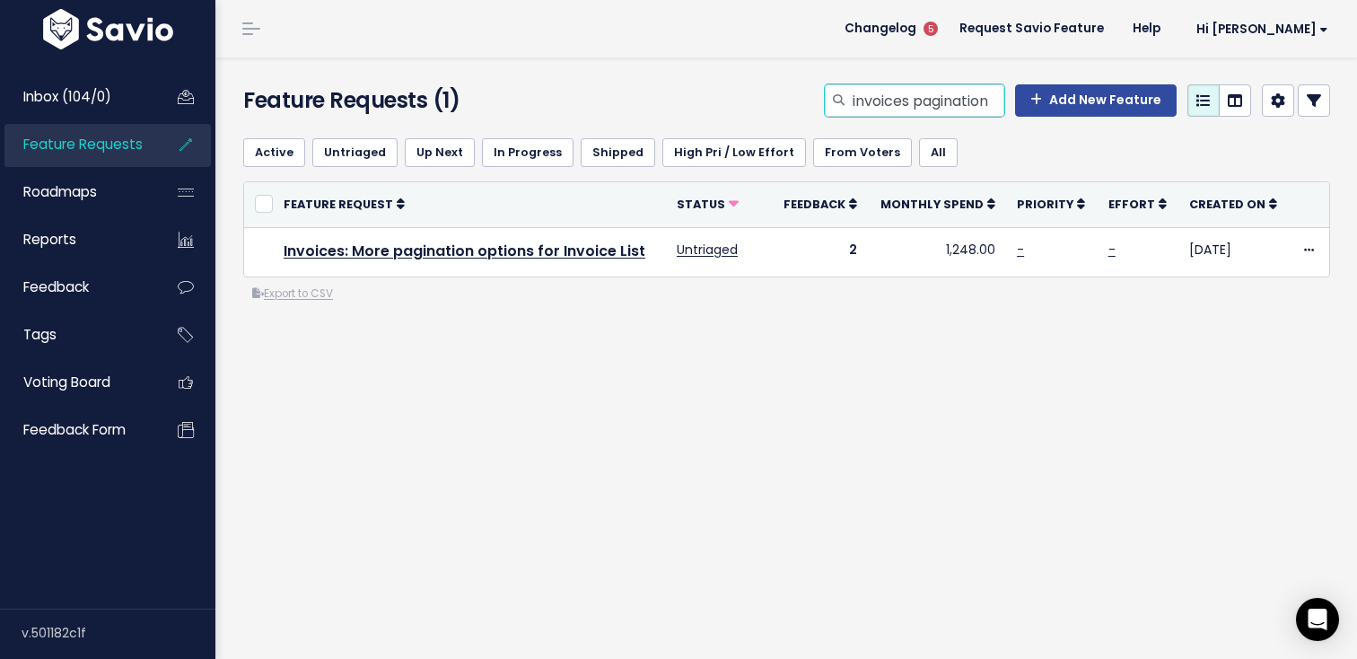
click at [954, 108] on input "invoices pagination" at bounding box center [927, 100] width 153 height 32
type input "bundles"
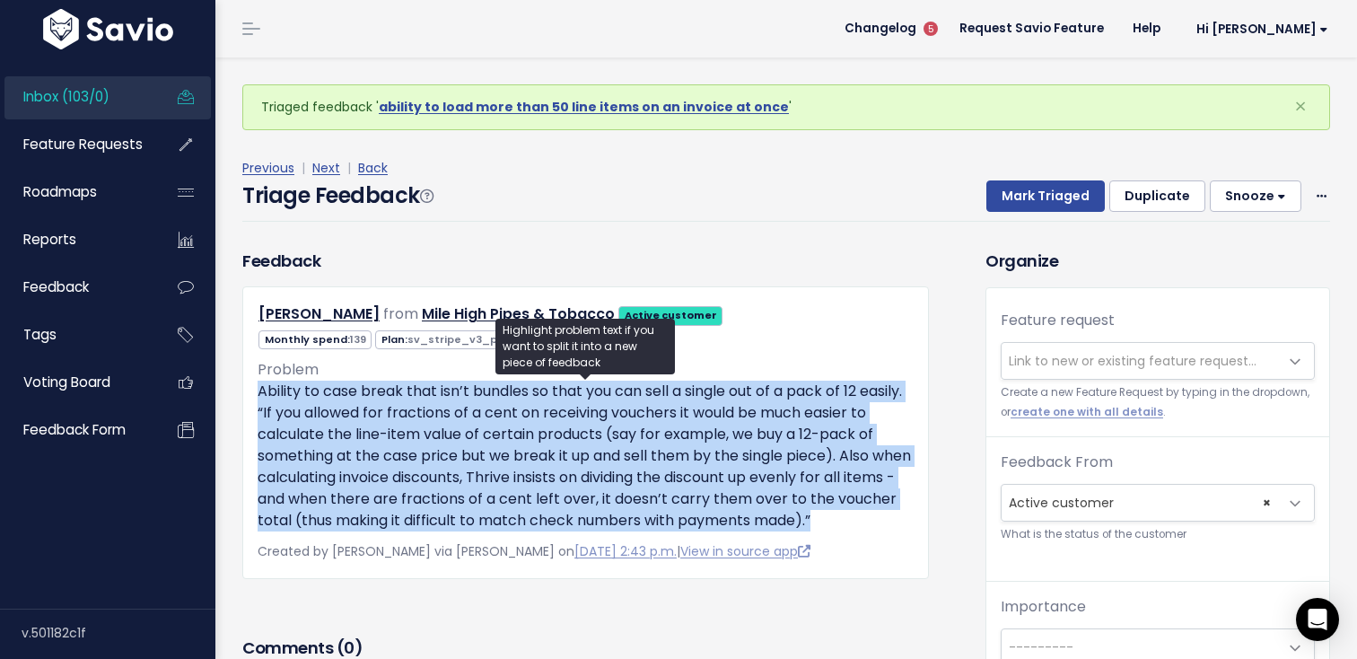
drag, startPoint x: 888, startPoint y: 516, endPoint x: 244, endPoint y: 396, distance: 655.4
click at [244, 396] on div "Corban Crandall from Mile High Pipes & Tobacco Active customer 139" at bounding box center [585, 432] width 686 height 292
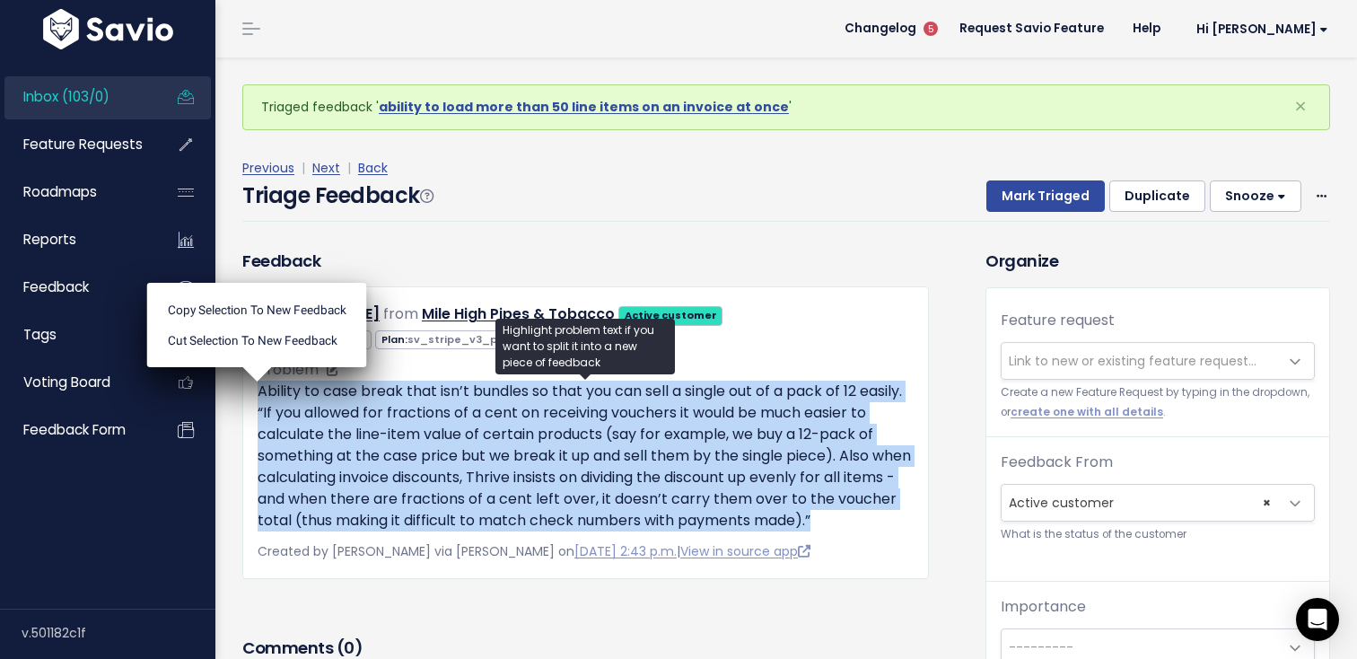
copy p "Ability to case break that isn’t bundles so that you can sell a single out of a…"
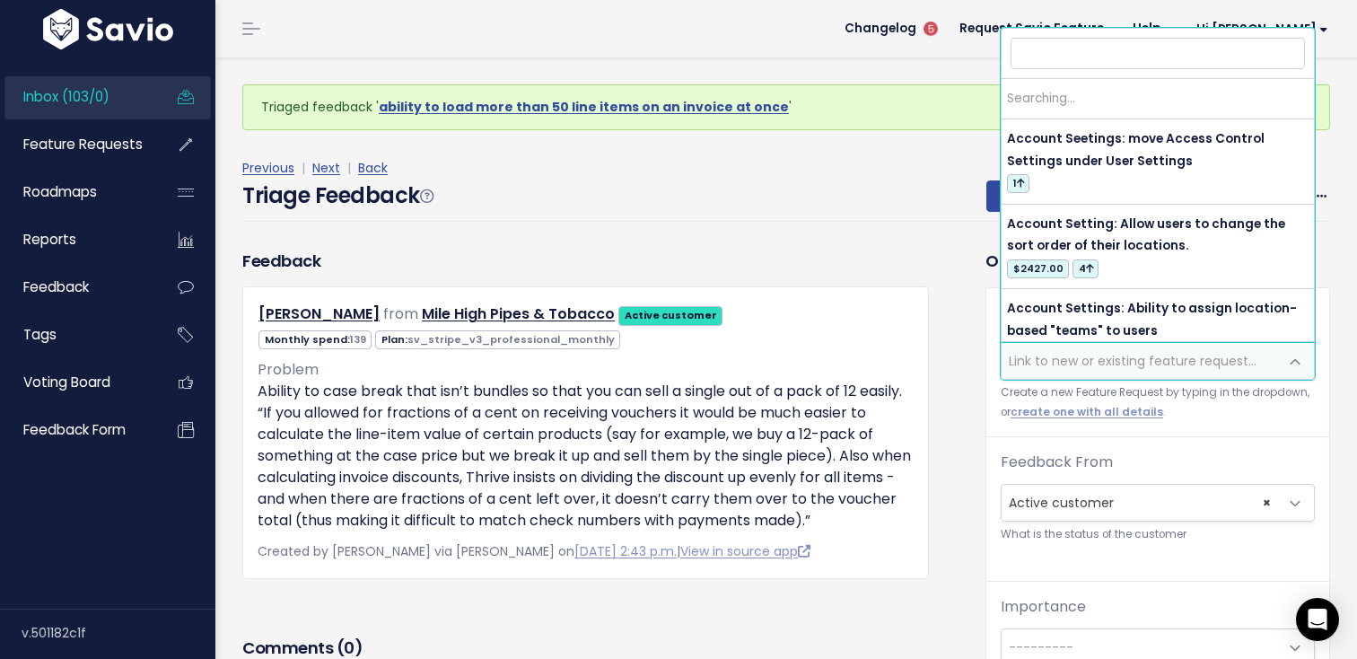
click at [1067, 351] on span "Link to new or existing feature request..." at bounding box center [1139, 361] width 276 height 36
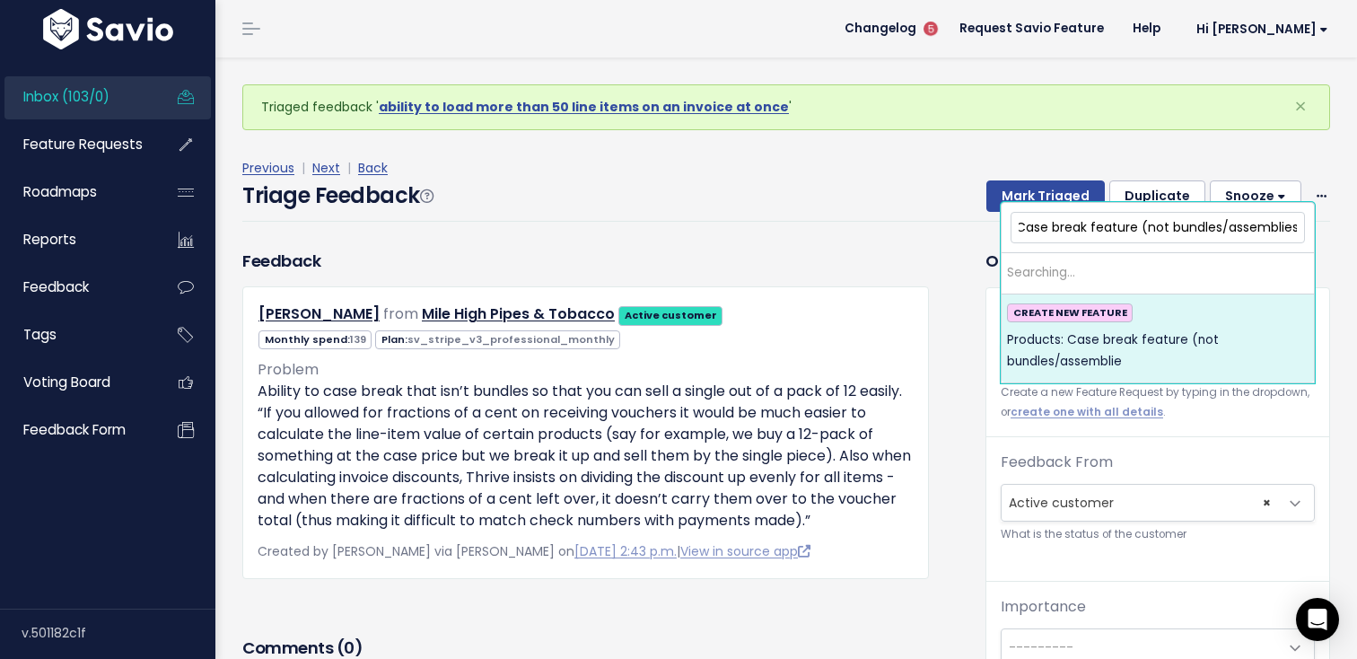
scroll to position [0, 70]
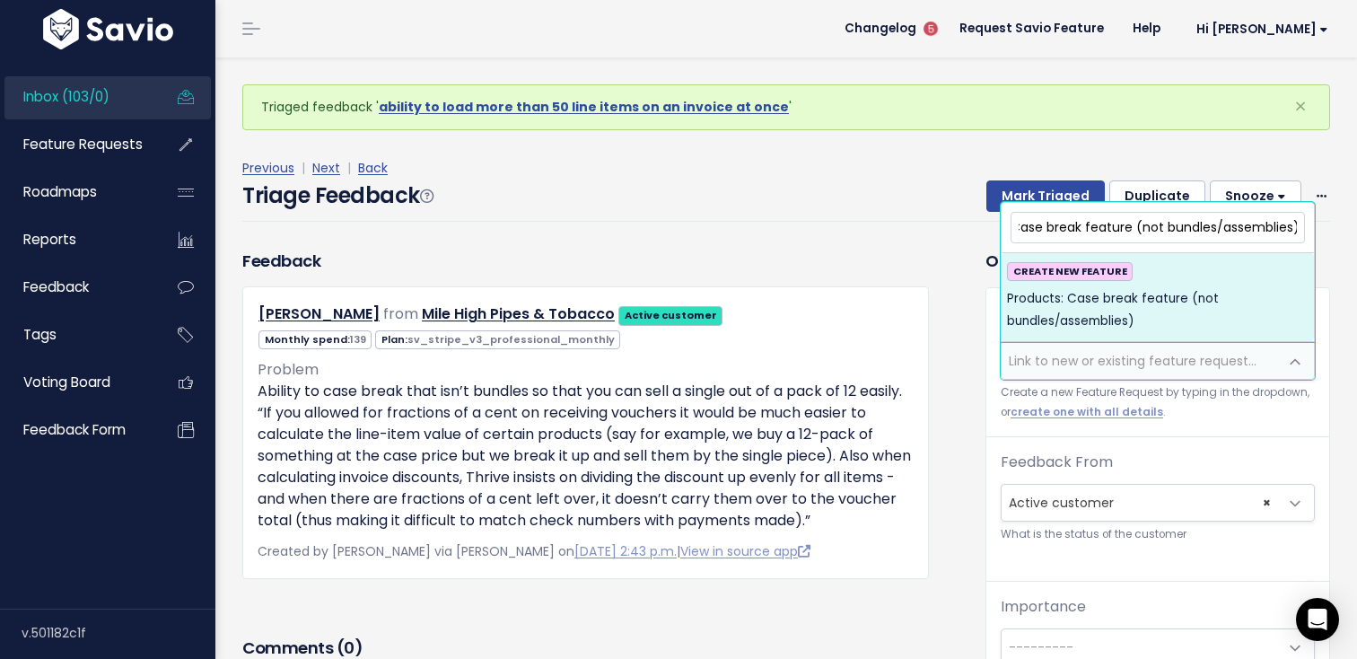
type input "Products: Case break feature (not bundles/assemblies)"
click at [1124, 322] on span "Products: Case break feature (not bundles/assemblies)" at bounding box center [1158, 310] width 302 height 44
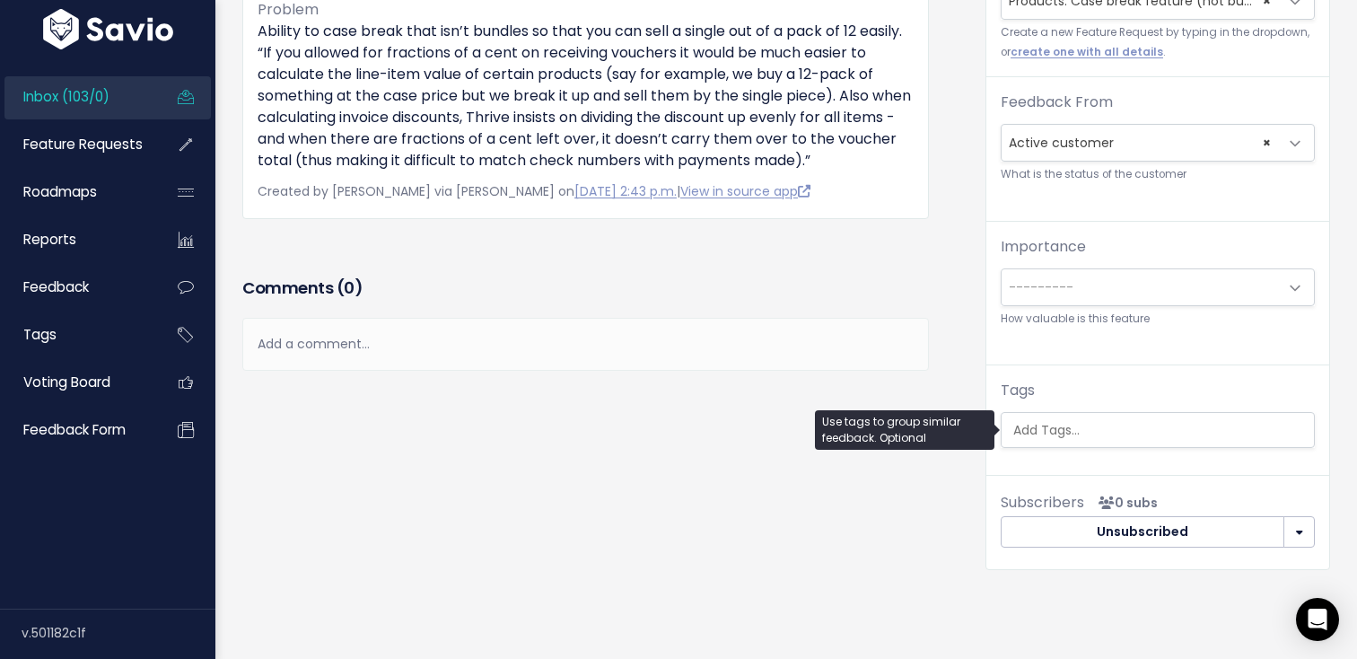
scroll to position [0, 4]
click at [1099, 441] on ul at bounding box center [1157, 430] width 312 height 34
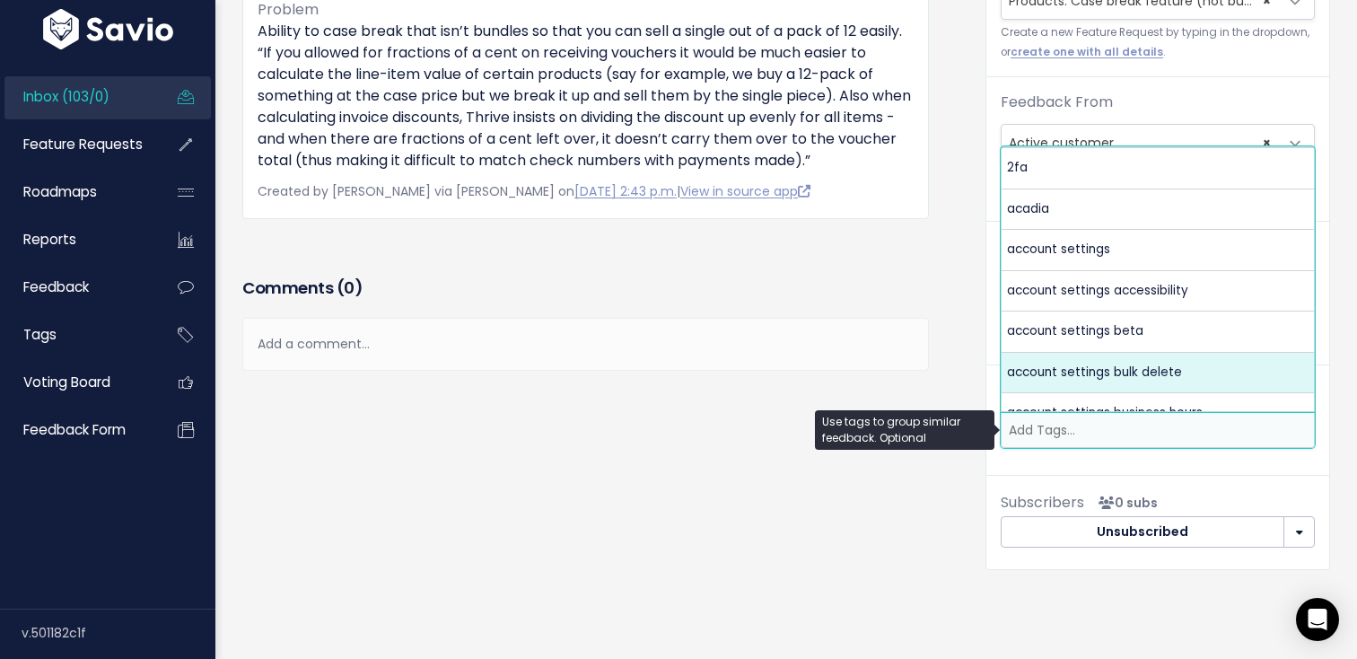
click at [899, 304] on div "Comments ( 0 )" at bounding box center [585, 295] width 686 height 45
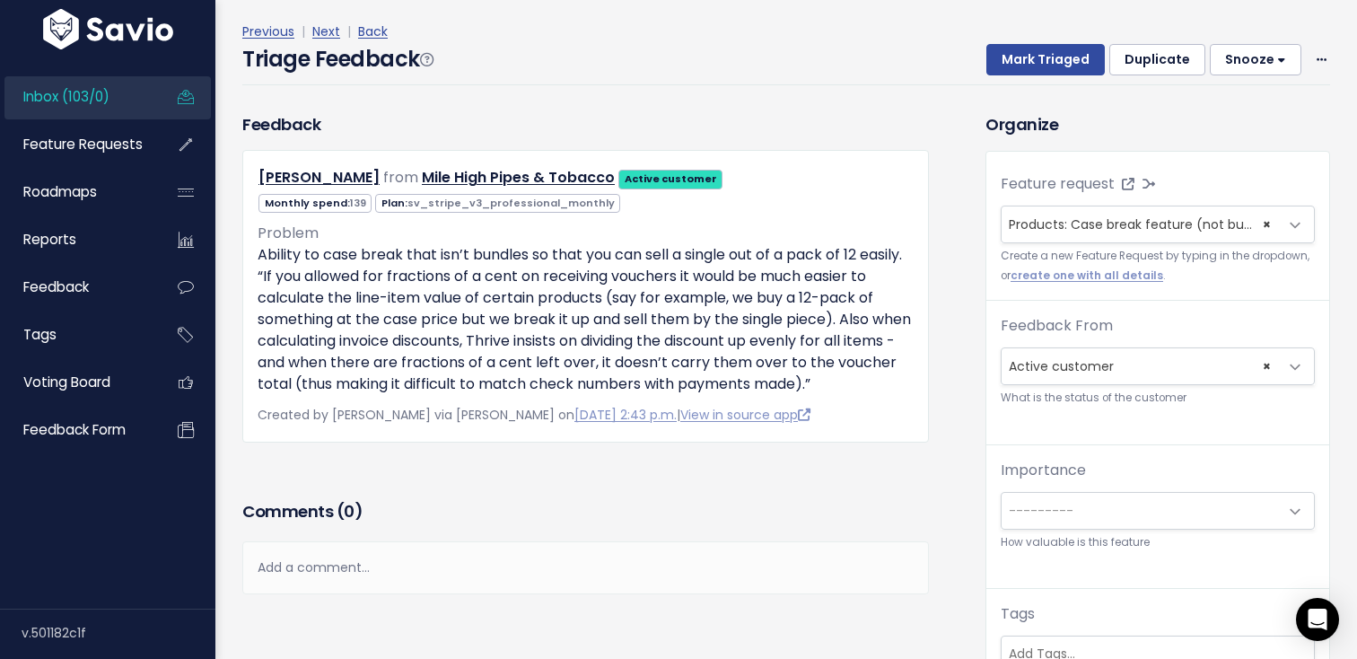
scroll to position [0, 0]
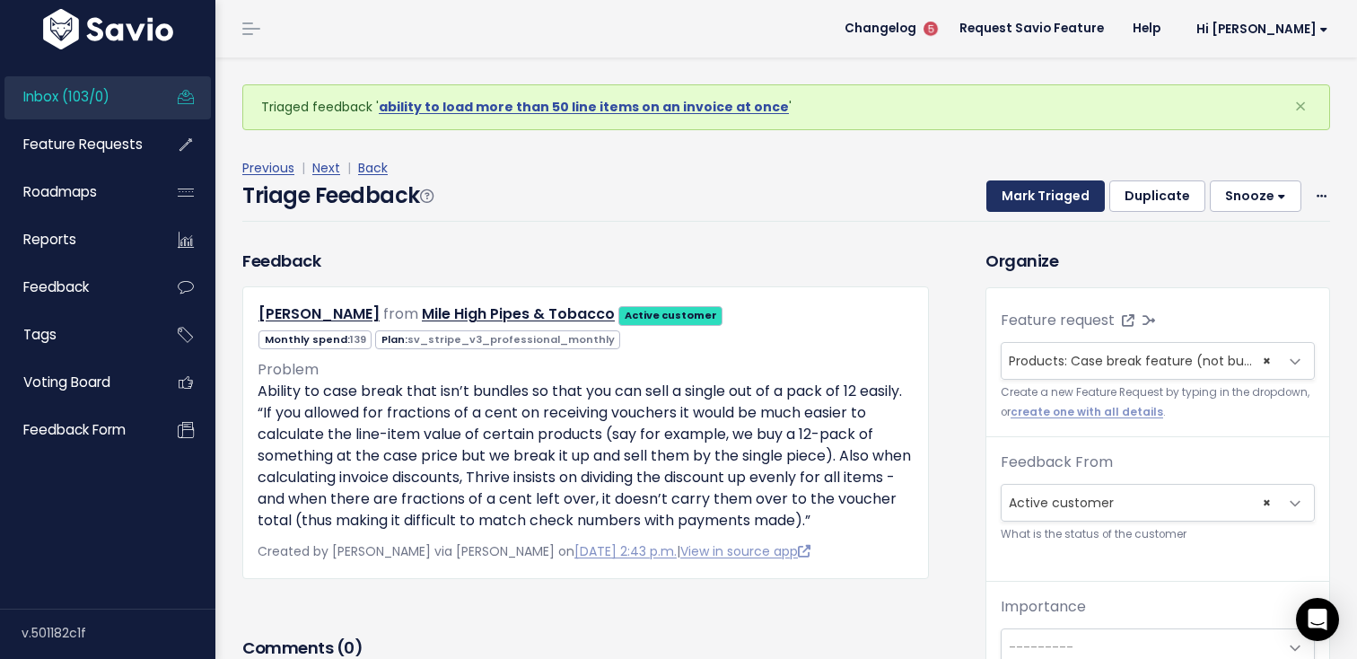
click at [1015, 189] on button "Mark Triaged" at bounding box center [1045, 196] width 118 height 32
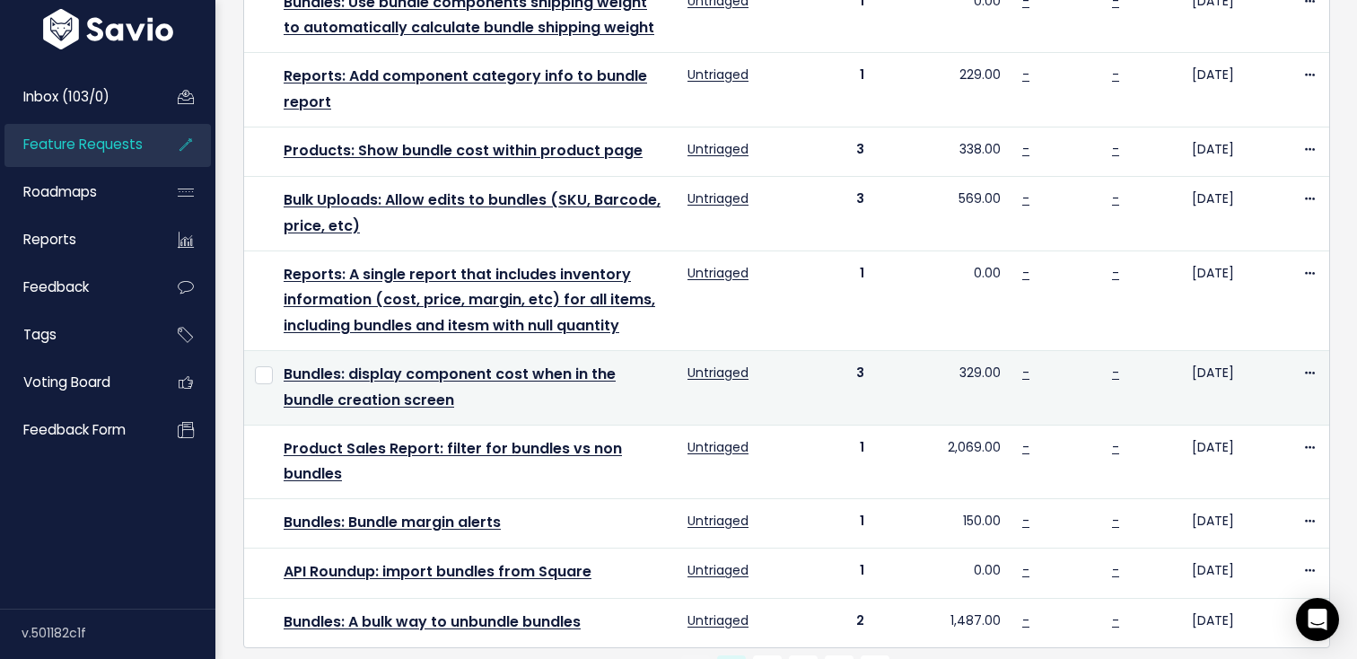
scroll to position [1023, 0]
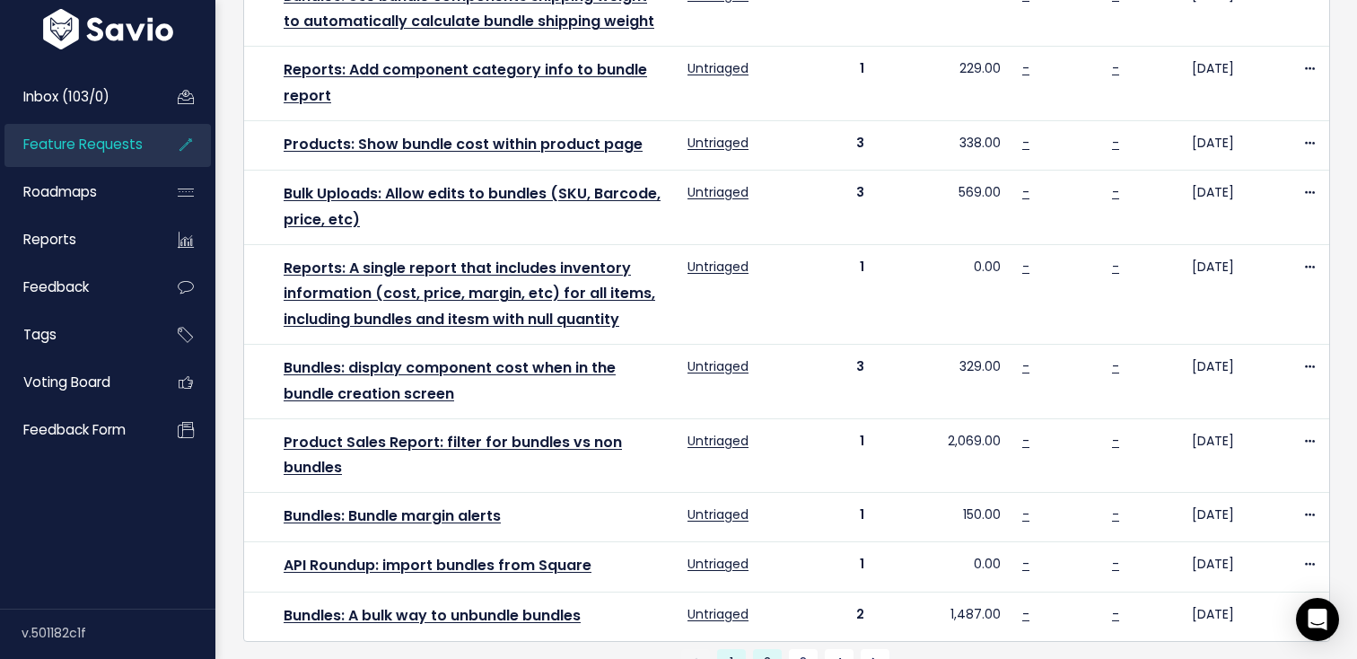
click at [773, 649] on link "2" at bounding box center [767, 663] width 29 height 29
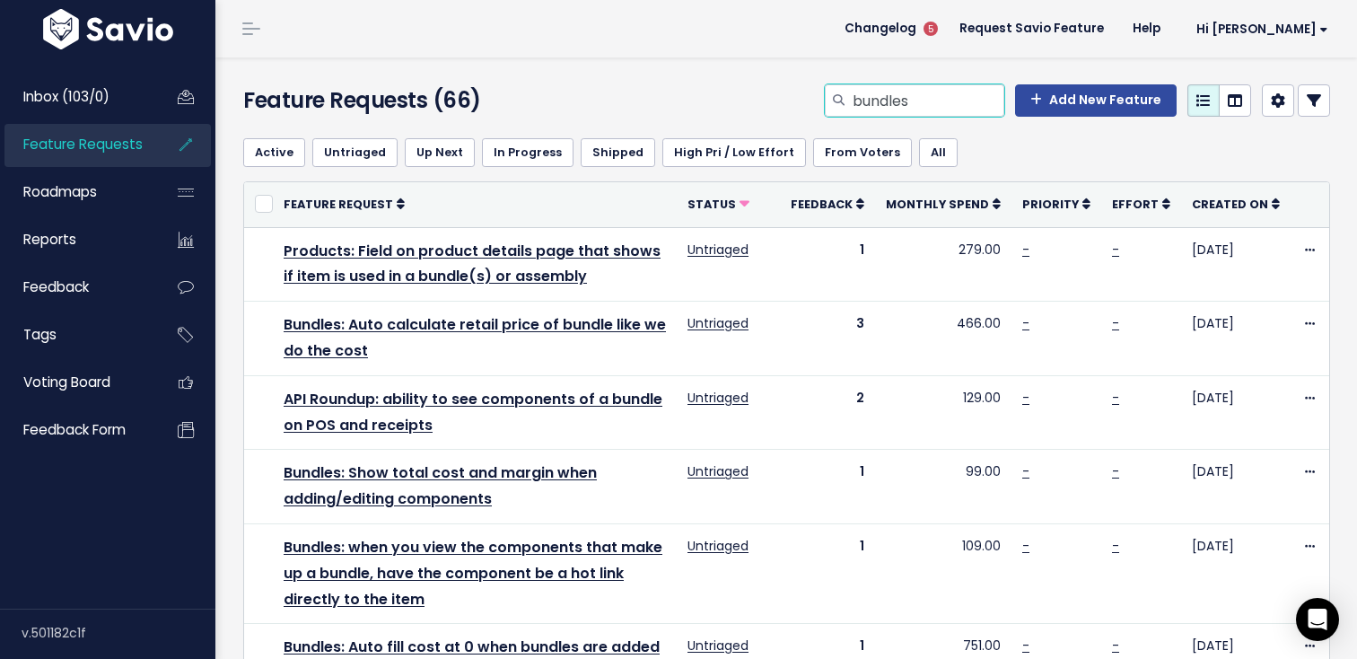
click at [883, 99] on input "bundles" at bounding box center [927, 100] width 153 height 32
type input "purchase order email"
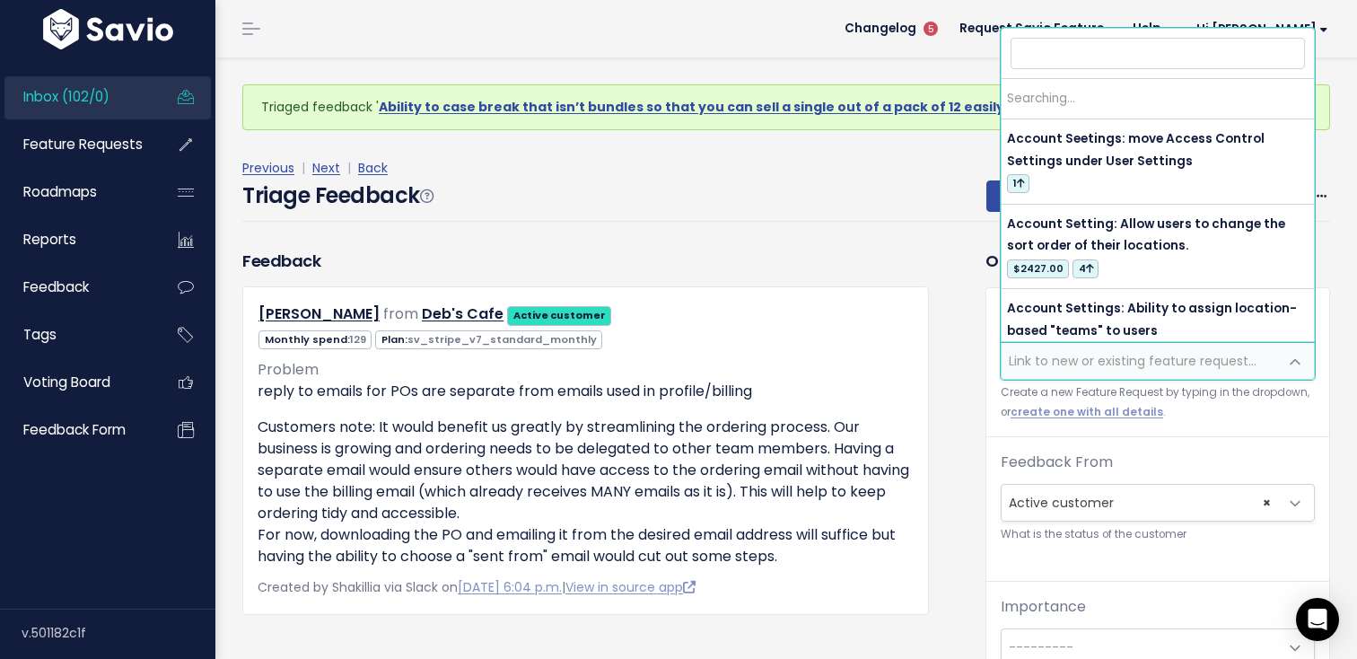
click at [1024, 357] on span "Link to new or existing feature request..." at bounding box center [1133, 361] width 248 height 18
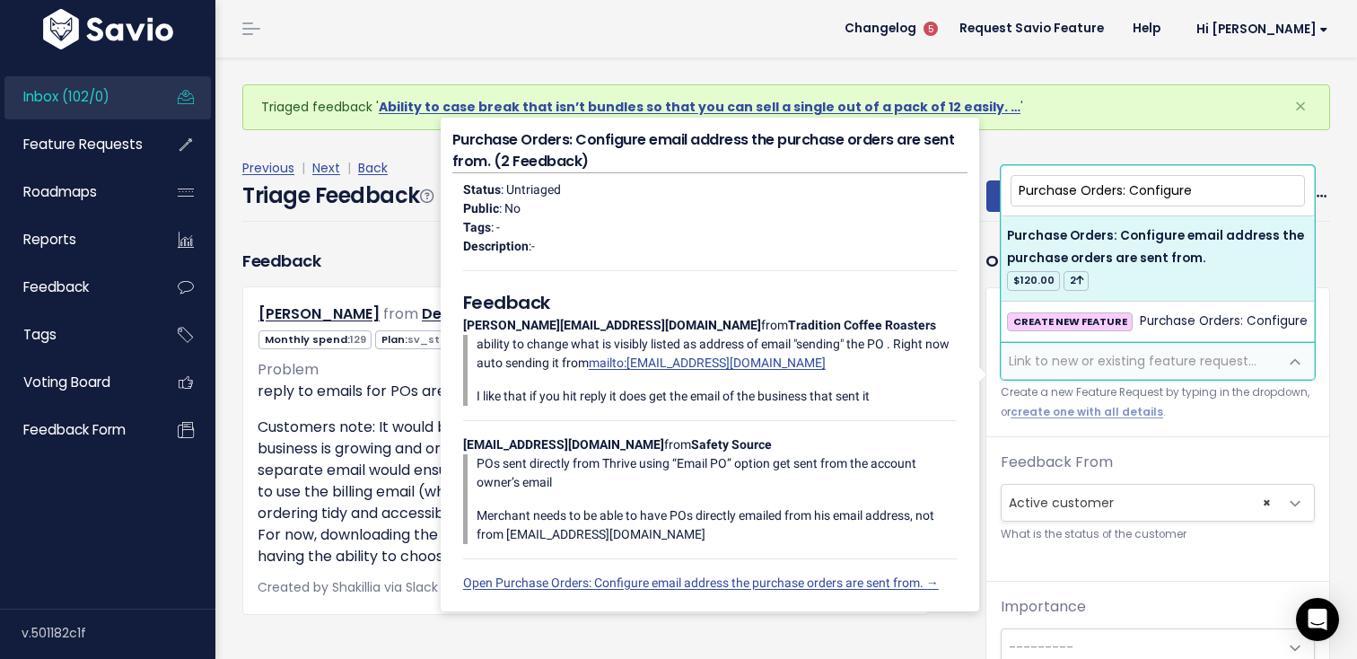
type input "Purchase Orders: Configure"
select select "33426"
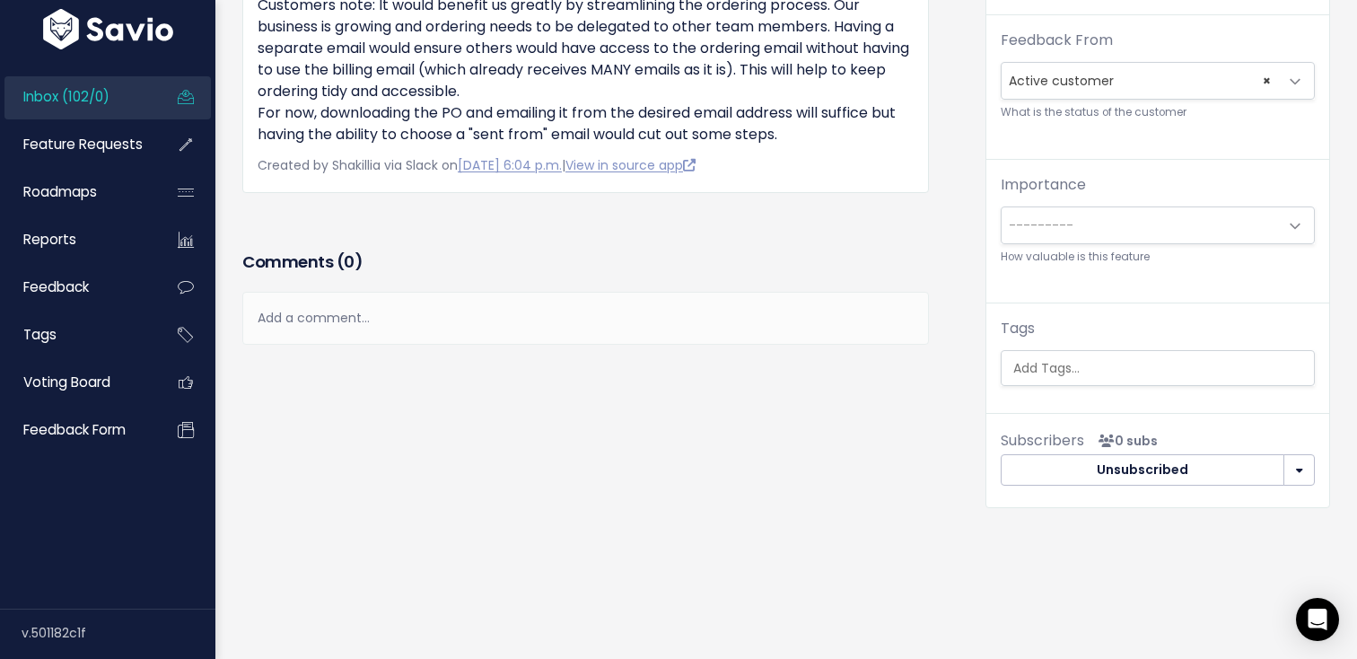
scroll to position [0, 4]
click at [1102, 380] on ul at bounding box center [1157, 368] width 312 height 34
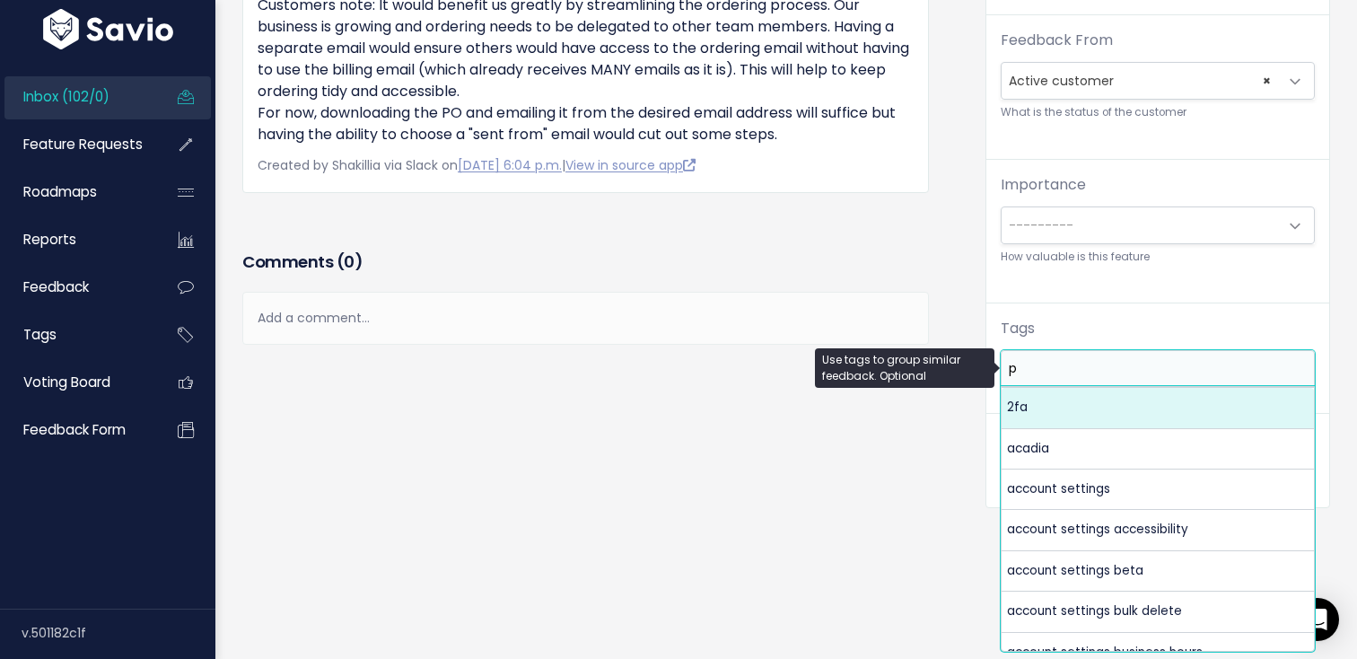
scroll to position [0, 0]
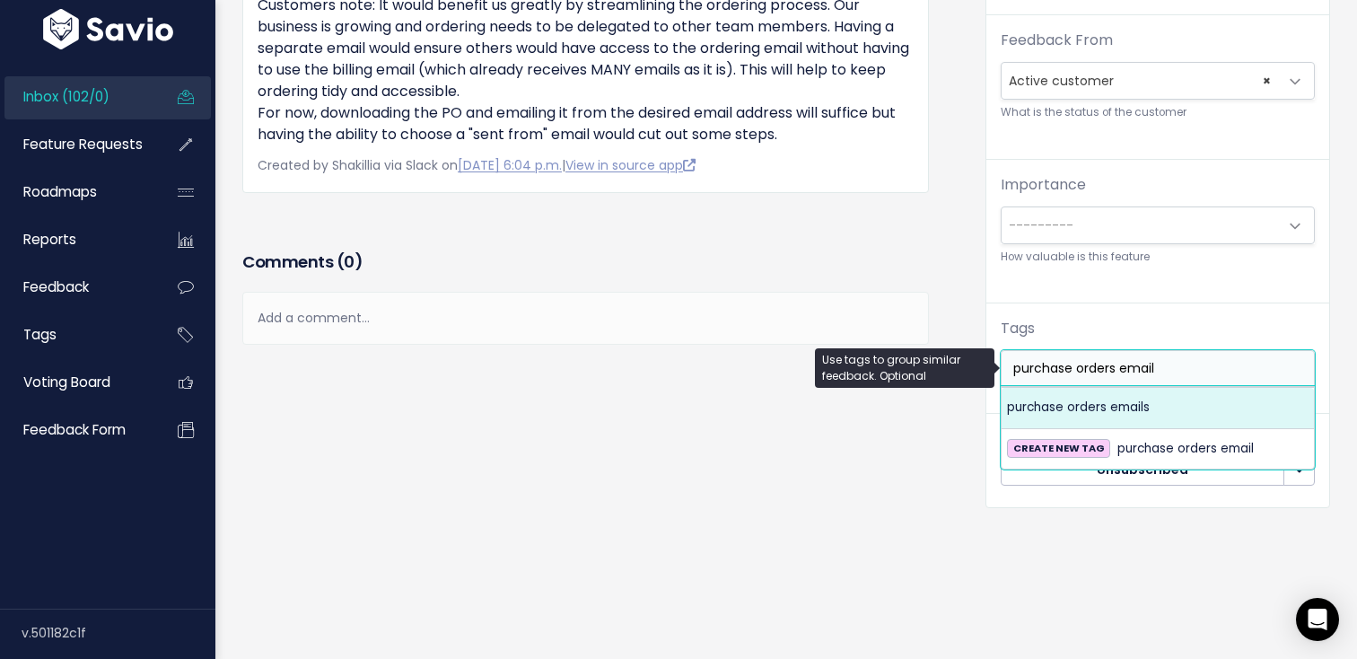
type input "purchase orders email"
select select "9438"
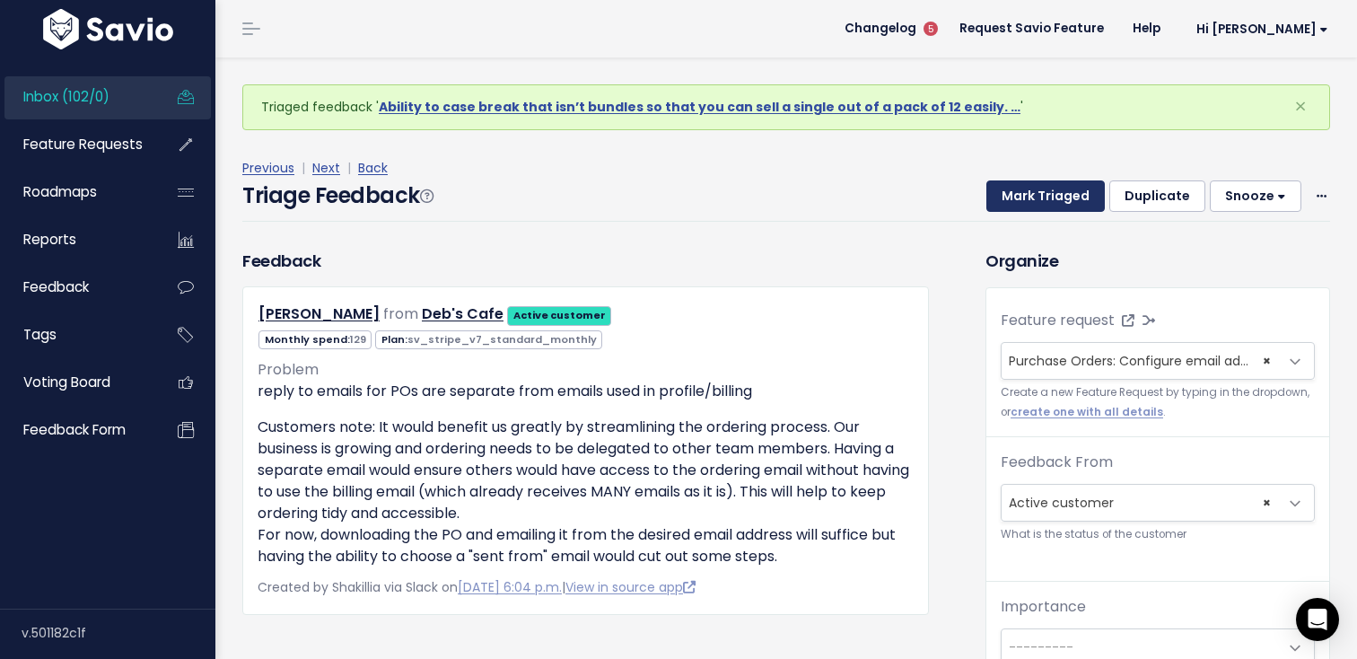
click at [1046, 197] on button "Mark Triaged" at bounding box center [1045, 196] width 118 height 32
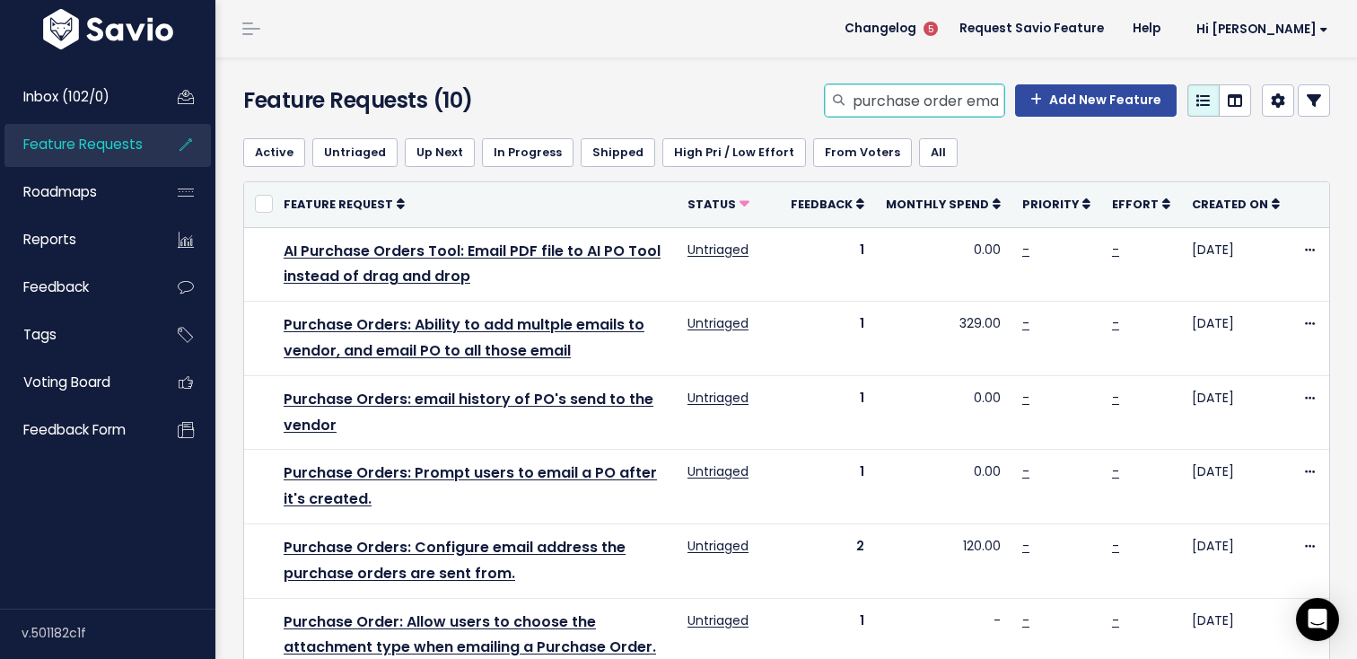
click at [959, 98] on input "purchase order email" at bounding box center [927, 100] width 153 height 32
type input "lost in transit"
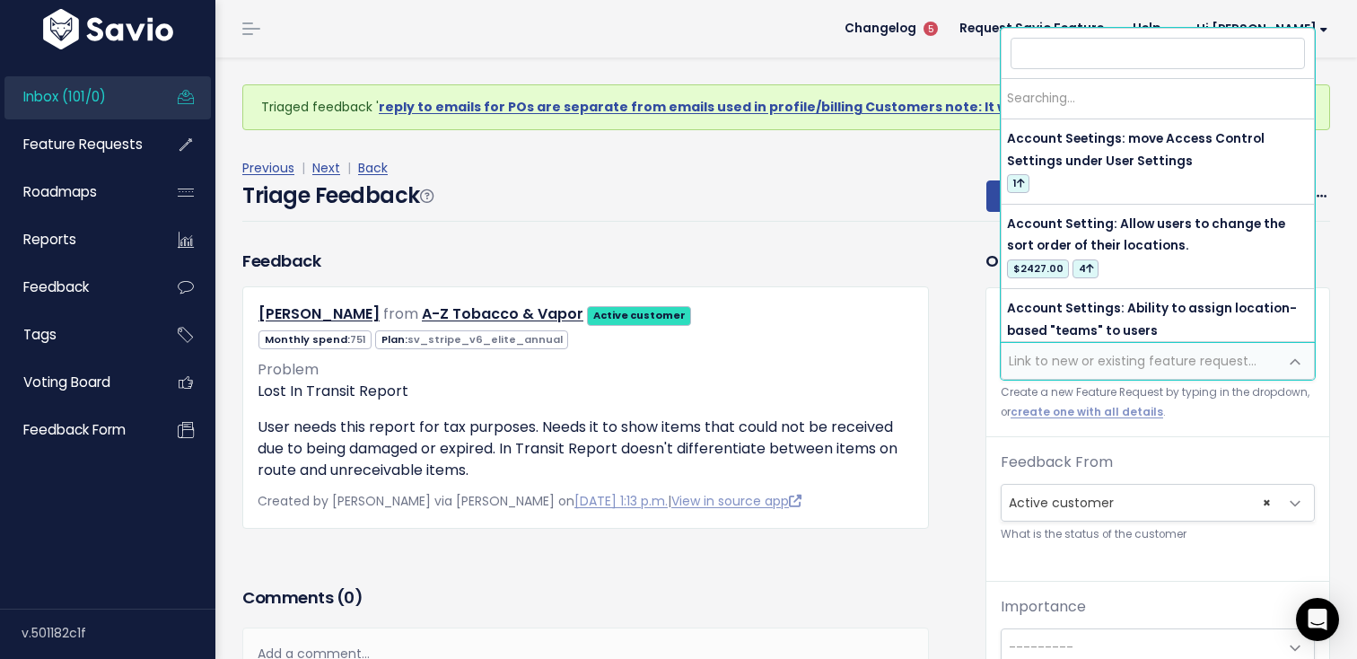
click at [1135, 369] on span "Link to new or existing feature request..." at bounding box center [1133, 361] width 248 height 18
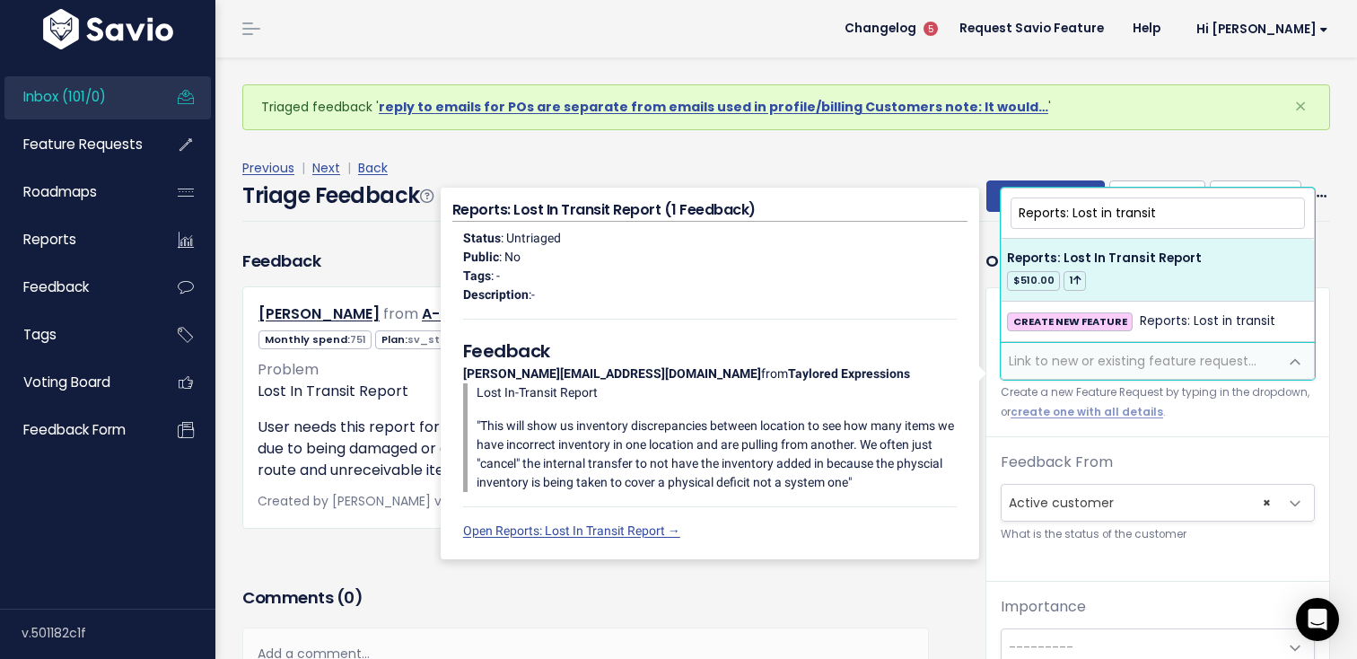
type input "Reports: Lost in transit"
select select "61078"
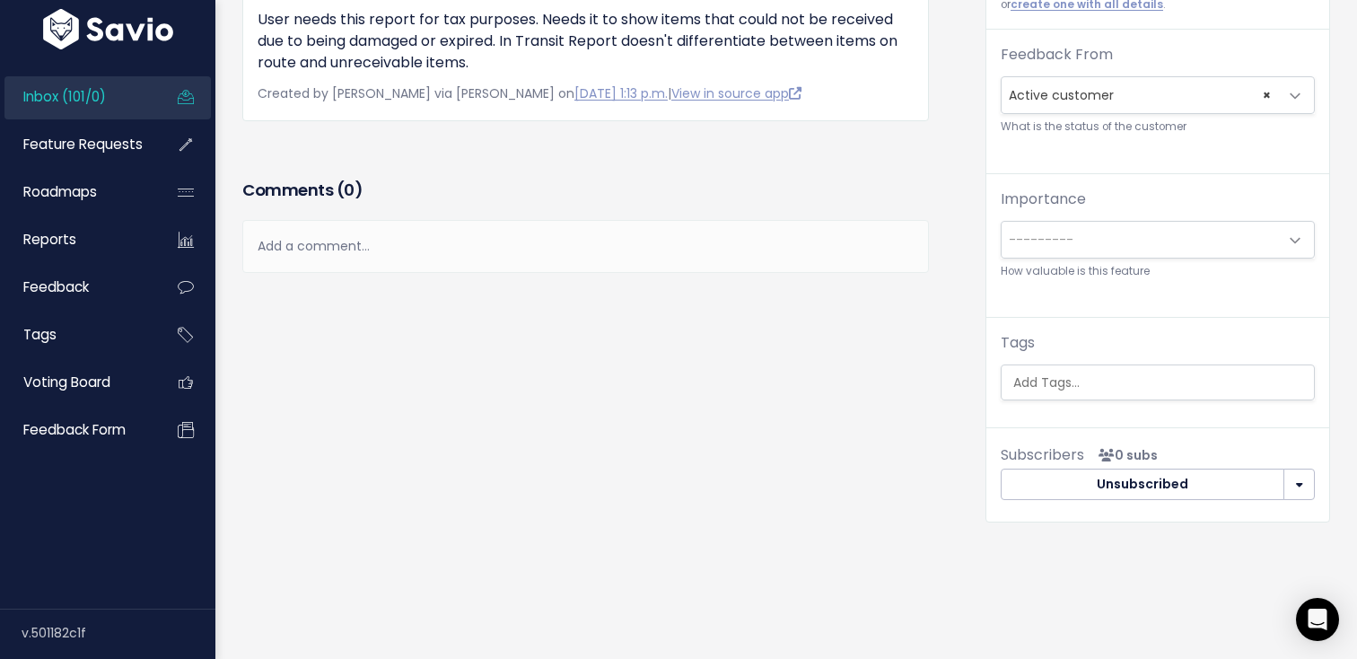
scroll to position [362, 0]
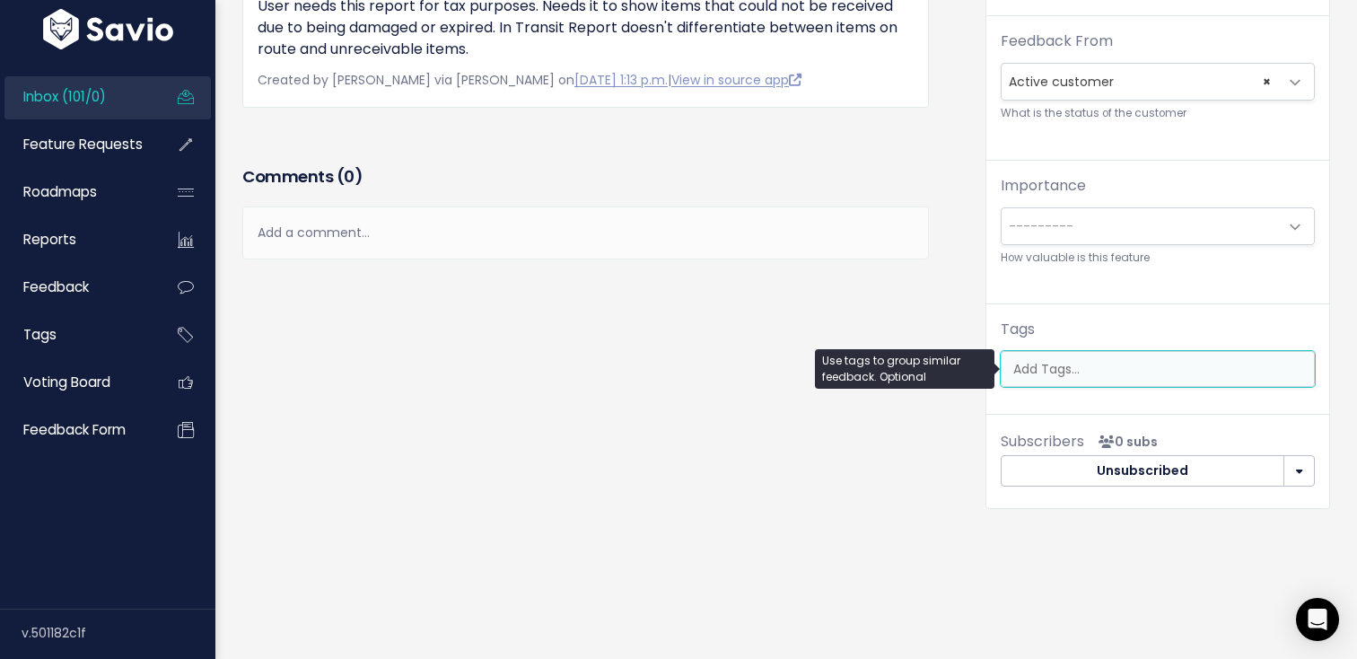
click at [1109, 363] on input "search" at bounding box center [1162, 369] width 312 height 19
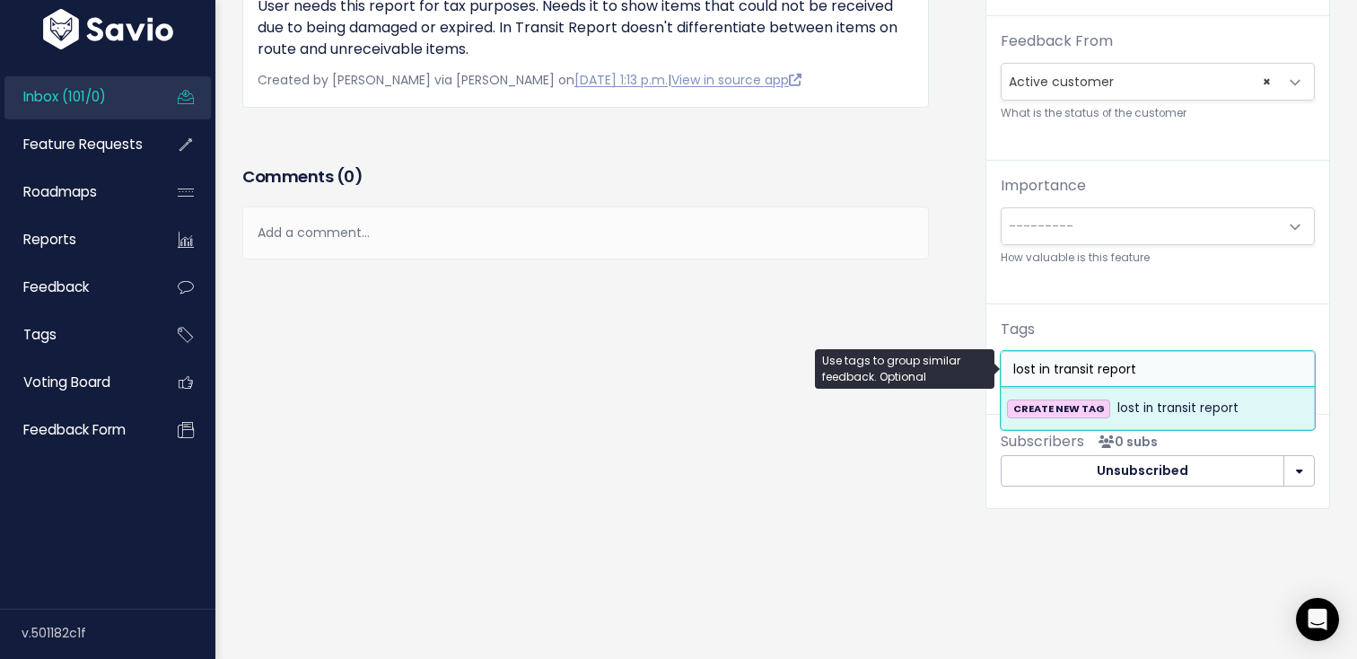
type input "lost in transit report"
click at [1152, 430] on span "0 subs" at bounding box center [1124, 441] width 66 height 25
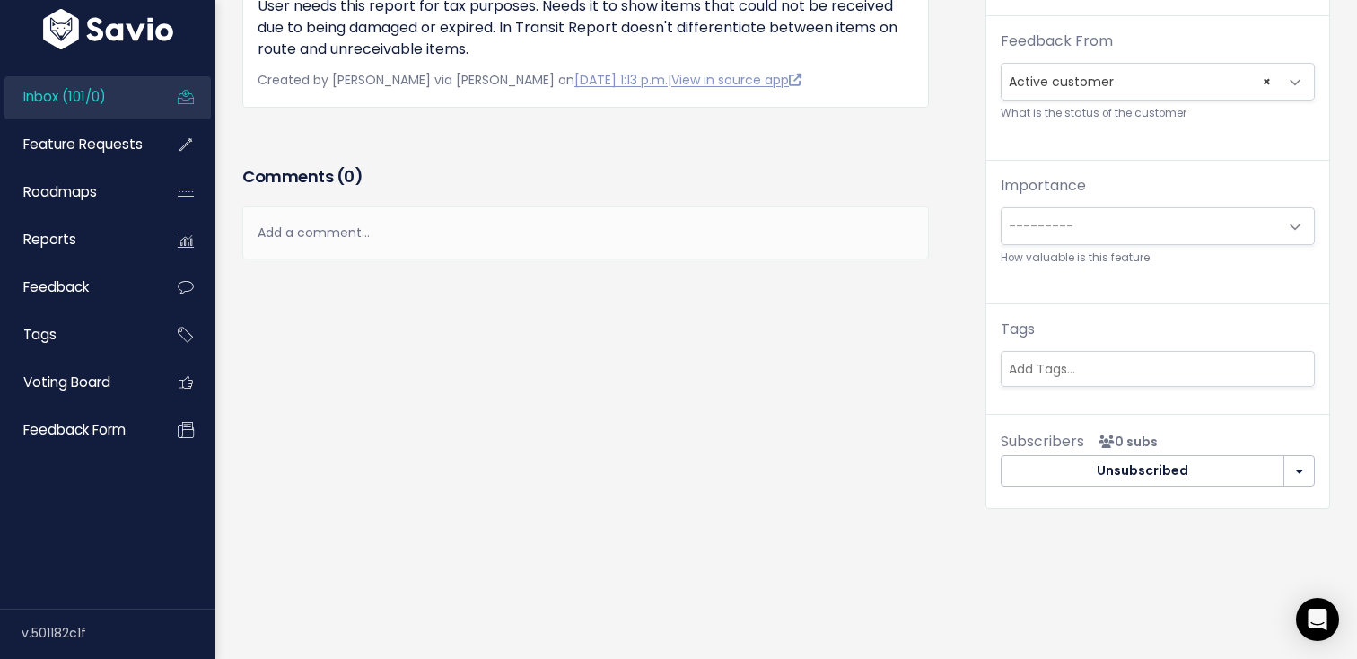
click at [1152, 430] on span "0 subs" at bounding box center [1124, 441] width 66 height 25
click at [1138, 367] on input "search" at bounding box center [1157, 369] width 312 height 19
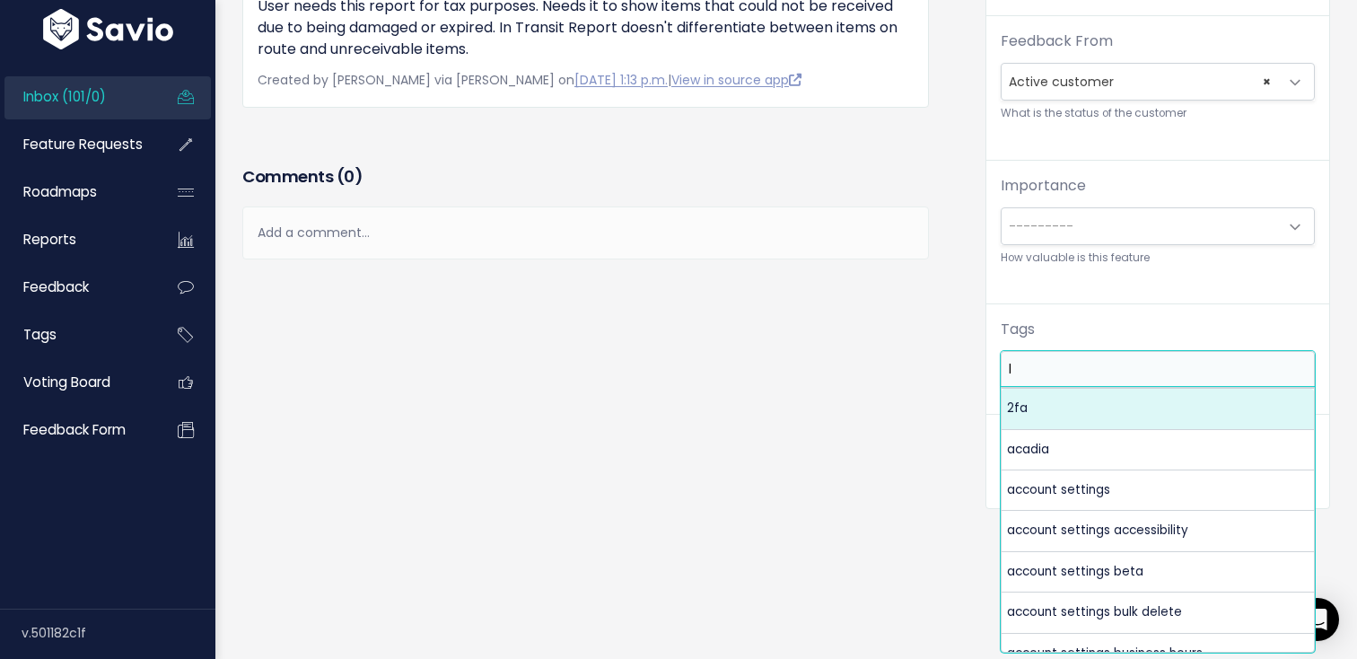
scroll to position [0, 0]
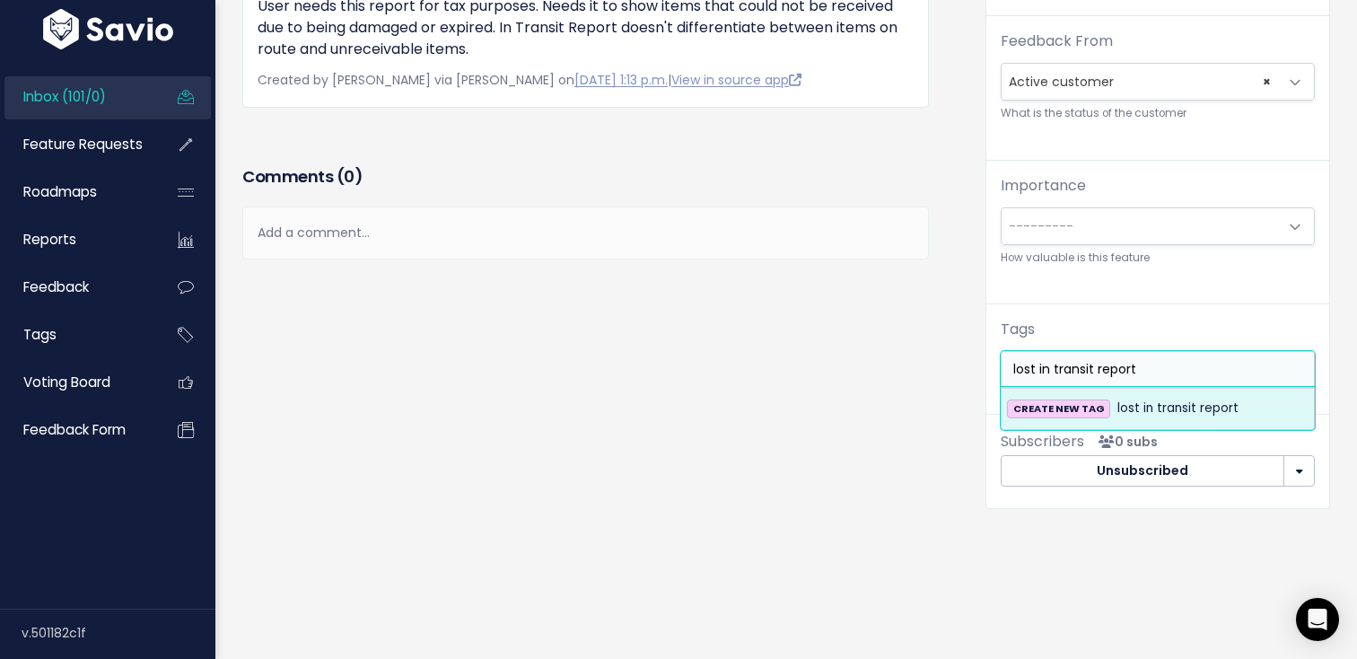
type input "lost in transit report"
click at [1162, 404] on span "lost in transit report" at bounding box center [1177, 409] width 121 height 22
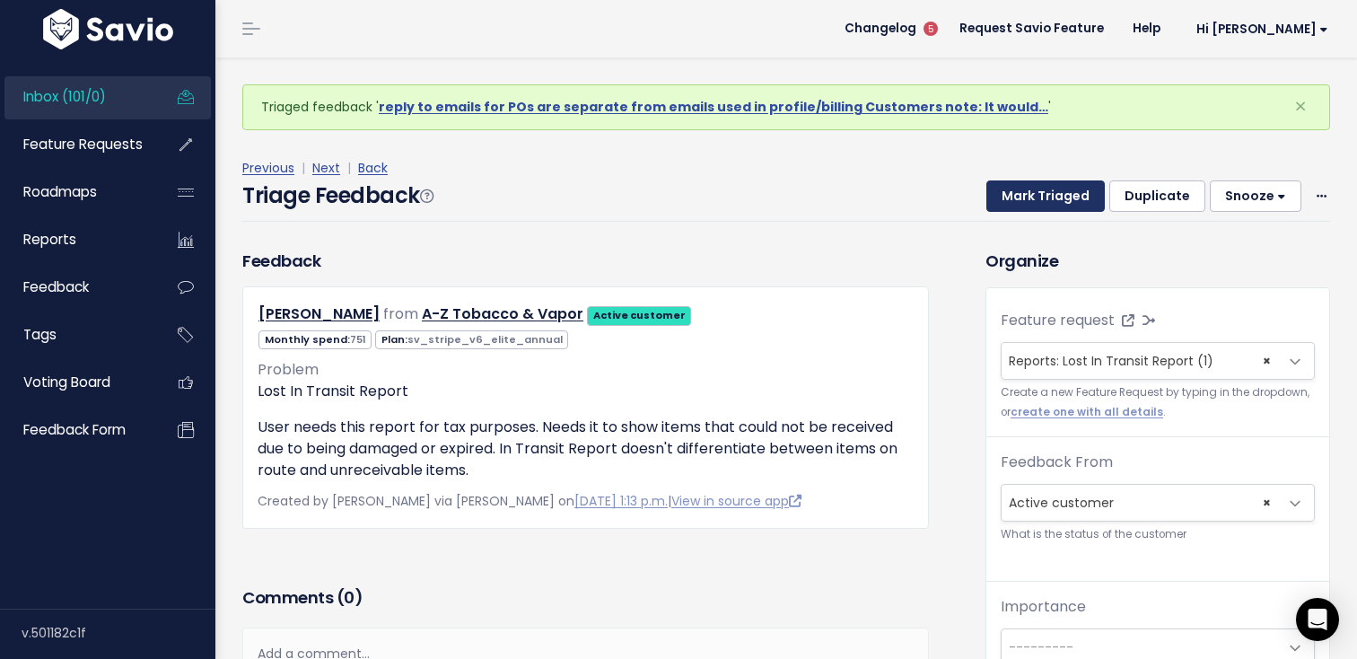
click at [1053, 185] on button "Mark Triaged" at bounding box center [1045, 196] width 118 height 32
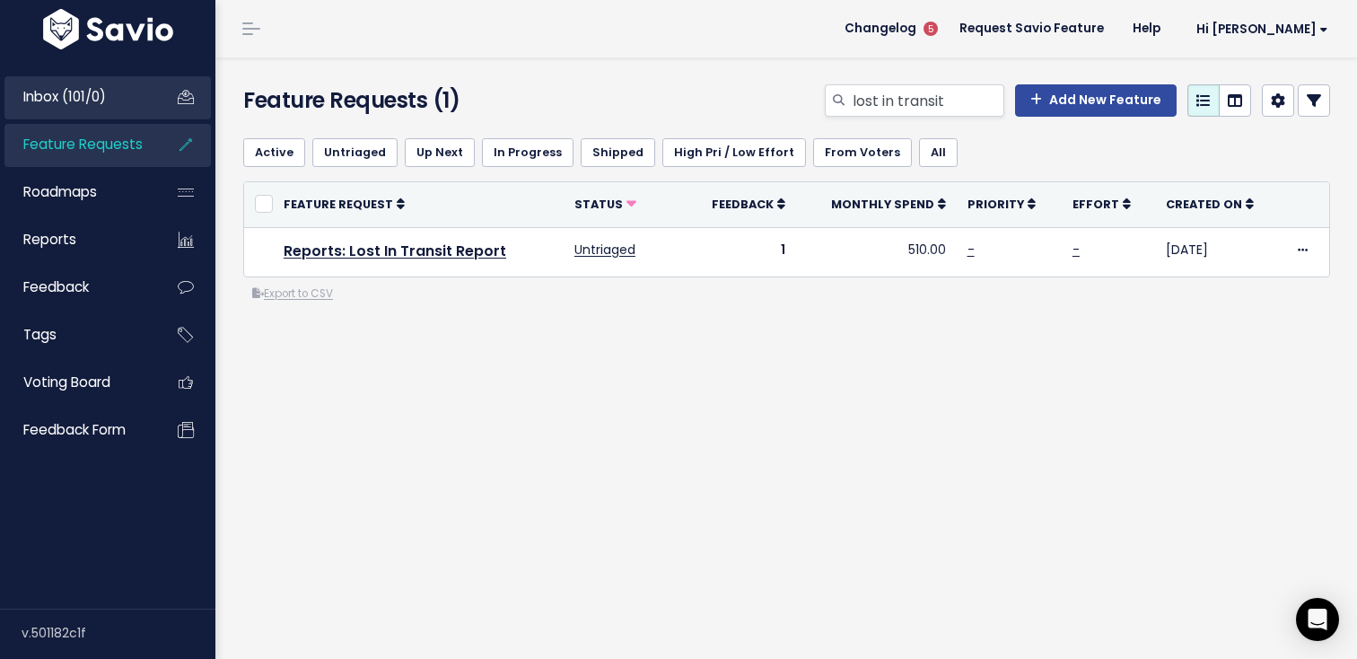
click at [109, 92] on link "Inbox (101/0)" at bounding box center [76, 96] width 144 height 41
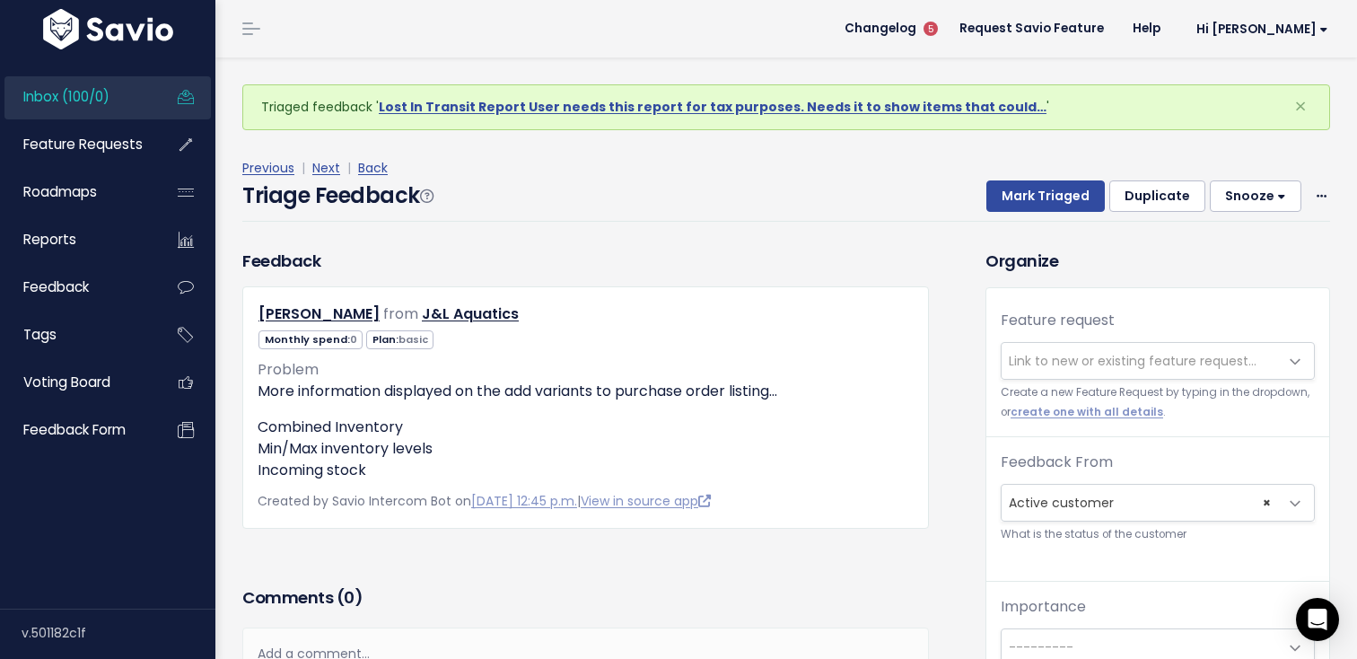
click at [90, 97] on span "Inbox (100/0)" at bounding box center [66, 96] width 86 height 19
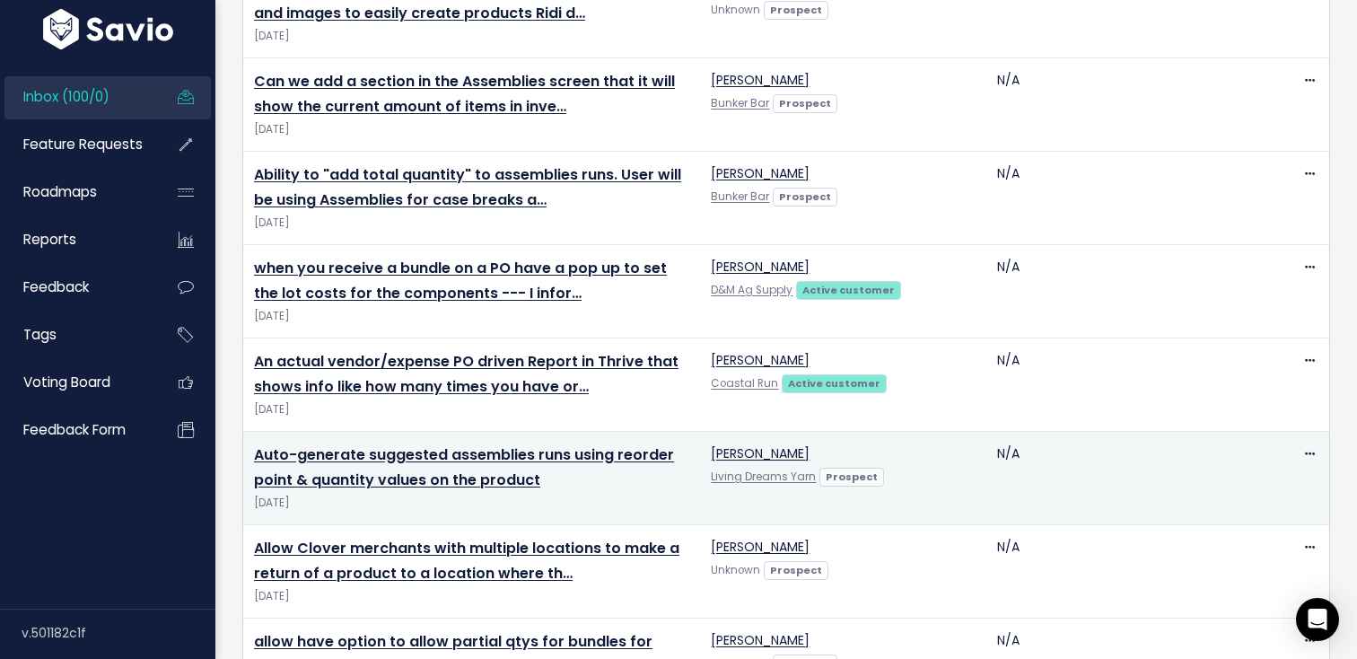
scroll to position [4112, 0]
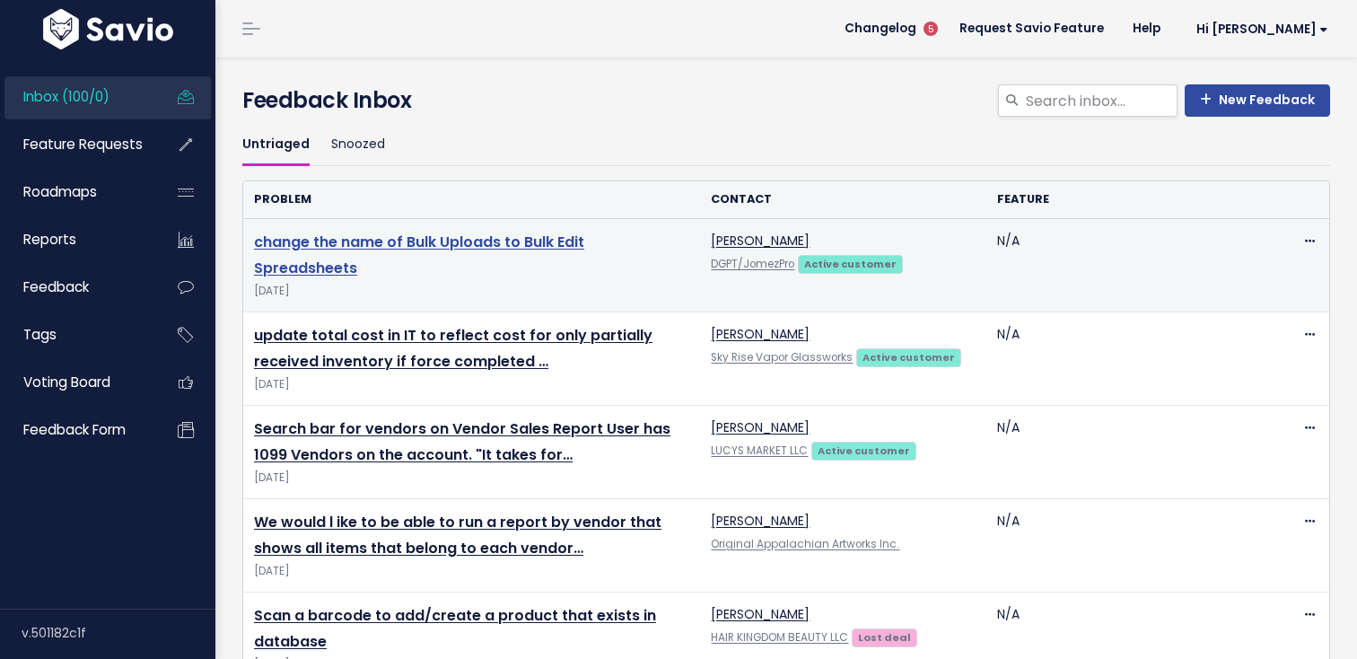
click at [570, 249] on link "change the name of Bulk Uploads to Bulk Edit Spreadsheets" at bounding box center [419, 255] width 330 height 47
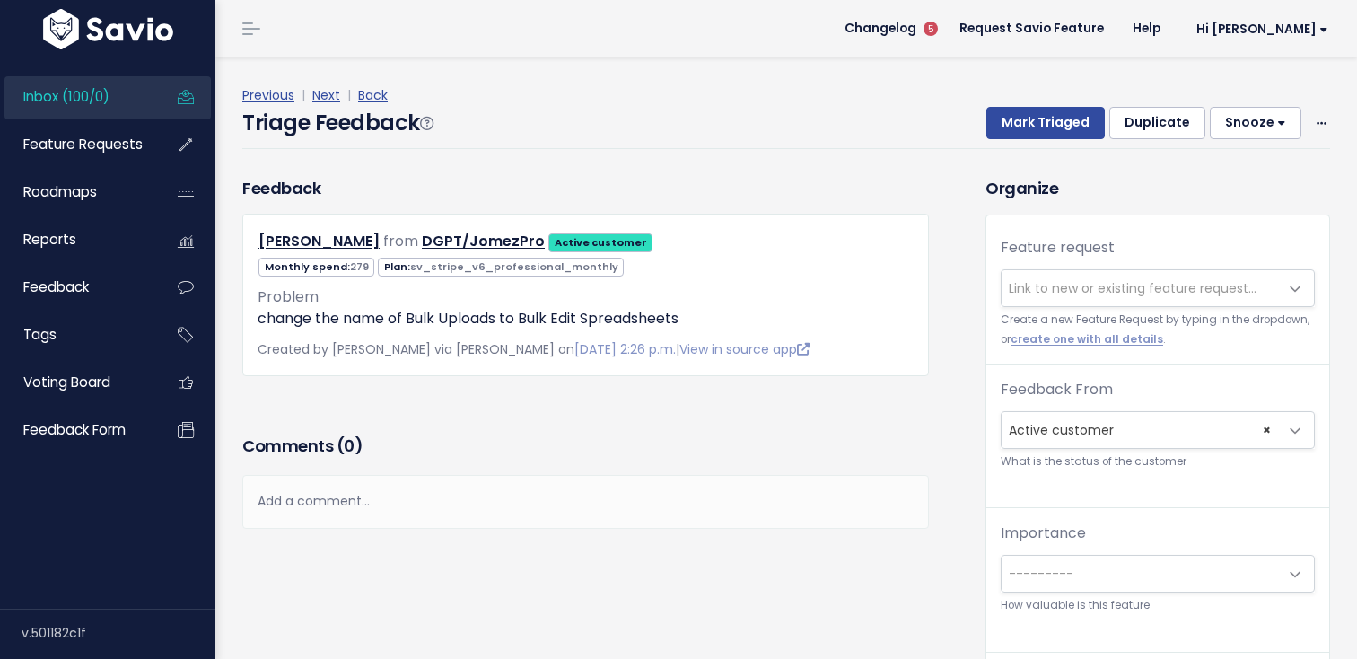
click at [1017, 287] on span "Link to new or existing feature request..." at bounding box center [1133, 288] width 248 height 18
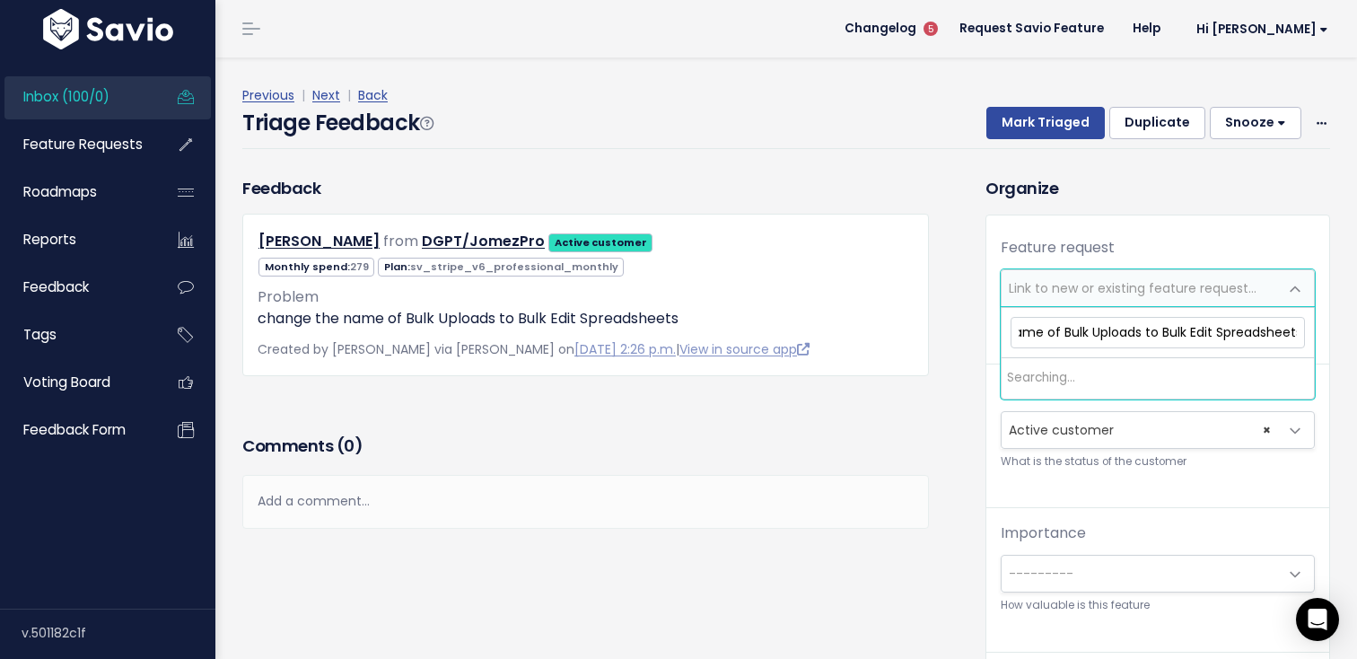
scroll to position [0, 121]
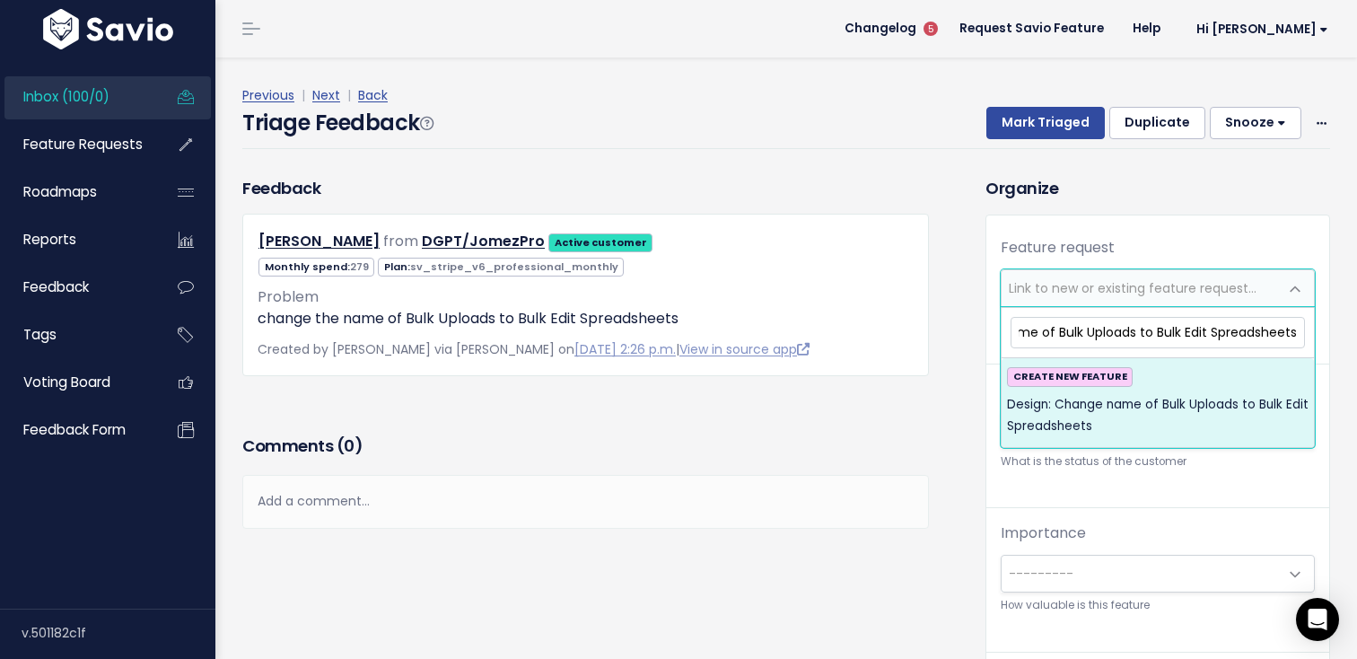
type input "Design: Change name of Bulk Uploads to Bulk Edit Spreadsheets"
click at [1137, 408] on span "Design: Change name of Bulk Uploads to Bulk Edit Spreadsheets" at bounding box center [1158, 416] width 302 height 44
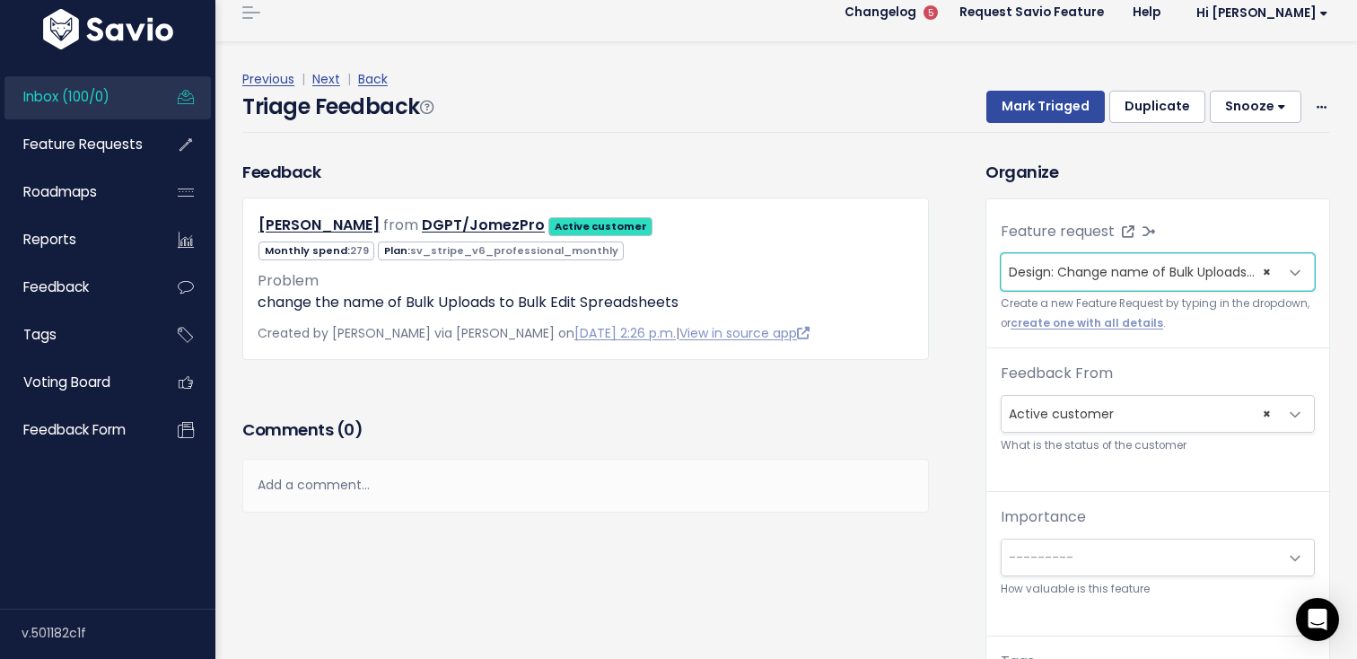
scroll to position [0, 0]
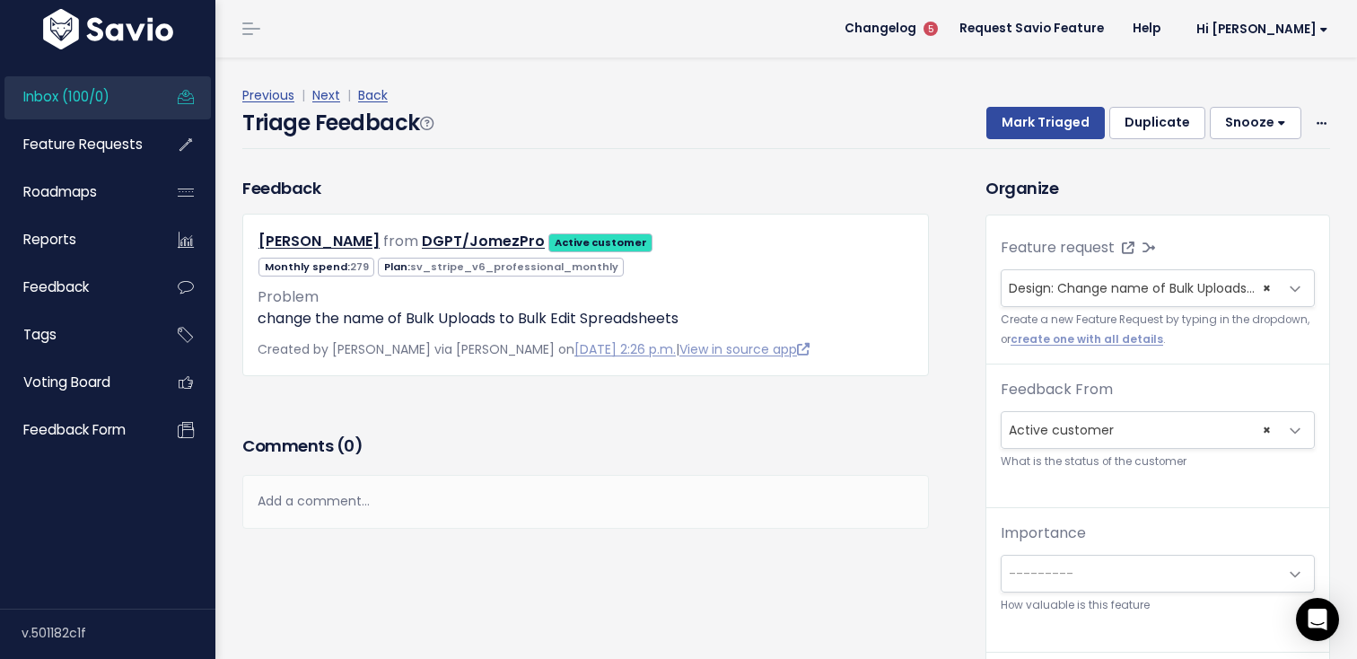
click at [1047, 144] on div "Triage Feedback Mark Triaged Duplicate Snooze 1 day 3 days 7 days 14 days Edit …" at bounding box center [786, 128] width 1088 height 42
click at [1049, 125] on button "Mark Triaged" at bounding box center [1045, 123] width 118 height 32
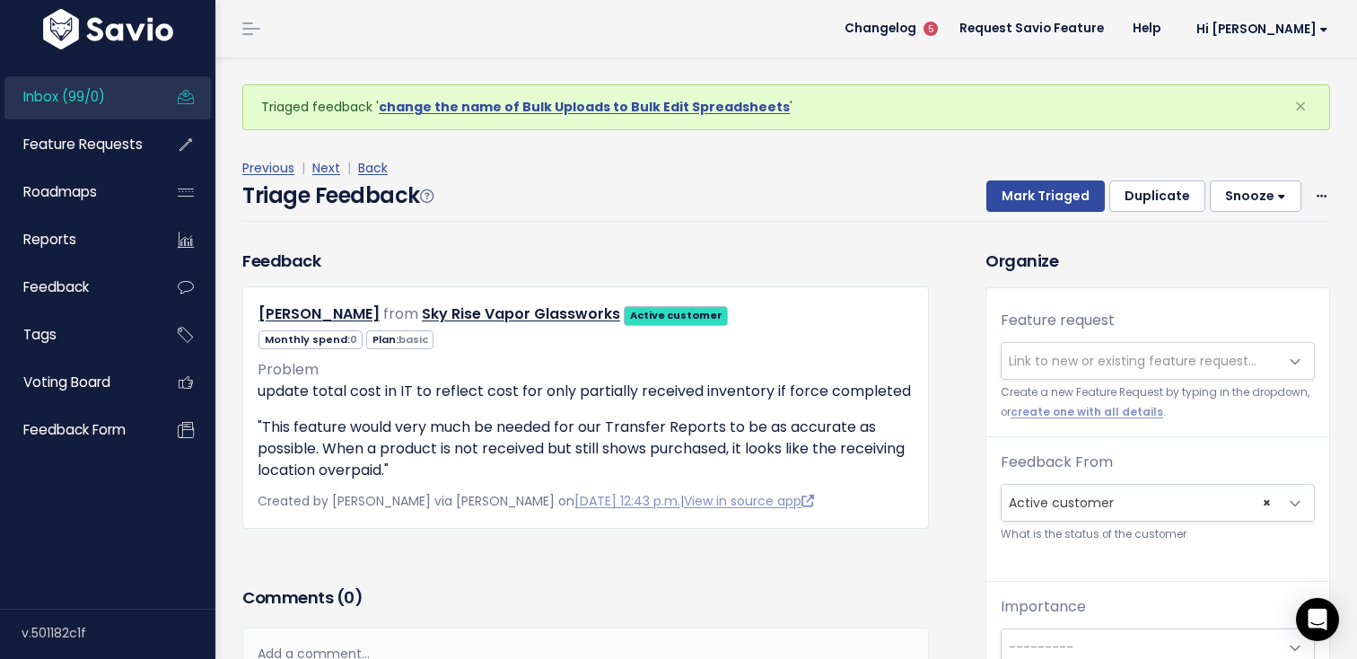
click at [1069, 367] on span "Link to new or existing feature request..." at bounding box center [1133, 361] width 248 height 18
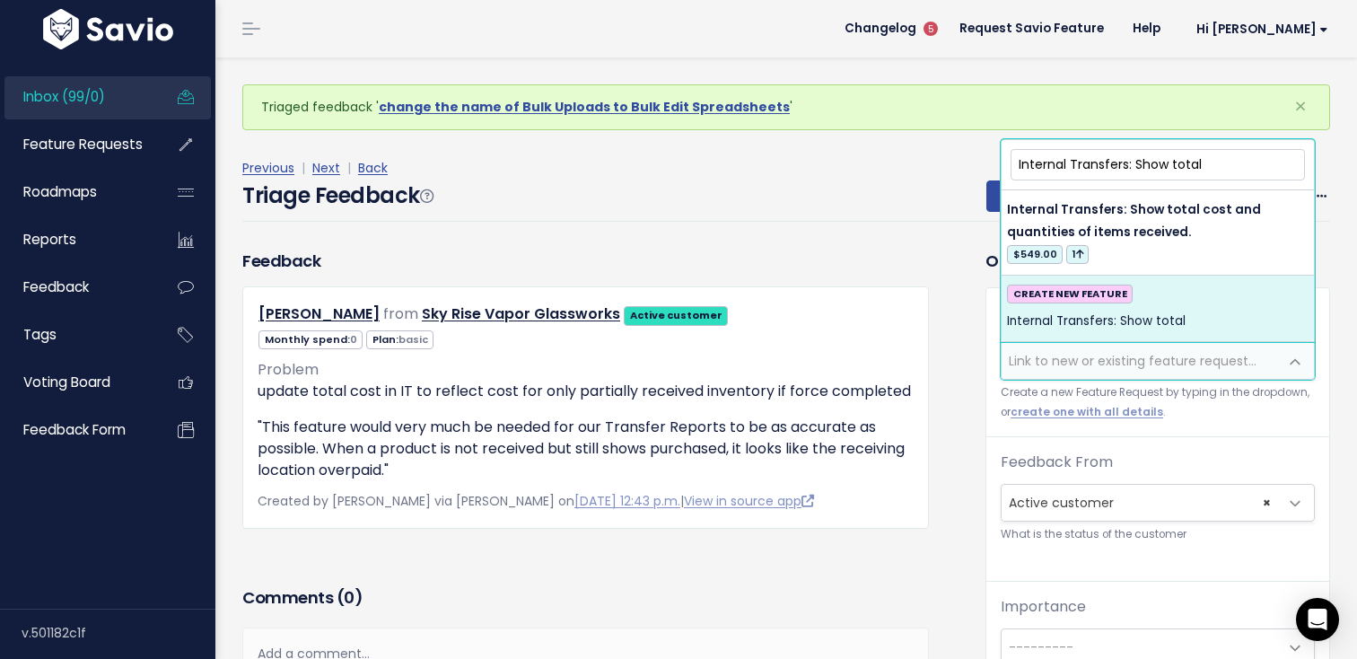
type input "Internal Transfers: Show total"
select select "37108"
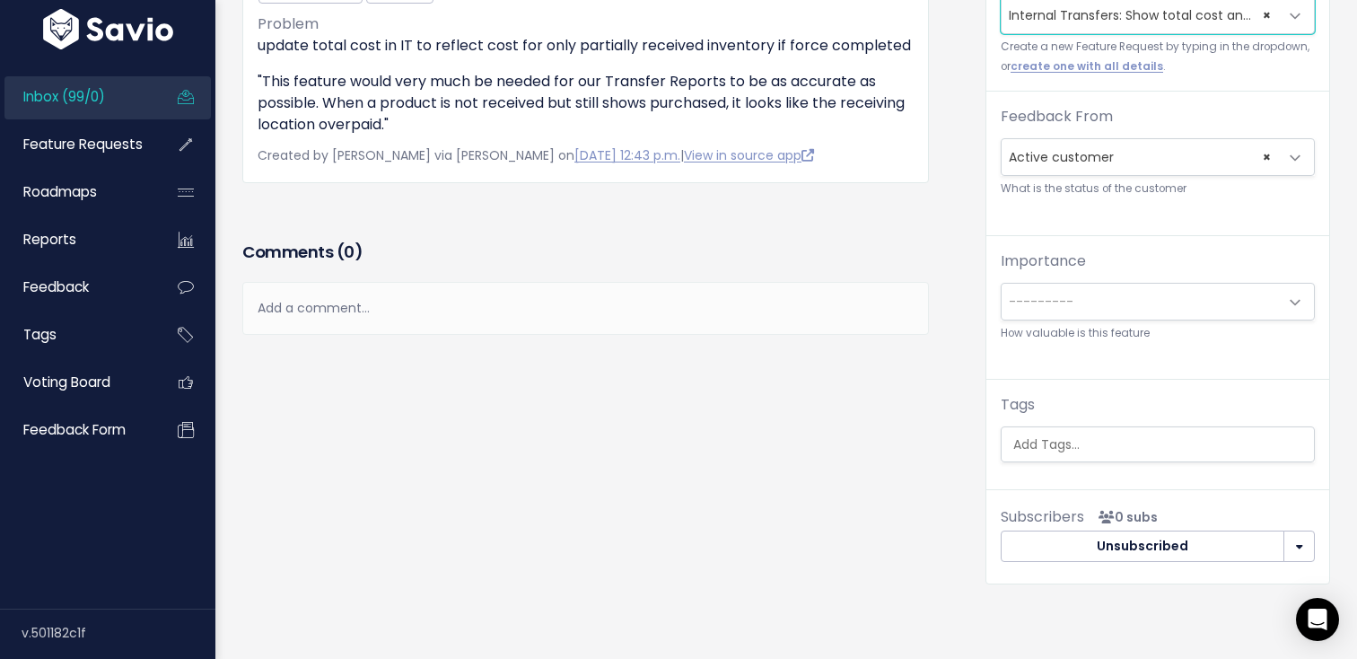
scroll to position [363, 0]
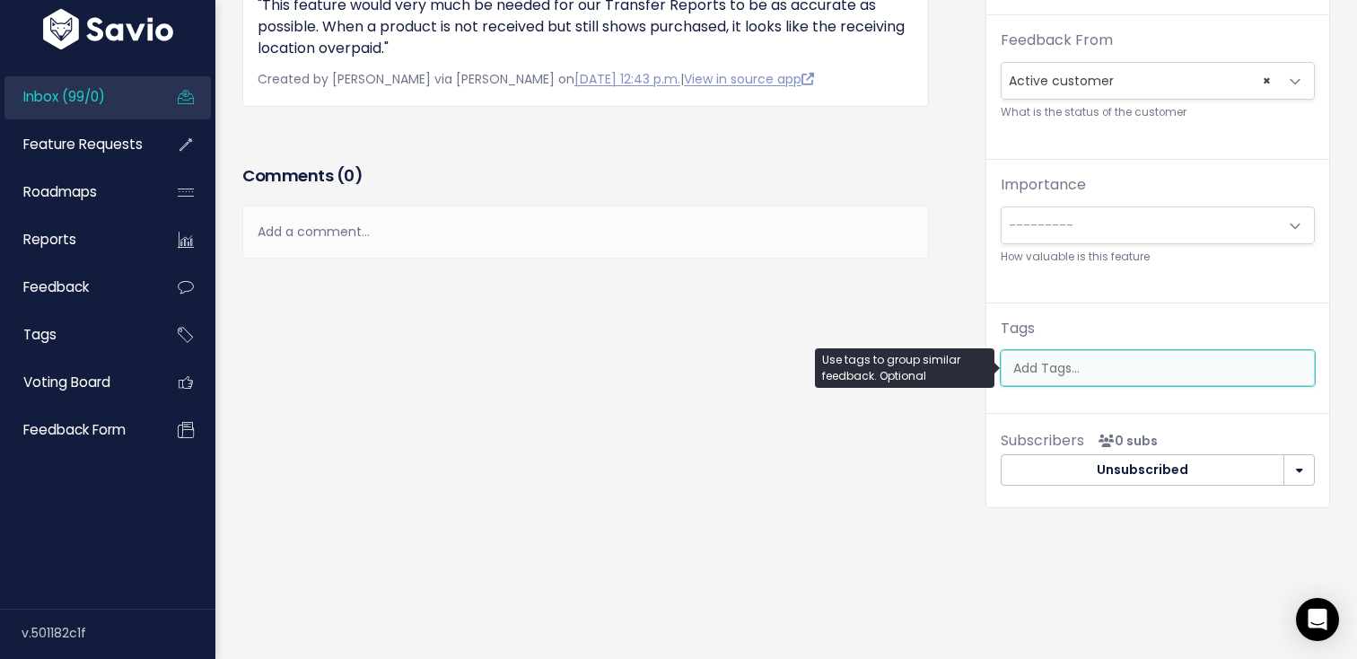
click at [1106, 366] on input "search" at bounding box center [1162, 368] width 312 height 19
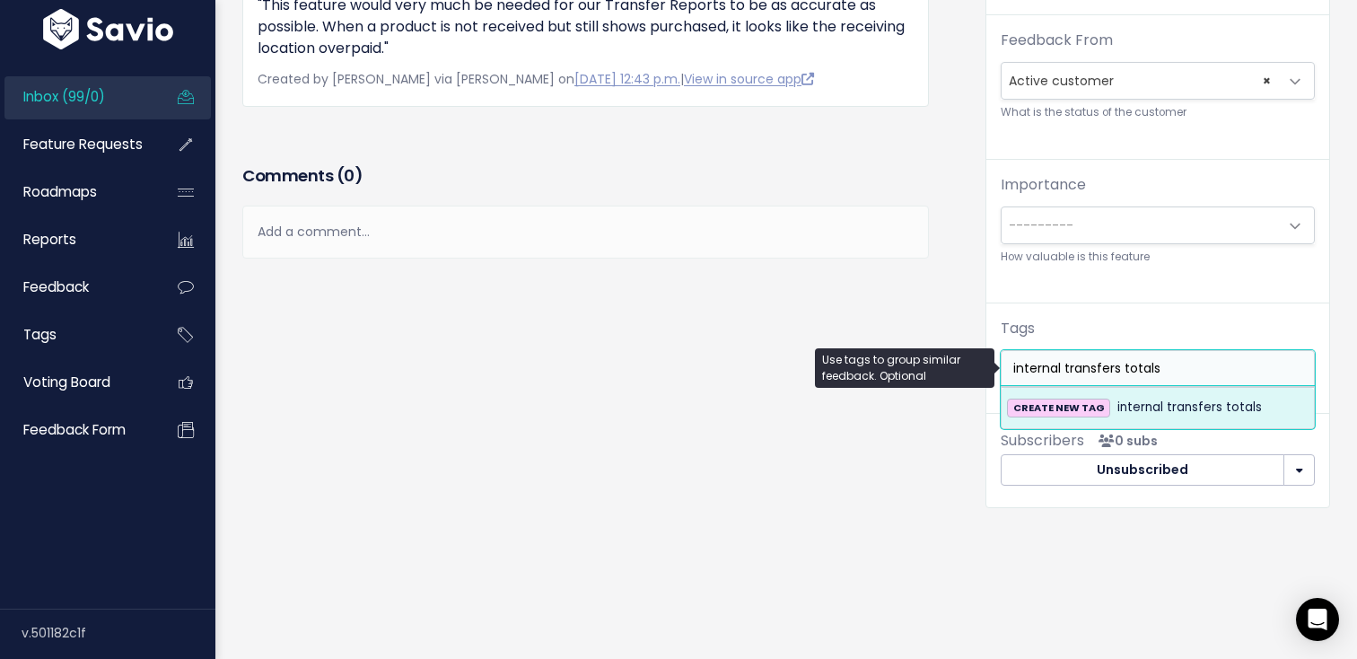
type input "internal transfers totals"
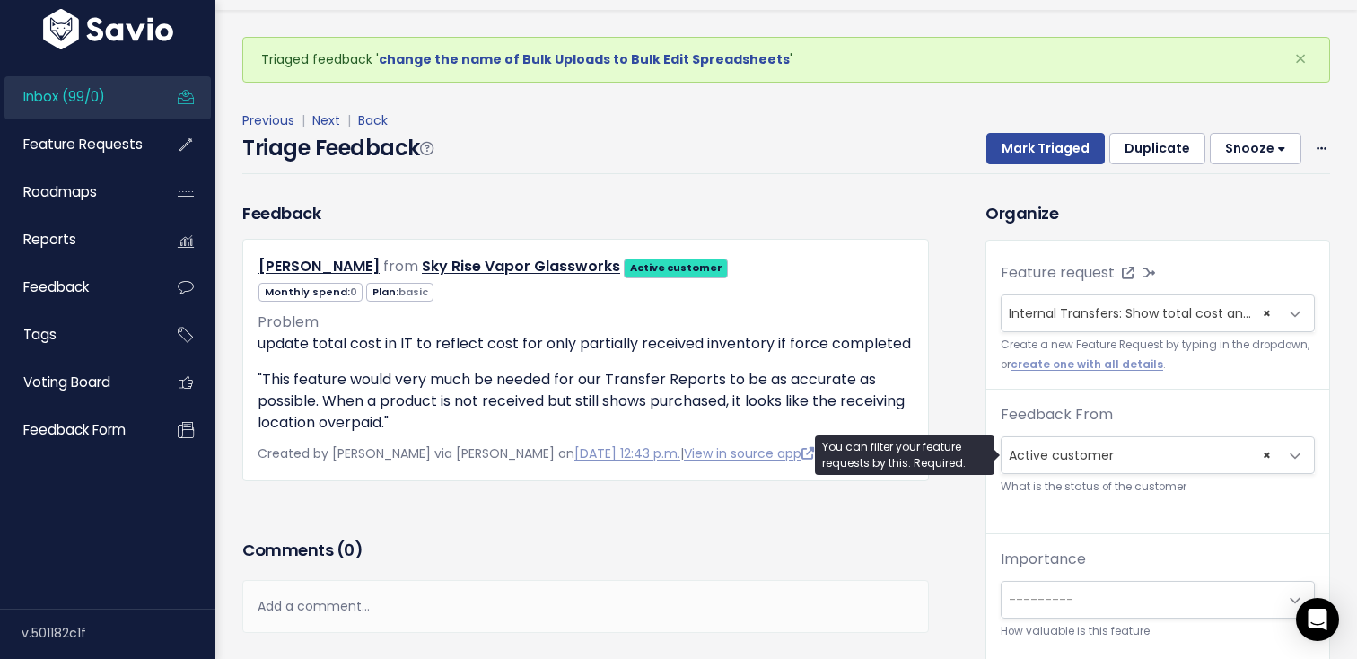
scroll to position [0, 0]
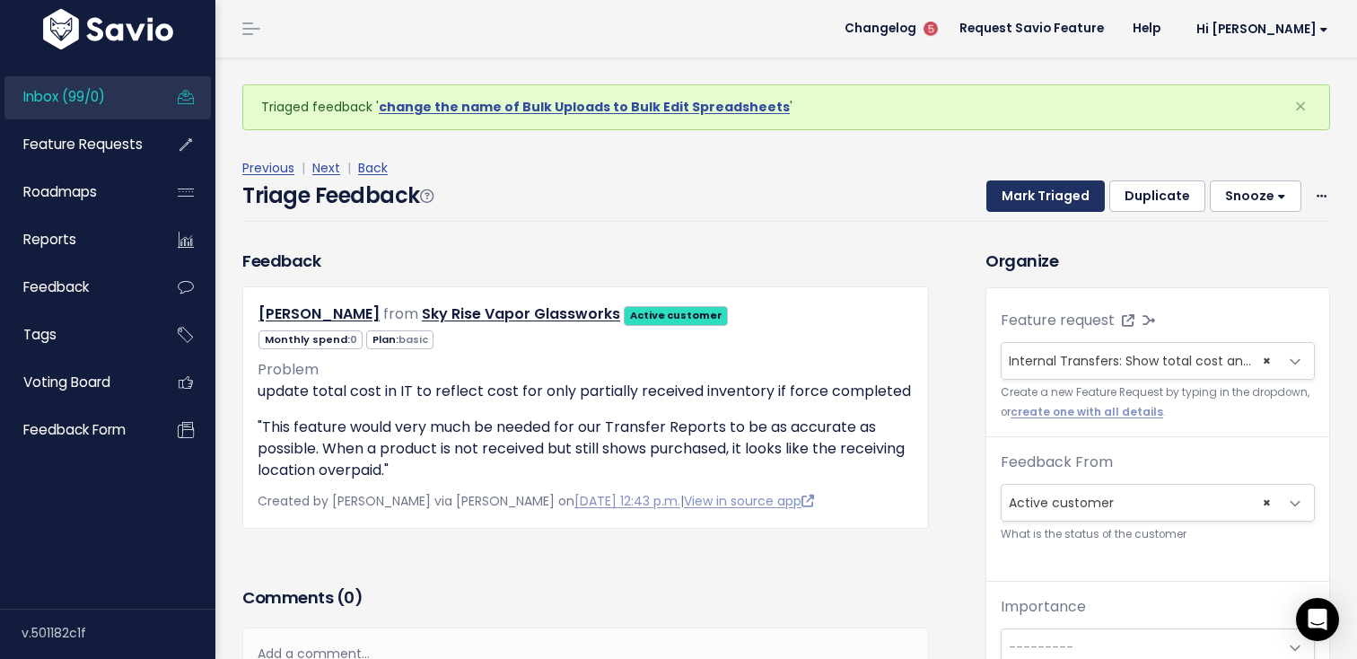
click at [1060, 201] on button "Mark Triaged" at bounding box center [1045, 196] width 118 height 32
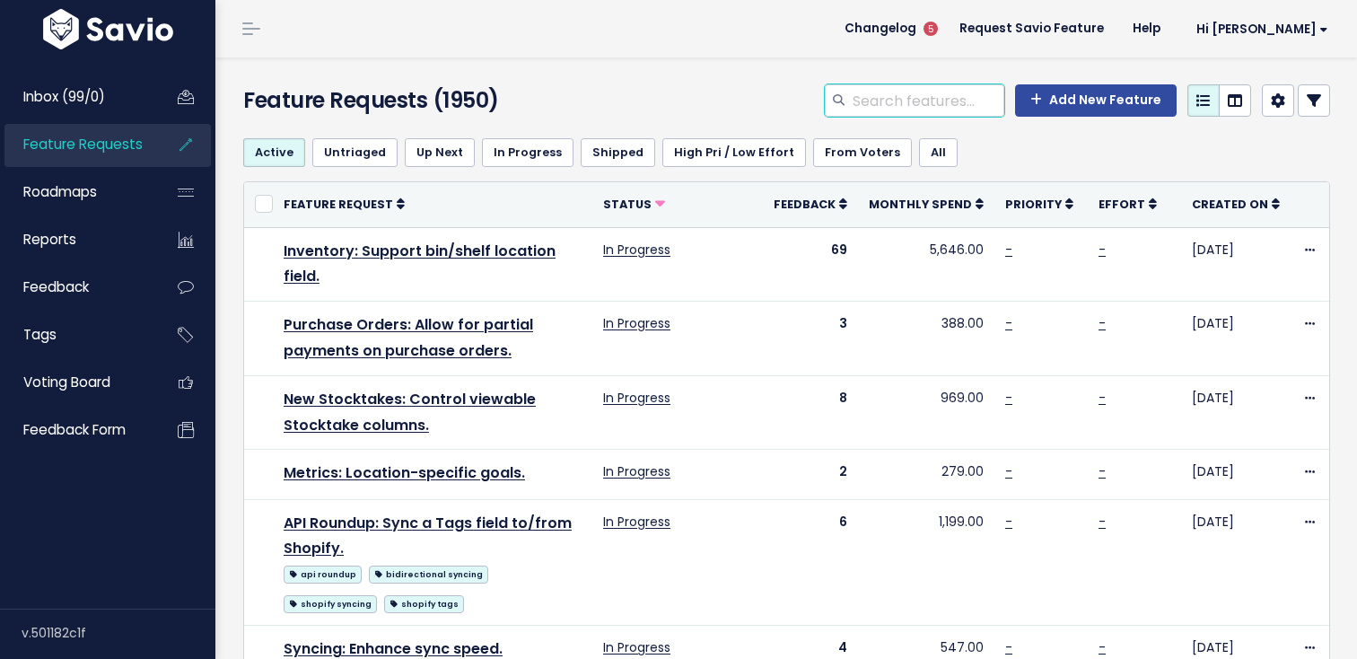
click at [954, 106] on input "search" at bounding box center [927, 100] width 153 height 32
type input "internal transfer total"
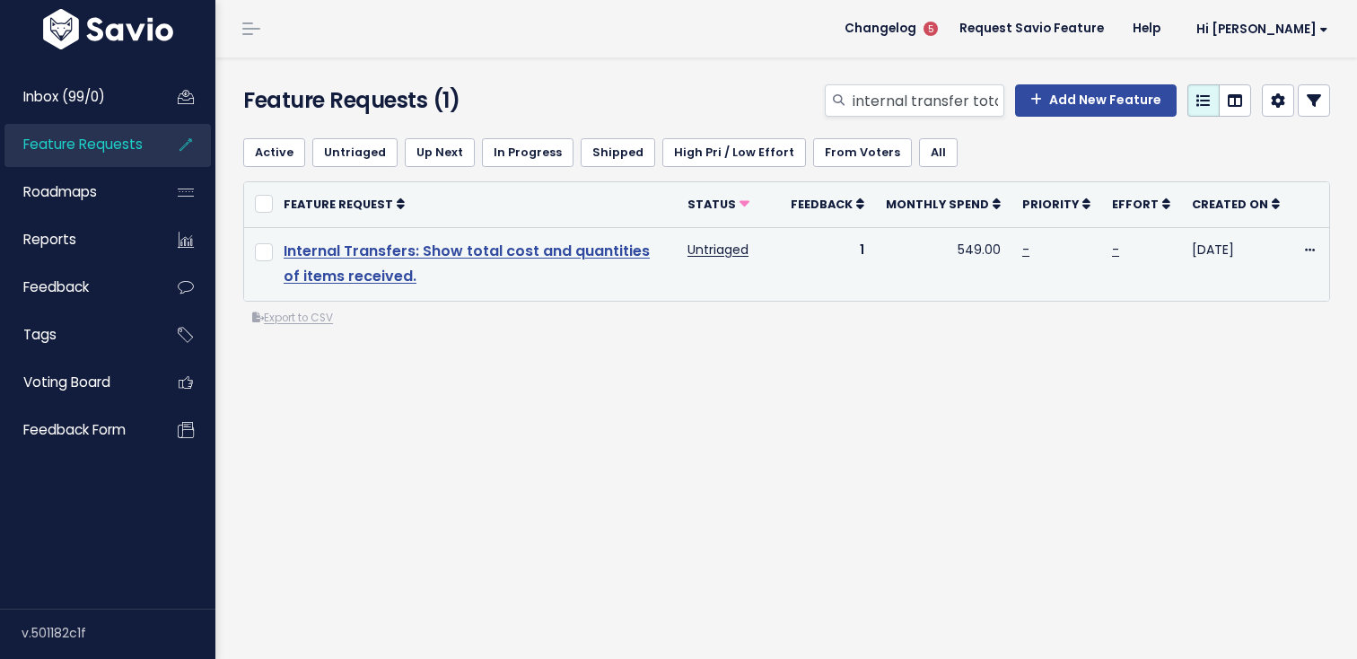
click at [497, 254] on link "Internal Transfers: Show total cost and quantities of items received." at bounding box center [467, 263] width 366 height 47
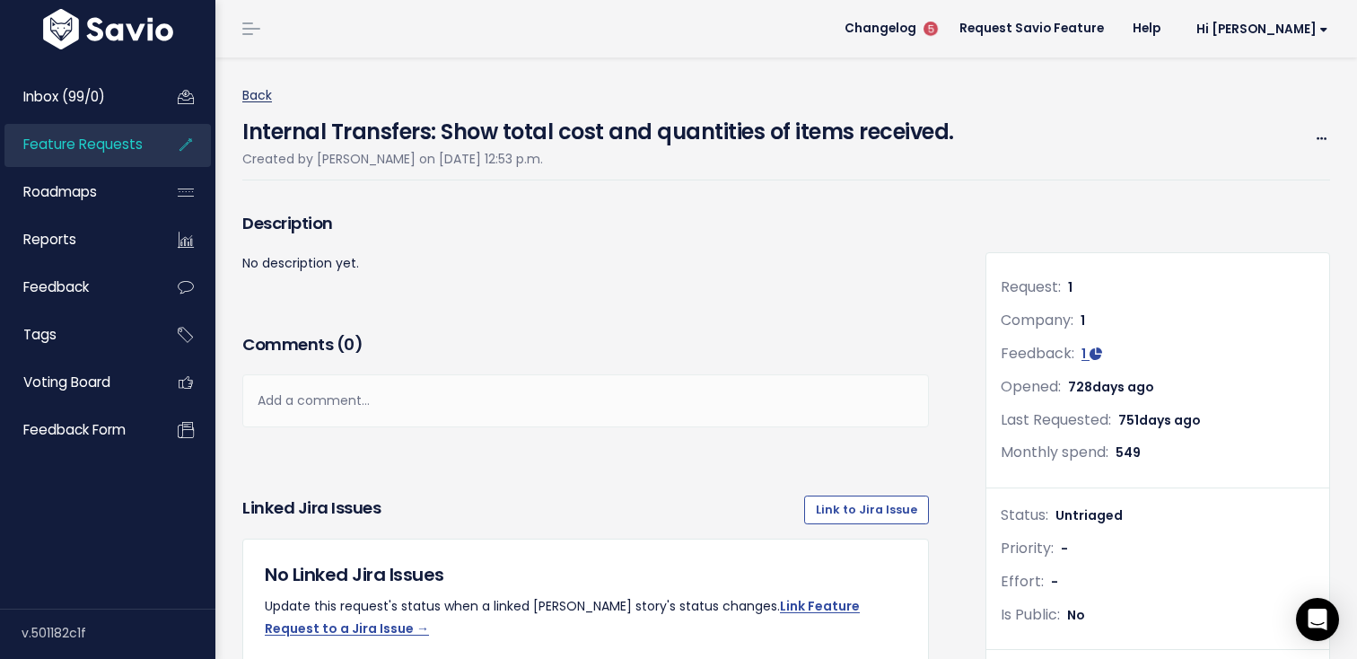
click at [260, 90] on link "Back" at bounding box center [257, 95] width 30 height 18
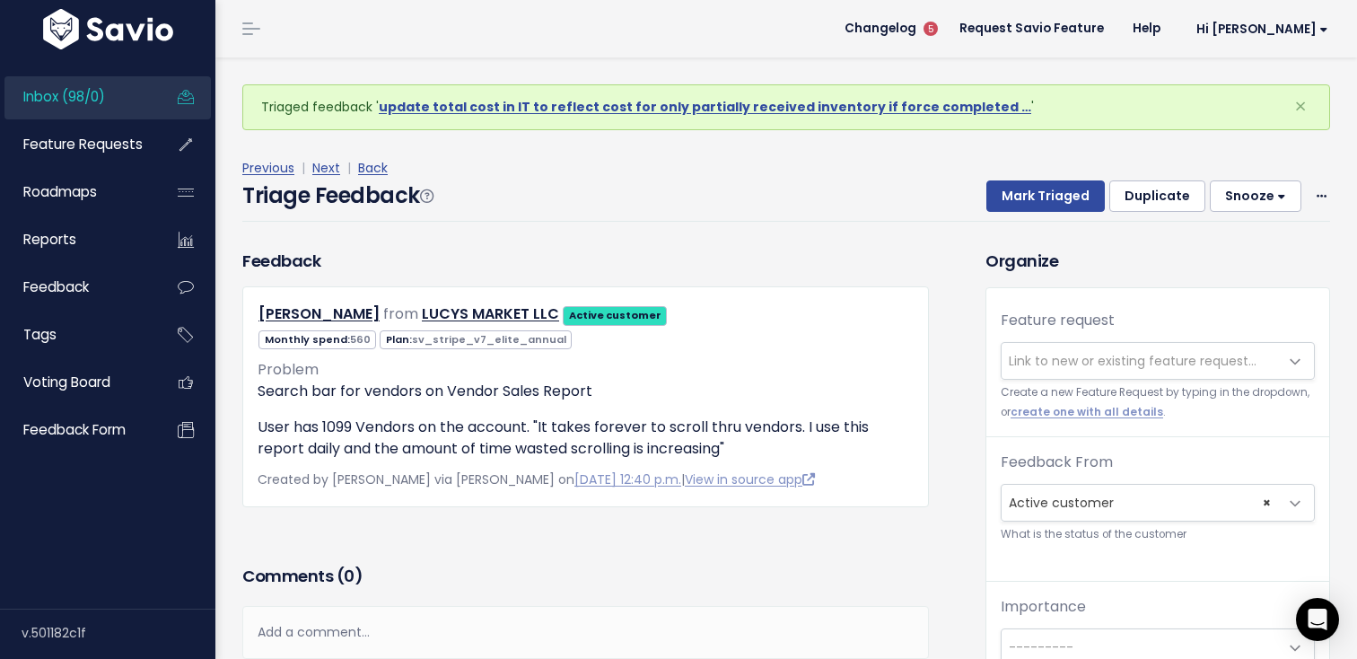
click at [1034, 368] on span "Link to new or existing feature request..." at bounding box center [1133, 361] width 248 height 18
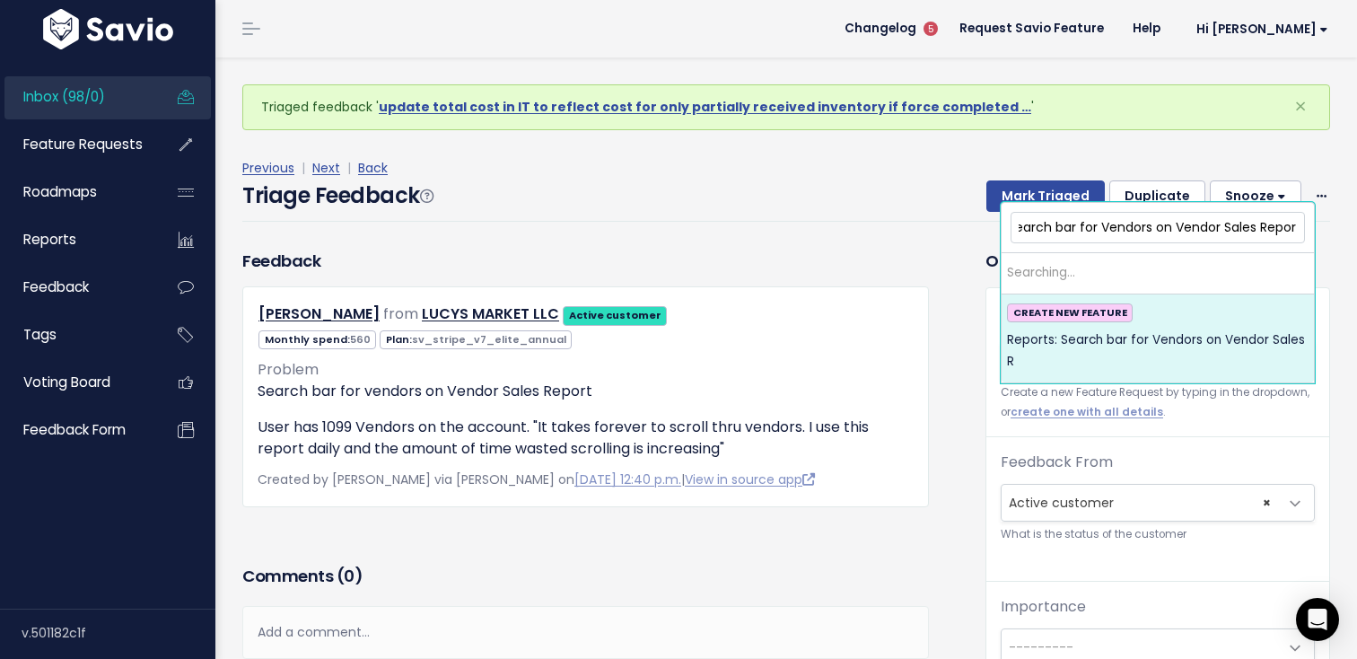
scroll to position [0, 69]
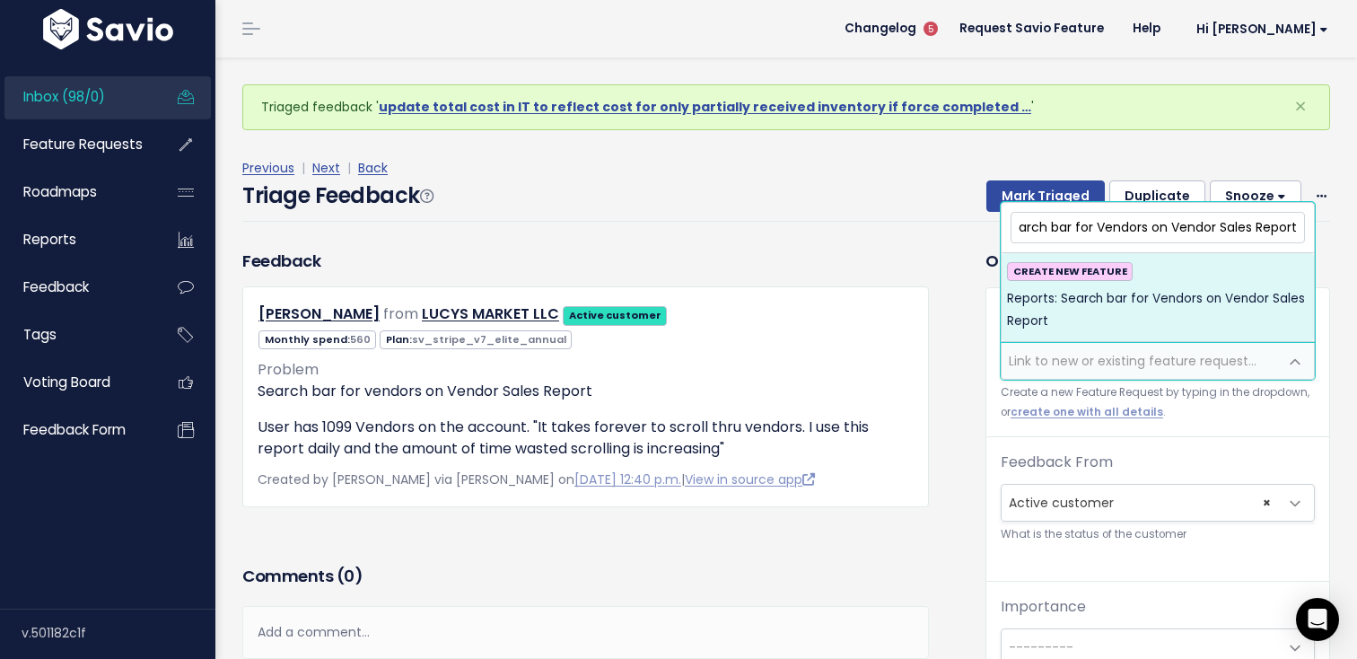
type input "Reports: Search bar for Vendors on Vendor Sales Report"
click at [1165, 297] on span "Reports: Search bar for Vendors on Vendor Sales Report" at bounding box center [1158, 310] width 302 height 44
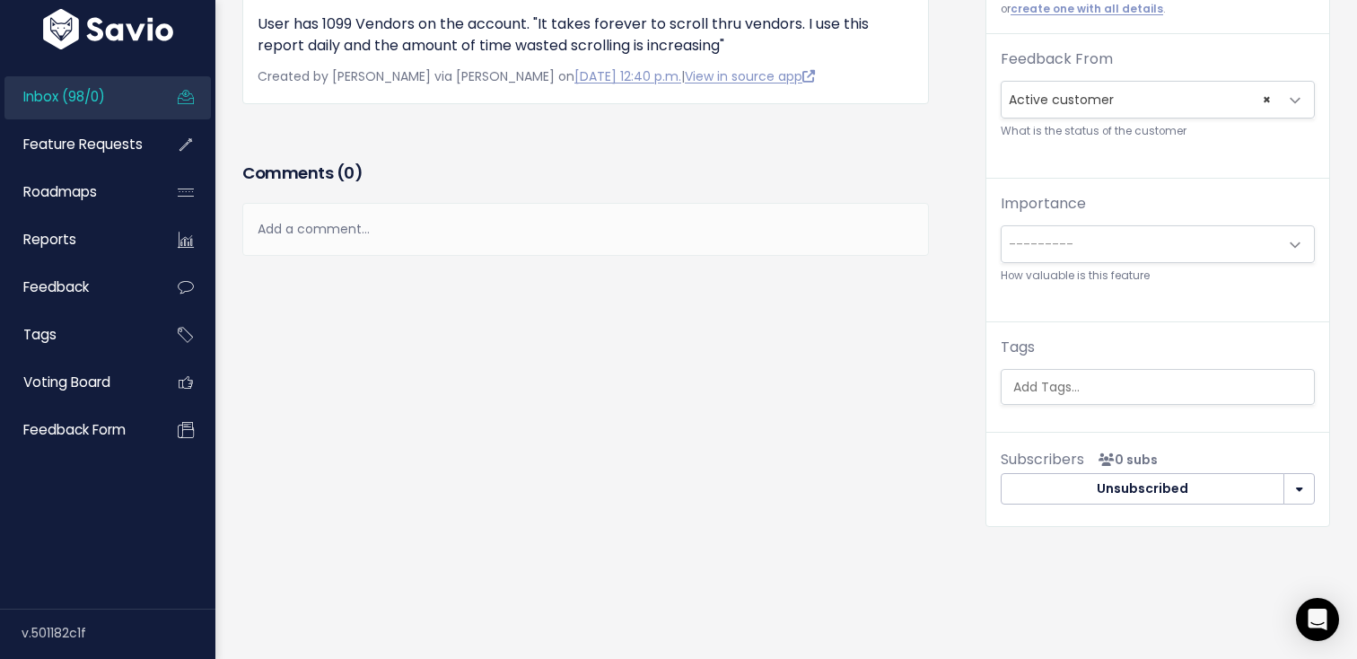
scroll to position [363, 0]
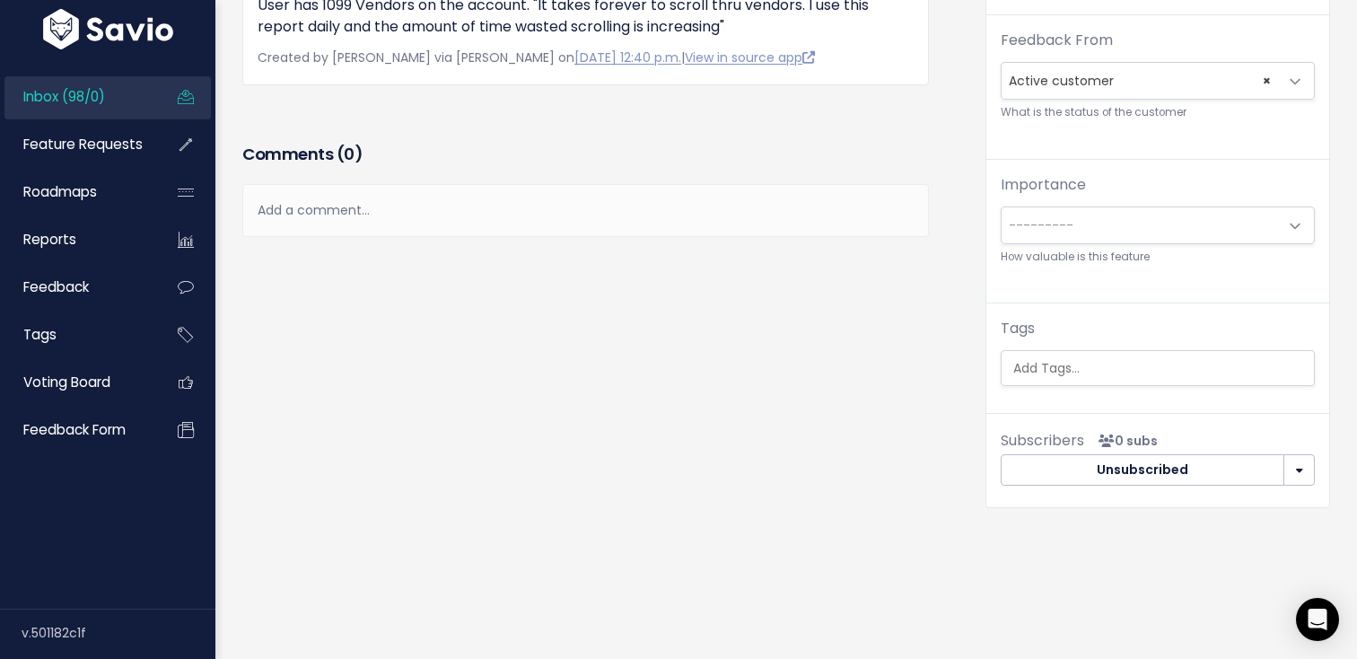
click at [1096, 364] on input "search" at bounding box center [1162, 368] width 312 height 19
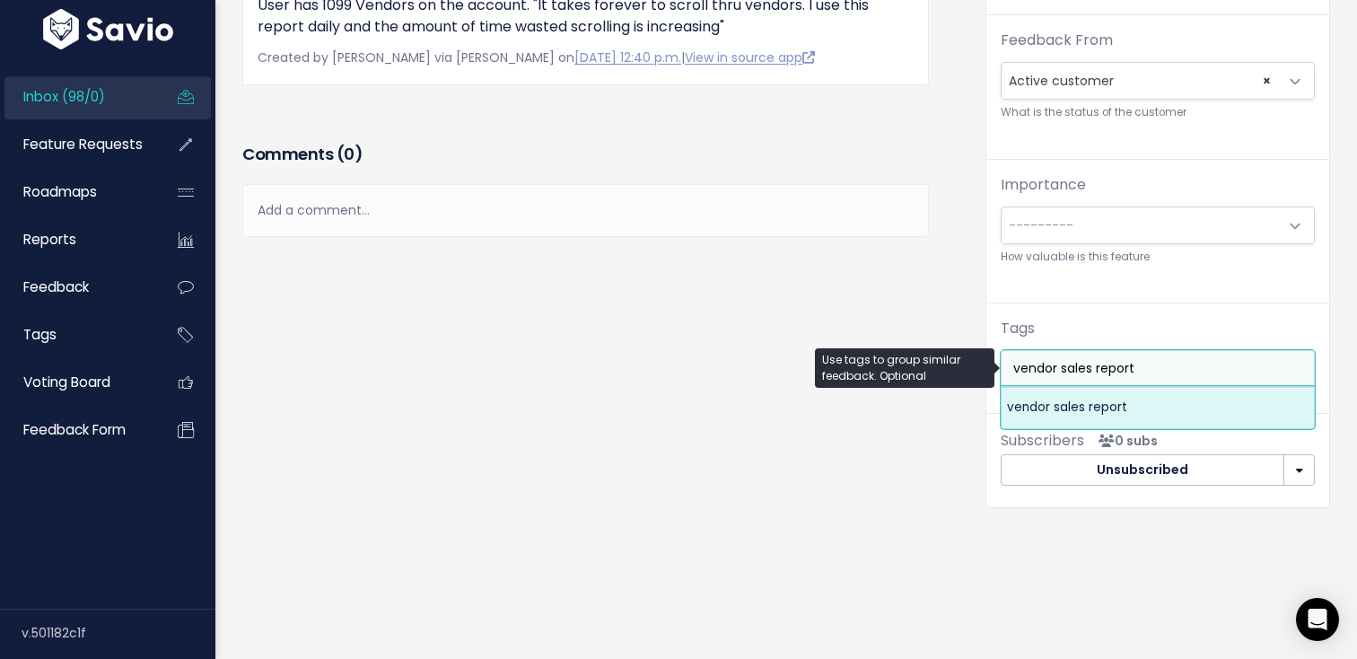
type input "vendor sales report"
select select "3920"
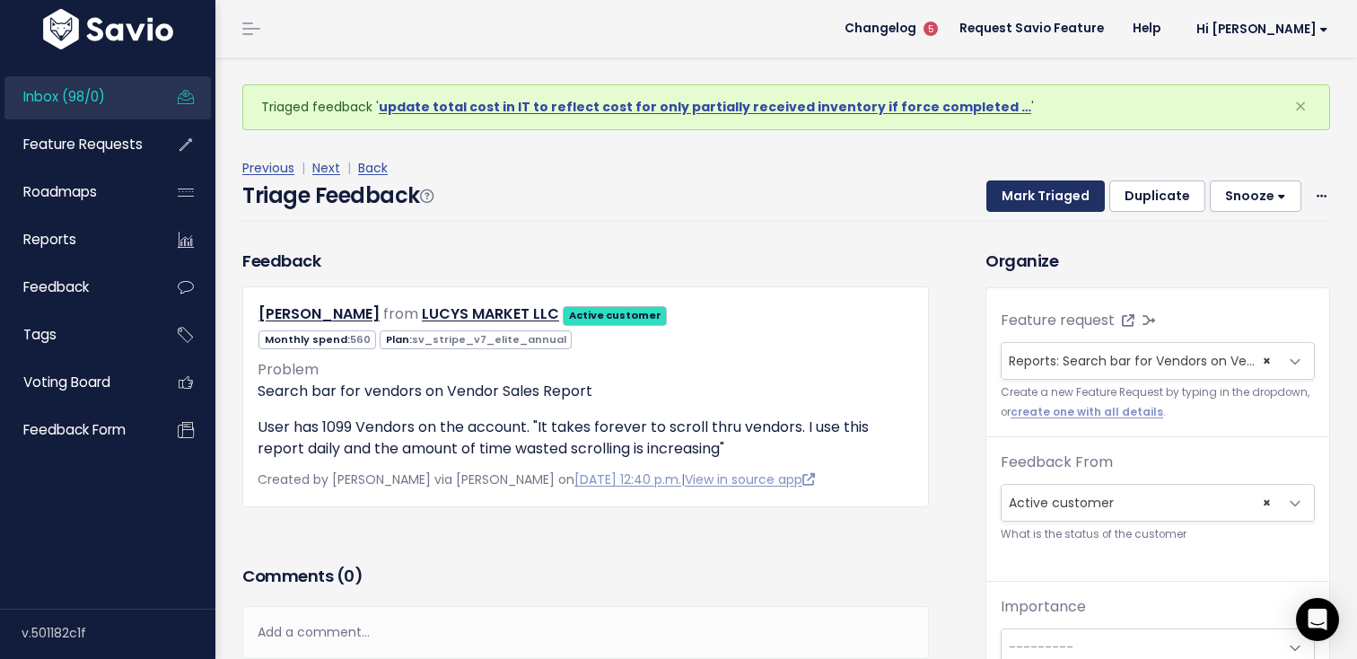
click at [1044, 197] on button "Mark Triaged" at bounding box center [1045, 196] width 118 height 32
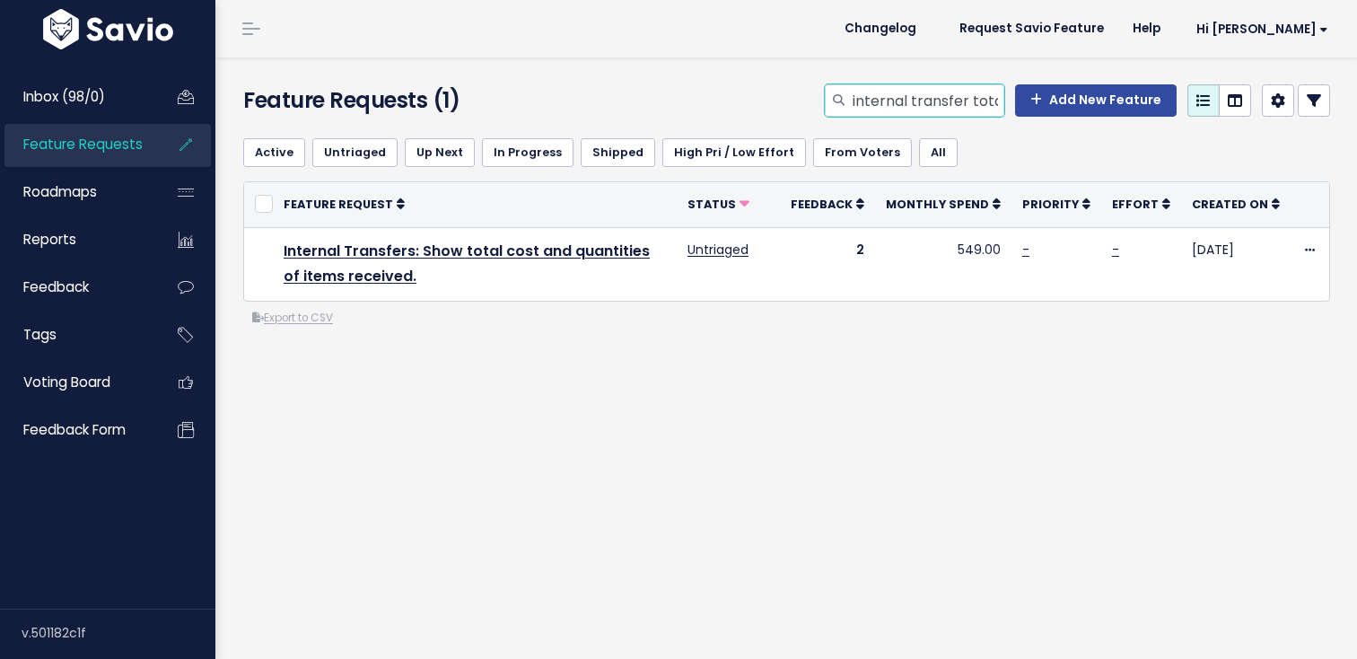
click at [940, 104] on input "internal transfer total" at bounding box center [927, 100] width 153 height 32
type input "vendor sales reports"
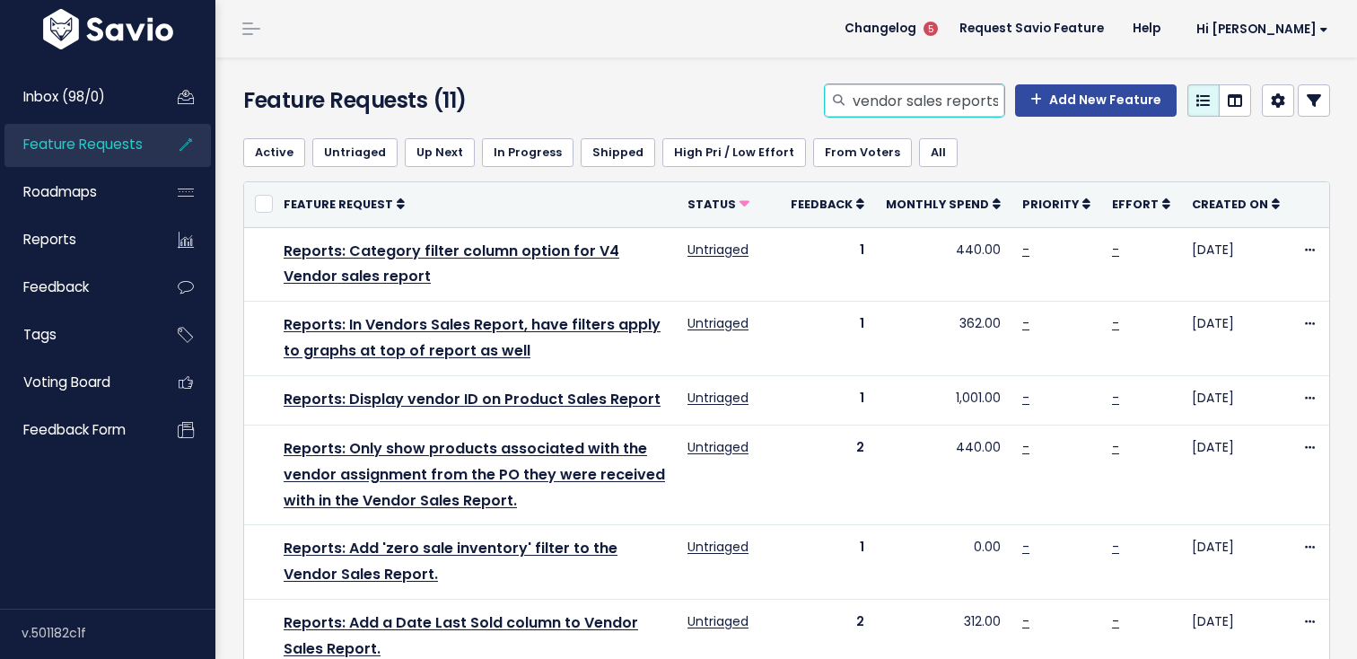
click at [1000, 99] on input "vendor sales reports" at bounding box center [927, 100] width 153 height 32
type input "vendor sales report search"
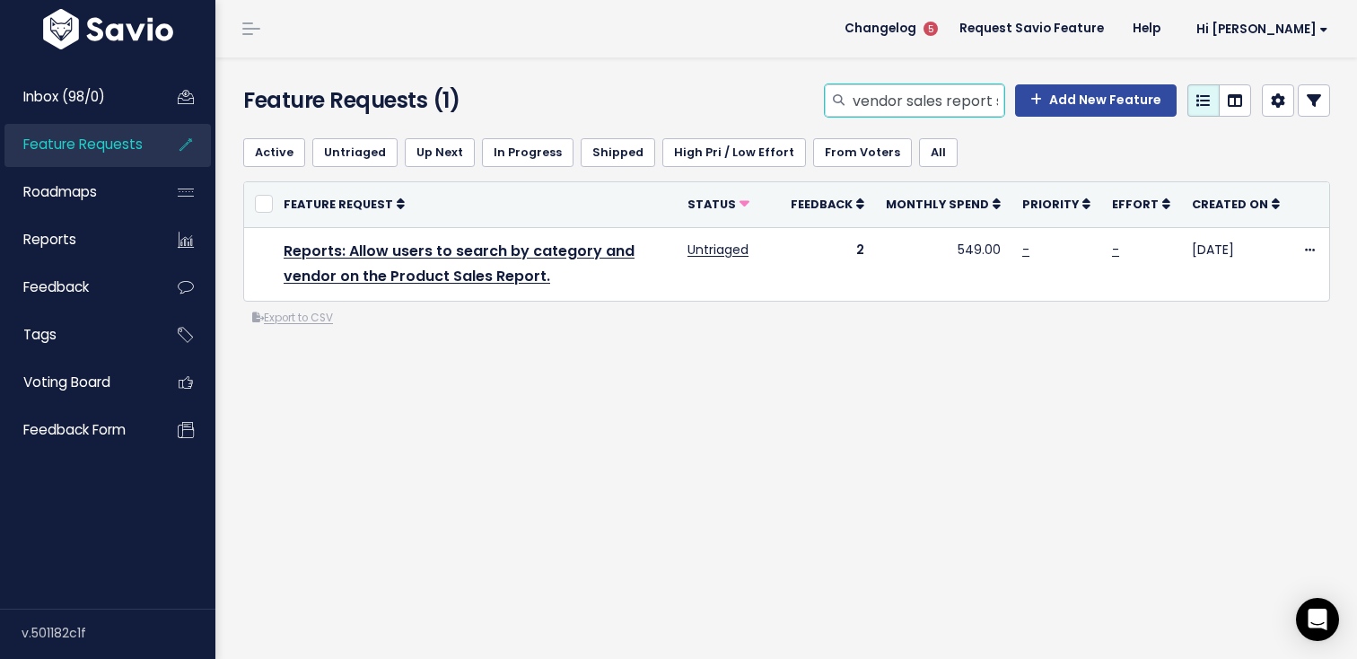
click at [941, 107] on input "vendor sales report search" at bounding box center [927, 100] width 153 height 32
type input "payout"
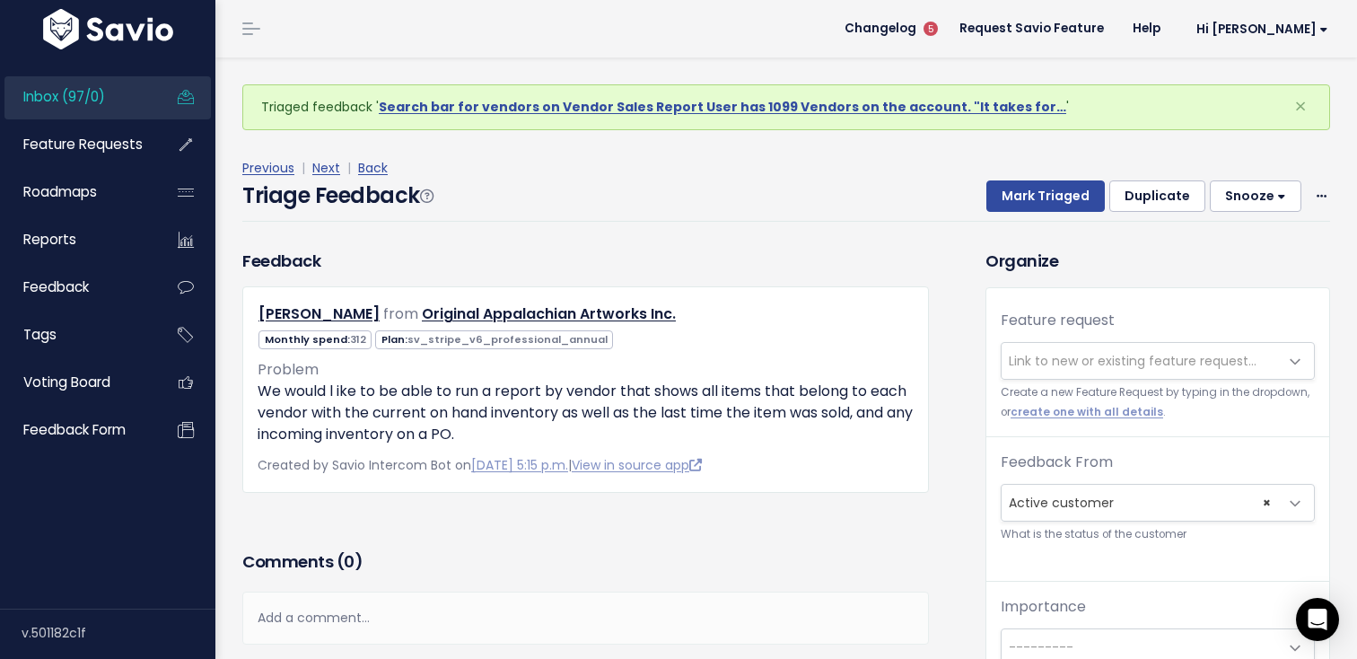
click at [113, 83] on link "Inbox (97/0)" at bounding box center [76, 96] width 144 height 41
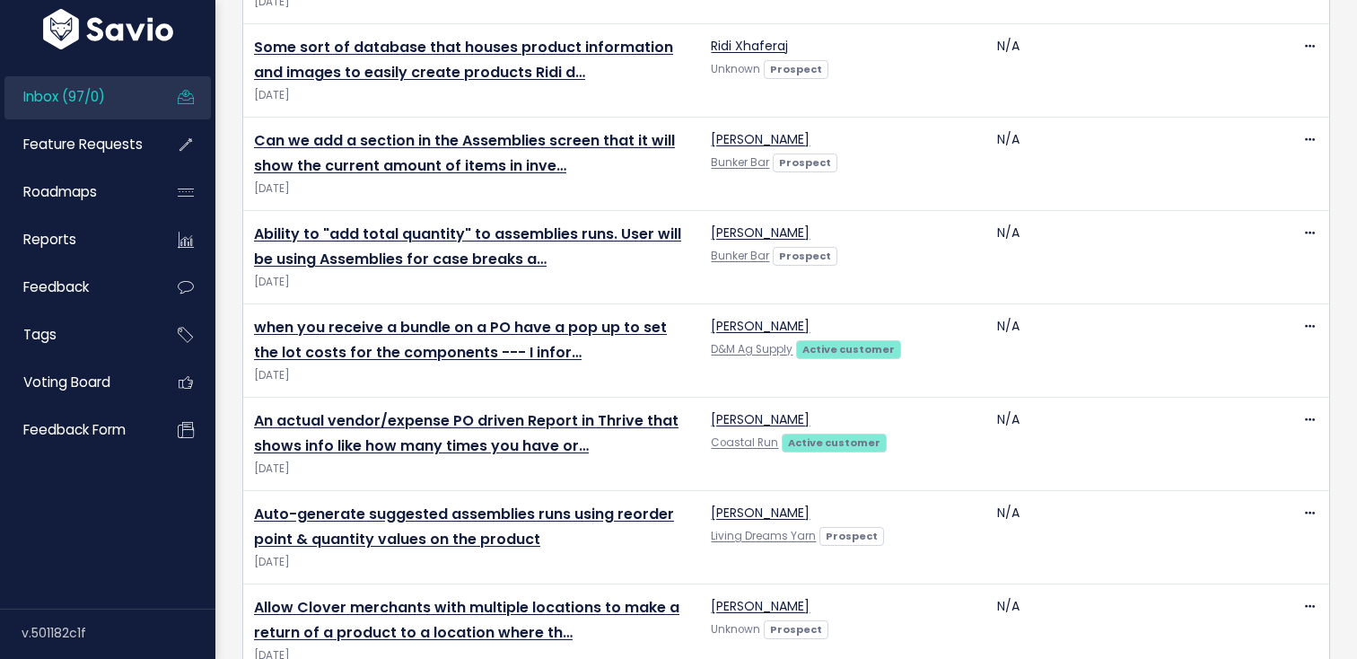
scroll to position [4112, 0]
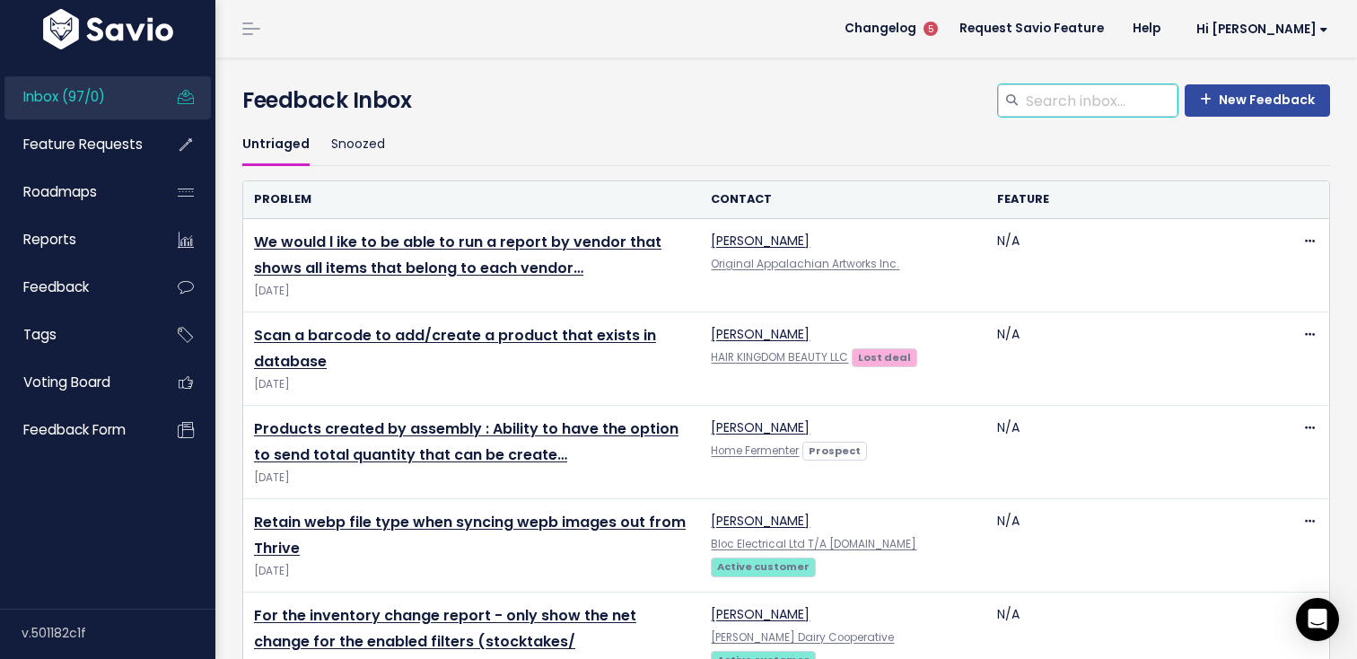
click at [1091, 98] on input "search" at bounding box center [1100, 100] width 153 height 32
type input "payout"
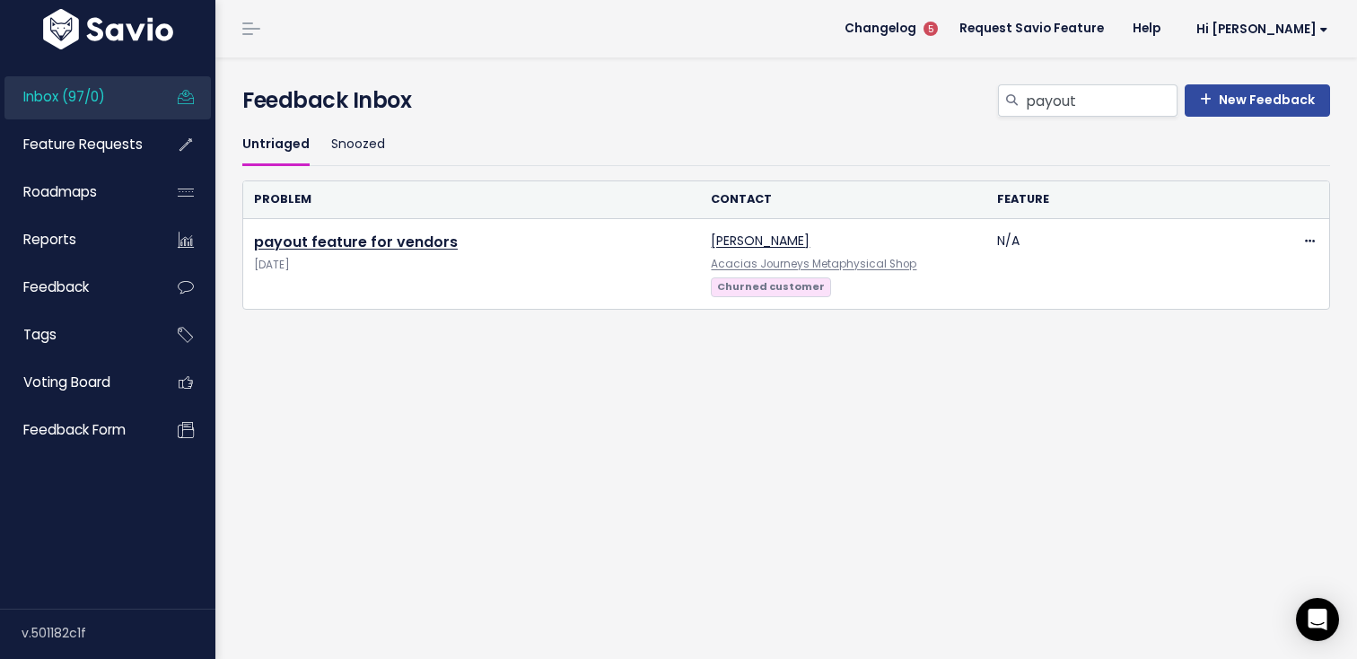
click at [120, 97] on link "Inbox (97/0)" at bounding box center [76, 96] width 144 height 41
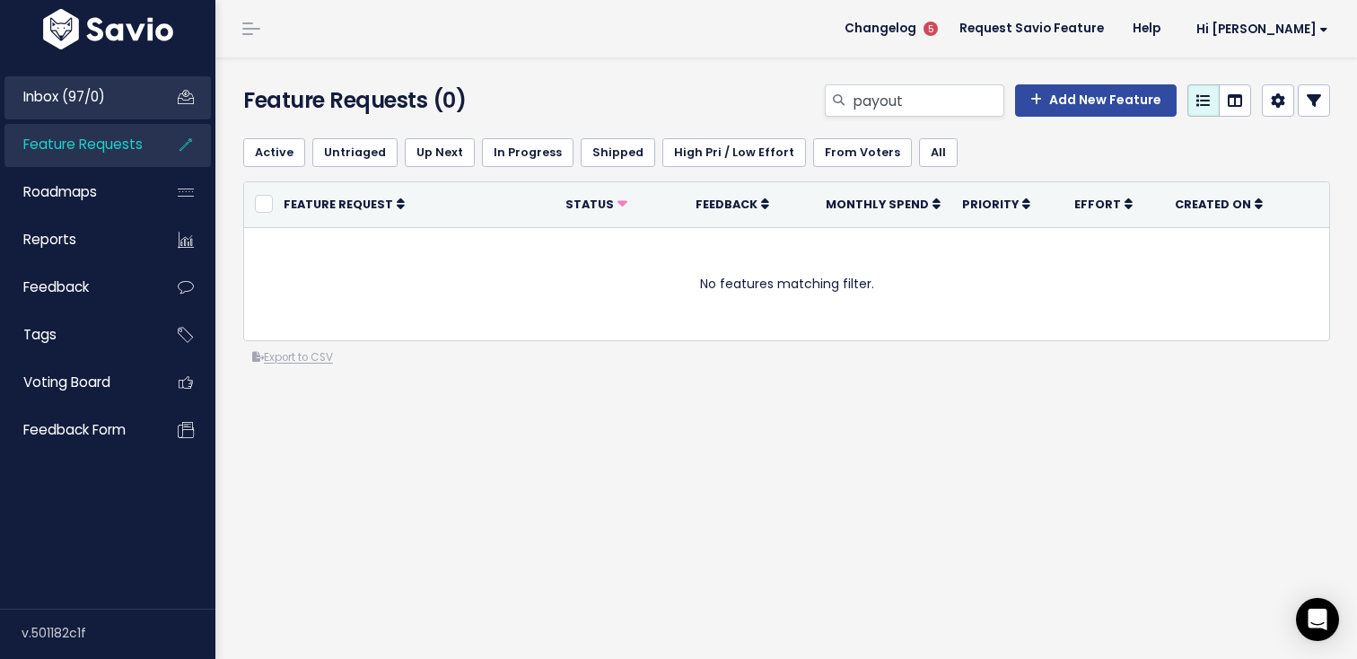
click at [144, 78] on link "Inbox (97/0)" at bounding box center [76, 96] width 144 height 41
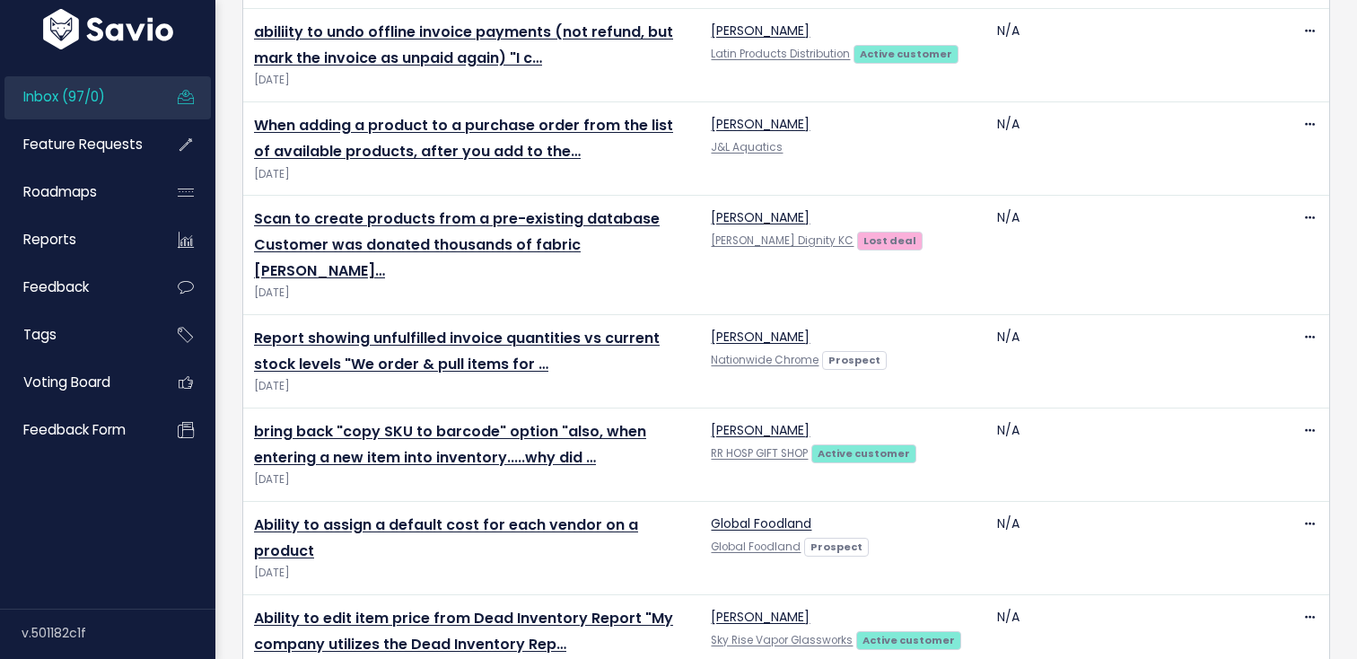
scroll to position [1011, 0]
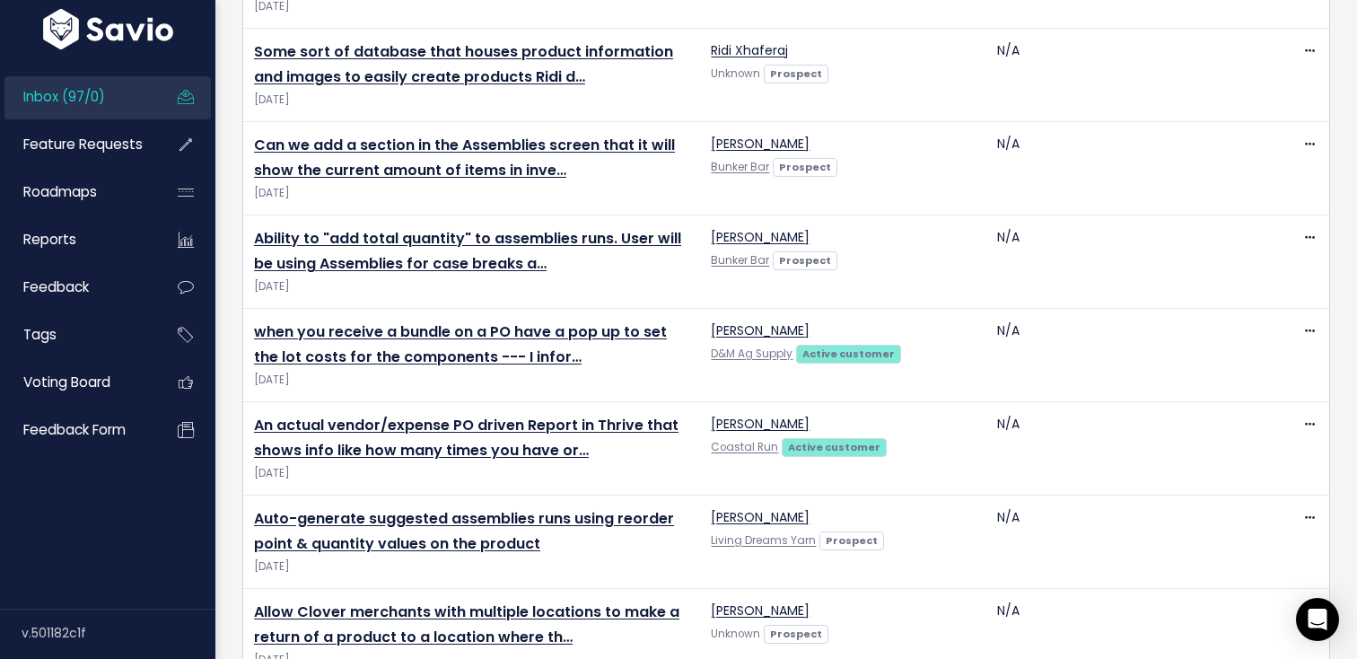
scroll to position [4112, 0]
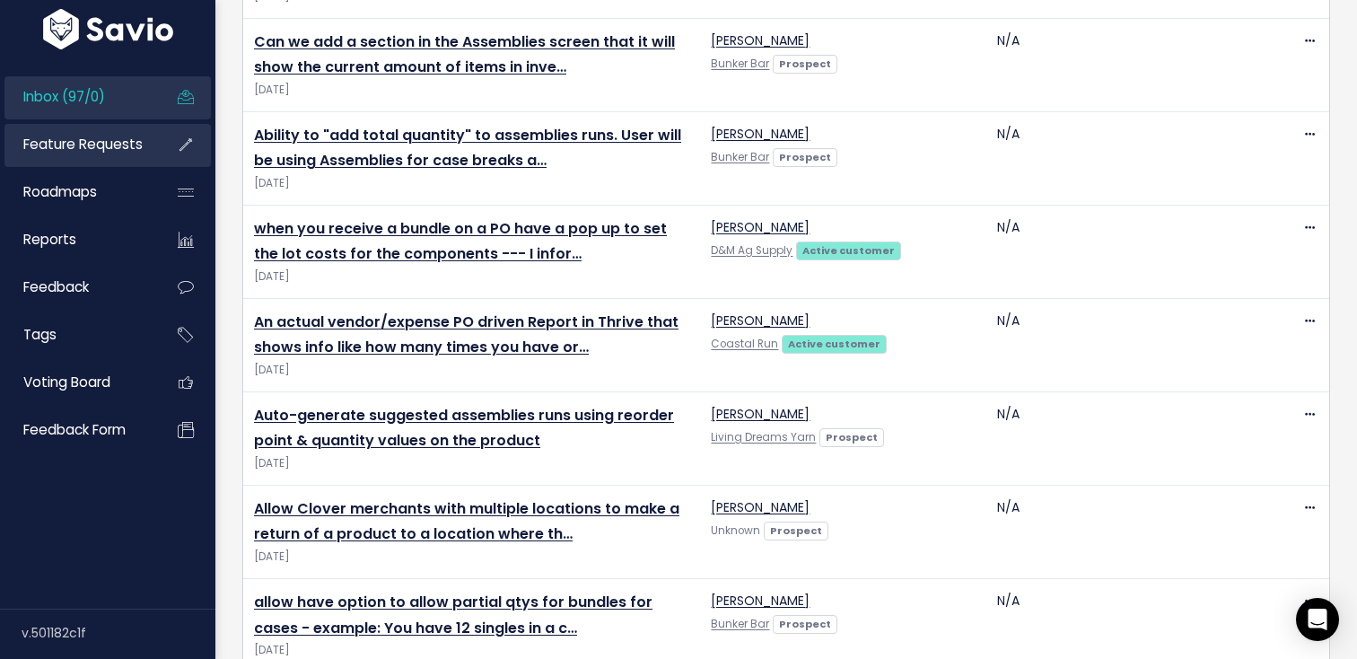
click at [73, 147] on span "Feature Requests" at bounding box center [82, 144] width 119 height 19
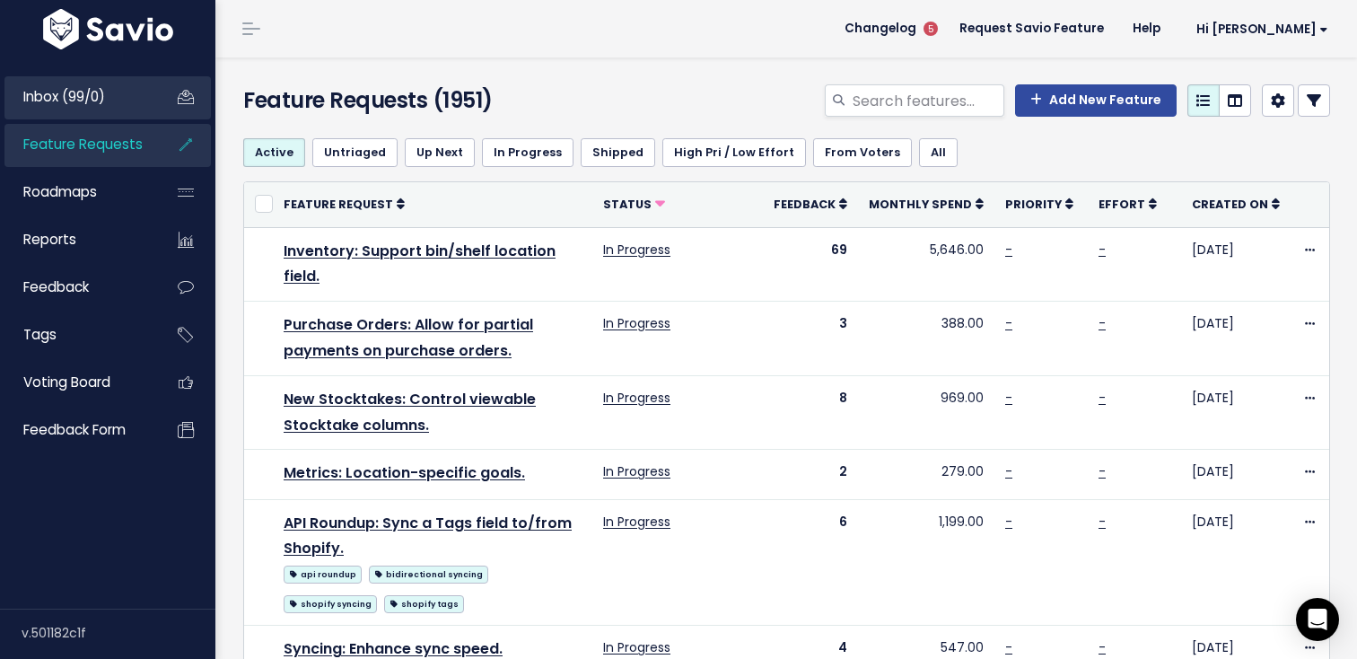
click at [105, 96] on span "Inbox (99/0)" at bounding box center [64, 96] width 82 height 19
